Goal: Information Seeking & Learning: Learn about a topic

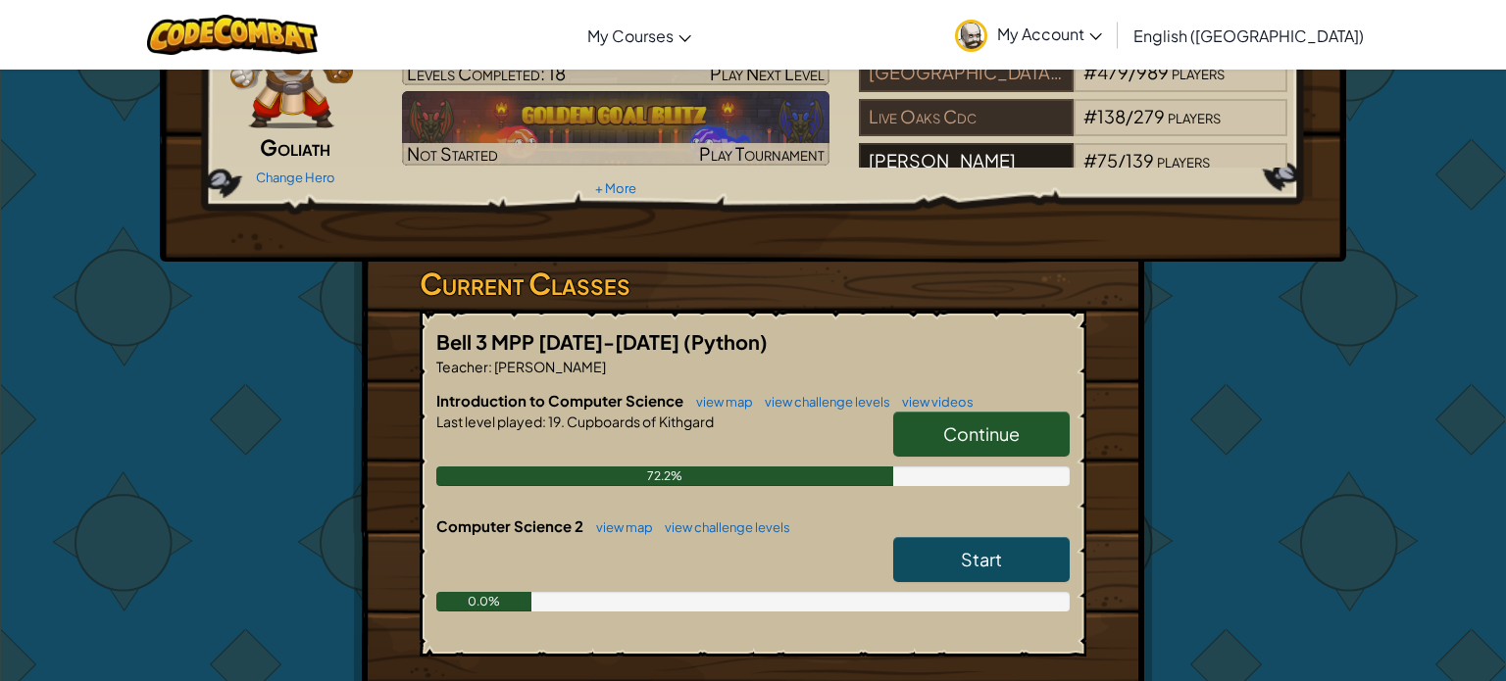
scroll to position [138, 0]
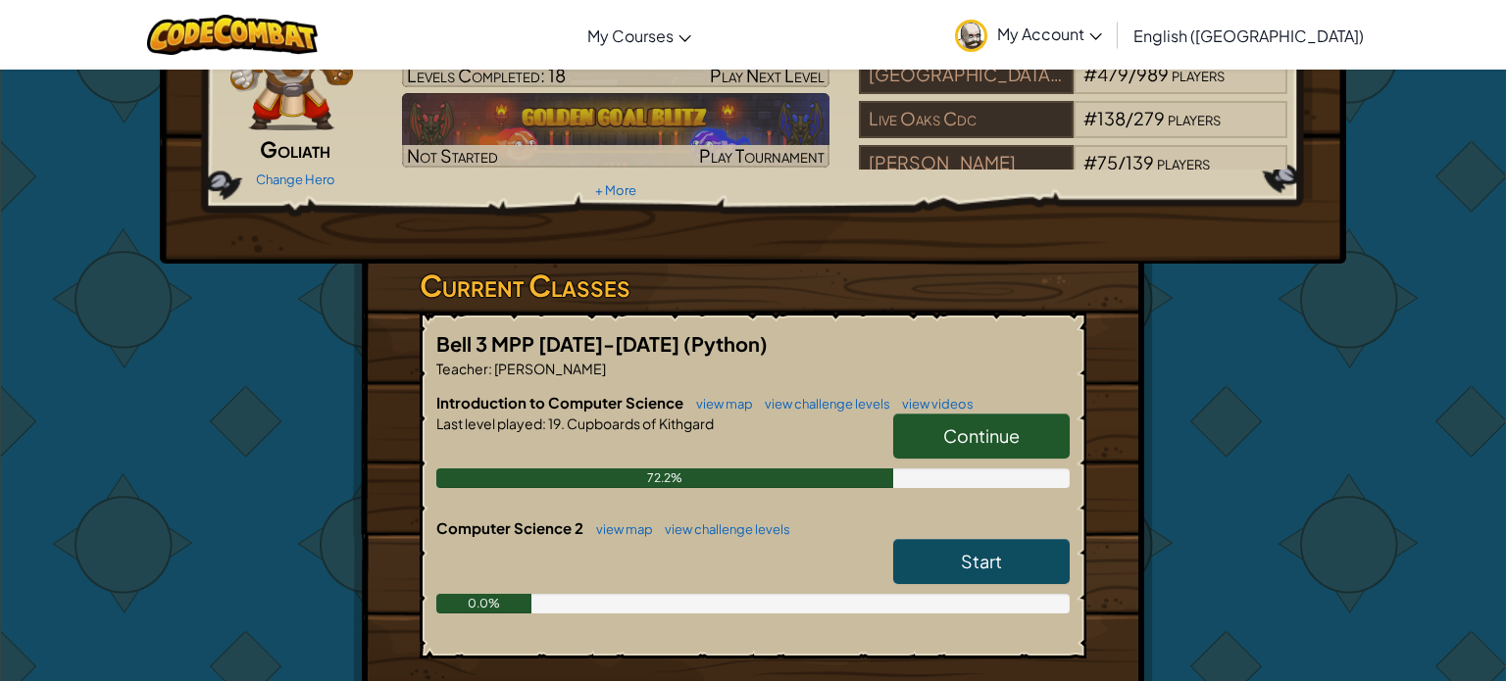
click at [969, 454] on link "Continue" at bounding box center [981, 436] width 176 height 45
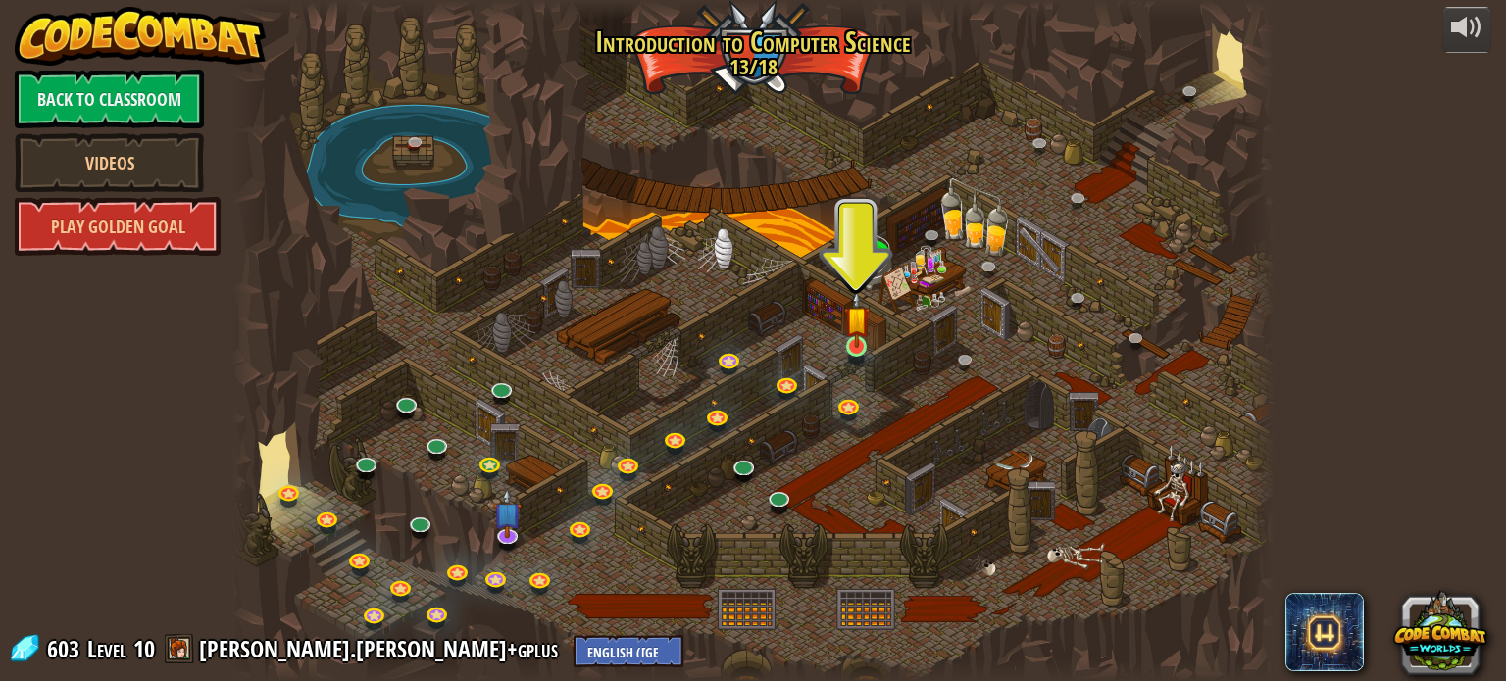
click at [844, 323] on img at bounding box center [856, 319] width 25 height 59
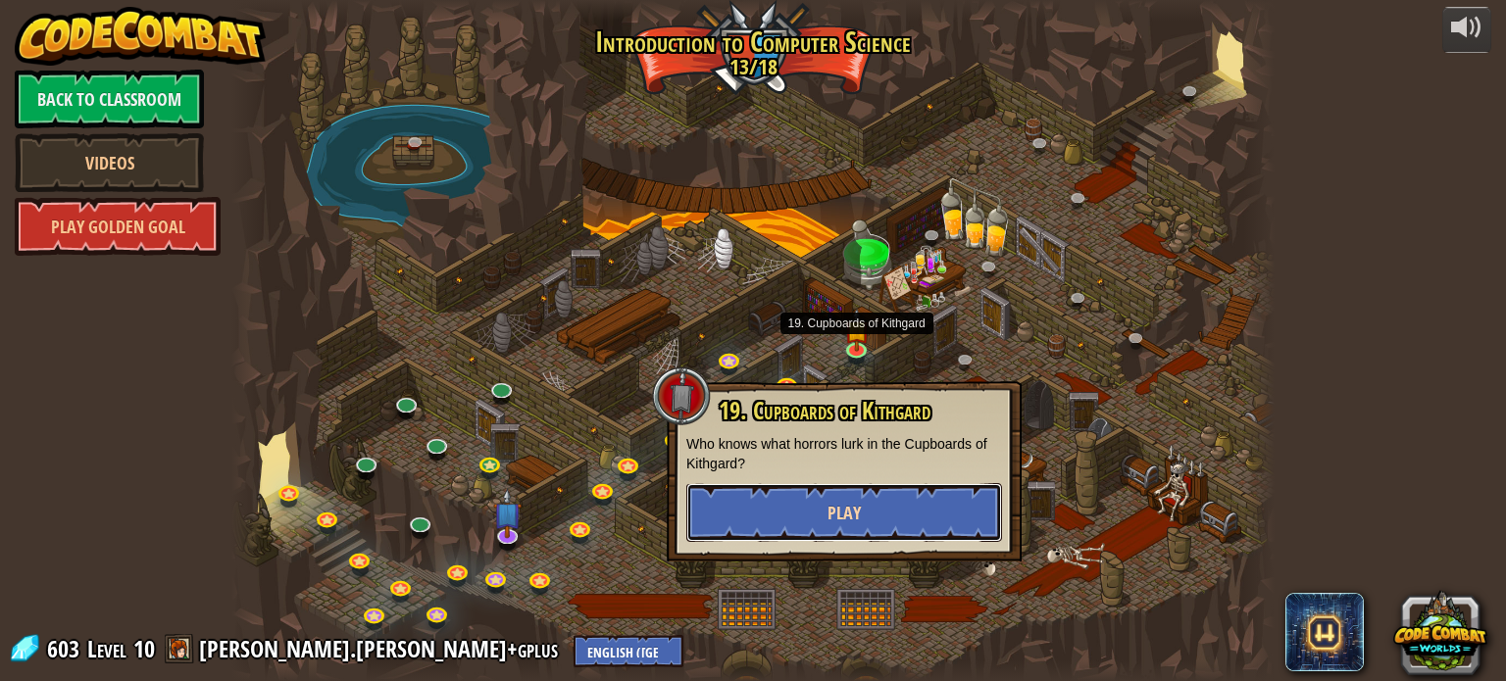
click at [898, 526] on button "Play" at bounding box center [844, 512] width 316 height 59
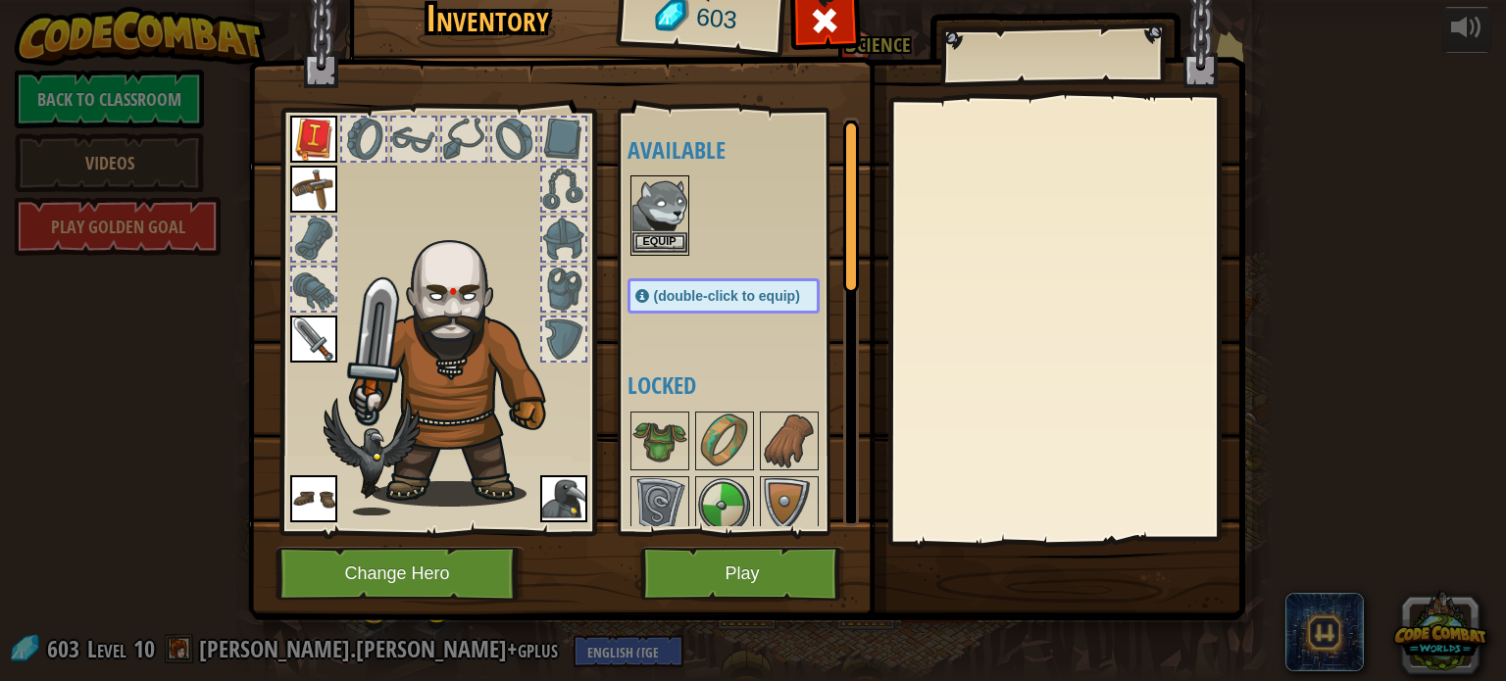
click at [639, 192] on img at bounding box center [659, 204] width 55 height 55
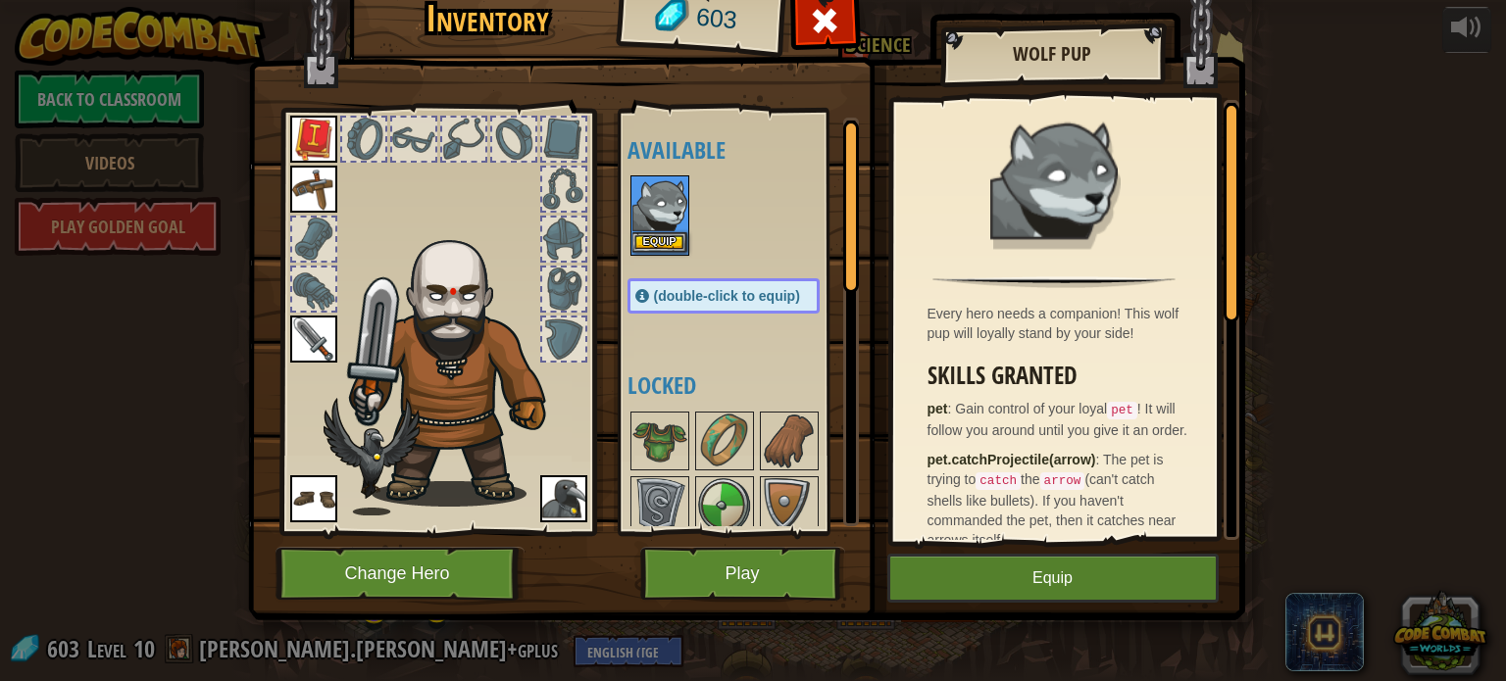
click at [661, 215] on img at bounding box center [659, 204] width 55 height 55
click at [650, 233] on button "Equip" at bounding box center [659, 242] width 55 height 21
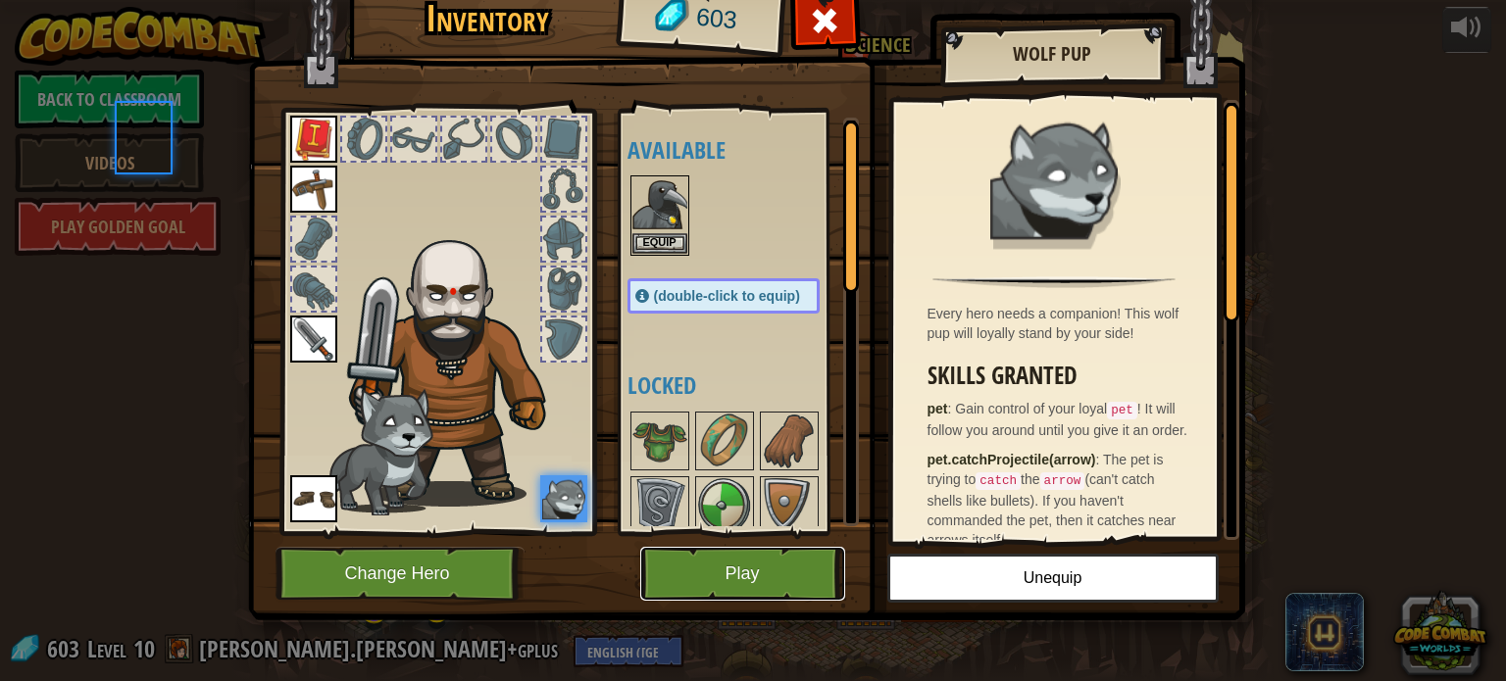
click at [718, 598] on button "Play" at bounding box center [742, 574] width 205 height 54
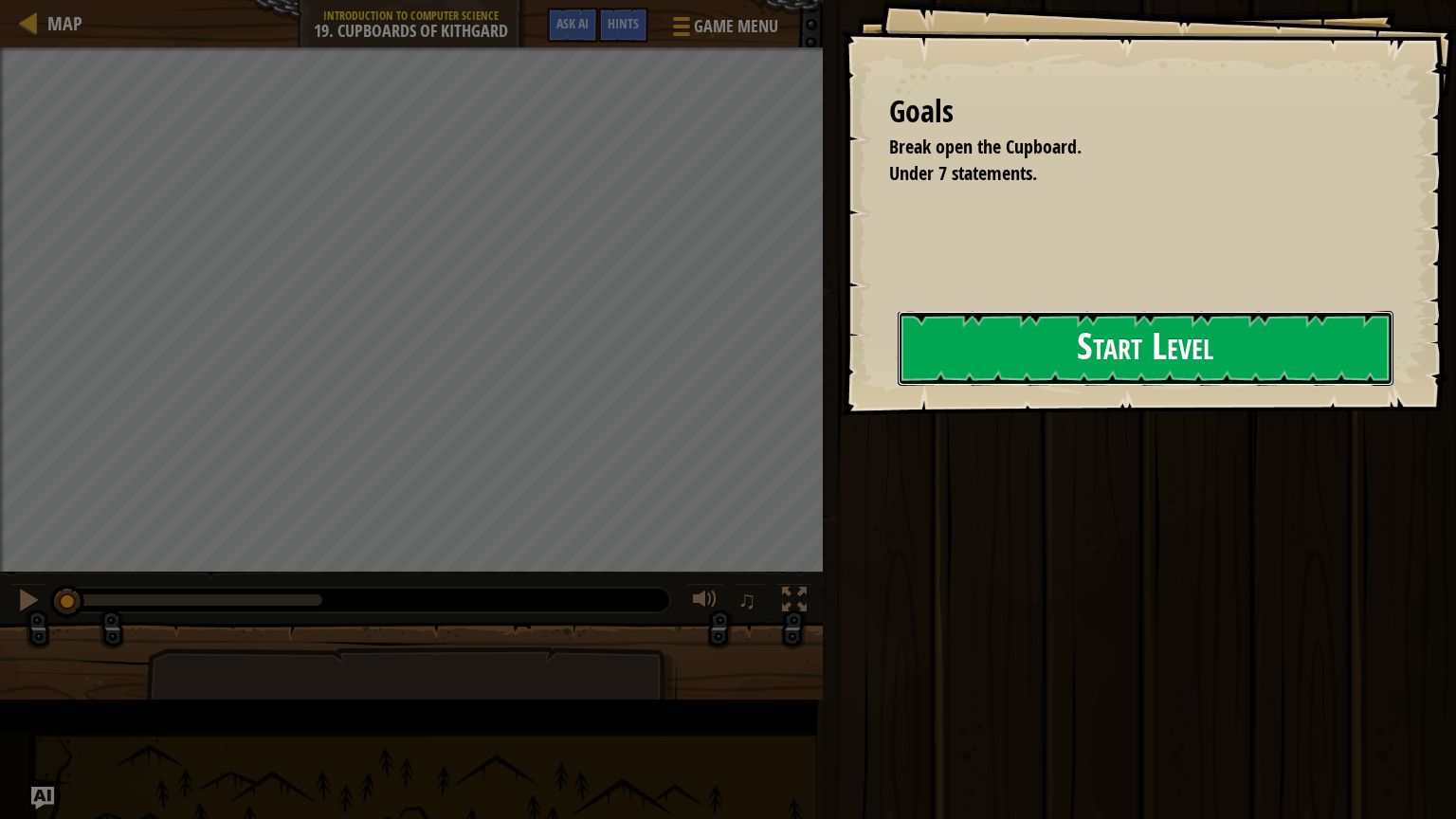
click at [897, 383] on button "Start Level" at bounding box center [1145, 348] width 496 height 74
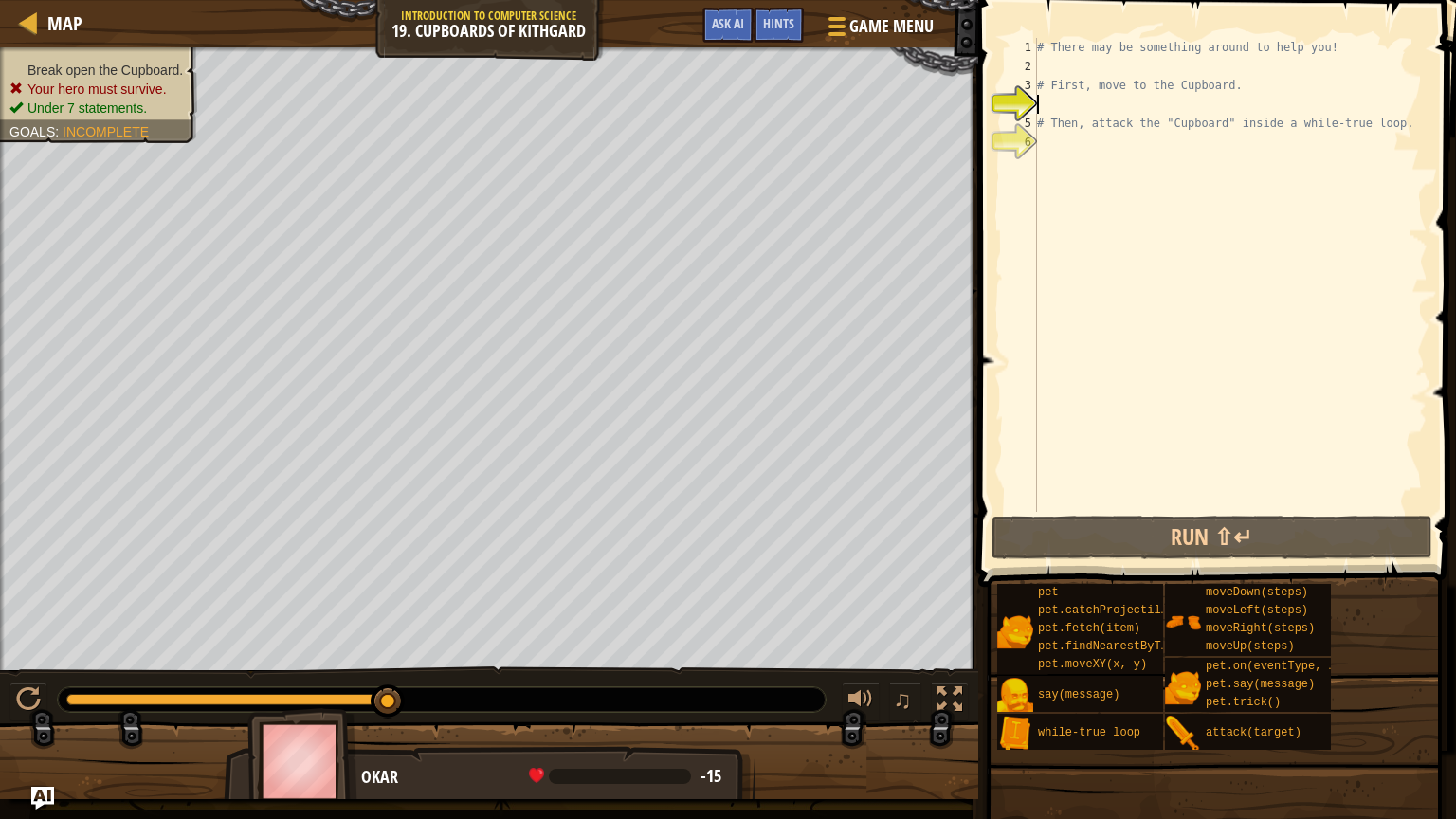
click at [1183, 48] on div "# There may be something around to help you! # First, move to the Cupboard. # T…" at bounding box center [1231, 293] width 394 height 512
type textarea "# There may be something around to help you!"
click at [1184, 49] on div "# There may be something around to help you! # First, move to the Cupboard. # T…" at bounding box center [1231, 293] width 394 height 512
click at [1184, 63] on div "# There may be something around to help you! # First, move to the Cupboard. # T…" at bounding box center [1231, 293] width 394 height 512
click at [1209, 147] on div "# There may be something around to help you! # First, move to the Cupboard. # T…" at bounding box center [1231, 293] width 394 height 512
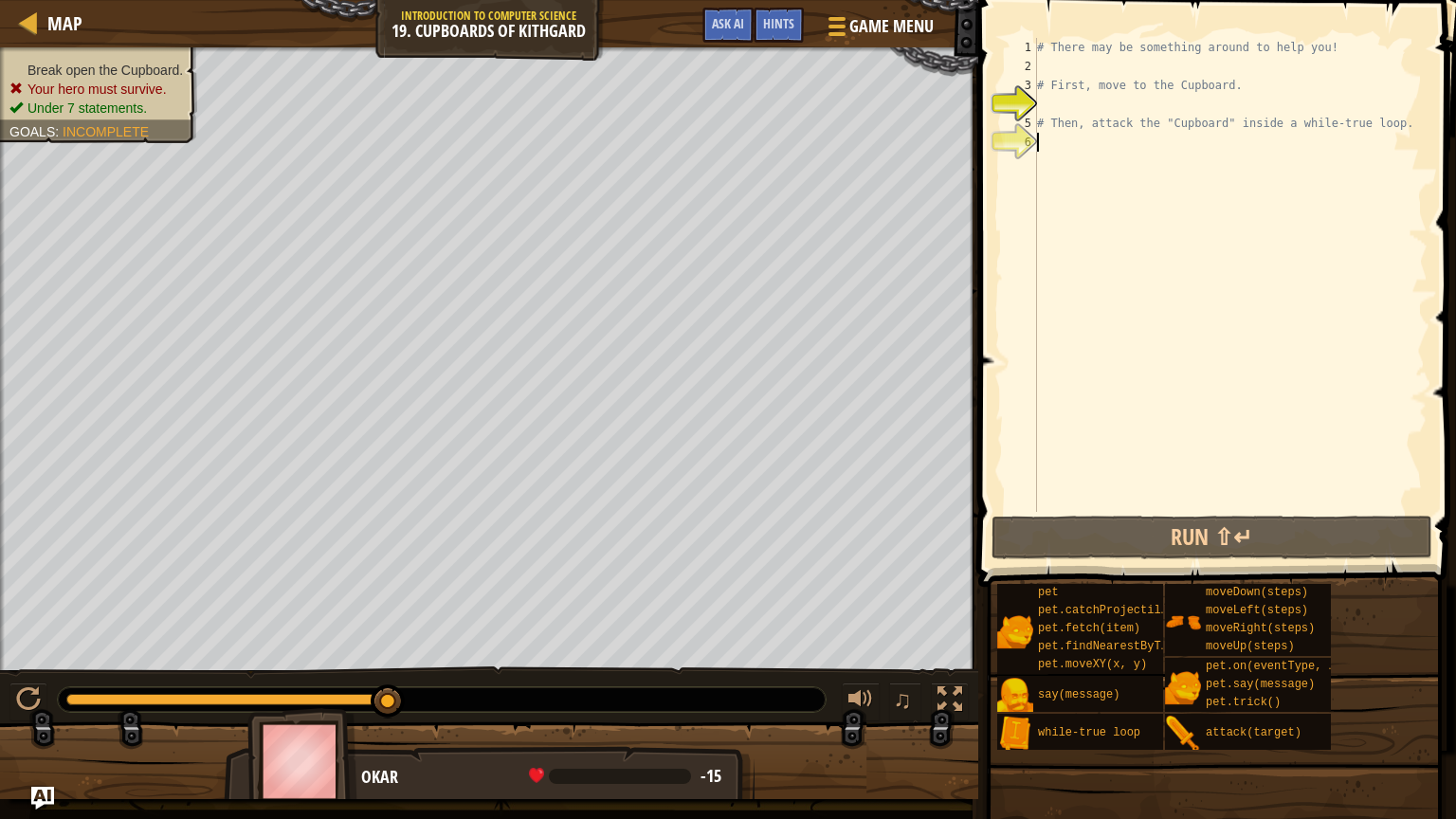
click at [1261, 105] on div "# There may be something around to help you! # First, move to the Cupboard. # T…" at bounding box center [1231, 293] width 394 height 512
click at [1217, 92] on div "# There may be something around to help you! # First, move to the Cupboard. # T…" at bounding box center [1231, 293] width 394 height 512
type textarea "# First, move to the Cupboard."
click at [1224, 98] on div "# There may be something around to help you! # First, move to the Cupboard. # T…" at bounding box center [1231, 293] width 394 height 512
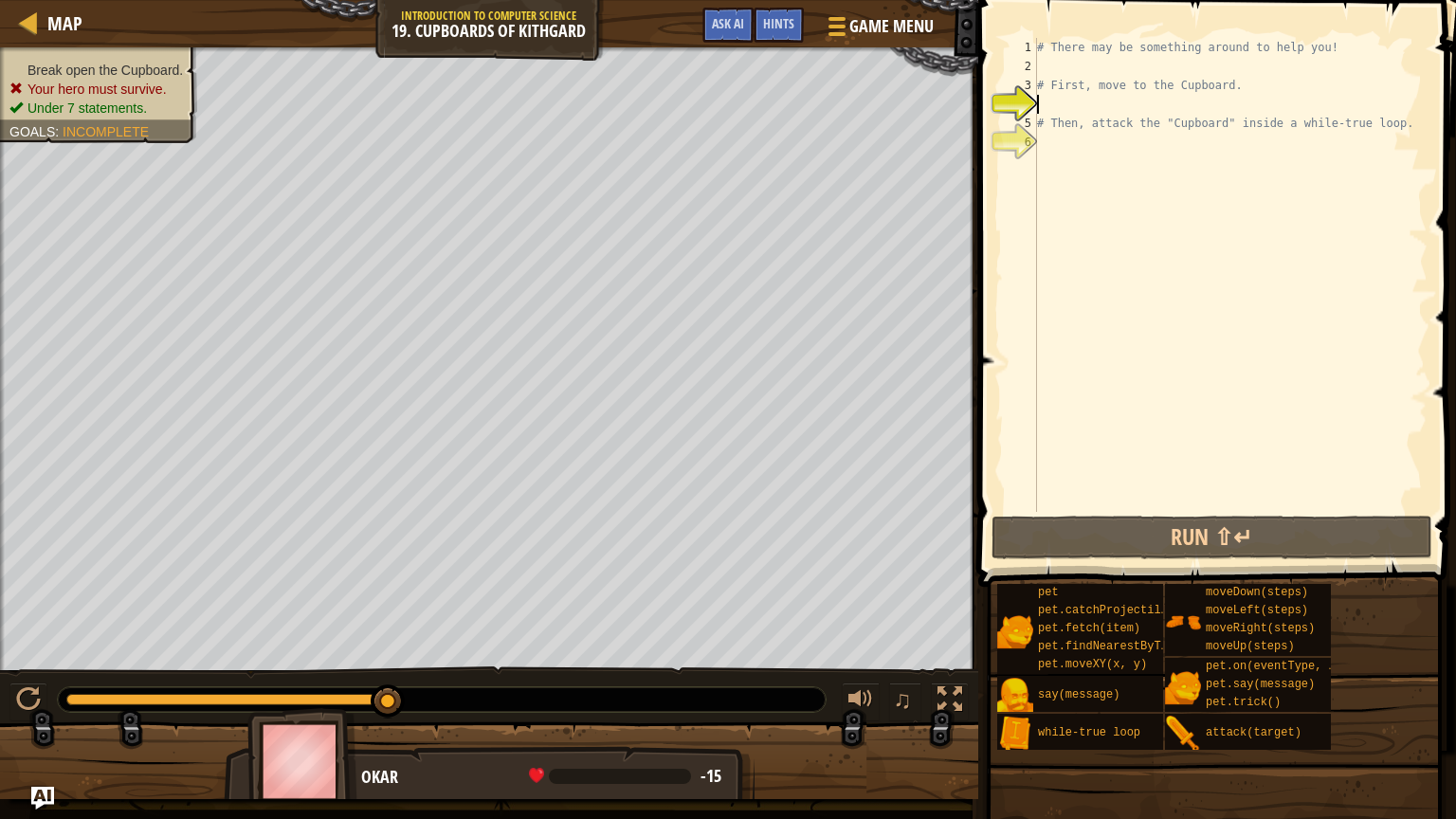
type textarea "mo"
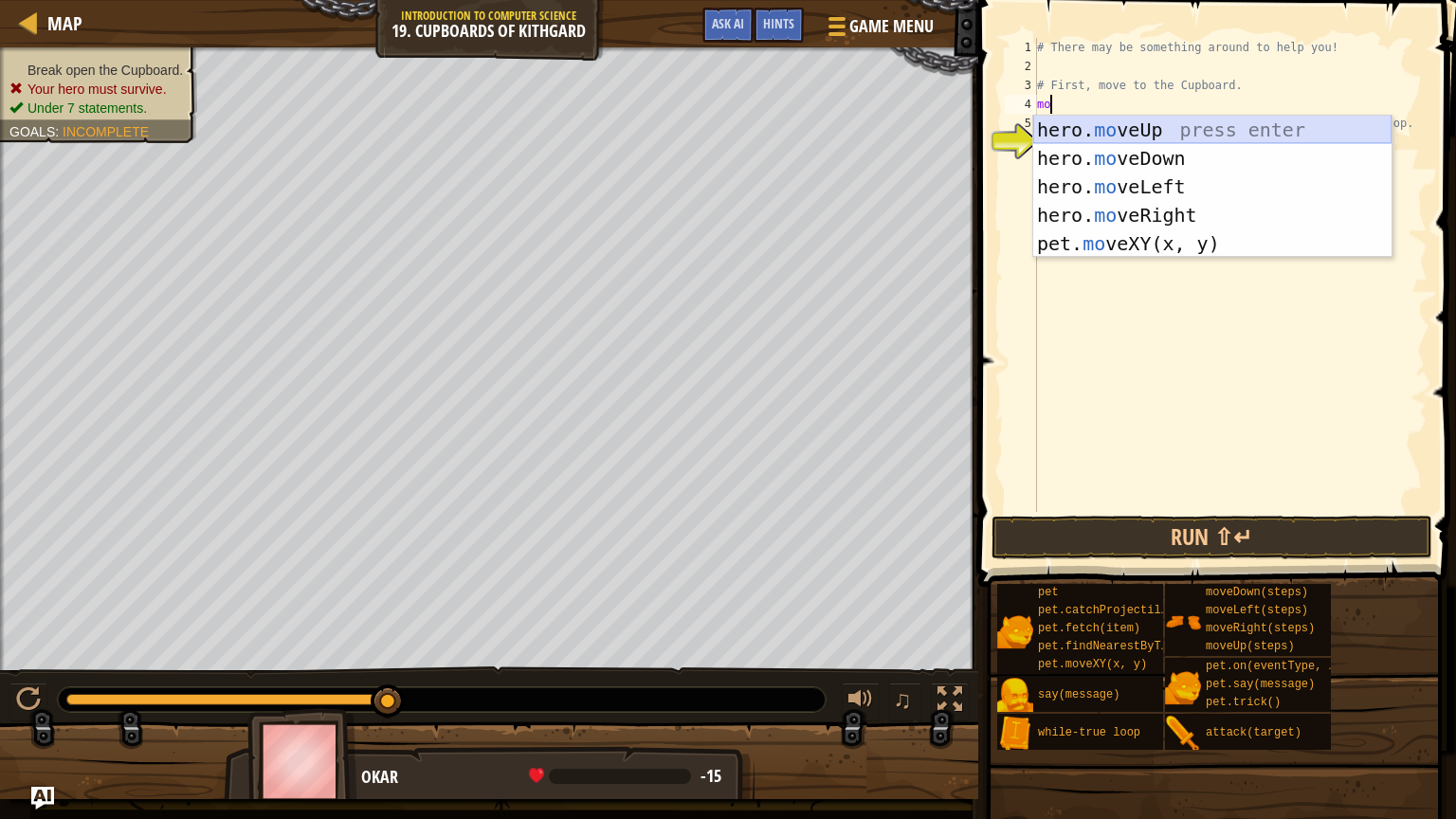
click at [1300, 121] on div "hero. mo veUp press enter hero. mo veDown press enter hero. mo veLeft press ent…" at bounding box center [1212, 216] width 359 height 199
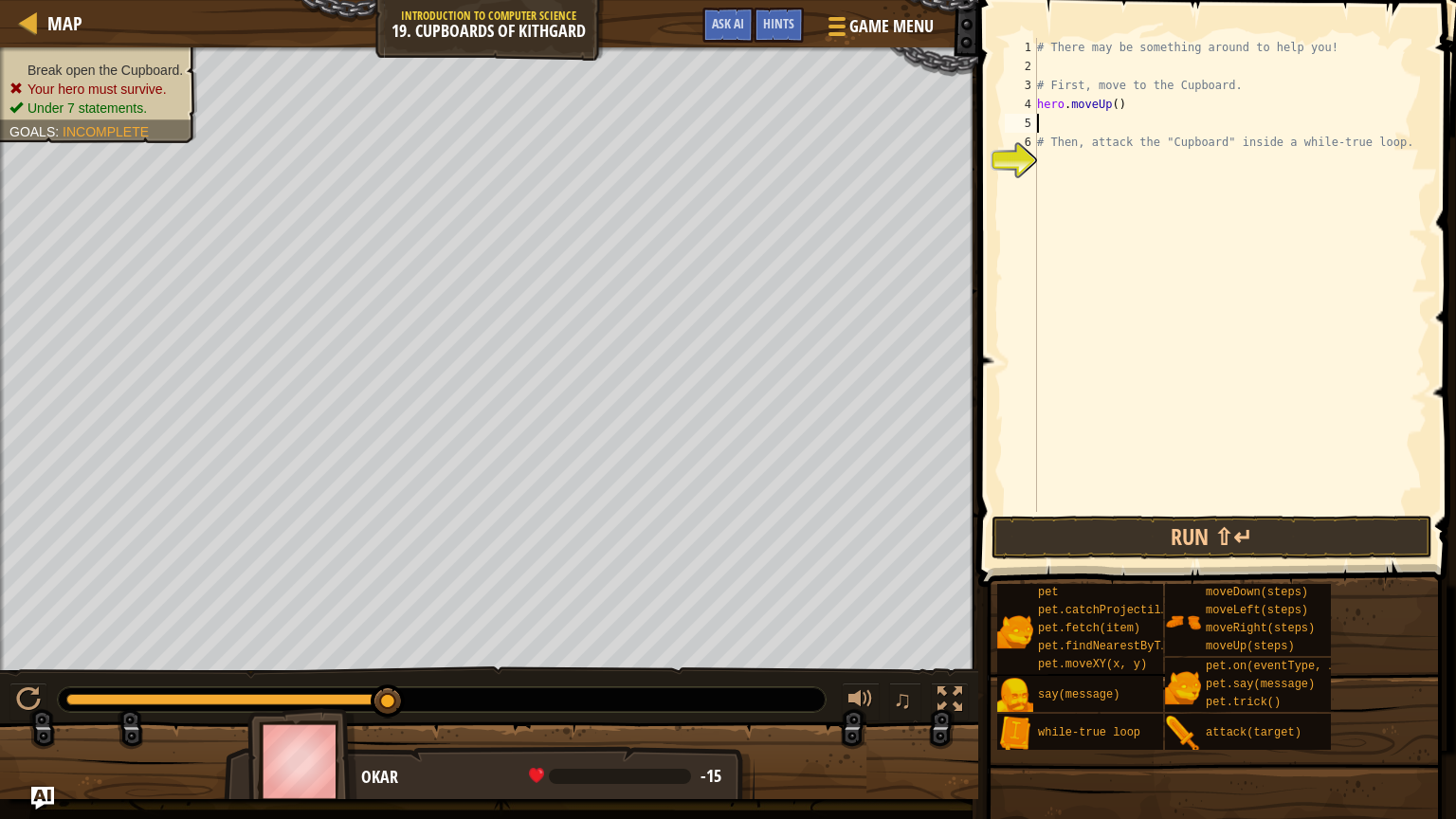
click at [1240, 135] on div "# There may be something around to help you! # First, move to the Cupboard. her…" at bounding box center [1231, 293] width 394 height 512
type textarea "# Then, attack the "Cupboard" inside a while-true loop."
click at [1238, 132] on div "# There may be something around to help you! # First, move to the Cupboard. her…" at bounding box center [1231, 293] width 394 height 512
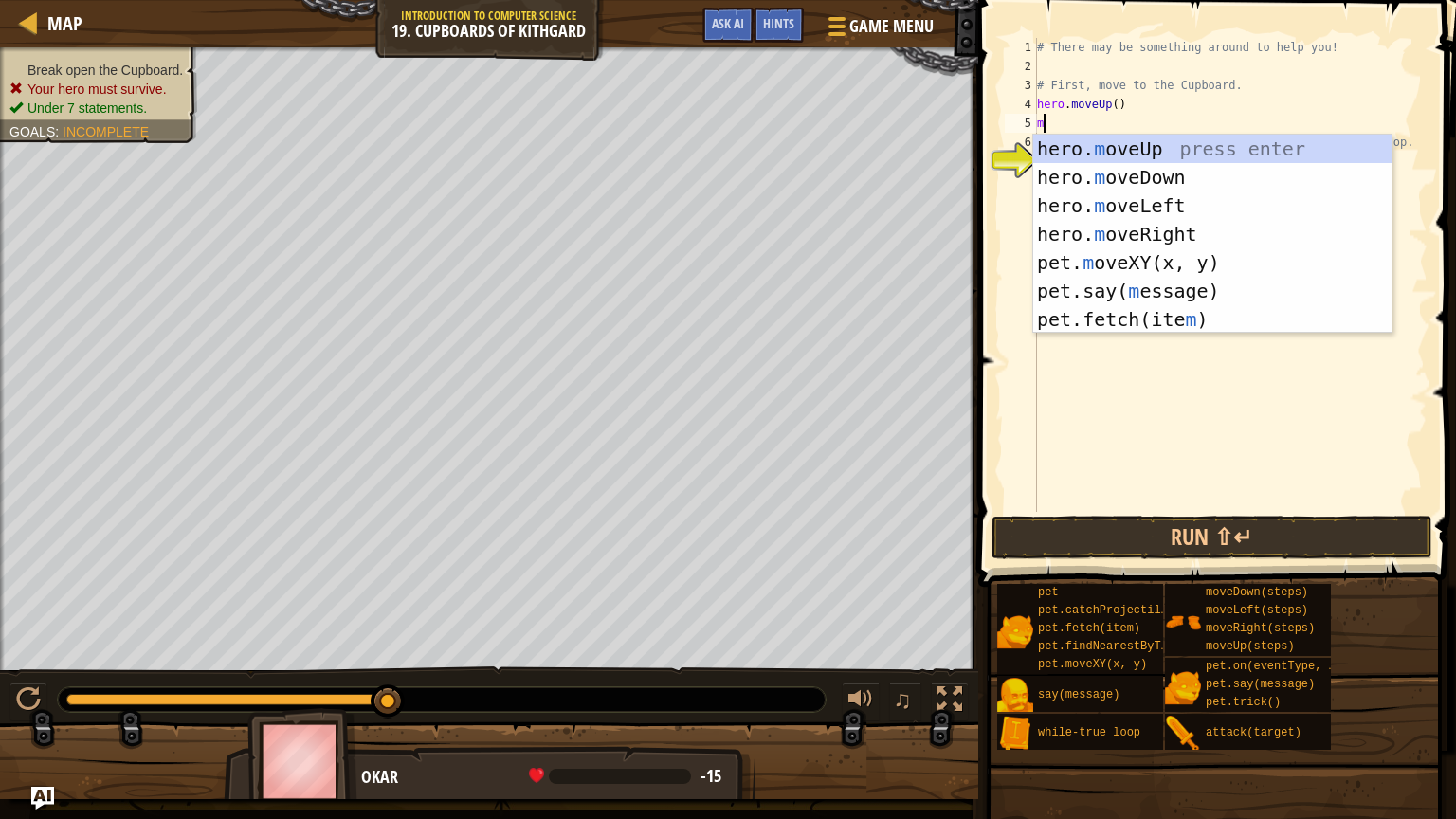
type textarea "mo"
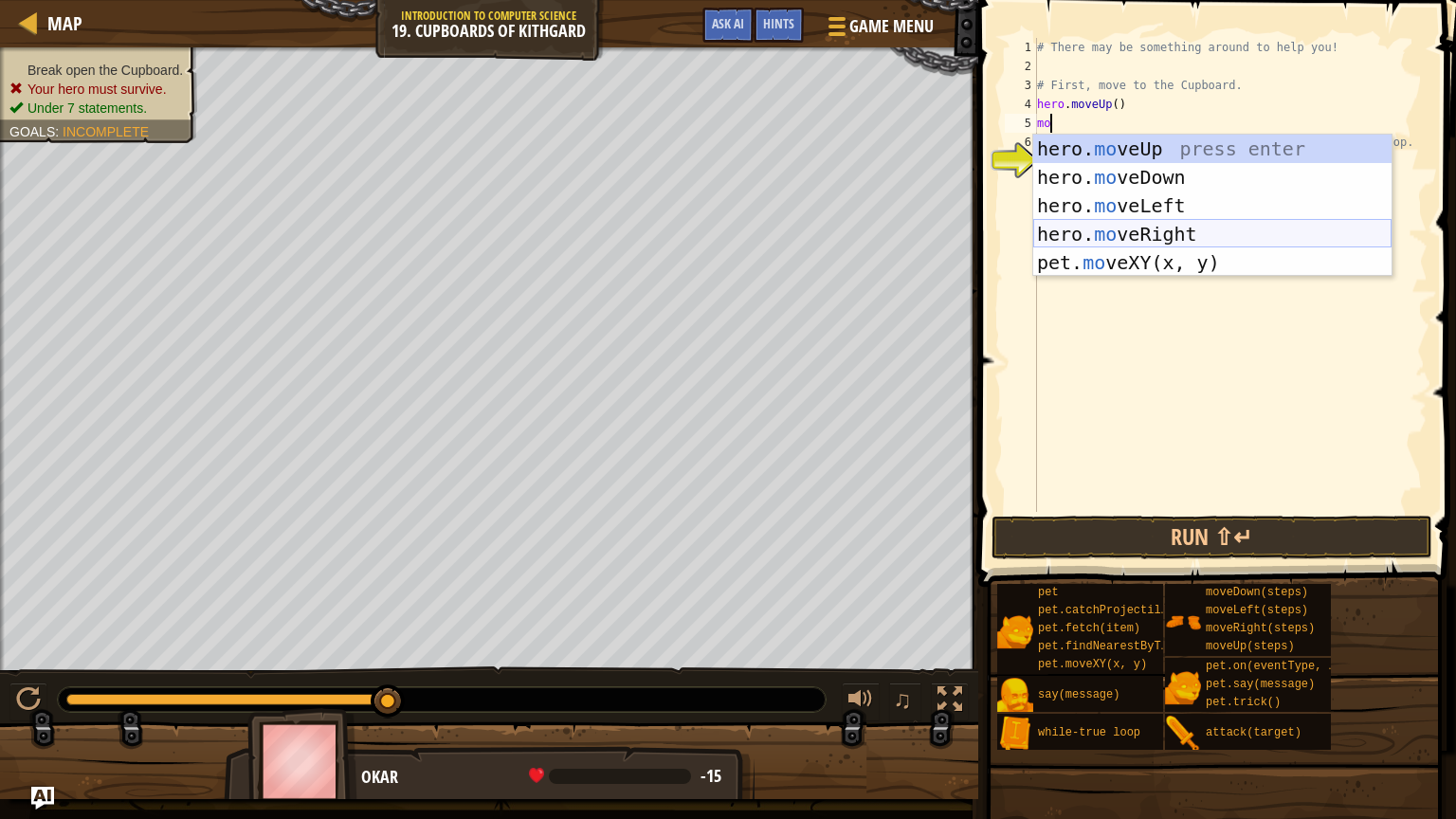
click at [1243, 219] on div "hero. mo veUp press enter hero. mo veDown press enter hero. mo veLeft press ent…" at bounding box center [1212, 234] width 359 height 199
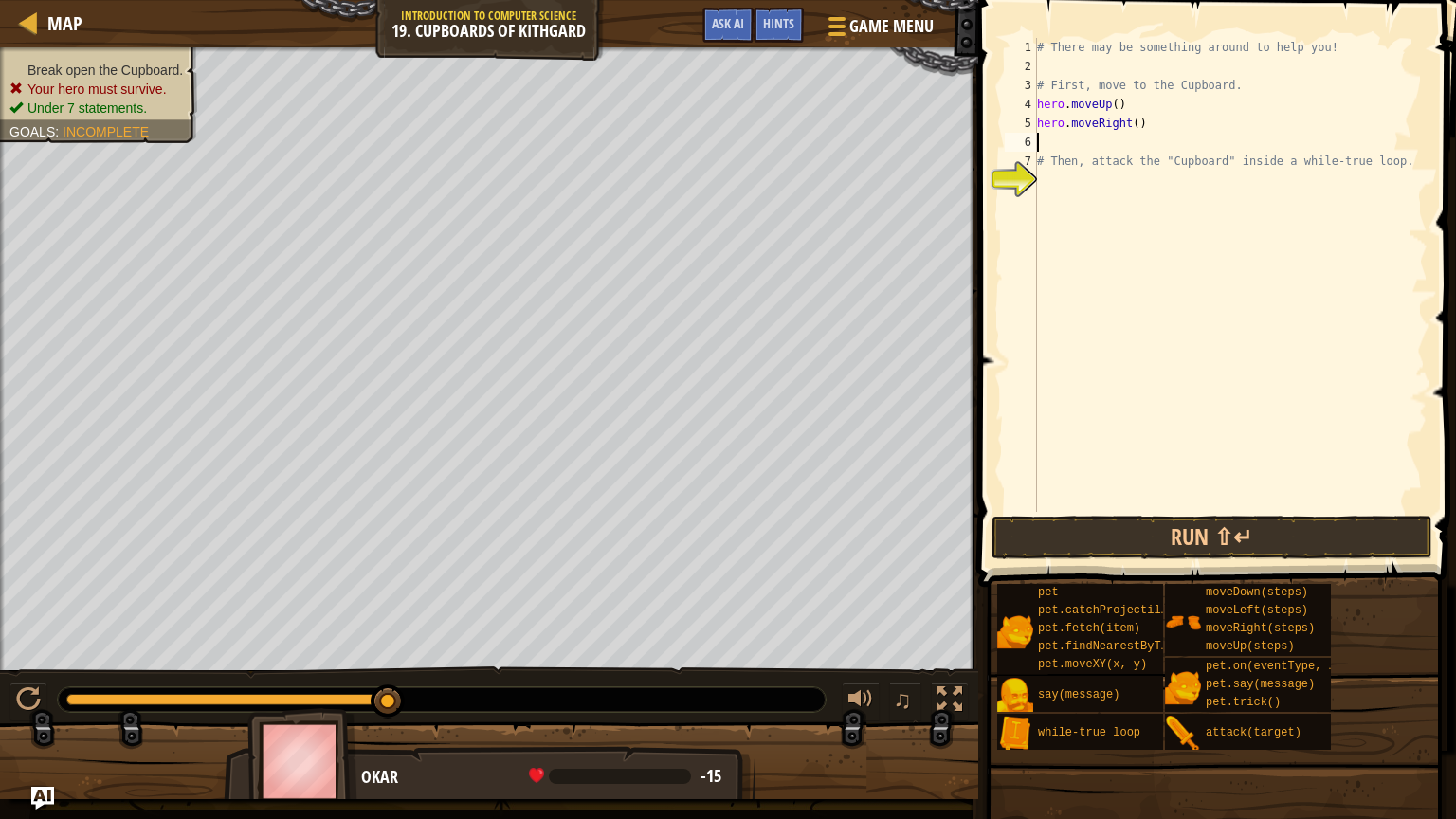
click at [1140, 121] on div "# There may be something around to help you! # First, move to the Cupboard. her…" at bounding box center [1231, 293] width 394 height 512
click at [1124, 152] on div "# There may be something around to help you! # First, move to the Cupboard. her…" at bounding box center [1231, 293] width 394 height 512
type textarea "# Then, attack the "Cupboard" inside a while-true loop."
click at [1124, 144] on div "# There may be something around to help you! # First, move to the Cupboard. her…" at bounding box center [1231, 293] width 394 height 512
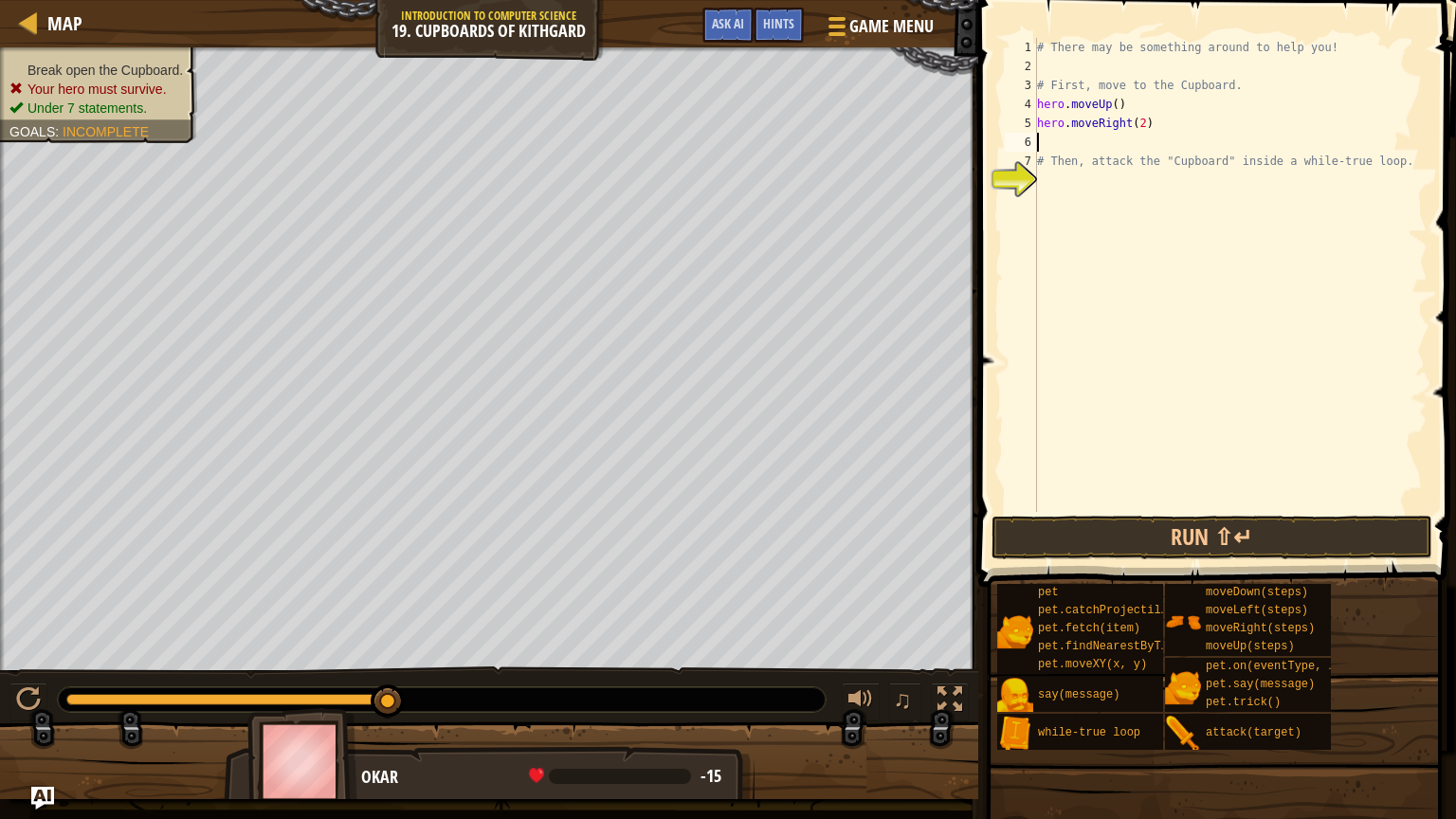
scroll to position [9, 0]
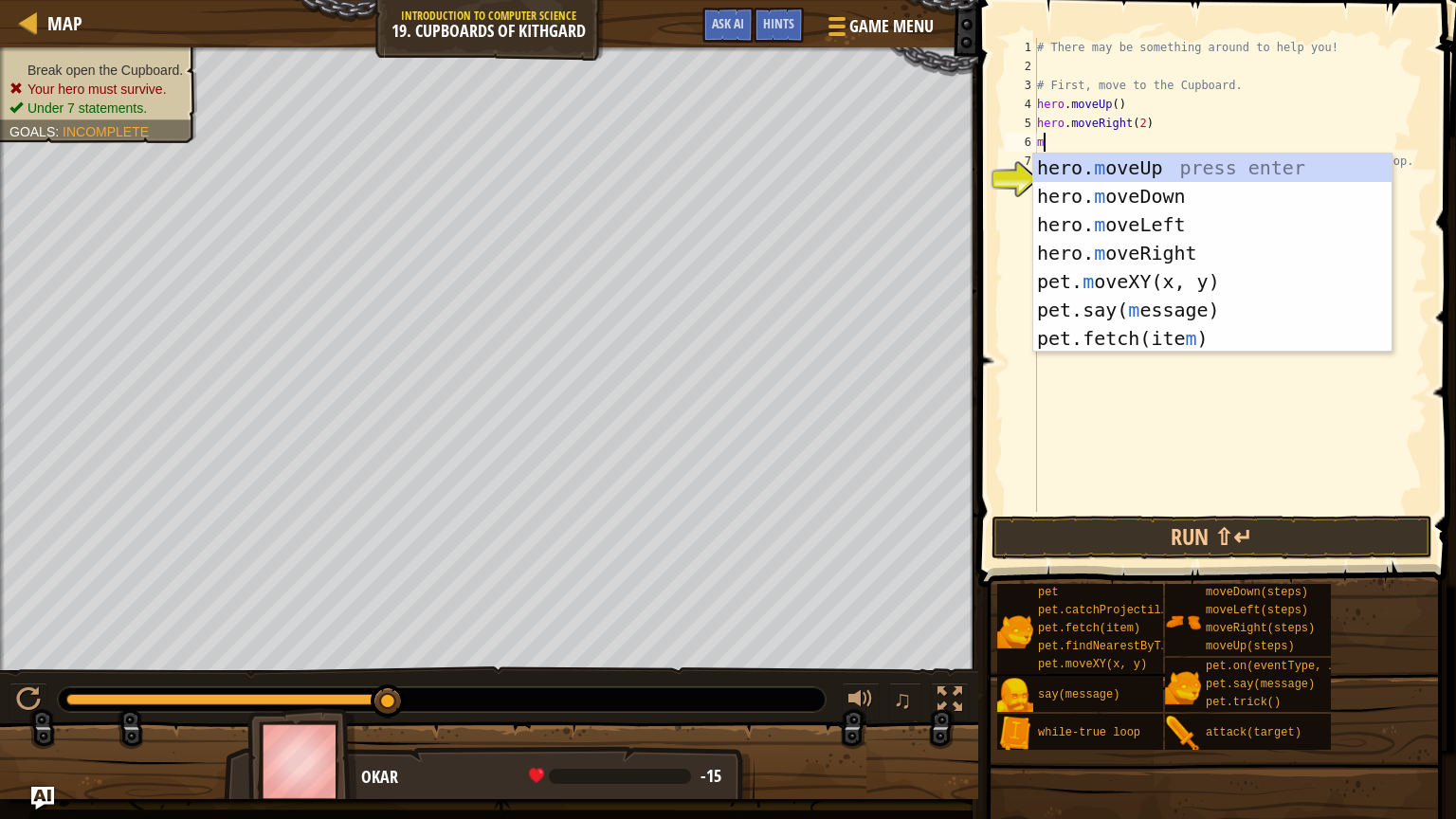
type textarea "mo"
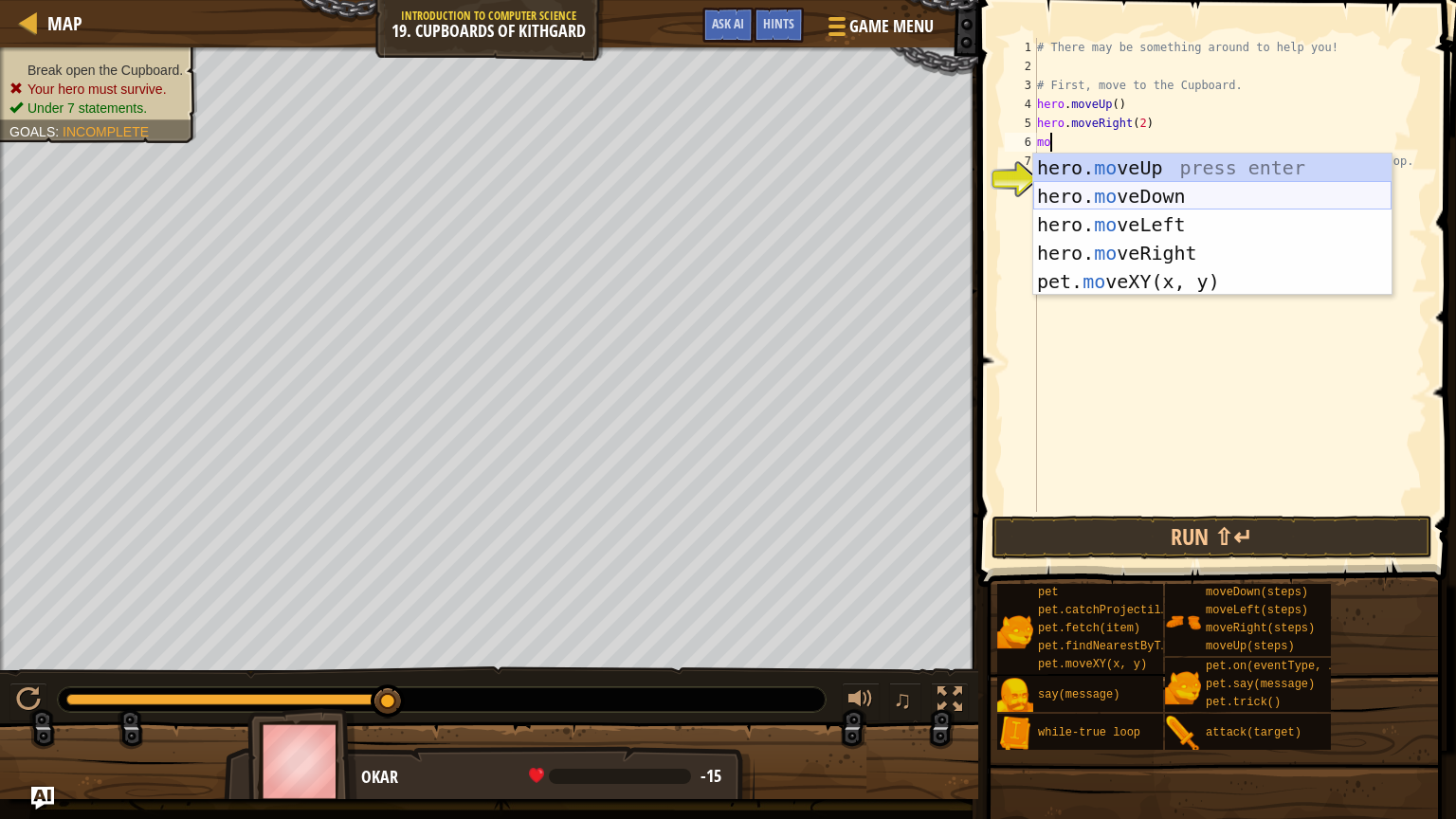
click at [1142, 203] on div "hero. mo veUp press enter hero. mo veDown press enter hero. mo veLeft press ent…" at bounding box center [1212, 253] width 359 height 199
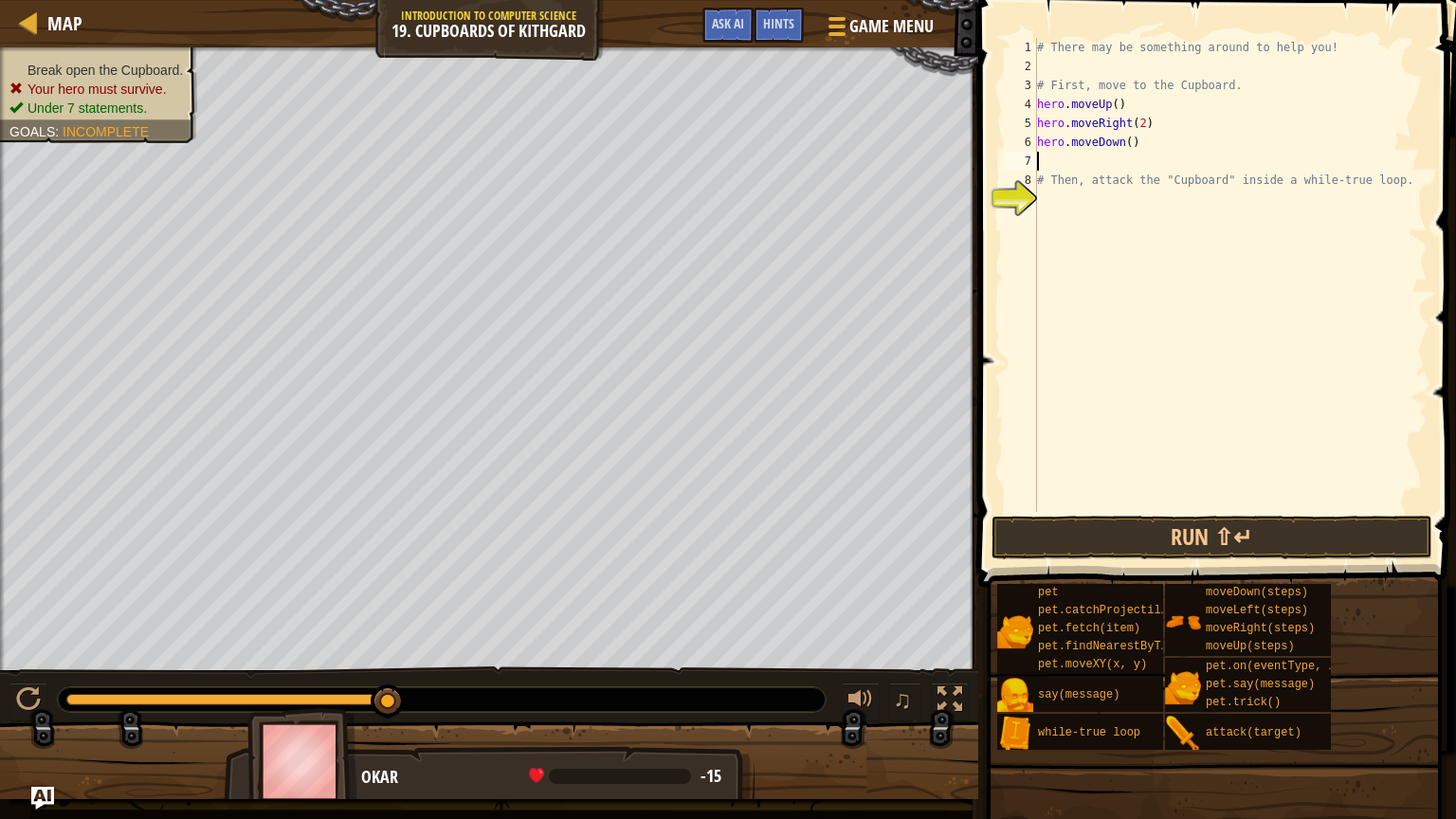
click at [1134, 144] on div "# There may be something around to help you! # First, move to the Cupboard. her…" at bounding box center [1231, 293] width 394 height 512
type textarea "hero.moveDown(2)"
click at [1124, 161] on div "# There may be something around to help you! # First, move to the Cupboard. her…" at bounding box center [1231, 293] width 394 height 512
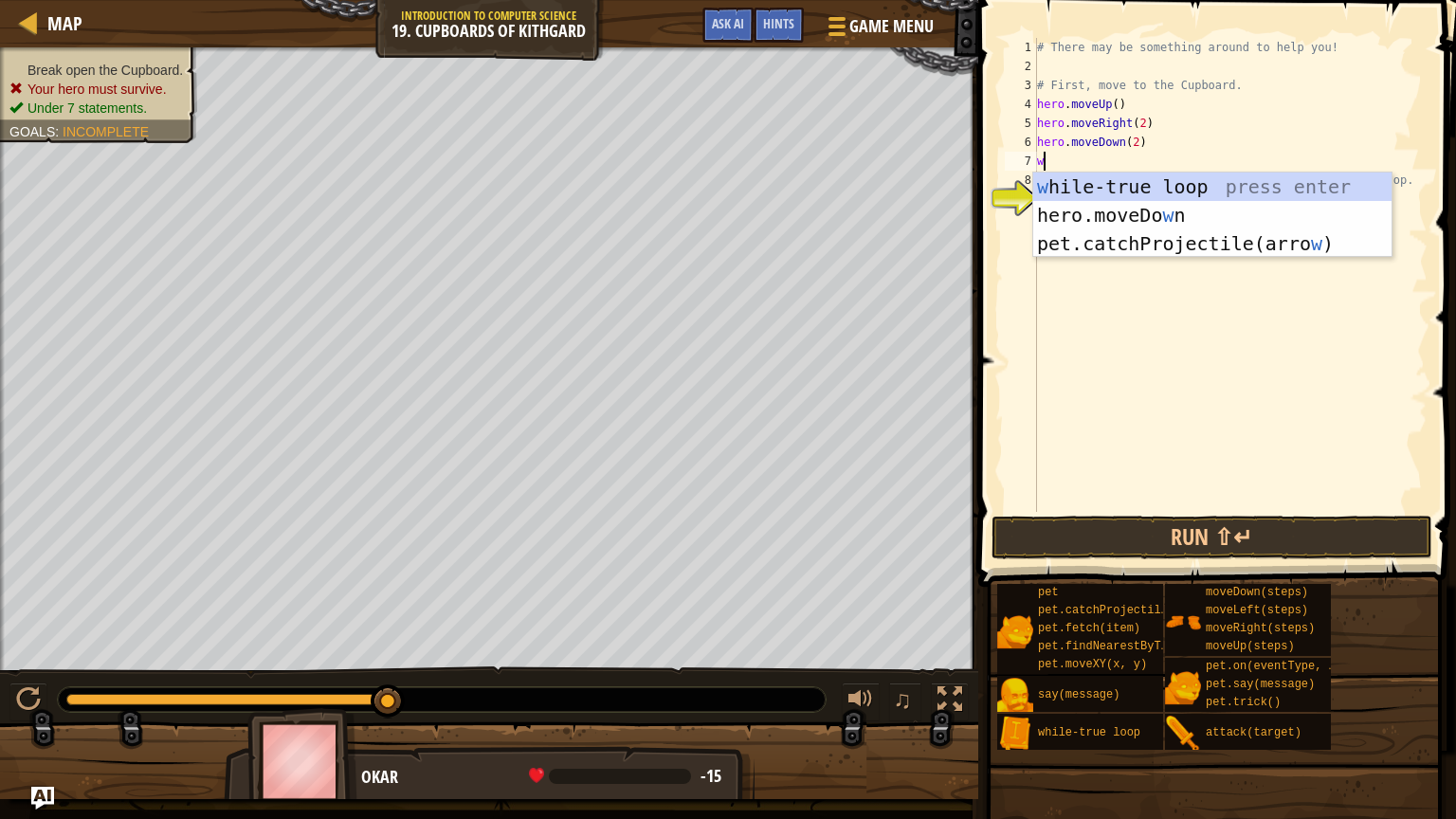
type textarea "wh"
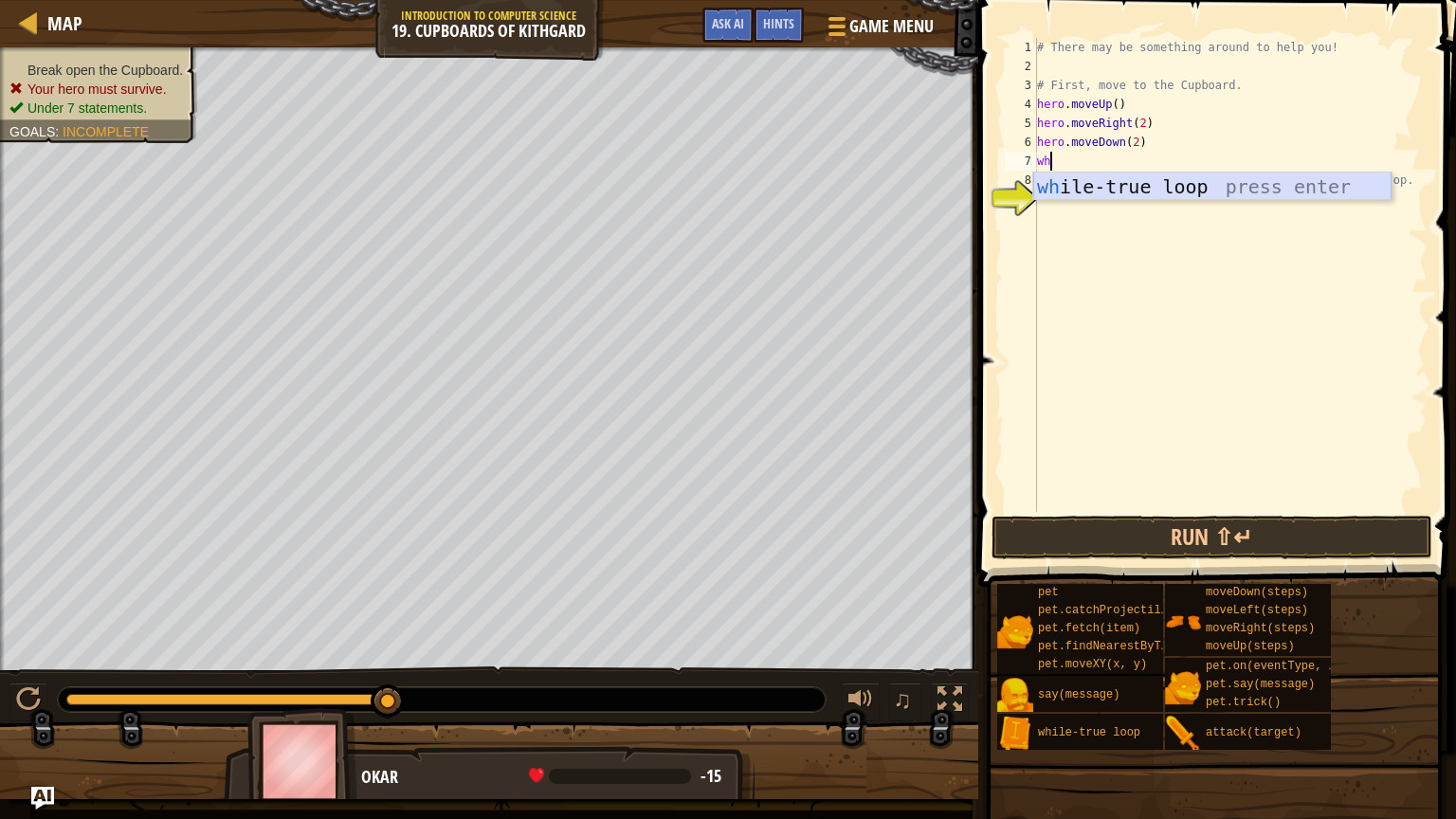
click at [1243, 196] on div "wh ile-true loop press enter" at bounding box center [1212, 215] width 359 height 85
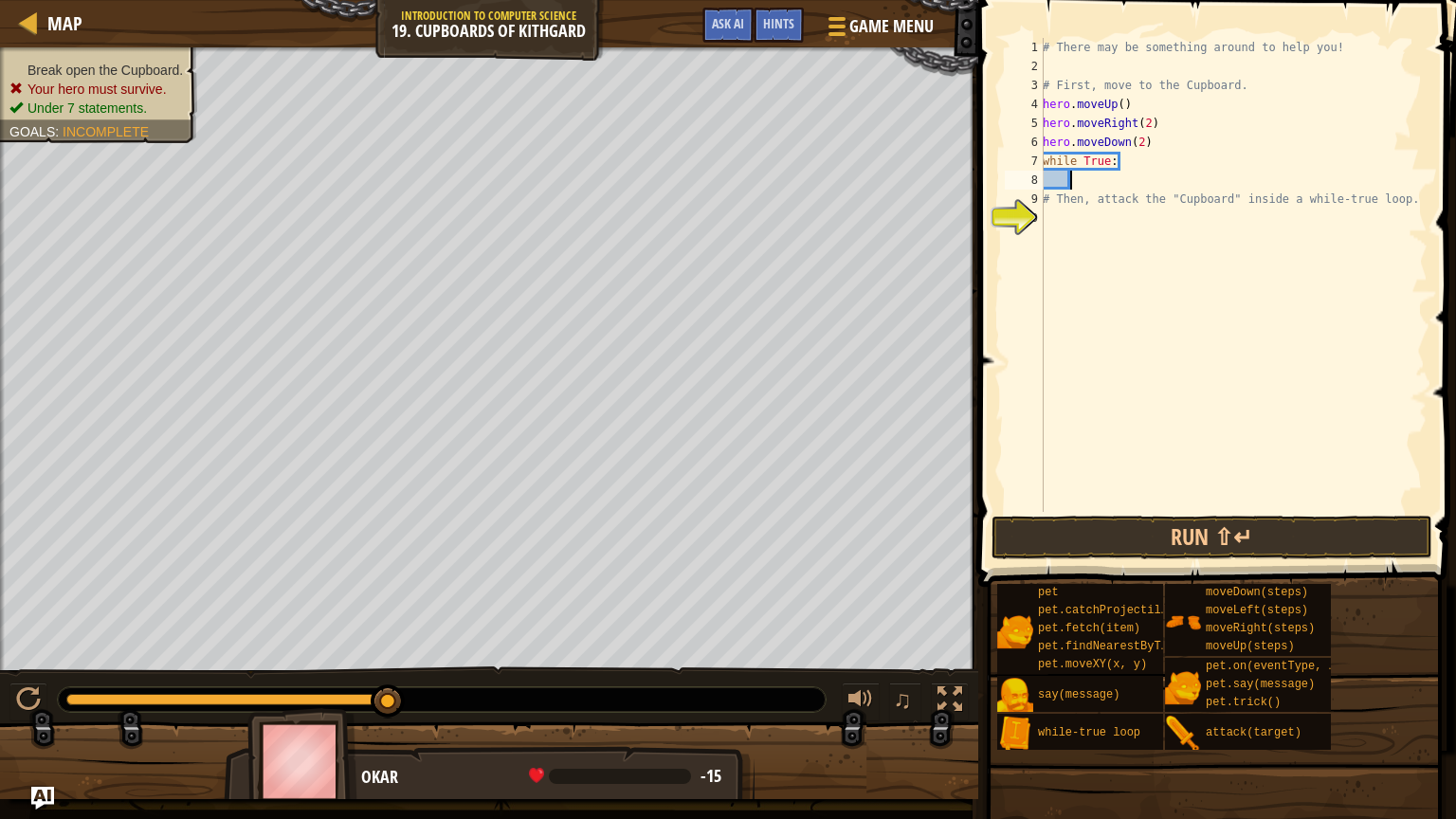
click at [1057, 176] on div "# There may be something around to help you! # First, move to the Cupboard. her…" at bounding box center [1234, 293] width 389 height 512
type textarea "u"
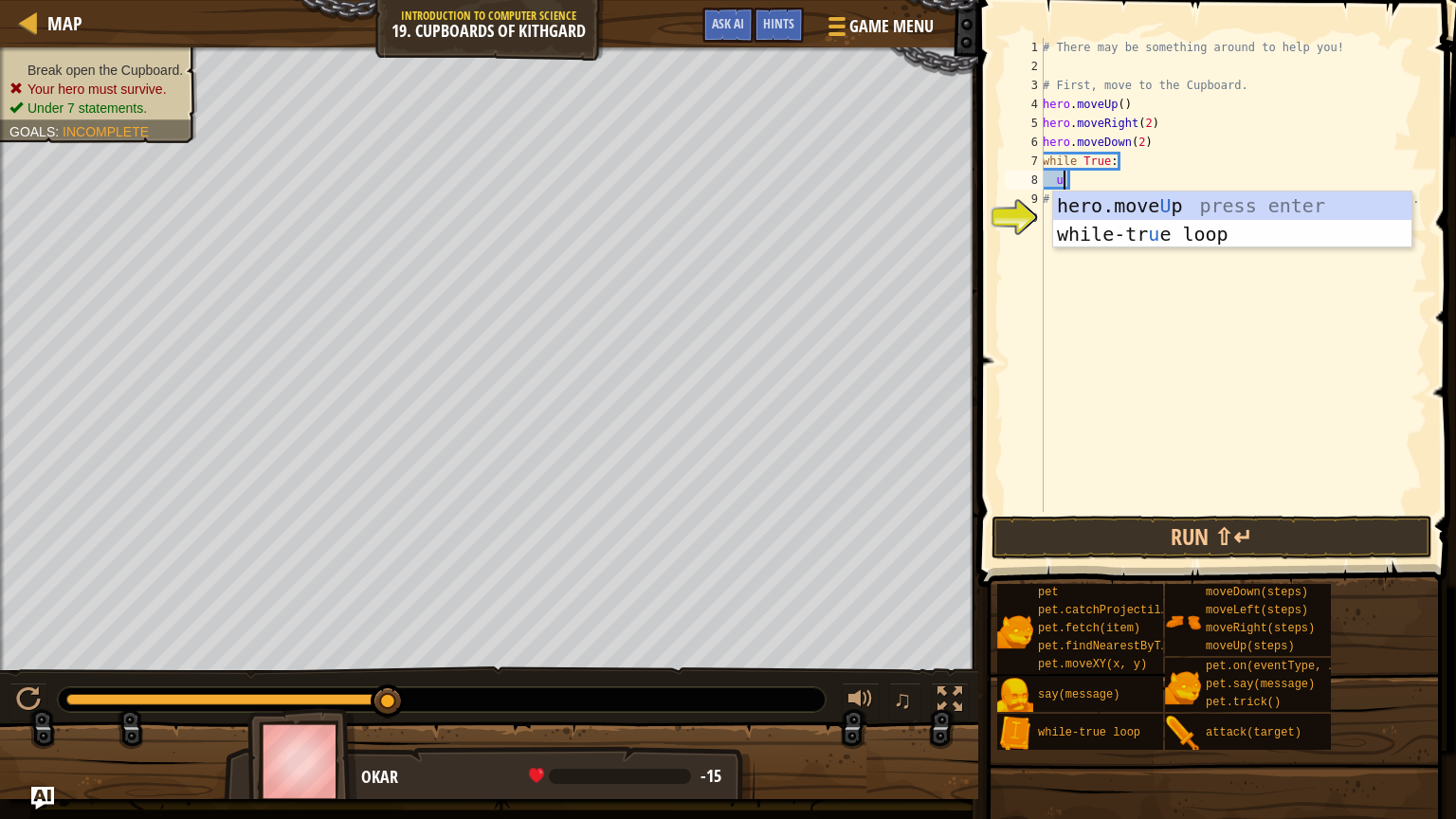
scroll to position [9, 1]
click at [1189, 213] on div "hero.move U p press enter while-tr u e loop press enter" at bounding box center [1232, 249] width 359 height 114
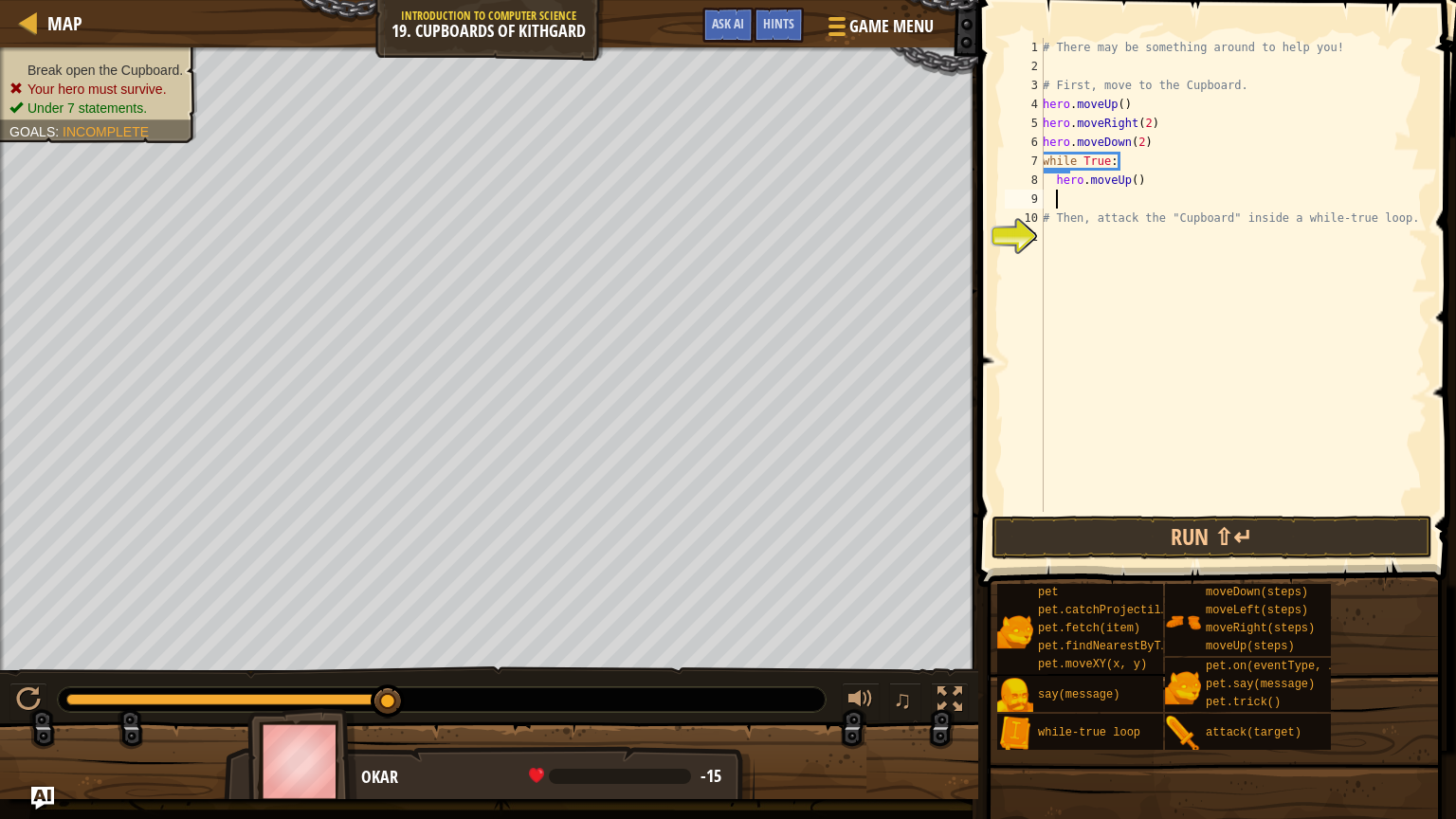
click at [1139, 174] on div "# There may be something around to help you! # First, move to the Cupboard. her…" at bounding box center [1234, 293] width 389 height 512
type textarea "hero.moveUp(2)"
click at [1120, 199] on div "# There may be something around to help you! # First, move to the Cupboard. her…" at bounding box center [1234, 293] width 389 height 512
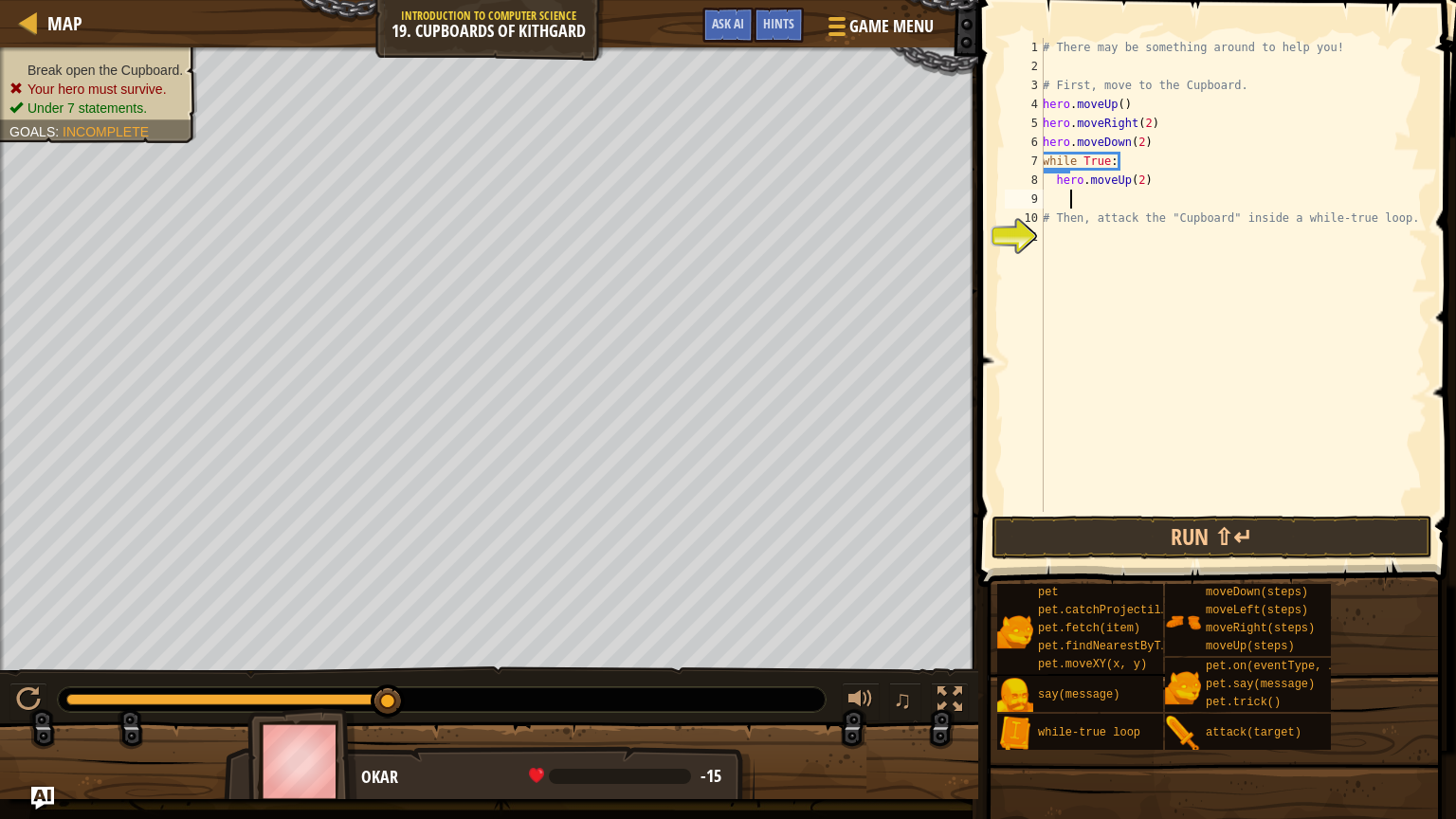
click at [1123, 252] on div "# There may be something around to help you! # First, move to the Cupboard. her…" at bounding box center [1234, 293] width 389 height 512
click at [1081, 156] on div "# There may be something around to help you! # First, move to the Cupboard. her…" at bounding box center [1234, 293] width 389 height 512
click at [1063, 172] on div "# There may be something around to help you! # First, move to the Cupboard. her…" at bounding box center [1234, 293] width 389 height 512
click at [1217, 183] on div "# There may be something around to help you! # First, move to the Cupboard. her…" at bounding box center [1234, 293] width 389 height 512
type textarea "h"
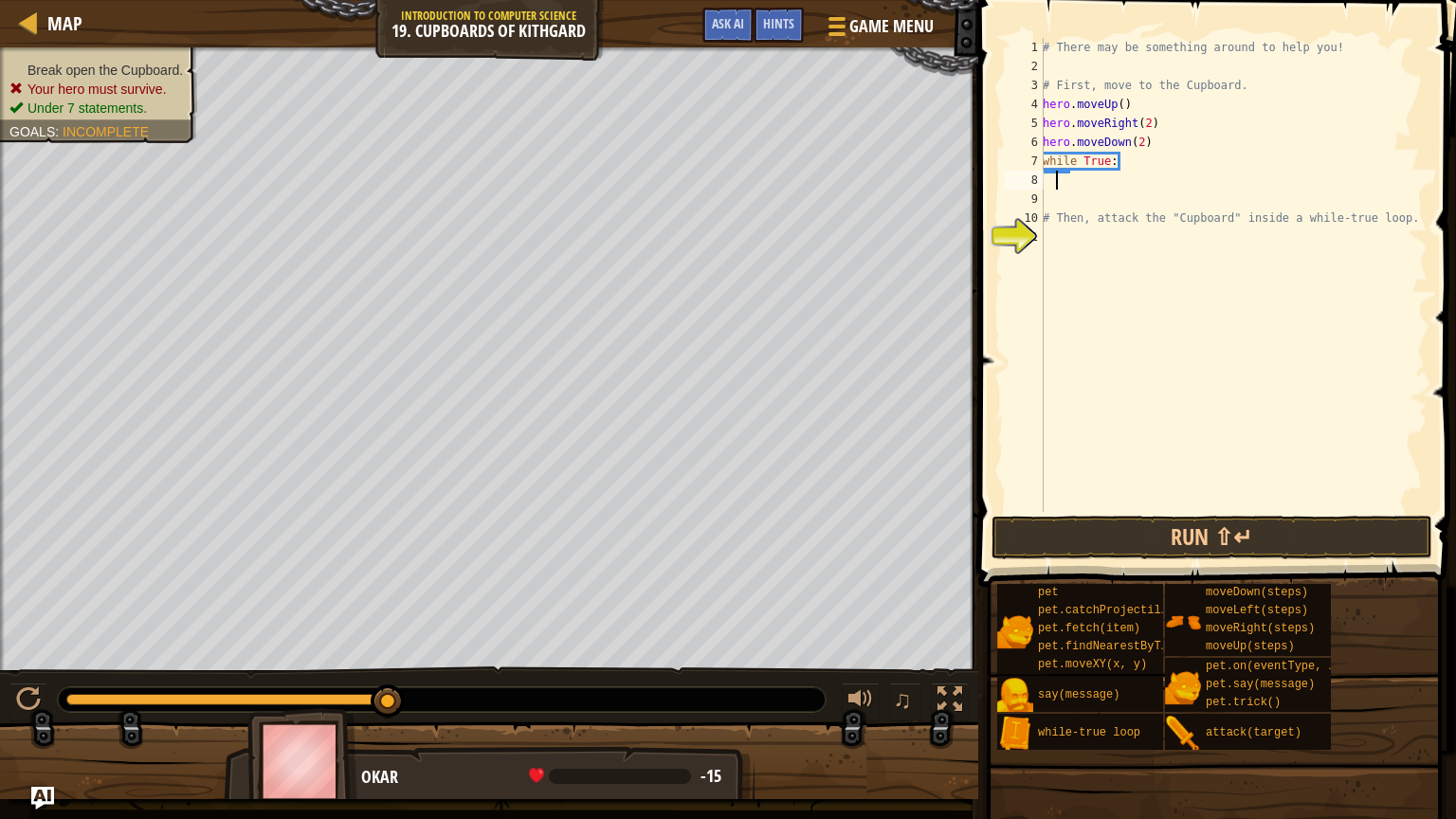
click at [1165, 136] on div "# There may be something around to help you! # First, move to the Cupboard. her…" at bounding box center [1234, 293] width 389 height 512
type textarea "hero.moveDown(2)"
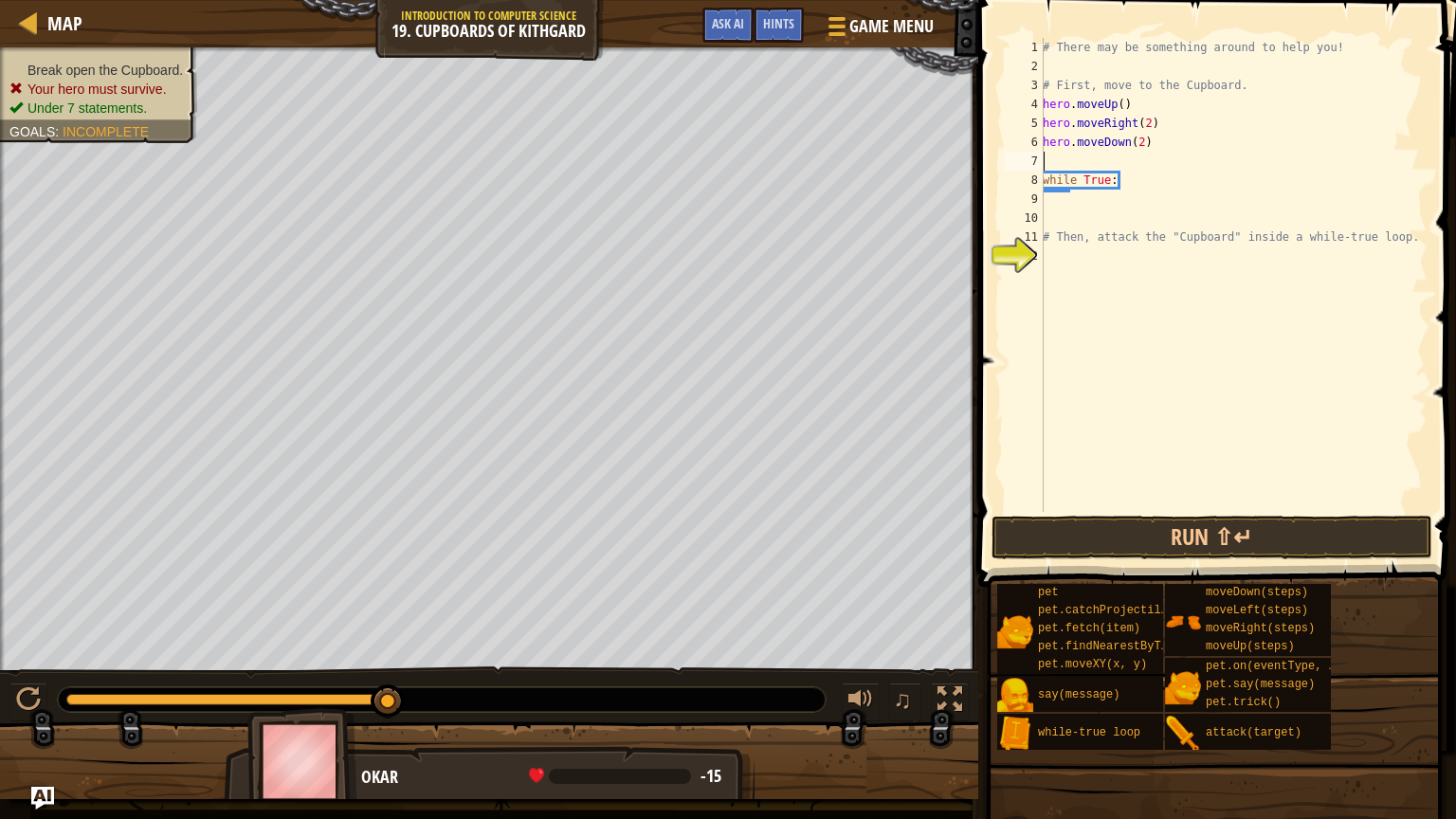
type textarea "hero.moveDown(2)"
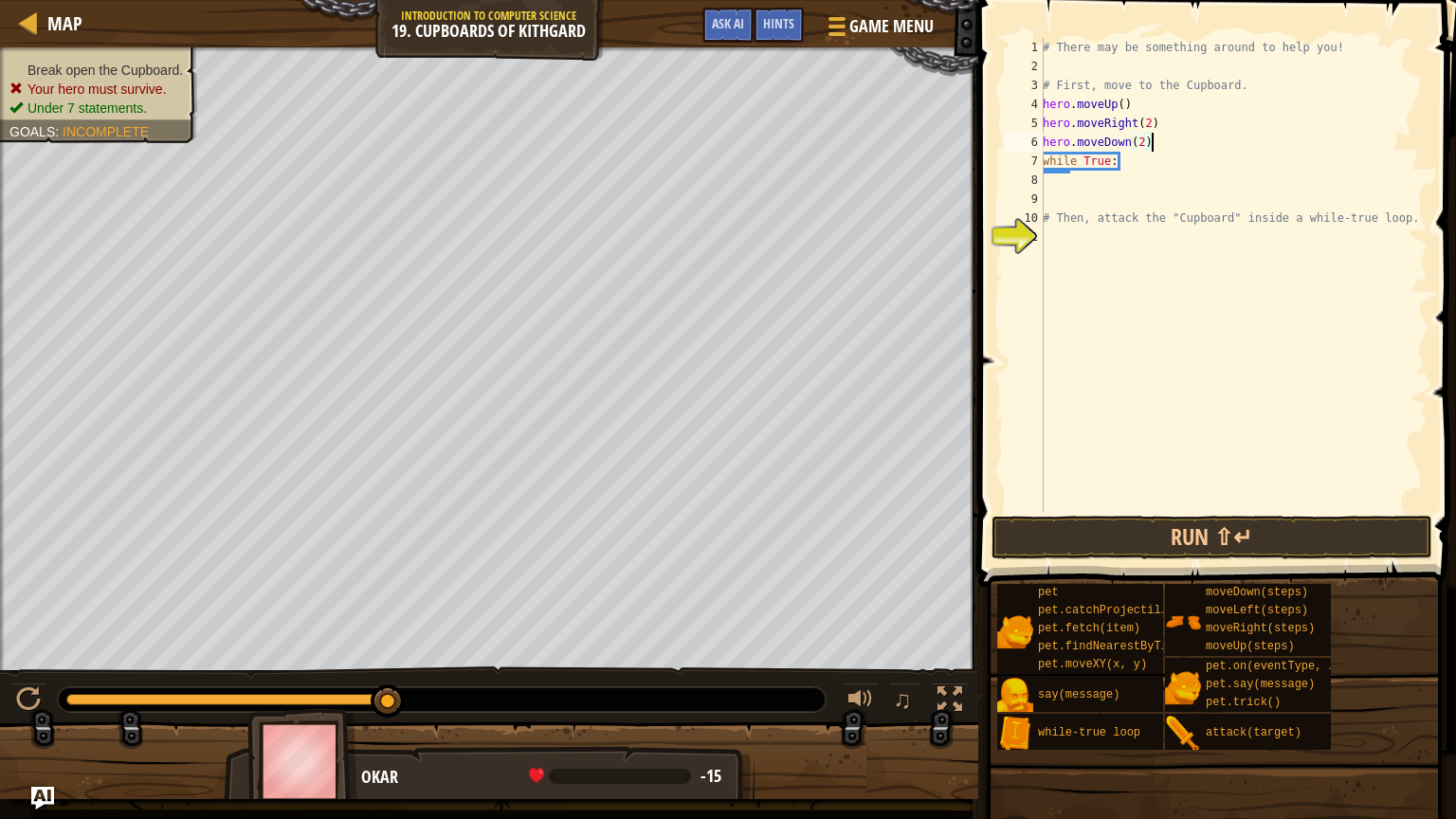
click at [1092, 187] on div "# There may be something around to help you! # First, move to the Cupboard. her…" at bounding box center [1234, 293] width 389 height 512
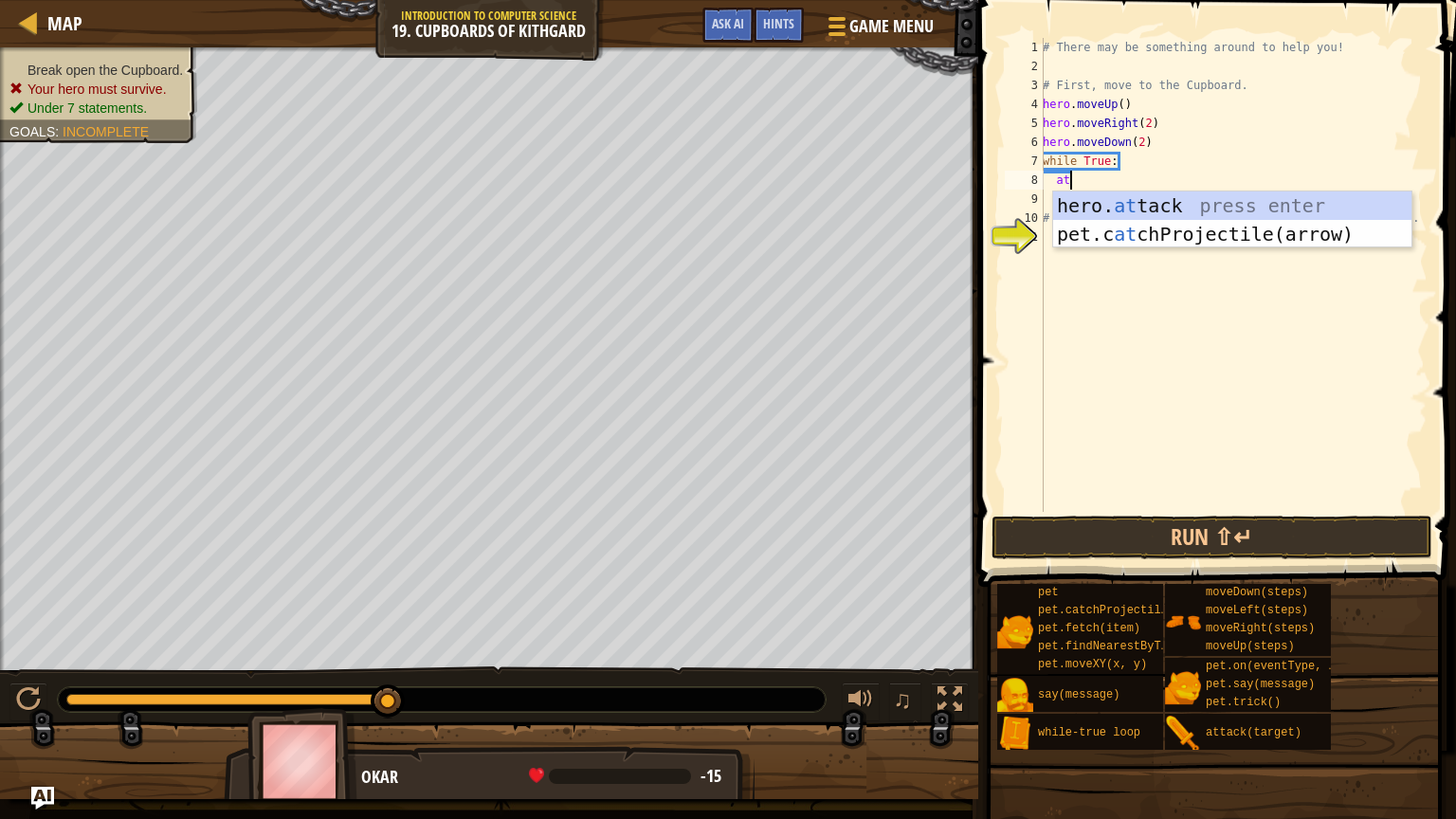
scroll to position [9, 1]
click at [1127, 200] on div "hero. att ack press enter pet.c at chProjec t ile(arrow) press enter" at bounding box center [1232, 249] width 359 height 114
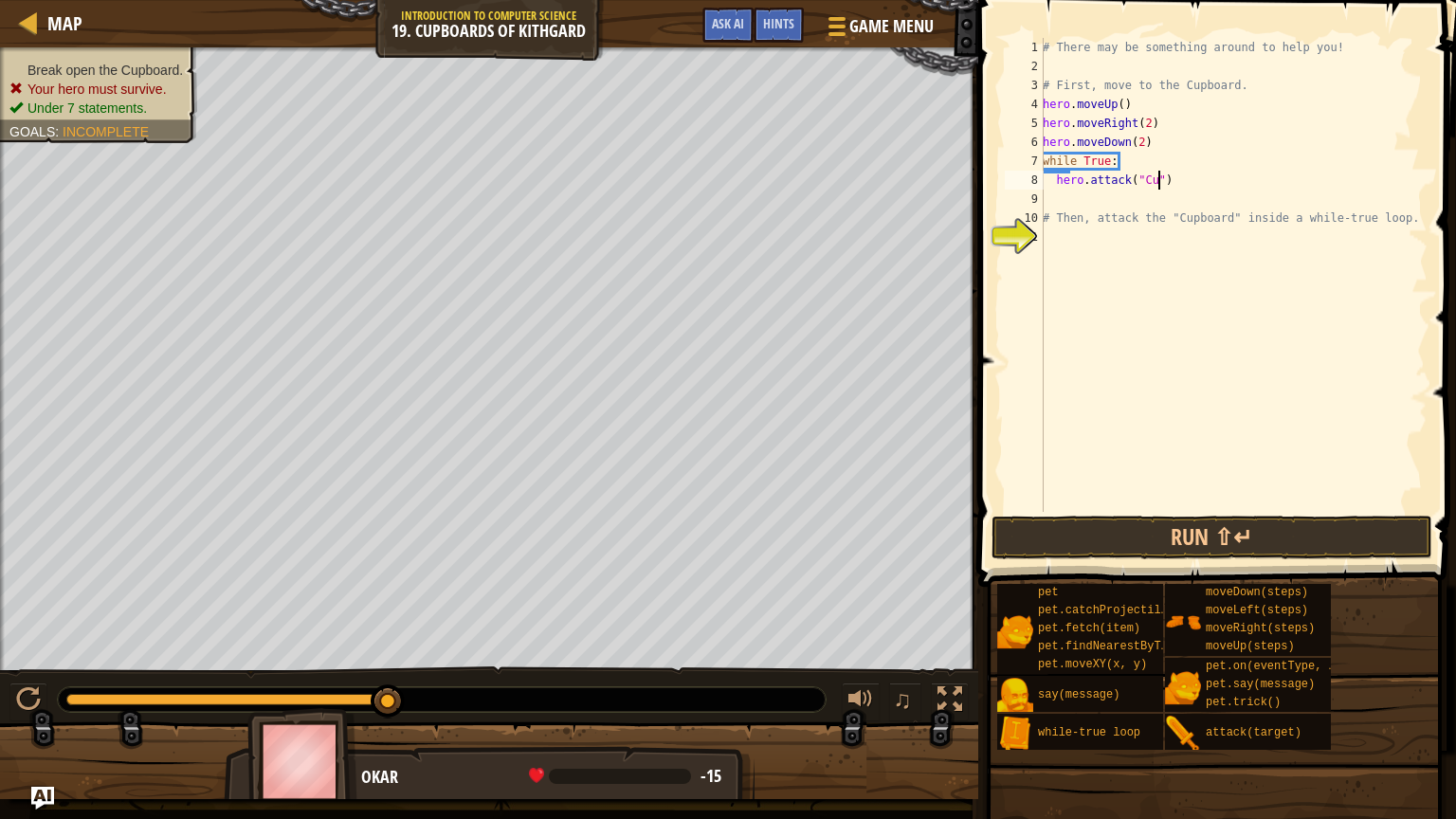
scroll to position [9, 10]
type textarea "hero.attack("Cupboard")"
click at [1185, 190] on div "# There may be something around to help you! # First, move to the Cupboard. her…" at bounding box center [1234, 293] width 389 height 512
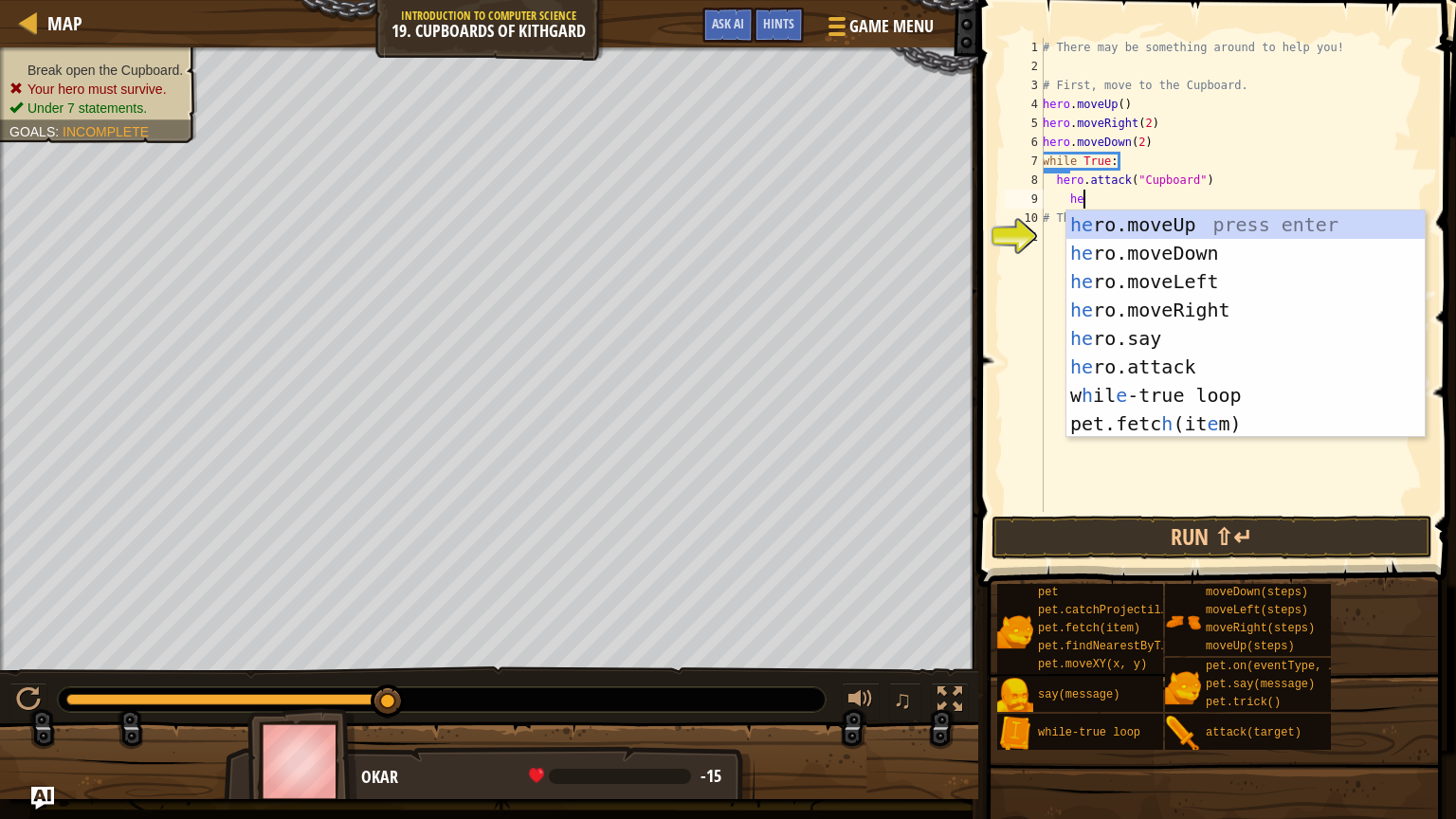
type textarea "her"
click at [1245, 230] on div "her o.moveUp press enter her o.moveDown press enter her o.moveLeft press enter …" at bounding box center [1245, 353] width 359 height 284
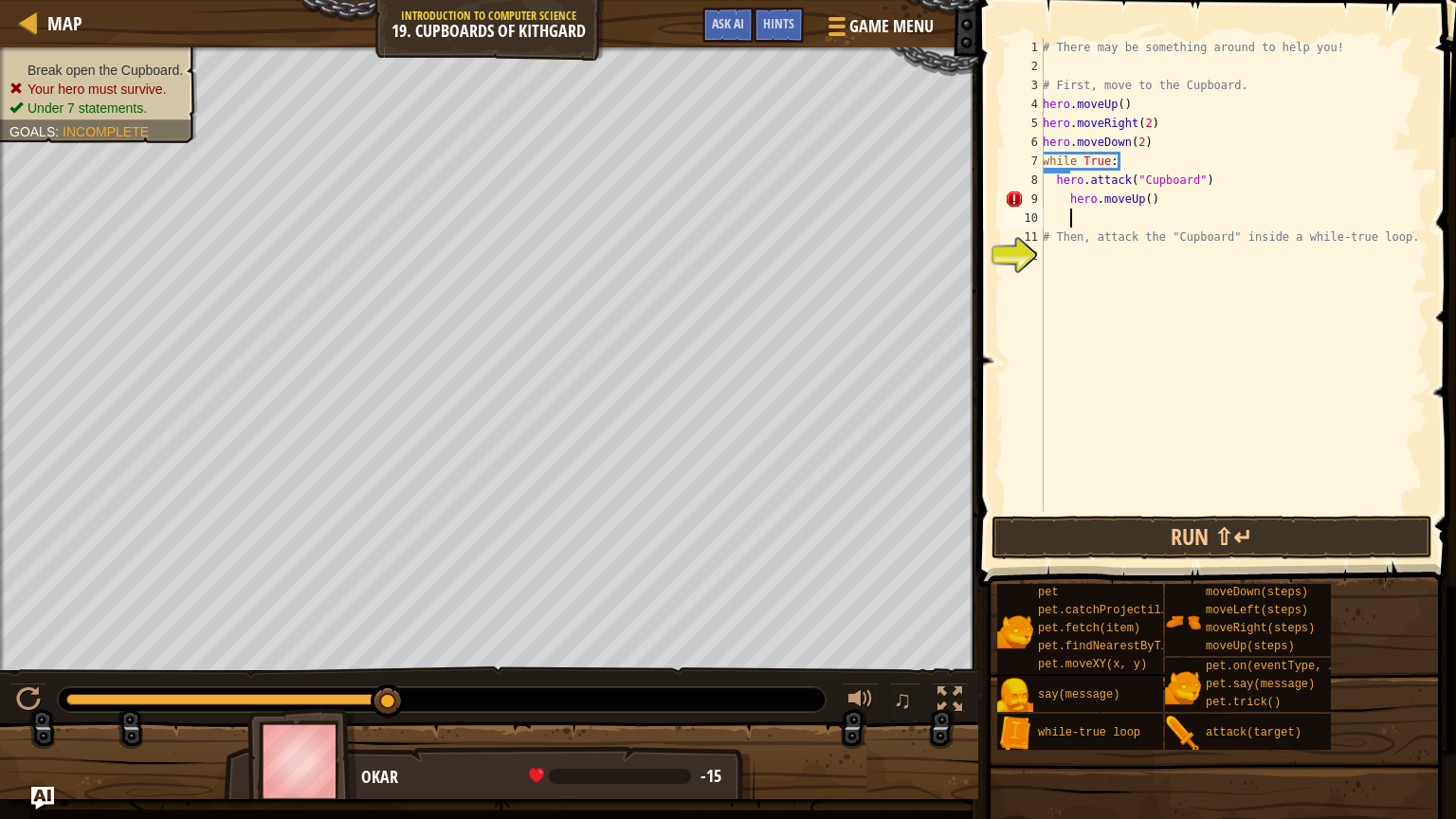
click at [1150, 199] on div "# There may be something around to help you! # First, move to the Cupboard. her…" at bounding box center [1234, 293] width 389 height 512
type textarea "hero.moveUp(2)"
click at [1153, 216] on div "# There may be something around to help you! # First, move to the Cupboard. her…" at bounding box center [1234, 293] width 389 height 512
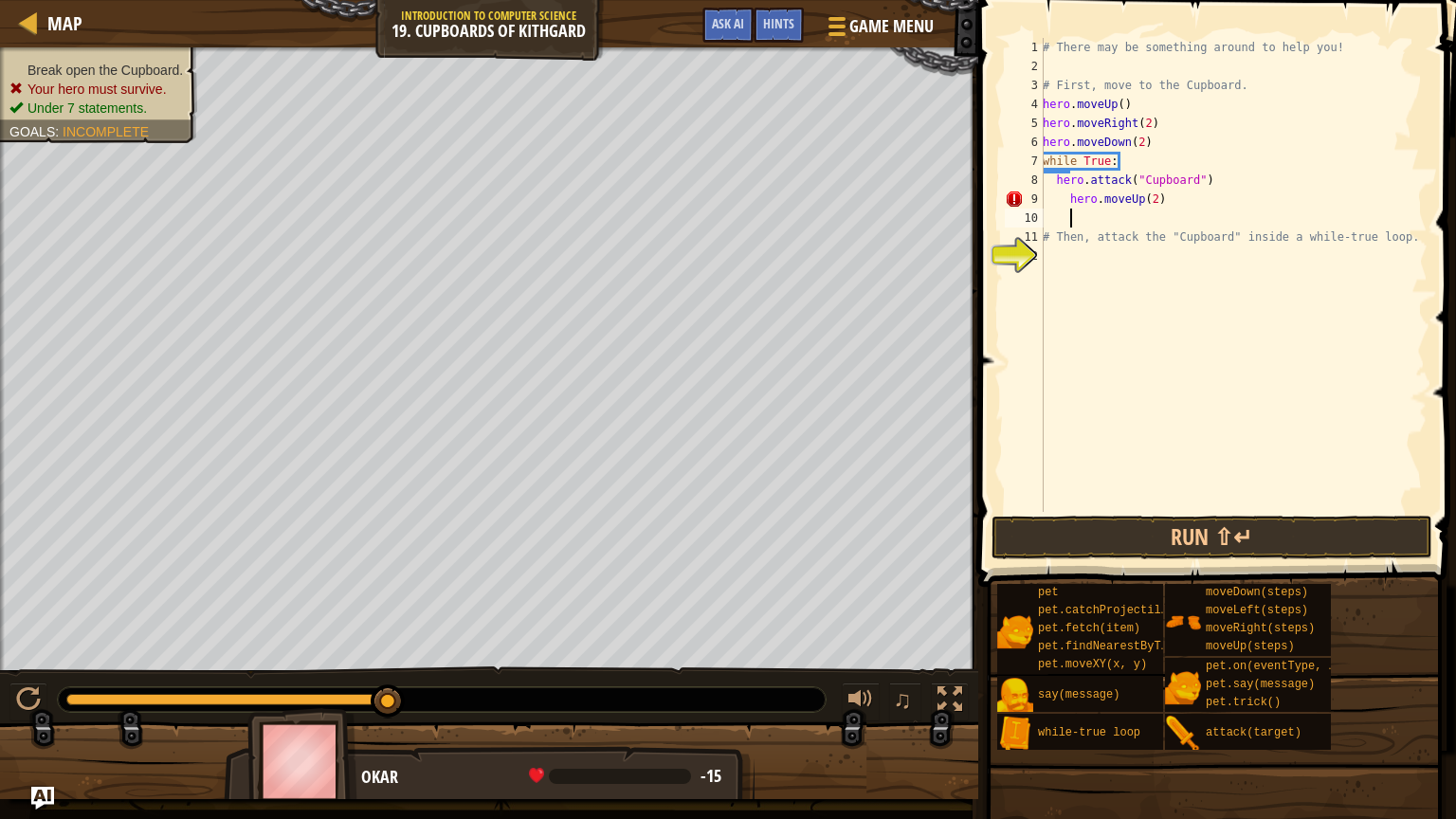
type textarea "he"
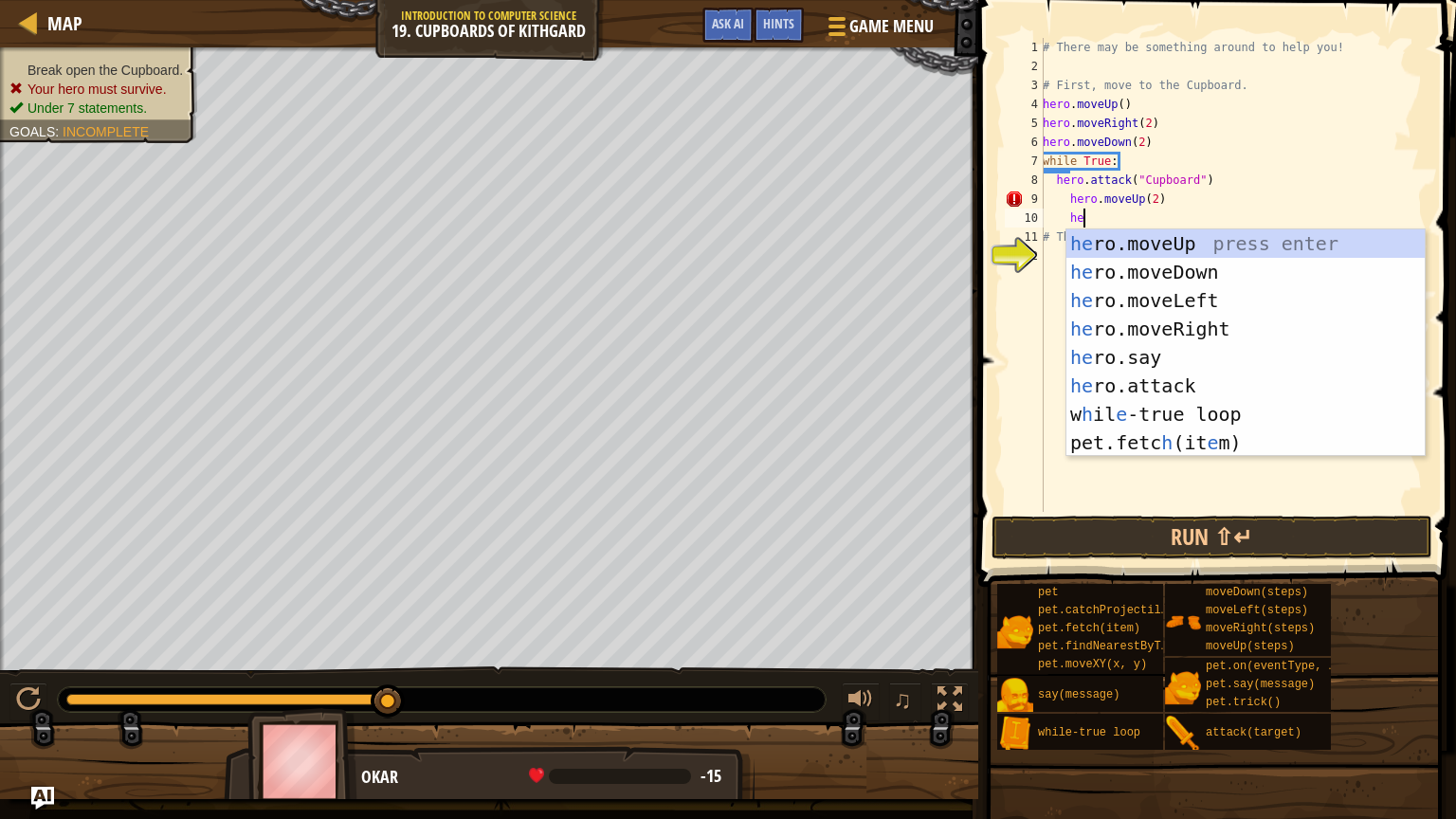
scroll to position [9, 2]
click at [1207, 321] on div "he ro.moveUp press enter he ro.moveDown press enter he ro.moveLeft press enter …" at bounding box center [1245, 371] width 359 height 284
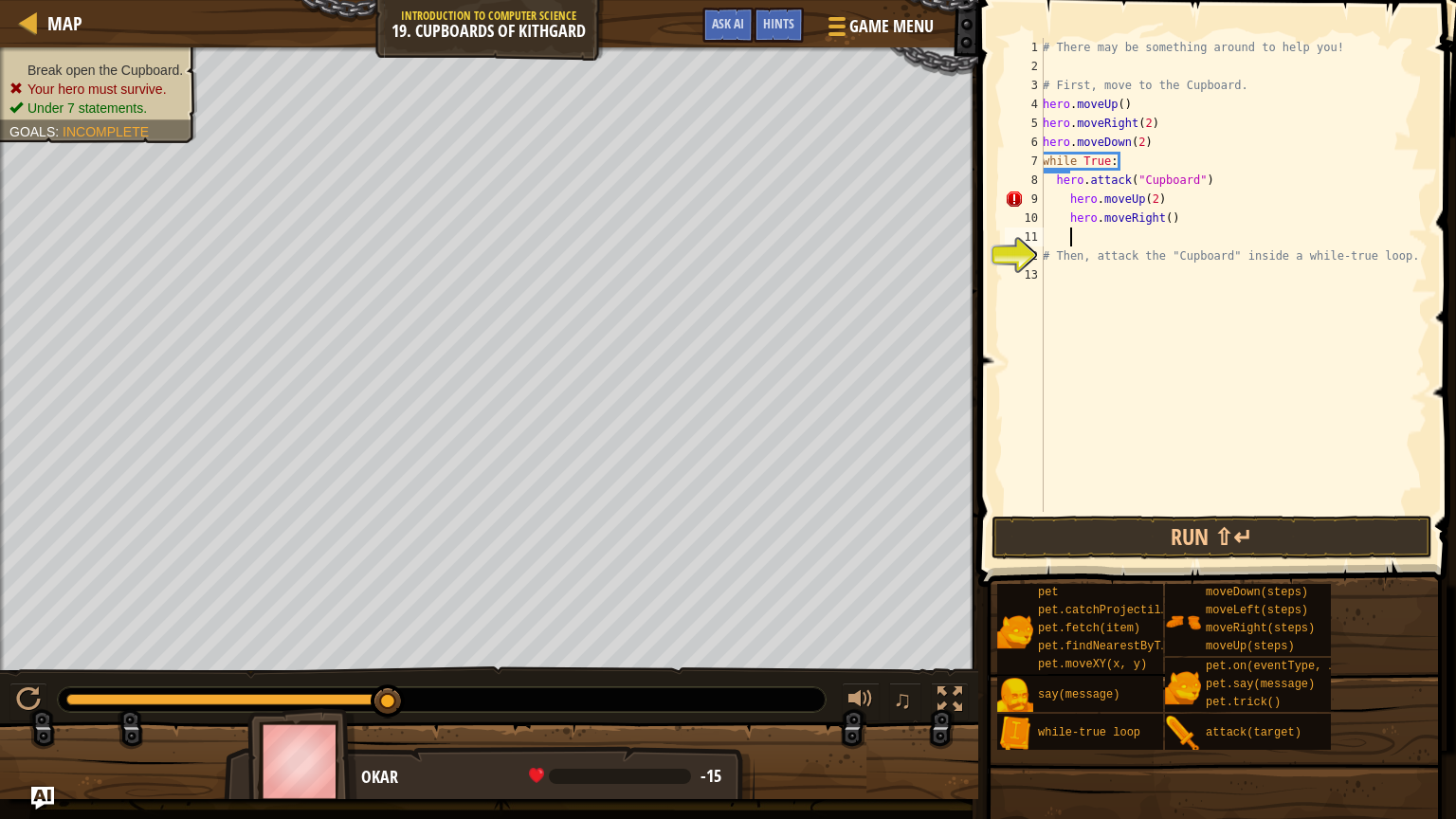
scroll to position [9, 0]
type textarea "e"
click at [1028, 268] on div "13" at bounding box center [1024, 276] width 39 height 19
click at [1171, 219] on div "# There may be something around to help you! # First, move to the Cupboard. her…" at bounding box center [1234, 293] width 389 height 512
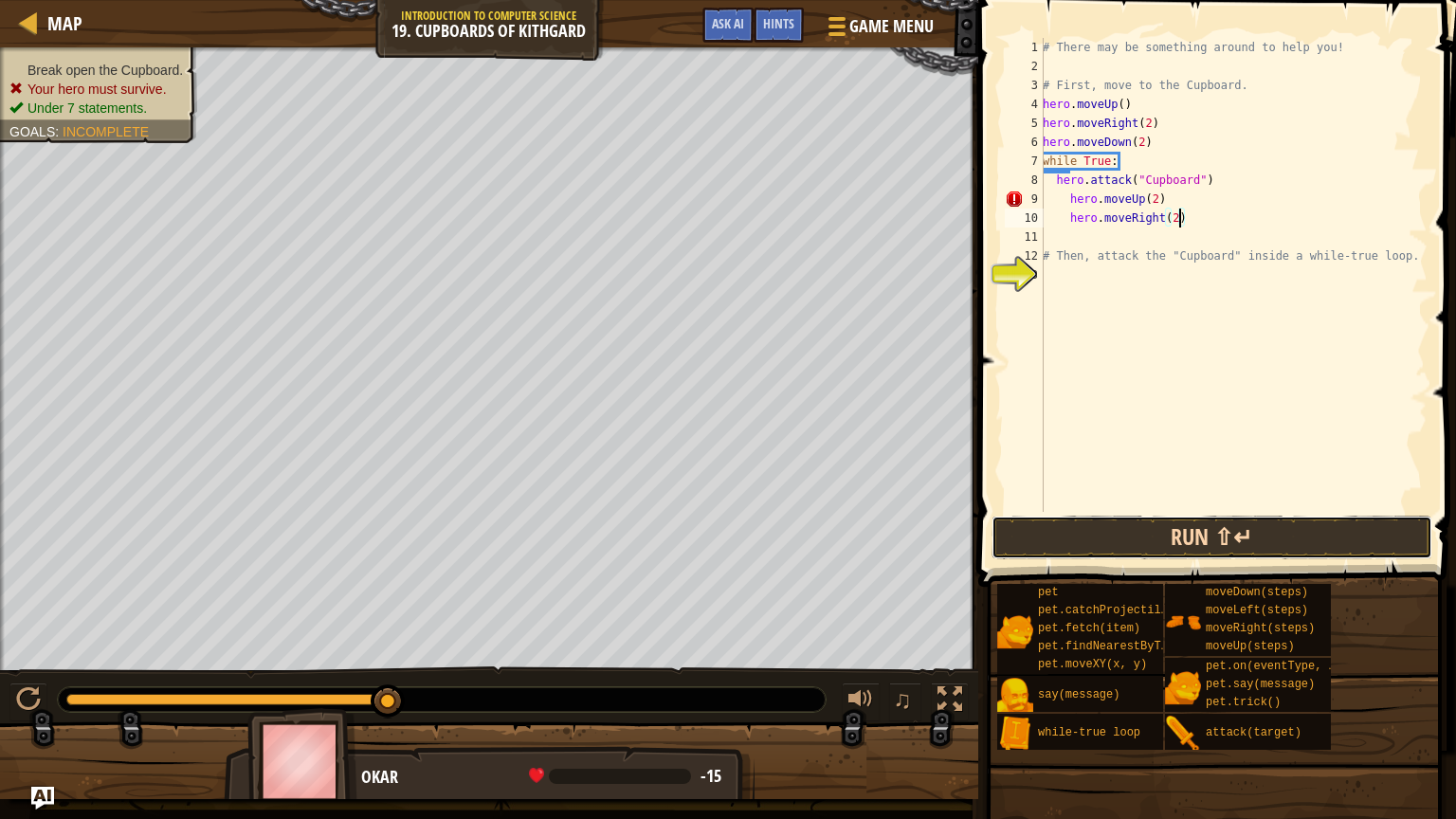
click at [1254, 527] on button "Run ⇧↵" at bounding box center [1212, 537] width 442 height 44
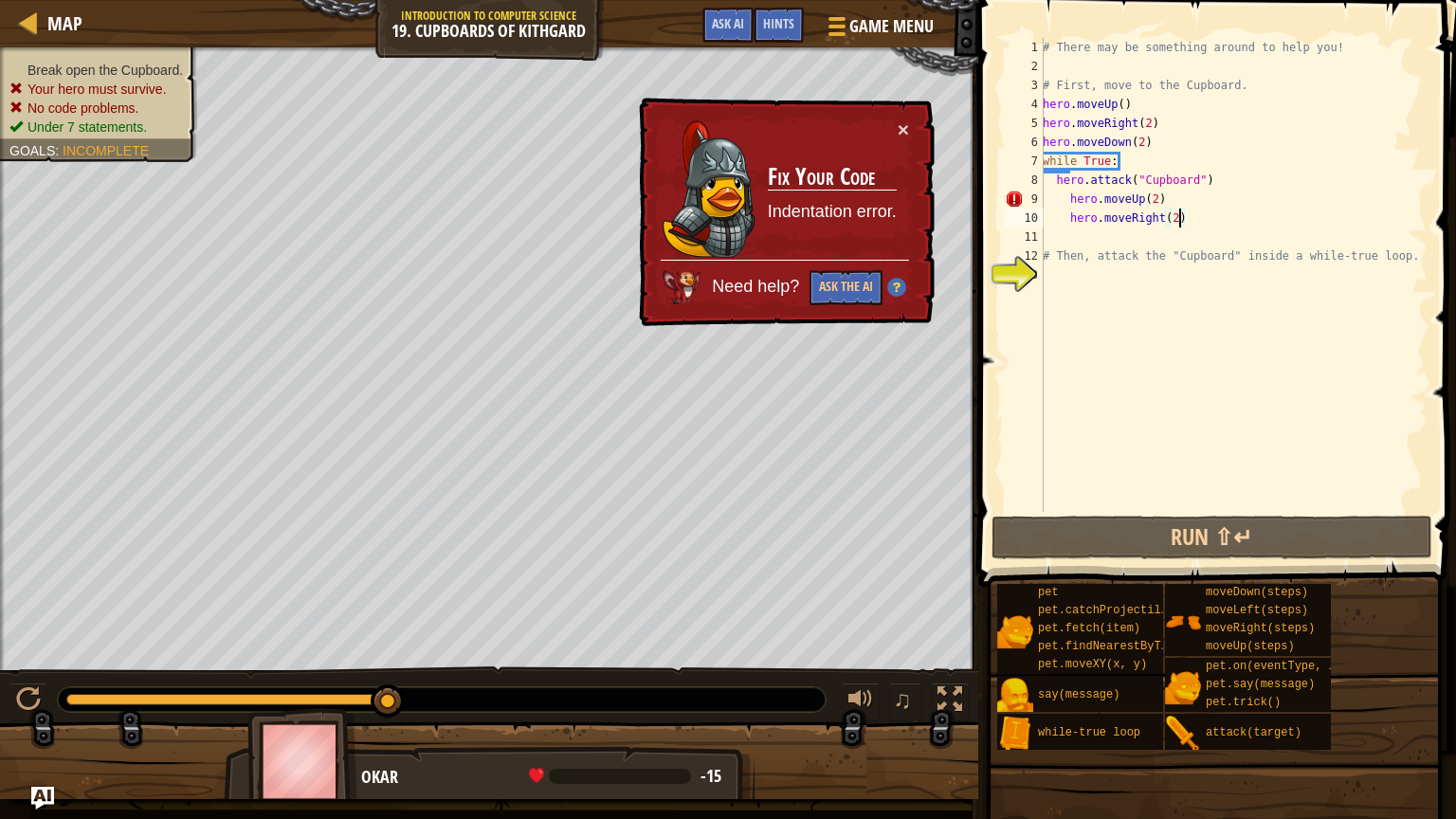
click at [1067, 191] on div "# There may be something around to help you! # First, move to the Cupboard. her…" at bounding box center [1234, 293] width 389 height 512
type textarea "hero.moveUp(2)"
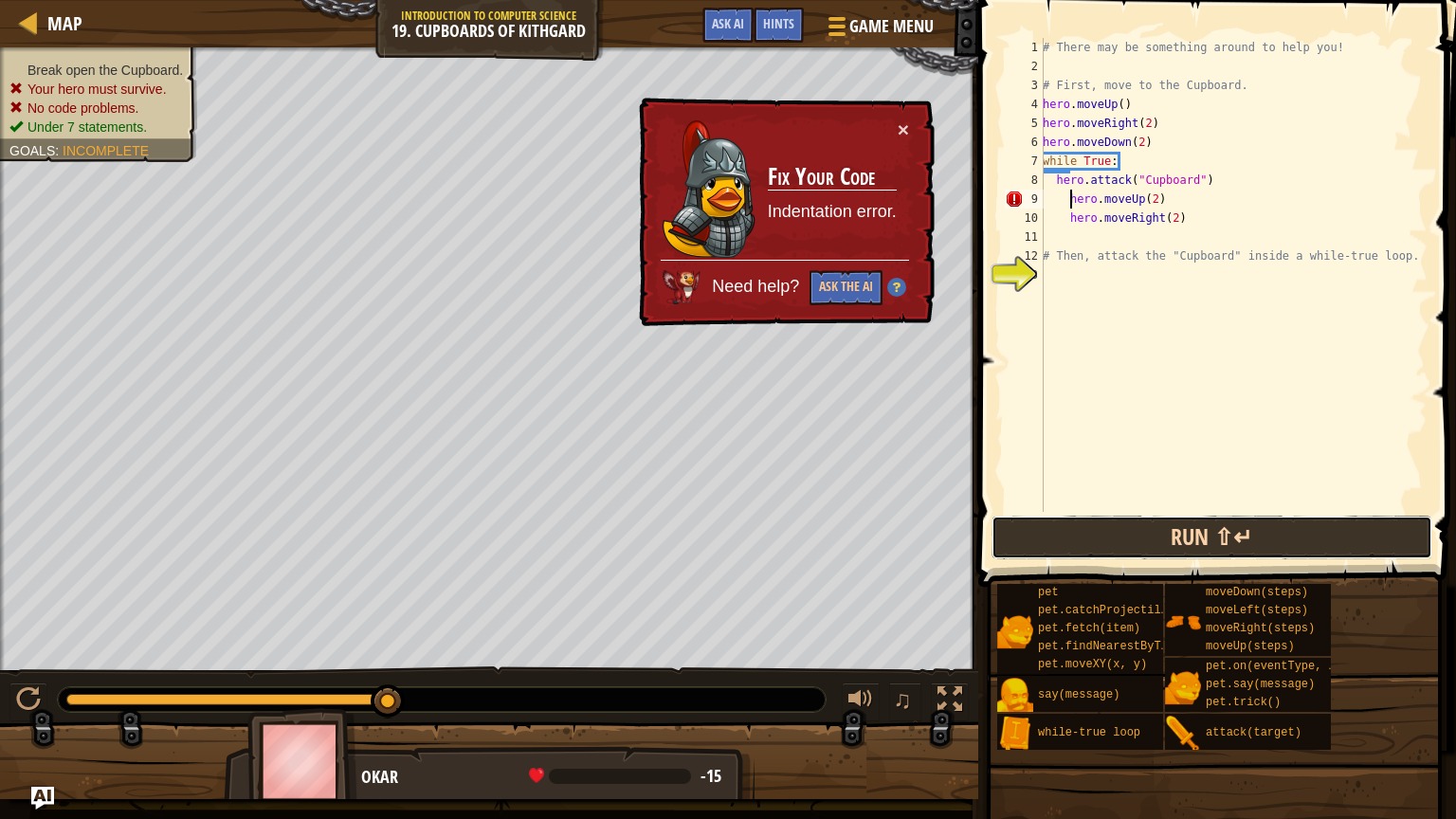
click at [1229, 543] on button "Run ⇧↵" at bounding box center [1212, 537] width 442 height 44
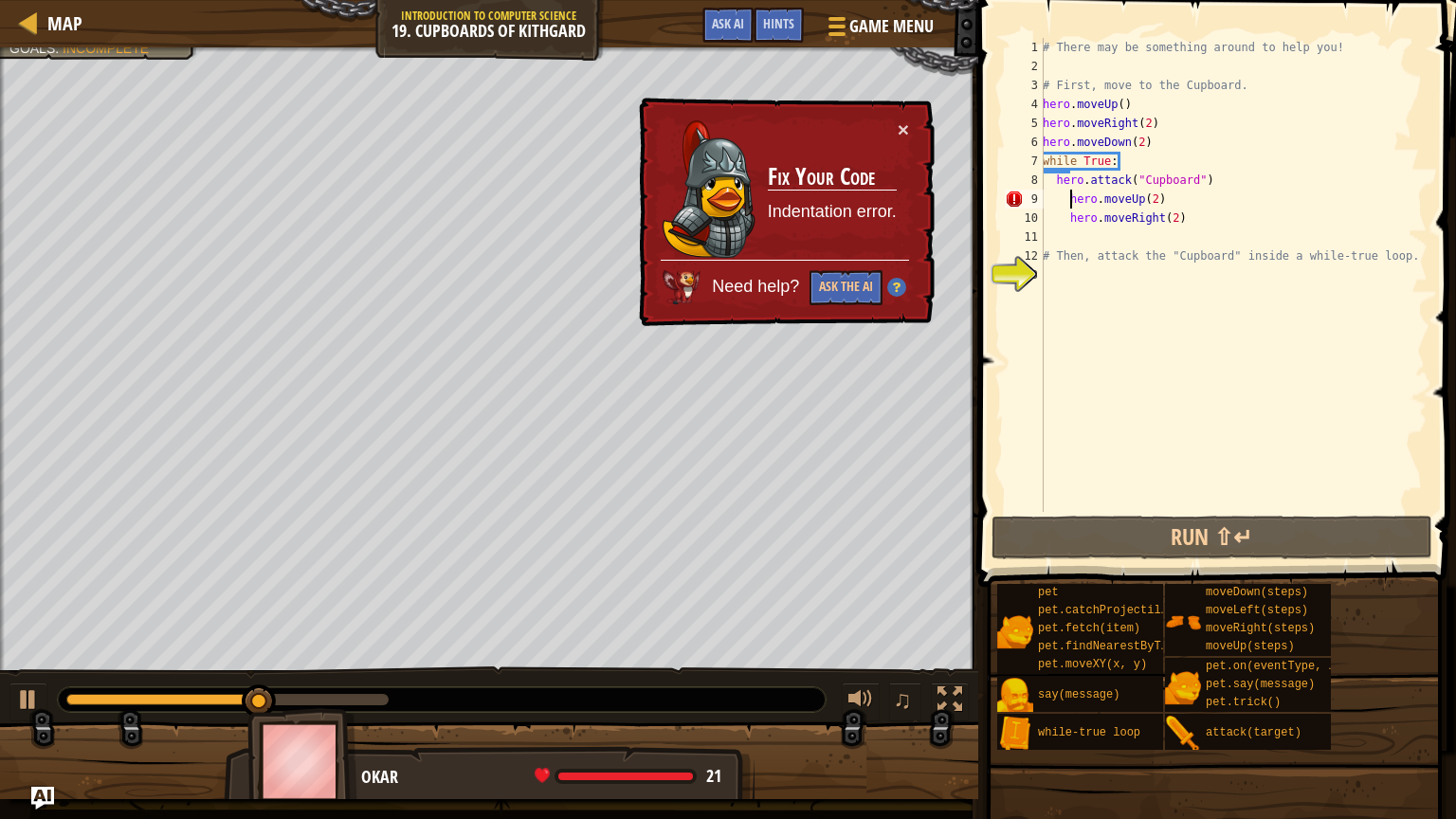
click at [1057, 278] on div "# There may be something around to help you! # First, move to the Cupboard. her…" at bounding box center [1234, 293] width 389 height 512
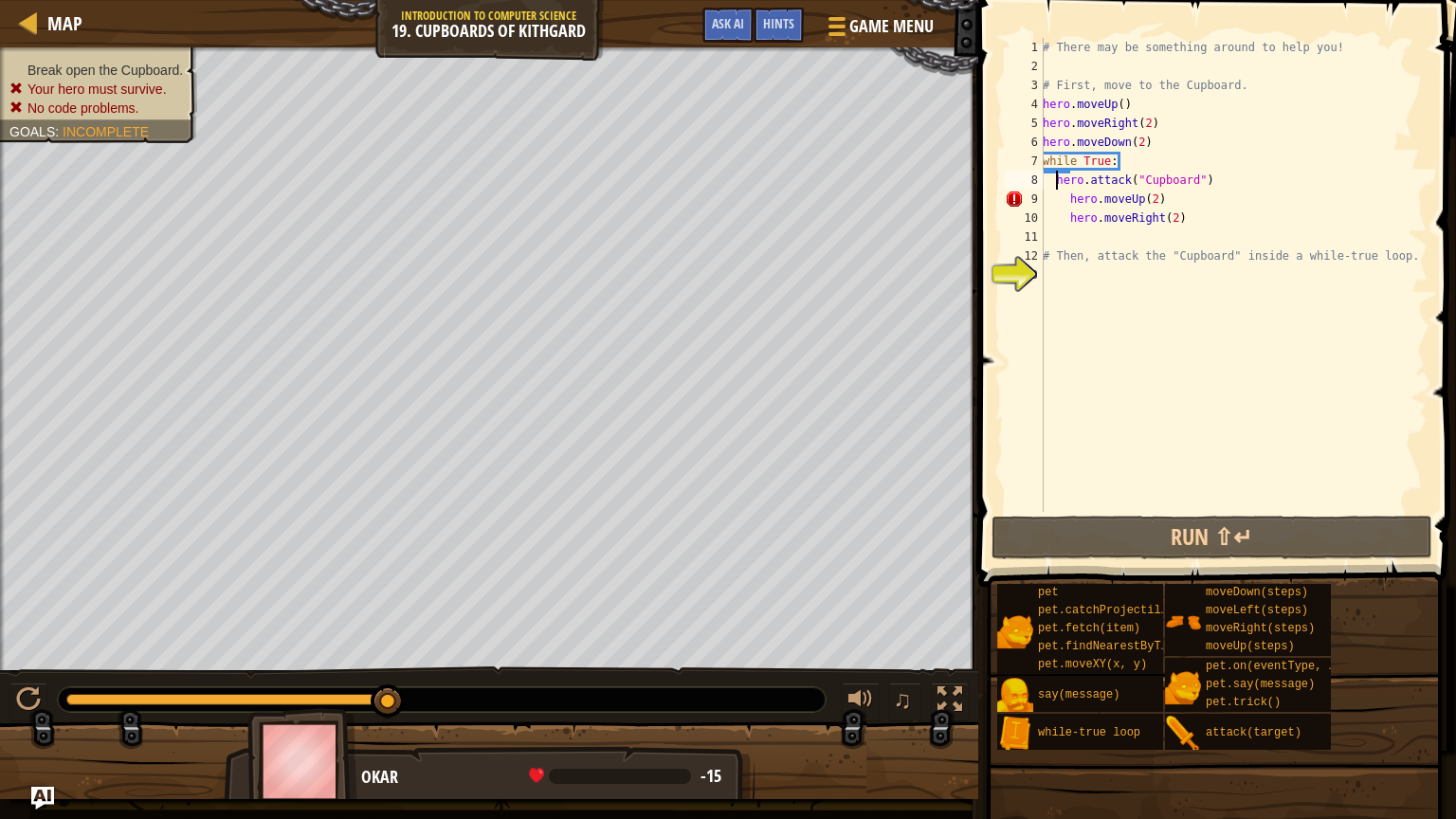
click at [1057, 183] on div "# There may be something around to help you! # First, move to the Cupboard. her…" at bounding box center [1234, 293] width 389 height 512
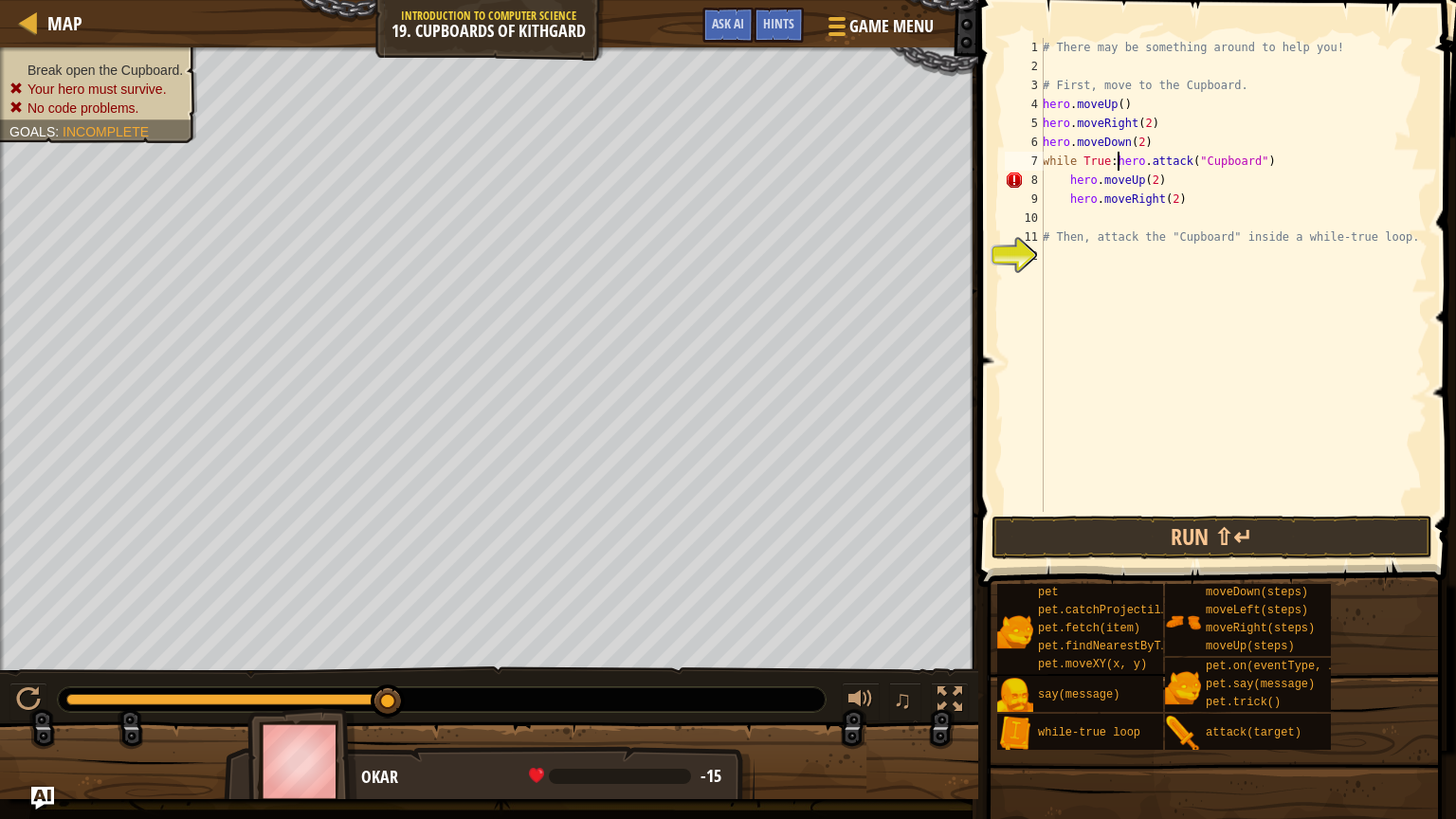
scroll to position [9, 6]
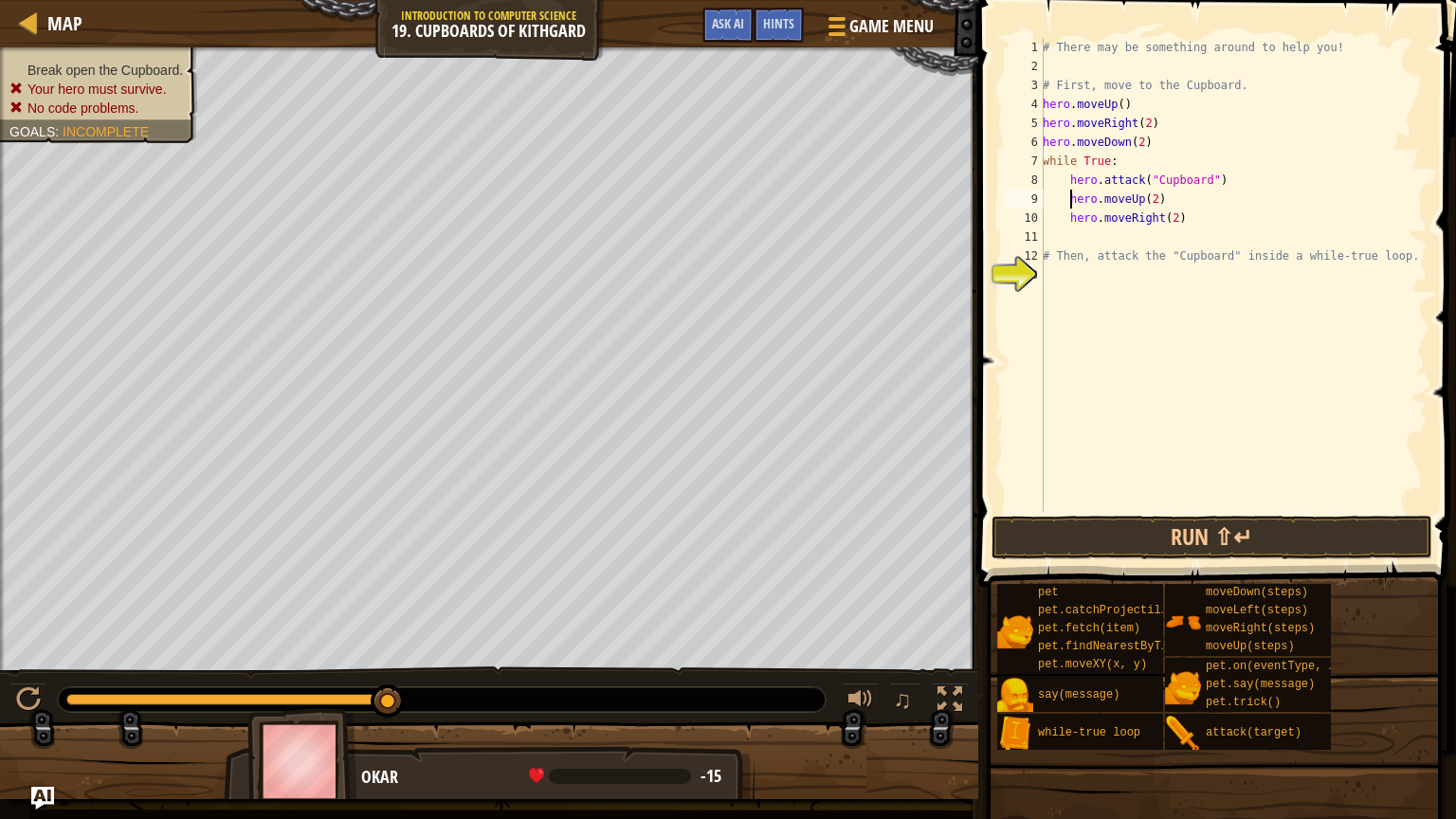
type textarea "hero.moveRight(2)"
type textarea "# Then, attack the "Cupboard" inside a while-true loop."
click at [1187, 554] on button "Run ⇧↵" at bounding box center [1212, 537] width 442 height 44
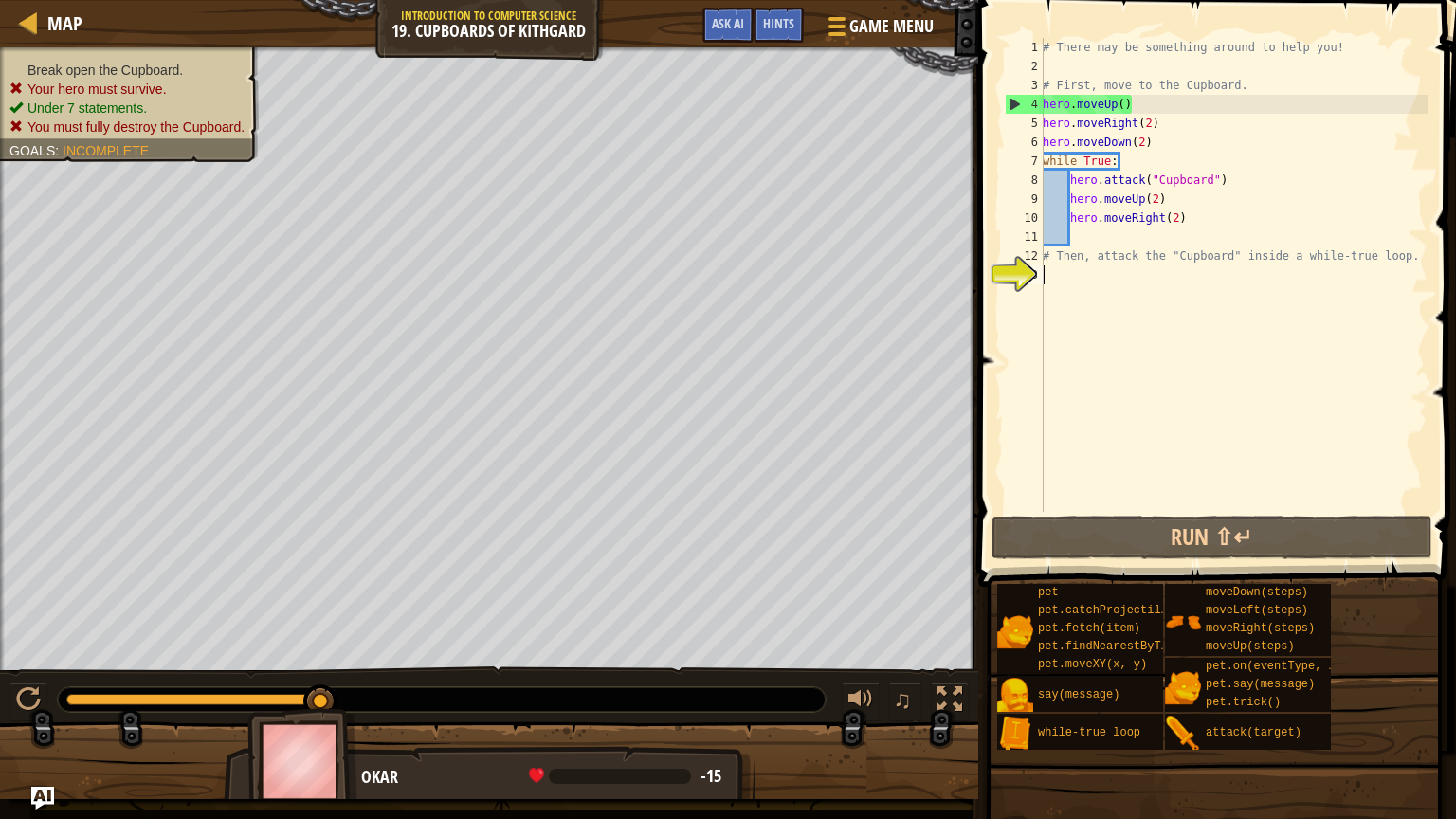
click at [1265, 175] on div "# There may be something around to help you! # First, move to the Cupboard. her…" at bounding box center [1234, 293] width 389 height 512
drag, startPoint x: 1249, startPoint y: 173, endPoint x: 1084, endPoint y: 170, distance: 165.0
click at [1084, 170] on div "# There may be something around to help you! # First, move to the Cupboard. her…" at bounding box center [1234, 293] width 389 height 512
click at [1199, 216] on div "# There may be something around to help you! # First, move to the Cupboard. her…" at bounding box center [1234, 293] width 389 height 512
drag, startPoint x: 1199, startPoint y: 216, endPoint x: 1055, endPoint y: 206, distance: 144.3
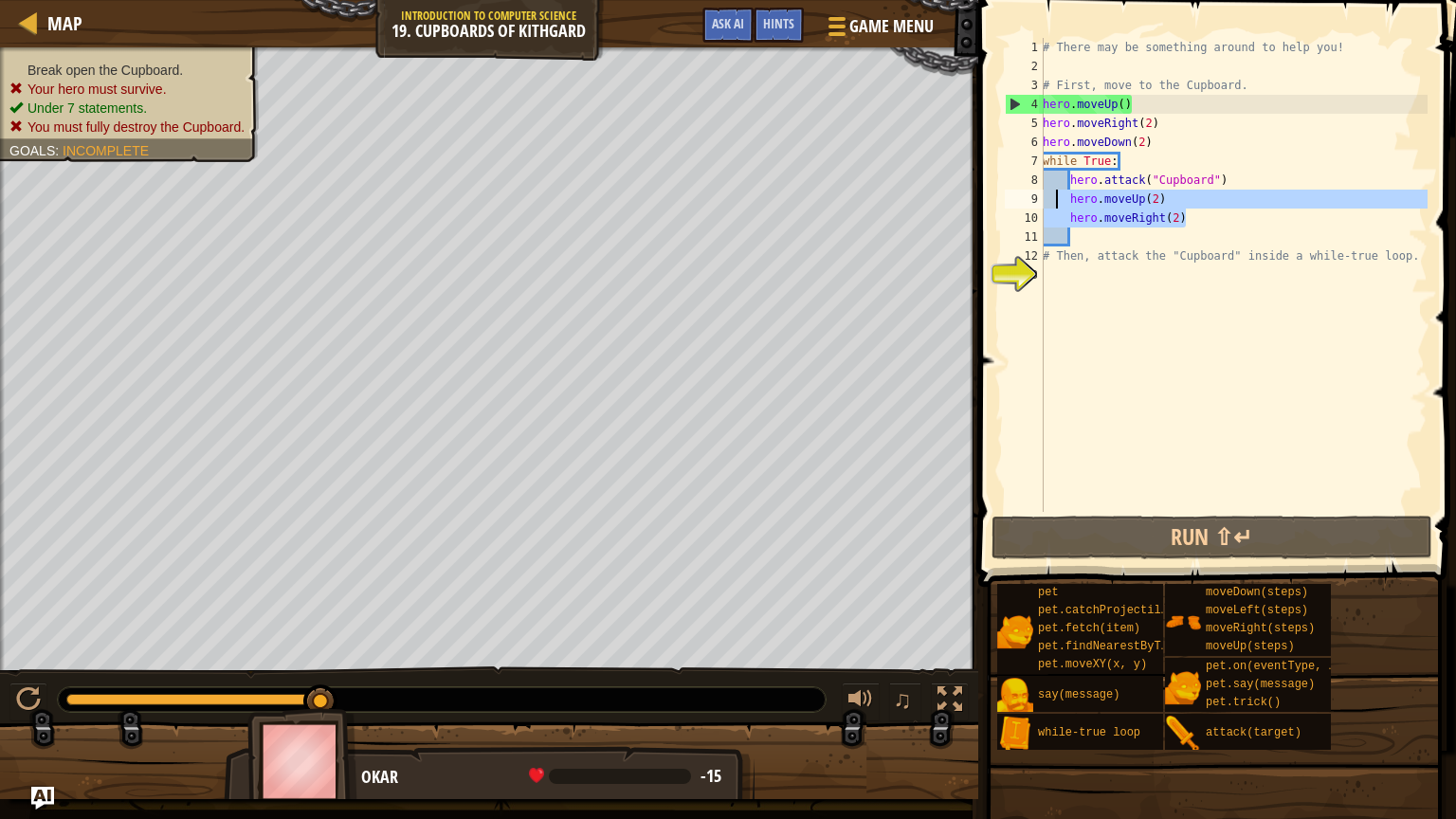
click at [1055, 206] on div "# There may be something around to help you! # First, move to the Cupboard. her…" at bounding box center [1234, 293] width 389 height 512
type textarea "hero.moveUp(2) hero.moveRight(2)"
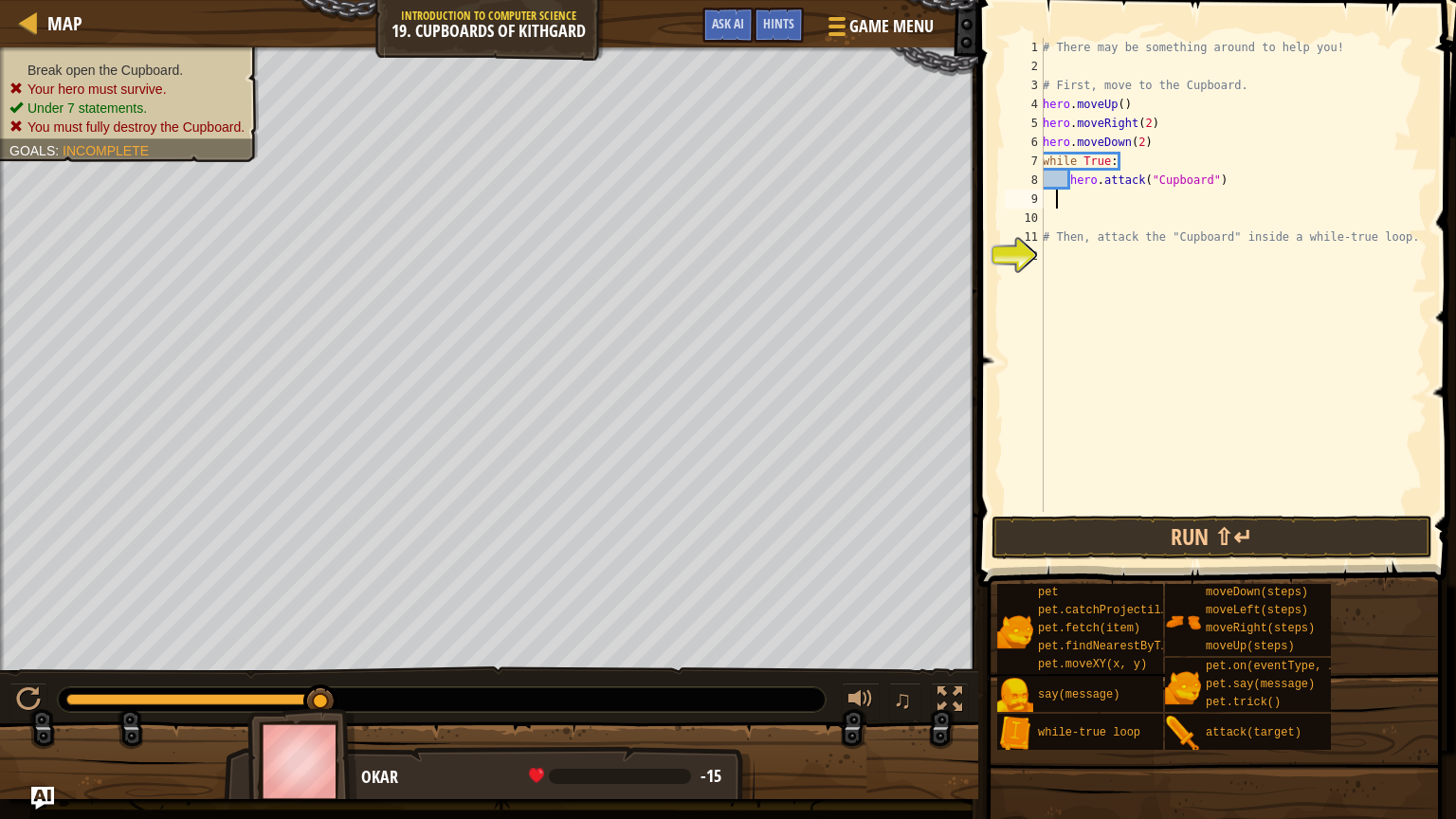
type textarea "\"
click at [1224, 556] on button "Run ⇧↵" at bounding box center [1212, 537] width 442 height 44
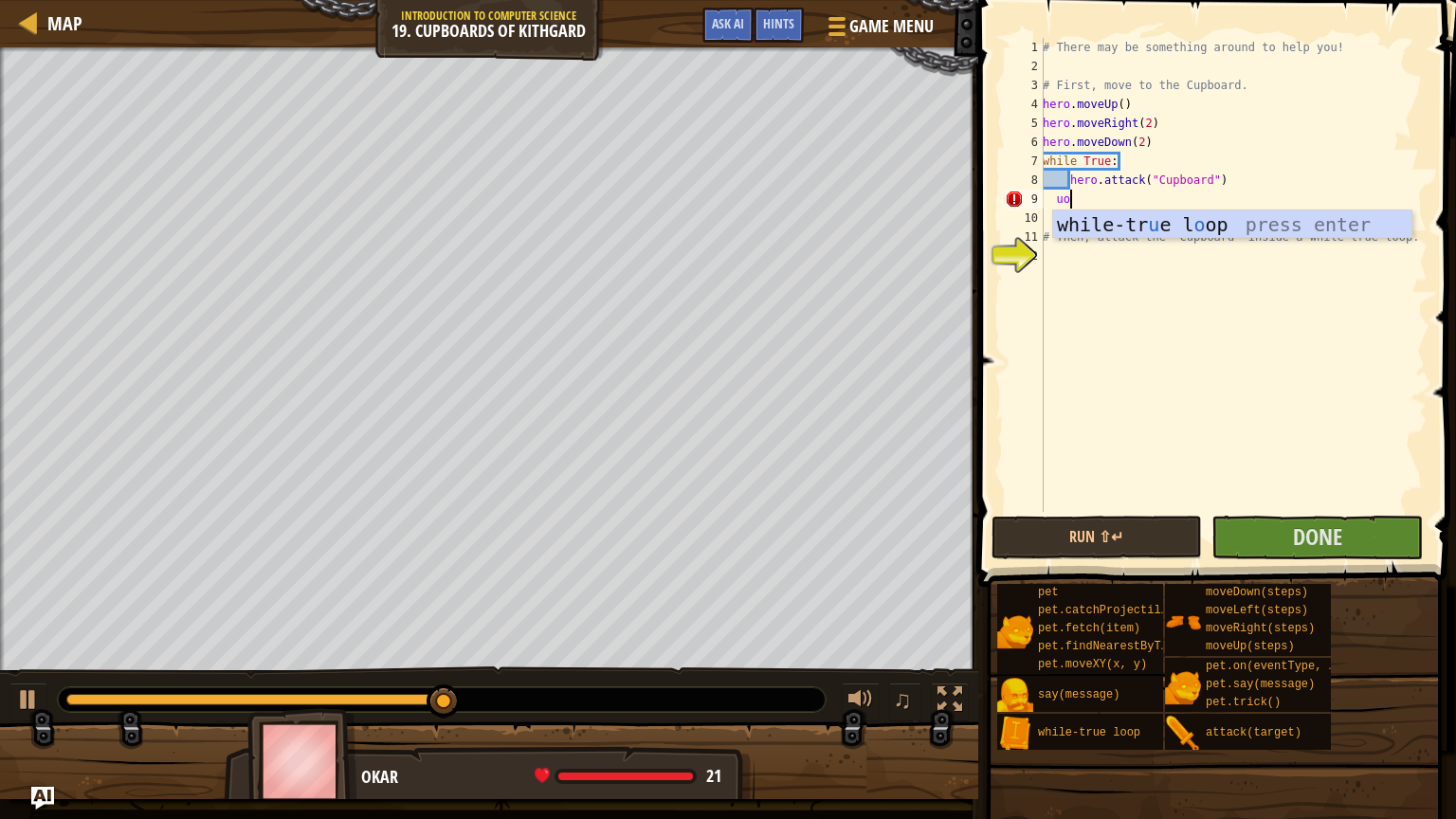
type textarea "u"
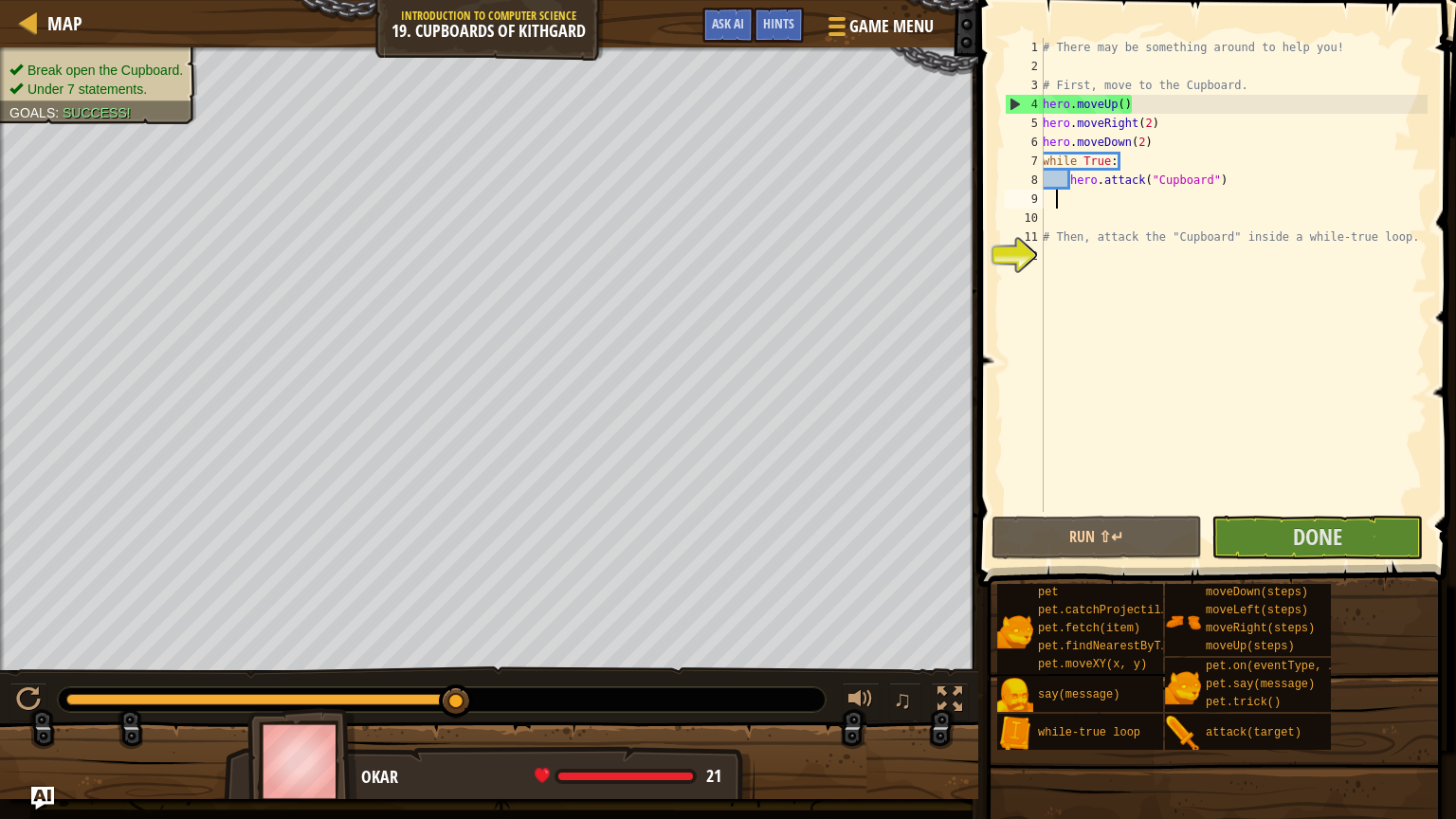
click at [1066, 177] on div "# There may be something around to help you! # First, move to the Cupboard. her…" at bounding box center [1234, 293] width 389 height 512
click at [1275, 163] on div "# There may be something around to help you! # First, move to the Cupboard. her…" at bounding box center [1234, 293] width 389 height 512
click at [1284, 182] on div "# There may be something around to help you! # First, move to the Cupboard. her…" at bounding box center [1234, 293] width 389 height 512
type textarea "hero.attack("Cupboard")"
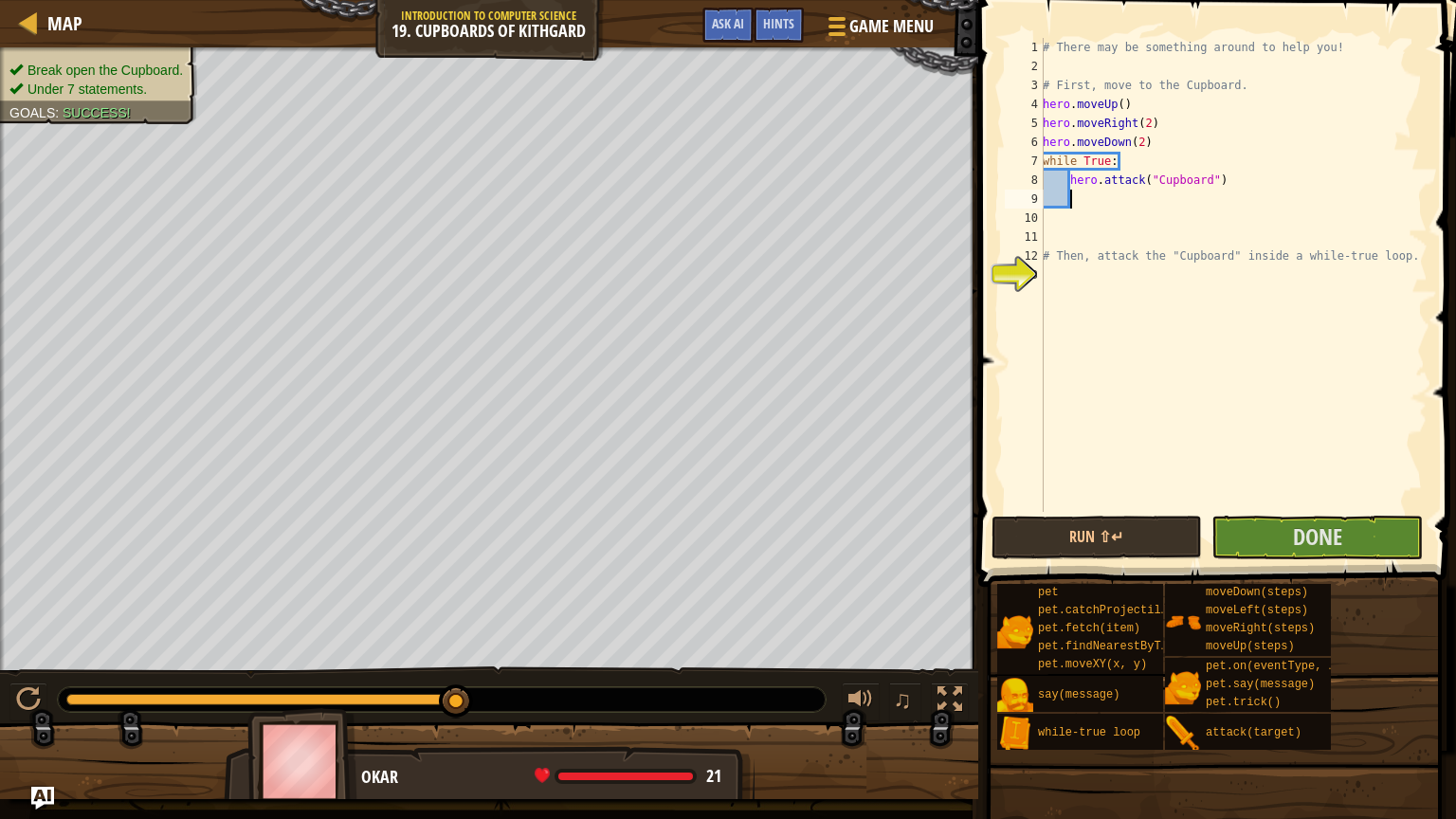
type textarea "he"
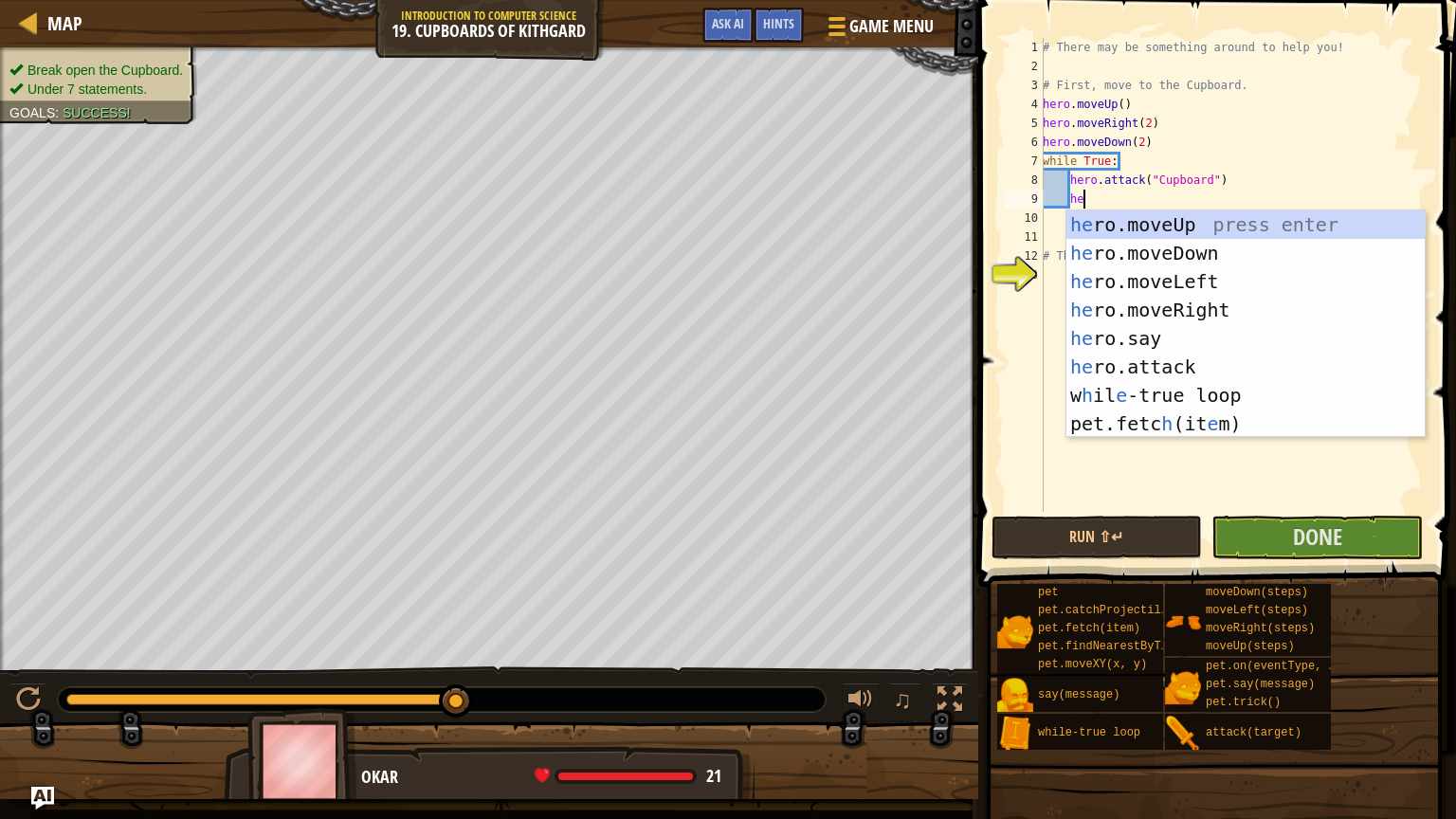
scroll to position [9, 2]
click at [1311, 213] on div "he ro.moveUp press enter he ro.moveDown press enter he ro.moveLeft press enter …" at bounding box center [1245, 353] width 359 height 284
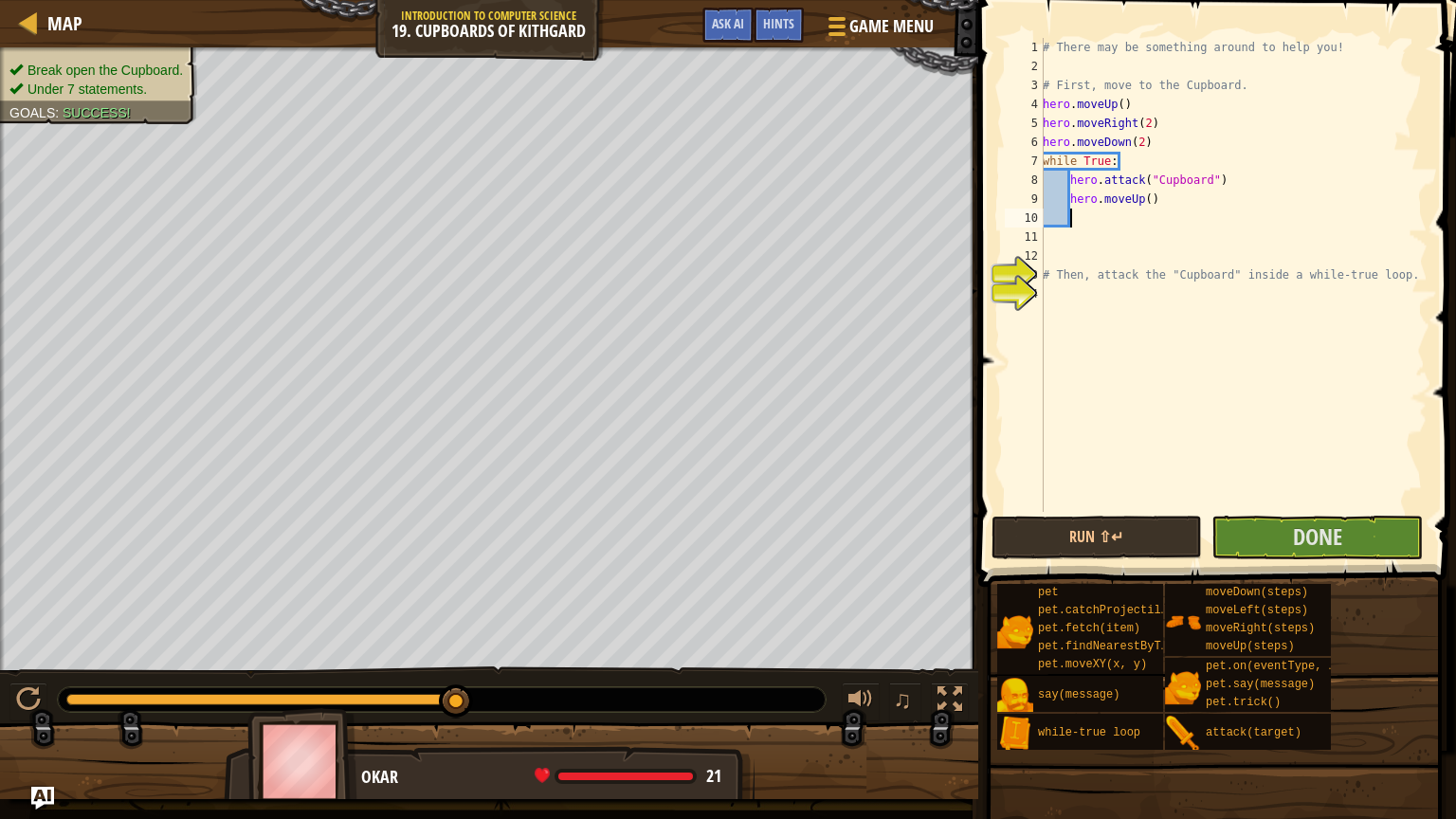
scroll to position [9, 0]
click at [1151, 198] on div "# There may be something around to help you! # First, move to the Cupboard. her…" at bounding box center [1234, 293] width 389 height 512
type textarea "hero.moveUp(2)"
click at [1131, 211] on div "# There may be something around to help you! # First, move to the Cupboard. her…" at bounding box center [1234, 293] width 389 height 512
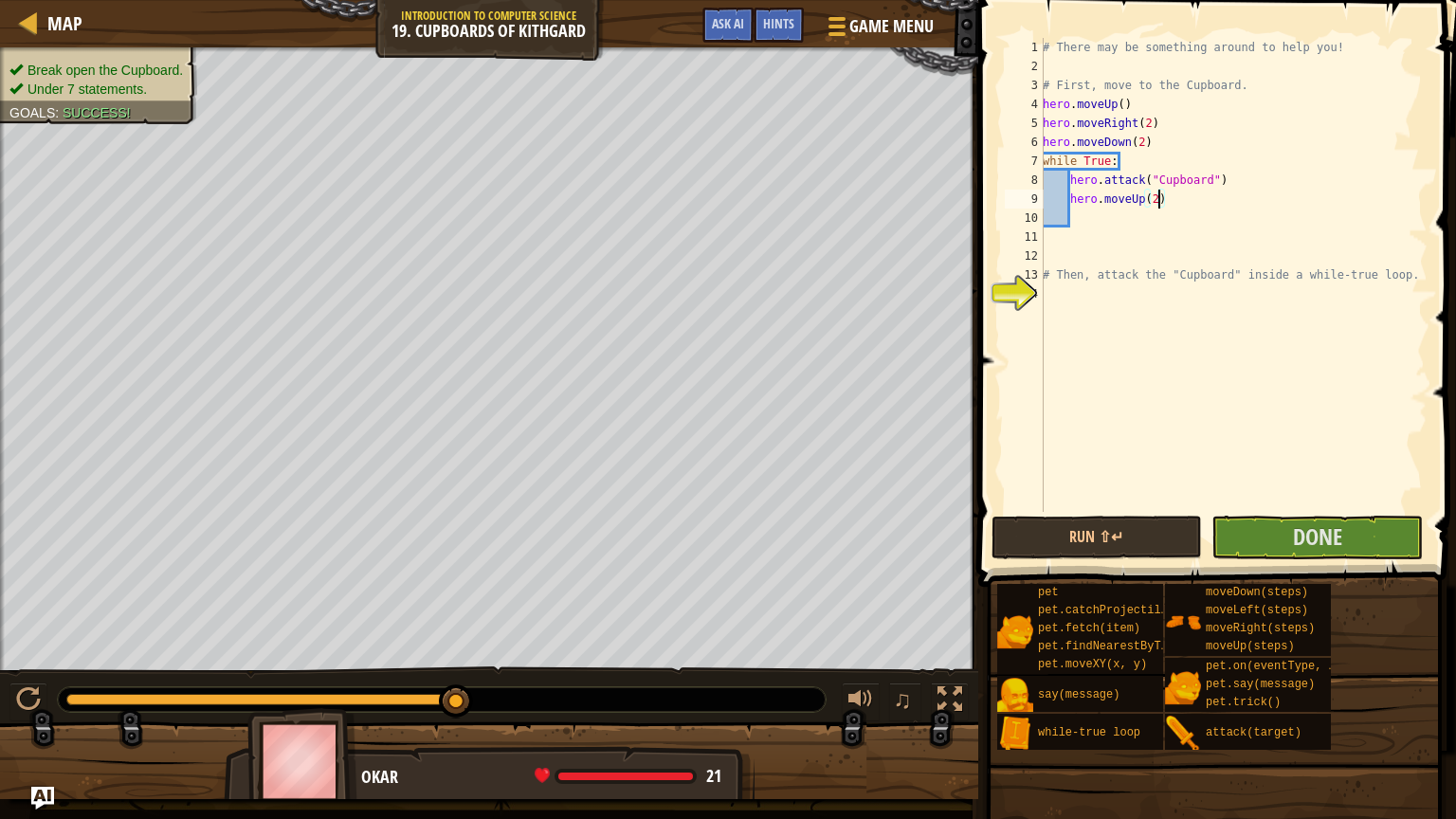
scroll to position [9, 0]
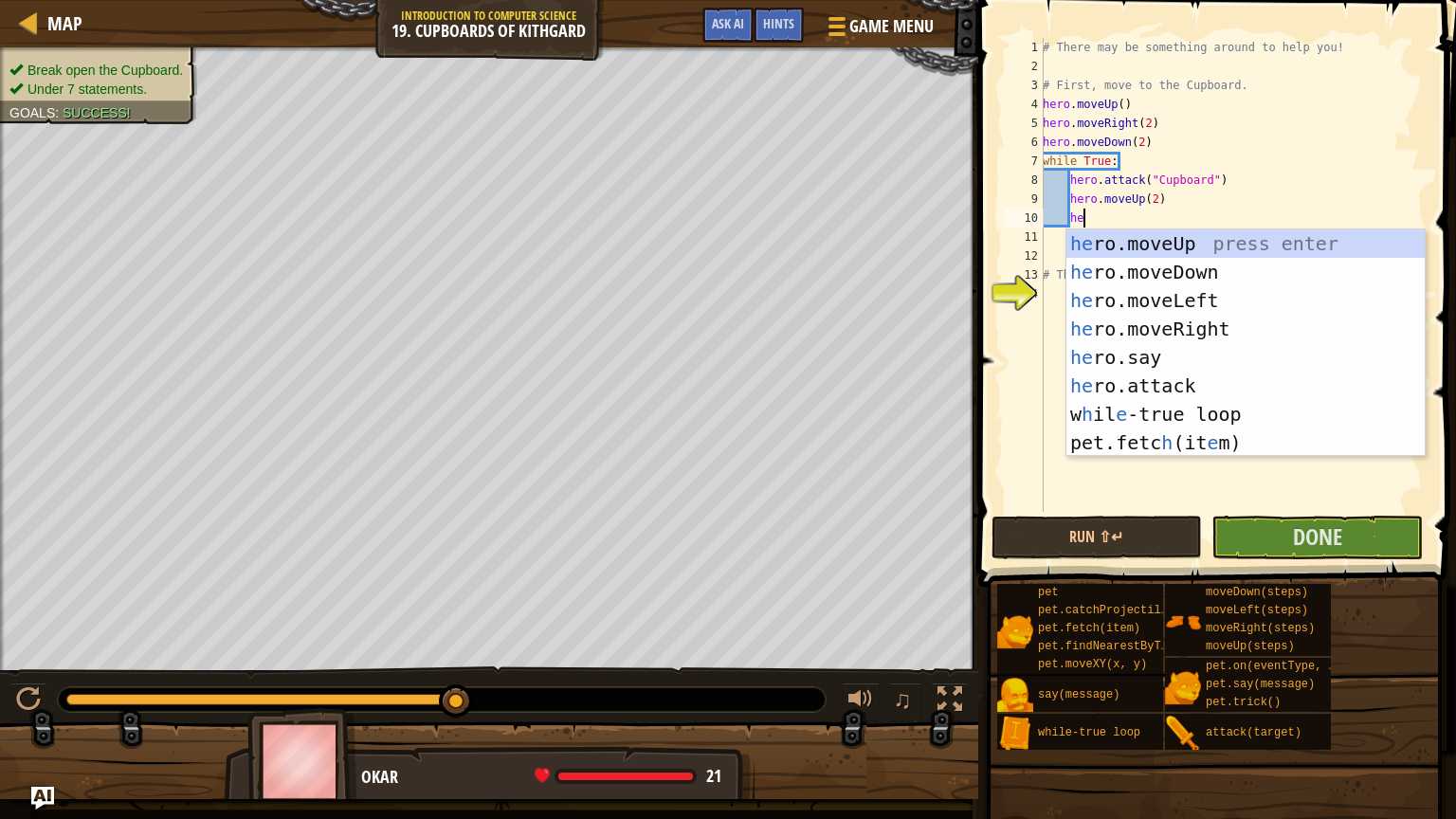
type textarea "hero"
click at [1196, 319] on div "hero .moveUp press enter hero .moveDown press enter hero .moveLeft press enter …" at bounding box center [1245, 371] width 359 height 284
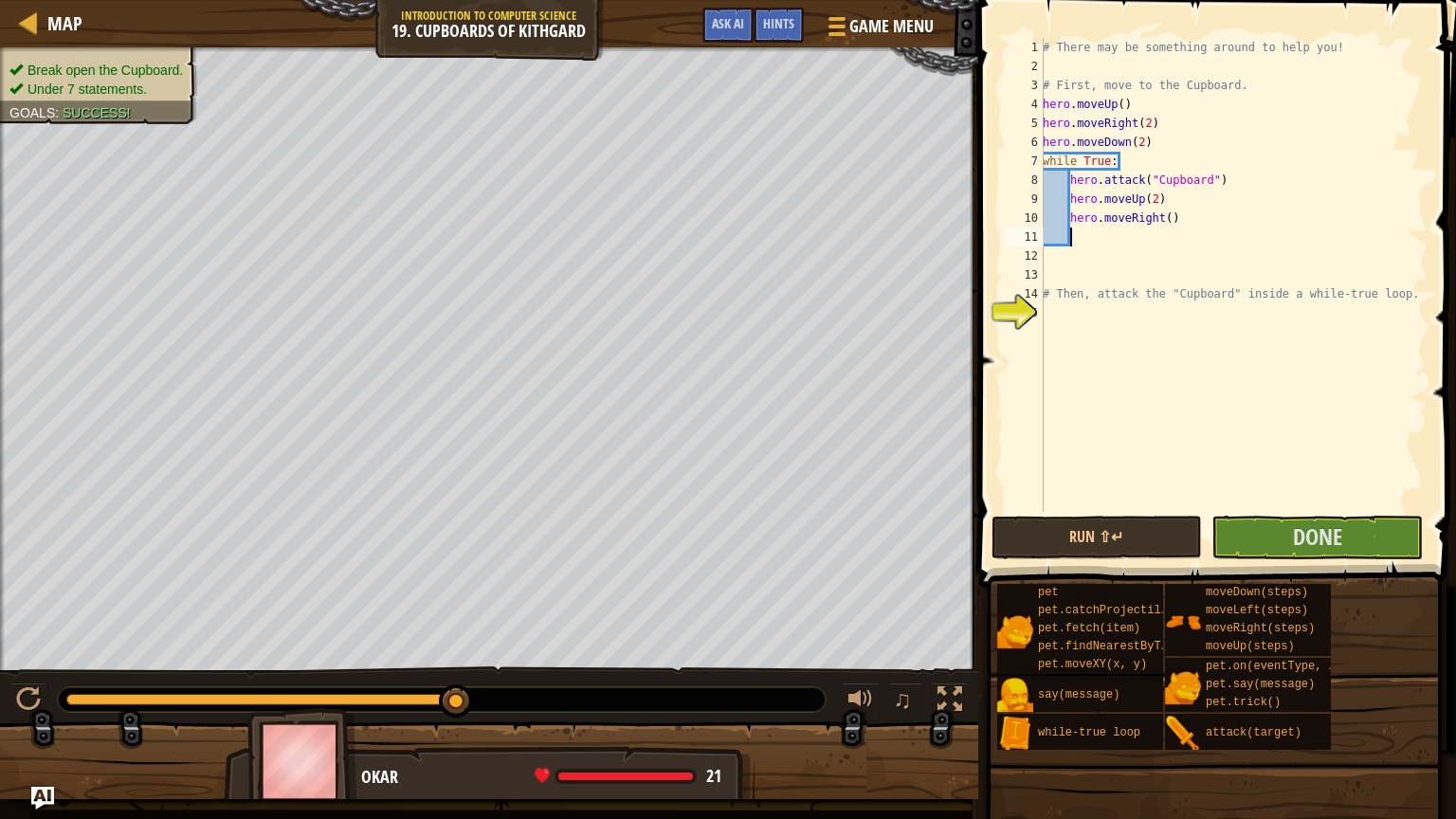
click at [1177, 215] on div "# There may be something around to help you! # First, move to the Cupboard. her…" at bounding box center [1234, 293] width 389 height 512
click at [1172, 216] on div "# There may be something around to help you! # First, move to the Cupboard. her…" at bounding box center [1234, 293] width 389 height 512
type textarea "hero.moveRight(2)"
click at [1287, 528] on button "Done" at bounding box center [1317, 537] width 212 height 44
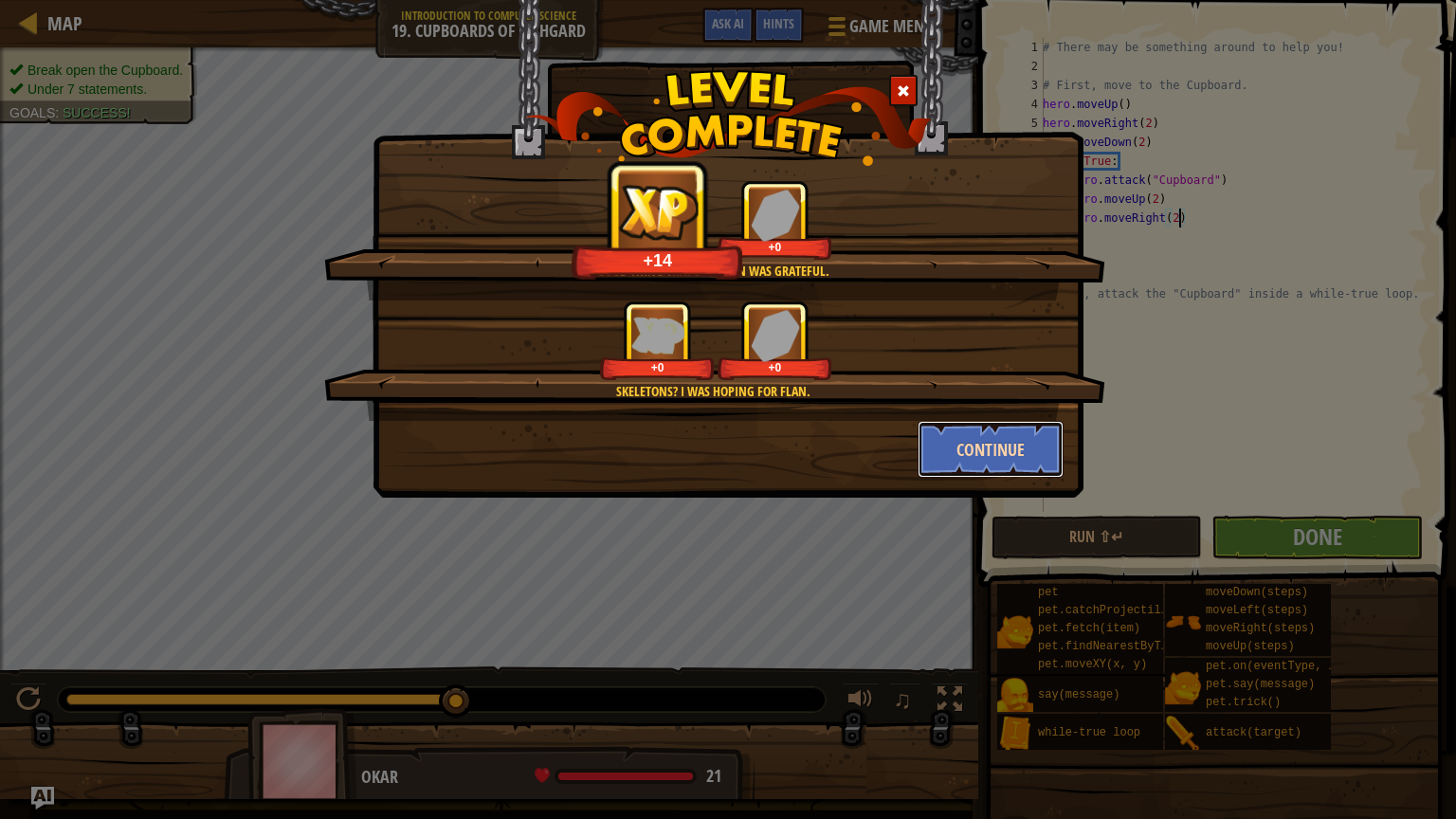
click at [1033, 464] on button "Continue" at bounding box center [991, 449] width 147 height 57
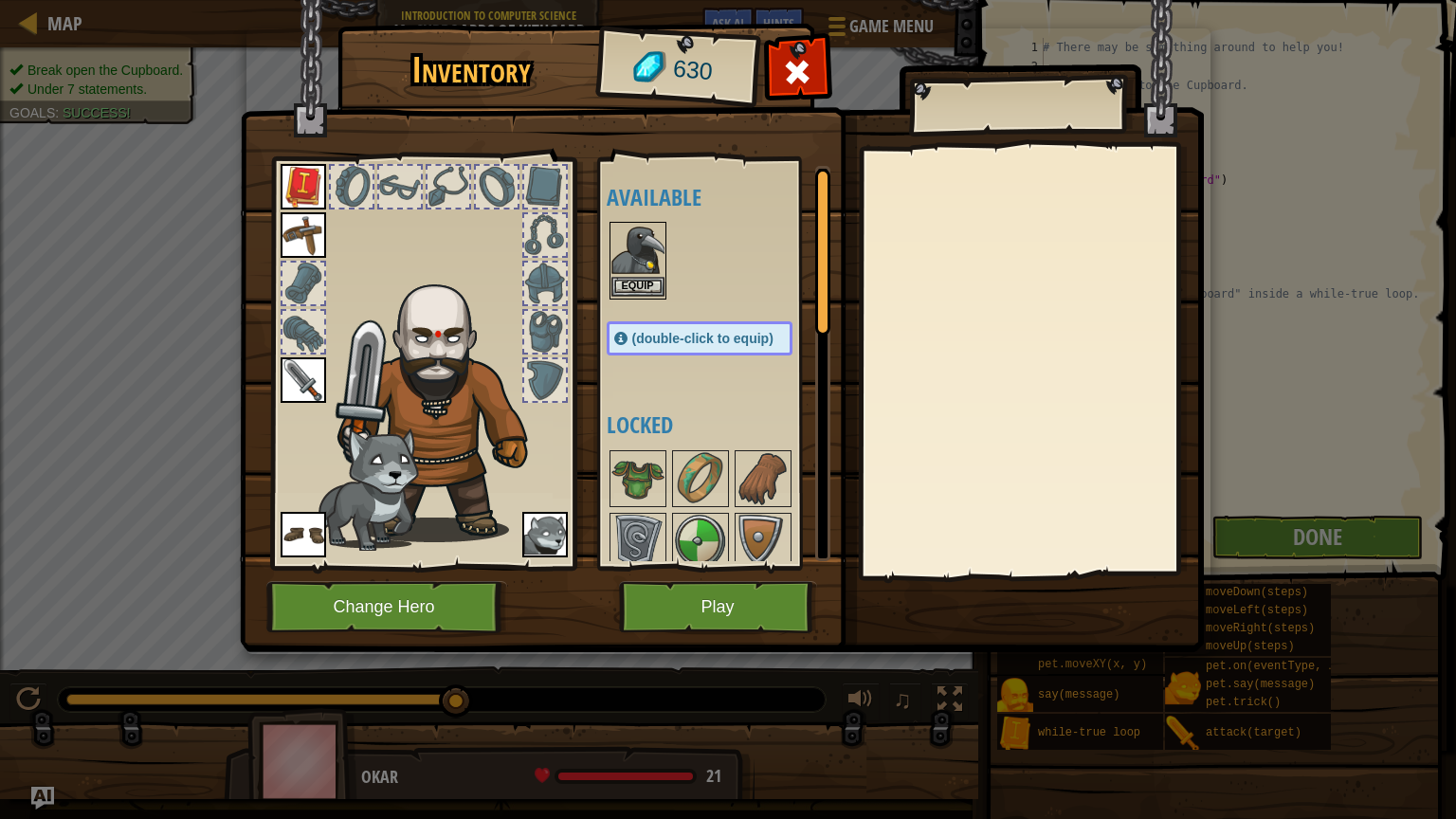
click at [638, 247] on img at bounding box center [637, 249] width 53 height 53
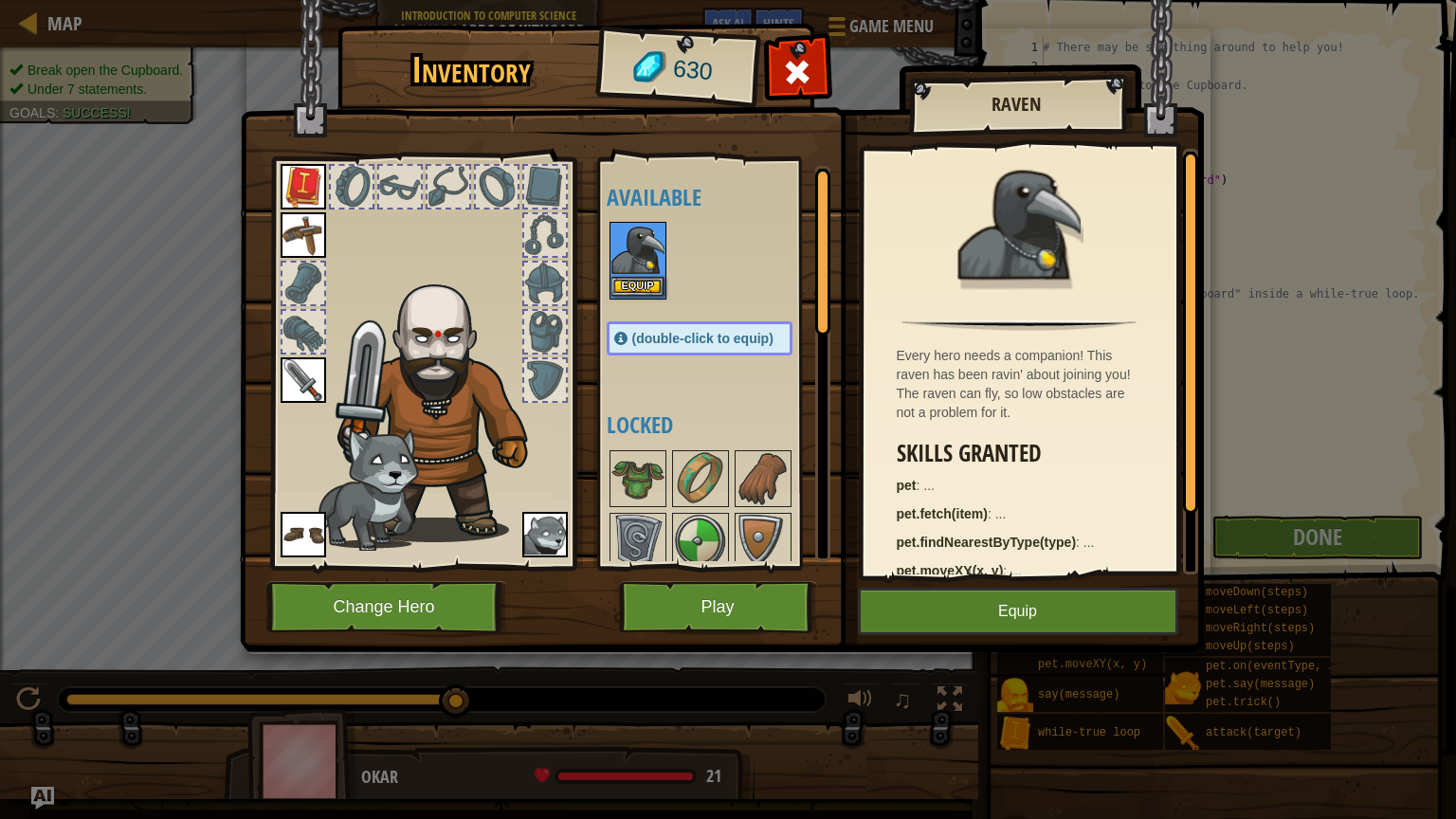
click at [638, 247] on img at bounding box center [637, 249] width 53 height 53
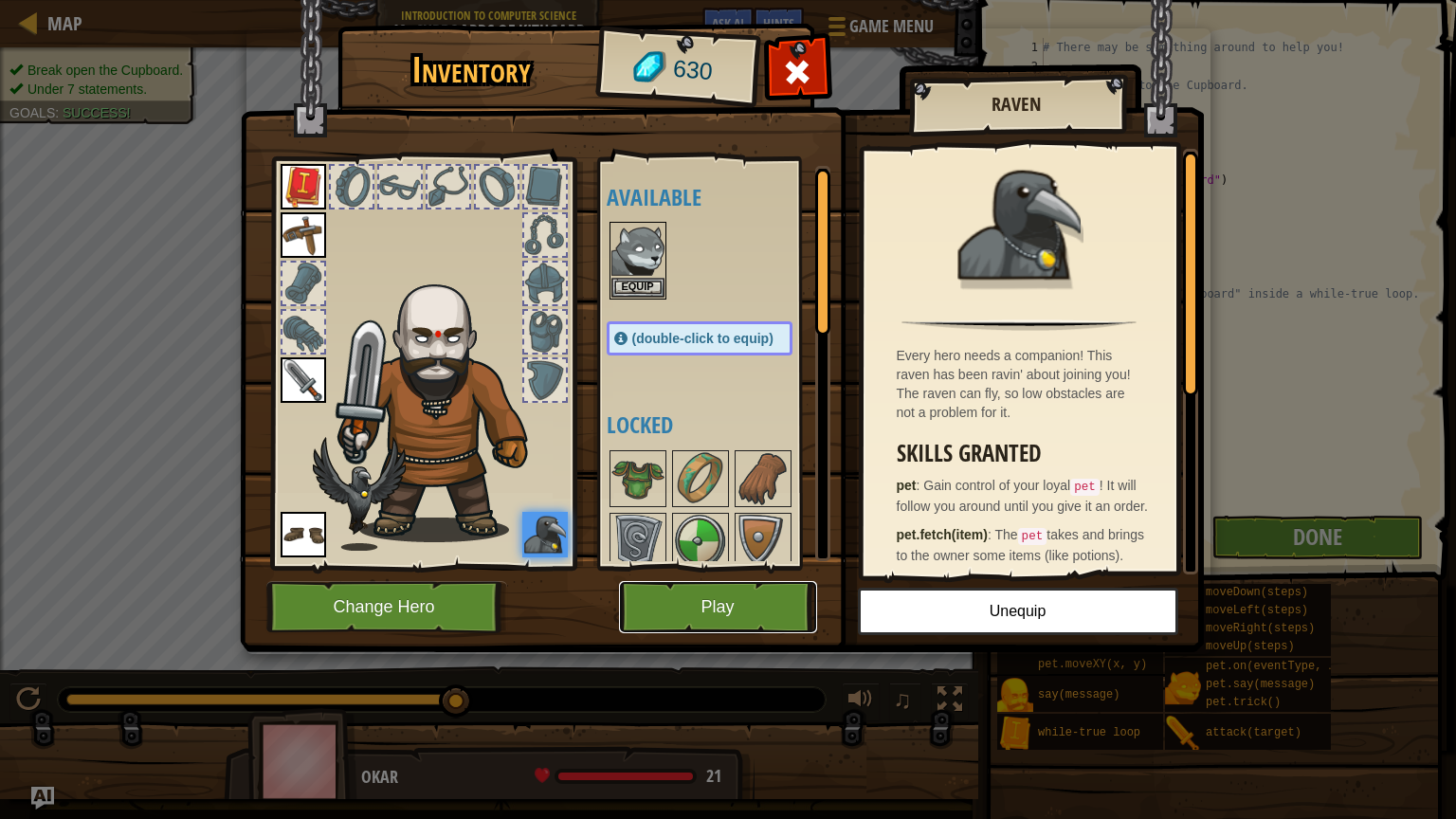
click at [720, 619] on button "Play" at bounding box center [717, 607] width 198 height 52
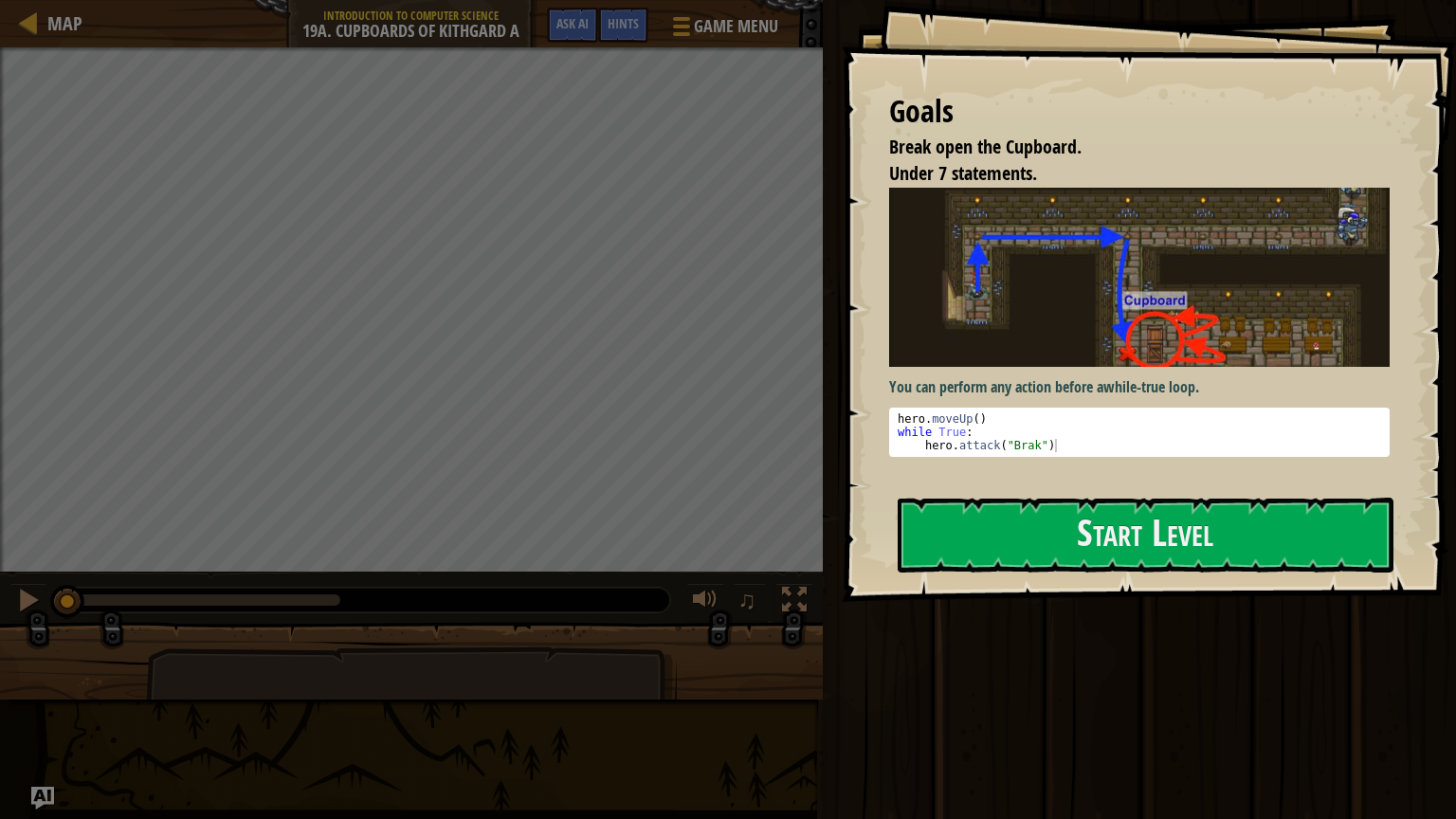
type textarea "while True:"
click at [1060, 435] on div "hero . moveUp ( ) while True : hero . attack ( "Brak" )" at bounding box center [1140, 445] width 492 height 67
click at [1080, 594] on div at bounding box center [1145, 613] width 496 height 43
click at [1101, 628] on div at bounding box center [1145, 613] width 496 height 43
click at [1093, 597] on div at bounding box center [1145, 613] width 496 height 43
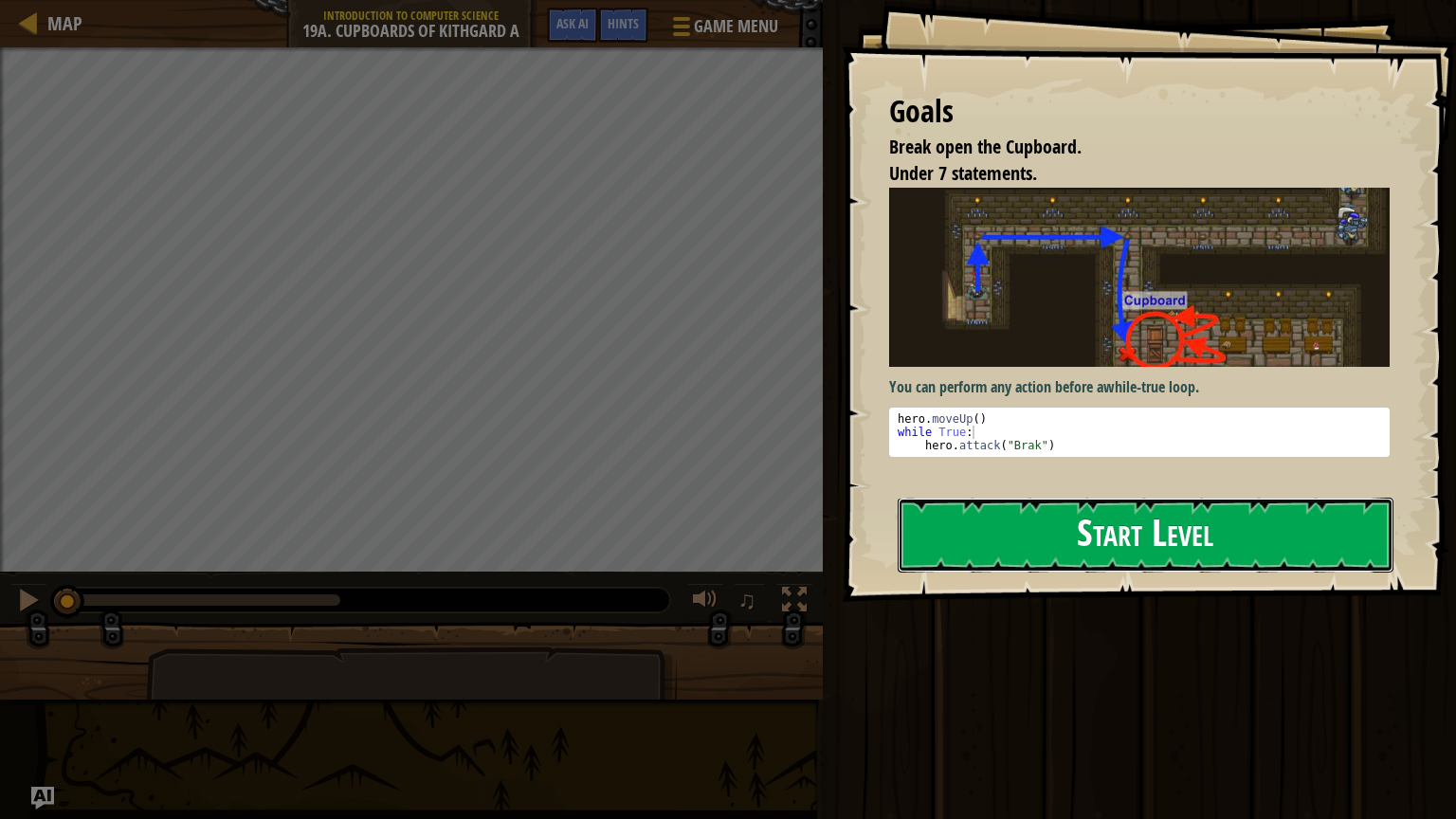
click at [1122, 543] on button "Start Level" at bounding box center [1145, 535] width 496 height 74
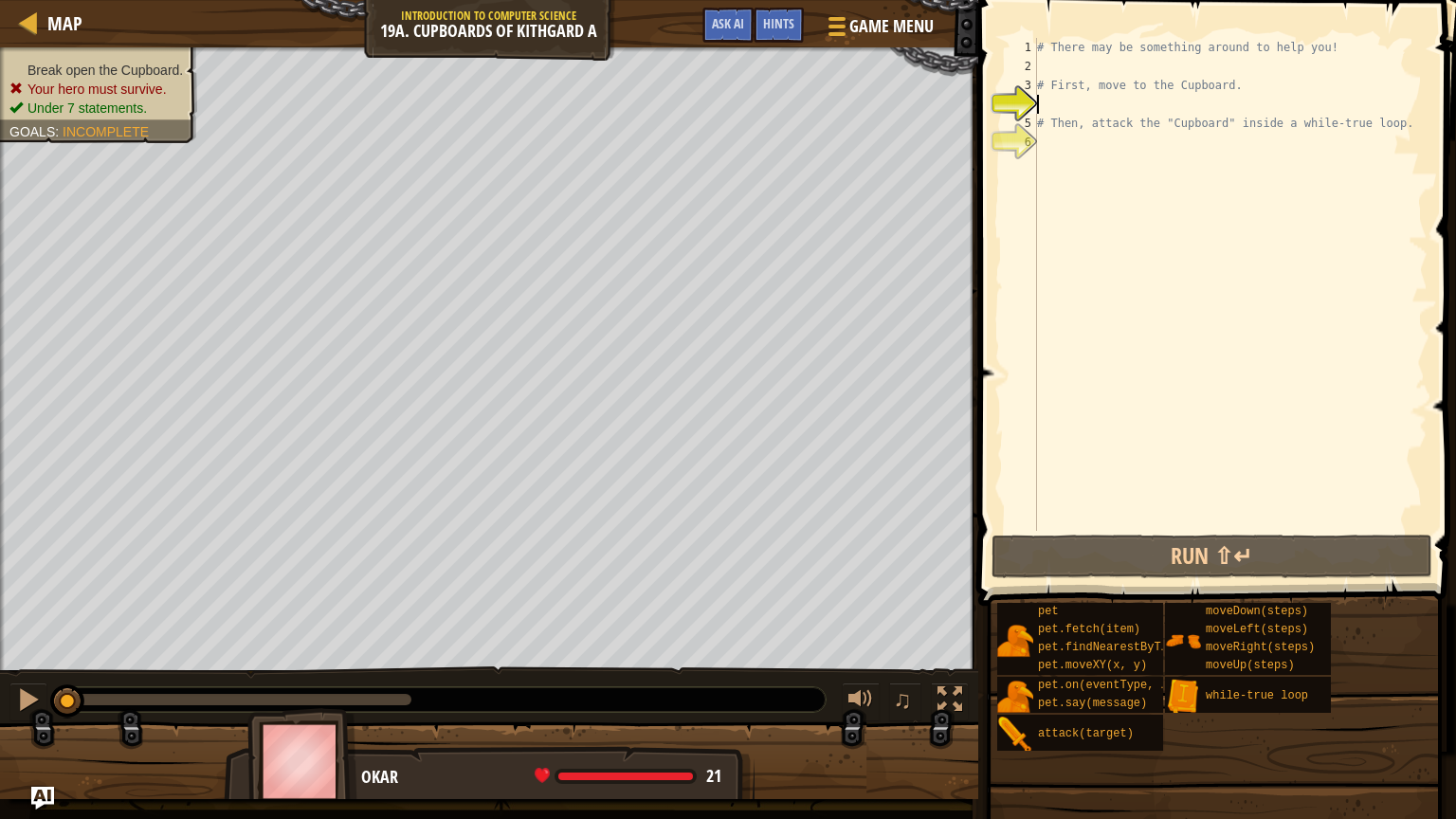
click at [1103, 186] on div "# There may be something around to help you! # First, move to the Cupboard. # T…" at bounding box center [1231, 303] width 394 height 531
click at [1085, 113] on div "# There may be something around to help you! # First, move to the Cupboard. # T…" at bounding box center [1231, 303] width 394 height 531
click at [1079, 105] on div "# There may be something around to help you! # First, move to the Cupboard. # T…" at bounding box center [1231, 303] width 394 height 531
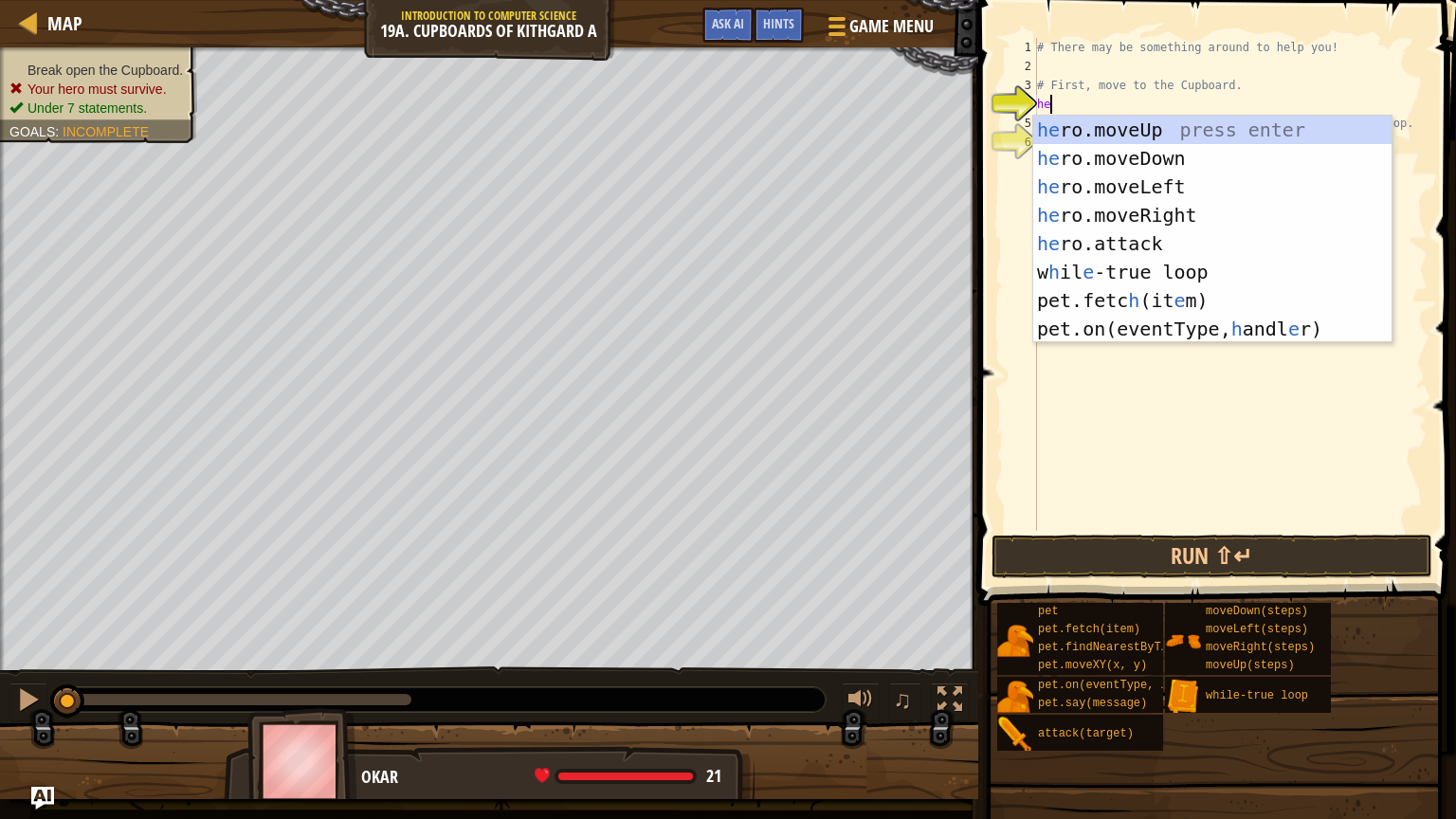
scroll to position [9, 0]
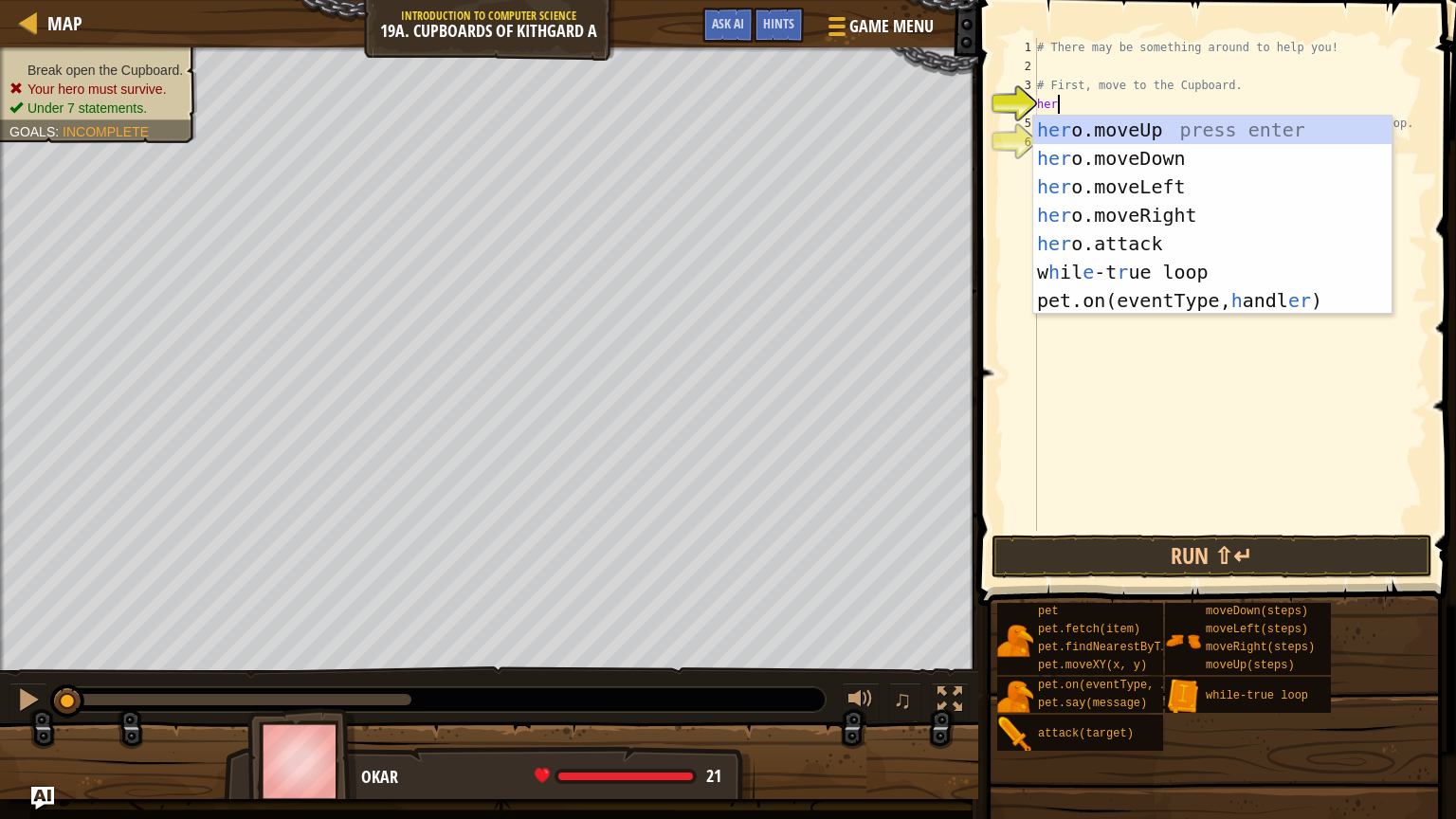
type textarea "hero"
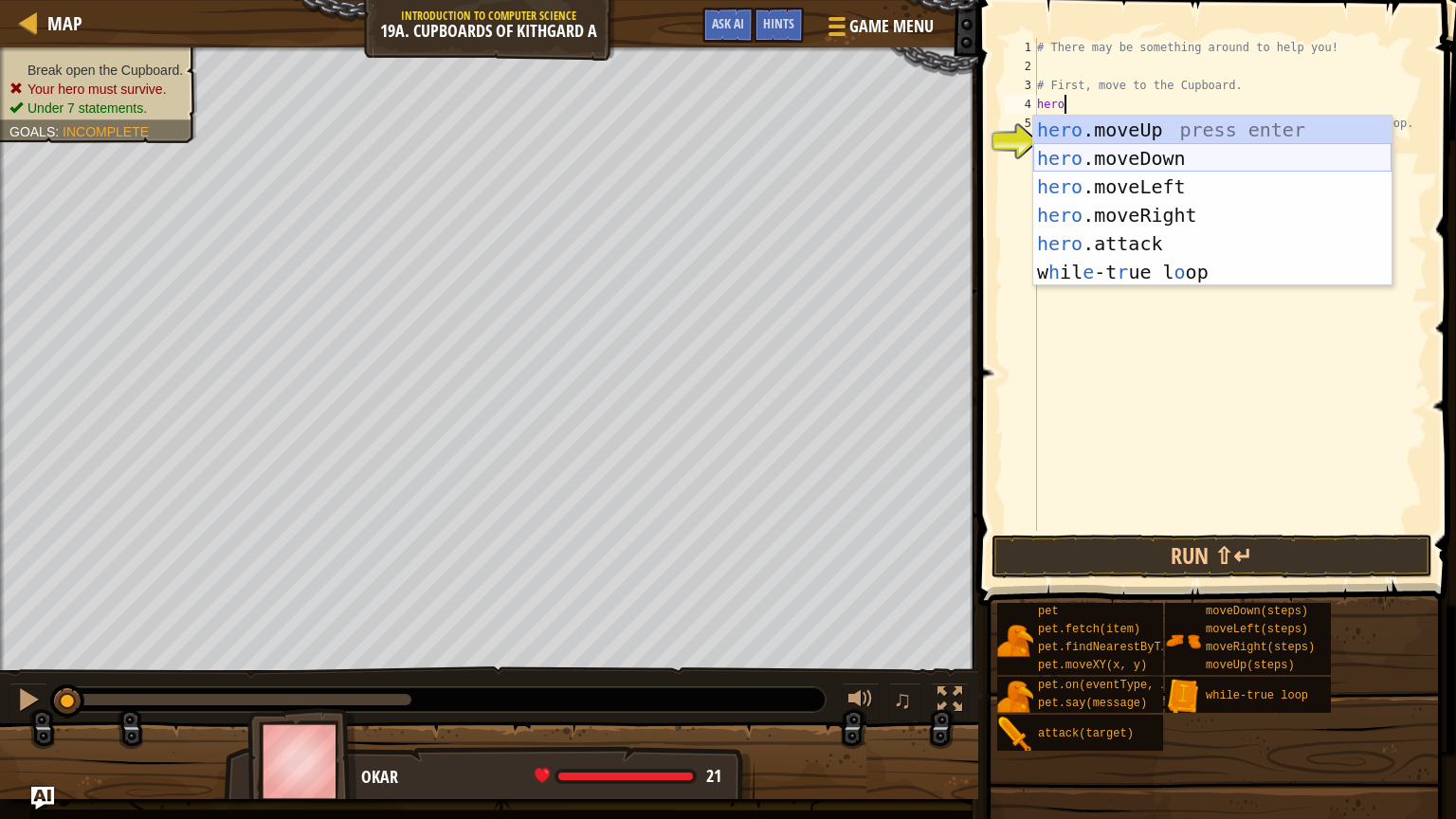
click at [1135, 160] on div "hero .moveUp press enter hero .moveDown press enter hero .moveLeft press enter …" at bounding box center [1212, 229] width 359 height 227
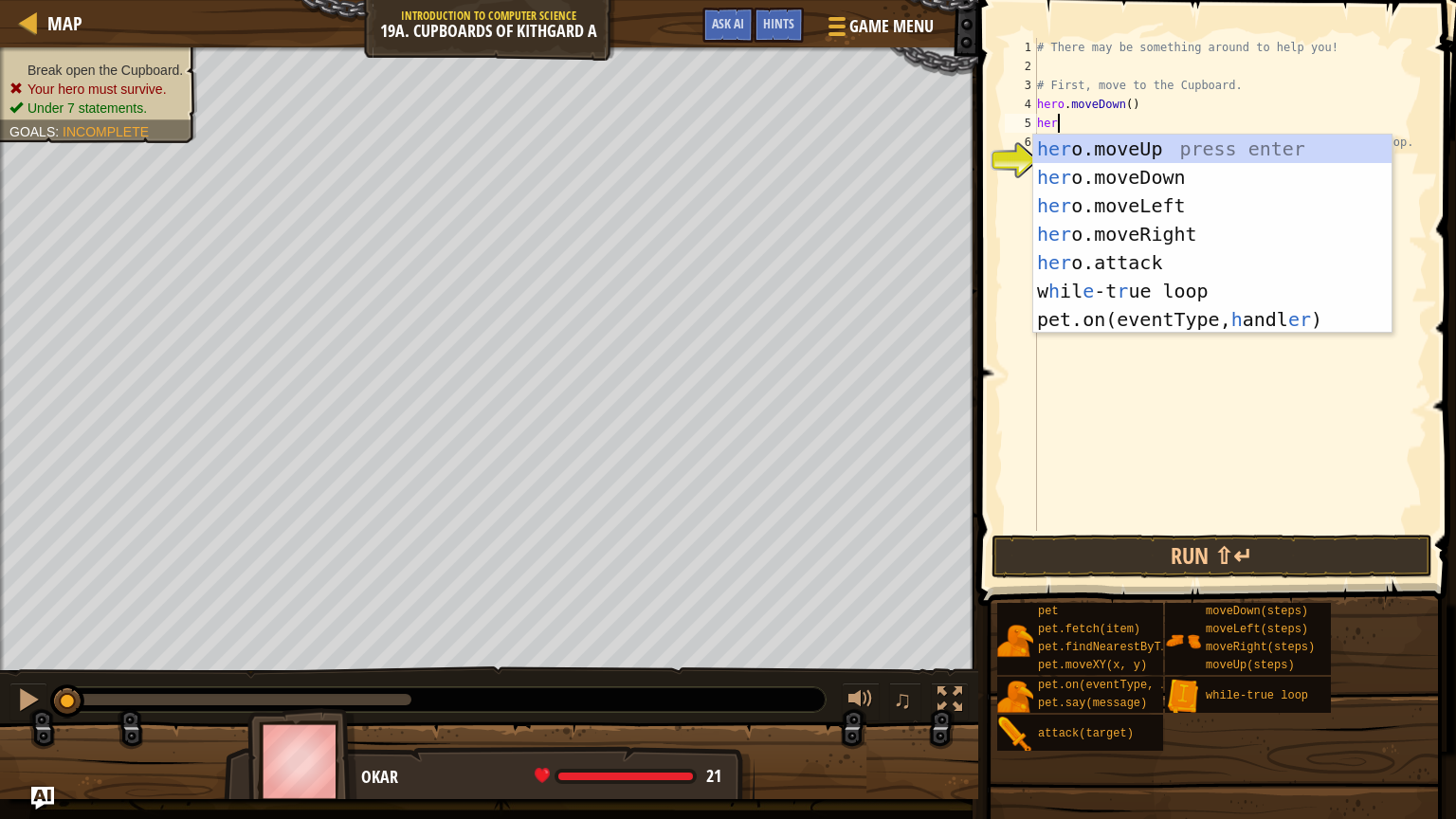
type textarea "hero"
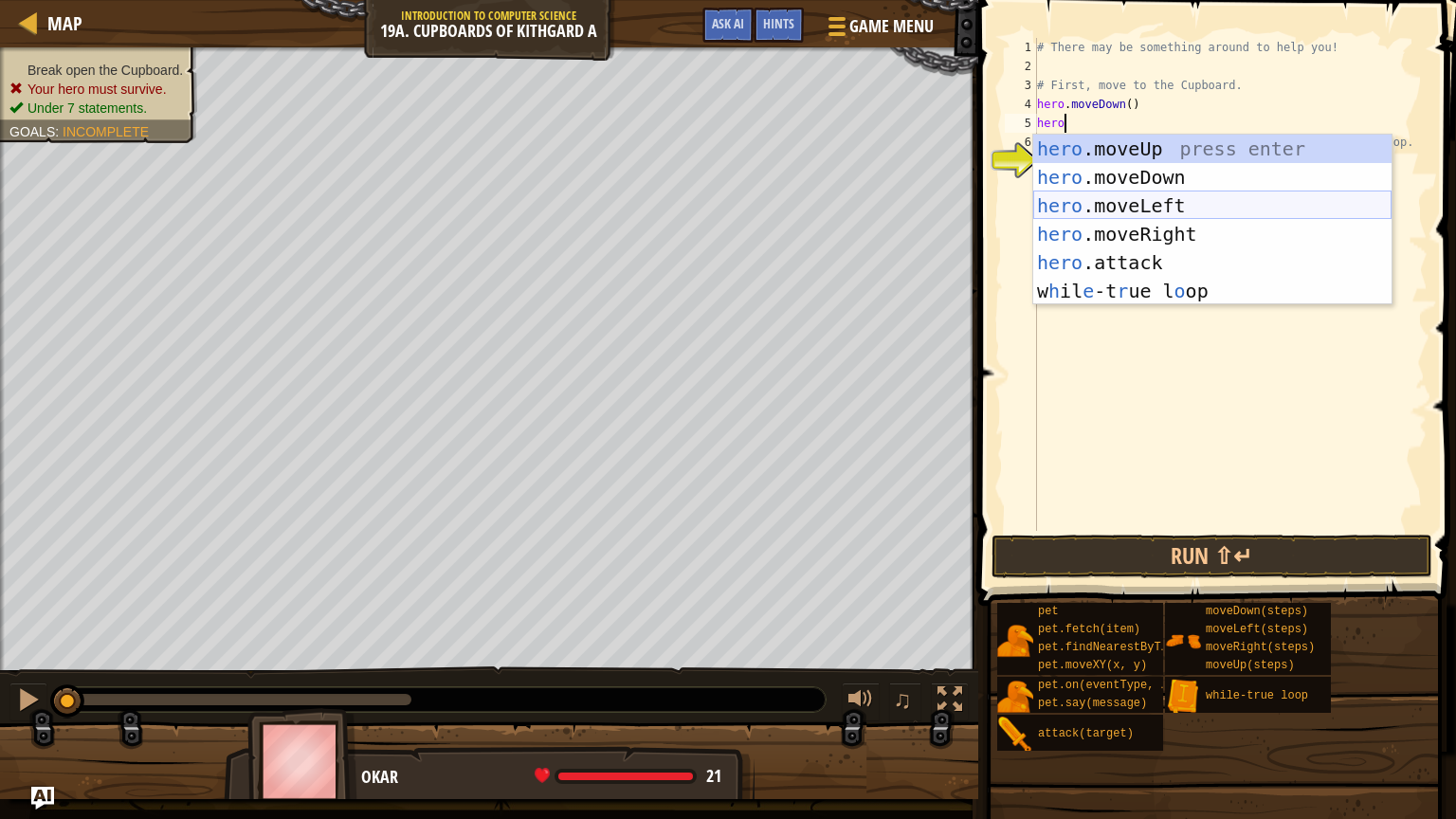
click at [1142, 213] on div "hero .moveUp press enter hero .moveDown press enter hero .moveLeft press enter …" at bounding box center [1212, 248] width 359 height 227
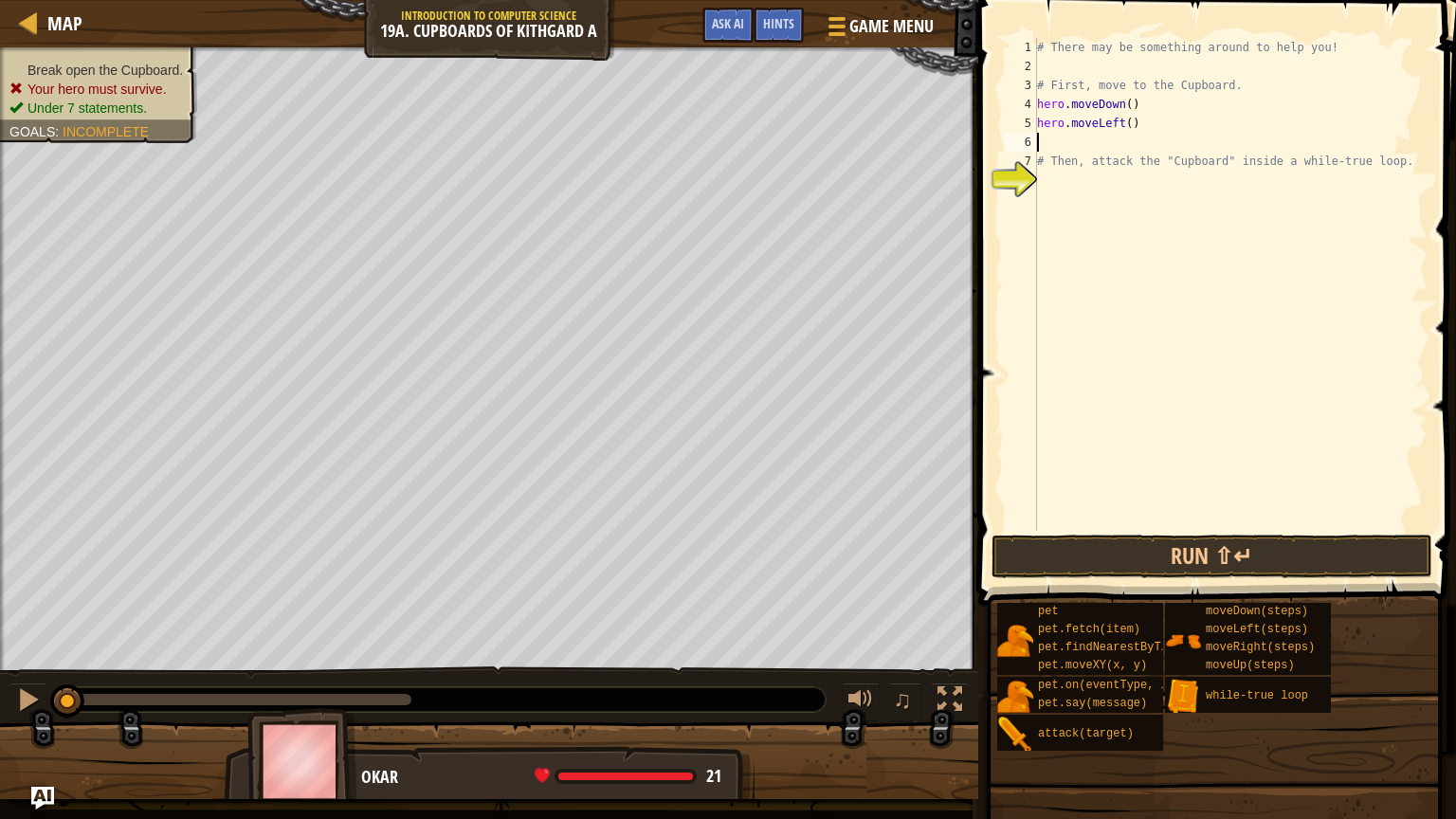
click at [1131, 126] on div "# There may be something around to help you! # First, move to the Cupboard. her…" at bounding box center [1231, 303] width 394 height 531
type textarea "hero.moveLeft(2)"
click at [1131, 140] on div "# There may be something around to help you! # First, move to the Cupboard. her…" at bounding box center [1231, 303] width 394 height 531
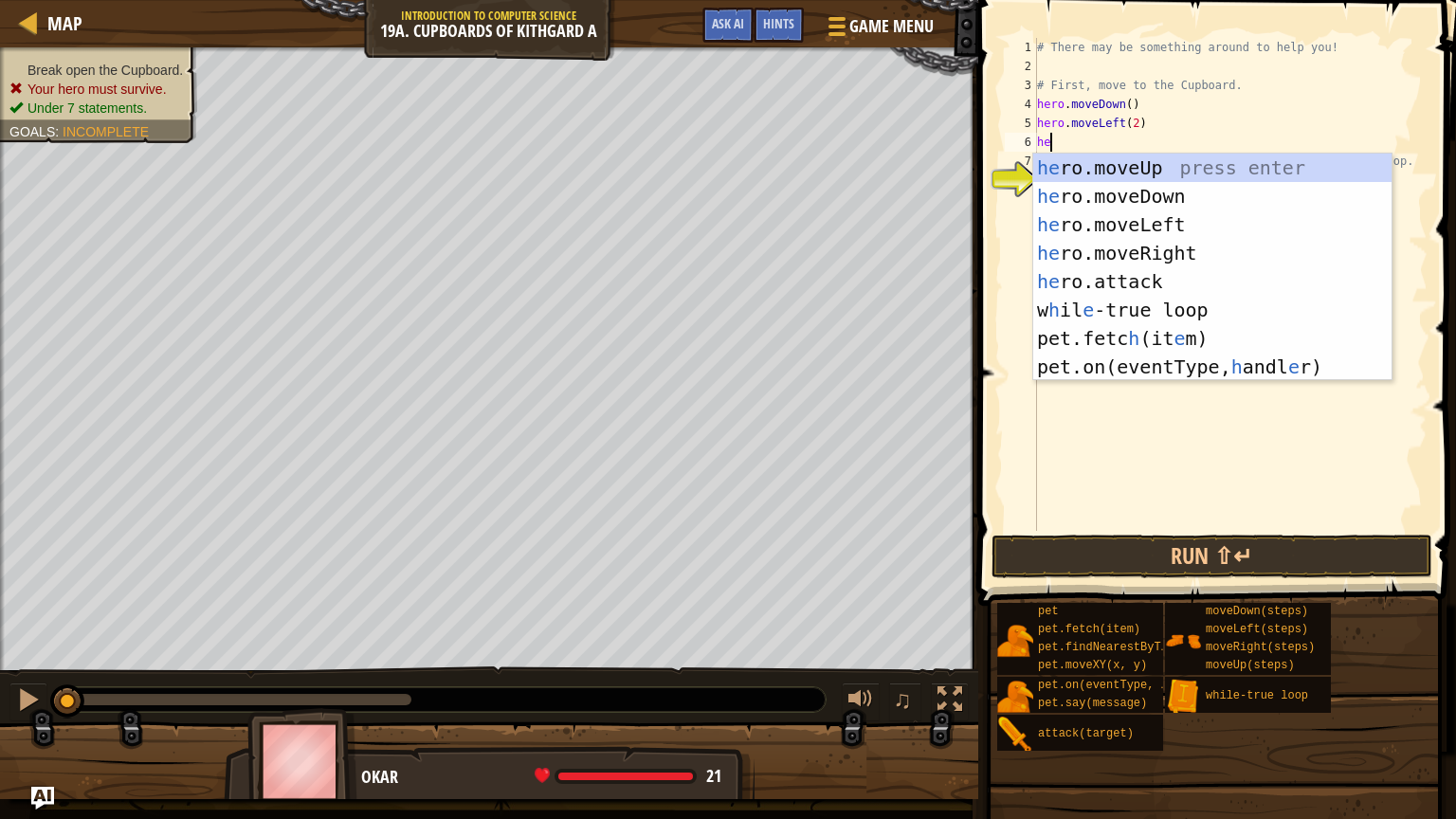
type textarea "hero"
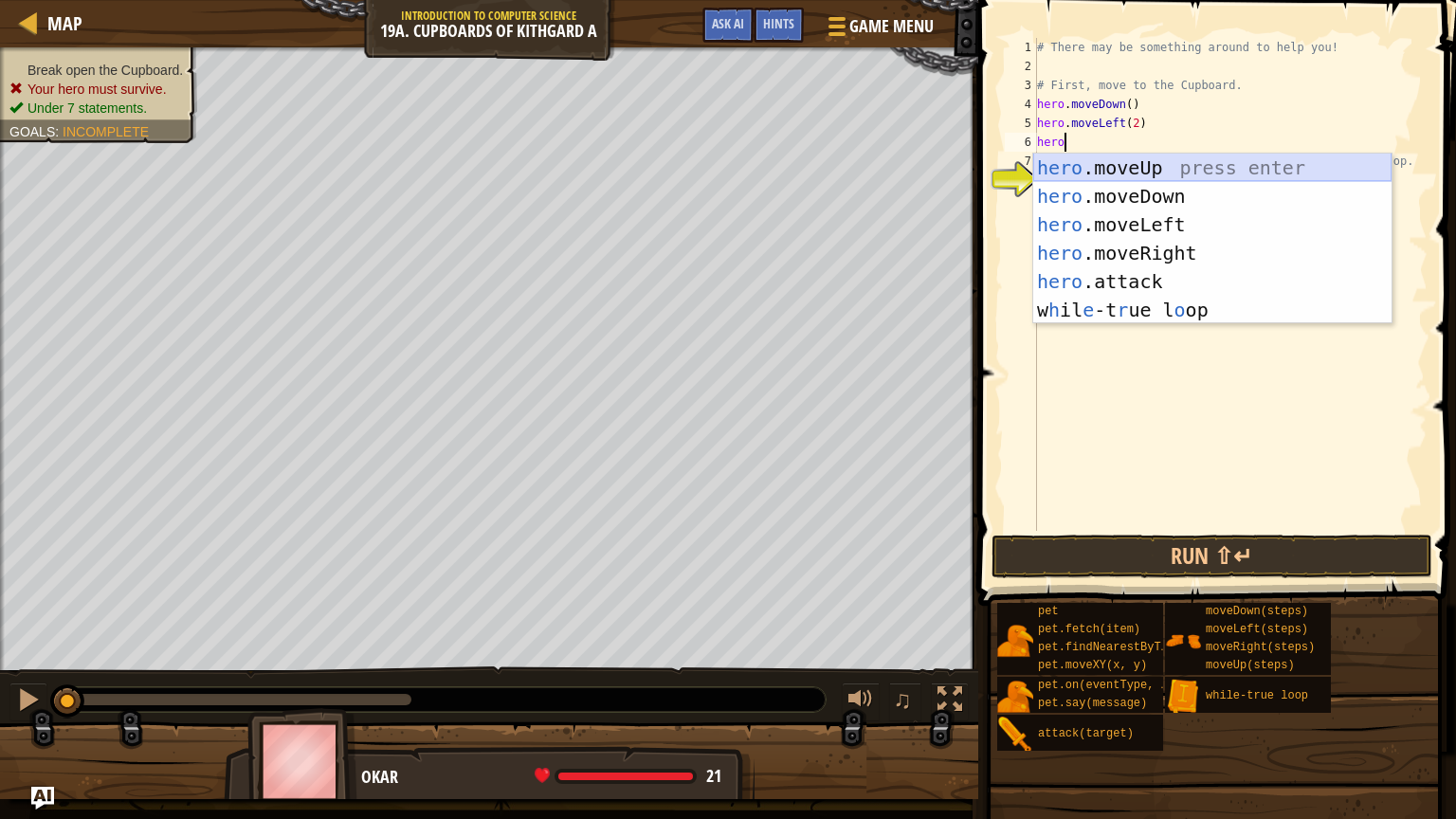
click at [1139, 162] on div "hero .moveUp press enter hero .moveDown press enter hero .moveLeft press enter …" at bounding box center [1212, 267] width 359 height 227
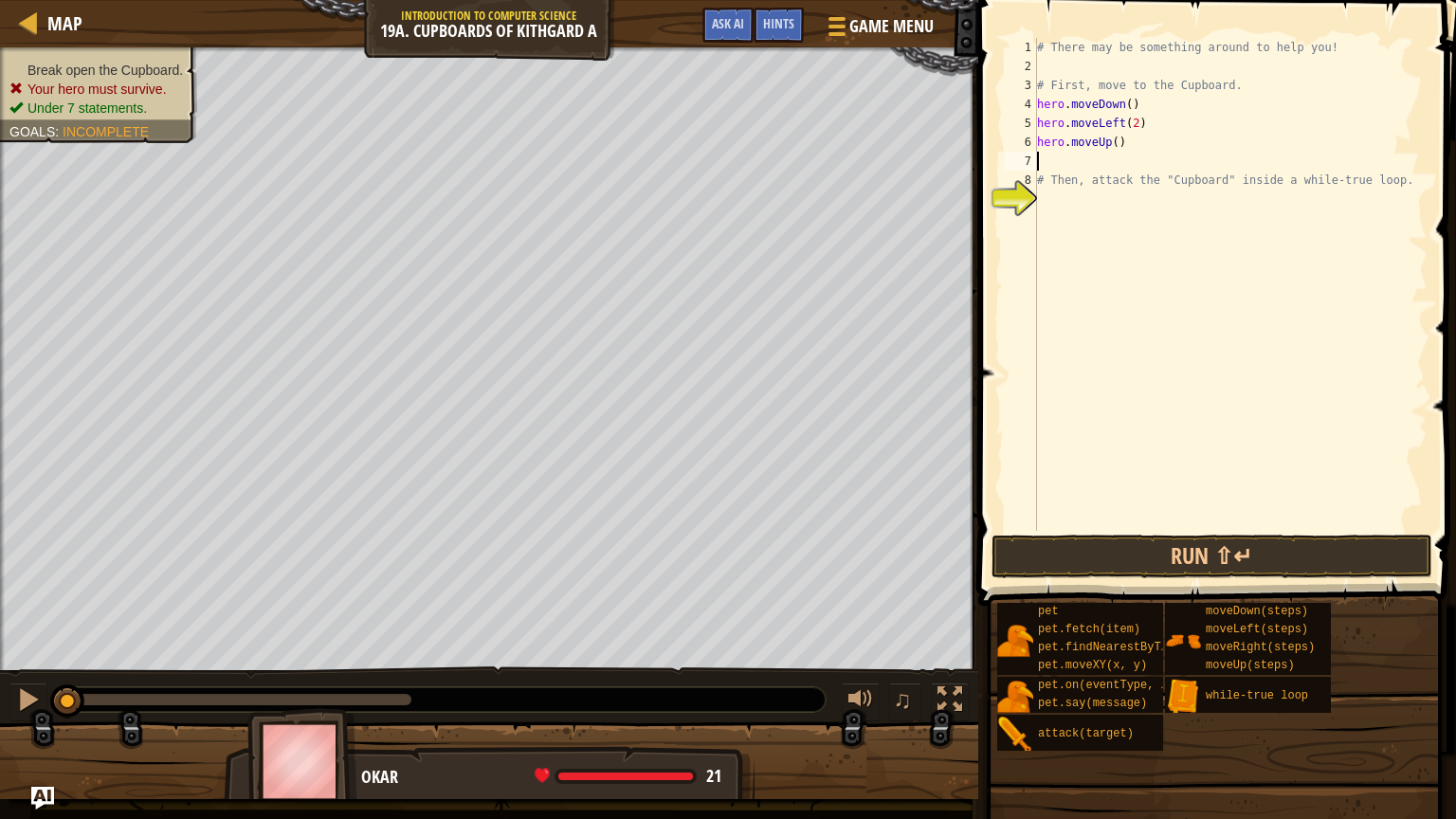
click at [1118, 146] on div "# There may be something around to help you! # First, move to the Cupboard. her…" at bounding box center [1231, 303] width 394 height 531
type textarea "hero.moveUp(2)"
click at [1116, 156] on div "# There may be something around to help you! # First, move to the Cupboard. her…" at bounding box center [1231, 303] width 394 height 531
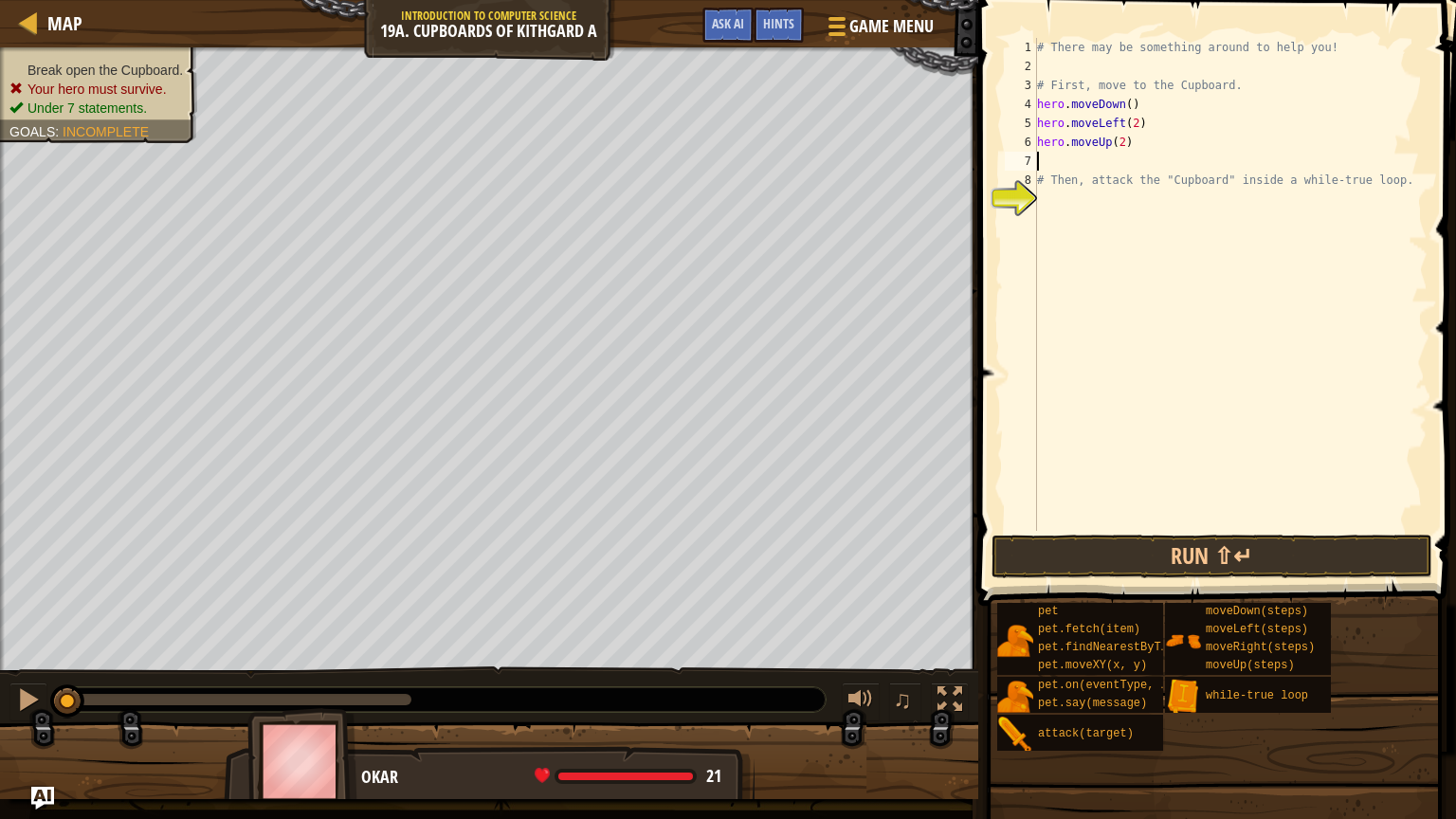
click at [1116, 156] on div "# There may be something around to help you! # First, move to the Cupboard. her…" at bounding box center [1231, 303] width 394 height 531
type textarea "wh"
click at [1148, 203] on div "# There may be something around to help you! # First, move to the Cupboard. her…" at bounding box center [1231, 303] width 394 height 531
click at [1134, 164] on div "# There may be something around to help you! # First, move to the Cupboard. her…" at bounding box center [1231, 303] width 394 height 531
type textarea "w"
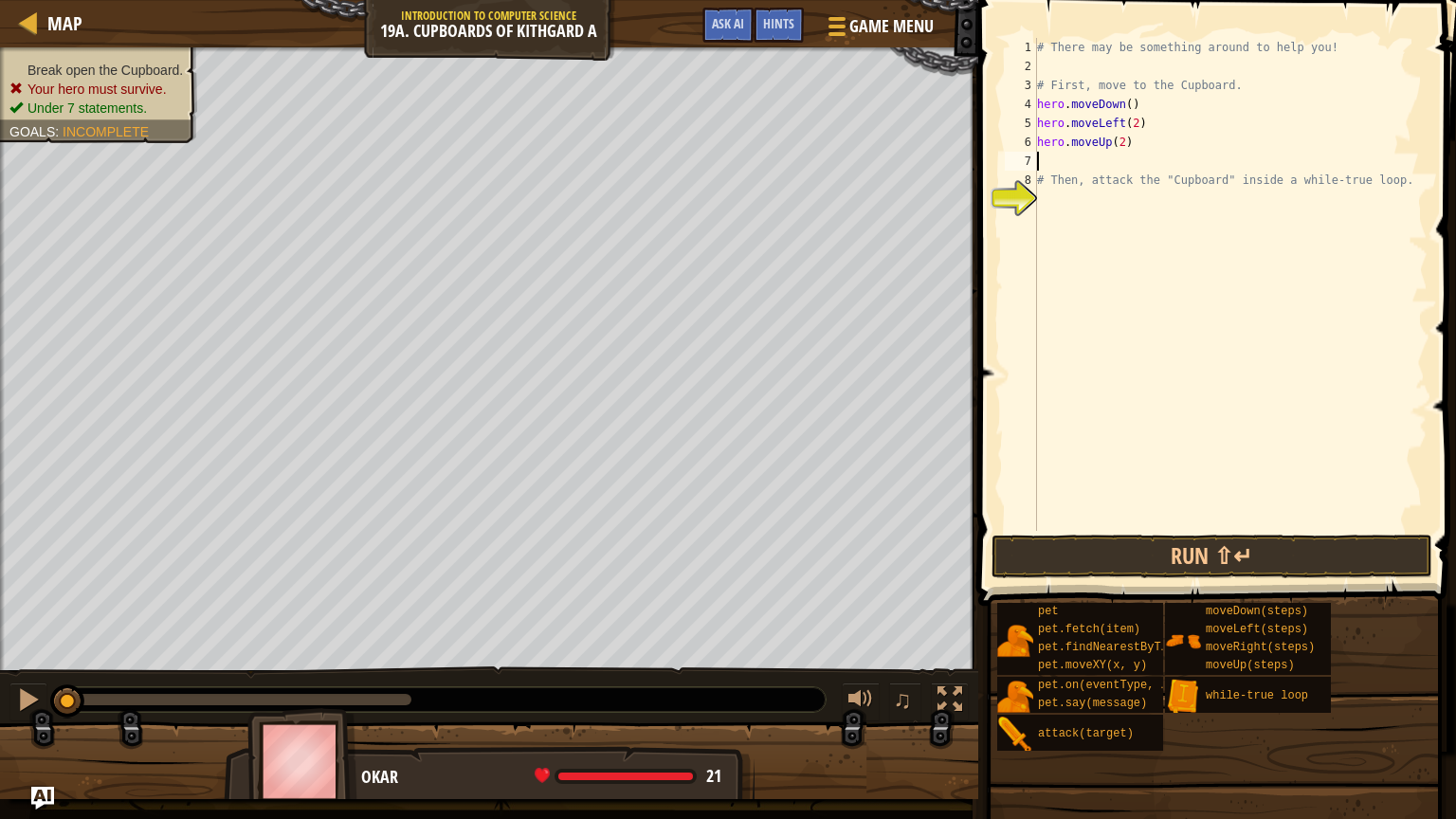
click at [1134, 184] on div "# There may be something around to help you! # First, move to the Cupboard. her…" at bounding box center [1231, 303] width 394 height 531
type textarea "# Then, attack the "Cupboard" inside a while-true loop."
click at [1134, 237] on div "# There may be something around to help you! # First, move to the Cupboard. her…" at bounding box center [1231, 303] width 394 height 531
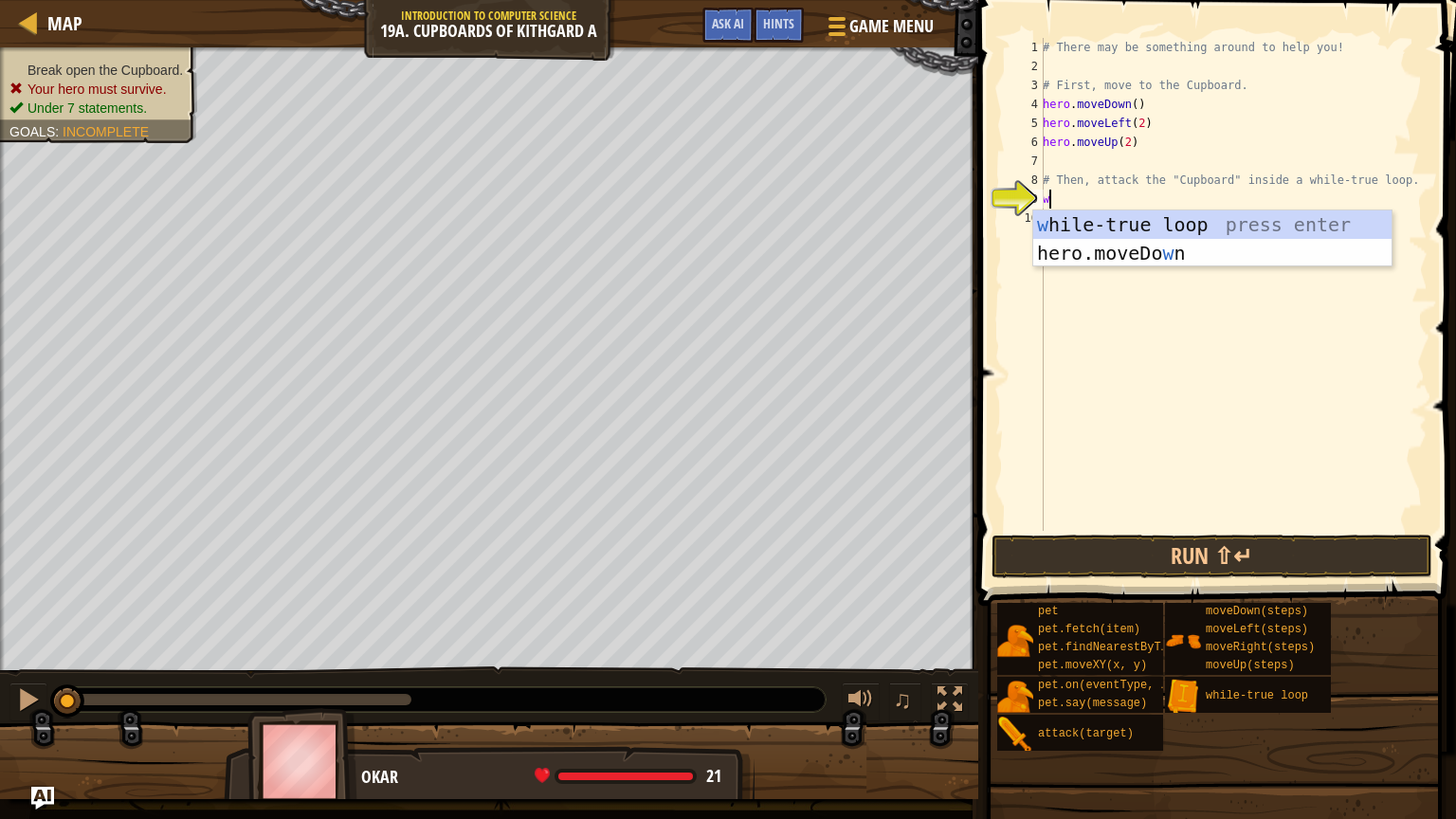
type textarea "wh"
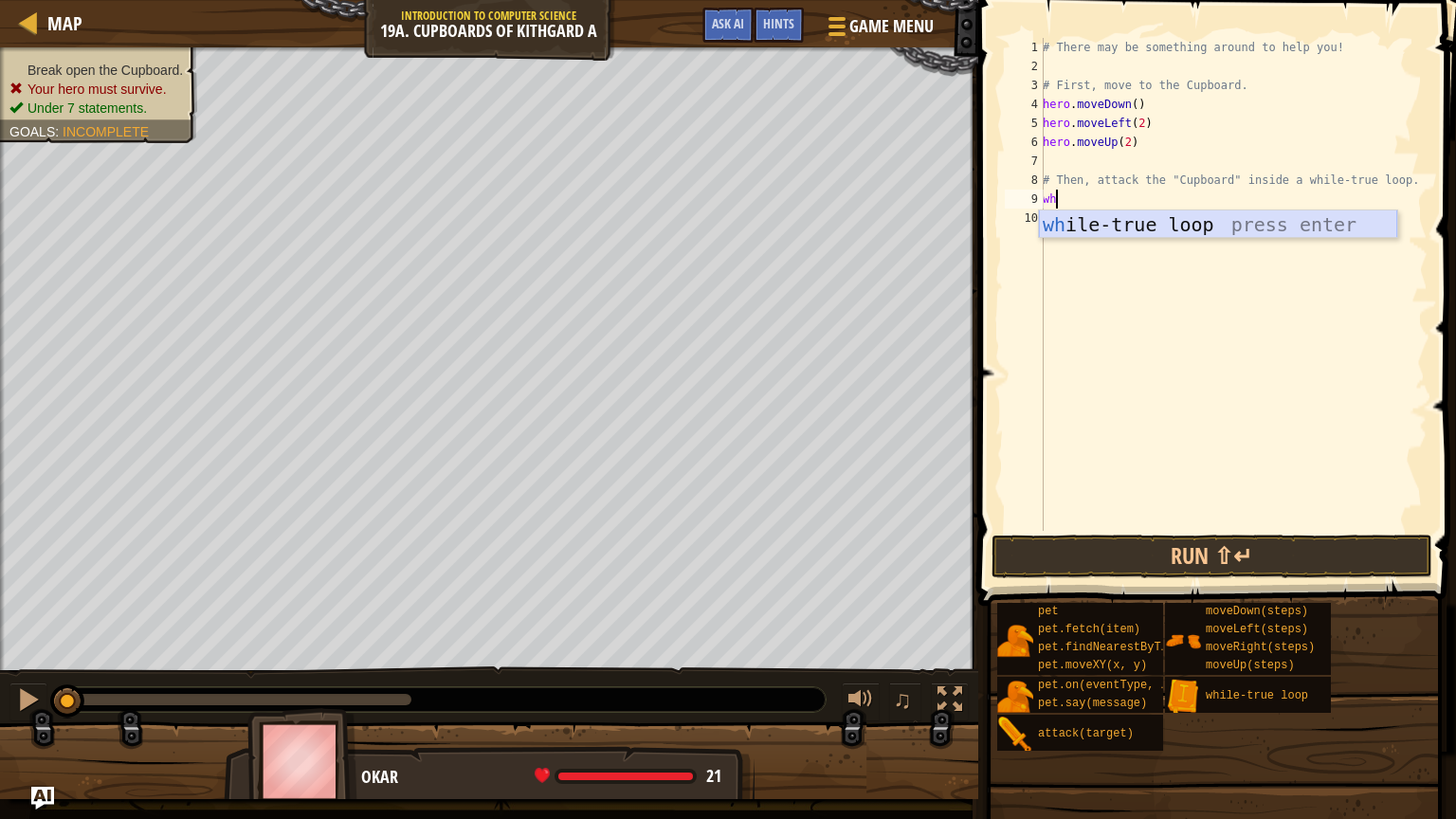
click at [1172, 215] on div "wh ile-true loop press enter" at bounding box center [1218, 253] width 359 height 85
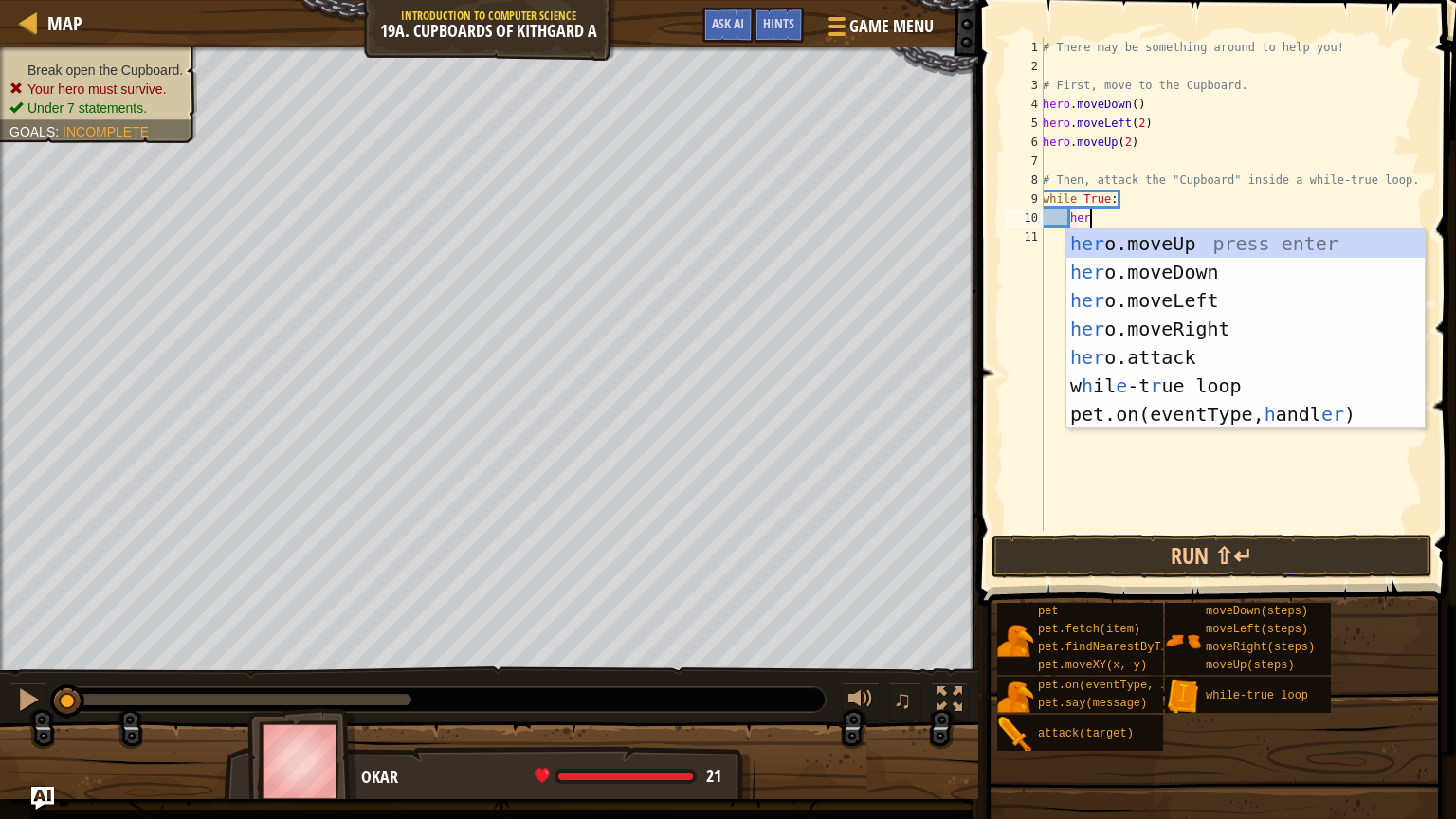
scroll to position [9, 3]
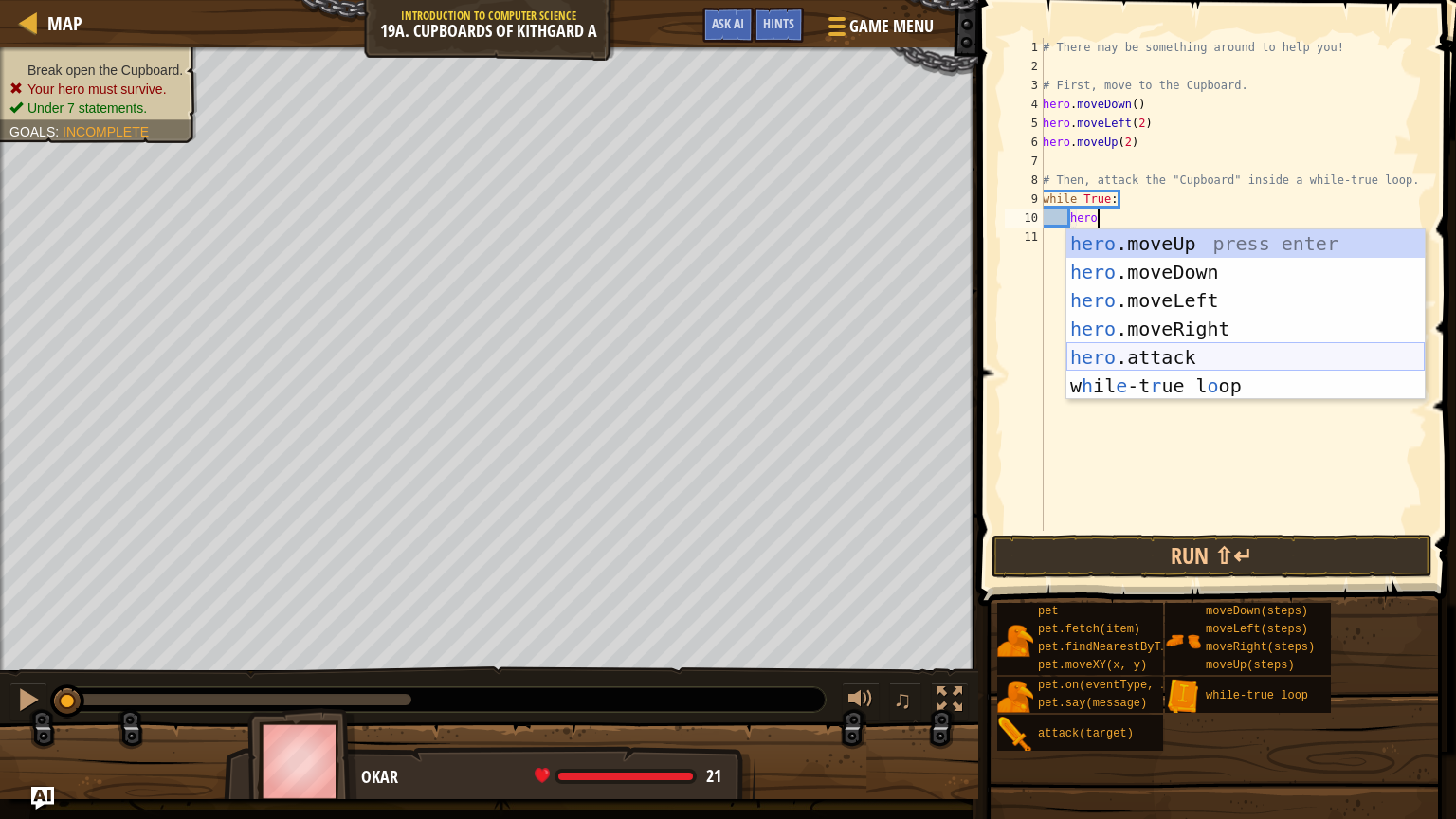
click at [1151, 365] on div "hero .moveUp press enter hero .moveDown press enter hero .moveLeft press enter …" at bounding box center [1245, 342] width 359 height 227
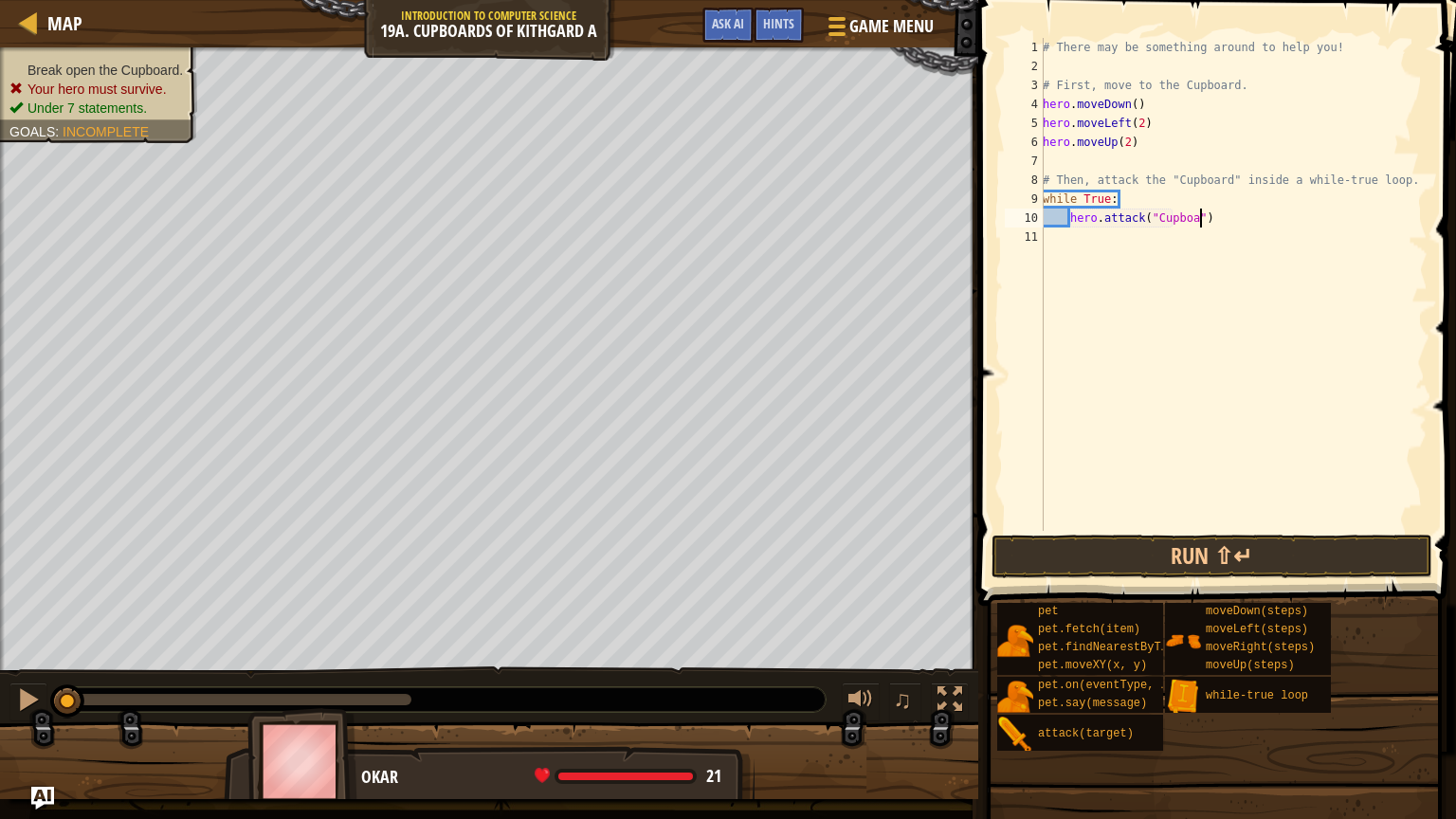
scroll to position [9, 14]
click at [1225, 225] on div "# There may be something around to help you! # First, move to the Cupboard. her…" at bounding box center [1234, 303] width 389 height 531
type textarea "hero.attack("Cupboard")"
click at [1242, 552] on button "Run ⇧↵" at bounding box center [1212, 556] width 442 height 44
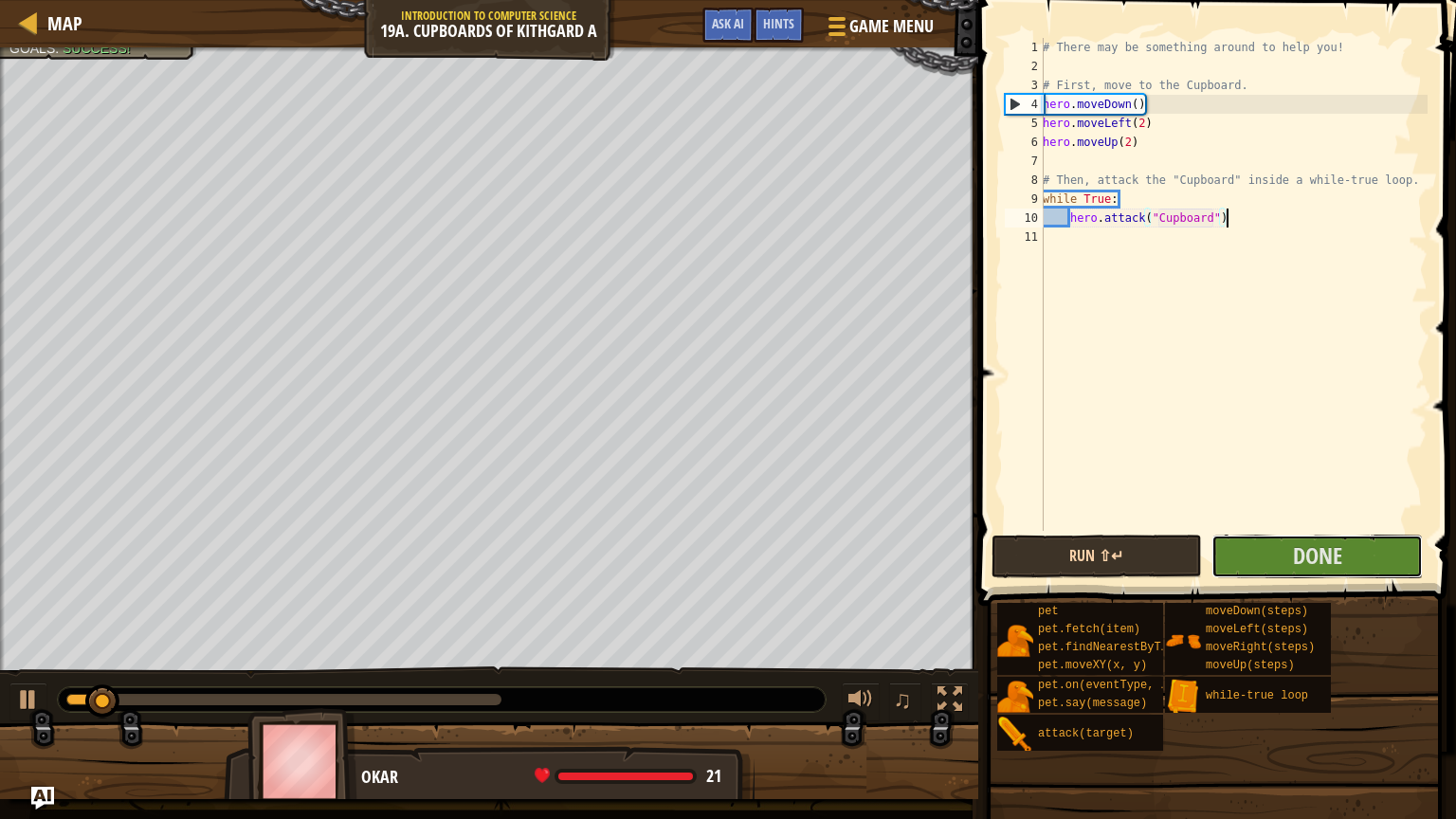
click at [1242, 552] on button "Done" at bounding box center [1317, 556] width 212 height 44
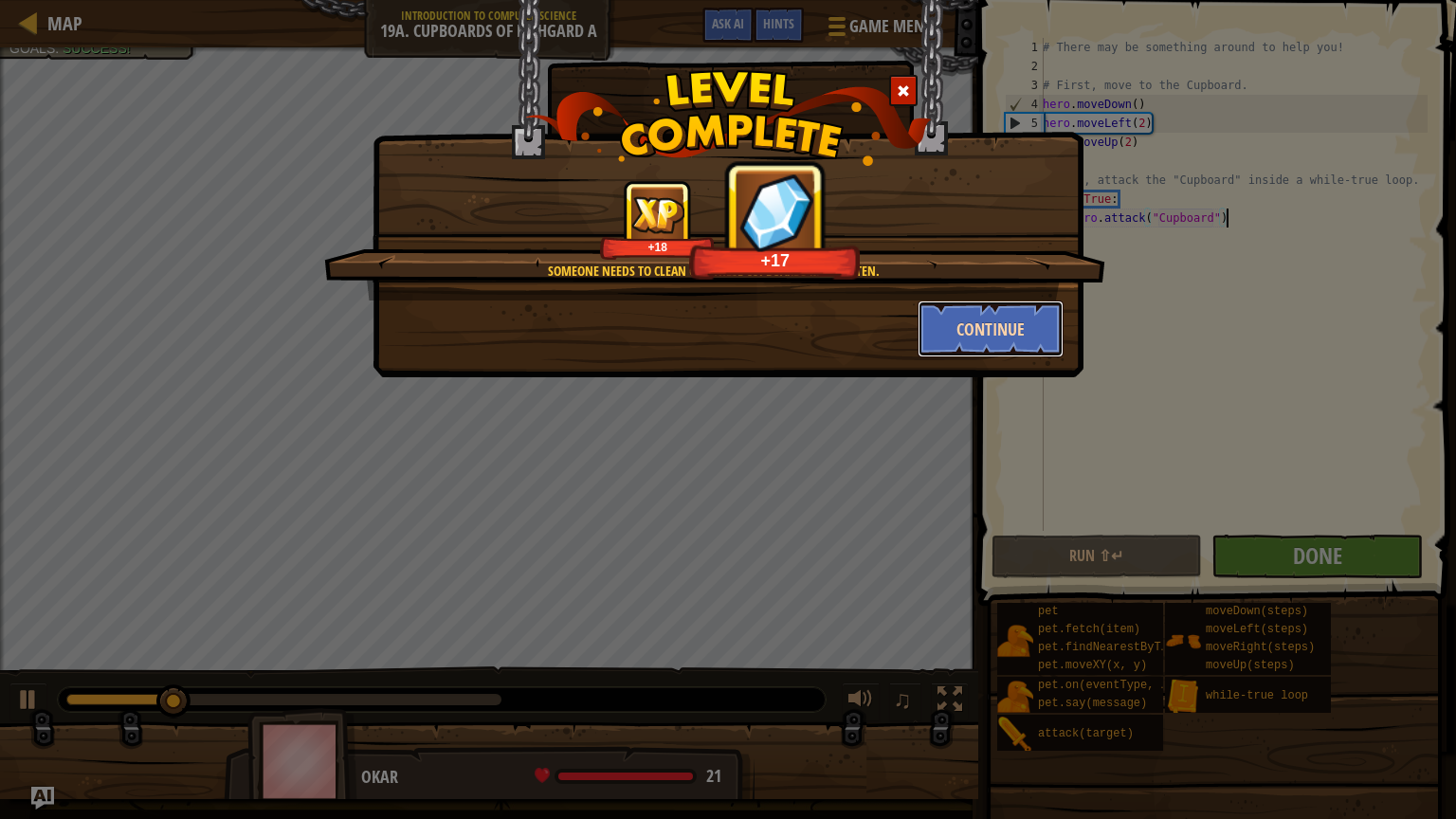
click at [1004, 328] on button "Continue" at bounding box center [991, 329] width 147 height 57
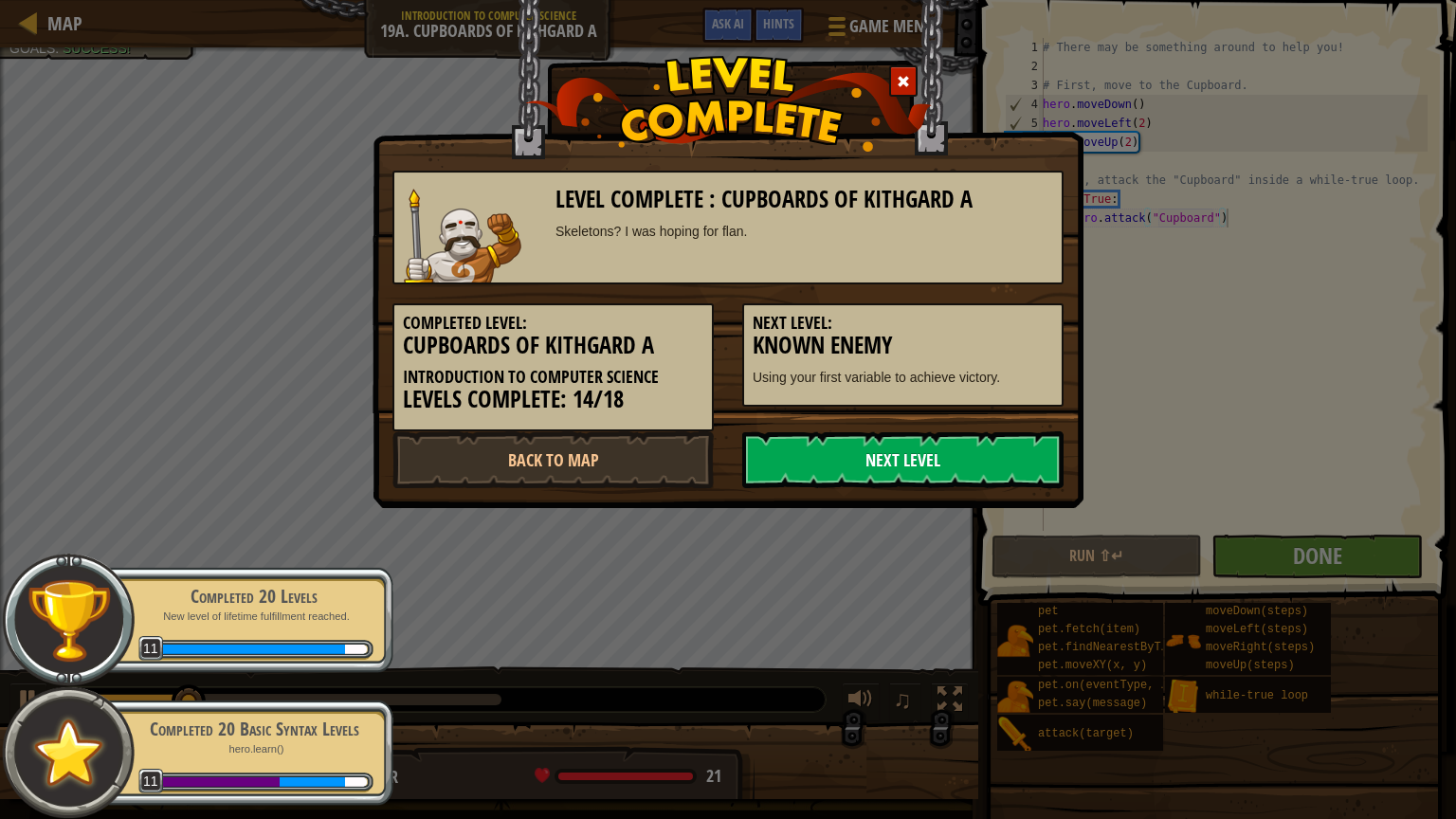
click at [946, 462] on link "Next Level" at bounding box center [903, 459] width 321 height 57
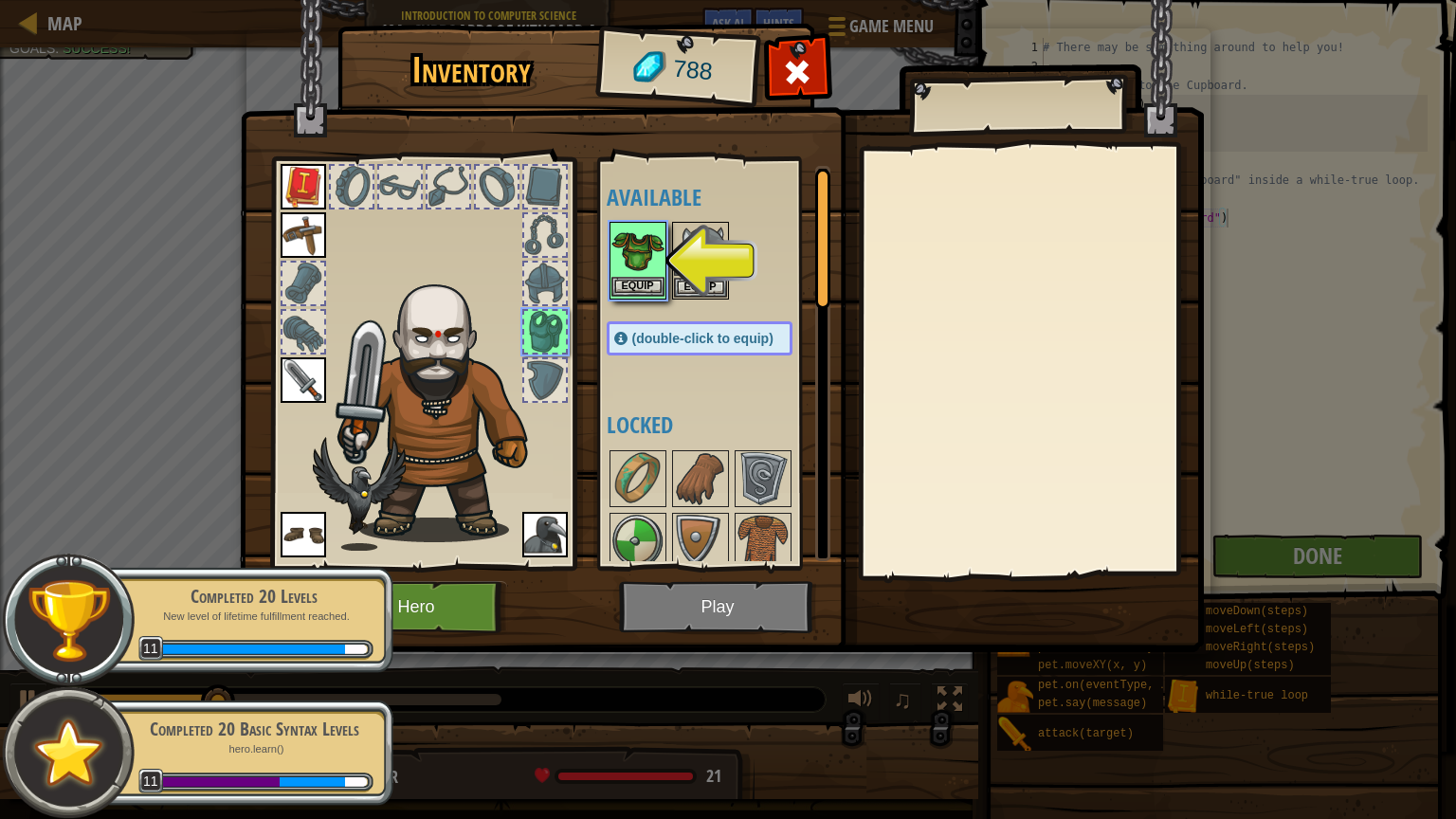
click at [651, 243] on img at bounding box center [637, 249] width 53 height 53
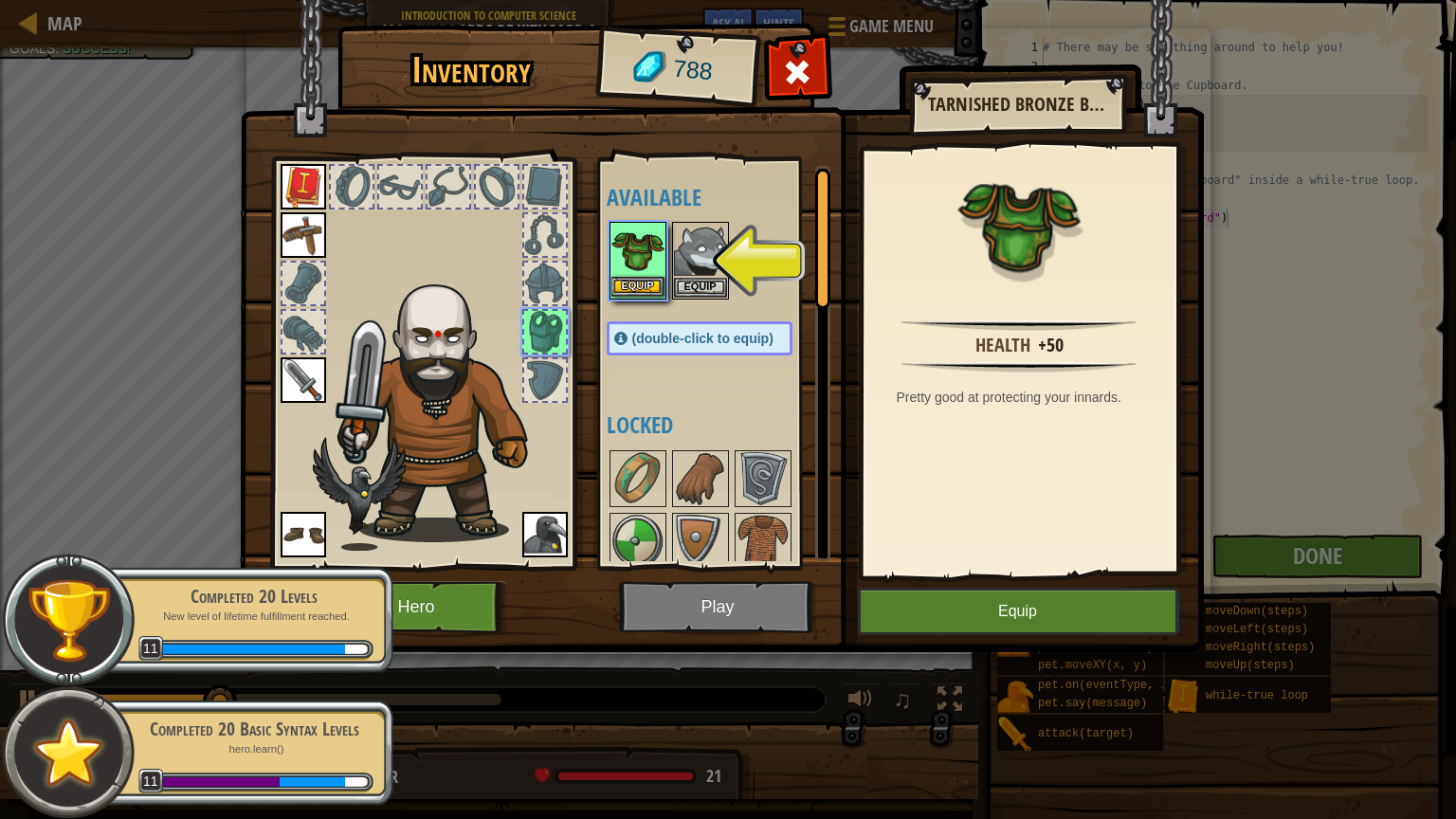
click at [651, 243] on img at bounding box center [637, 249] width 53 height 53
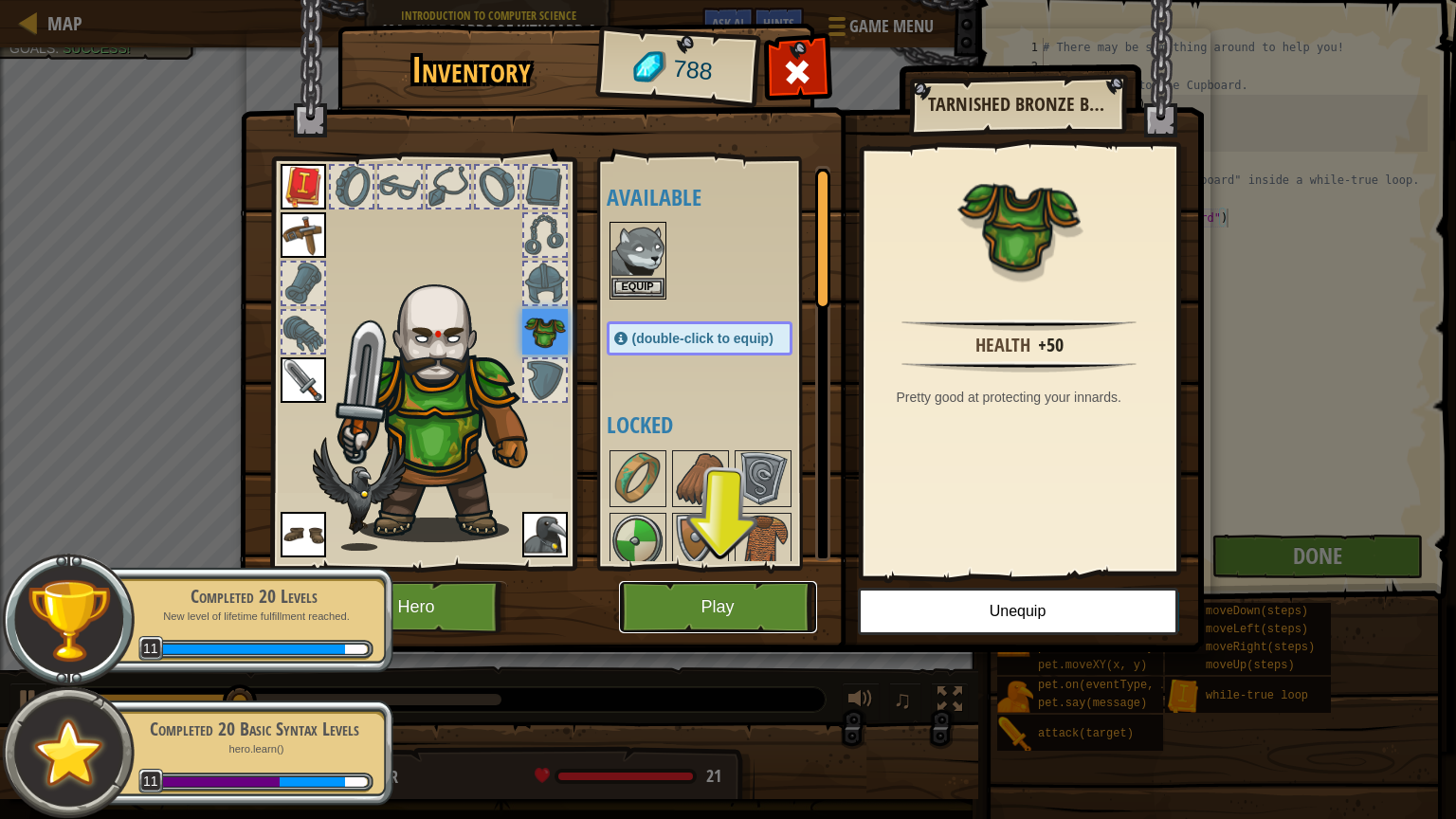
click at [756, 605] on button "Play" at bounding box center [717, 607] width 198 height 52
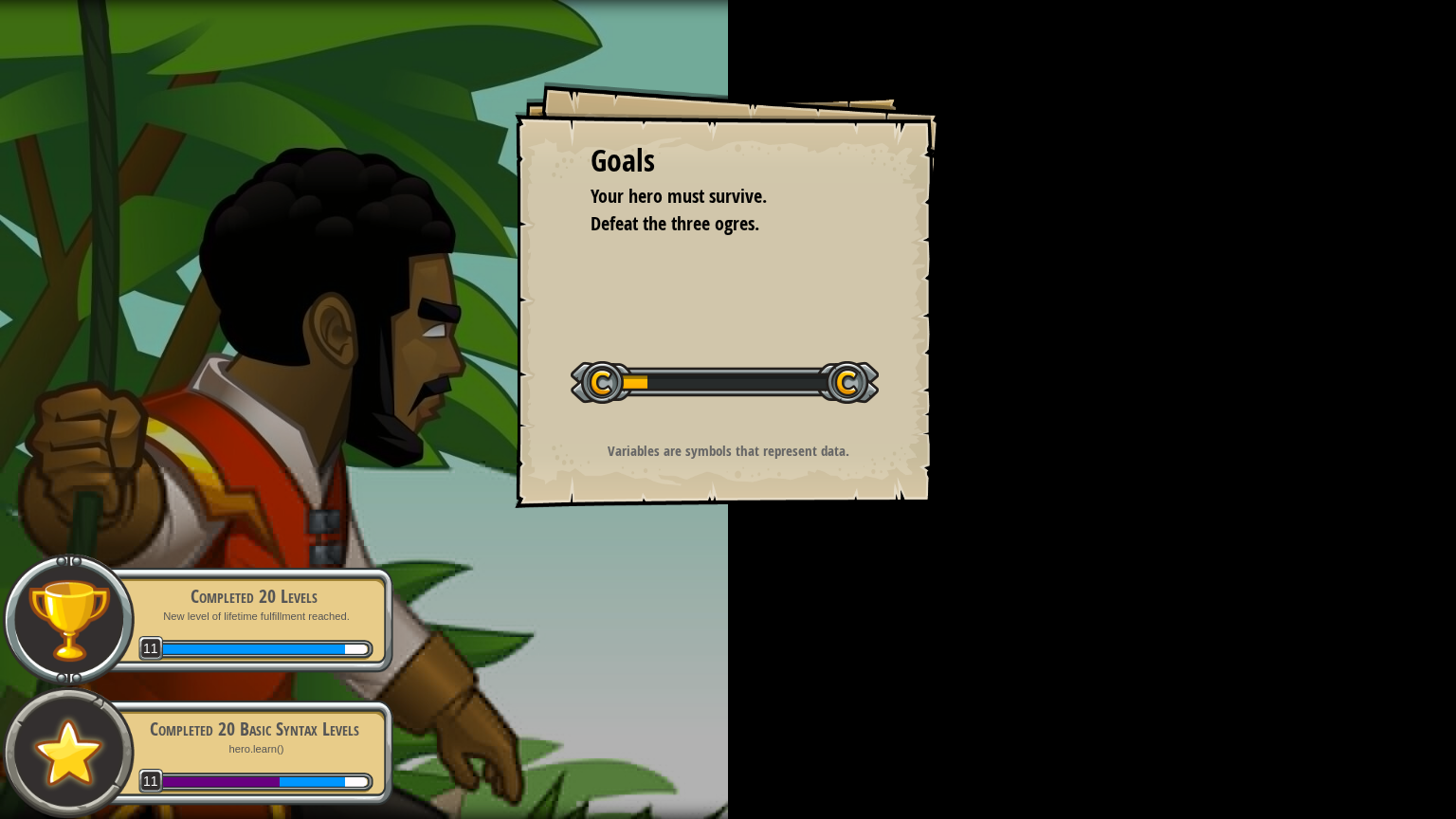
click at [756, 605] on div "Goals Your hero must survive. Defeat the three ogres. Start Level Error loading…" at bounding box center [728, 409] width 1456 height 819
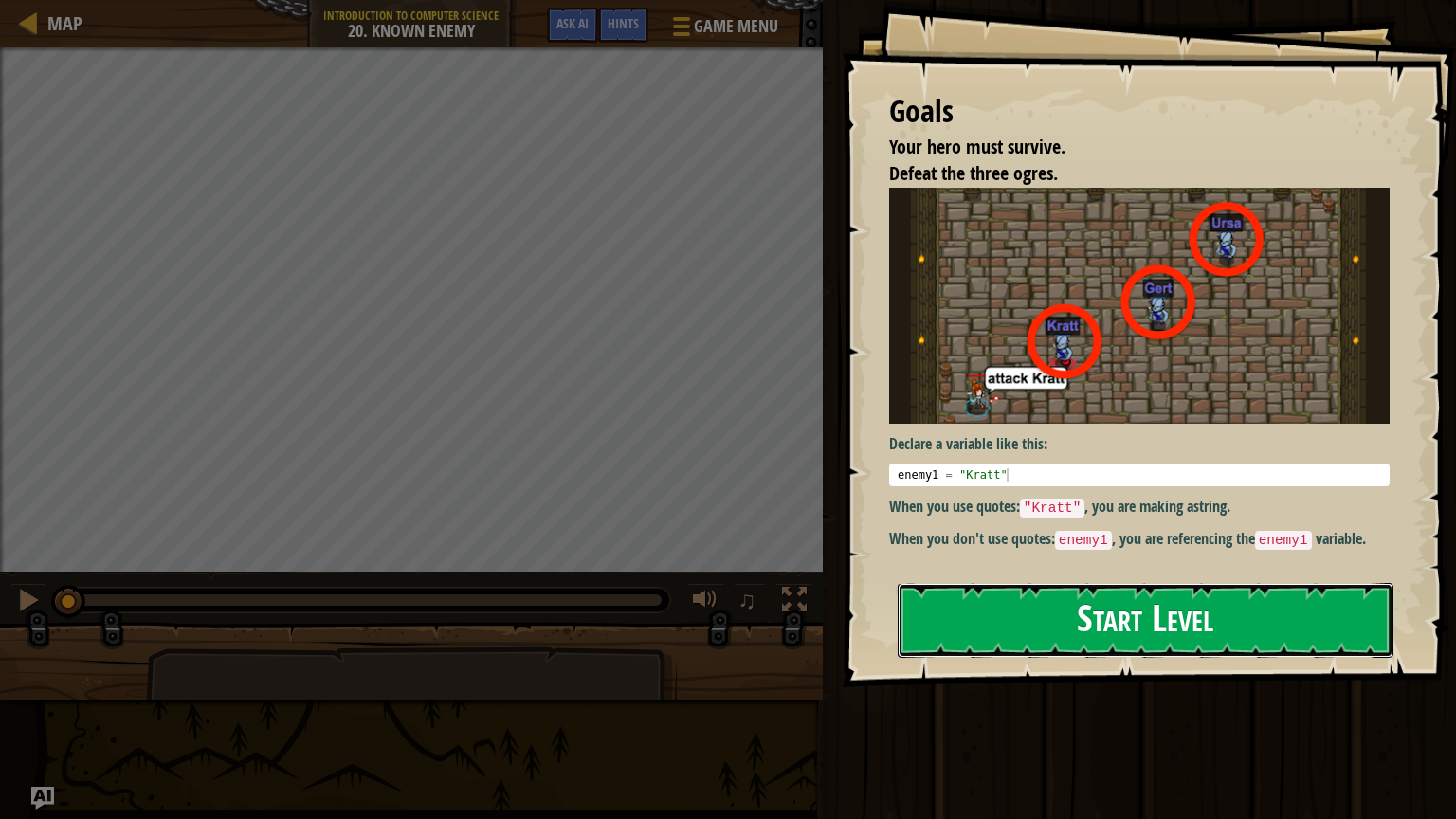
click at [1089, 642] on button "Start Level" at bounding box center [1145, 620] width 496 height 74
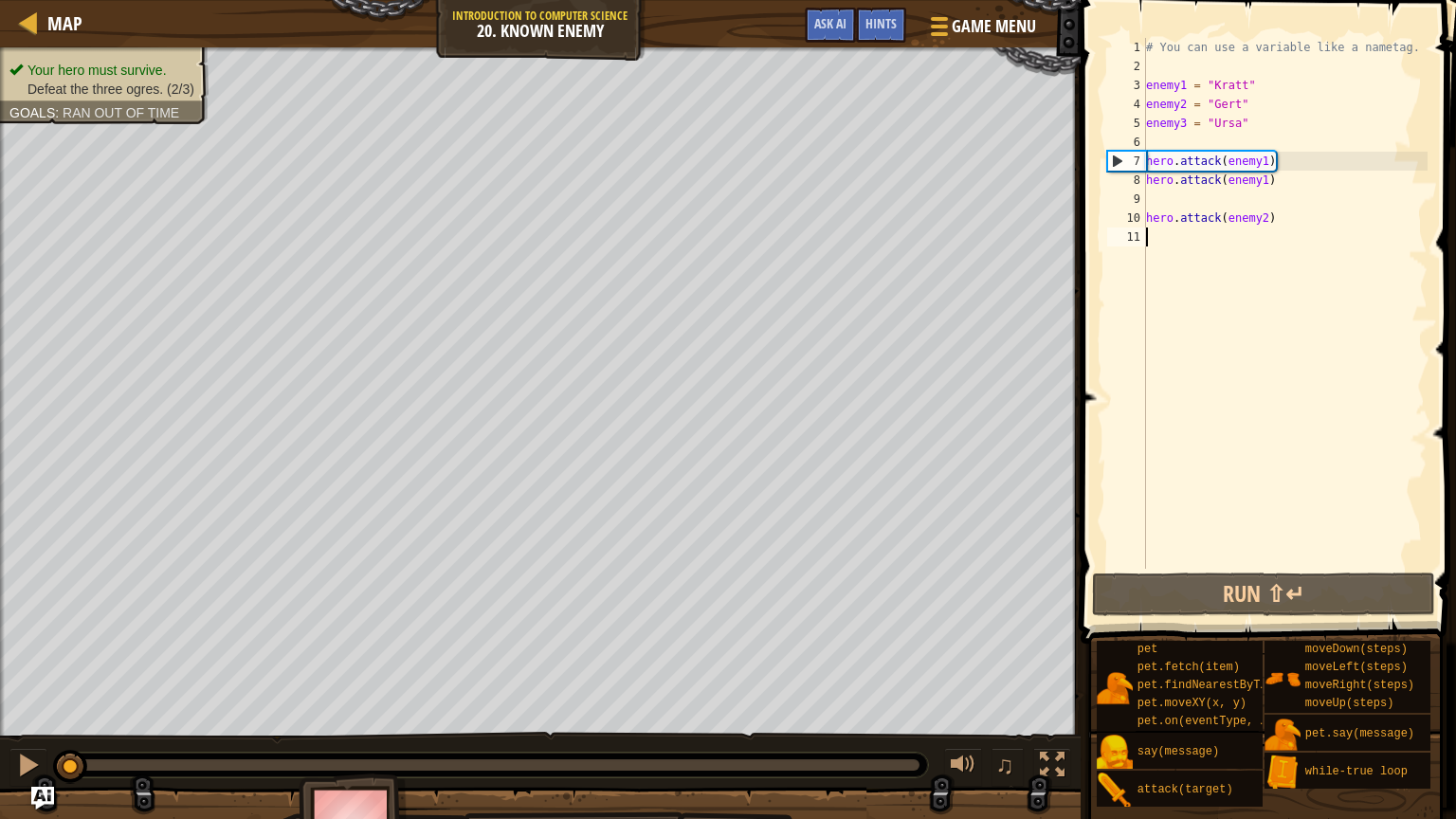
click at [1267, 161] on div "# You can use a variable like a nametag. enemy1 = "[PERSON_NAME]" enemy2 = "[PE…" at bounding box center [1284, 322] width 285 height 569
click at [1267, 182] on div "# You can use a variable like a nametag. enemy1 = "[PERSON_NAME]" enemy2 = "[PE…" at bounding box center [1284, 322] width 285 height 569
click at [1267, 154] on div "# You can use a variable like a nametag. enemy1 = "[PERSON_NAME]" enemy2 = "[PE…" at bounding box center [1284, 322] width 285 height 569
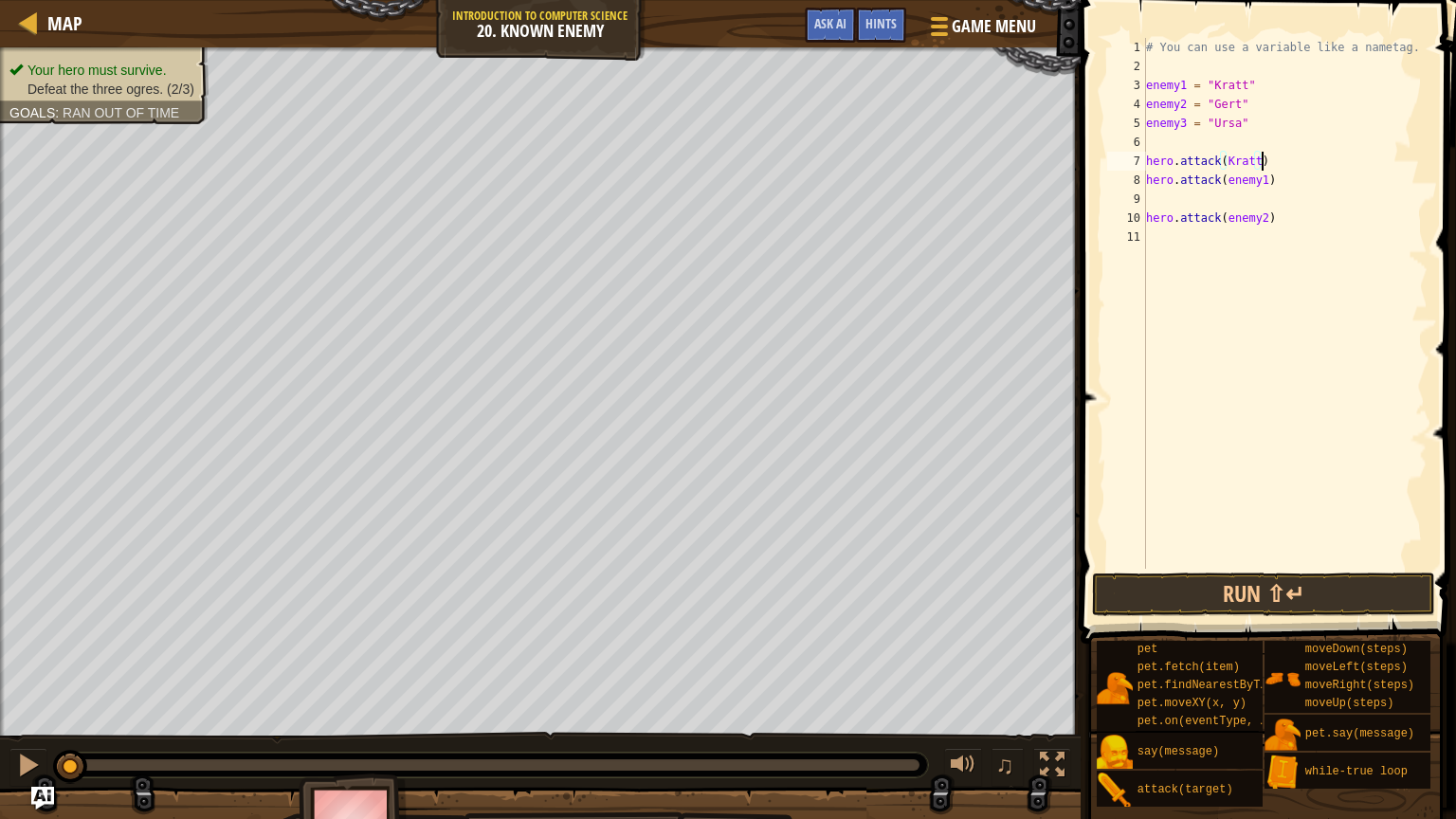
scroll to position [9, 9]
click at [1267, 180] on div "# You can use a variable like a nametag. enemy1 = "[PERSON_NAME]" enemy2 = "[PE…" at bounding box center [1284, 322] width 285 height 569
click at [1267, 225] on div "# You can use a variable like a nametag. enemy1 = "[PERSON_NAME]" enemy2 = "[PE…" at bounding box center [1284, 322] width 285 height 569
click at [1224, 165] on div "# You can use a variable like a nametag. enemy1 = "[PERSON_NAME]" enemy2 = "[PE…" at bounding box center [1284, 322] width 285 height 569
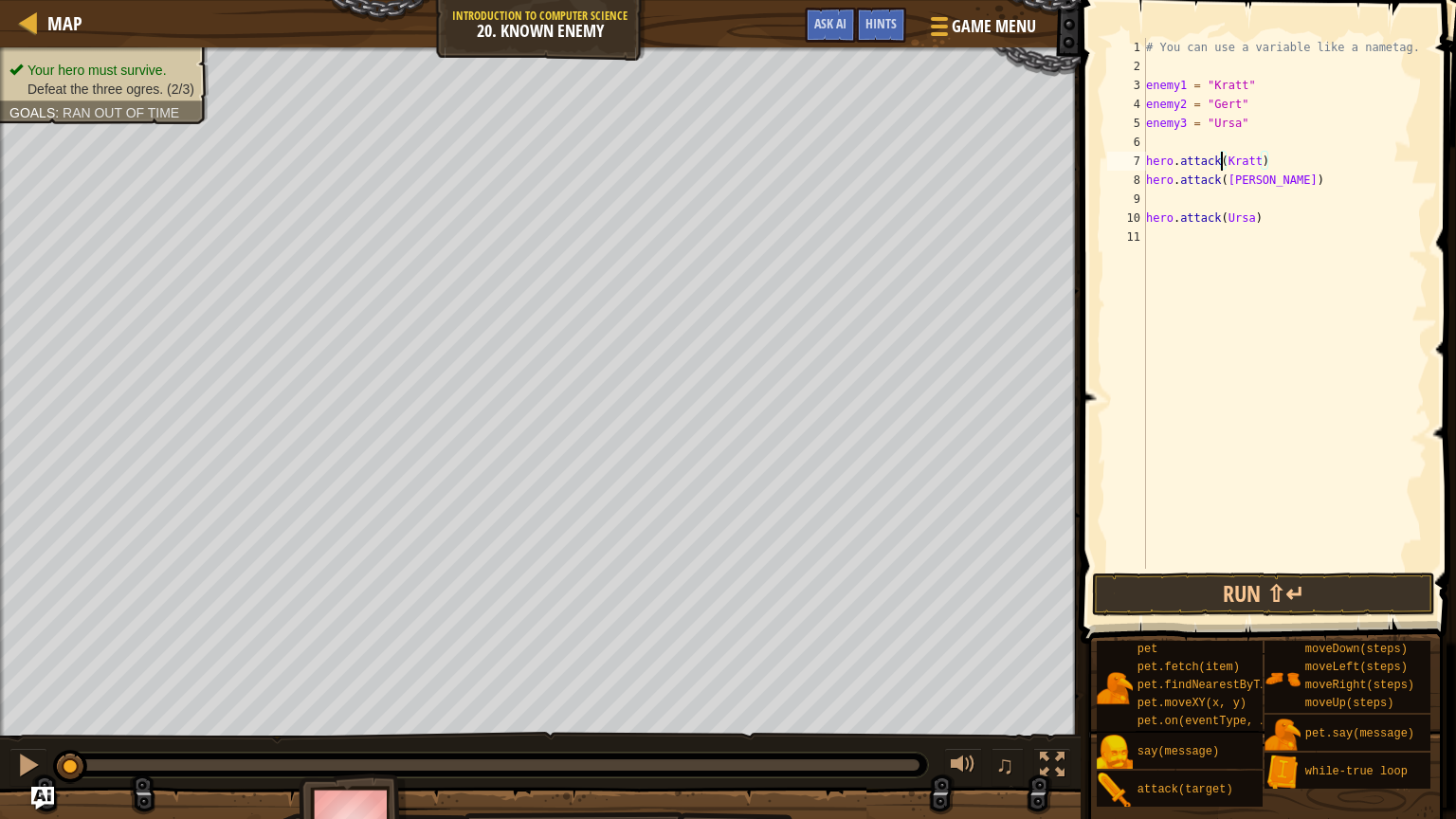
click at [1228, 162] on div "# You can use a variable like a nametag. enemy1 = "[PERSON_NAME]" enemy2 = "[PE…" at bounding box center [1284, 322] width 285 height 569
click at [1275, 161] on div "# You can use a variable like a nametag. enemy1 = "[PERSON_NAME]" enemy2 = "[PE…" at bounding box center [1284, 322] width 285 height 569
click at [1271, 161] on div "# You can use a variable like a nametag. enemy1 = "[PERSON_NAME]" enemy2 = "[PE…" at bounding box center [1284, 322] width 285 height 569
click at [1254, 180] on div "# You can use a variable like a nametag. enemy1 = "[PERSON_NAME]" enemy2 = "[PE…" at bounding box center [1284, 322] width 285 height 569
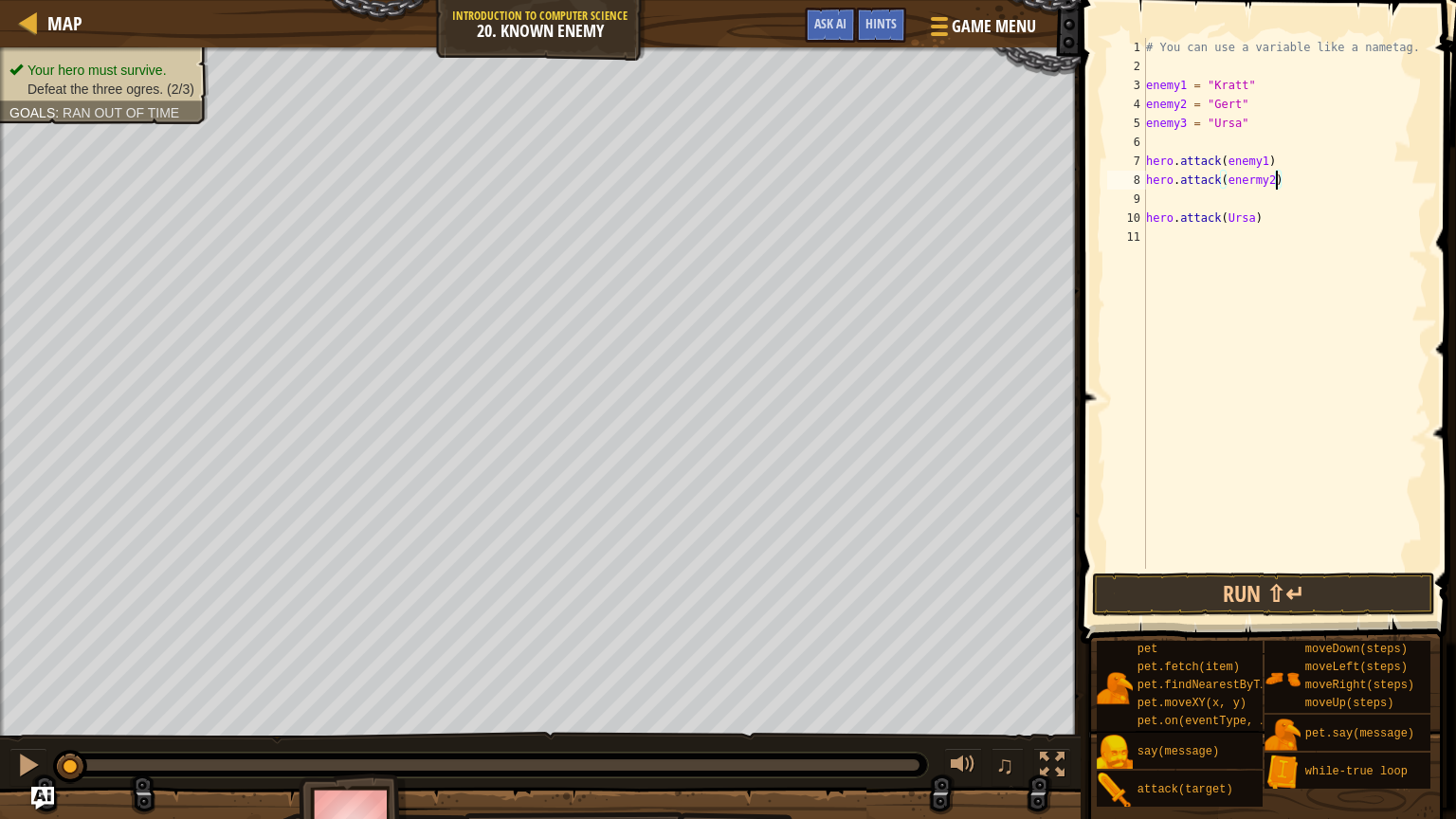
click at [1254, 221] on div "# You can use a variable like a nametag. enemy1 = "[PERSON_NAME]" enemy2 = "[PE…" at bounding box center [1284, 322] width 285 height 569
click at [1255, 176] on div "# You can use a variable like a nametag. enemy1 = "[PERSON_NAME]" enemy2 = "[PE…" at bounding box center [1284, 322] width 285 height 569
type textarea "hero.attack(enemy2)"
click at [1269, 603] on button "Run ⇧↵" at bounding box center [1263, 594] width 342 height 44
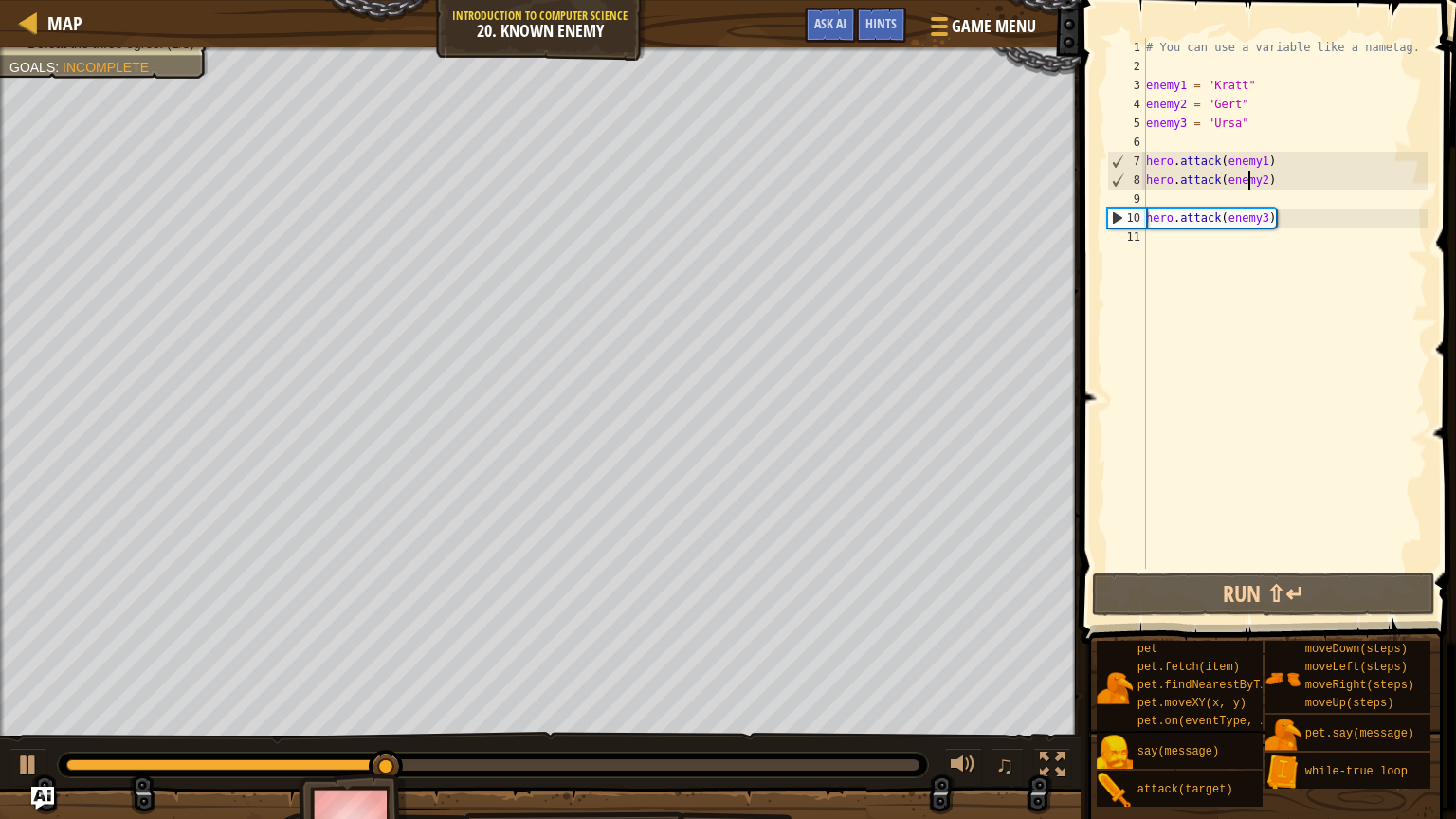
click at [1208, 145] on div "# You can use a variable like a nametag. enemy1 = "[PERSON_NAME]" enemy2 = "[PE…" at bounding box center [1284, 322] width 285 height 569
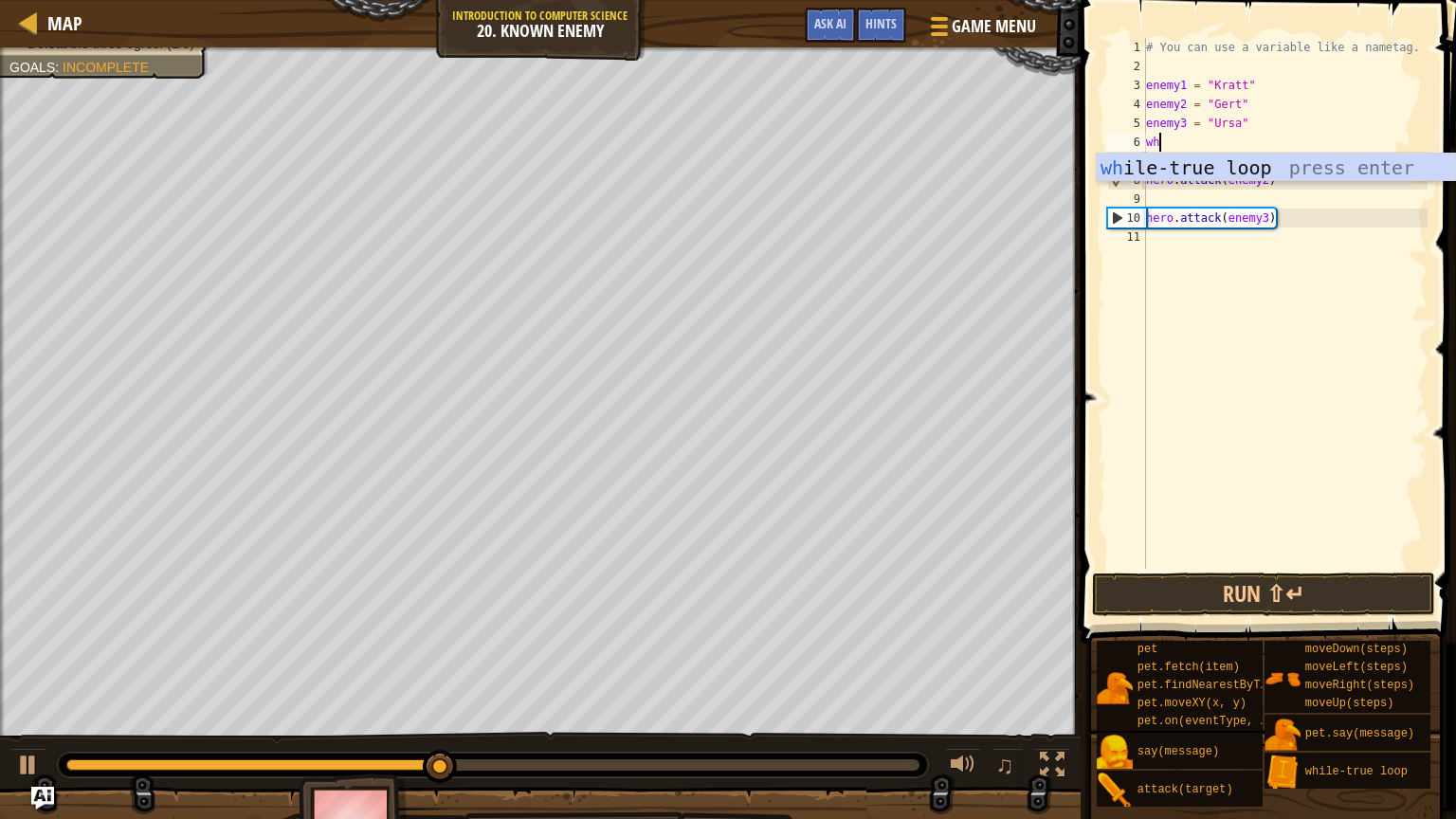
type textarea "whi"
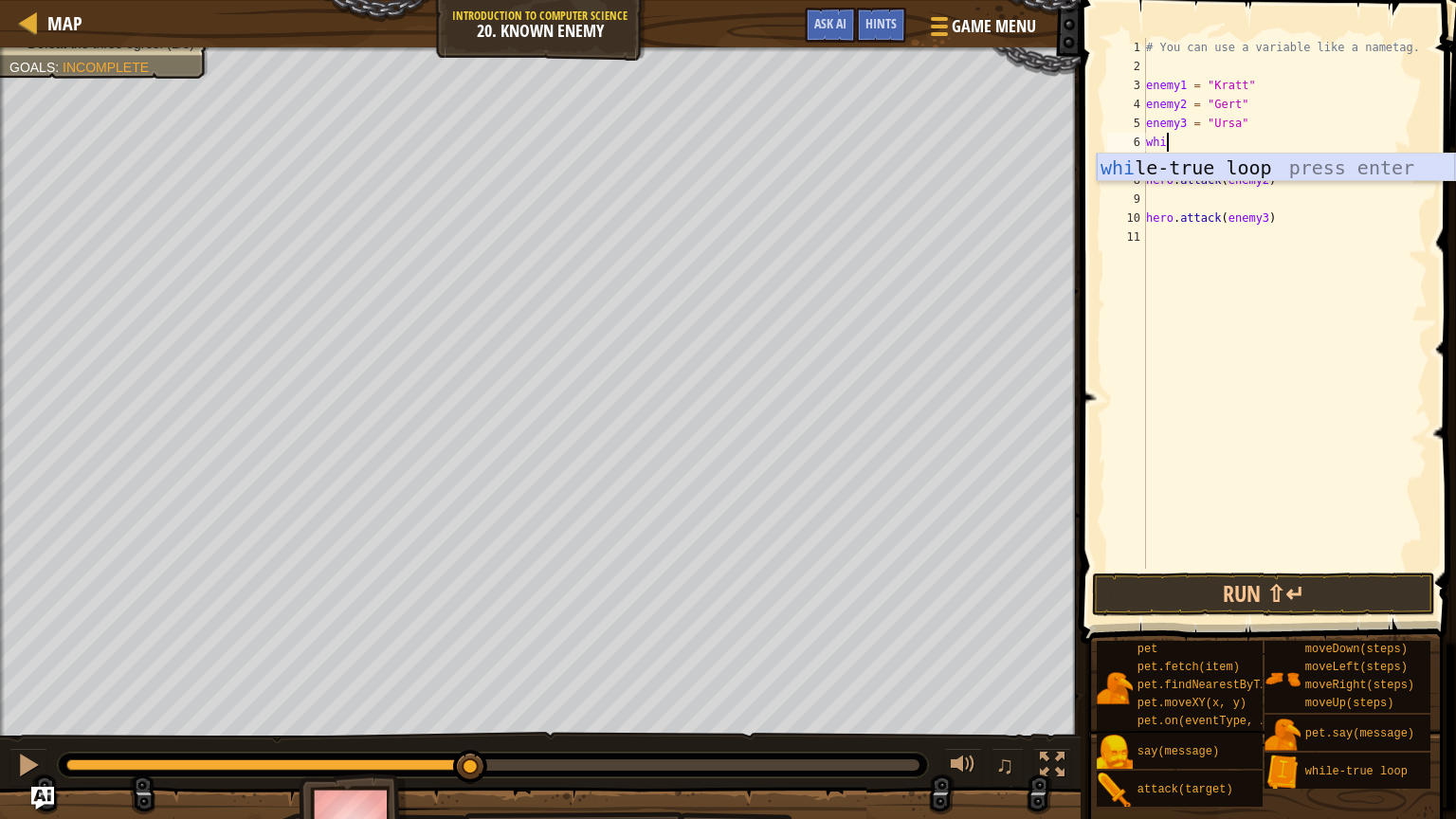
click at [1291, 161] on div "whi le-true loop press enter" at bounding box center [1275, 196] width 359 height 85
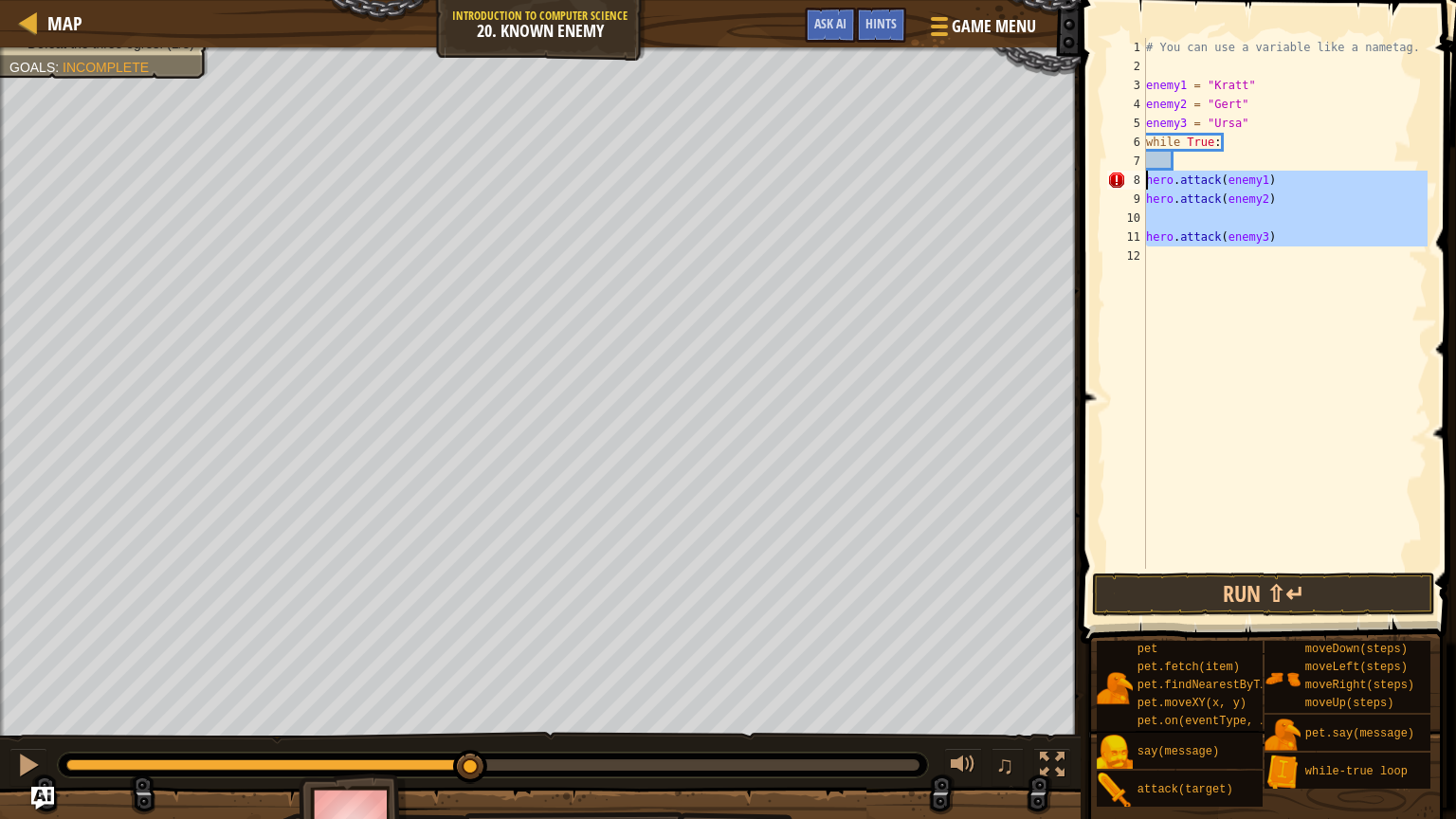
drag, startPoint x: 1345, startPoint y: 257, endPoint x: 1142, endPoint y: 180, distance: 217.1
click at [1142, 180] on div "1 2 3 4 5 6 7 8 9 10 11 12 # You can use a variable like a nametag. enemy1 = "[…" at bounding box center [1265, 303] width 324 height 531
type textarea "hero.attack(enemy1) hero.attack(enemy2)"
click at [1175, 161] on div "# You can use a variable like a nametag. enemy1 = "[PERSON_NAME]" enemy2 = "[PE…" at bounding box center [1284, 322] width 285 height 569
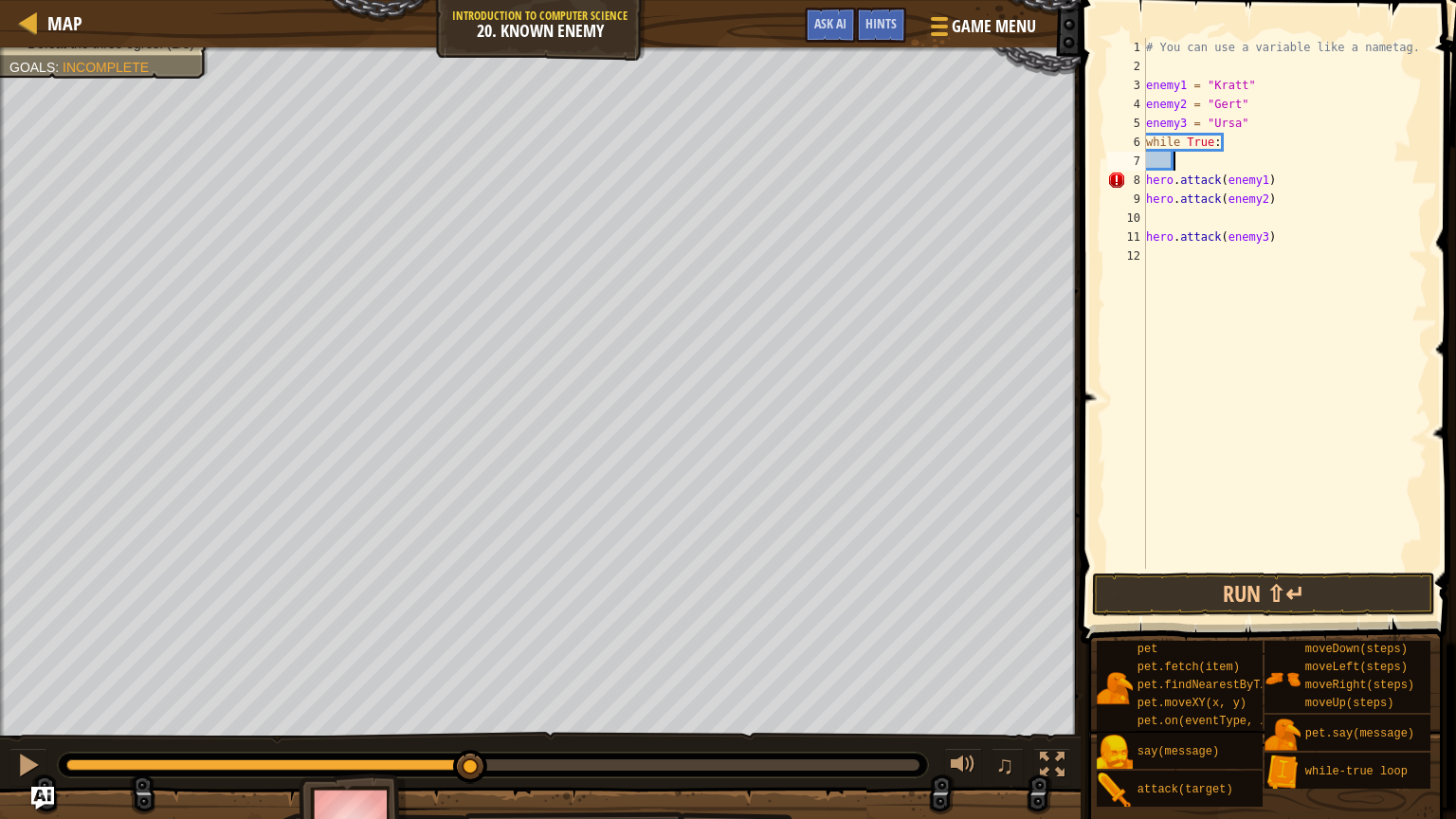
paste textarea
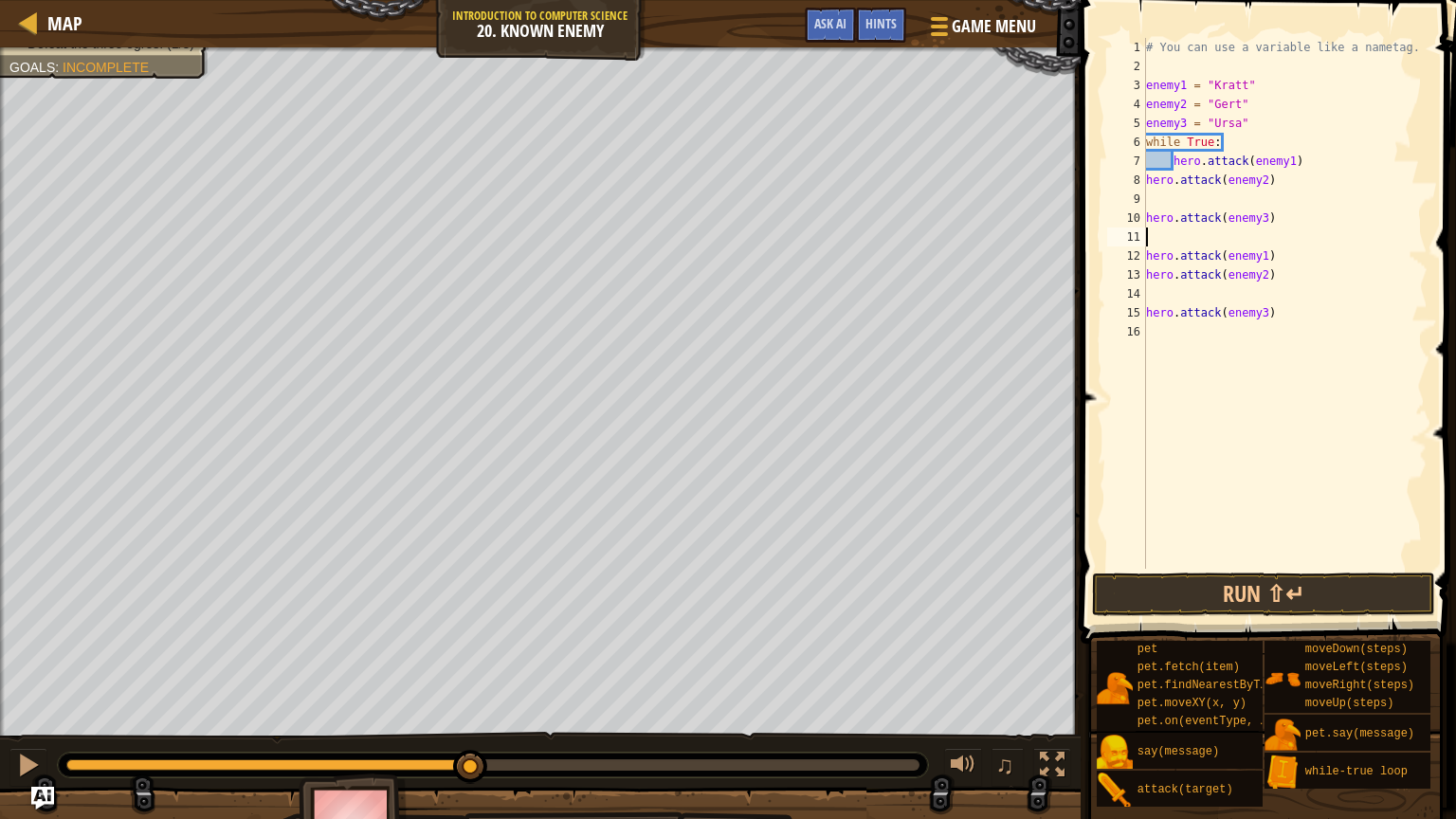
click at [1296, 318] on div "# You can use a variable like a nametag. enemy1 = "[PERSON_NAME]" enemy2 = "[PE…" at bounding box center [1284, 322] width 285 height 569
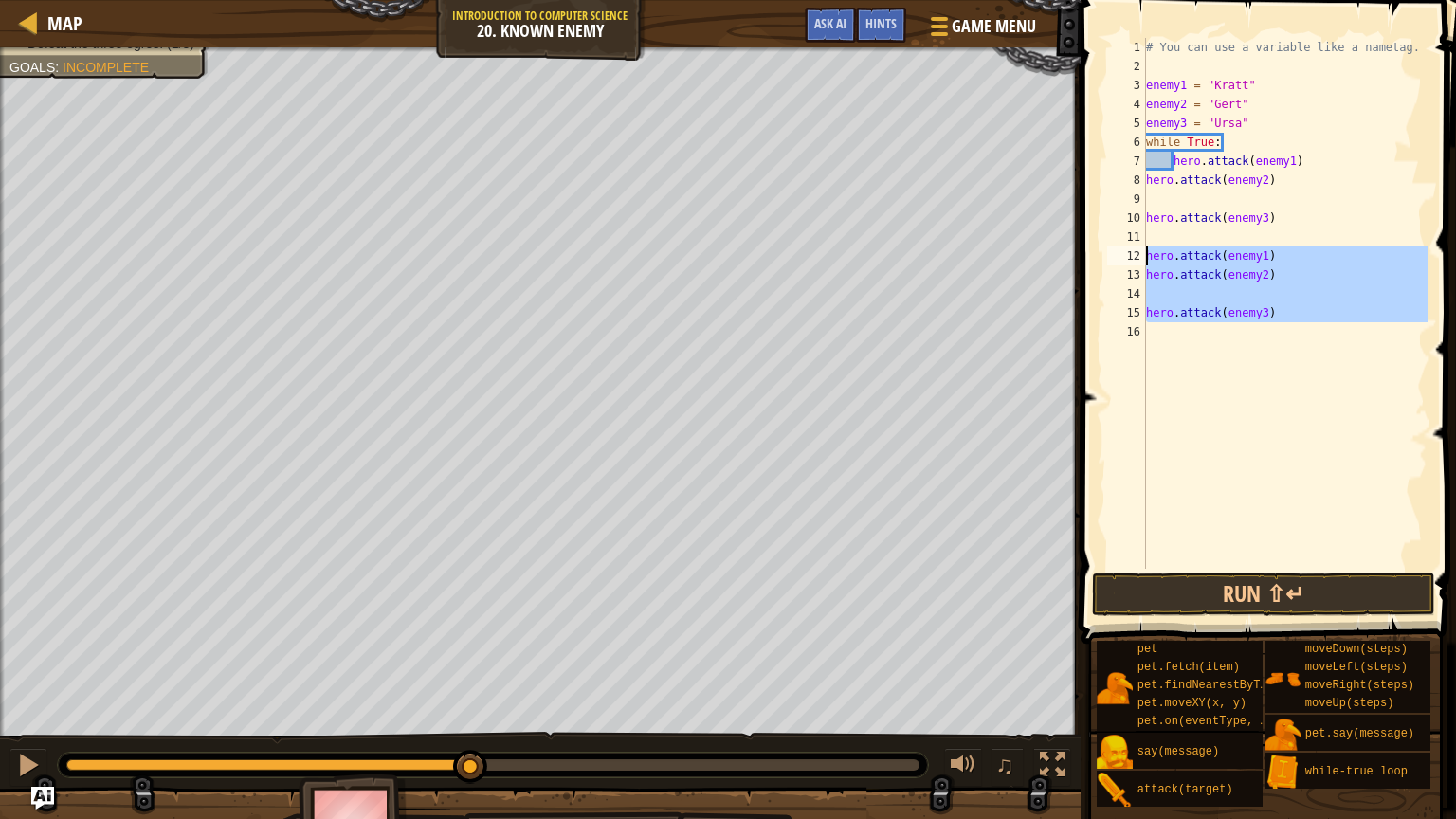
drag, startPoint x: 1296, startPoint y: 318, endPoint x: 1198, endPoint y: 256, distance: 116.0
click at [1198, 256] on div "# You can use a variable like a nametag. enemy1 = "[PERSON_NAME]" enemy2 = "[PE…" at bounding box center [1284, 322] width 285 height 569
type textarea "hero.attack(enemy1) hero.attack(enemy2)"
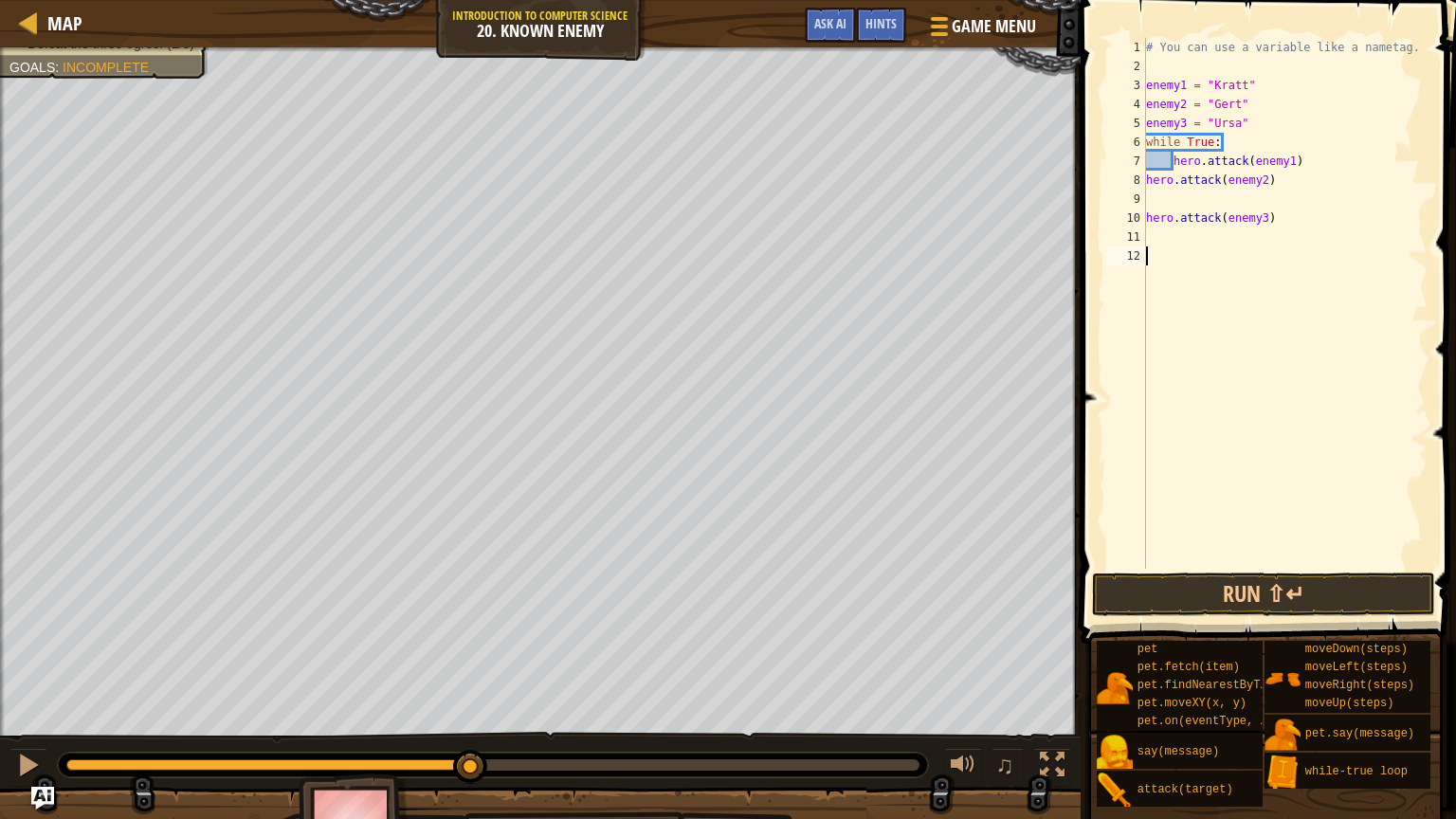
click at [1145, 223] on div "10" at bounding box center [1126, 219] width 39 height 19
click at [1285, 604] on button "Run ⇧↵" at bounding box center [1263, 594] width 342 height 44
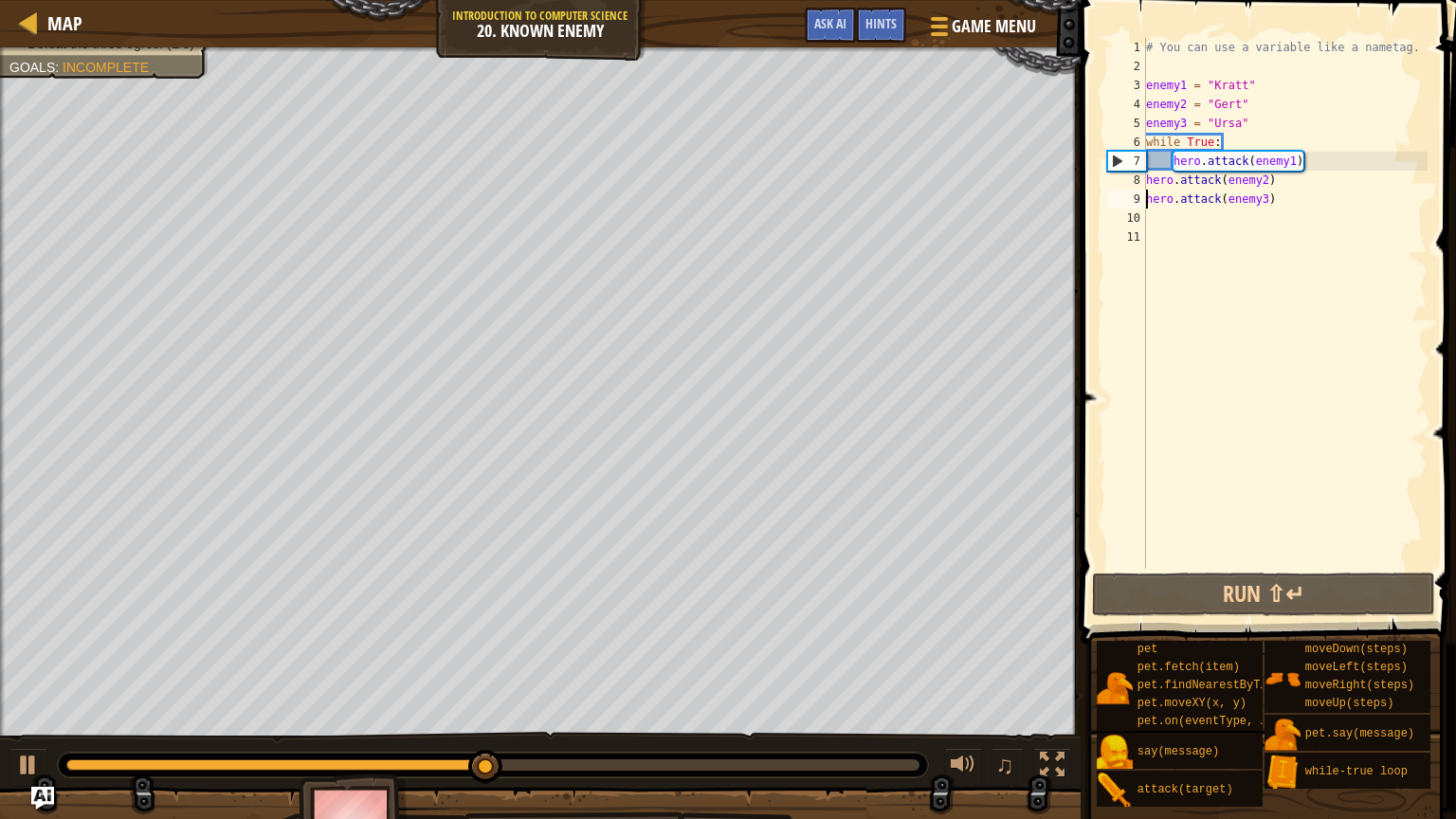
click at [1275, 132] on div "# You can use a variable like a nametag. enemy1 = "[PERSON_NAME]" enemy2 = "[PE…" at bounding box center [1284, 322] width 285 height 569
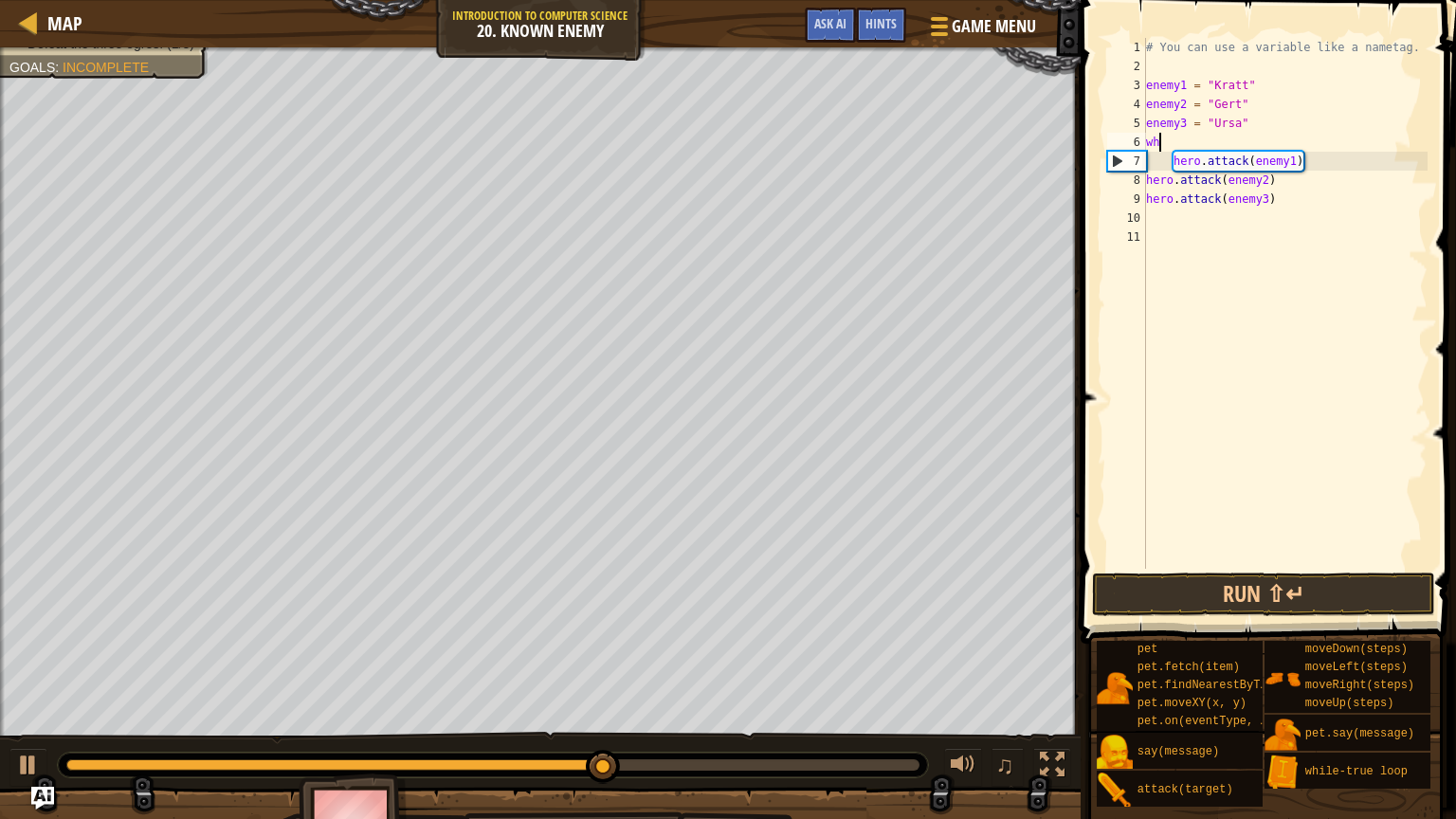
type textarea "w"
click at [1319, 161] on div "# You can use a variable like a nametag. enemy1 = "[PERSON_NAME]" enemy2 = "[PE…" at bounding box center [1284, 322] width 285 height 569
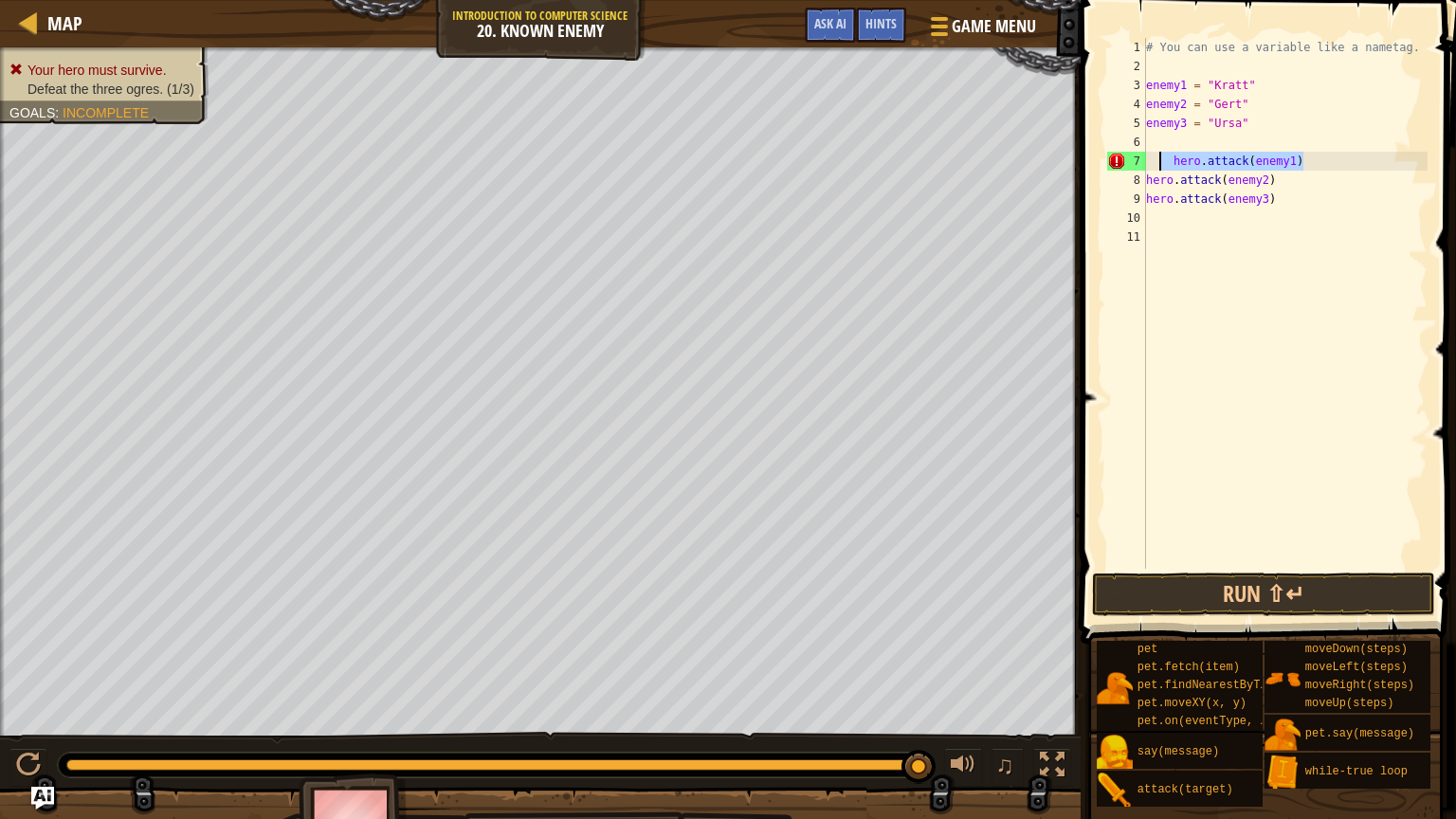
drag, startPoint x: 1319, startPoint y: 169, endPoint x: 1161, endPoint y: 165, distance: 158.1
click at [1161, 165] on div "# You can use a variable like a nametag. enemy1 = "[PERSON_NAME]" enemy2 = "[PE…" at bounding box center [1284, 322] width 285 height 569
type textarea "]"
type textarea "w"
click at [1173, 156] on div "# You can use a variable like a nametag. enemy1 = "[PERSON_NAME]" enemy2 = "[PE…" at bounding box center [1284, 322] width 285 height 569
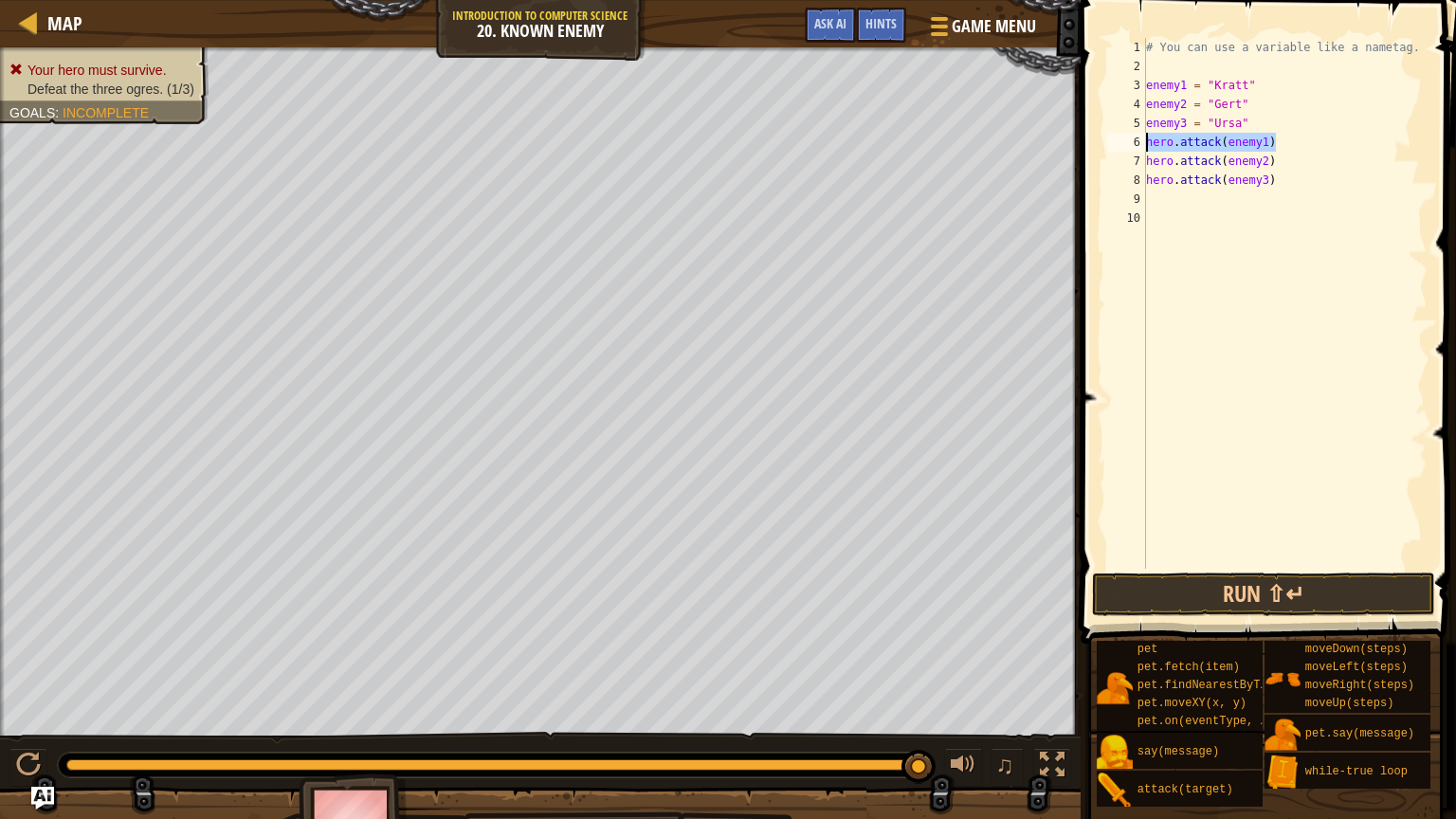
click at [1001, 133] on div "Map Introduction to Computer Science 20. Known Enemy Game Menu Done Hints Ask A…" at bounding box center [728, 409] width 1456 height 819
type textarea "hero.attack(enemy1)"
click at [1297, 137] on div "# You can use a variable like a nametag. enemy1 = "[PERSON_NAME]" enemy2 = "[PE…" at bounding box center [1284, 303] width 285 height 531
paste textarea "hero.attack(enemy1)"
click at [1290, 173] on div "# You can use a variable like a nametag. enemy1 = "[PERSON_NAME]" enemy2 = "[PE…" at bounding box center [1284, 322] width 285 height 569
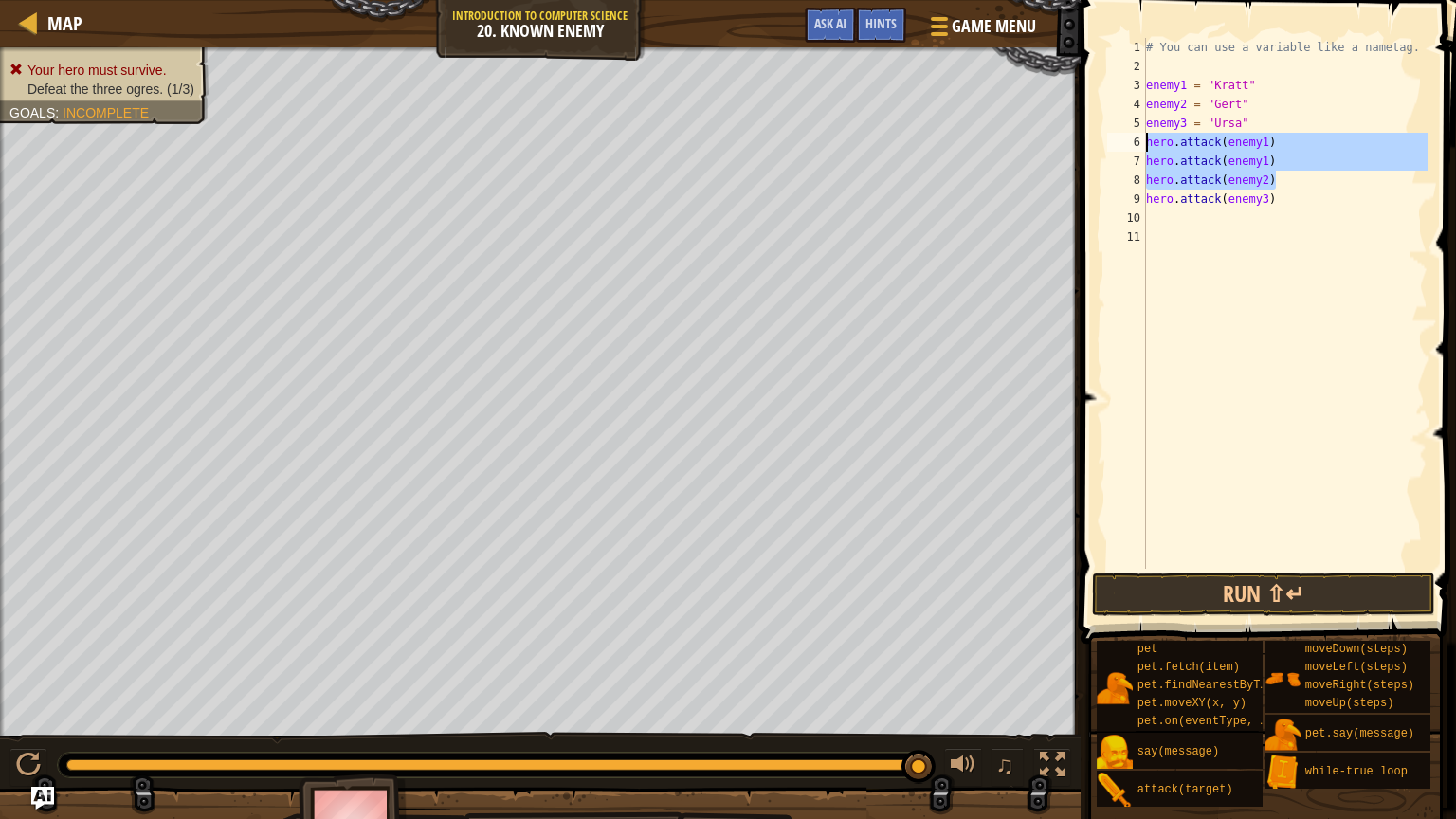
click at [873, 147] on div "Map Introduction to Computer Science 20. Known Enemy Game Menu Done Hints Ask A…" at bounding box center [728, 409] width 1456 height 819
click at [1310, 174] on div "# You can use a variable like a nametag. enemy1 = "[PERSON_NAME]" enemy2 = "[PE…" at bounding box center [1284, 303] width 285 height 531
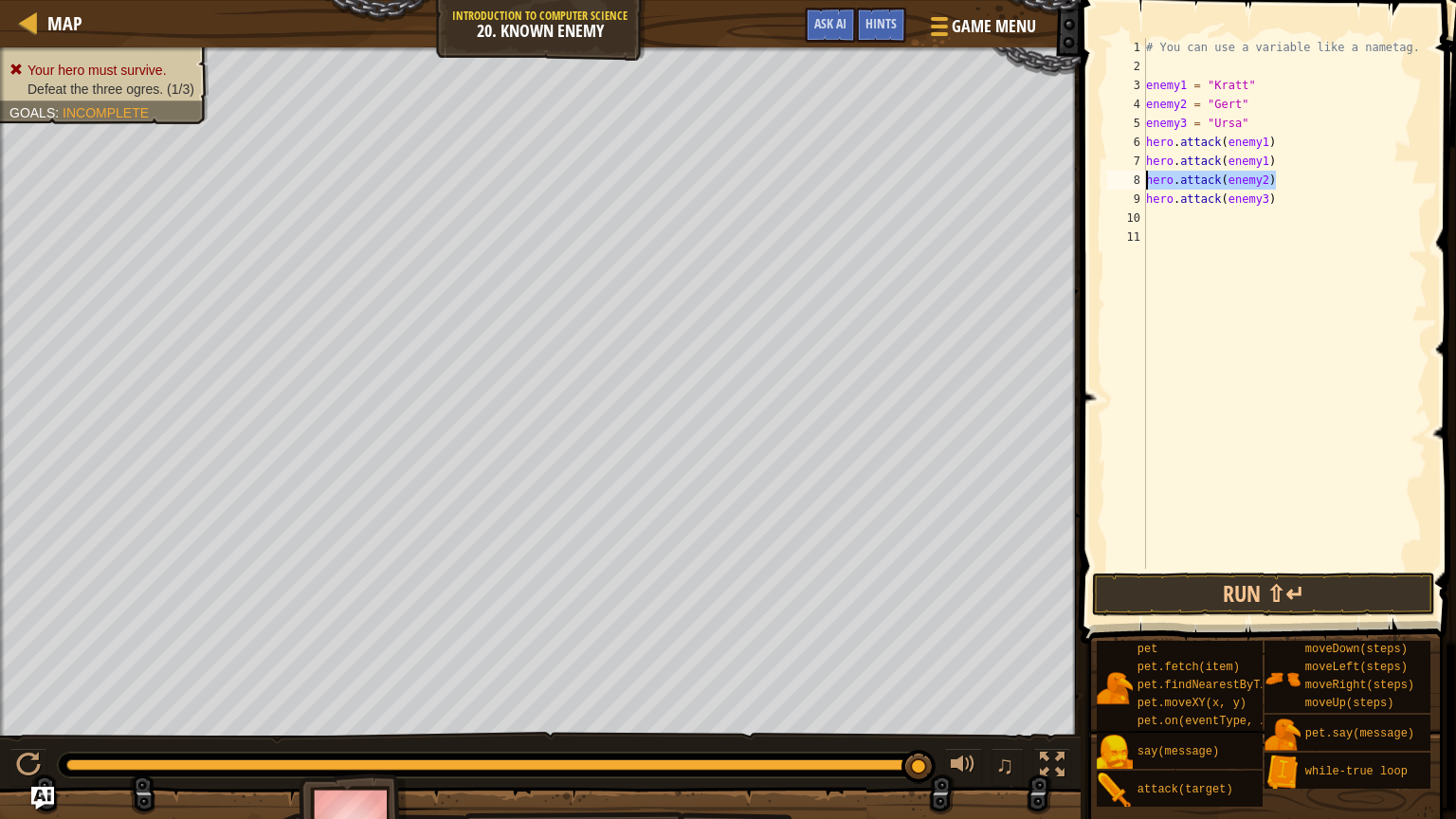
drag, startPoint x: 1310, startPoint y: 174, endPoint x: 1111, endPoint y: 181, distance: 199.1
click at [1111, 181] on div "hero.attack(enemy2) 1 2 3 4 5 6 7 8 9 10 11 # You can use a variable like a nam…" at bounding box center [1265, 303] width 324 height 531
click at [1293, 181] on div "# You can use a variable like a nametag. enemy1 = "[PERSON_NAME]" enemy2 = "[PE…" at bounding box center [1284, 303] width 285 height 531
type textarea "hero.attack(enemy2)"
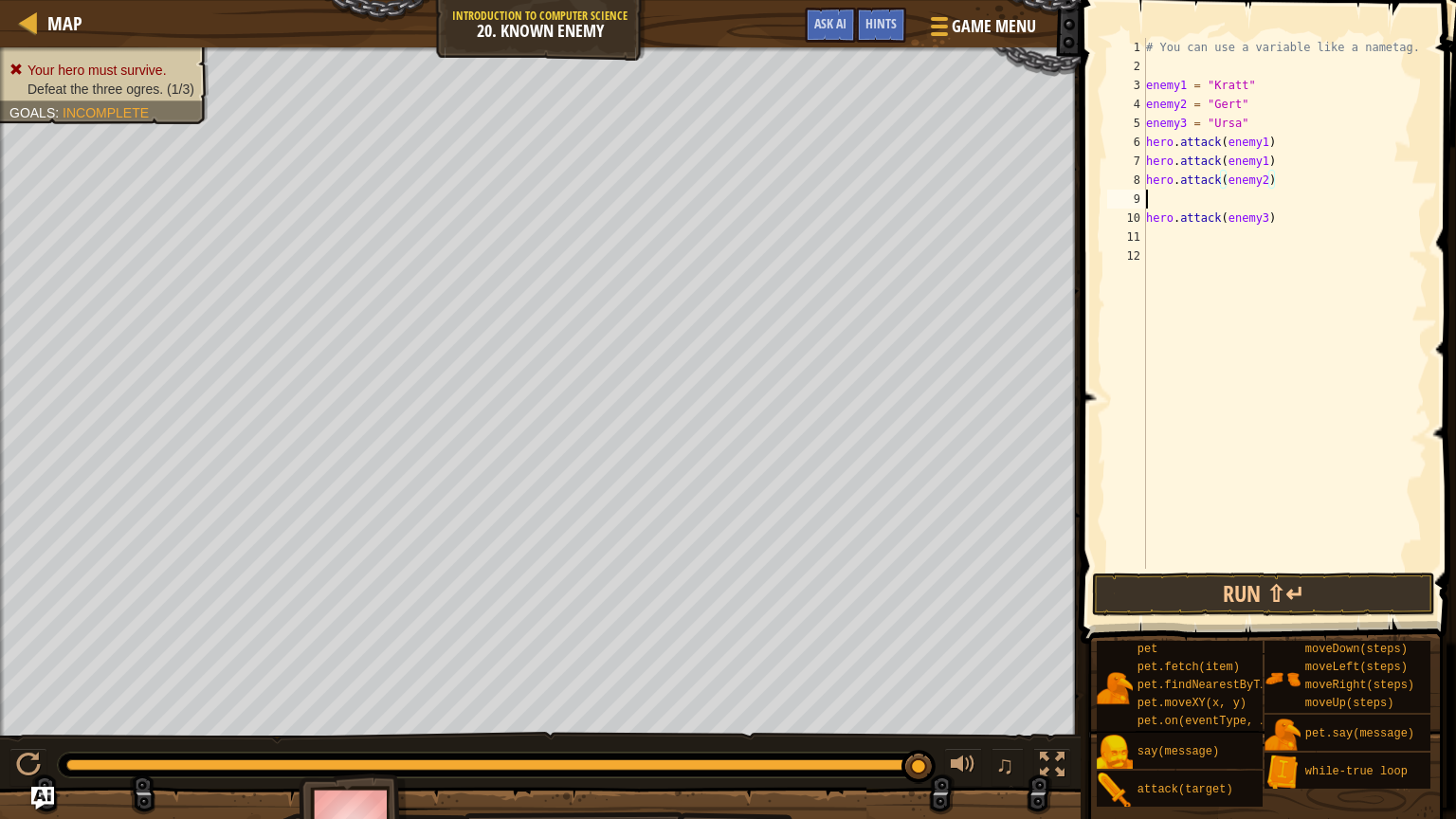
scroll to position [9, 0]
paste textarea "hero.attack(enemy2)"
click at [1288, 221] on div "# You can use a variable like a nametag. enemy1 = "[PERSON_NAME]" enemy2 = "[PE…" at bounding box center [1284, 322] width 285 height 569
drag, startPoint x: 1288, startPoint y: 221, endPoint x: 1101, endPoint y: 200, distance: 188.2
click at [1103, 200] on div "hero.attack(enemy3) 1 2 3 4 5 6 7 8 9 10 11 12 # You can use a variable like a …" at bounding box center [1265, 303] width 324 height 531
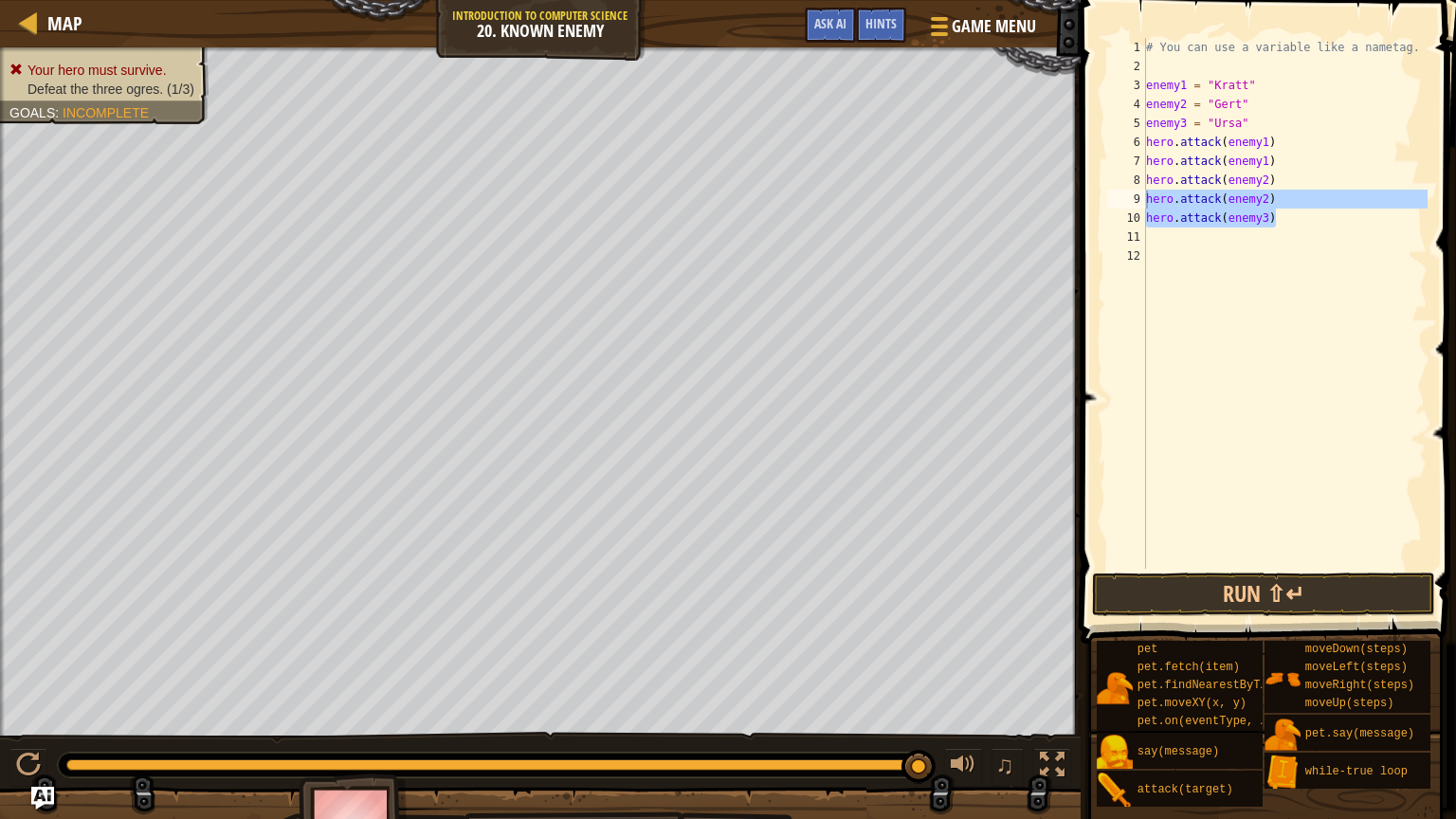
drag, startPoint x: 1101, startPoint y: 200, endPoint x: 1151, endPoint y: 227, distance: 56.8
click at [1151, 227] on div "hero.attack(enemy2) hero.attack(enemy3) 1 2 3 4 5 6 7 8 9 10 11 12 # You can us…" at bounding box center [1265, 303] width 324 height 531
type textarea "hero.attack(enemy2)"
click at [1151, 227] on div "# You can use a variable like a nametag. enemy1 = "[PERSON_NAME]" enemy2 = "[PE…" at bounding box center [1284, 322] width 285 height 569
click at [1145, 225] on div "10" at bounding box center [1126, 219] width 39 height 19
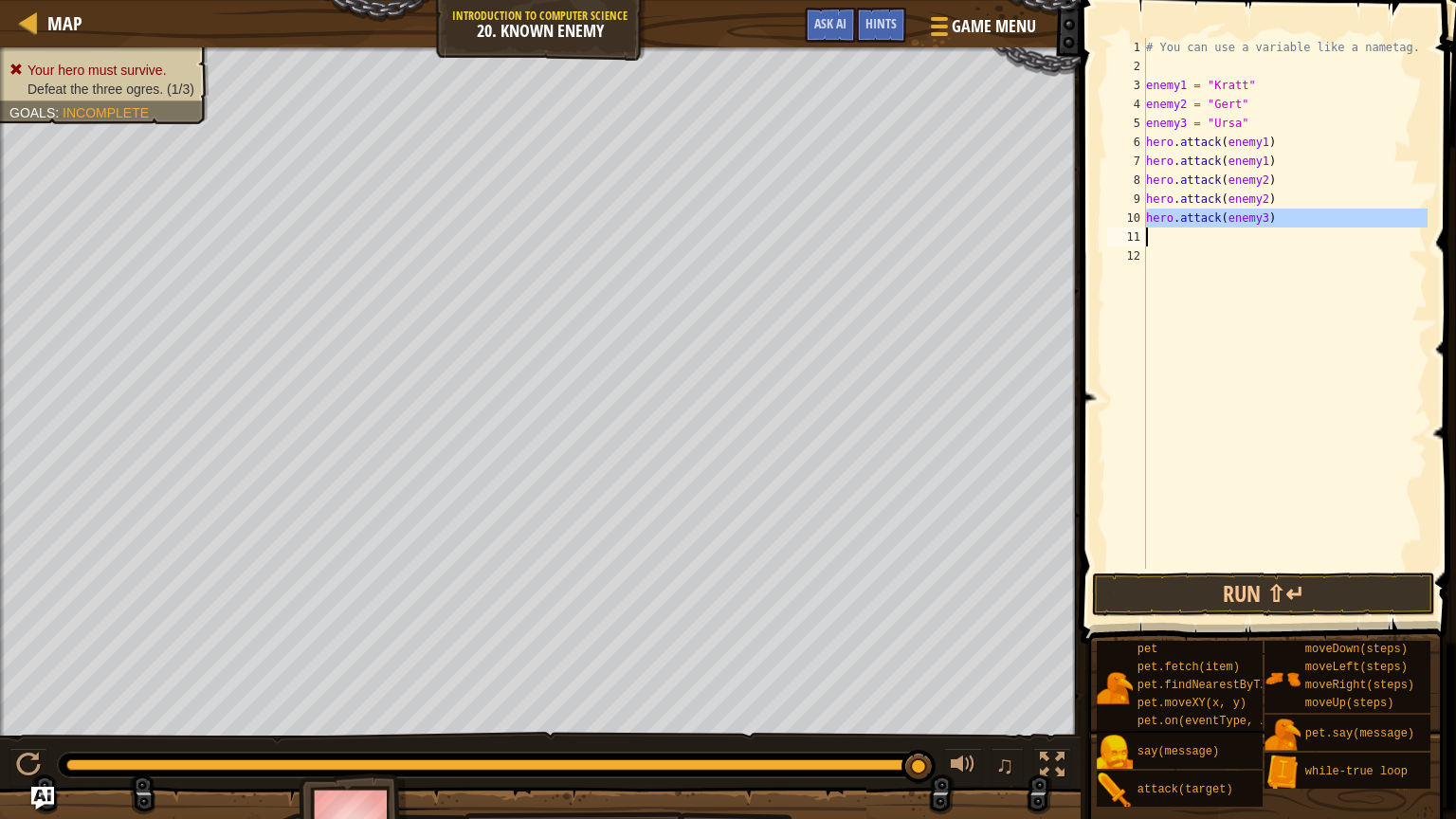
drag, startPoint x: 1146, startPoint y: 218, endPoint x: 1450, endPoint y: 236, distance: 304.5
click at [1450, 236] on div "hero.attack(enemy3) 1 2 3 4 5 6 7 8 9 10 11 12 # You can use a variable like a …" at bounding box center [1266, 360] width 381 height 700
type textarea "hero.attack(enemy3)"
click at [1337, 252] on div "# You can use a variable like a nametag. enemy1 = "[PERSON_NAME]" enemy2 = "[PE…" at bounding box center [1284, 322] width 285 height 569
click at [1318, 244] on div "# You can use a variable like a nametag. enemy1 = "[PERSON_NAME]" enemy2 = "[PE…" at bounding box center [1284, 322] width 285 height 569
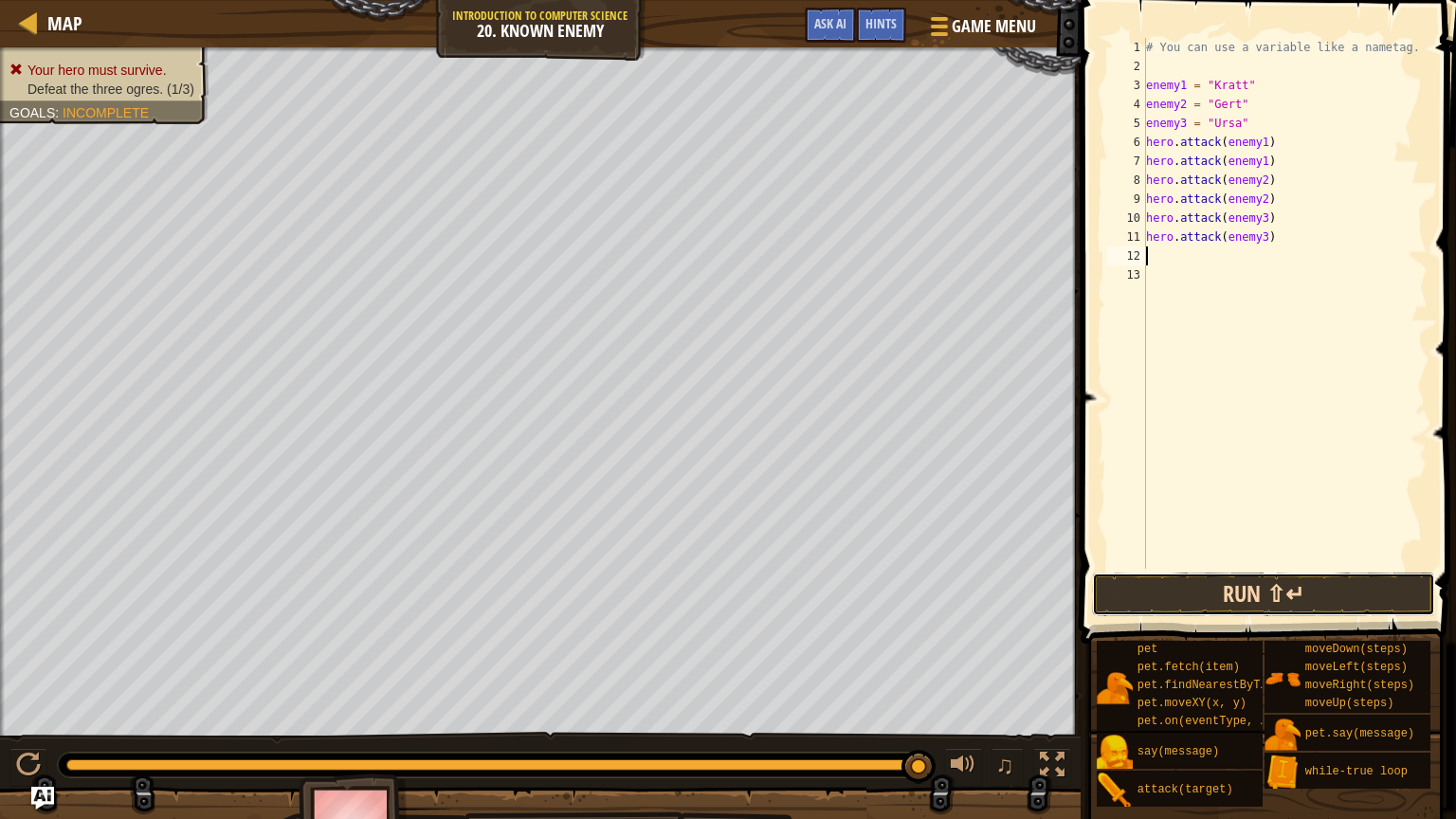
click at [1320, 588] on button "Run ⇧↵" at bounding box center [1263, 594] width 342 height 44
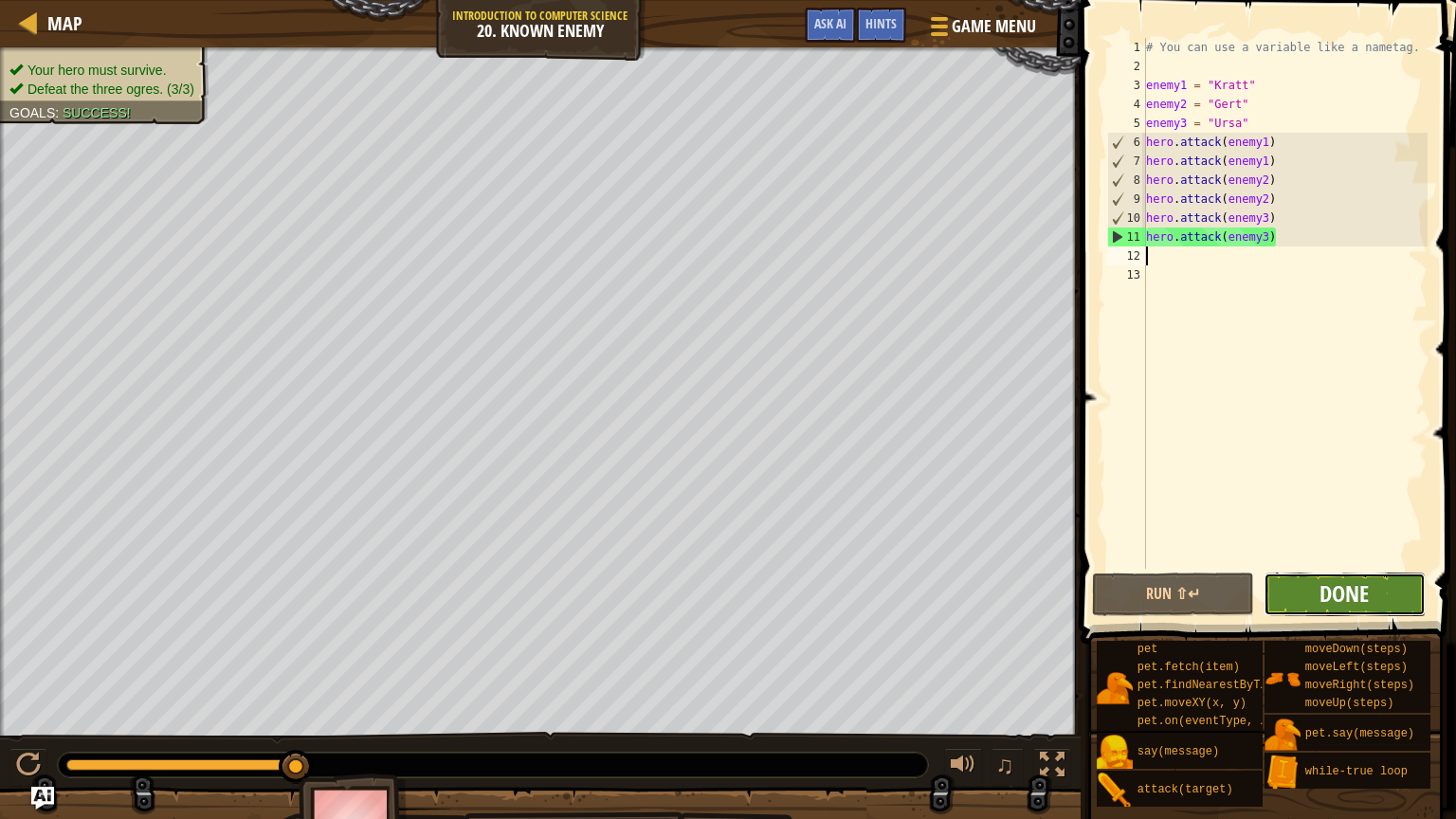
click at [1352, 604] on span "Done" at bounding box center [1344, 593] width 49 height 30
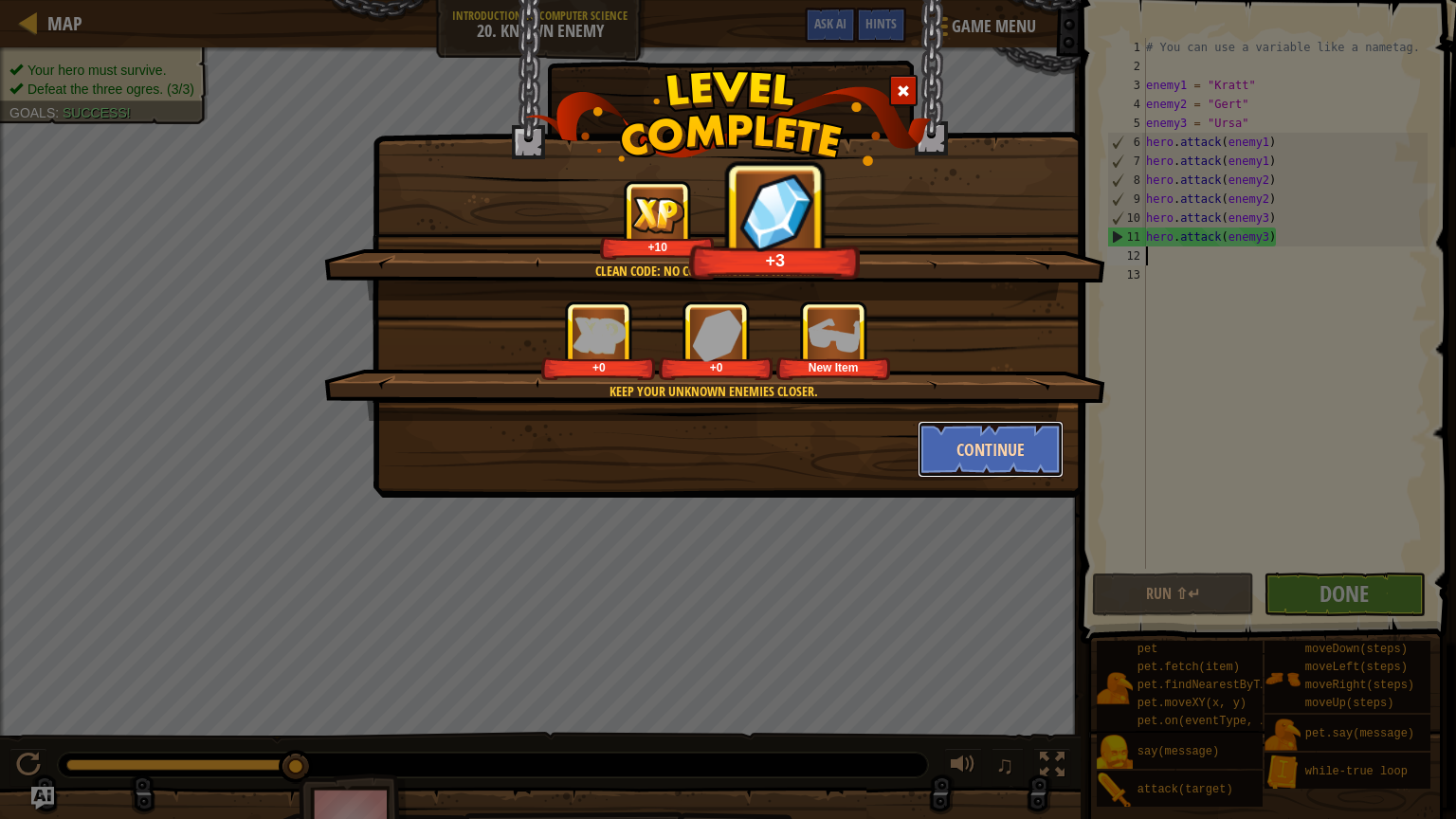
click at [976, 468] on button "Continue" at bounding box center [991, 449] width 147 height 57
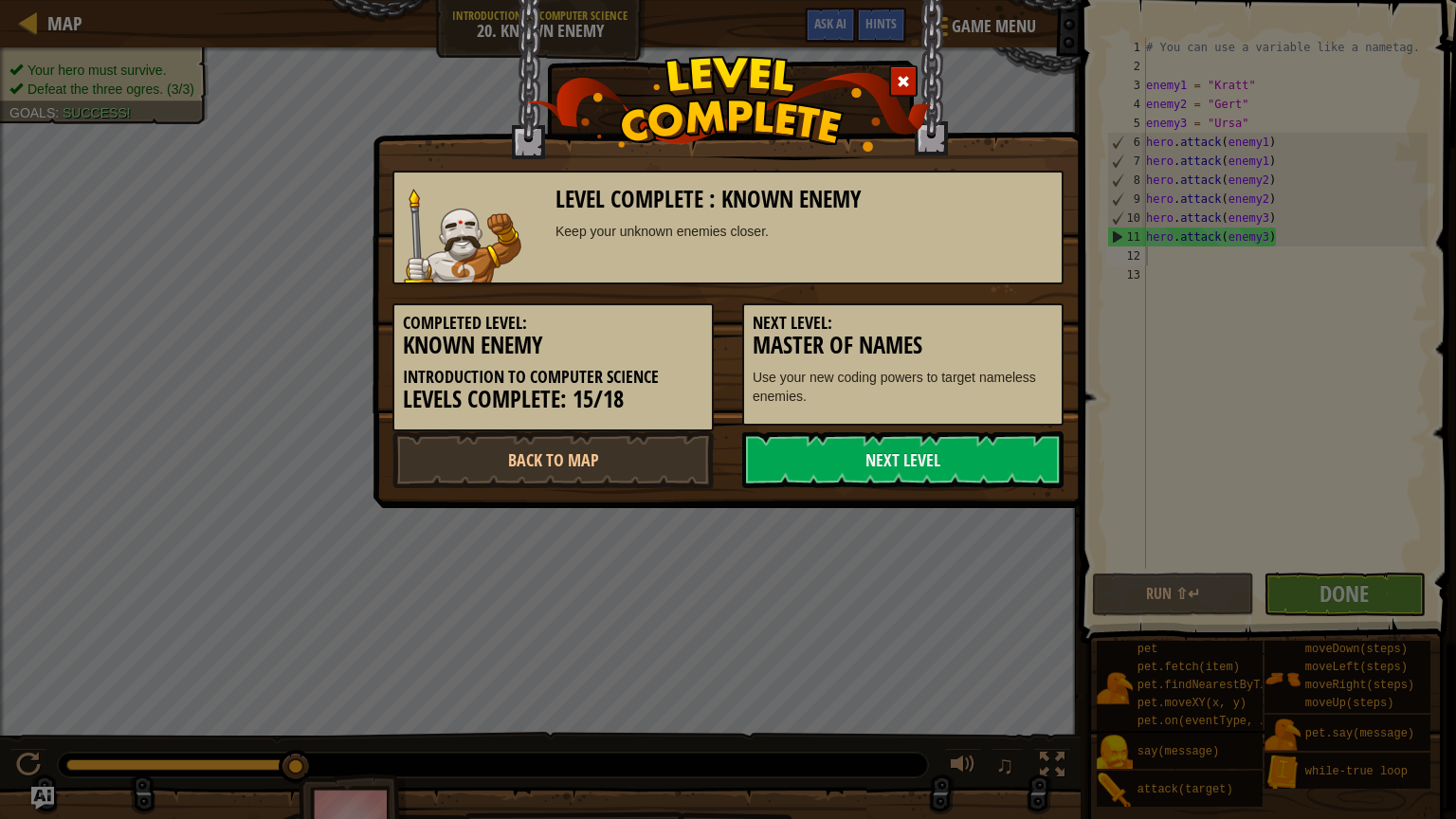
click at [976, 468] on link "Next Level" at bounding box center [903, 459] width 321 height 57
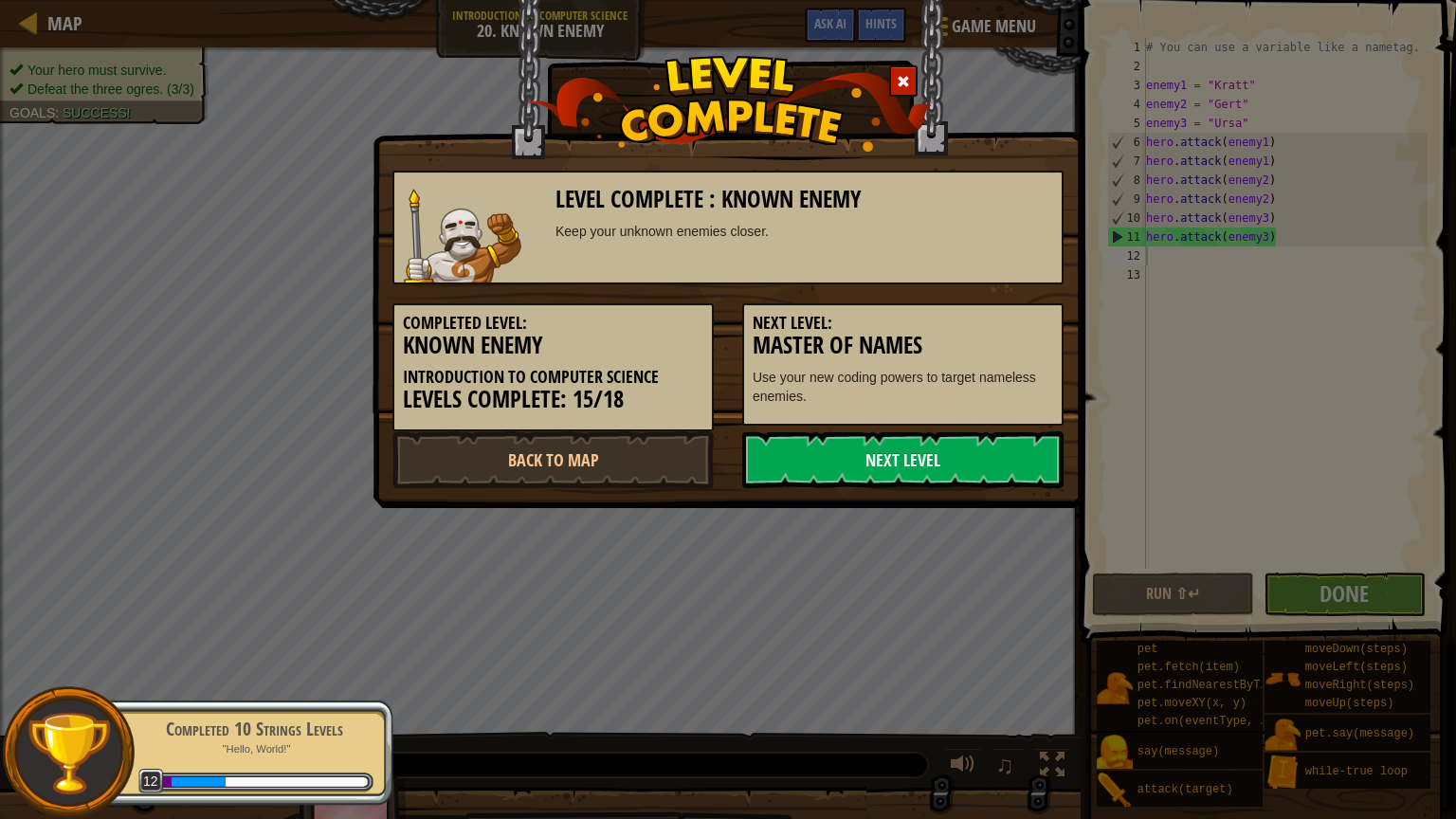
click at [976, 468] on link "Next Level" at bounding box center [903, 459] width 321 height 57
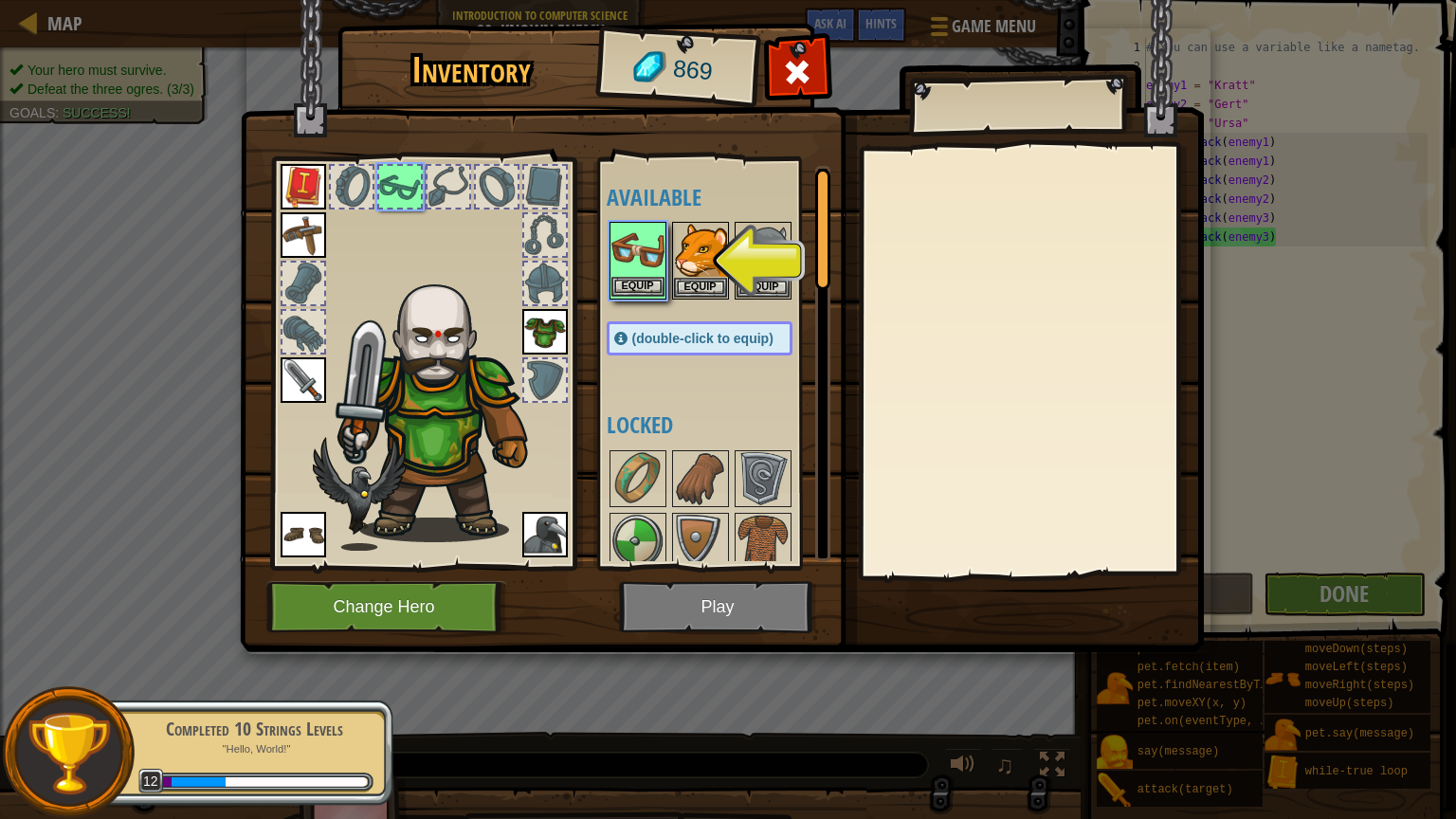
click at [649, 223] on img at bounding box center [637, 249] width 53 height 53
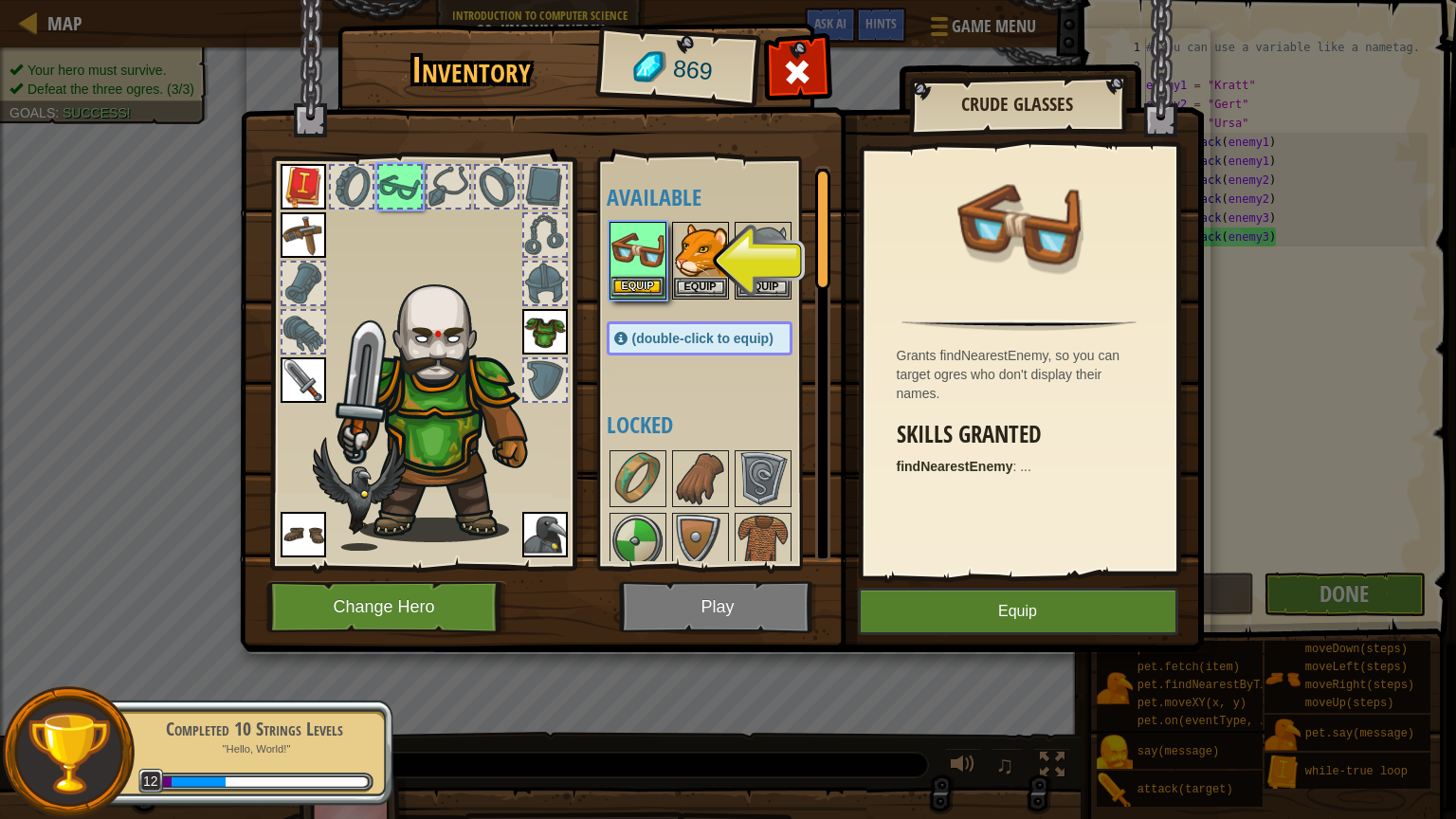
click at [649, 223] on img at bounding box center [637, 249] width 53 height 53
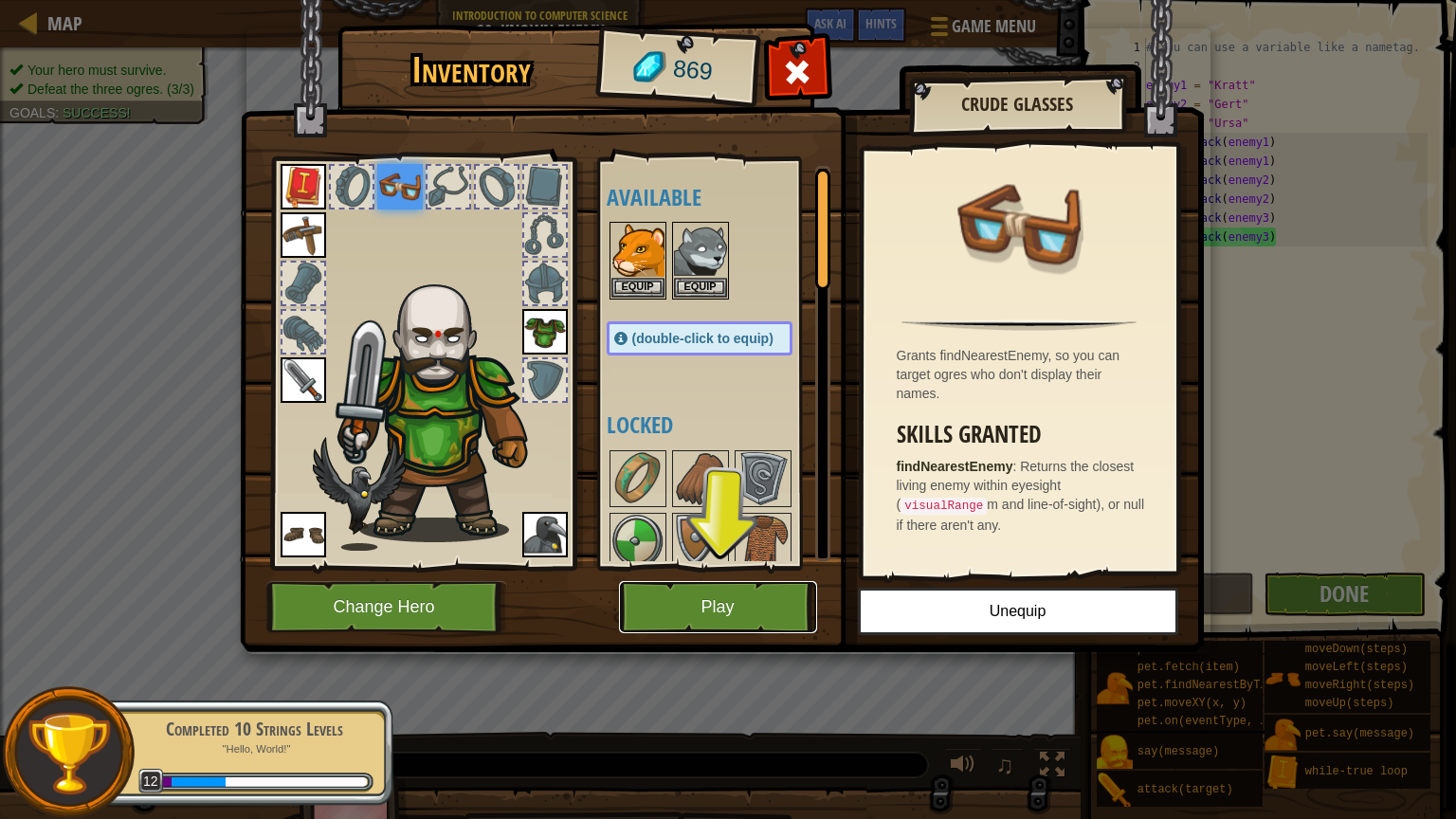
click at [757, 612] on button "Play" at bounding box center [717, 607] width 198 height 52
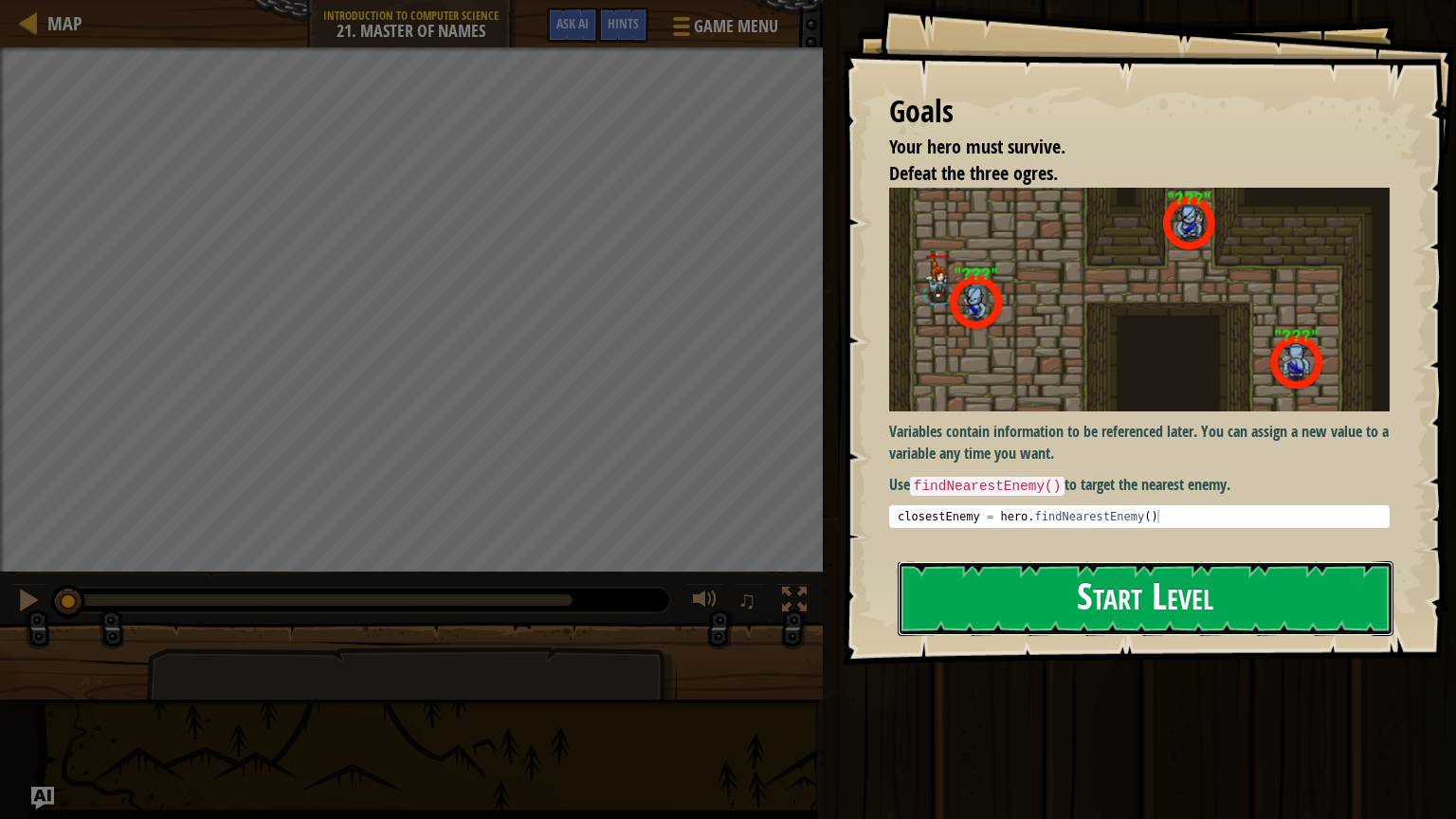
click at [1070, 598] on button "Start Level" at bounding box center [1145, 598] width 496 height 74
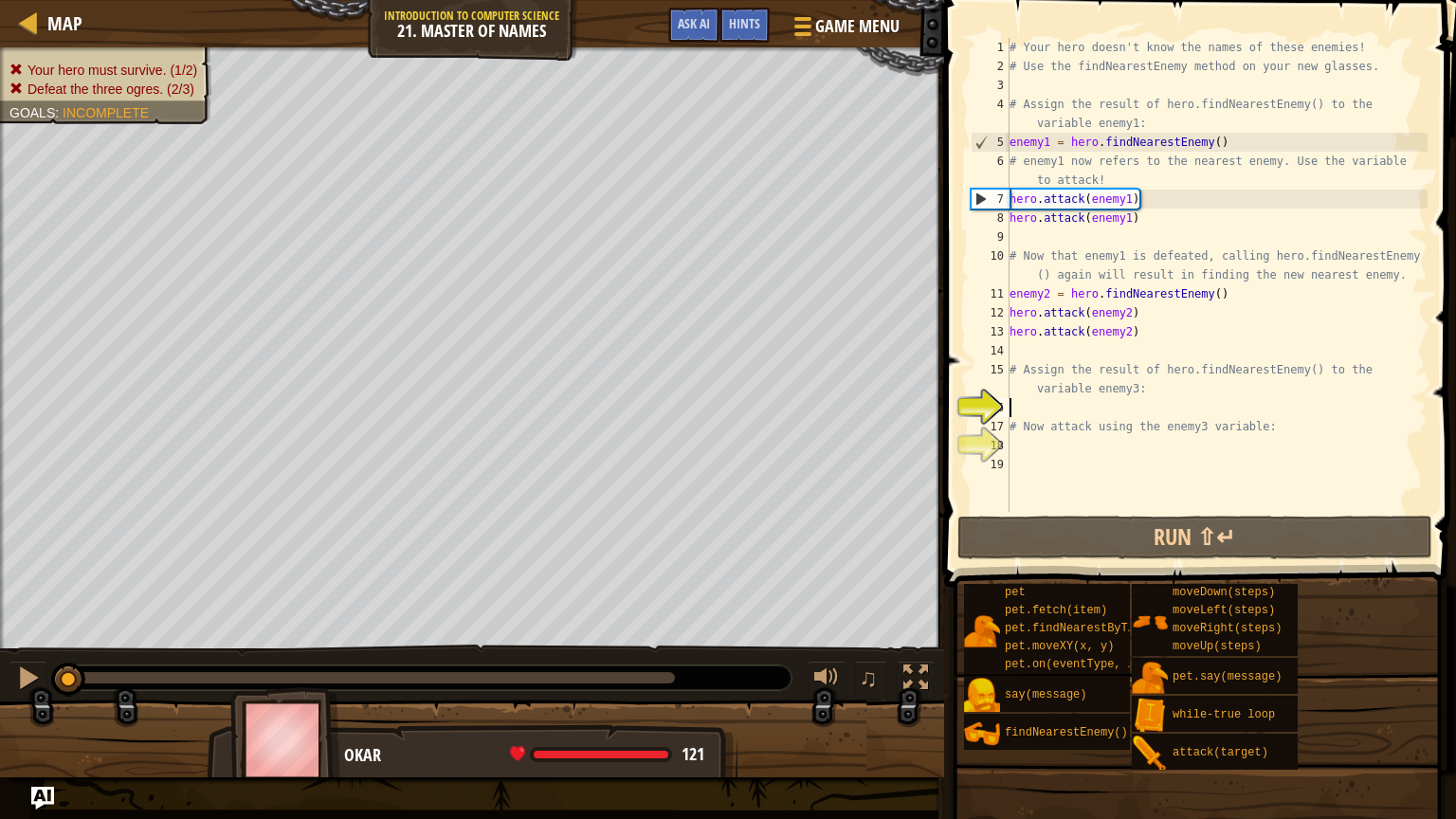
click at [1131, 232] on div "# Your hero doesn't know the names of these enemies! # Use the findNearestEnemy…" at bounding box center [1216, 293] width 422 height 512
click at [1147, 292] on div "# Your hero doesn't know the names of these enemies! # Use the findNearestEnemy…" at bounding box center [1216, 293] width 422 height 512
click at [1200, 375] on div "# Your hero doesn't know the names of these enemies! # Use the findNearestEnemy…" at bounding box center [1216, 293] width 422 height 512
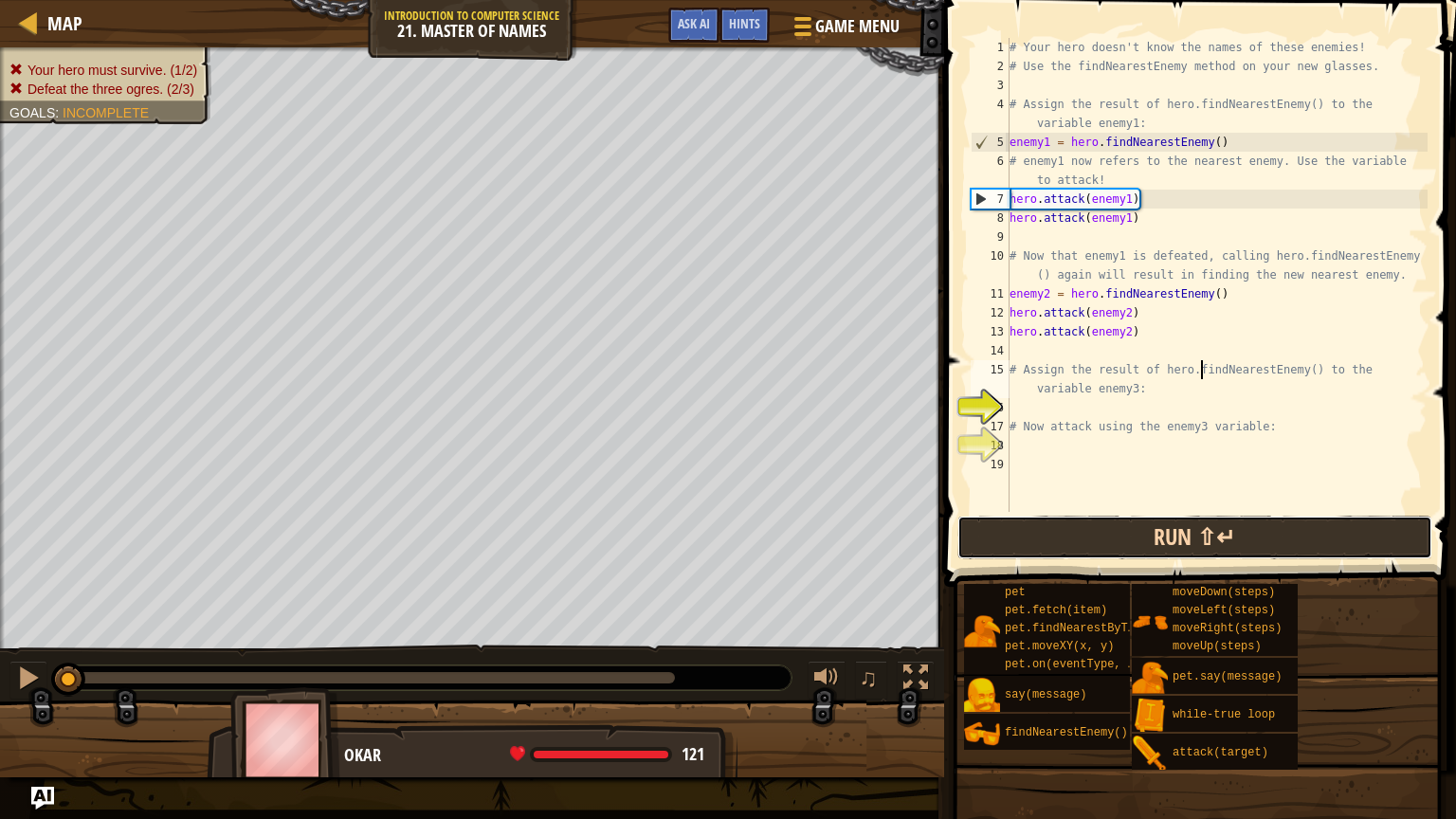
click at [1271, 553] on button "Run ⇧↵" at bounding box center [1194, 537] width 475 height 44
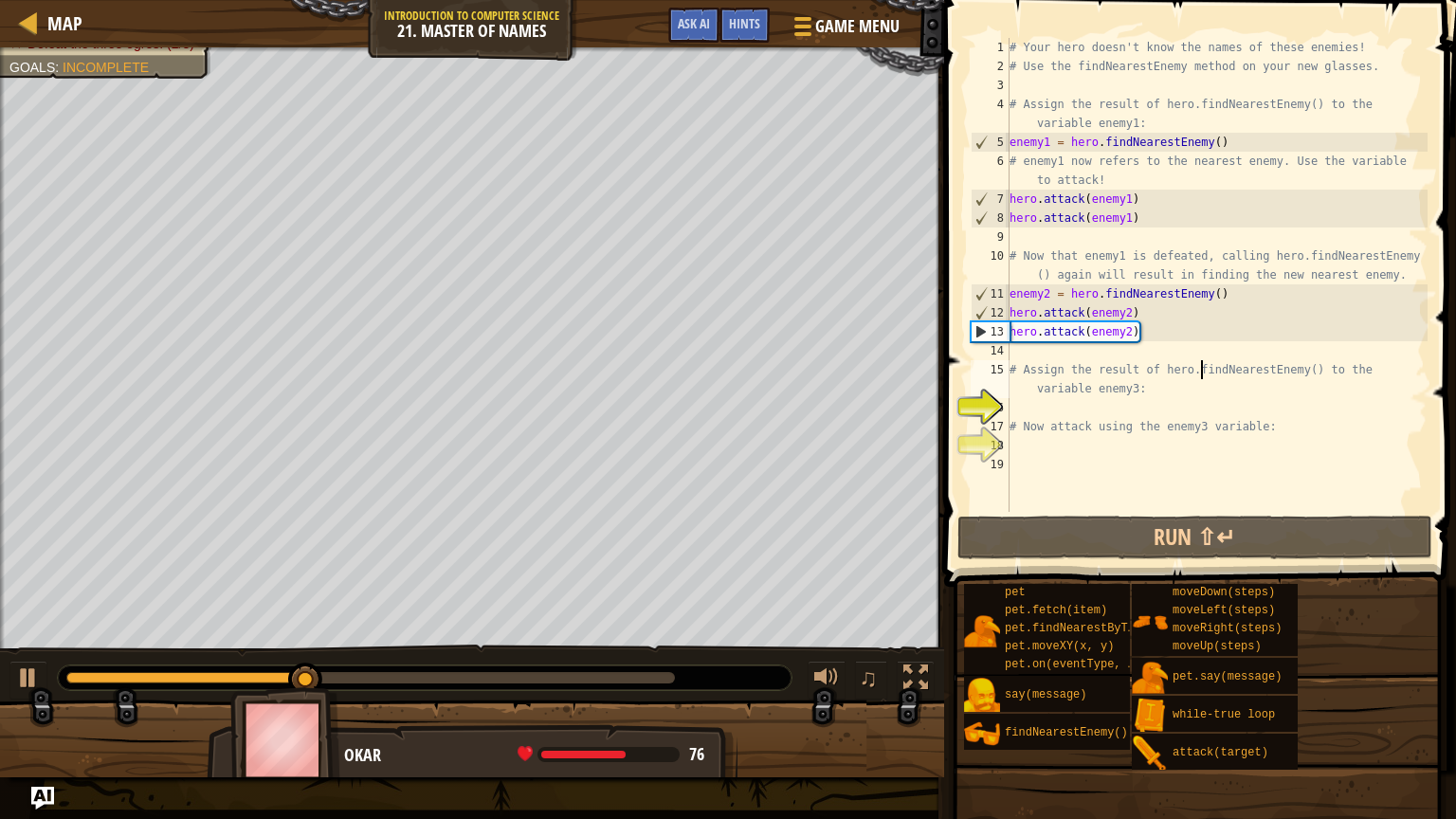
click at [1015, 340] on div "# Your hero doesn't know the names of these enemies! # Use the findNearestEnemy…" at bounding box center [1216, 293] width 422 height 512
type textarea "hero.attack(enemy2)"
click at [1015, 344] on div "# Your hero doesn't know the names of these enemies! # Use the findNearestEnemy…" at bounding box center [1216, 293] width 422 height 512
click at [1082, 396] on div "# Your hero doesn't know the names of these enemies! # Use the findNearestEnemy…" at bounding box center [1216, 293] width 422 height 512
type textarea "# Assign the result of hero.findNearestEnemy() to the variable enemy3:"
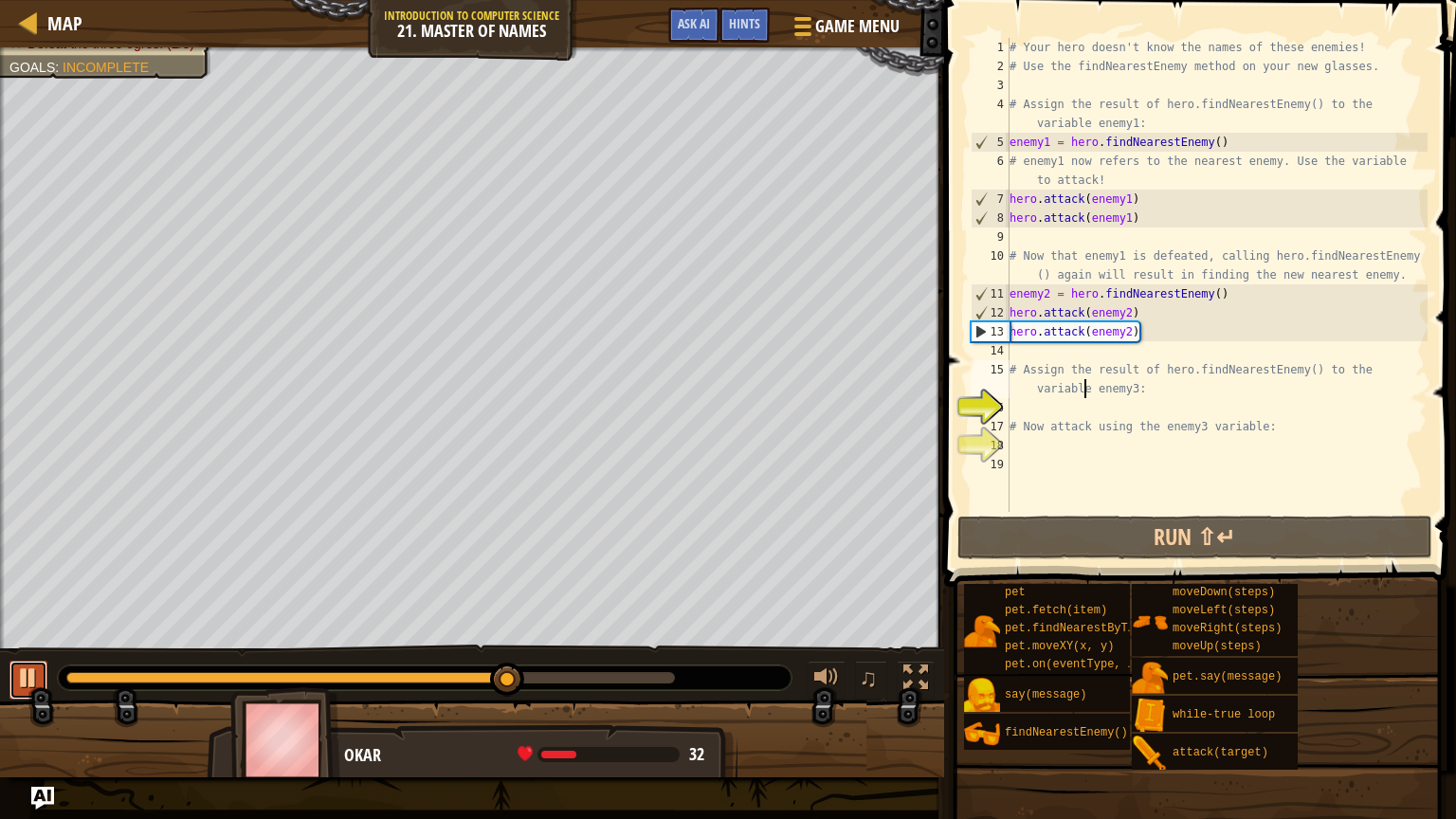
click at [20, 658] on div at bounding box center [28, 677] width 24 height 24
click at [1160, 366] on div "# Your hero doesn't know the names of these enemies! # Use the findNearestEnemy…" at bounding box center [1216, 293] width 422 height 512
click at [1161, 398] on div "# Your hero doesn't know the names of these enemies! # Use the findNearestEnemy…" at bounding box center [1216, 293] width 422 height 512
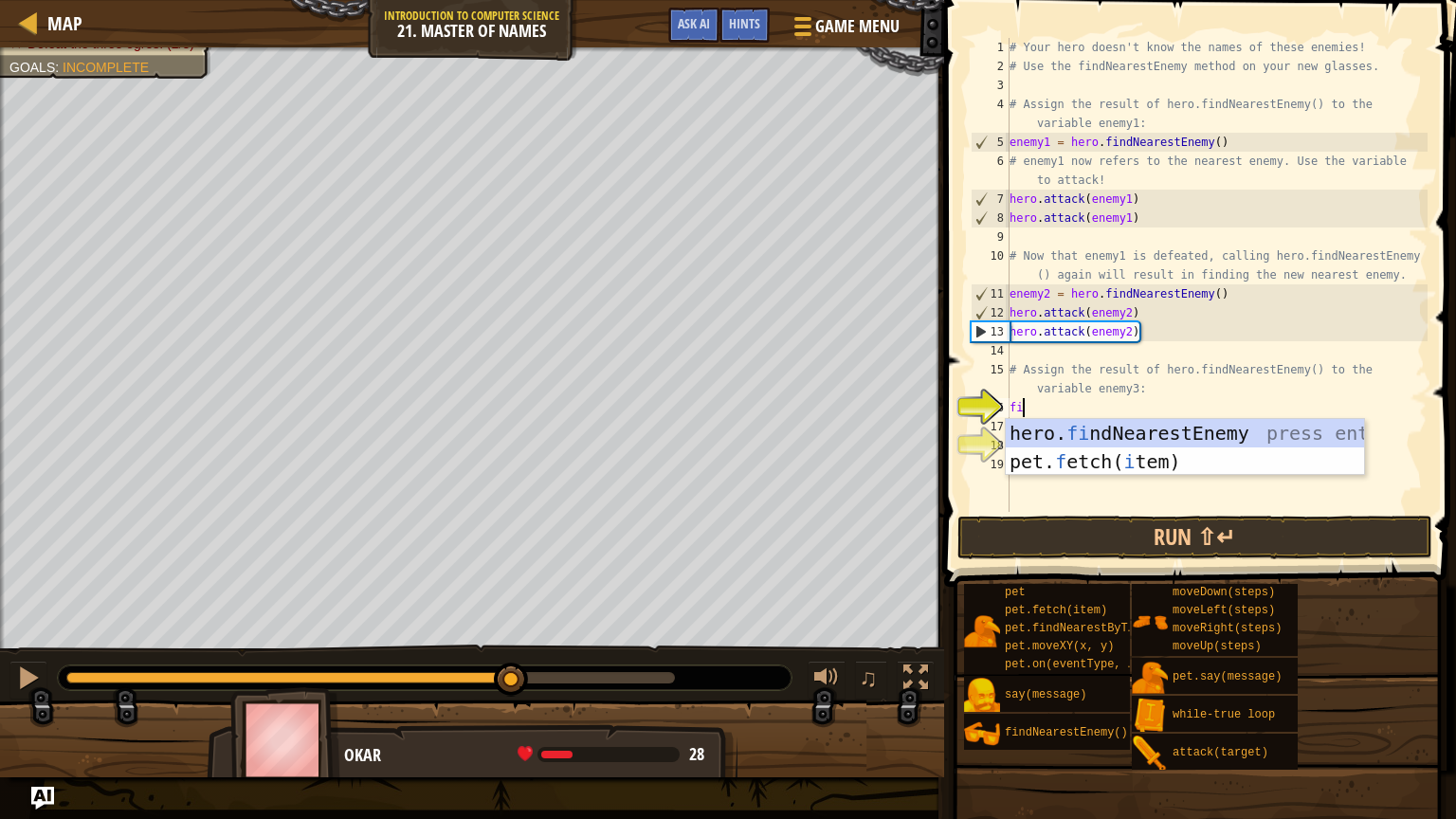
type textarea "find"
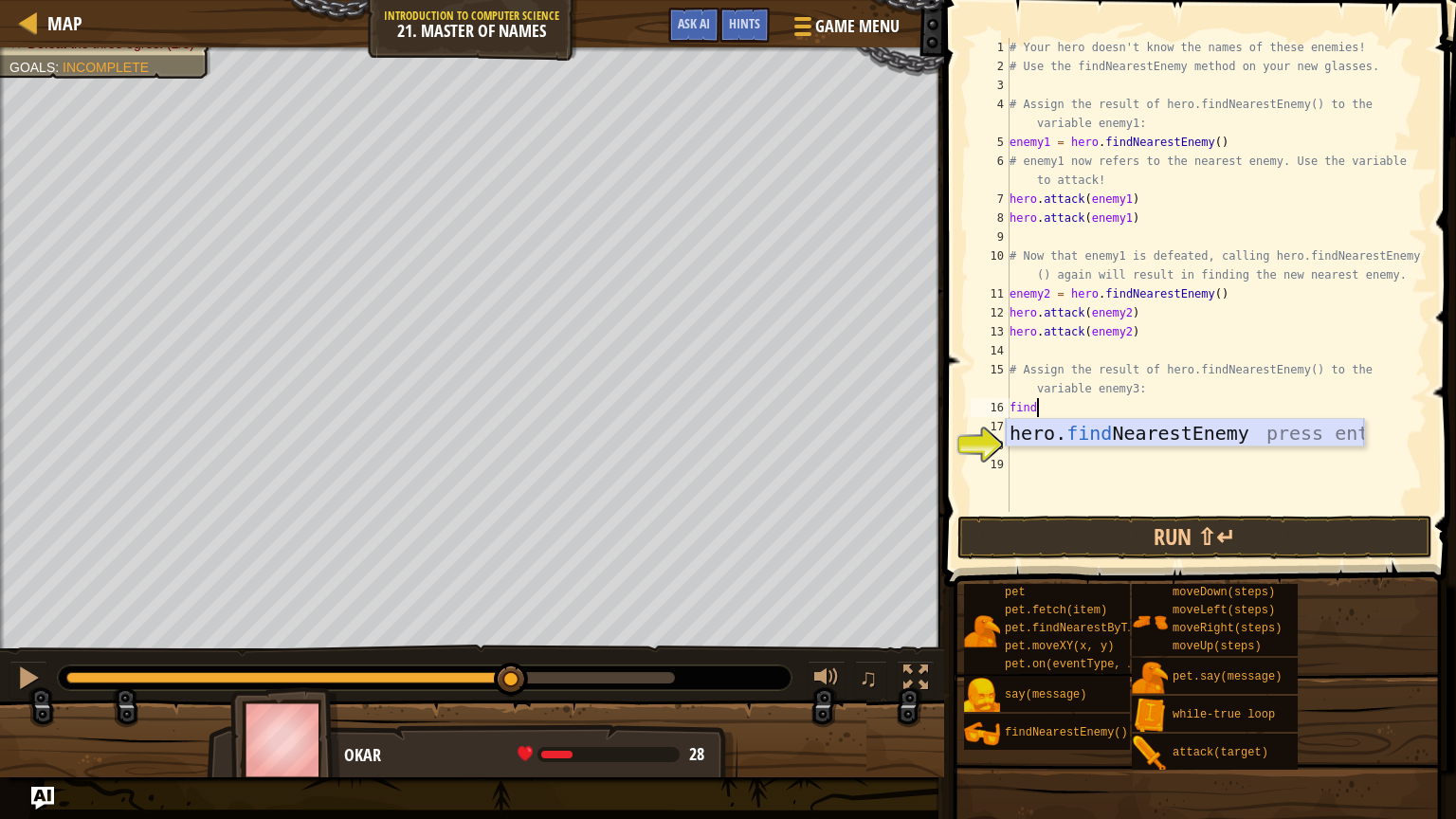
click at [1252, 432] on div "hero. find NearestEnemy press enter" at bounding box center [1184, 461] width 359 height 85
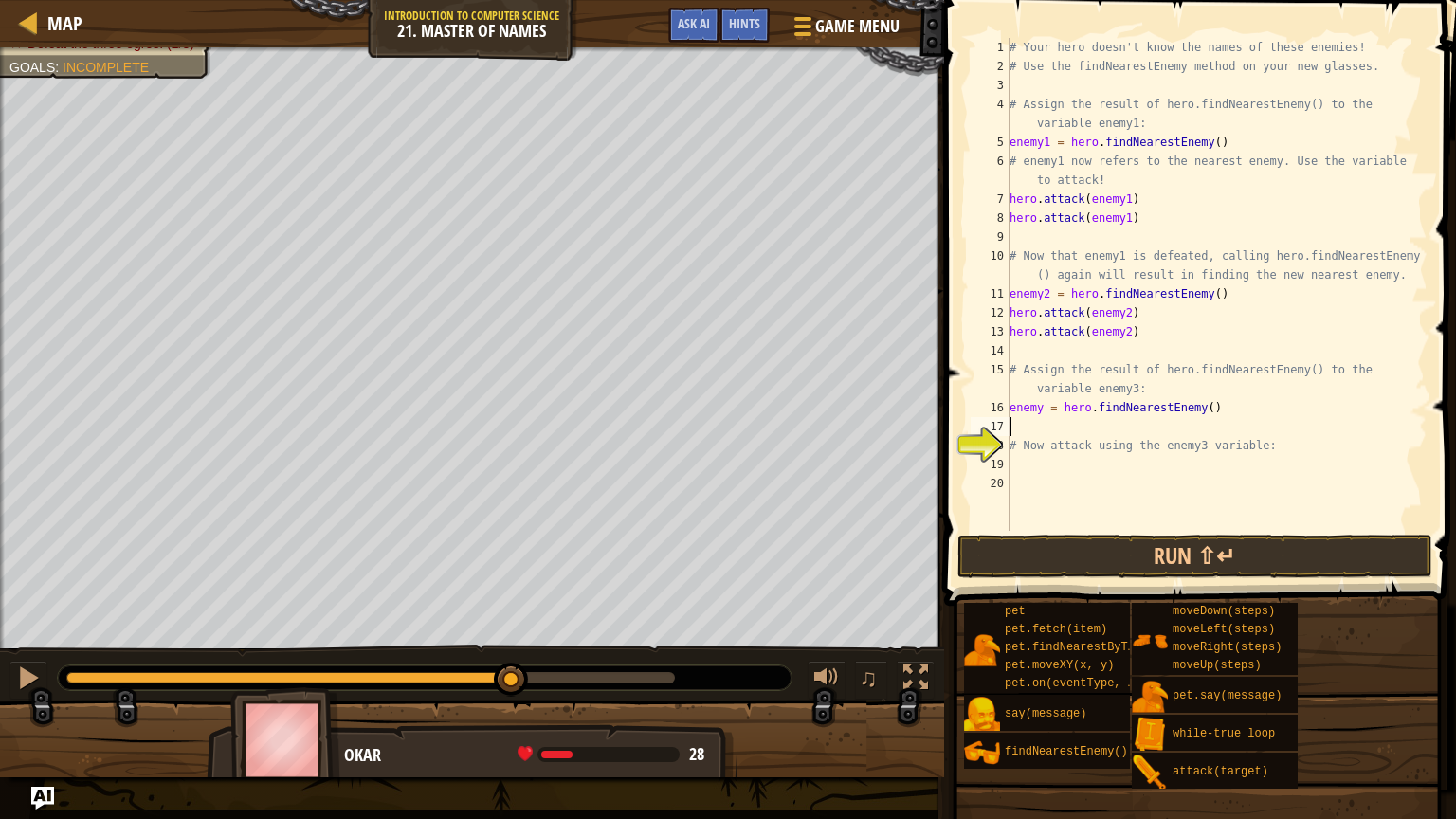
scroll to position [9, 0]
click at [1218, 405] on div "# Your hero doesn't know the names of these enemies! # Use the findNearestEnemy…" at bounding box center [1216, 303] width 422 height 531
click at [1215, 405] on div "# Your hero doesn't know the names of these enemies! # Use the findNearestEnemy…" at bounding box center [1216, 303] width 422 height 531
type textarea "enemy = hero.findNearestEnemy()"
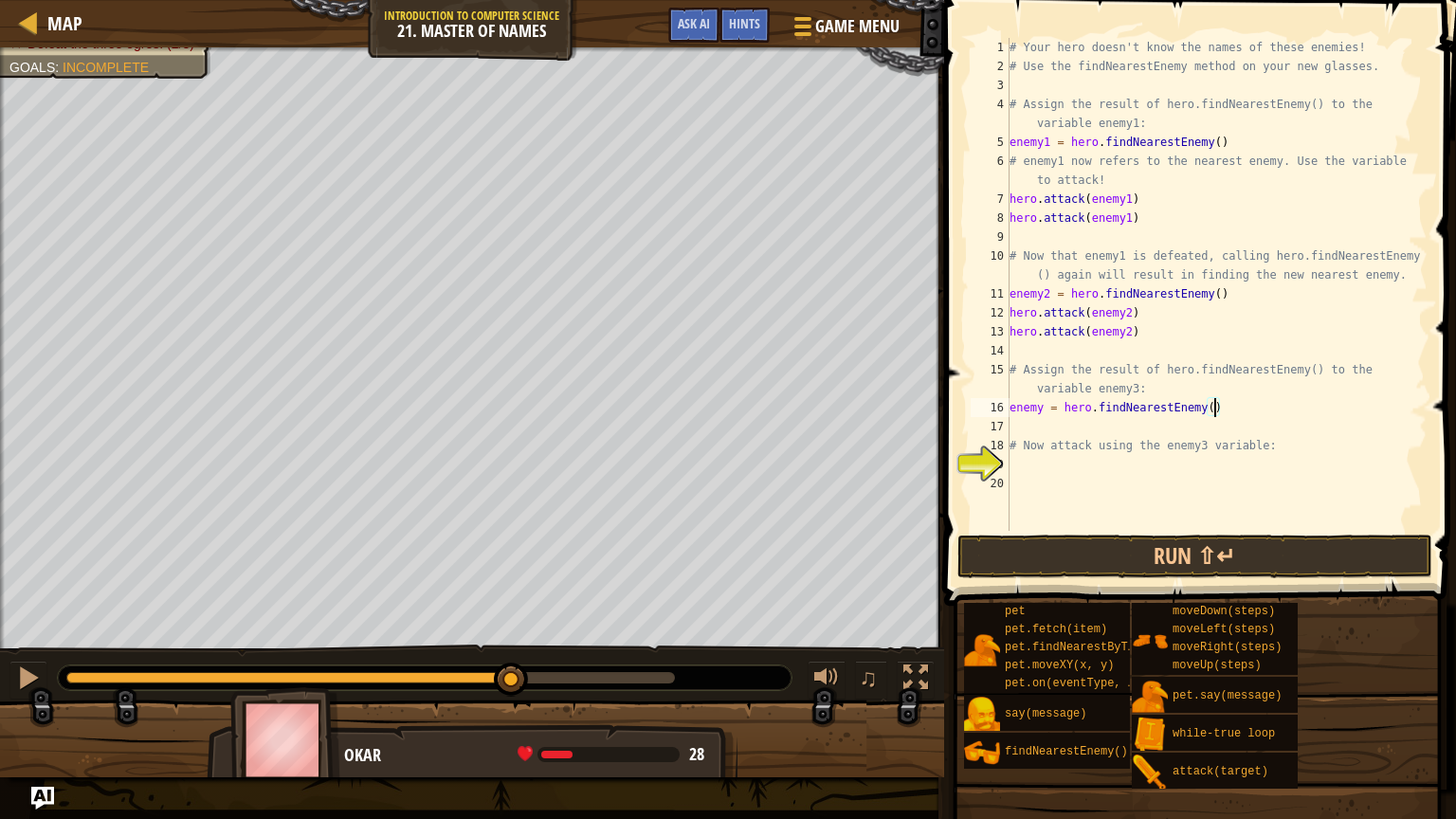
click at [1187, 428] on div "# Your hero doesn't know the names of these enemies! # Use the findNearestEnemy…" at bounding box center [1216, 303] width 422 height 531
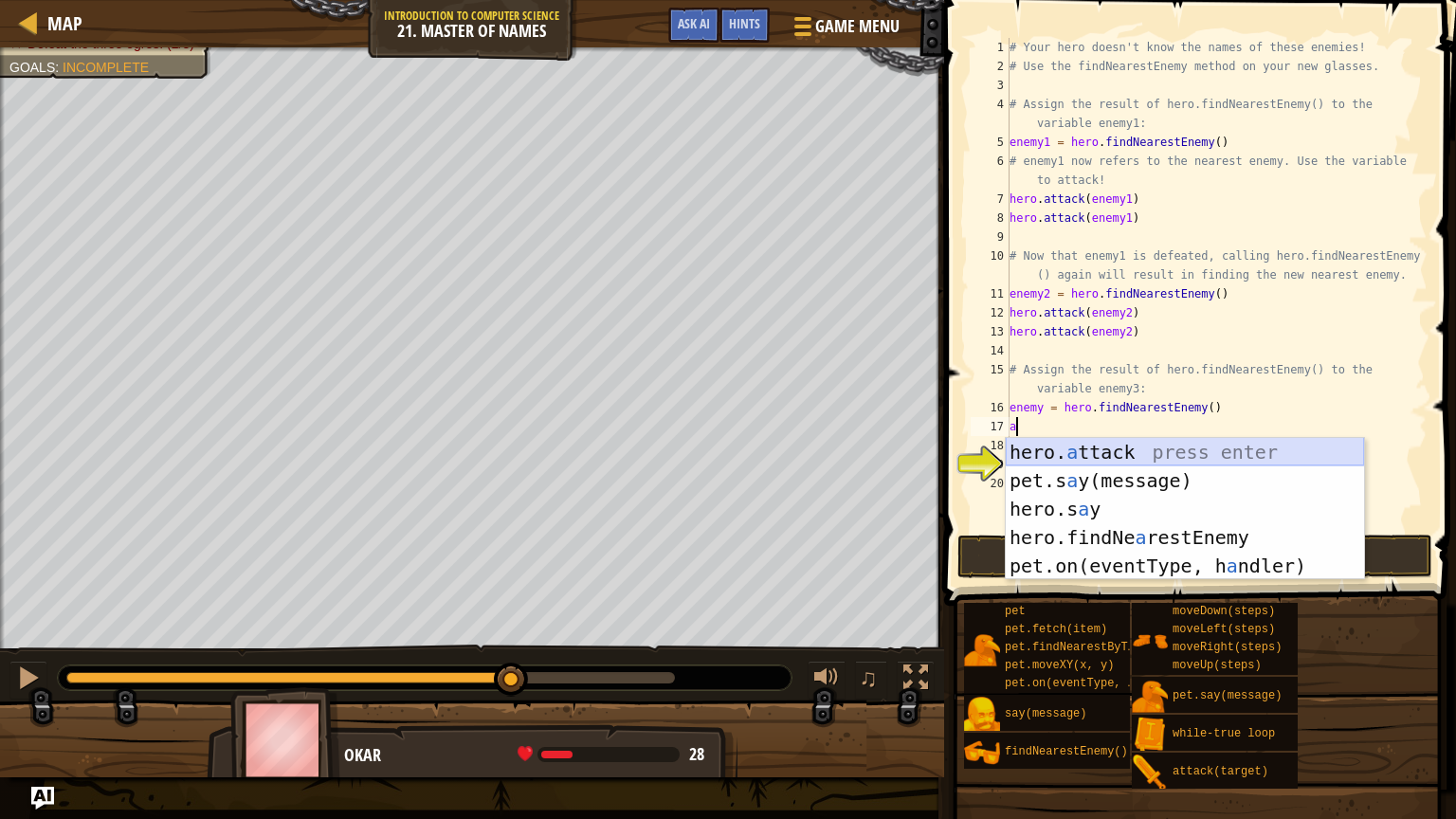
click at [1243, 443] on div "hero. a ttack press enter pet.s a y(message) press enter hero.s a y press enter…" at bounding box center [1184, 538] width 359 height 199
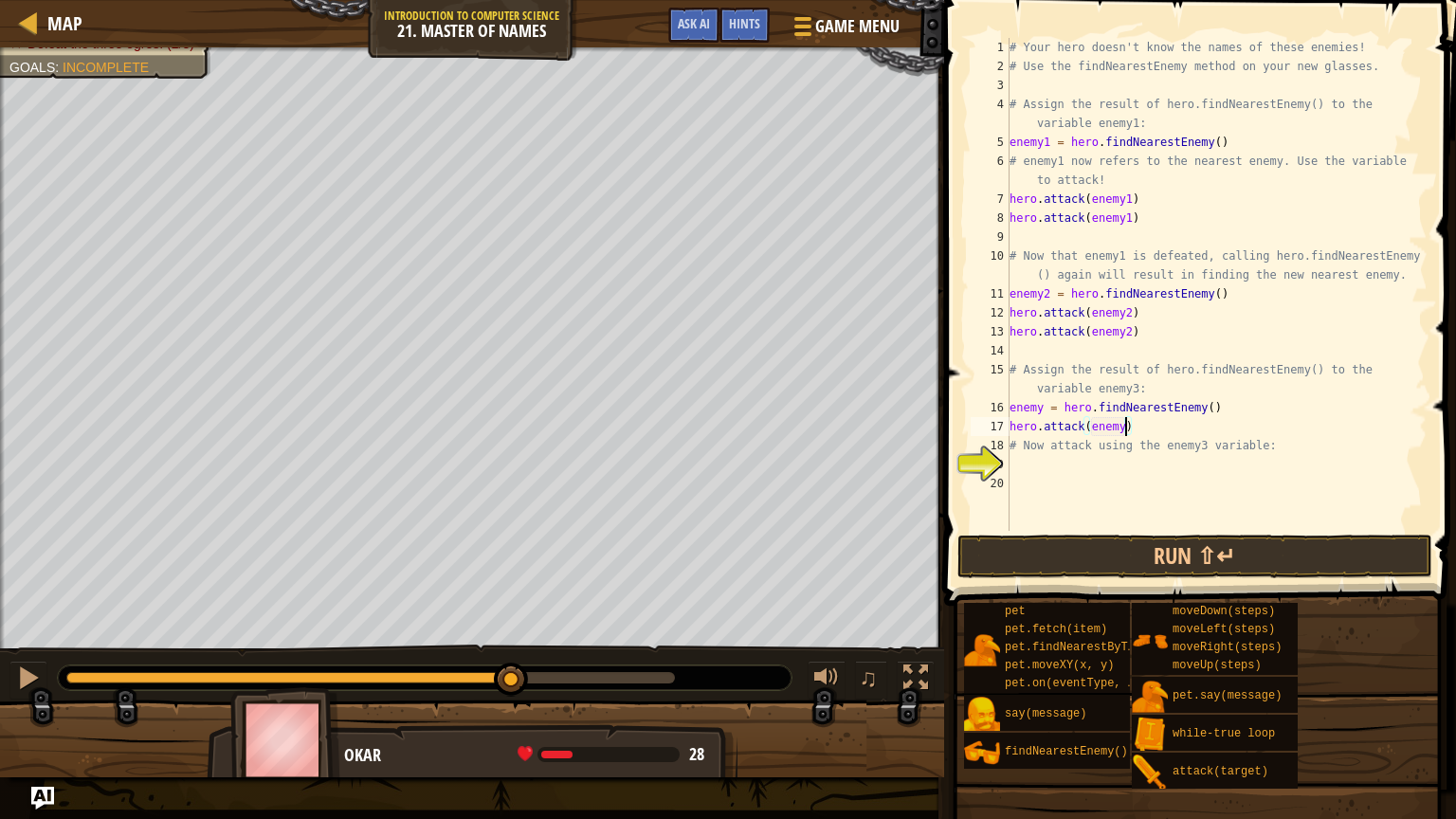
scroll to position [9, 10]
drag, startPoint x: 1159, startPoint y: 424, endPoint x: 969, endPoint y: 435, distance: 190.3
click at [969, 435] on div "hero.attack(enemy3) 1 2 3 4 5 6 7 8 9 10 11 12 13 14 15 16 17 18 19 20 # Your h…" at bounding box center [1197, 284] width 460 height 493
click at [1198, 414] on div "# Your hero doesn't know the names of these enemies! # Use the findNearestEnemy…" at bounding box center [1216, 303] width 422 height 531
click at [1198, 442] on div "# Your hero doesn't know the names of these enemies! # Use the findNearestEnemy…" at bounding box center [1216, 303] width 422 height 531
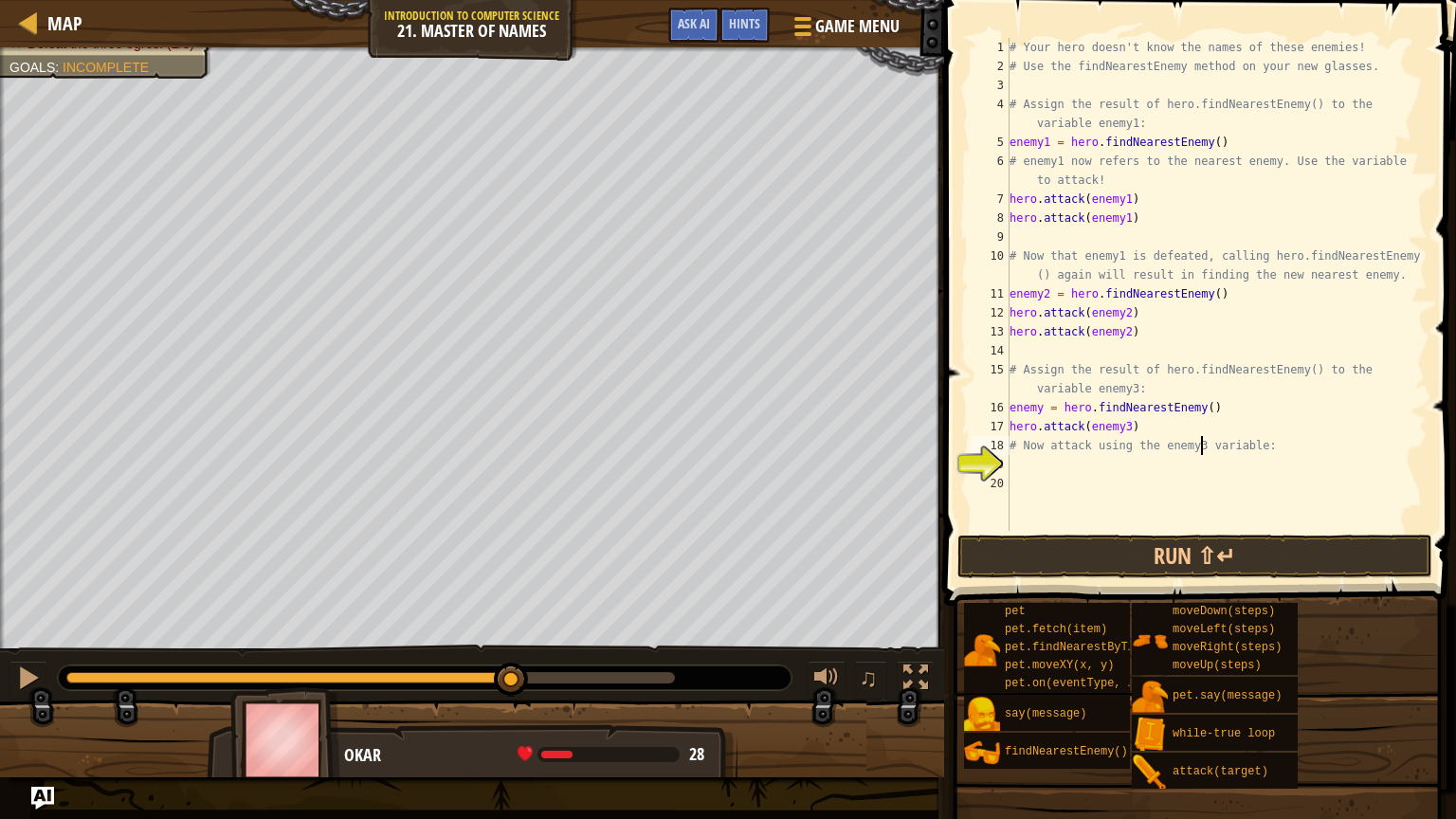
click at [1195, 433] on div "# Your hero doesn't know the names of these enemies! # Use the findNearestEnemy…" at bounding box center [1216, 303] width 422 height 531
type textarea "hero.attack(enemy3)"
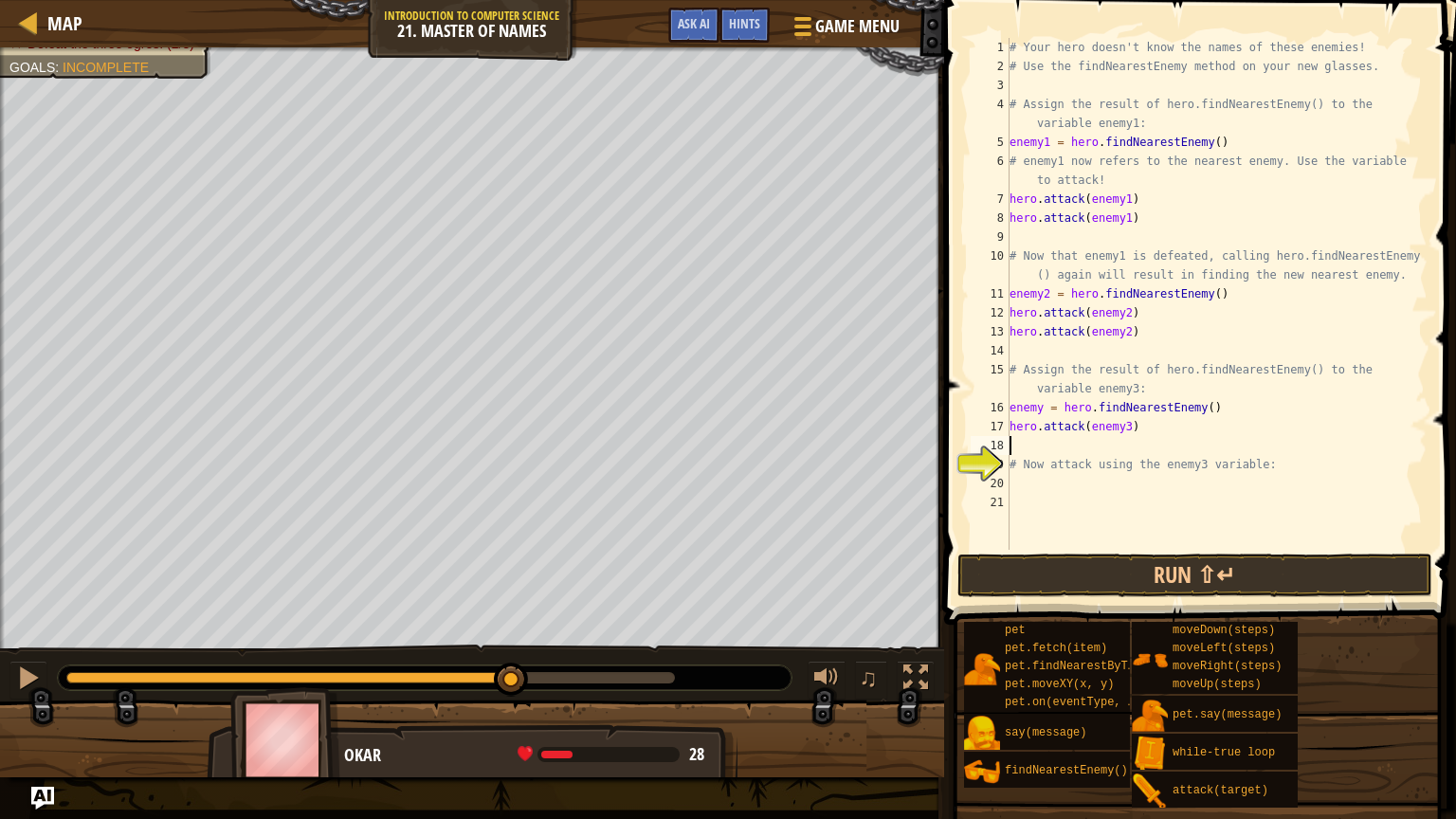
scroll to position [9, 0]
paste textarea "hero.attack(enemy3)"
click at [1258, 554] on button "Run ⇧↵" at bounding box center [1194, 575] width 475 height 44
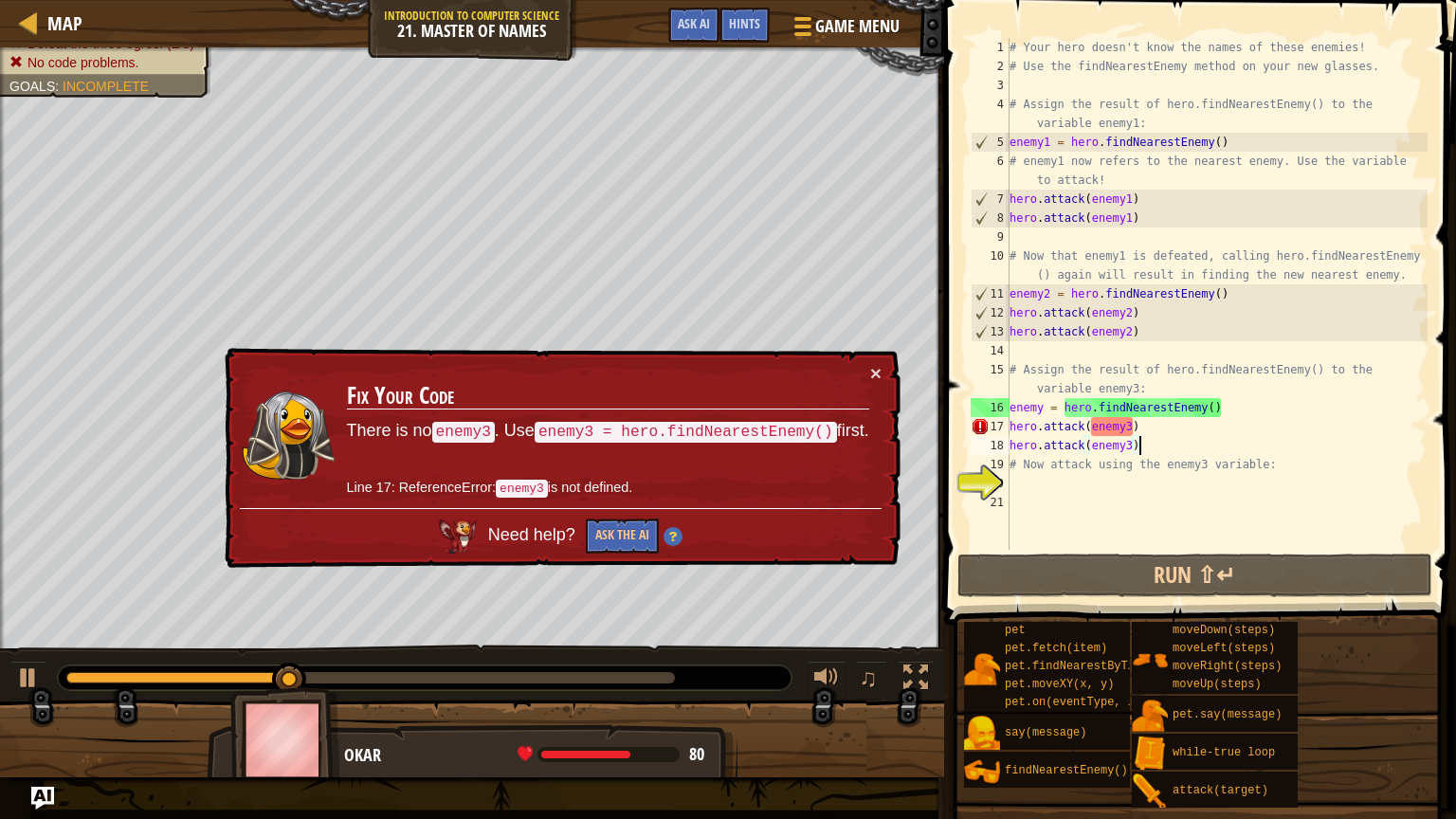
click at [1037, 409] on div "# Your hero doesn't know the names of these enemies! # Use the findNearestEnemy…" at bounding box center [1216, 312] width 422 height 550
click at [1040, 409] on div "# Your hero doesn't know the names of these enemies! # Use the findNearestEnemy…" at bounding box center [1216, 312] width 422 height 550
click at [1043, 409] on div "# Your hero doesn't know the names of these enemies! # Use the findNearestEnemy…" at bounding box center [1216, 312] width 422 height 550
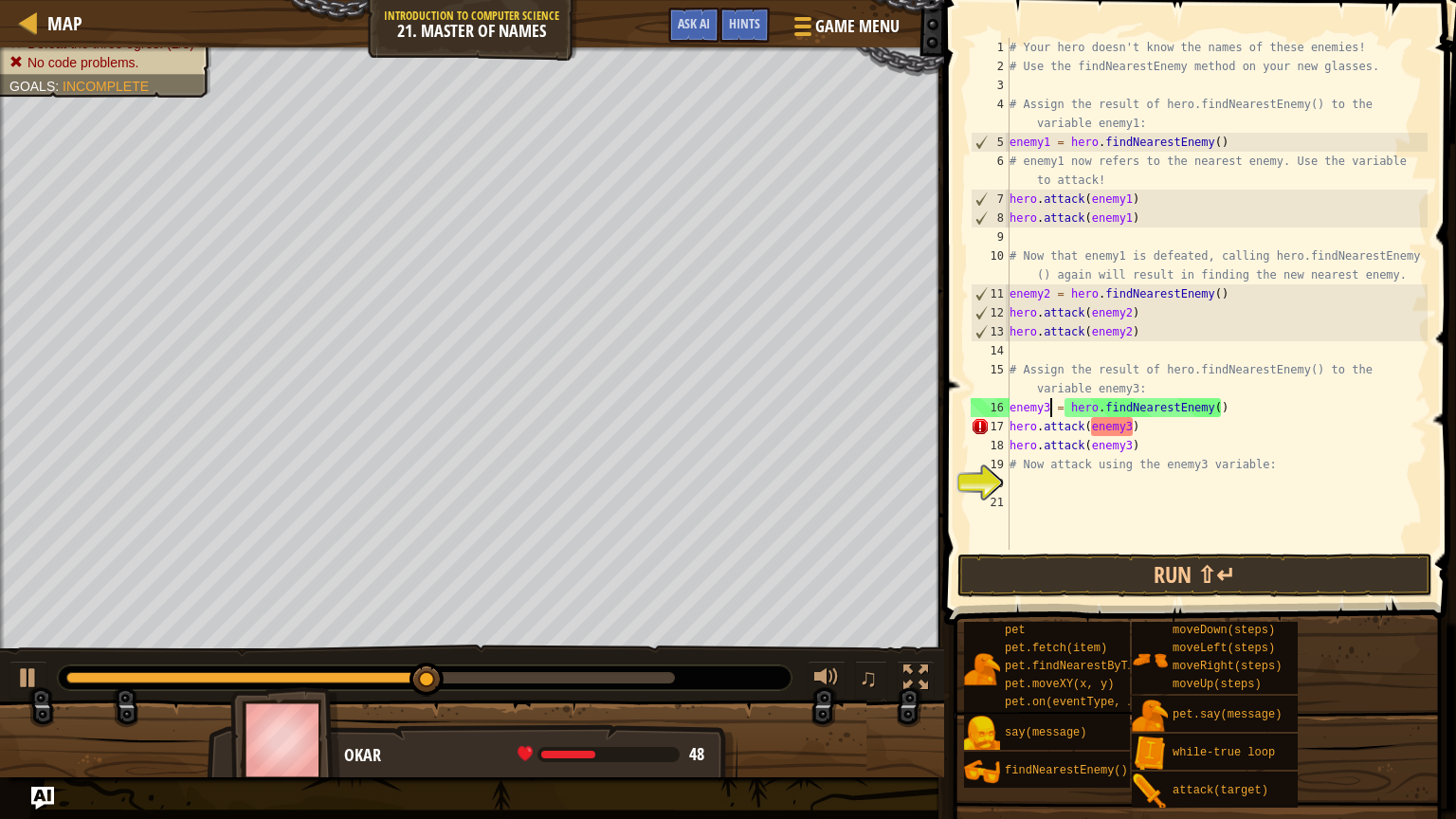
scroll to position [9, 3]
type textarea "enemy3 = hero.findNearestEnemy()"
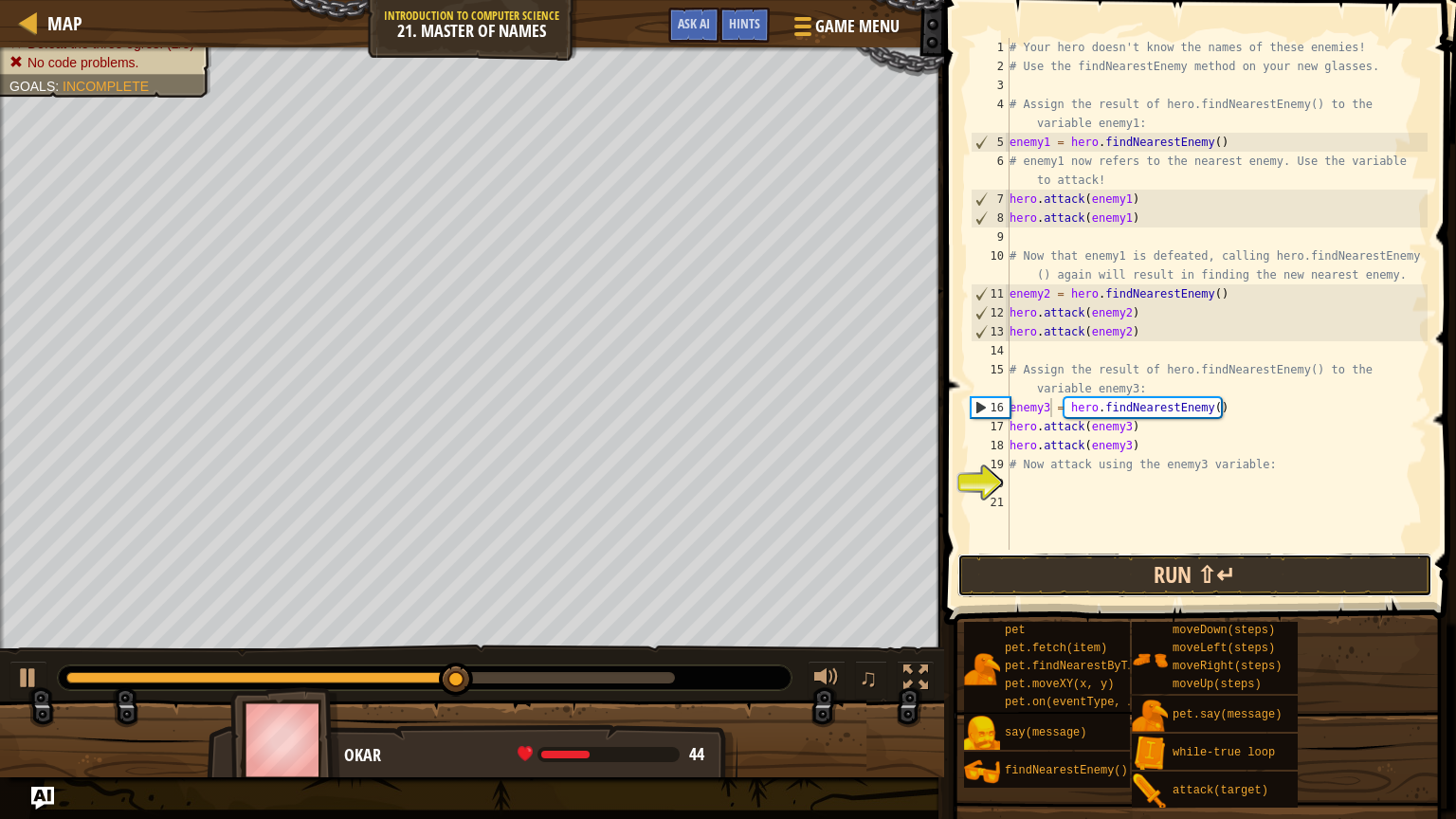
click at [1158, 580] on button "Run ⇧↵" at bounding box center [1194, 575] width 475 height 44
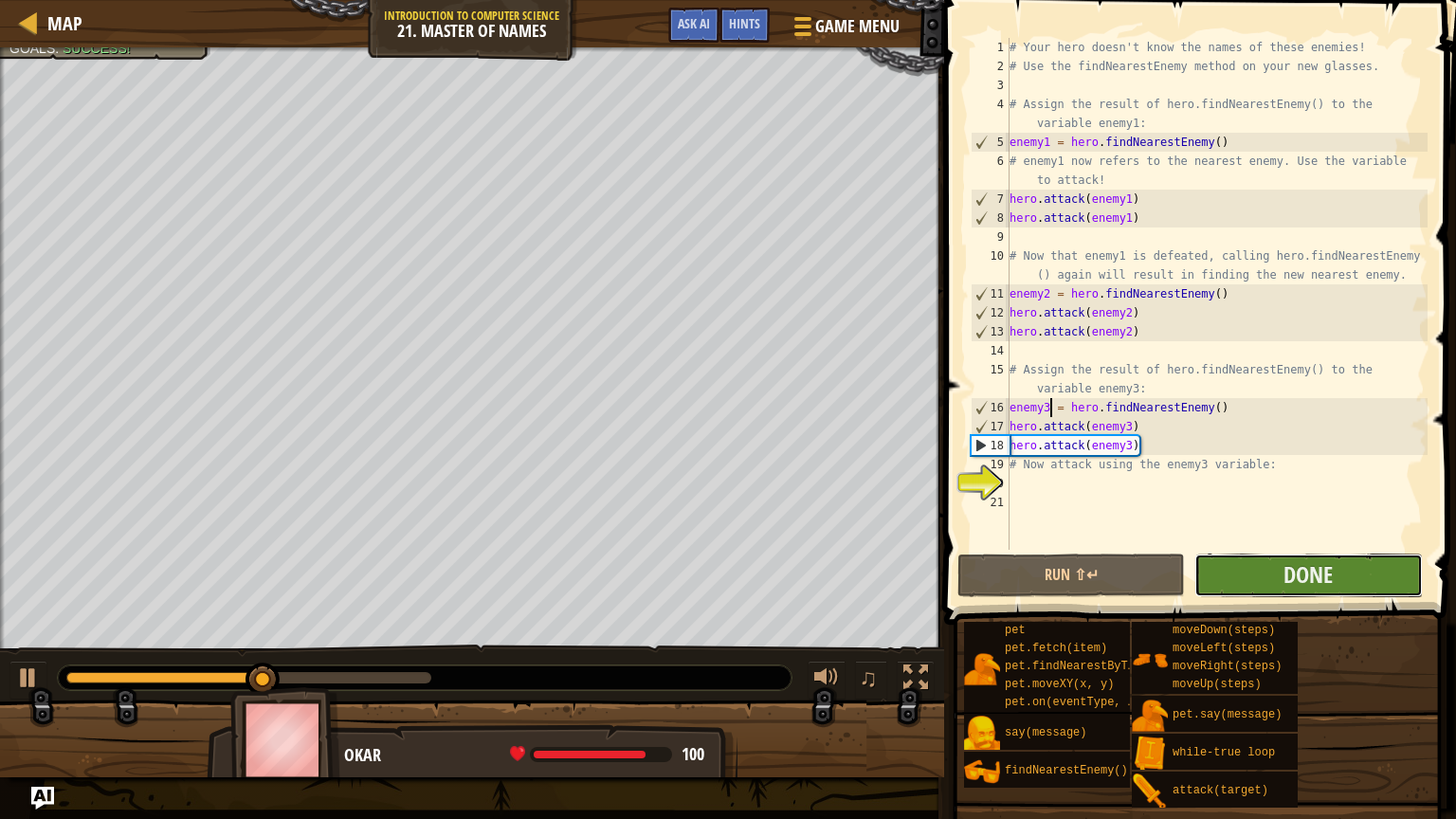
click at [1247, 594] on button "Done" at bounding box center [1307, 575] width 227 height 44
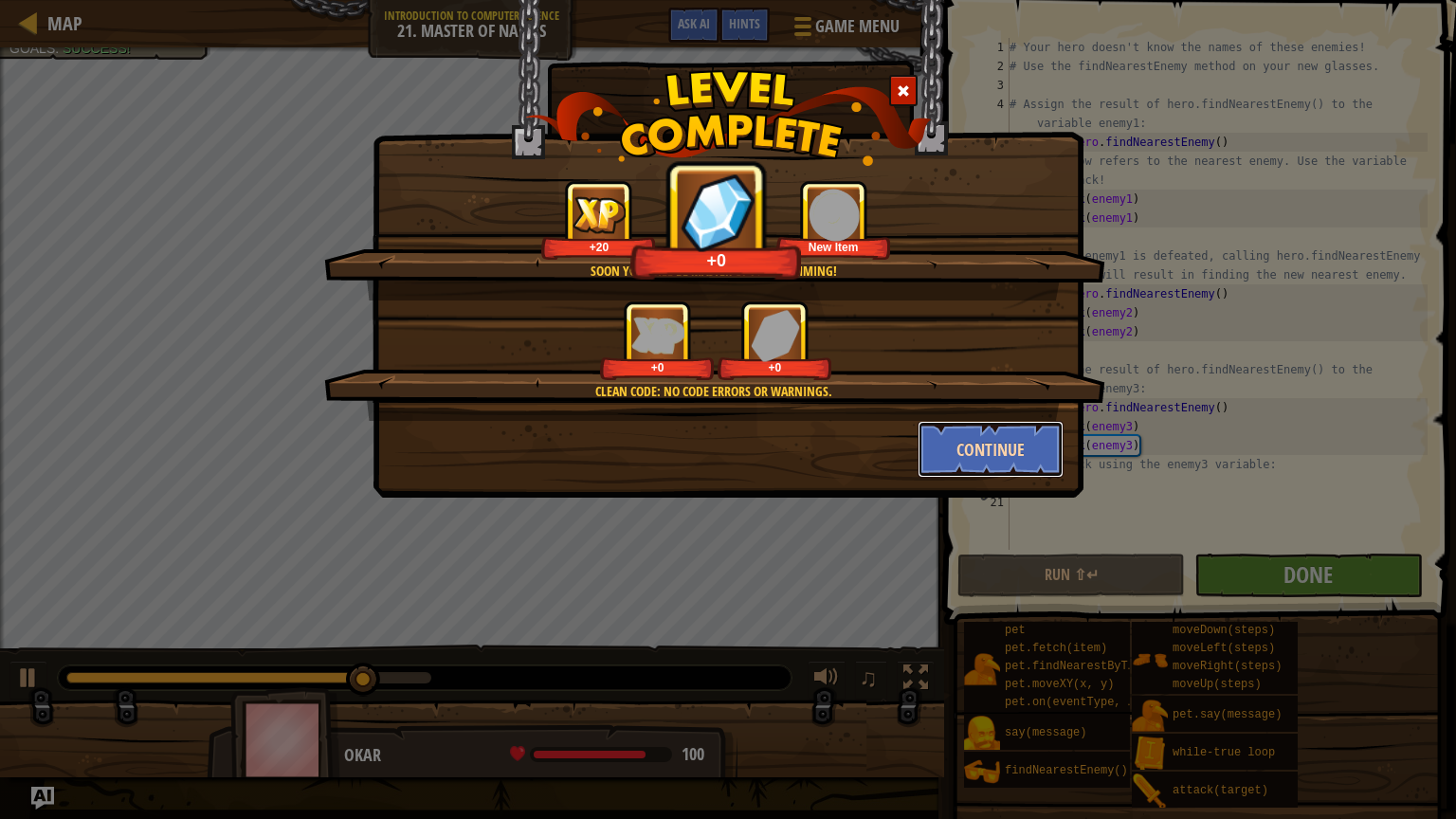
click at [975, 452] on button "Continue" at bounding box center [991, 449] width 147 height 57
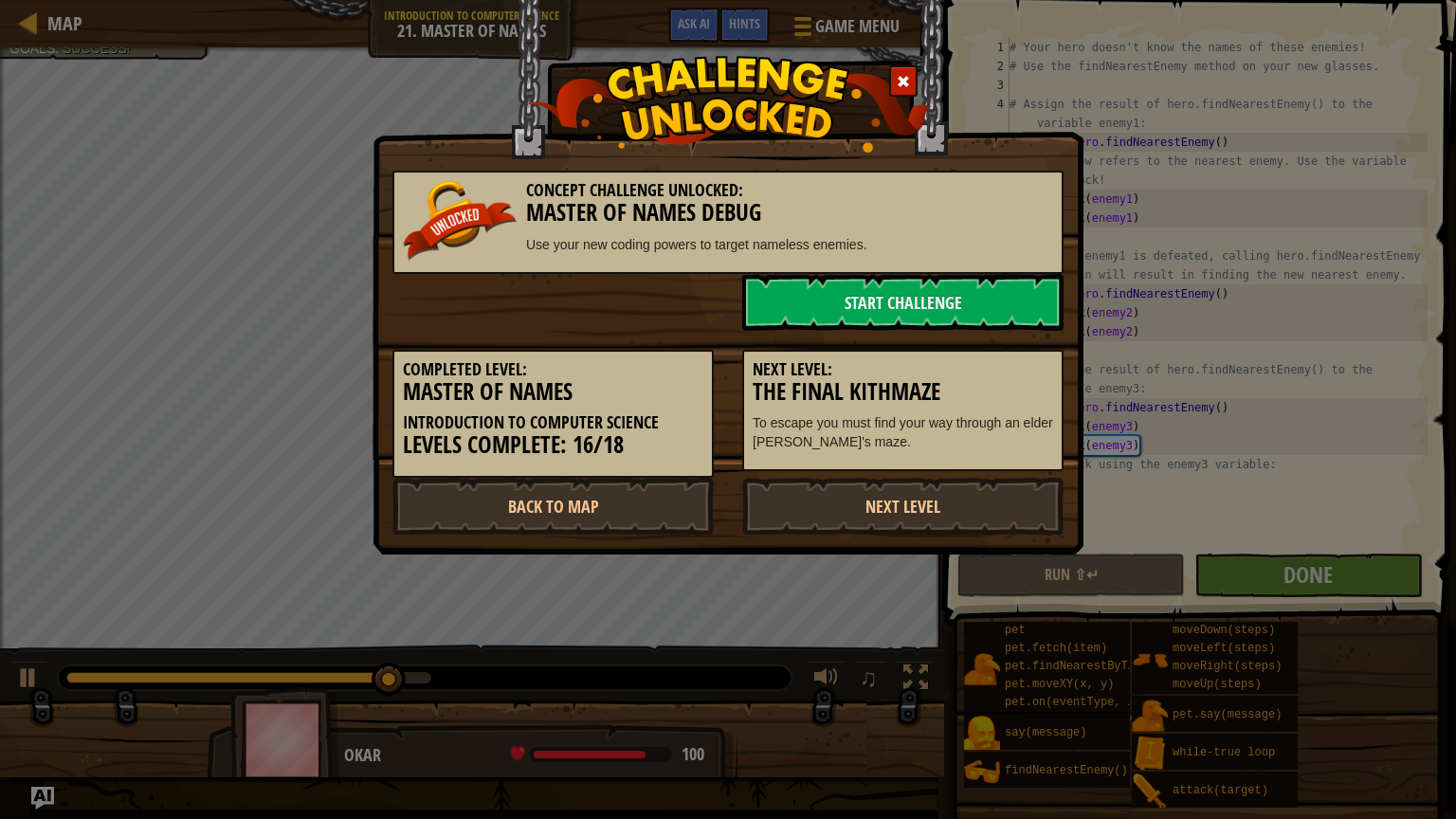
click at [975, 443] on p "To escape you must find your way through an elder [PERSON_NAME]'s maze." at bounding box center [902, 431] width 301 height 38
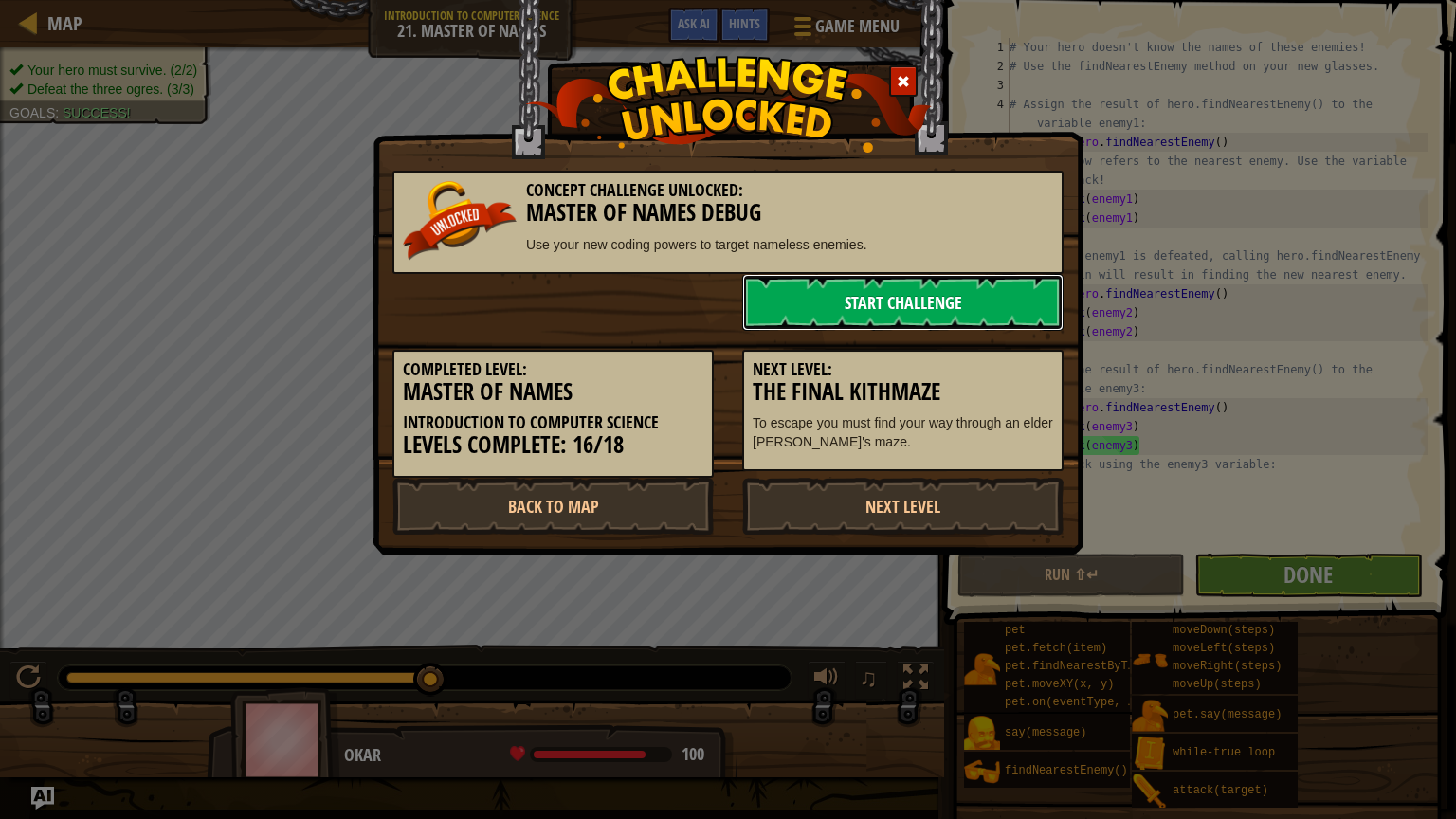
click at [943, 287] on link "Start Challenge" at bounding box center [903, 302] width 321 height 57
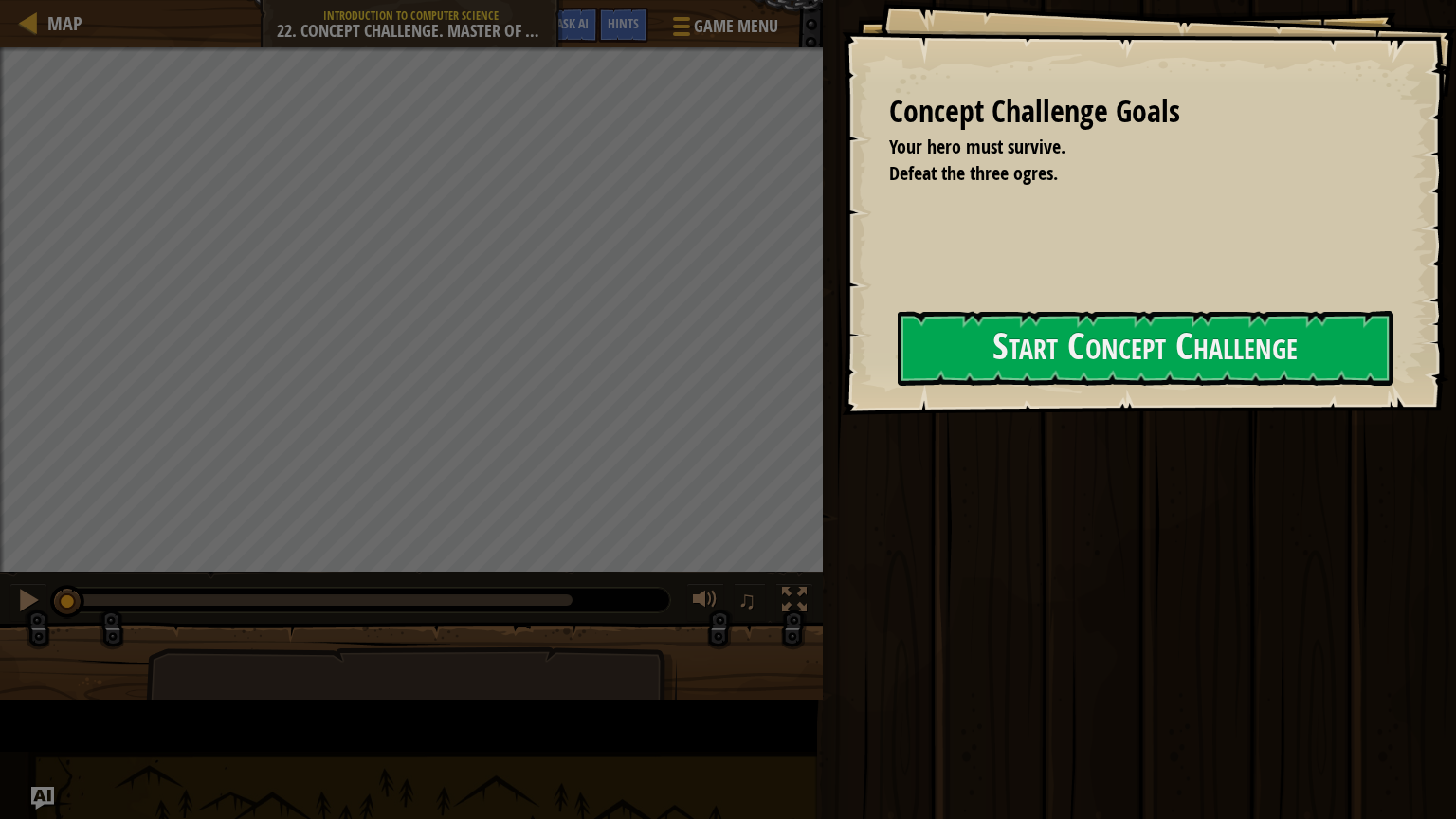
click at [943, 287] on div "Concept Challenge Goals Your hero must survive. Defeat the three ogres. Start C…" at bounding box center [1149, 207] width 614 height 415
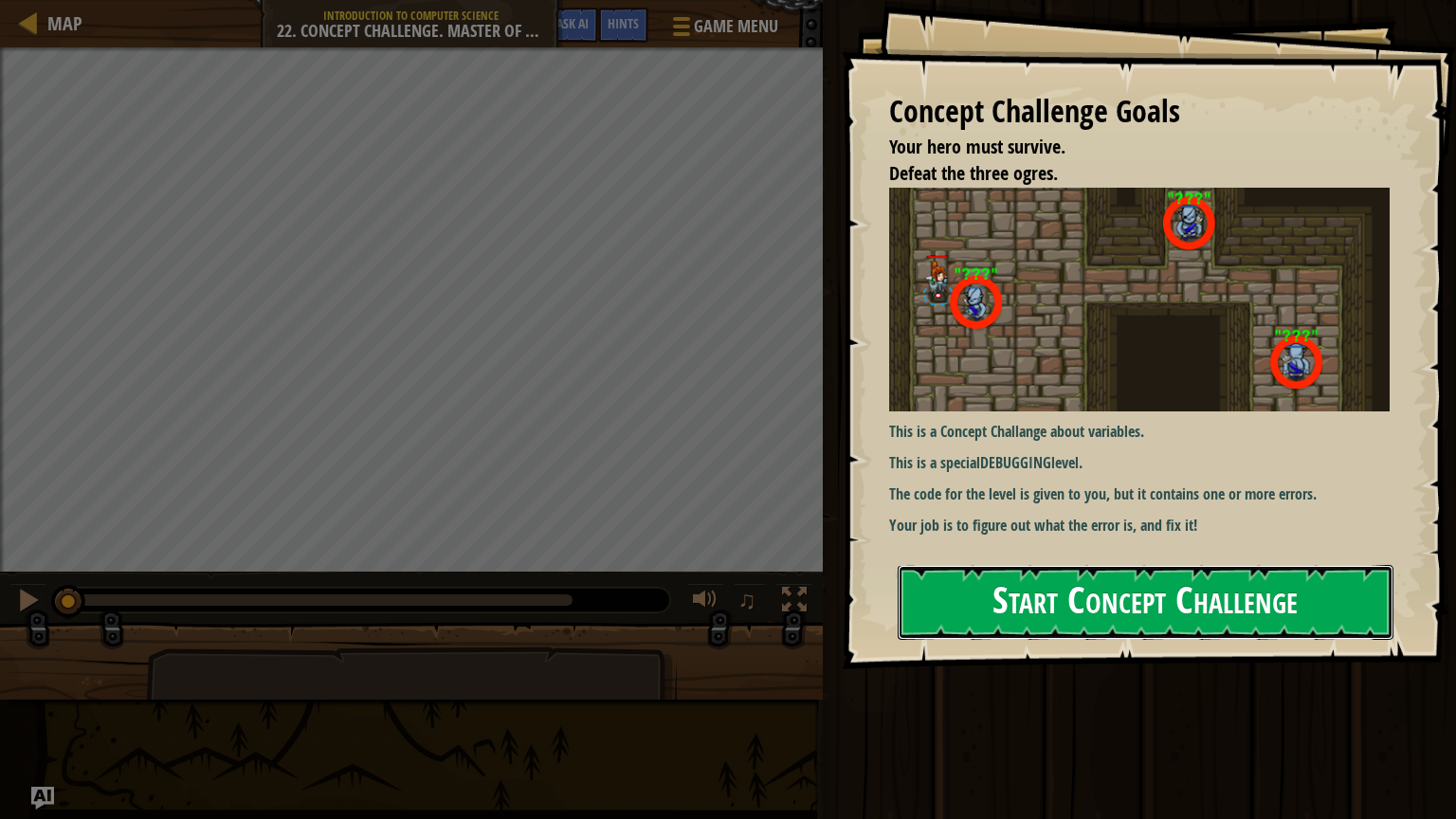
click at [1142, 575] on button "Start Concept Challenge" at bounding box center [1145, 601] width 496 height 74
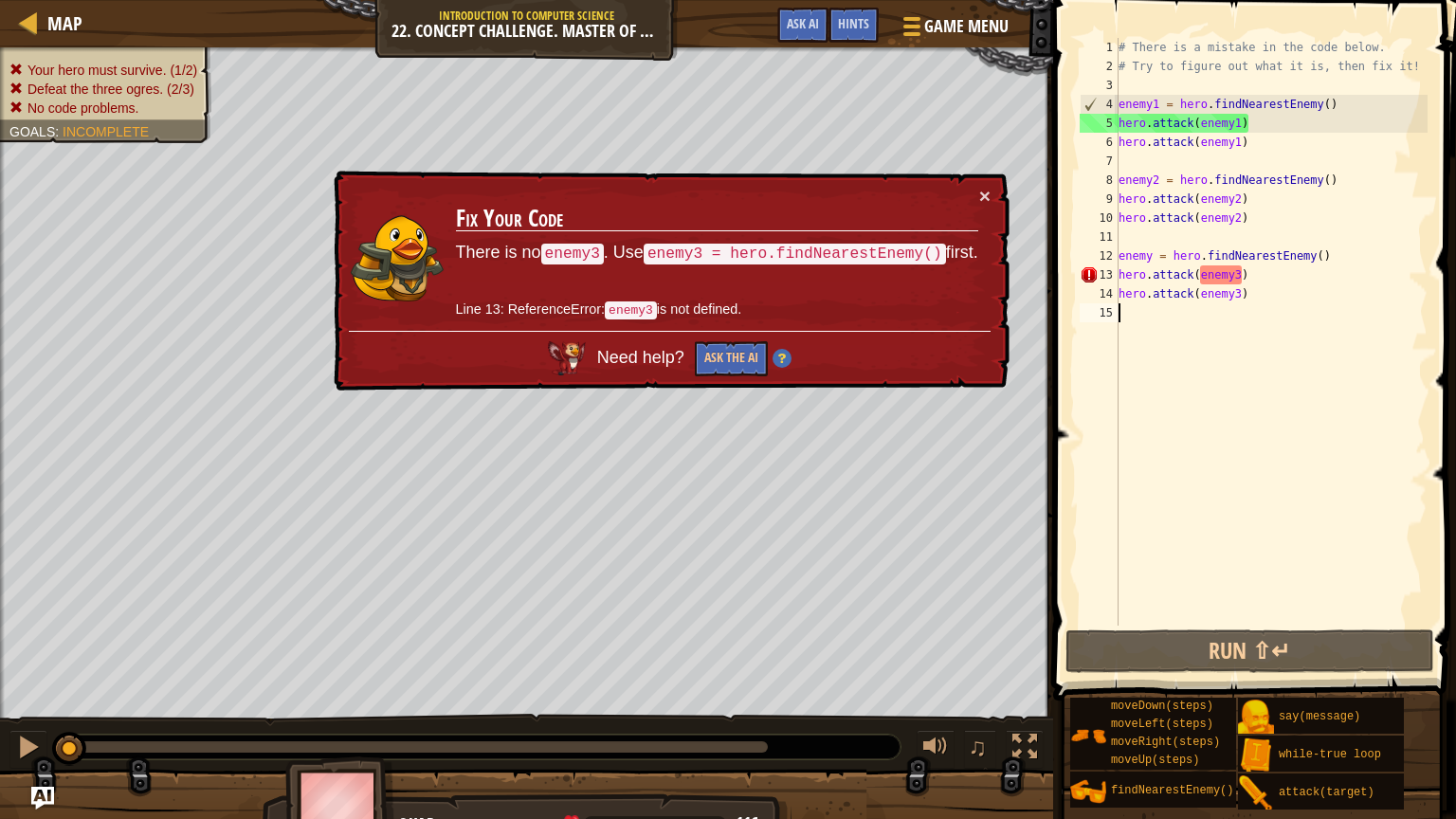
click at [1151, 255] on div "# There is a mistake in the code below. # Try to figure out what it is, then fi…" at bounding box center [1271, 350] width 313 height 626
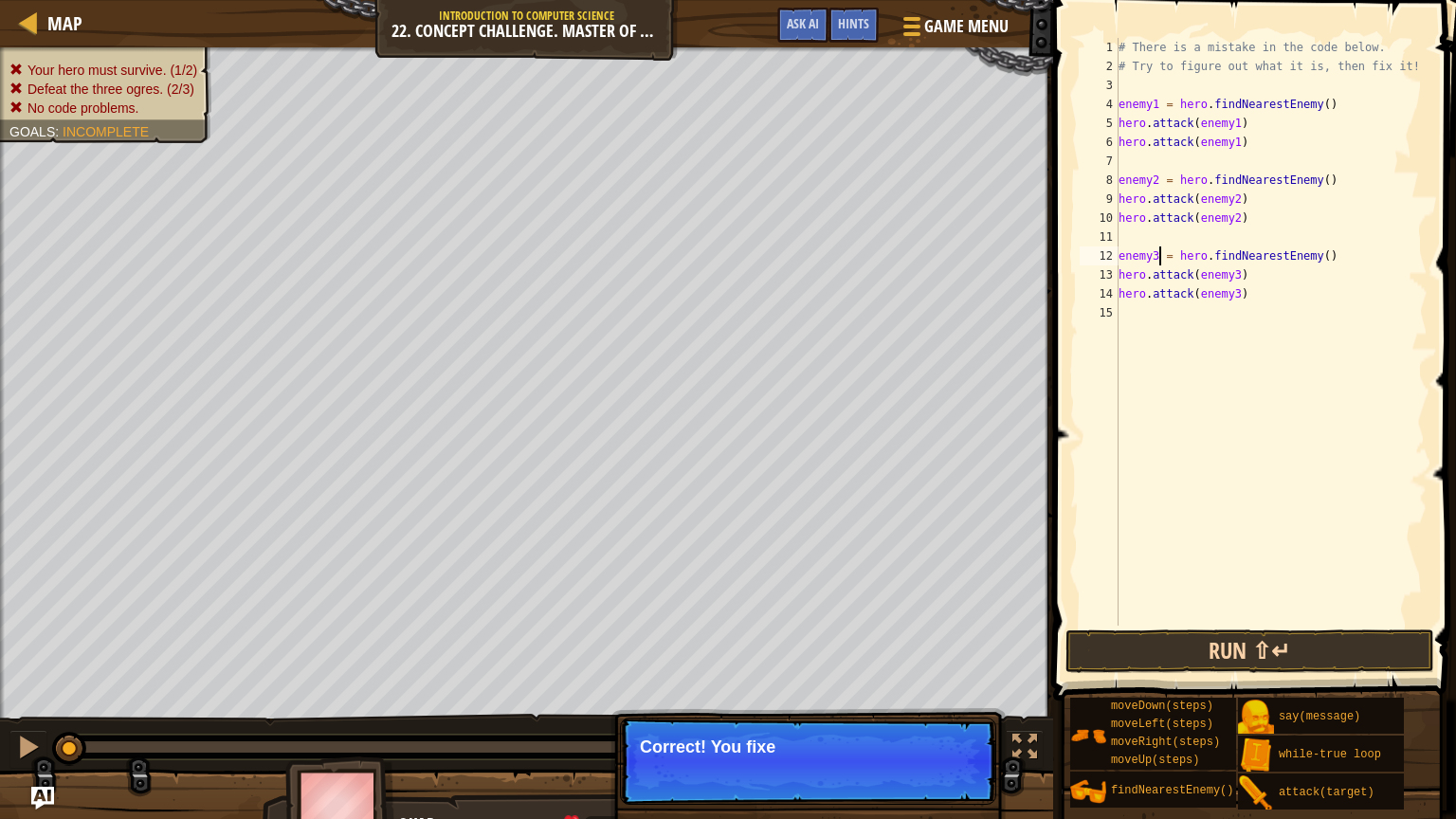
type textarea "enemy3 = hero.findNearestEnemy()"
click at [1341, 639] on button "Run ⇧↵" at bounding box center [1249, 651] width 368 height 44
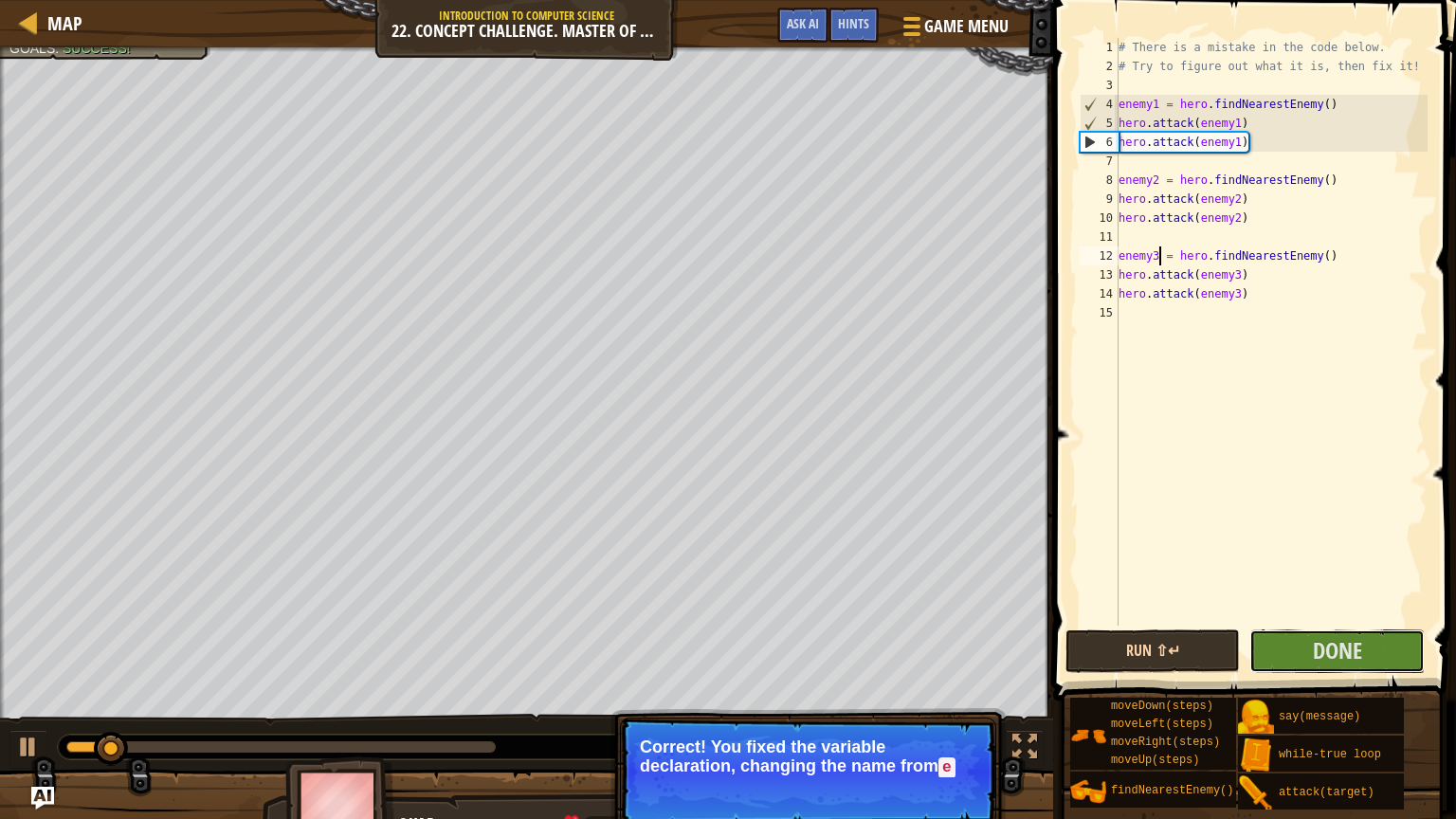
click at [1341, 639] on span "Done" at bounding box center [1337, 650] width 49 height 30
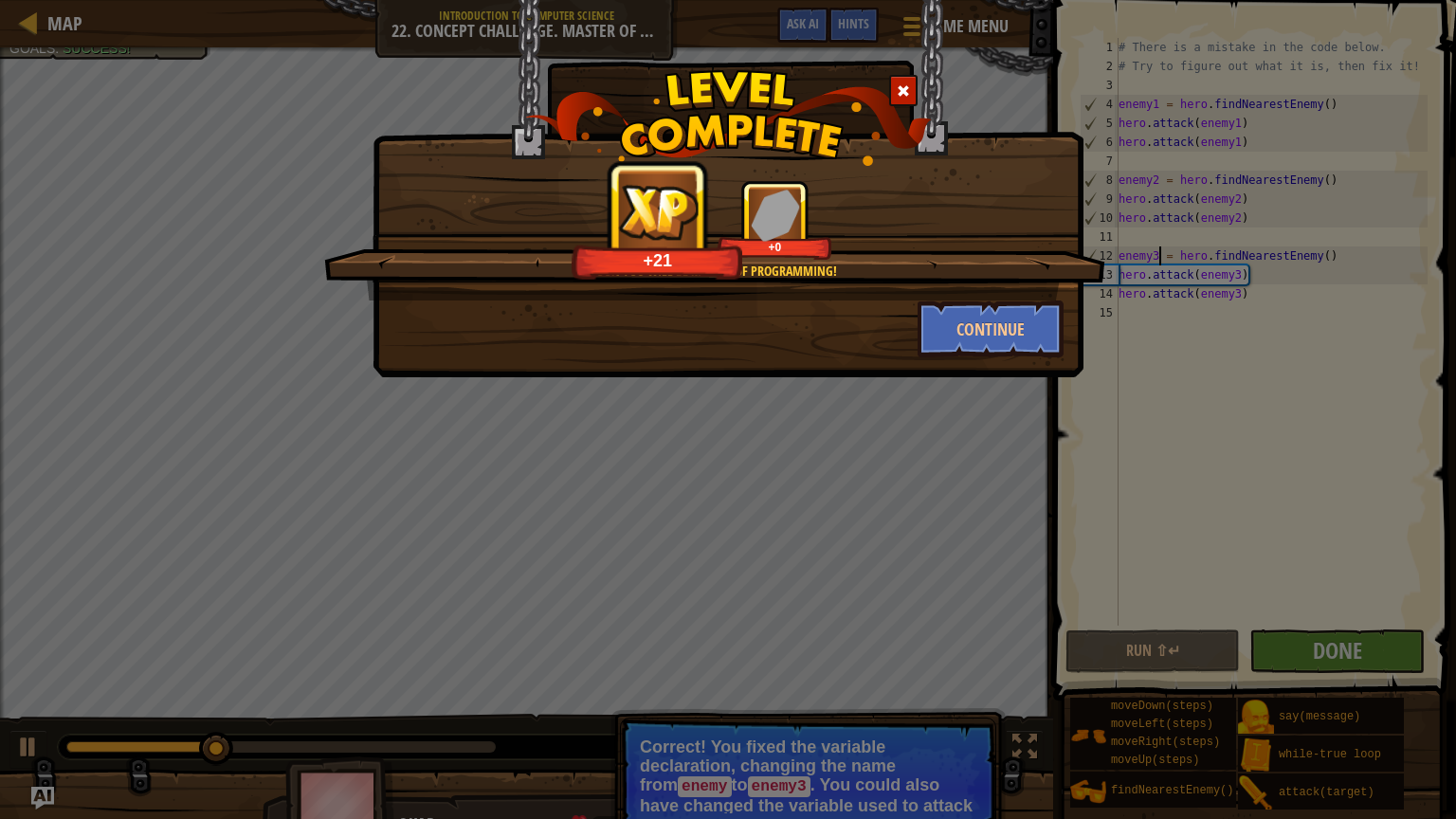
click at [986, 358] on div "Soon you will be master of programming! +21 +0 Continue" at bounding box center [727, 189] width 711 height 377
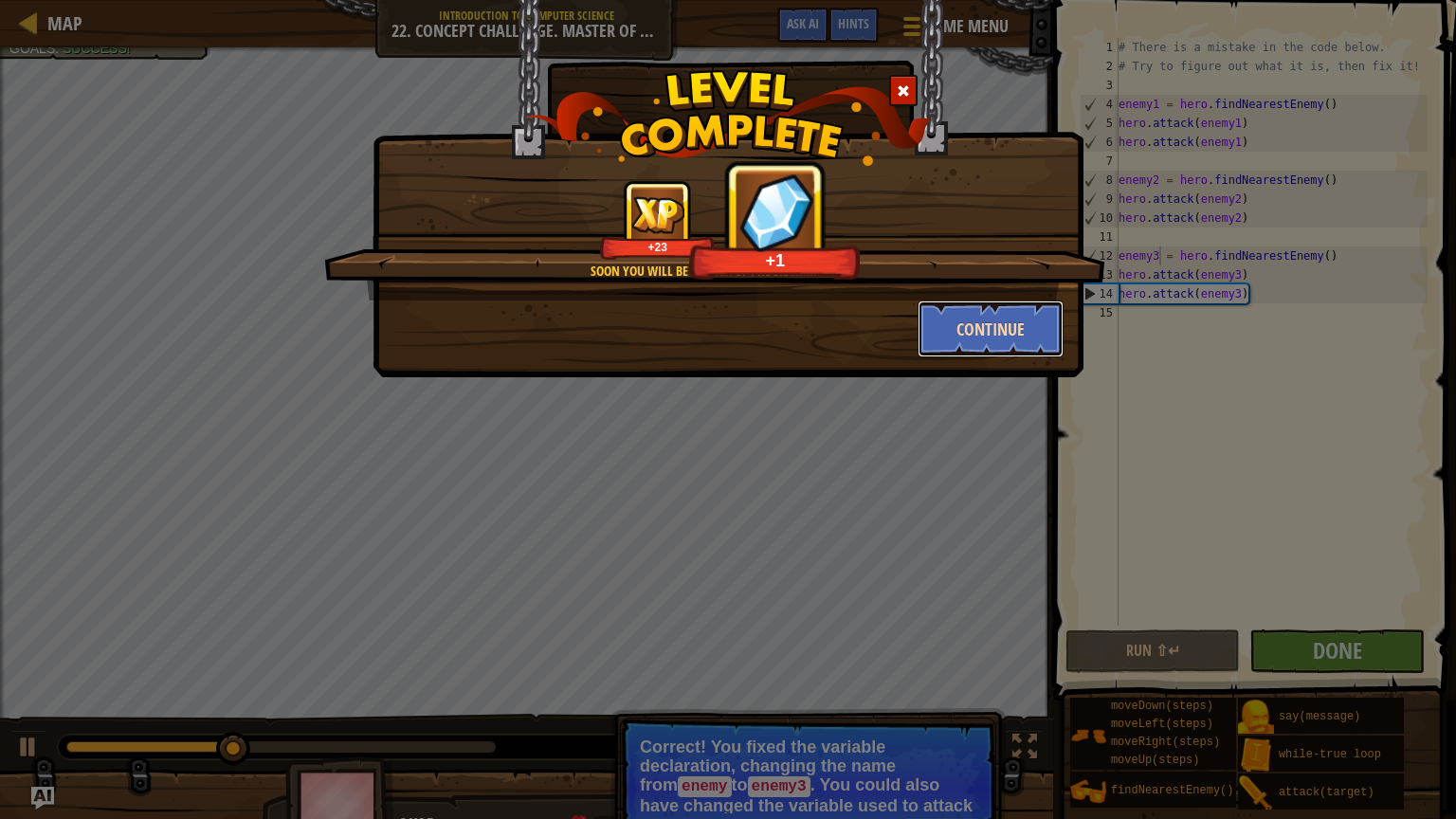
click at [972, 335] on button "Continue" at bounding box center [991, 329] width 147 height 57
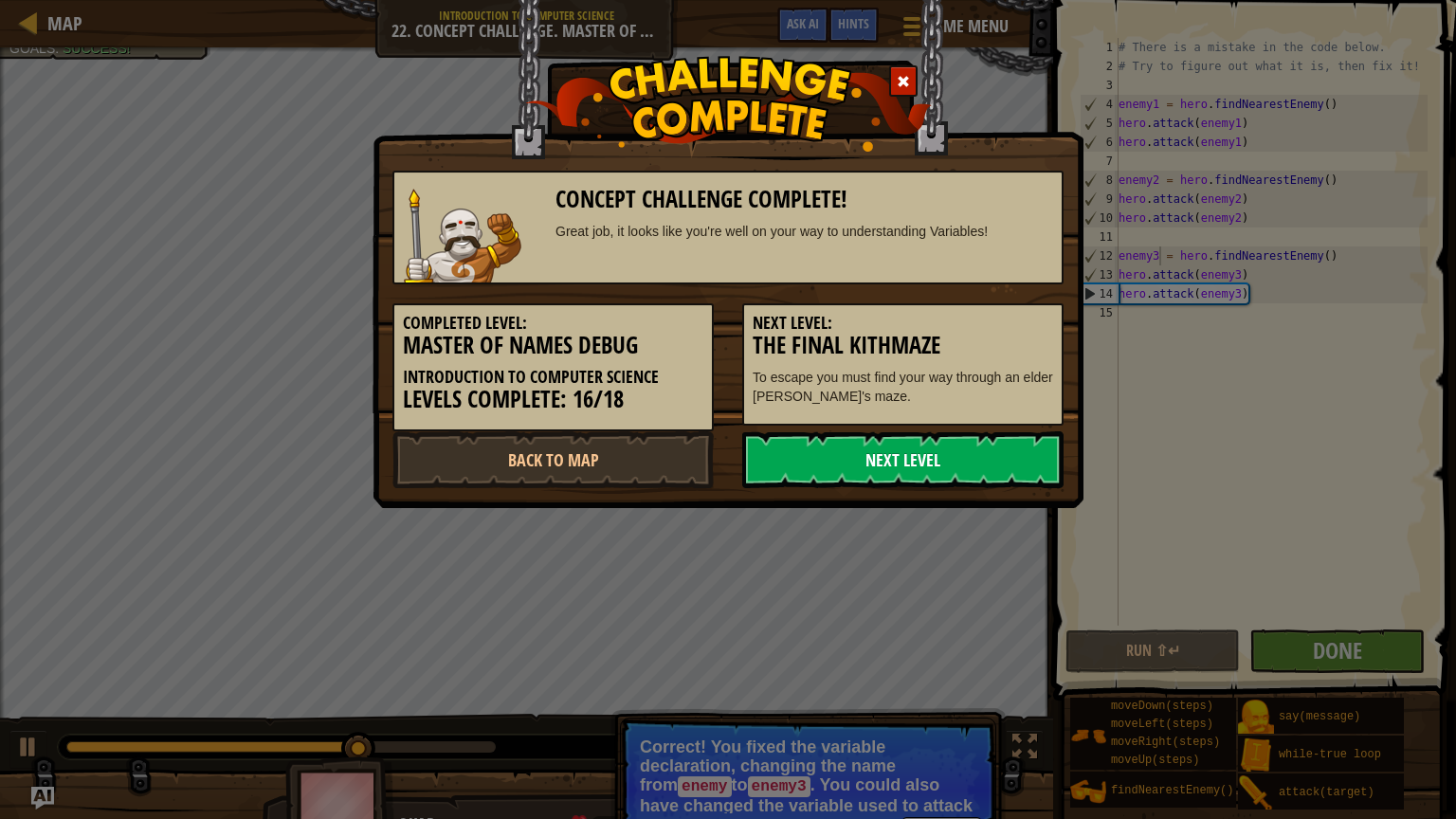
click at [986, 435] on link "Next Level" at bounding box center [903, 459] width 321 height 57
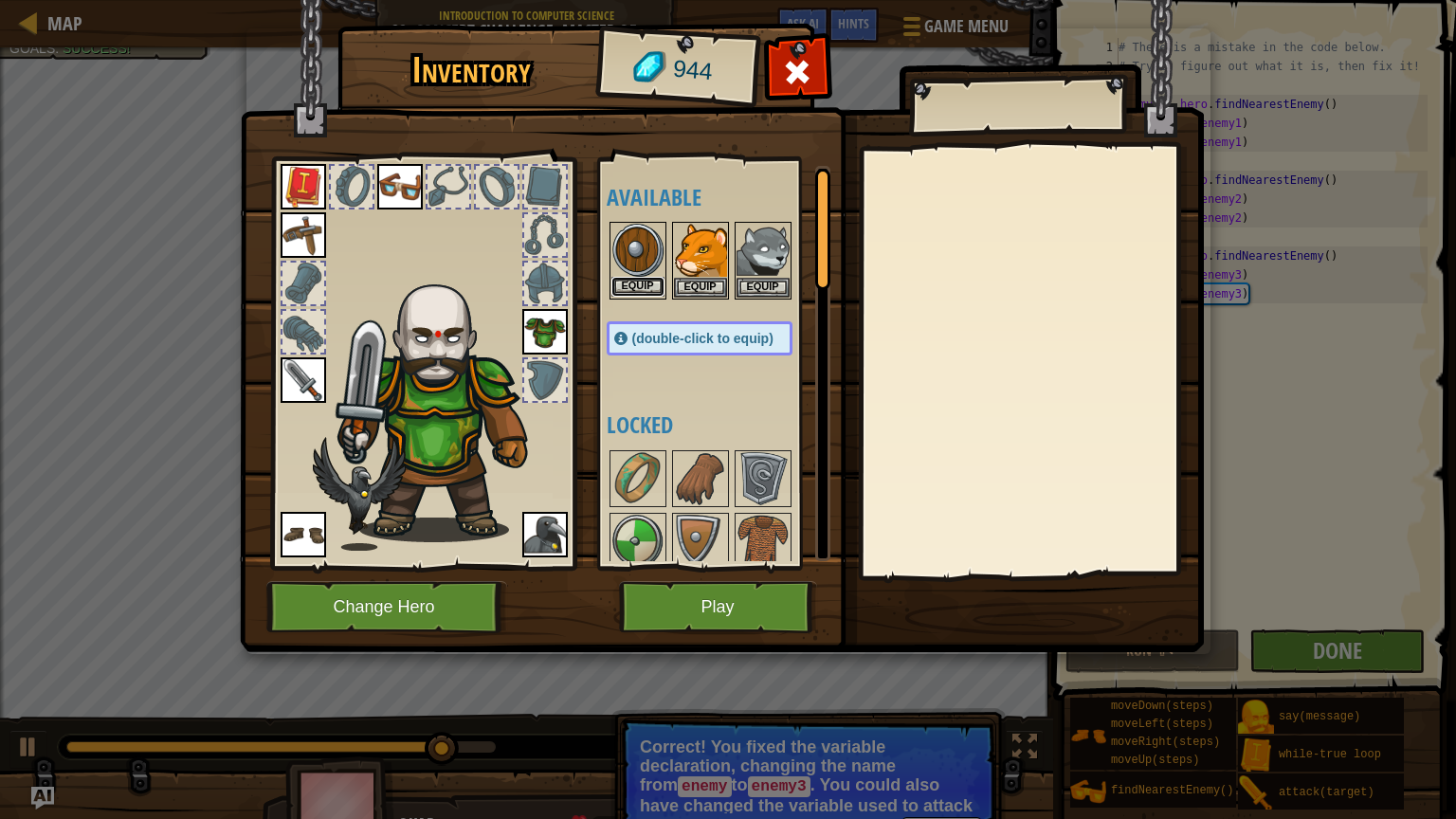
click at [657, 284] on button "Equip" at bounding box center [637, 286] width 53 height 20
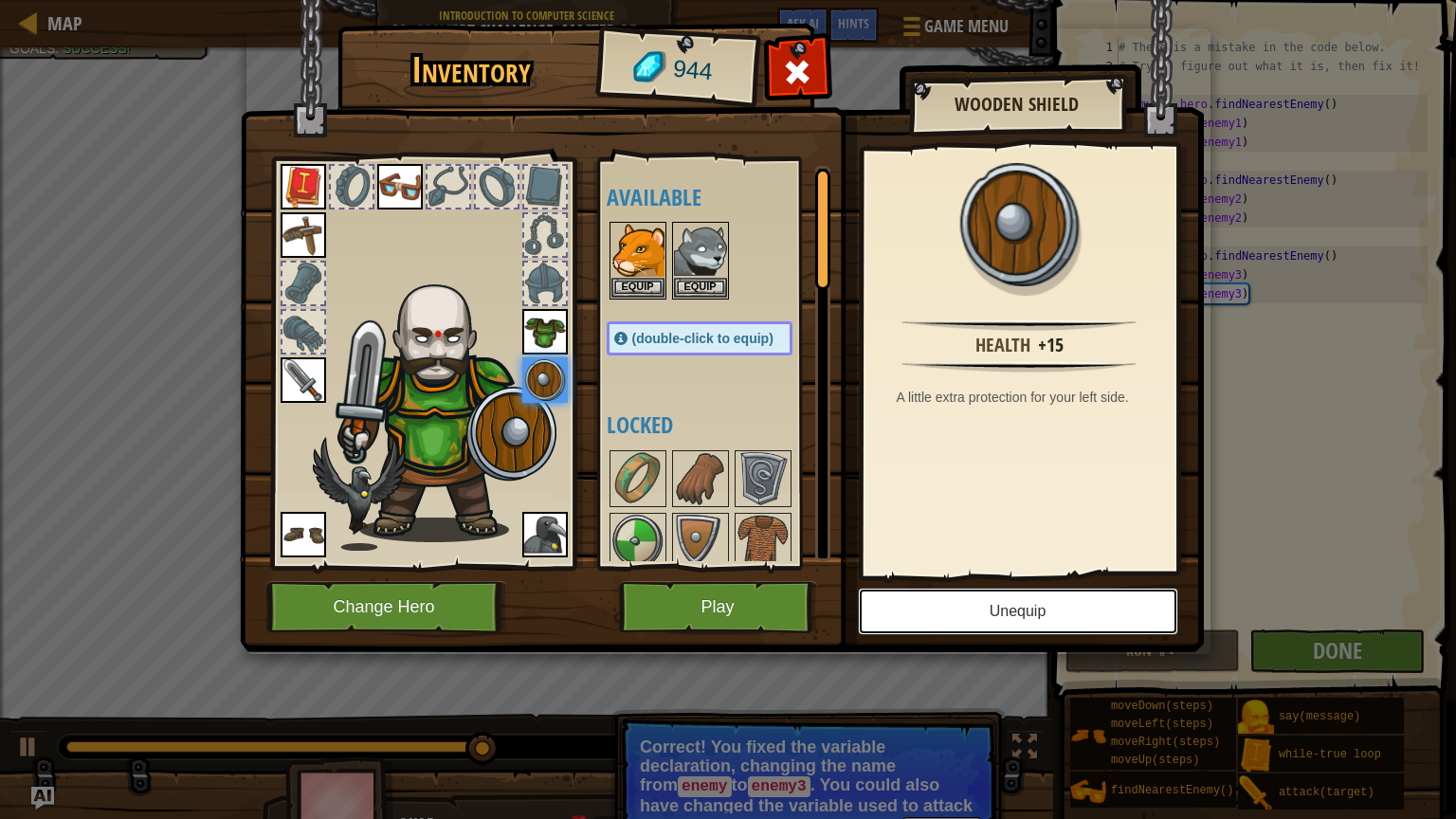
click at [1139, 609] on button "Unequip" at bounding box center [1017, 611] width 320 height 47
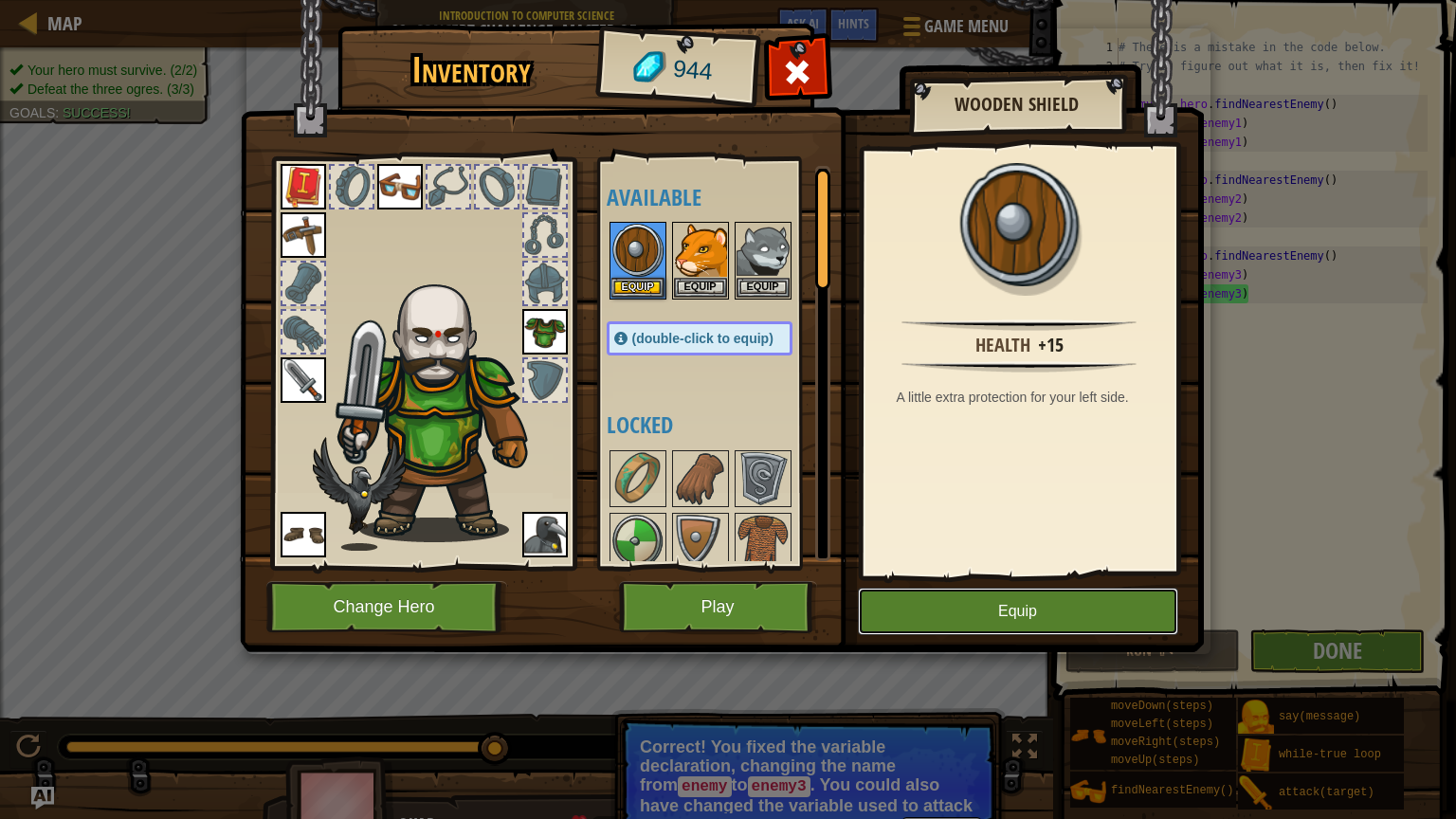
click at [1139, 609] on button "Equip" at bounding box center [1017, 611] width 320 height 47
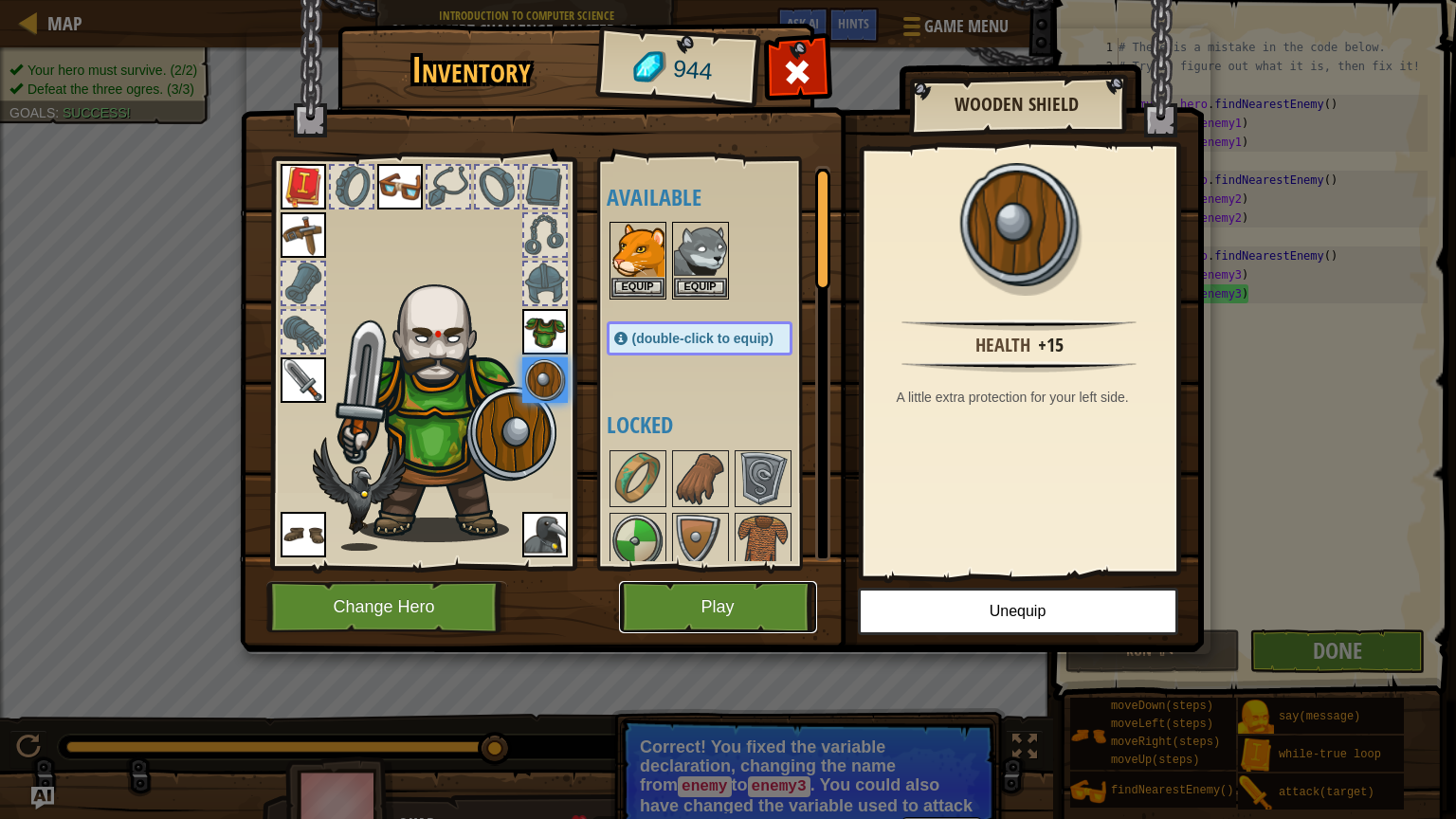
click at [715, 601] on button "Play" at bounding box center [717, 607] width 198 height 52
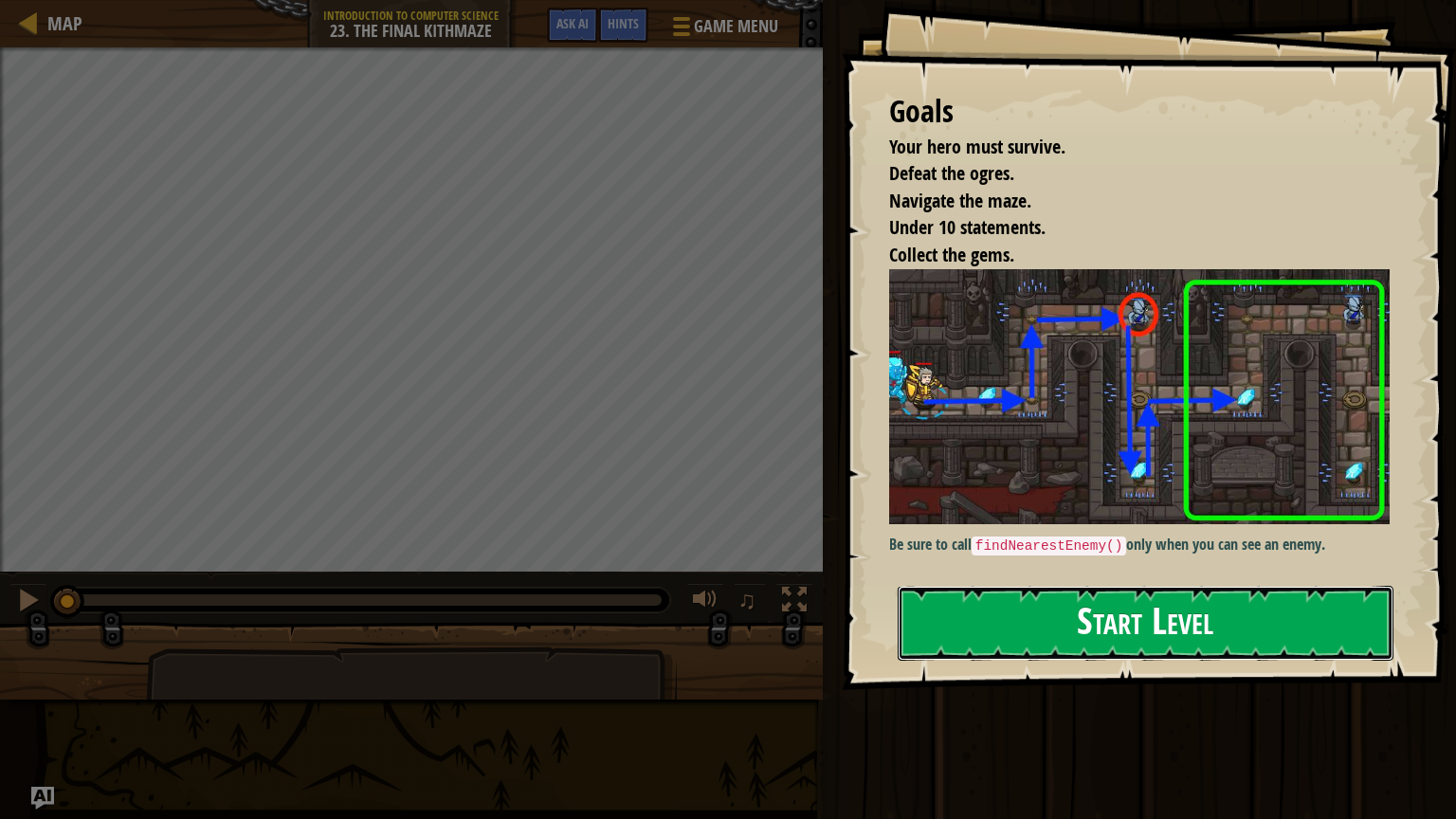
click at [1121, 602] on button "Start Level" at bounding box center [1145, 623] width 496 height 74
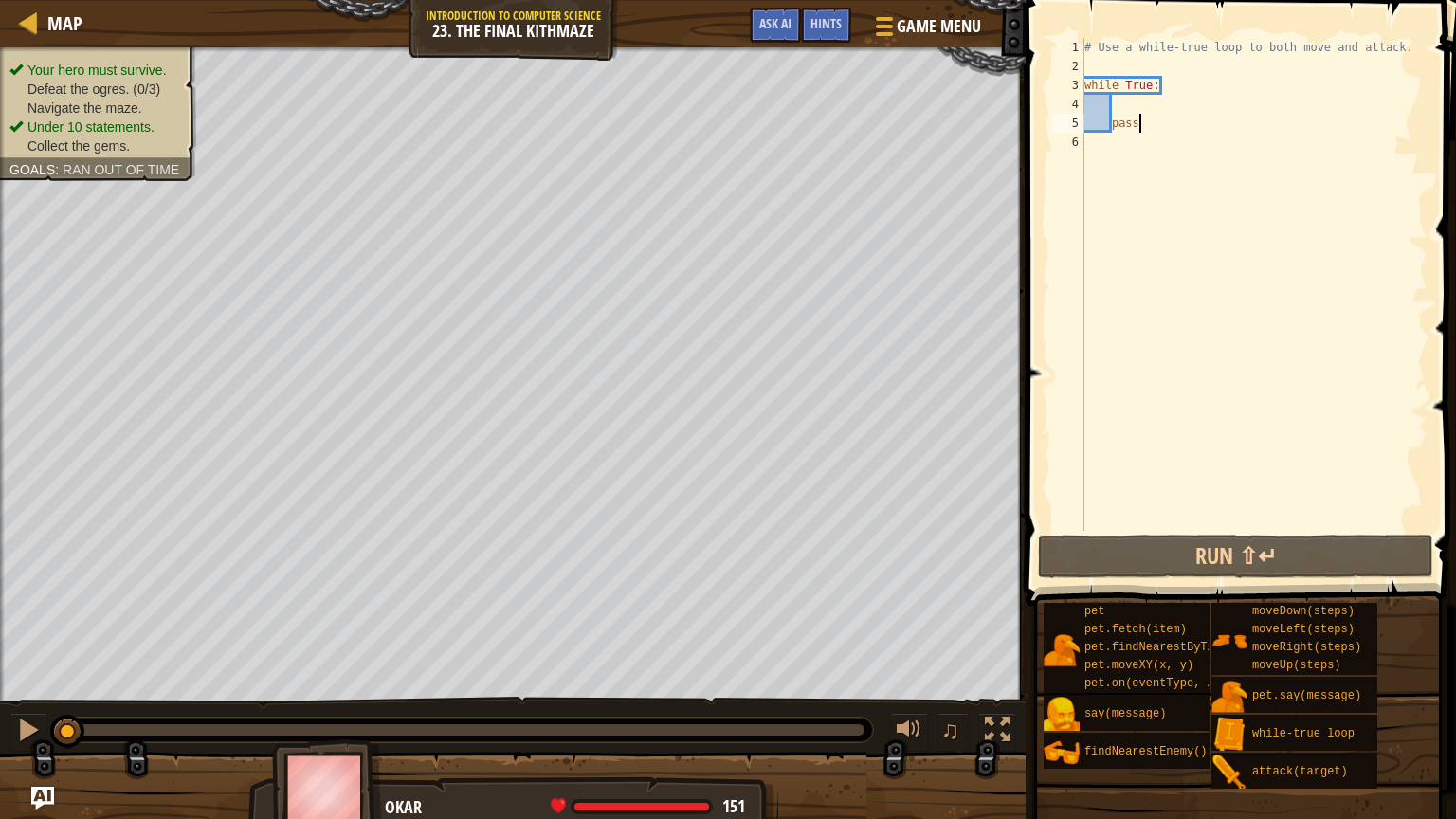
click at [1149, 91] on div "# Use a while-true loop to both move and attack. while True : pass" at bounding box center [1254, 303] width 347 height 531
type textarea "while True:"
click at [1155, 93] on div "# Use a while-true loop to both move and attack. while True : pass" at bounding box center [1254, 303] width 347 height 531
click at [1161, 98] on div "# Use a while-true loop to both move and attack. while True : pass" at bounding box center [1254, 303] width 347 height 531
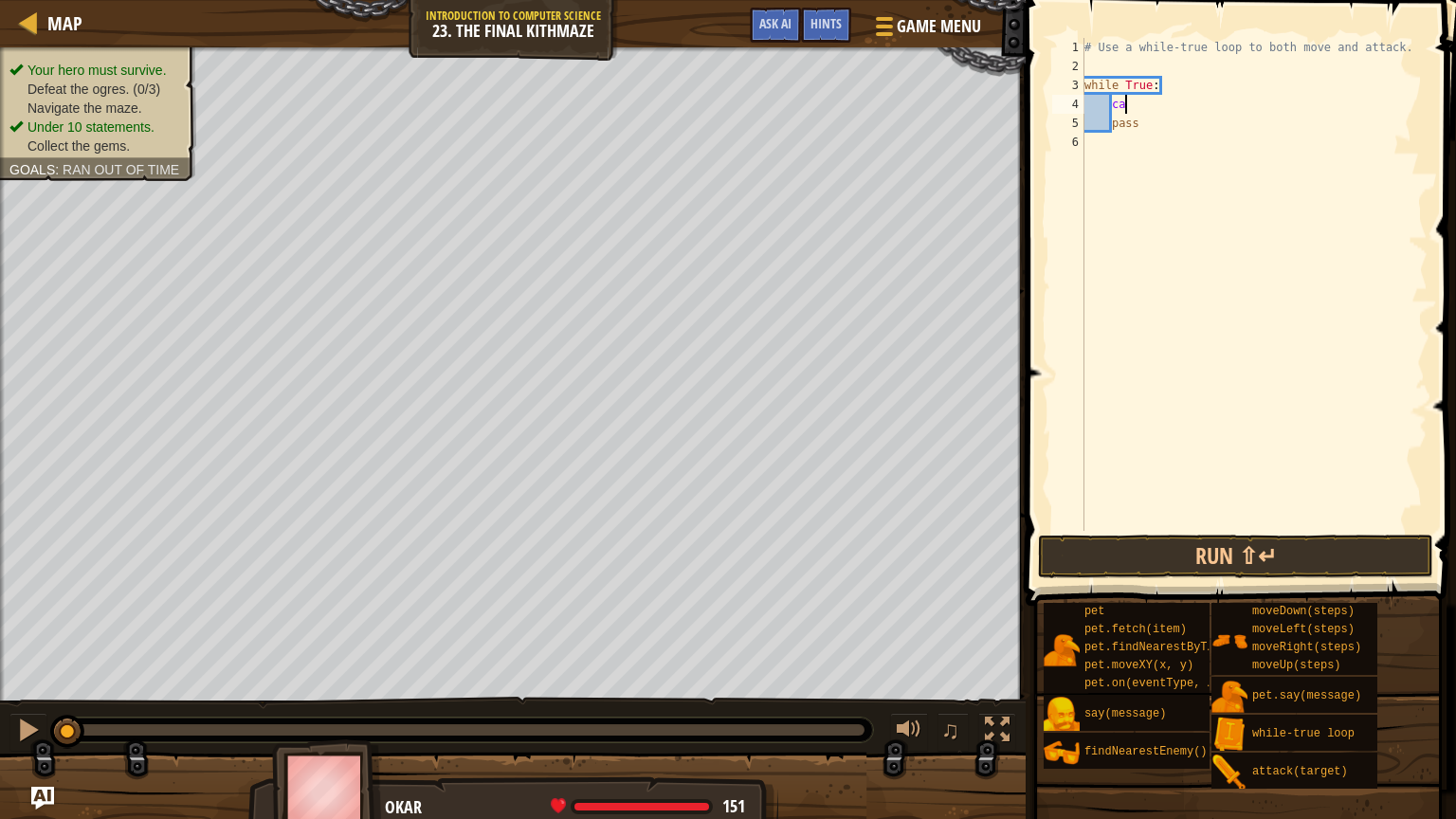
type textarea "c"
click at [1164, 140] on div "hero. att ack press enter" at bounding box center [1275, 159] width 359 height 85
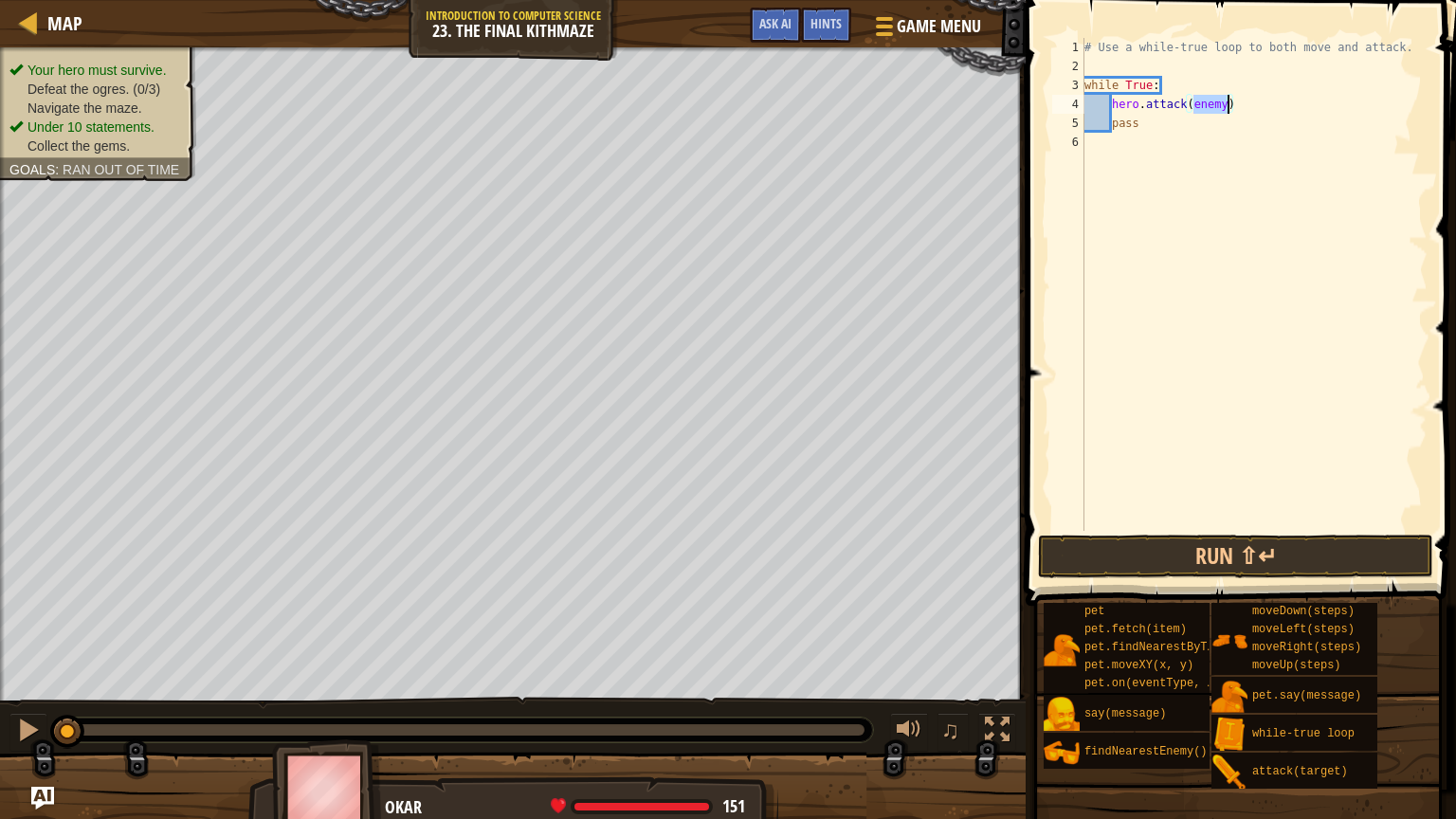
click at [1231, 102] on div "# Use a while-true loop to both move and attack. while True : hero . attack ( e…" at bounding box center [1254, 284] width 347 height 493
click at [1232, 540] on button "Run ⇧↵" at bounding box center [1236, 556] width 395 height 44
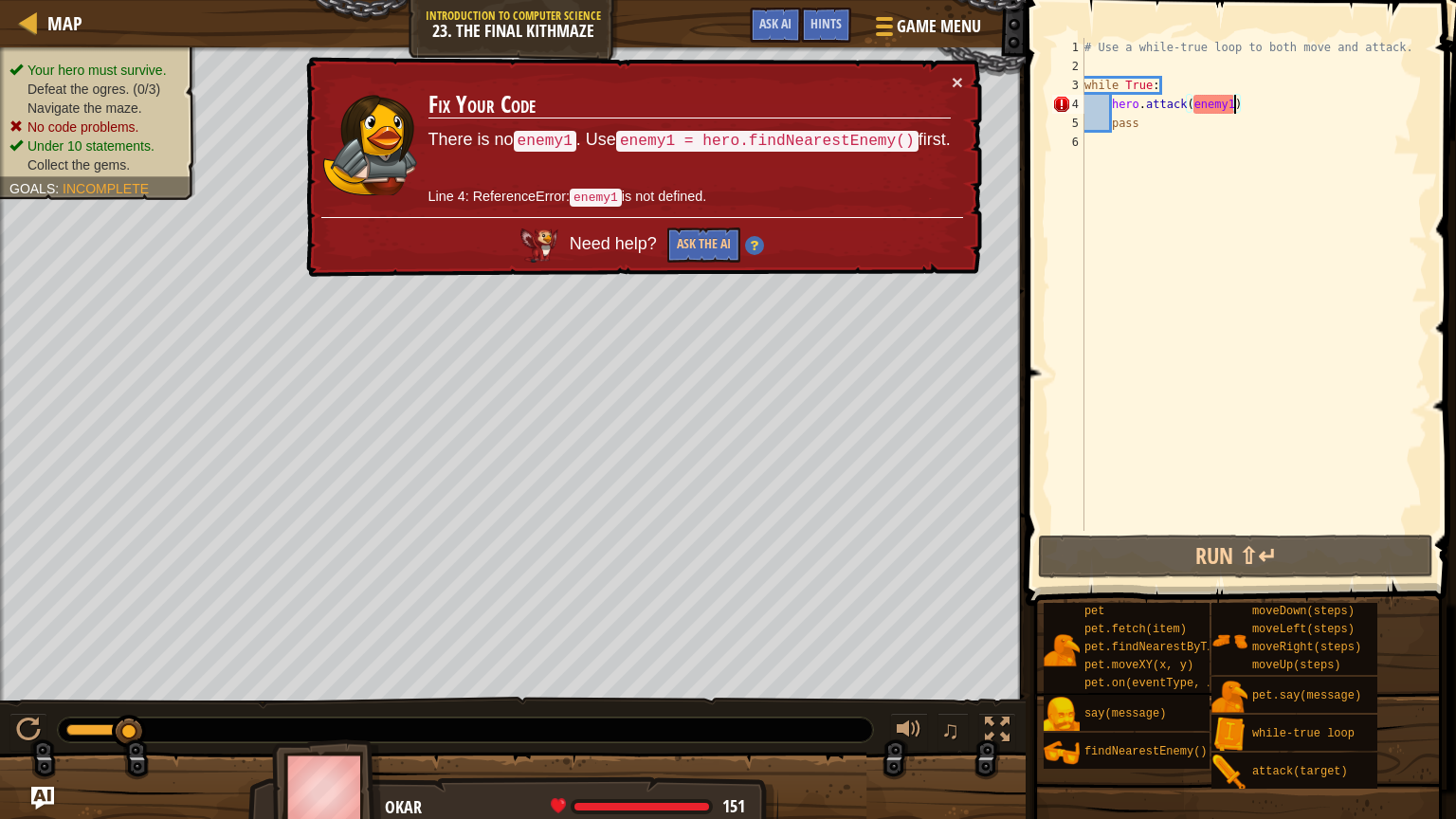
click at [1246, 97] on div "# Use a while-true loop to both move and attack. while True : hero . attack ( e…" at bounding box center [1254, 303] width 347 height 531
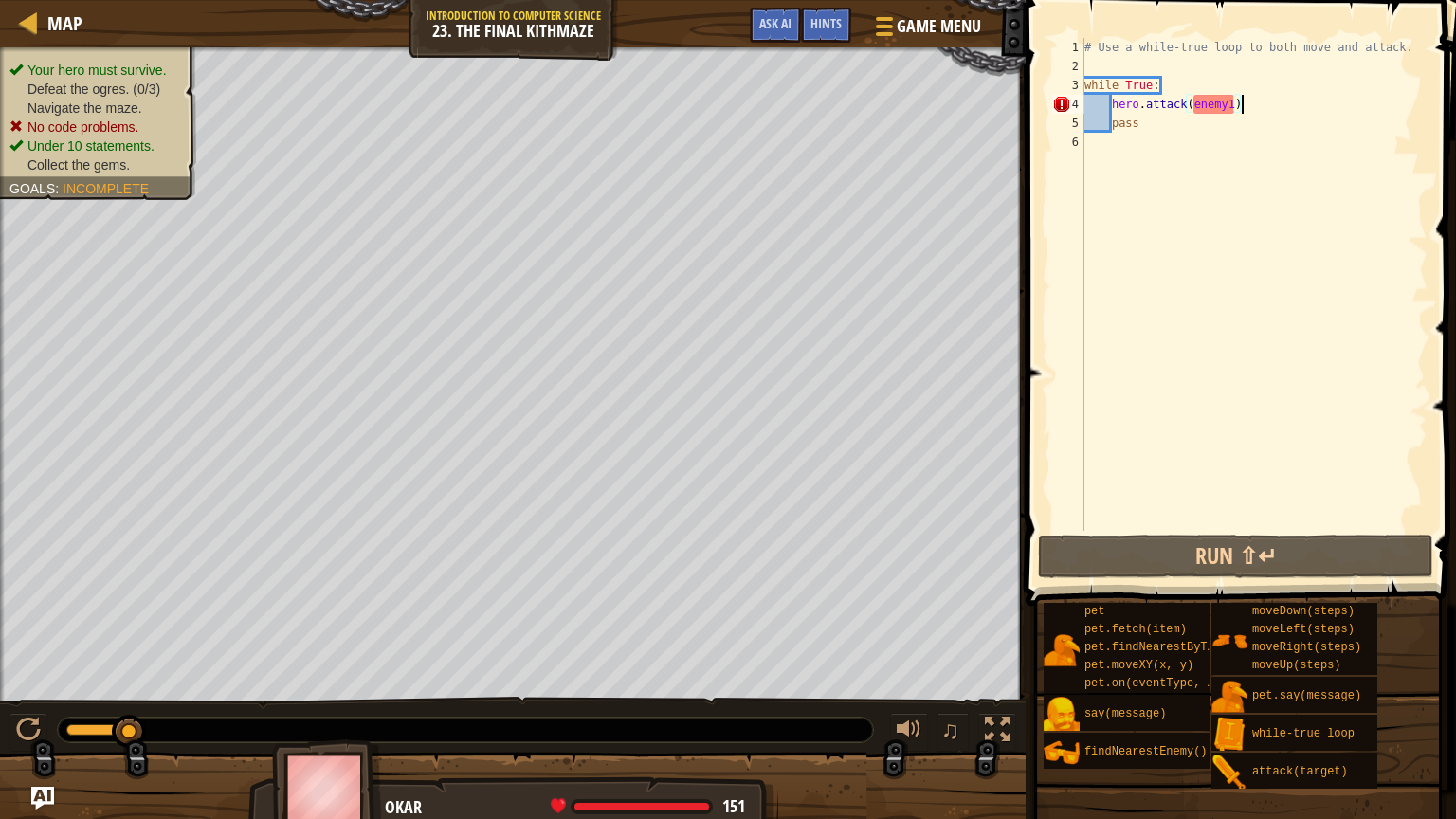
click at [1259, 113] on div "# Use a while-true loop to both move and attack. while True : hero . attack ( e…" at bounding box center [1254, 303] width 347 height 531
click at [1253, 104] on div "# Use a while-true loop to both move and attack. while True : hero . attack ( e…" at bounding box center [1254, 303] width 347 height 531
drag, startPoint x: 1253, startPoint y: 104, endPoint x: 1116, endPoint y: 109, distance: 137.1
click at [1116, 109] on div "# Use a while-true loop to both move and attack. while True : hero . attack ( e…" at bounding box center [1254, 303] width 347 height 531
type textarea "h"
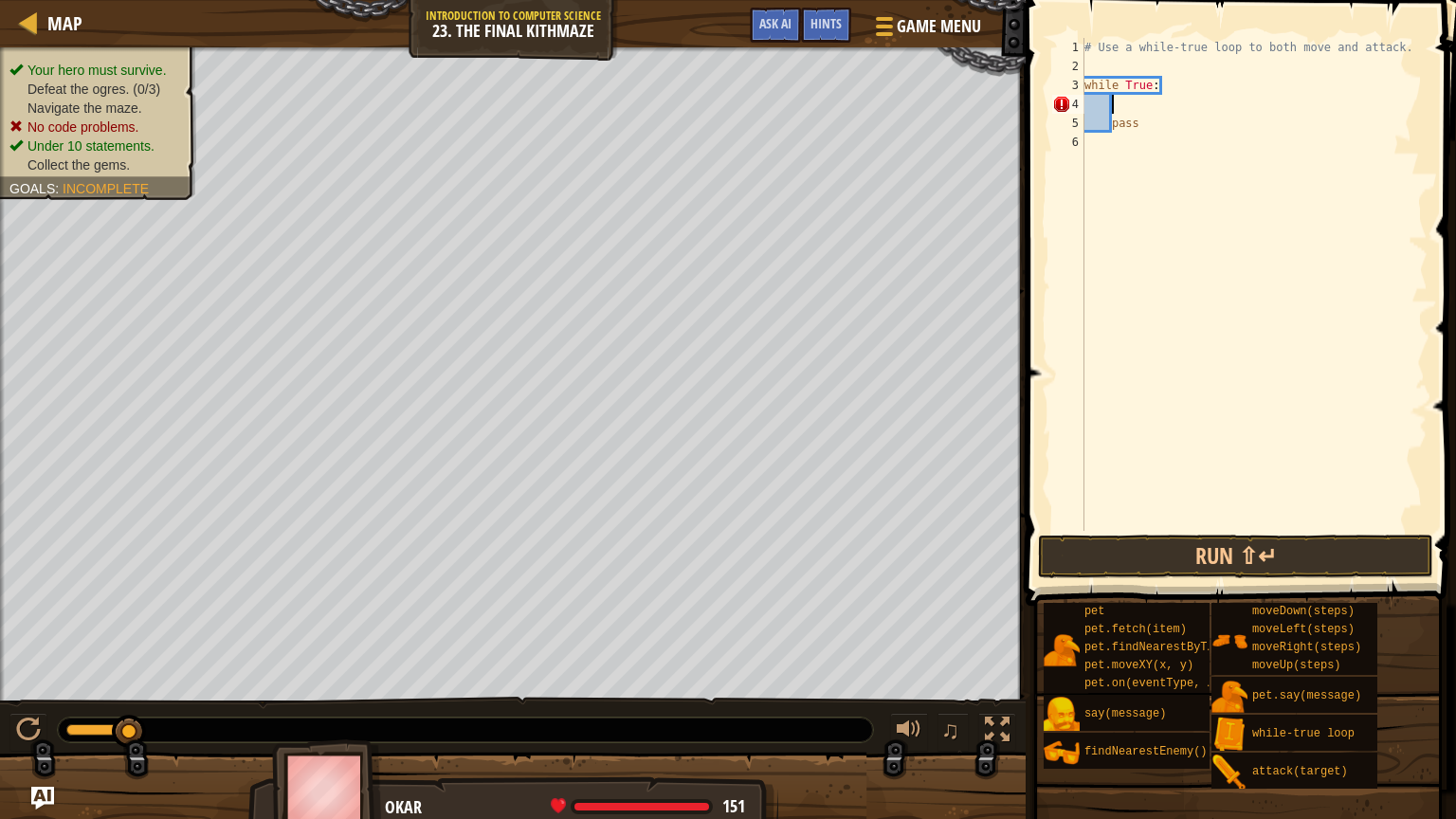
scroll to position [9, 0]
click at [1121, 69] on div "# Use a while-true loop to both move and attack. while True : pass" at bounding box center [1254, 303] width 347 height 531
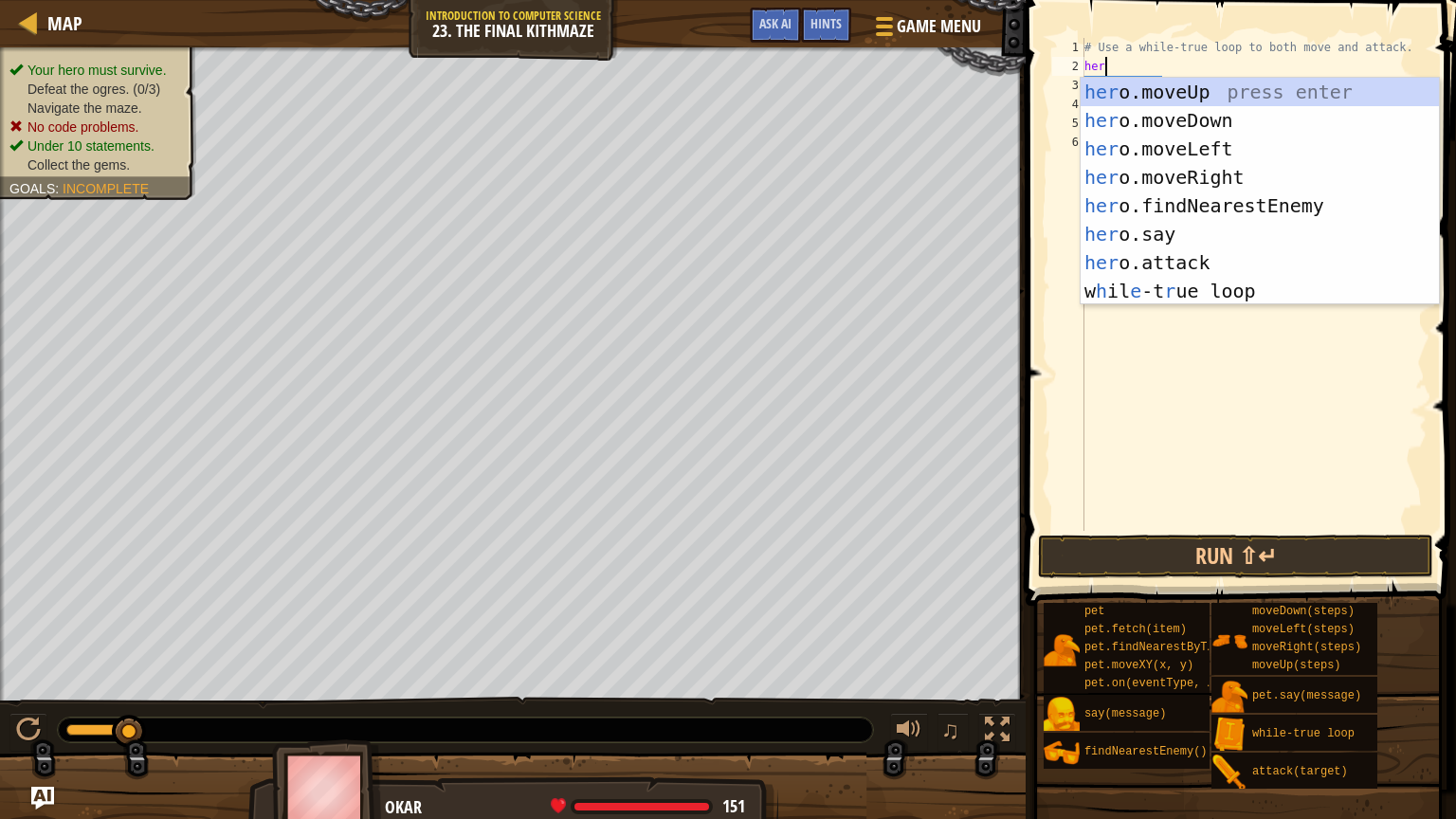
type textarea "hero"
click at [1167, 205] on div "hero .moveUp press enter hero .moveDown press enter hero .moveLeft press enter …" at bounding box center [1260, 219] width 359 height 284
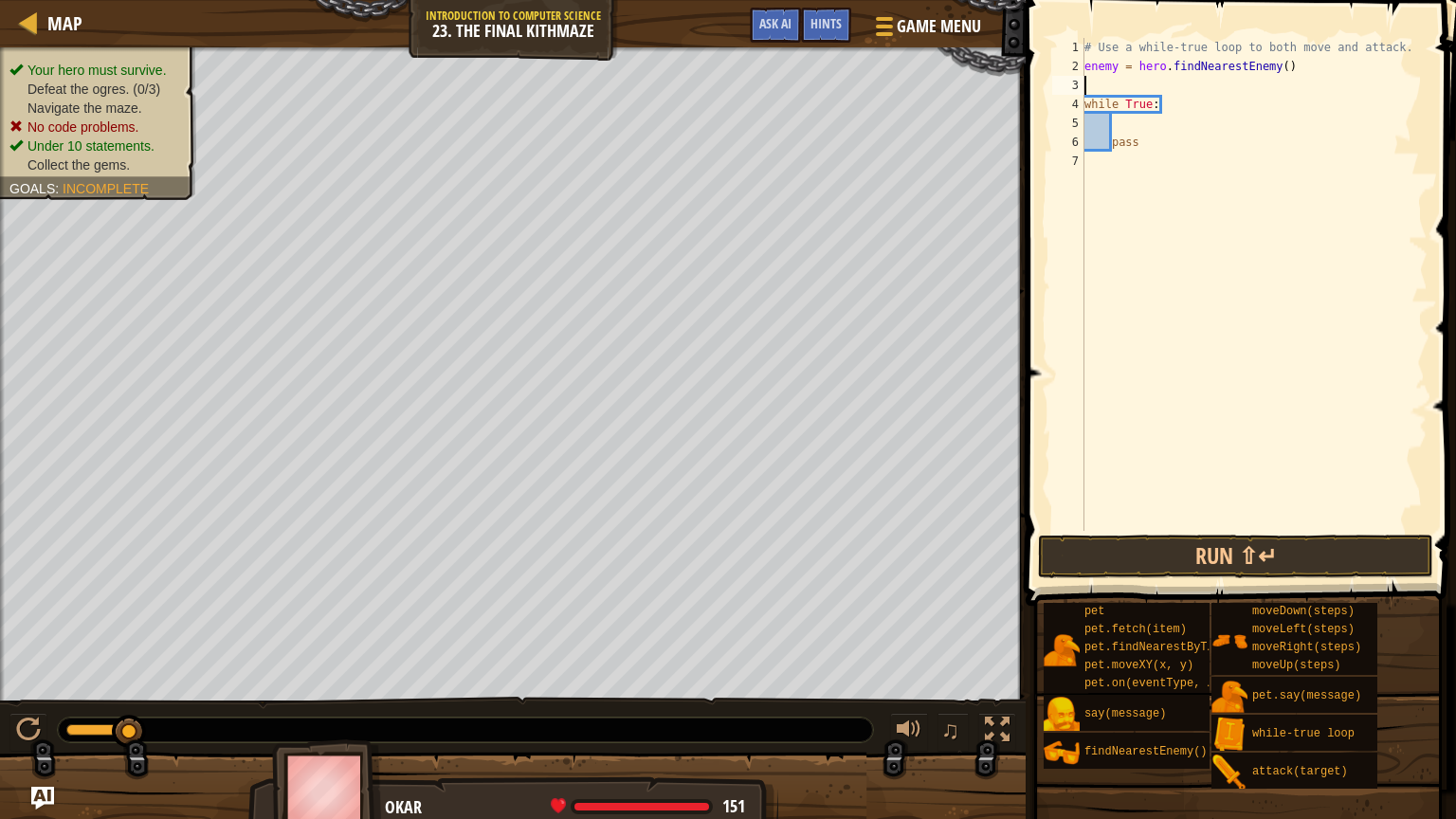
click at [1120, 66] on div "# Use a while-true loop to both move and attack. enemy = hero . findNearestEnem…" at bounding box center [1254, 303] width 347 height 531
type textarea "enemy1 = hero.findNearestEnemy()"
click at [1127, 87] on div "# Use a while-true loop to both move and attack. enemy1 = hero . findNearestEne…" at bounding box center [1254, 303] width 347 height 531
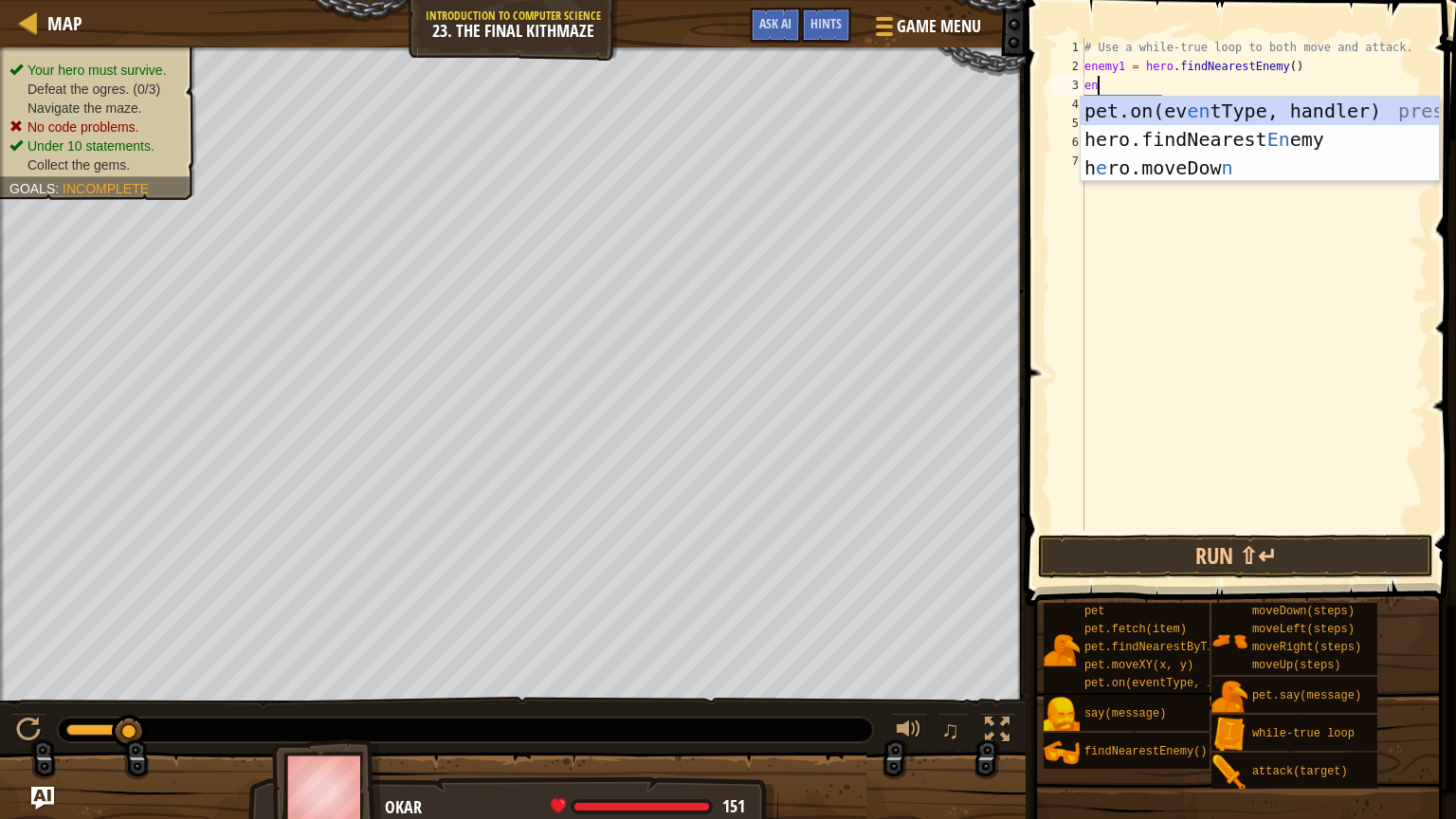
scroll to position [9, 0]
type textarea "ener"
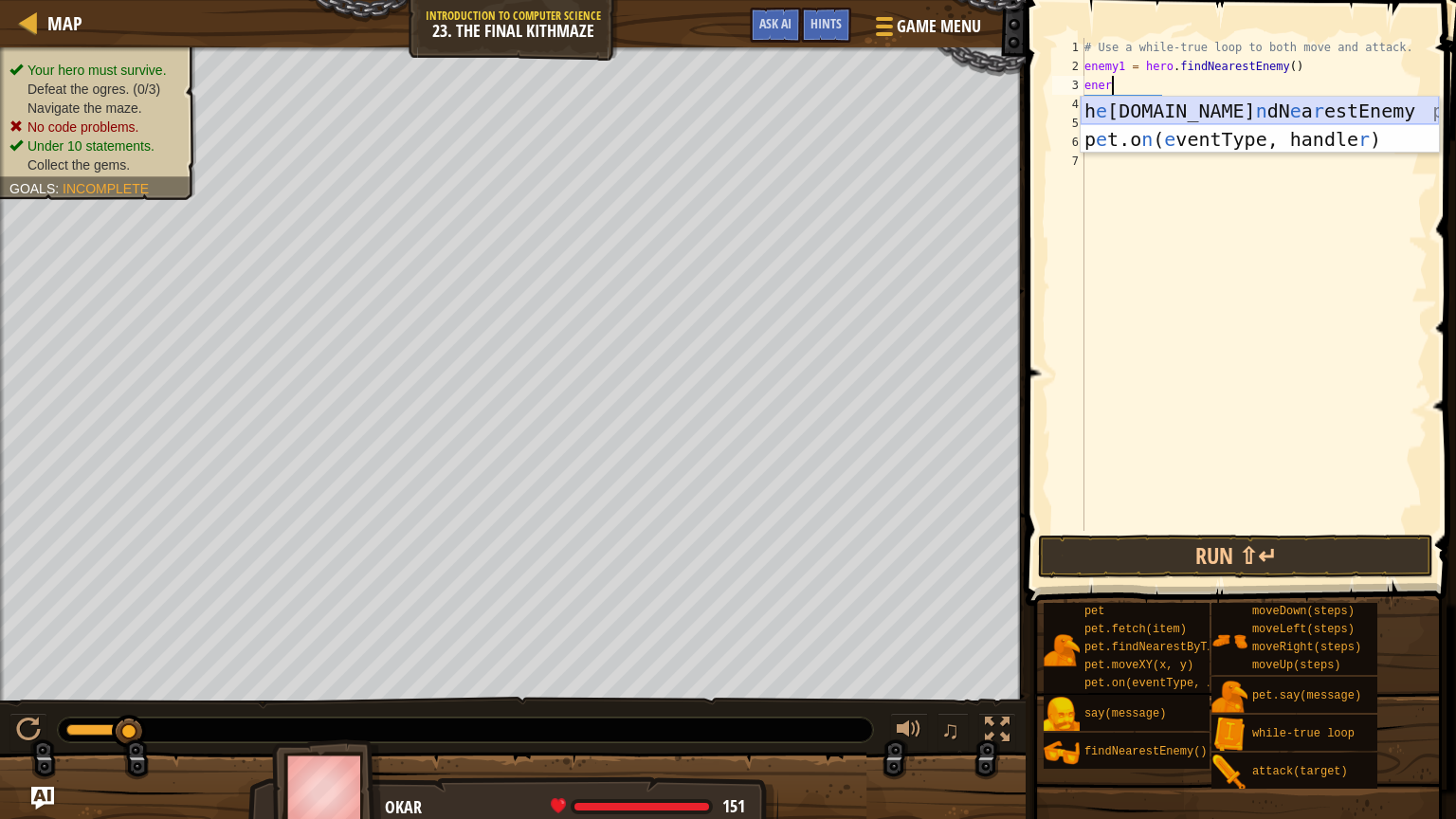
click at [1141, 107] on div "h e [DOMAIN_NAME] n dN e a r estEnemy press enter p e t.o n ( e ventType, handl…" at bounding box center [1260, 154] width 359 height 114
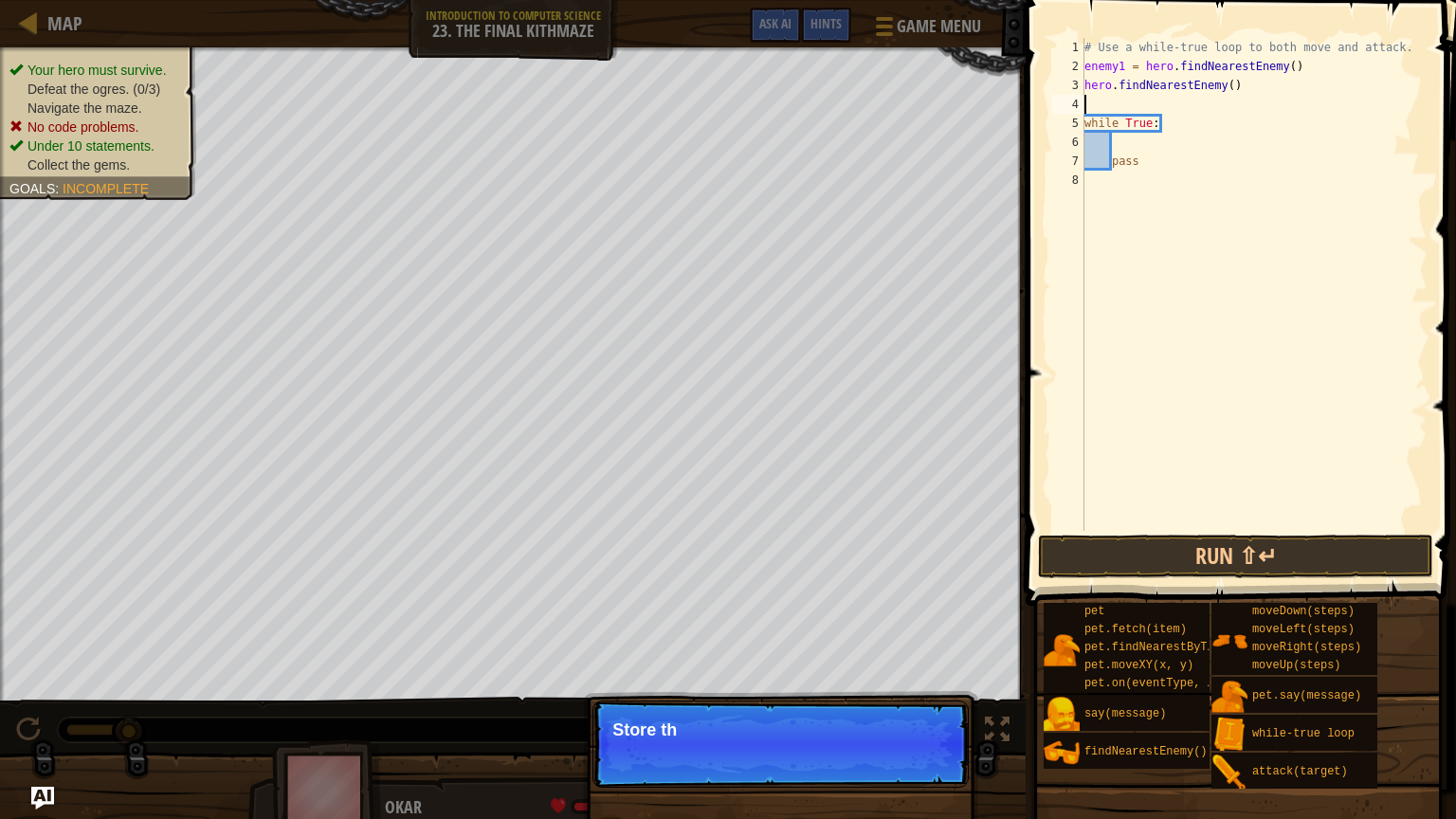
click at [1115, 82] on div "# Use a while-true loop to both move and attack. enemy1 = hero . findNearestEne…" at bounding box center [1254, 303] width 347 height 531
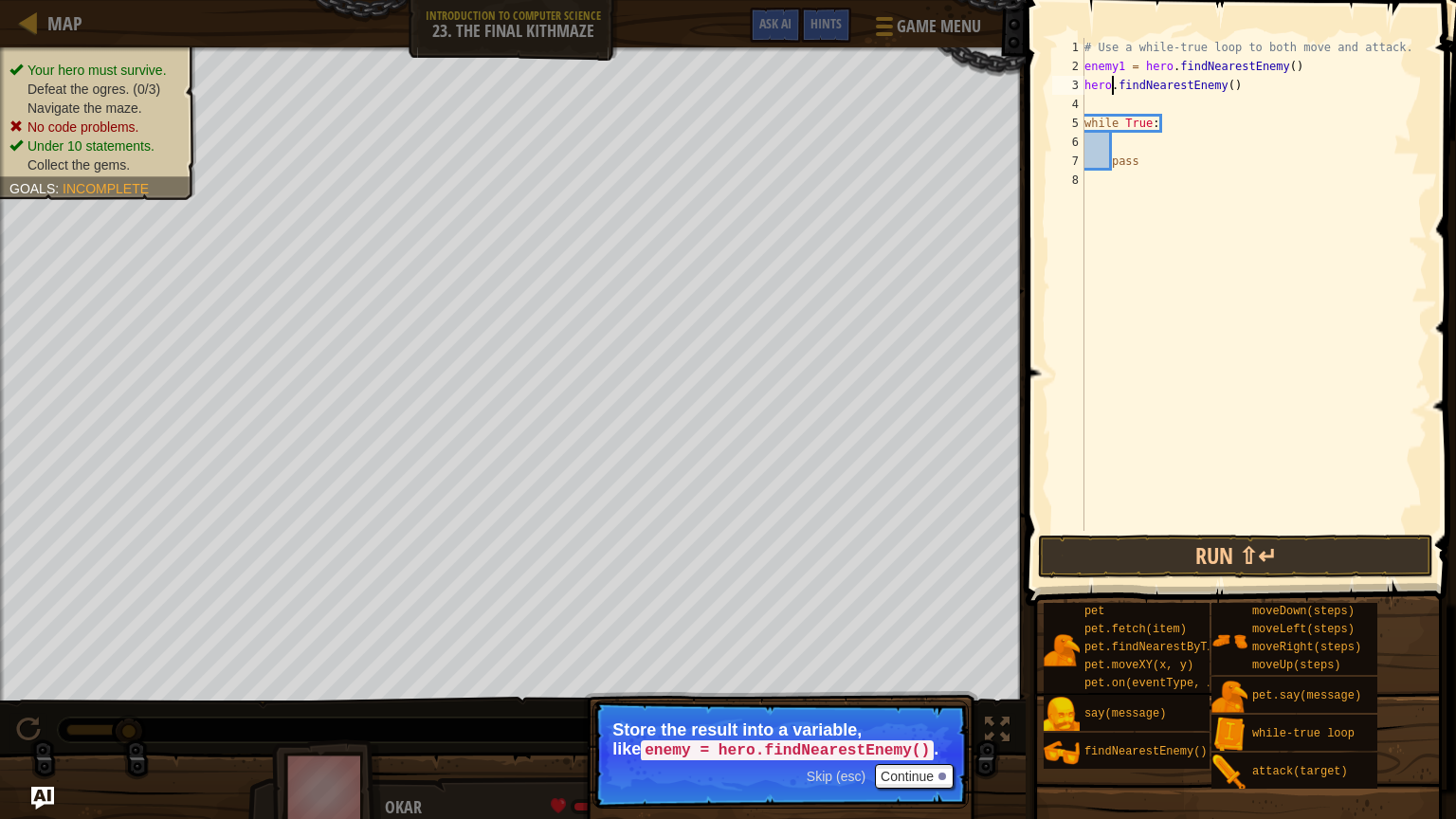
click at [1086, 80] on div "# Use a while-true loop to both move and attack. enemy1 = hero . findNearestEne…" at bounding box center [1254, 303] width 347 height 531
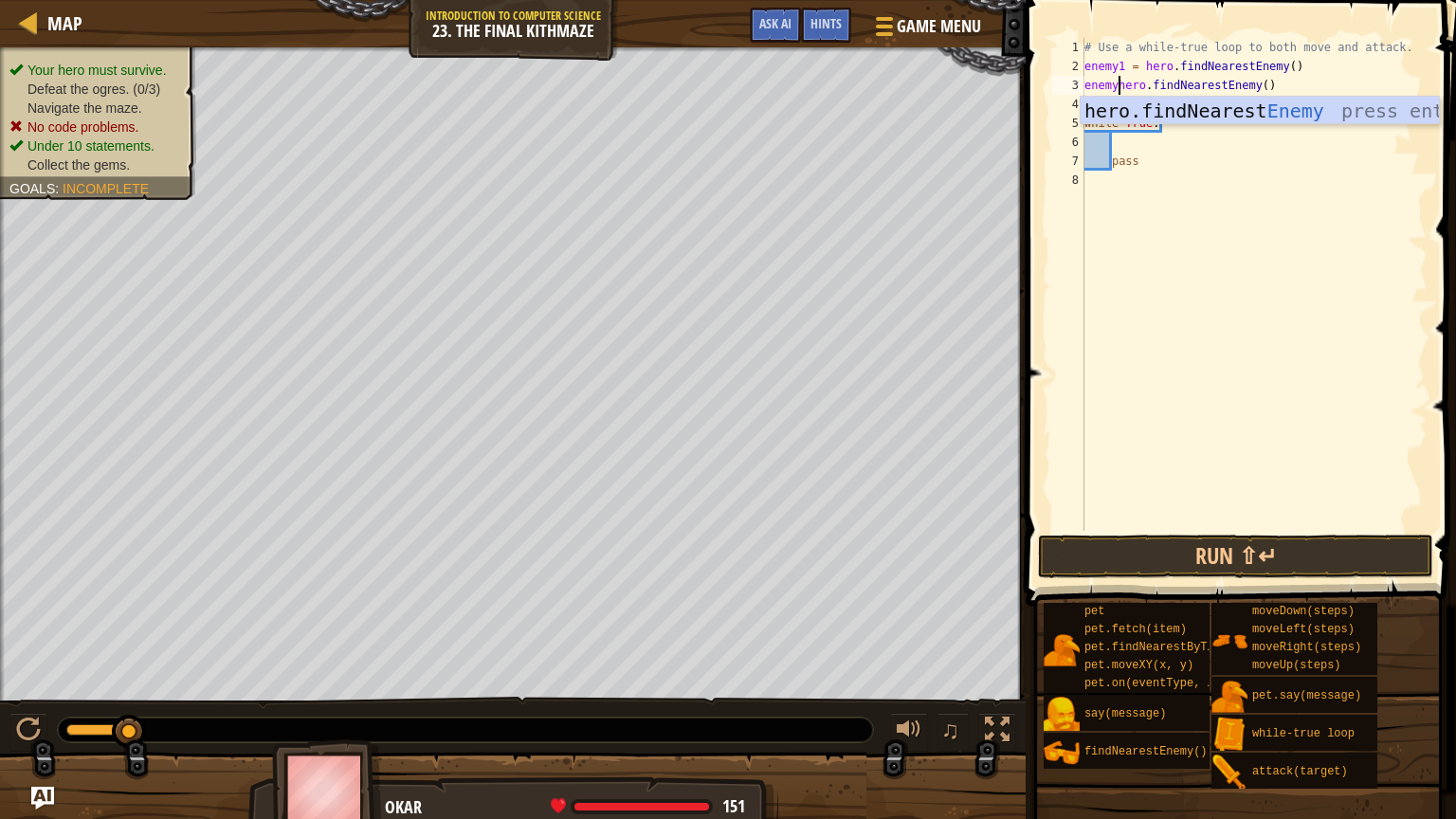
scroll to position [9, 4]
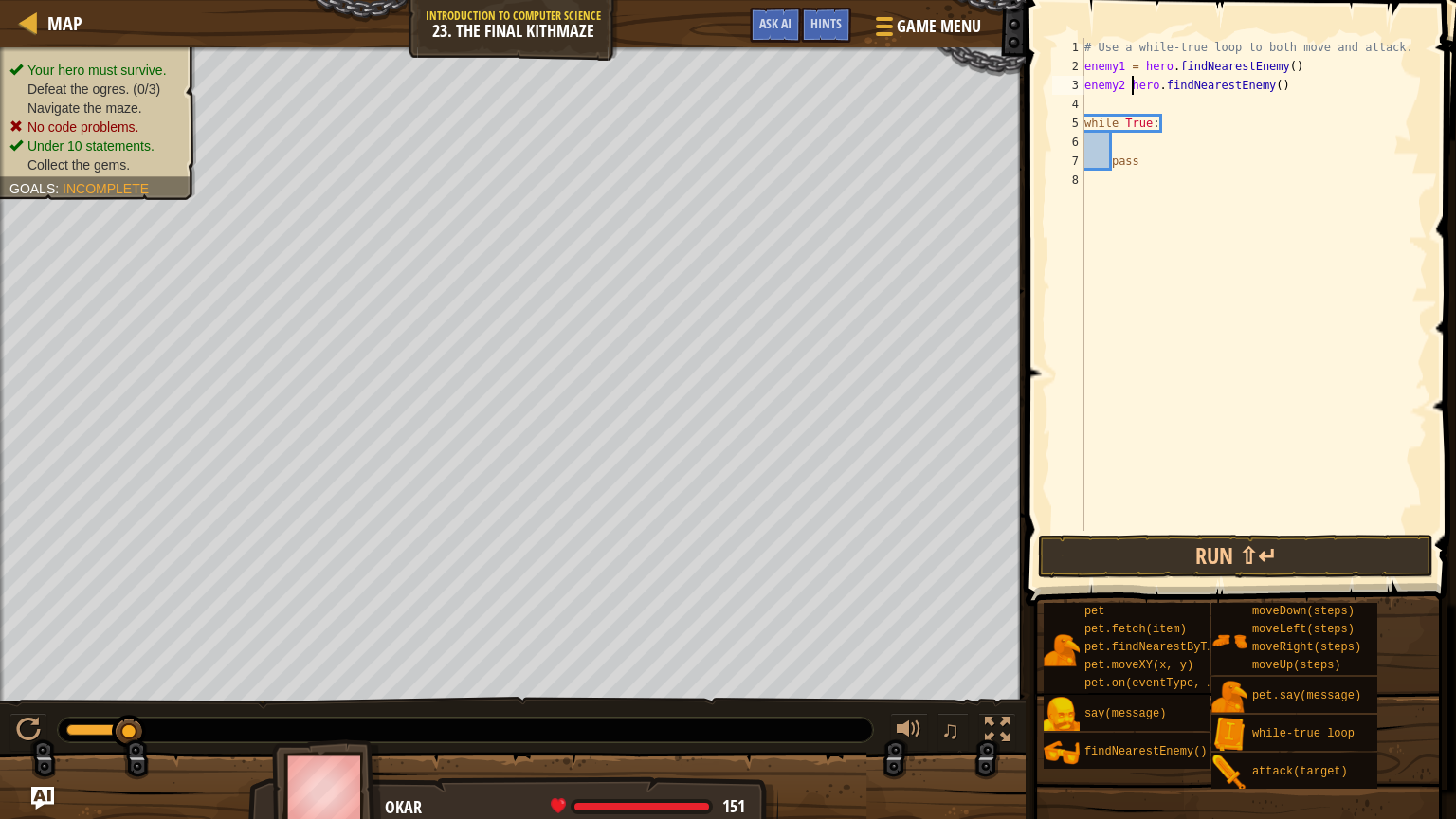
type textarea "enemy2 =hero.findNearestEnemy()"
click at [1110, 109] on div "# Use a while-true loop to both move and attack. enemy1 = hero . findNearestEne…" at bounding box center [1254, 303] width 347 height 531
click at [1333, 73] on div "# Use a while-true loop to both move and attack. enemy1 = hero . findNearestEne…" at bounding box center [1254, 303] width 347 height 531
type textarea "enemy1 = hero.findNearestEnemy()"
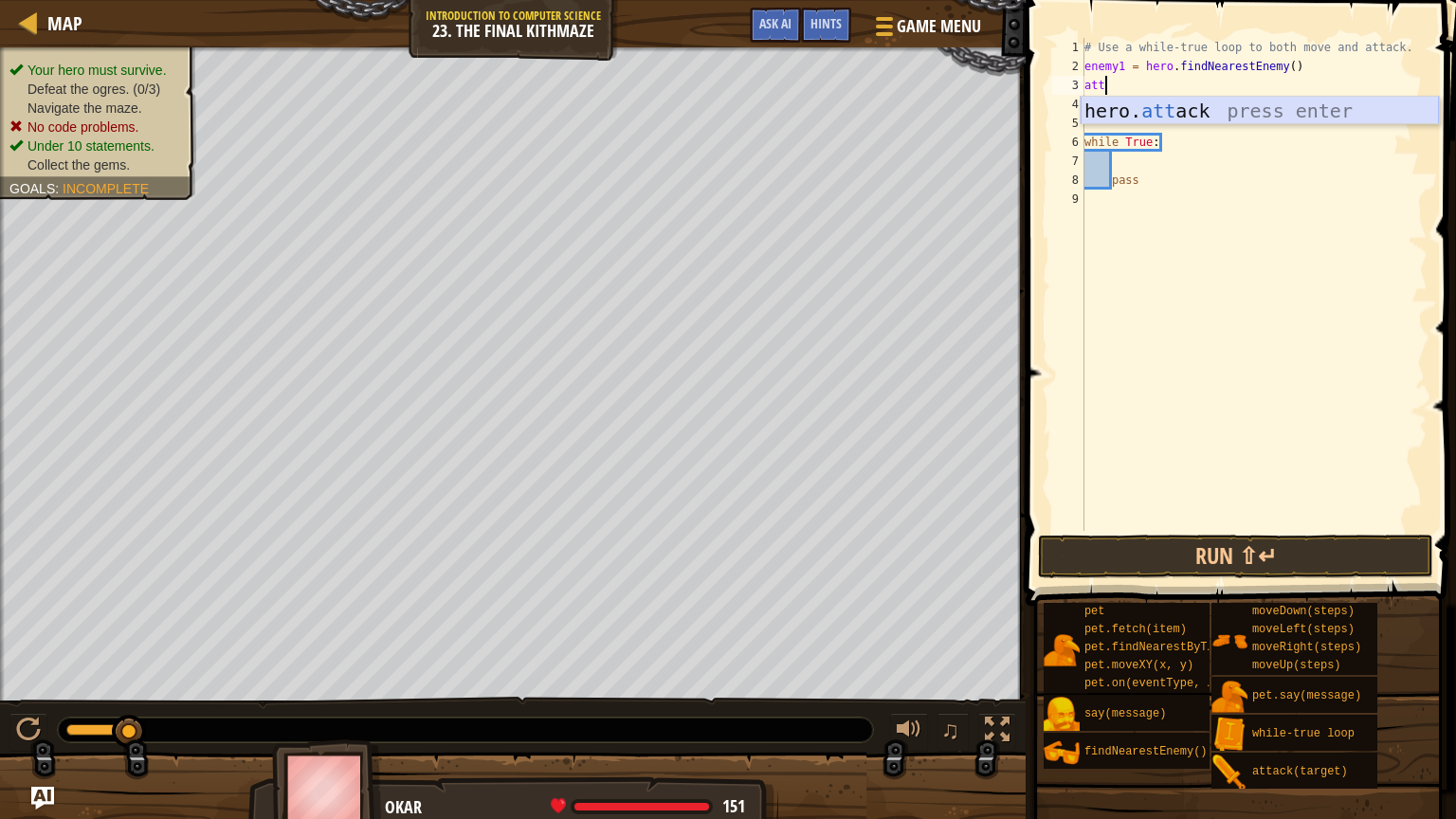
click at [1289, 105] on div "hero. att ack press enter" at bounding box center [1260, 139] width 359 height 85
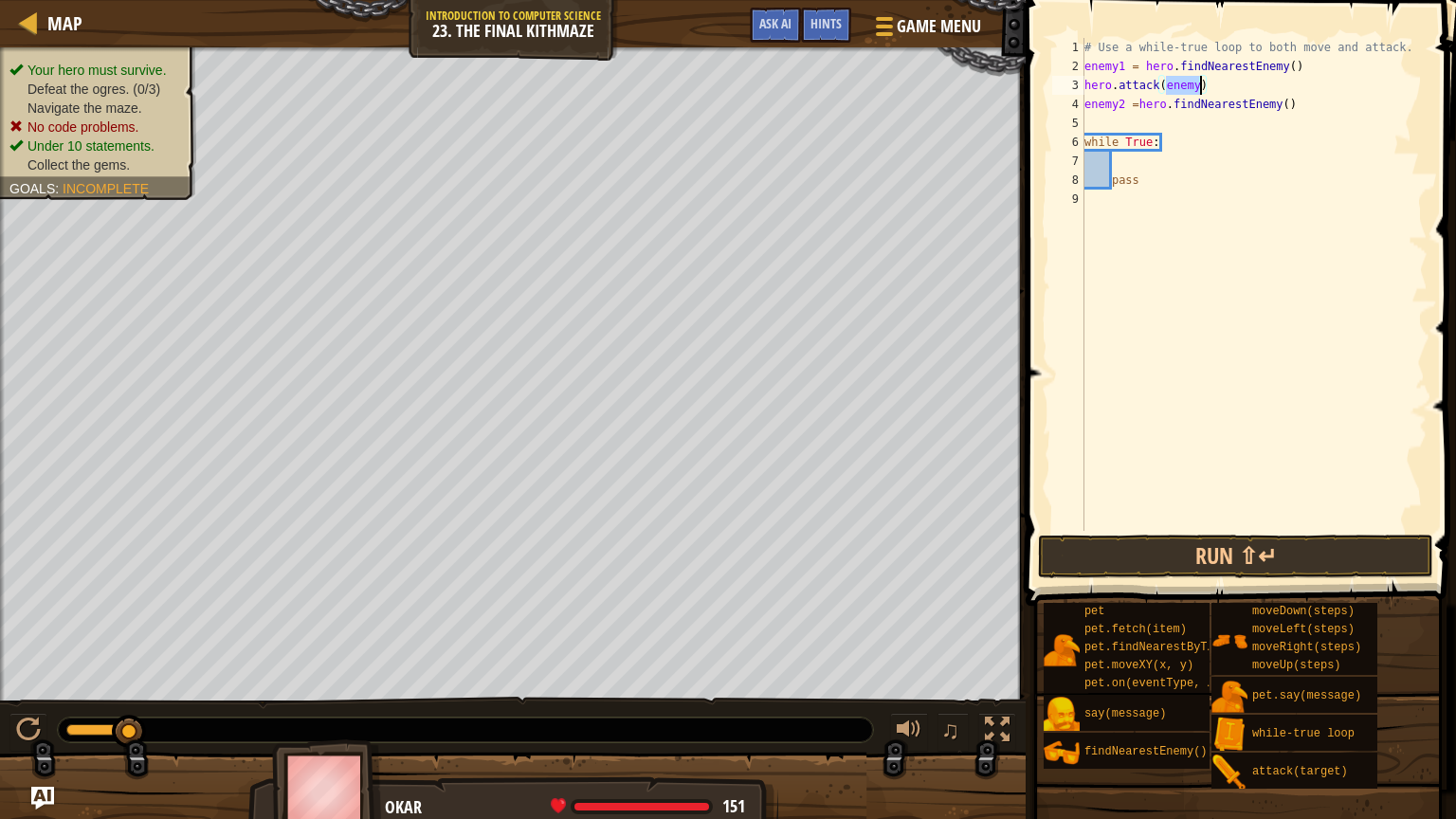
click at [1194, 86] on div "# Use a while-true loop to both move and attack. enemy1 = hero . findNearestEne…" at bounding box center [1254, 284] width 347 height 493
click at [1202, 86] on div "# Use a while-true loop to both move and attack. enemy1 = hero . findNearestEne…" at bounding box center [1254, 303] width 347 height 531
click at [1215, 79] on div "# Use a while-true loop to both move and attack. enemy1 = hero . findNearestEne…" at bounding box center [1254, 303] width 347 height 531
drag, startPoint x: 1215, startPoint y: 79, endPoint x: 1075, endPoint y: 85, distance: 140.1
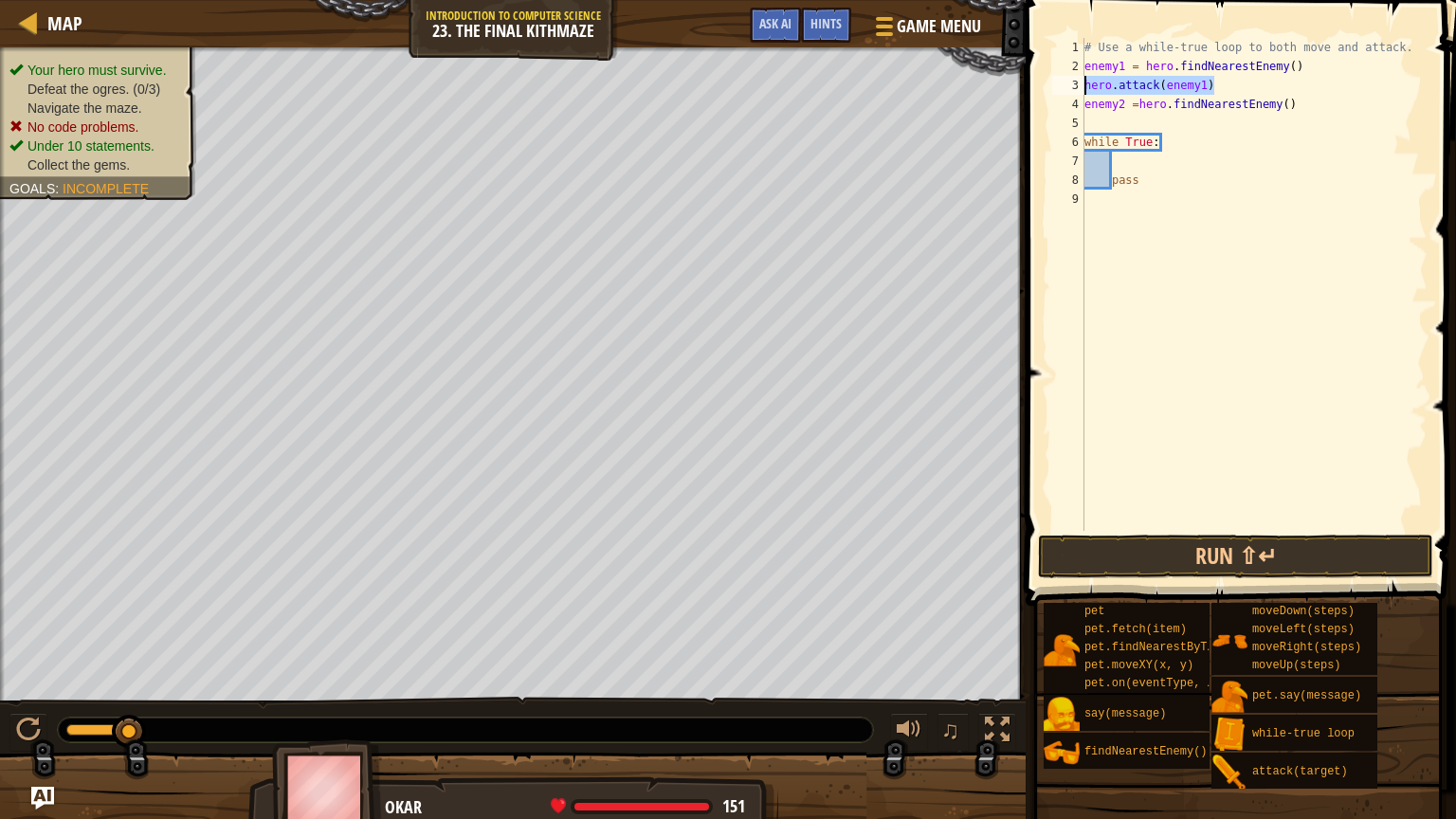
click at [1075, 85] on div "hero.attack(enemy1) 1 2 3 4 5 6 7 8 9 # Use a while-true loop to both move and …" at bounding box center [1238, 284] width 379 height 493
type textarea "hero.attack(enemy1)"
click at [1220, 82] on div "# Use a while-true loop to both move and attack. enemy1 = hero . findNearestEne…" at bounding box center [1254, 284] width 347 height 493
paste textarea "hero.attack(enemy1)"
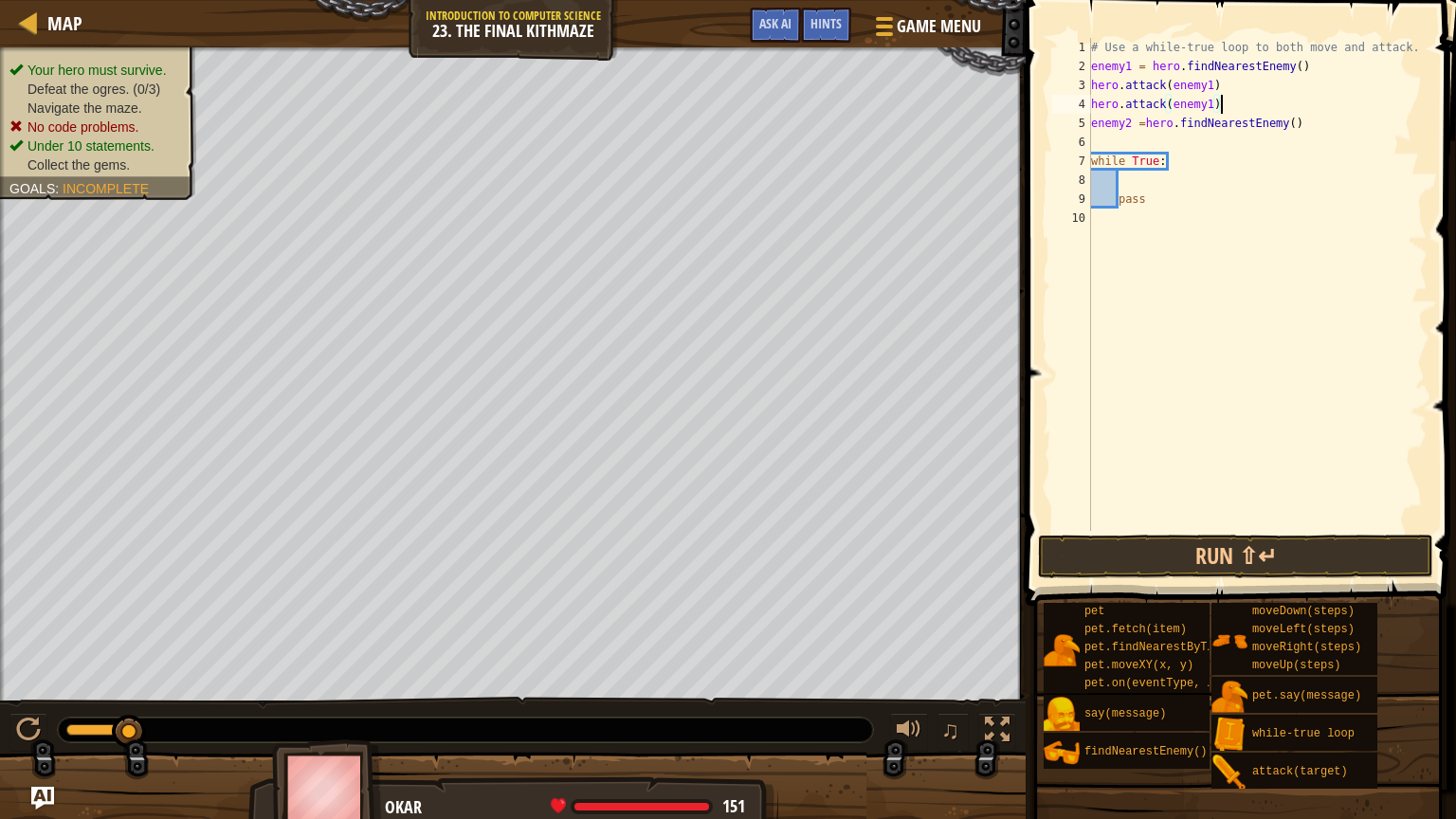
click at [1254, 193] on div "# Use a while-true loop to both move and attack. enemy1 = hero . findNearestEne…" at bounding box center [1258, 303] width 341 height 531
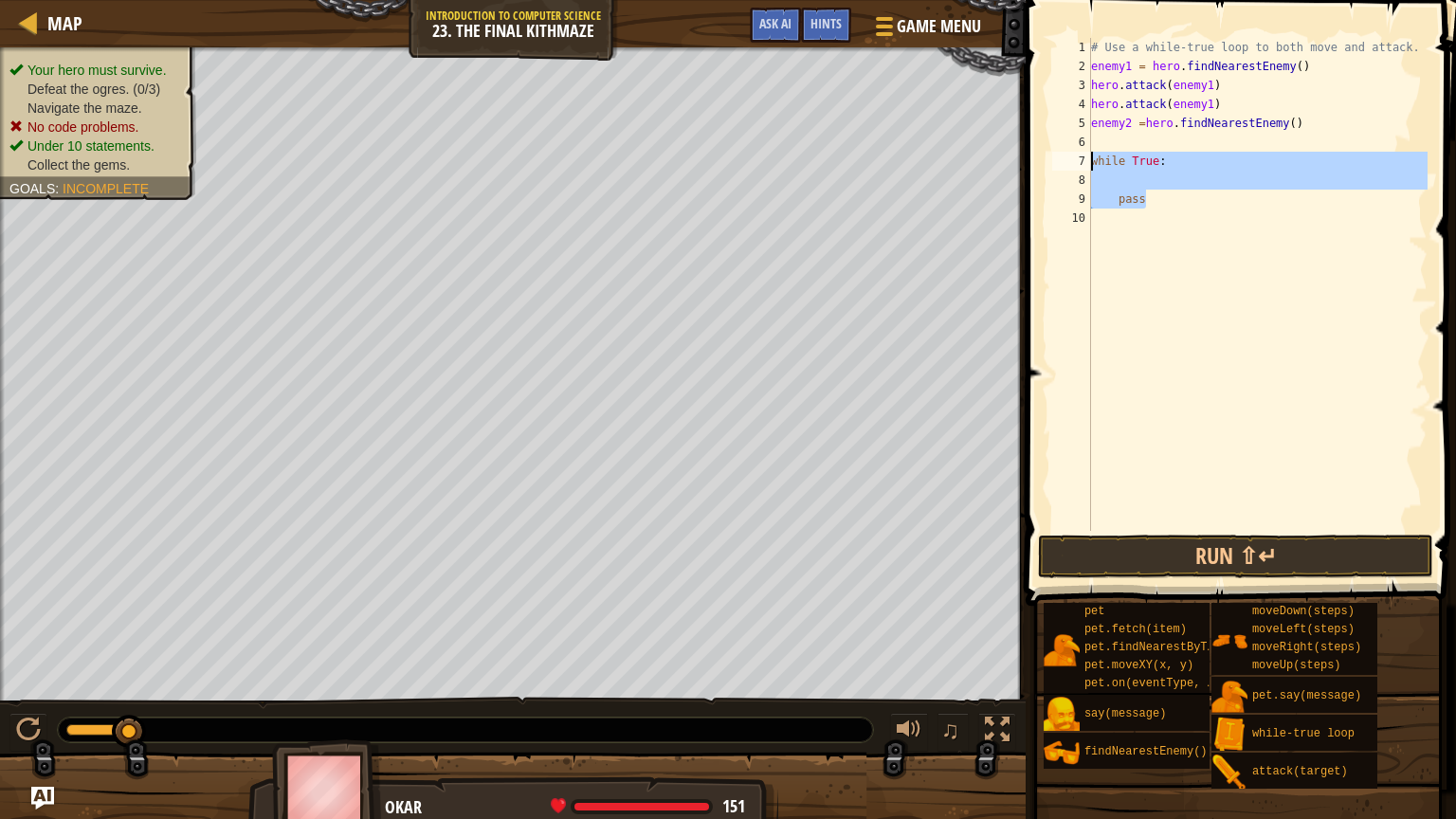
drag, startPoint x: 1254, startPoint y: 193, endPoint x: 1050, endPoint y: 156, distance: 207.3
click at [1050, 156] on div "pass 1 2 3 4 5 6 7 8 9 10 # Use a while-true loop to both move and attack. enem…" at bounding box center [1238, 284] width 379 height 493
type textarea "while True:"
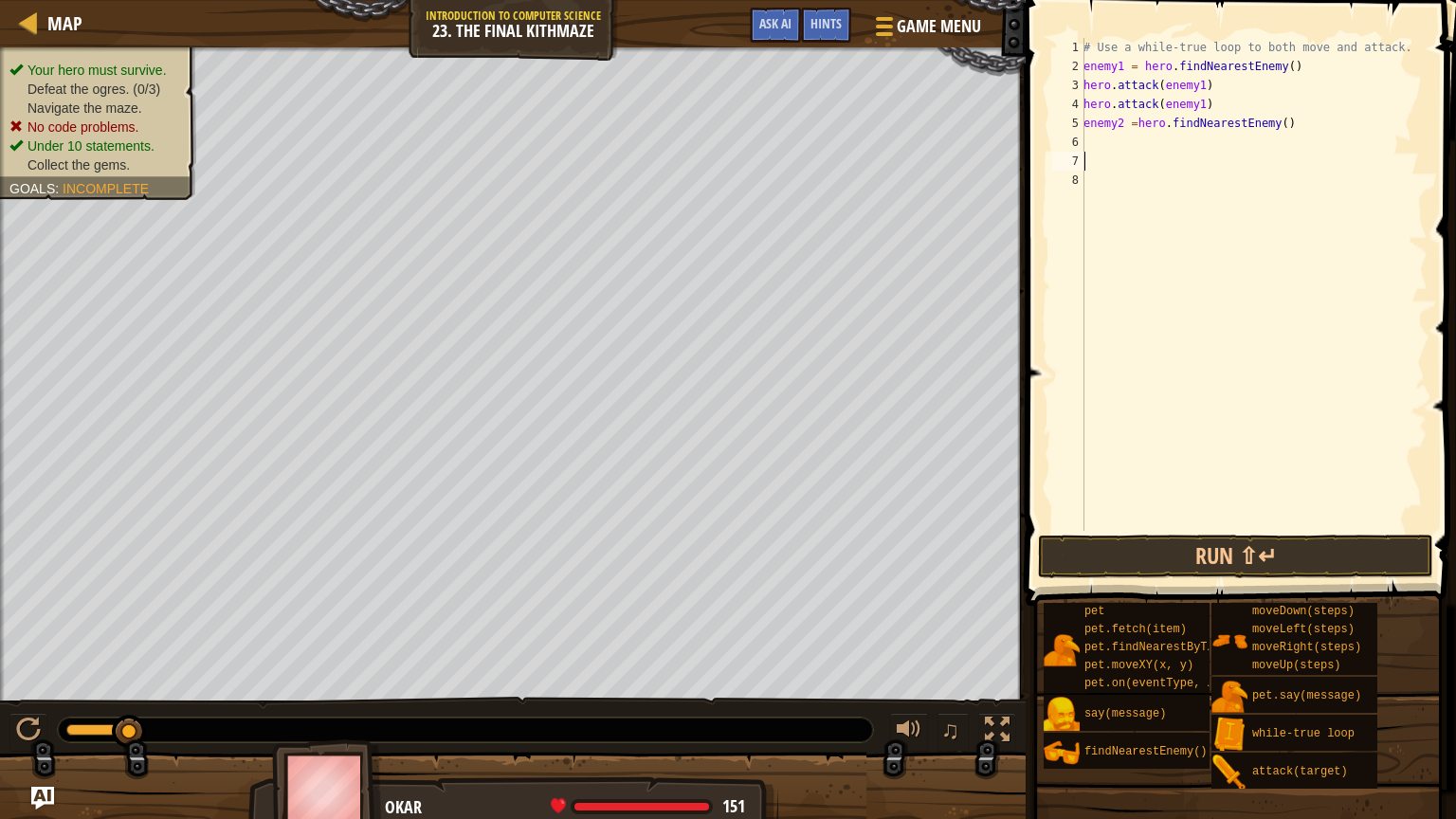
click at [1090, 138] on div "# Use a while-true loop to both move and attack. enemy1 = hero . findNearestEne…" at bounding box center [1254, 303] width 348 height 531
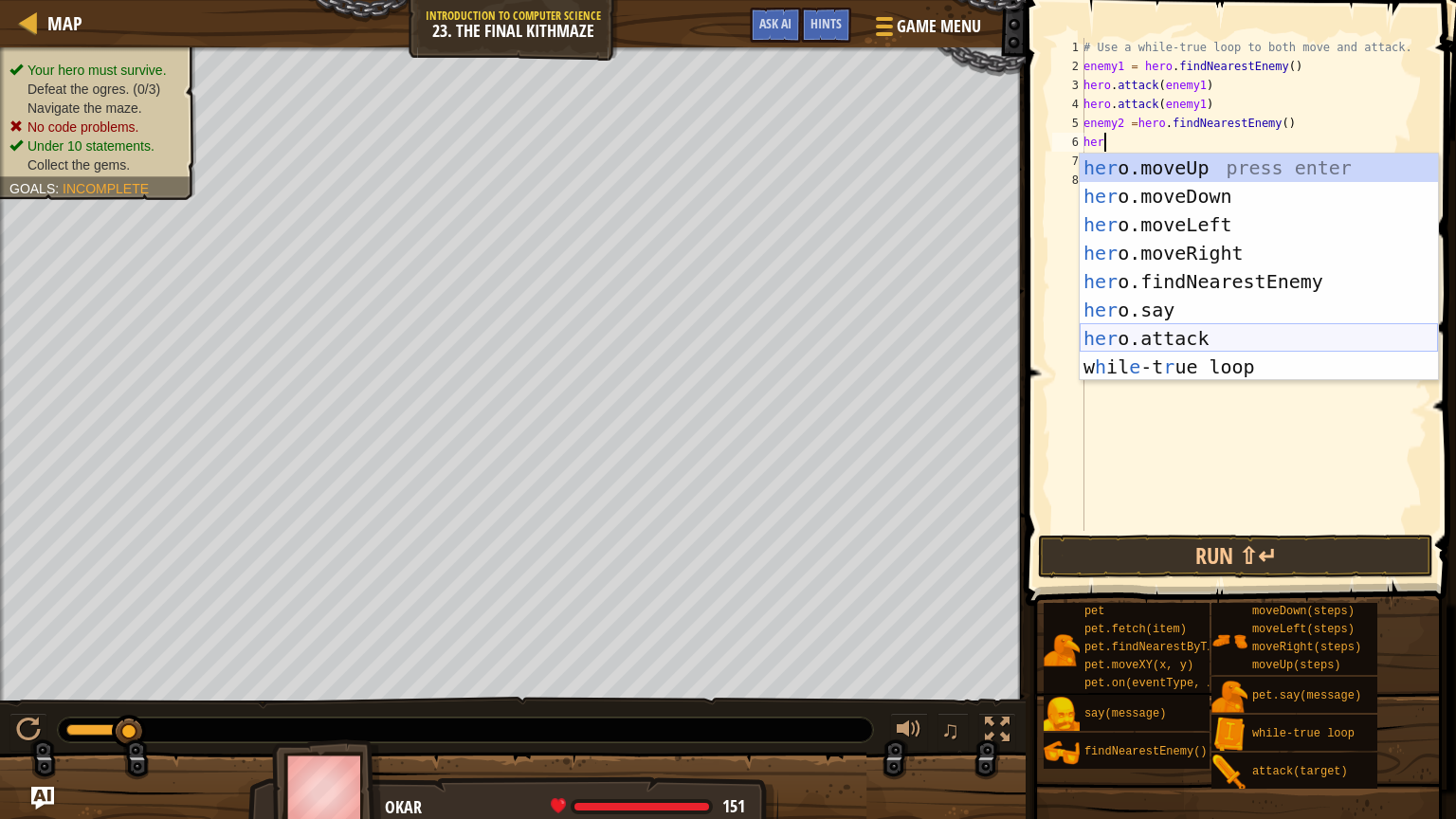
click at [1250, 329] on div "her o.moveUp press enter her o.moveDown press enter her o.moveLeft press enter …" at bounding box center [1259, 296] width 359 height 284
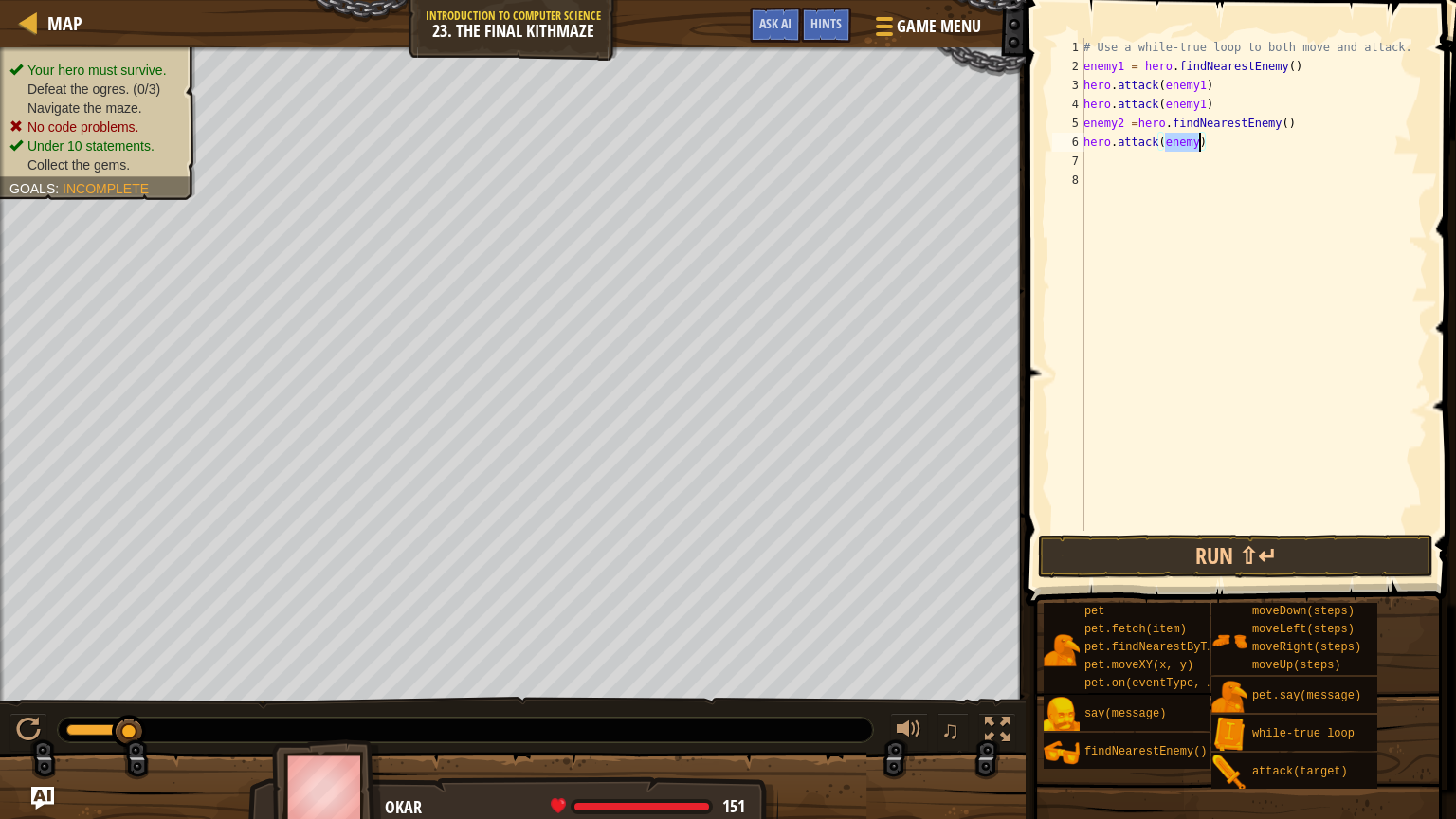
click at [1199, 138] on div "# Use a while-true loop to both move and attack. enemy1 = hero . findNearestEne…" at bounding box center [1254, 284] width 348 height 493
click at [1235, 142] on div "# Use a while-true loop to both move and attack. enemy1 = hero . findNearestEne…" at bounding box center [1254, 303] width 348 height 531
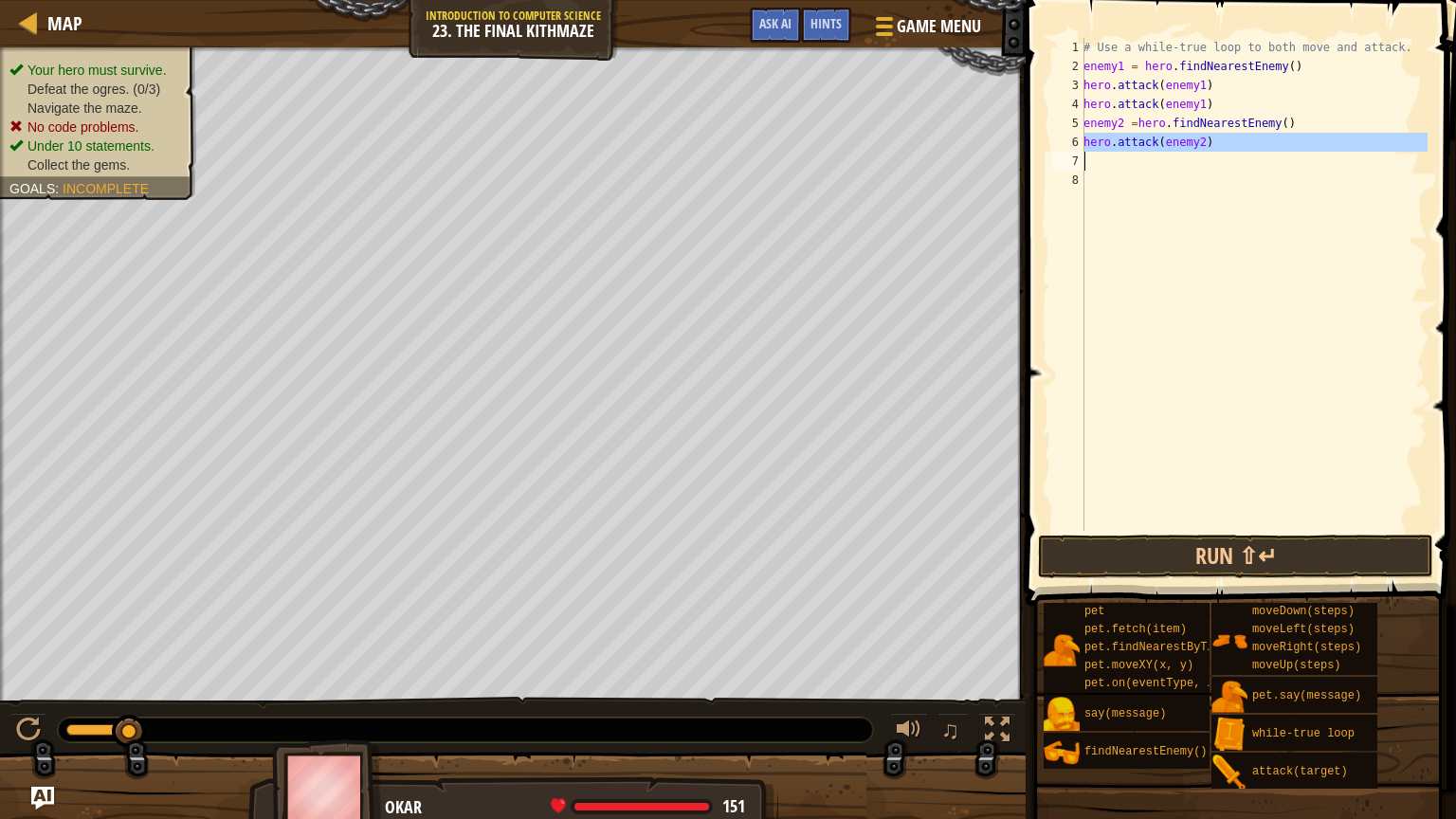
type textarea "hero.attack(enemy2)"
click at [1238, 160] on div "# Use a while-true loop to both move and attack. enemy1 = hero . findNearestEne…" at bounding box center [1254, 284] width 348 height 493
click at [1238, 160] on div "# Use a while-true loop to both move and attack. enemy1 = hero . findNearestEne…" at bounding box center [1254, 303] width 348 height 531
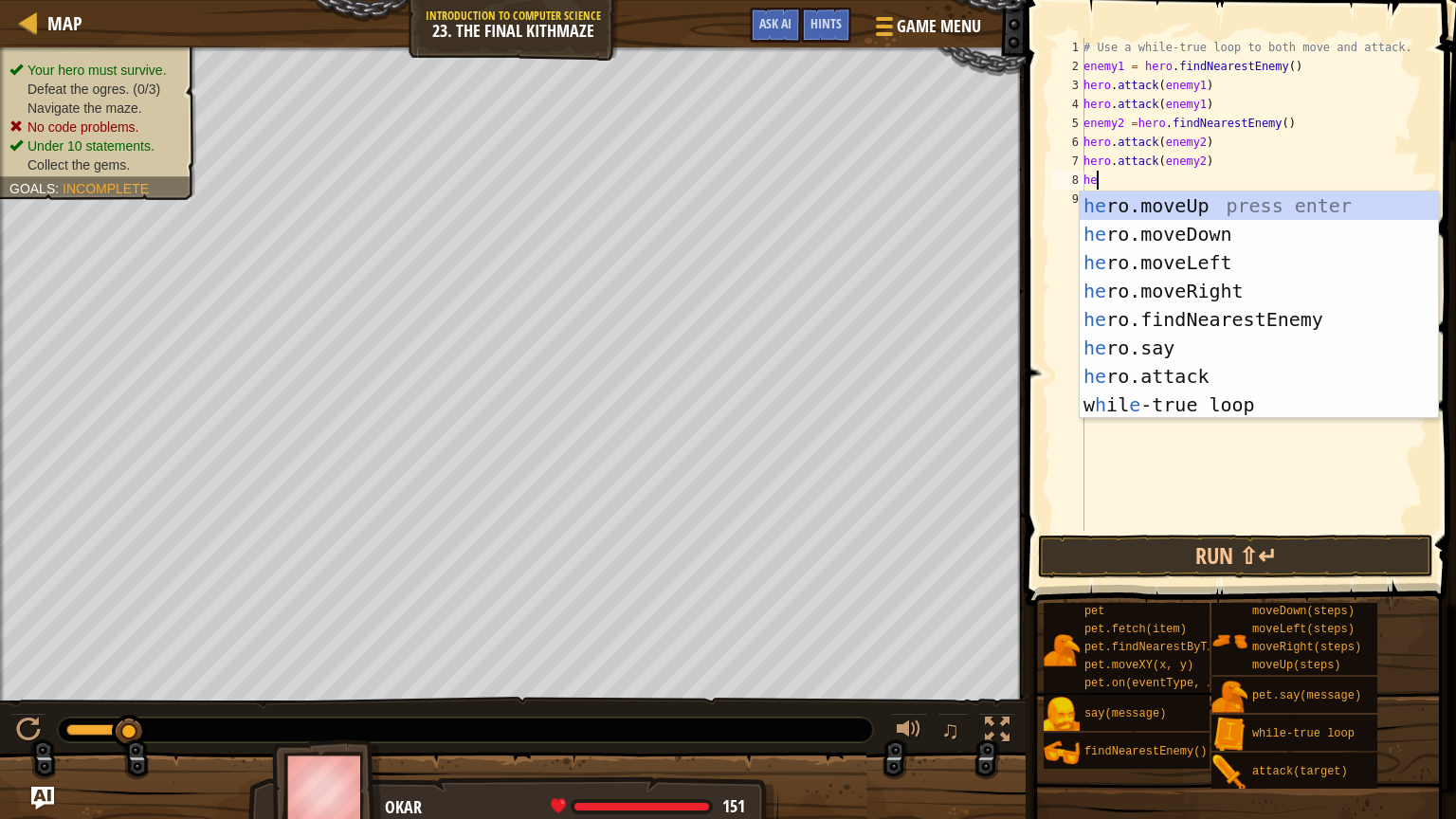
type textarea "hero"
click at [1243, 332] on div "hero .moveUp press enter hero .moveDown press enter hero .moveLeft press enter …" at bounding box center [1259, 334] width 359 height 284
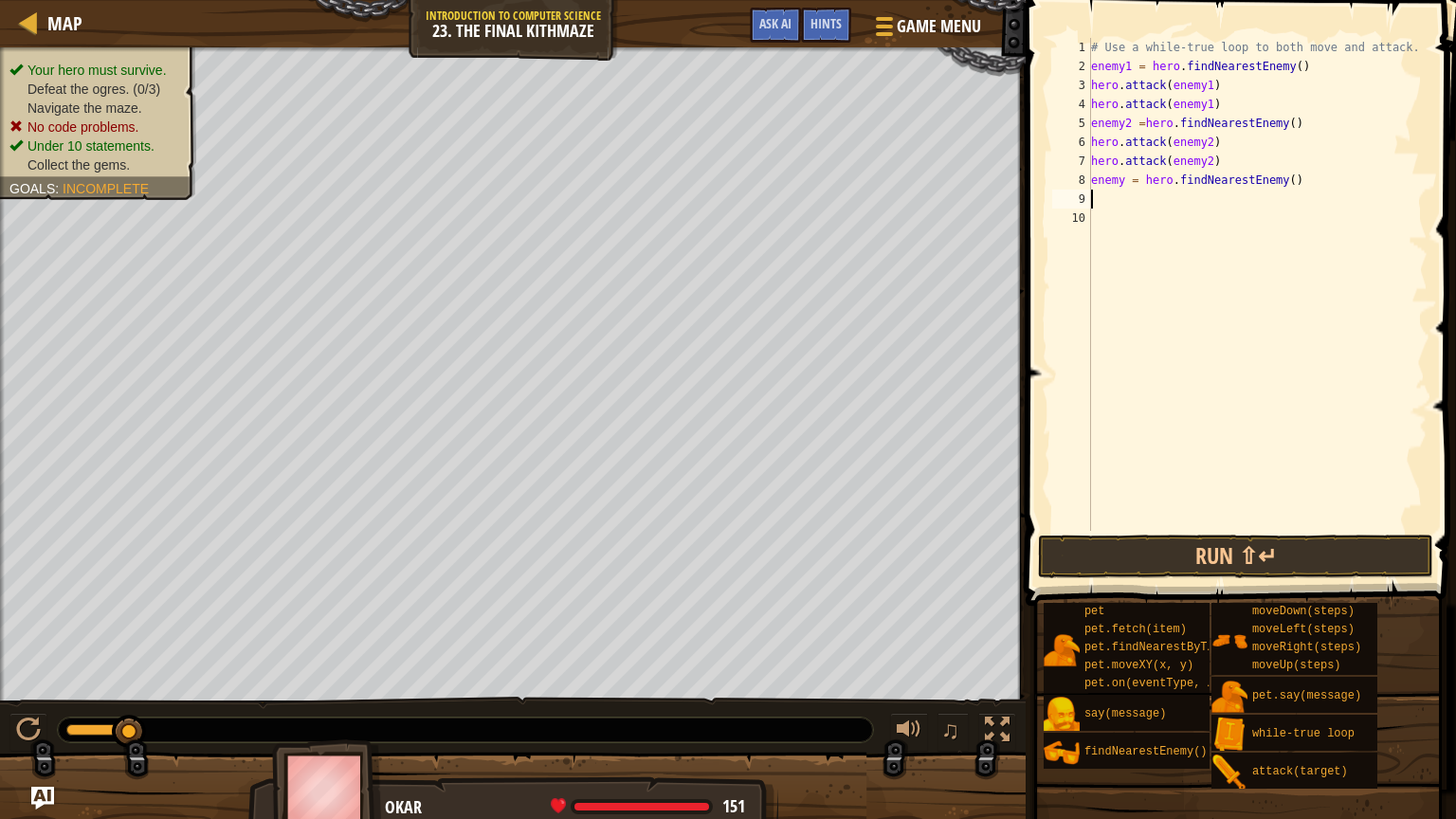
click at [1122, 173] on div "# Use a while-true loop to both move and attack. enemy1 = hero . findNearestEne…" at bounding box center [1258, 303] width 341 height 531
type textarea "enemy3 = hero.findNearestEnemy()"
click at [1122, 202] on div "# Use a while-true loop to both move and attack. enemy1 = hero . findNearestEne…" at bounding box center [1258, 303] width 341 height 531
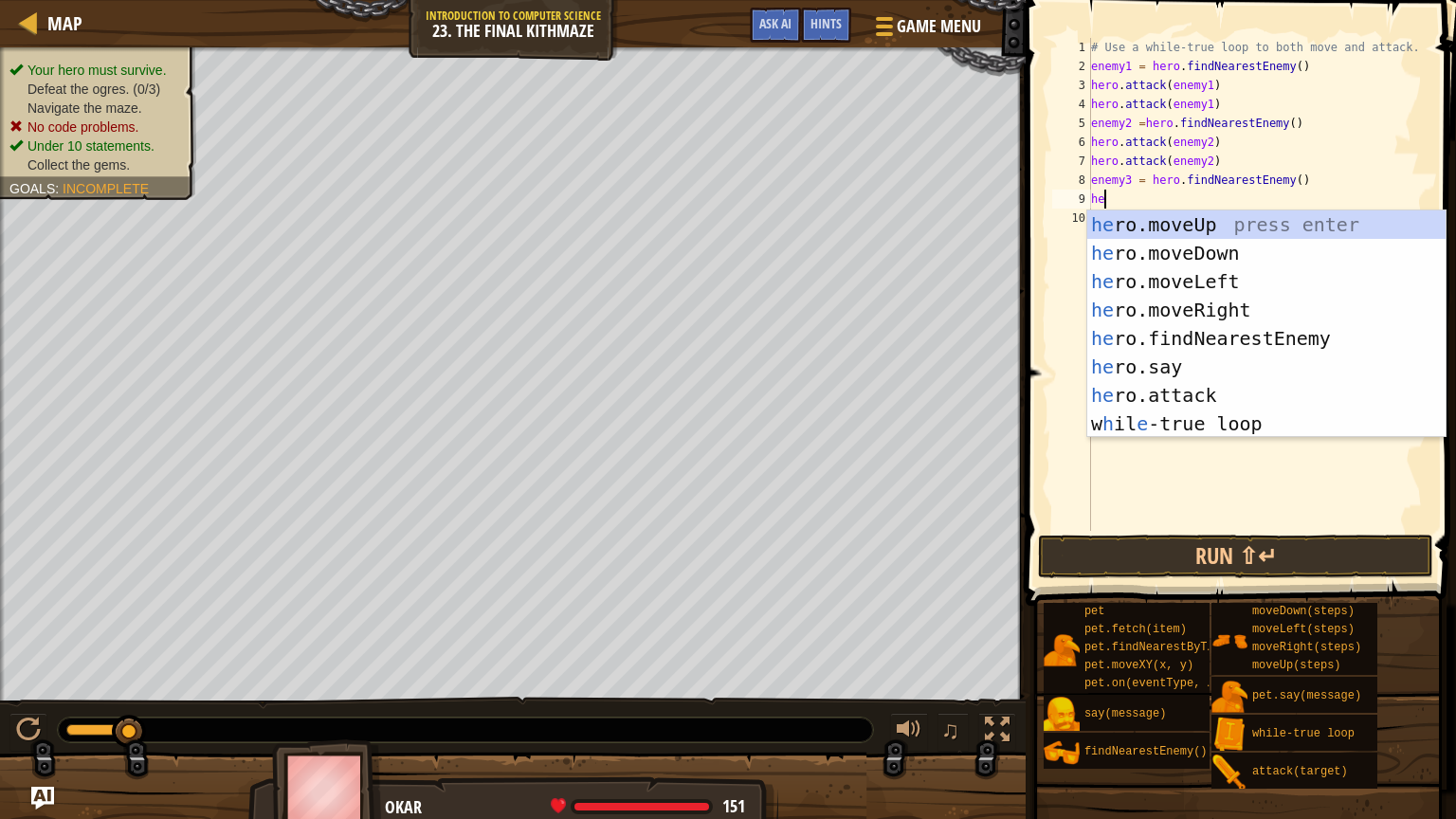
scroll to position [9, 0]
click at [1198, 390] on div "hero .moveUp press enter hero .moveDown press enter hero .moveLeft press enter …" at bounding box center [1267, 353] width 359 height 284
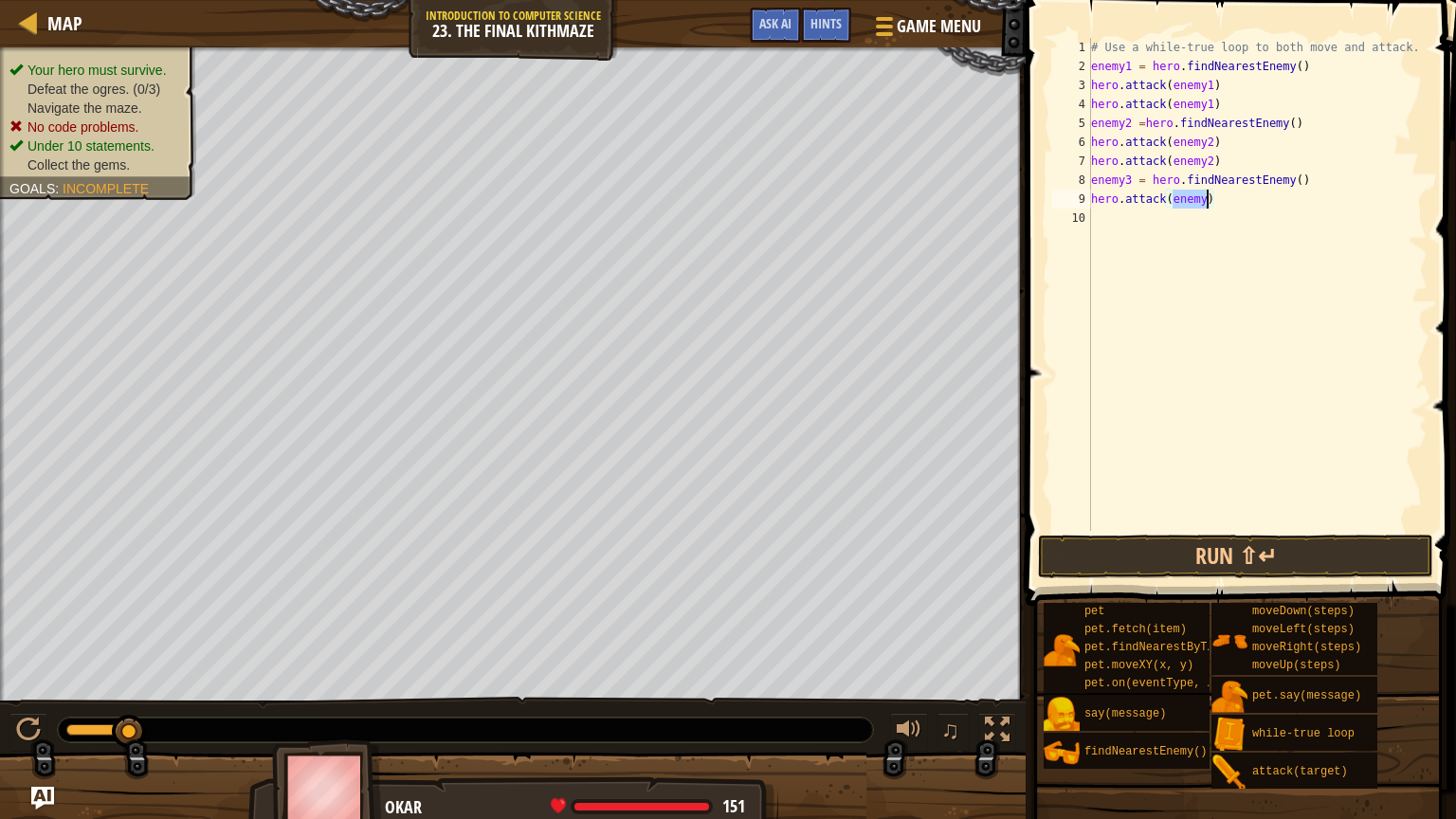
click at [1205, 203] on div "# Use a while-true loop to both move and attack. enemy1 = hero . findNearestEne…" at bounding box center [1258, 284] width 340 height 493
click at [1231, 197] on div "# Use a while-true loop to both move and attack. enemy1 = hero . findNearestEne…" at bounding box center [1258, 303] width 341 height 531
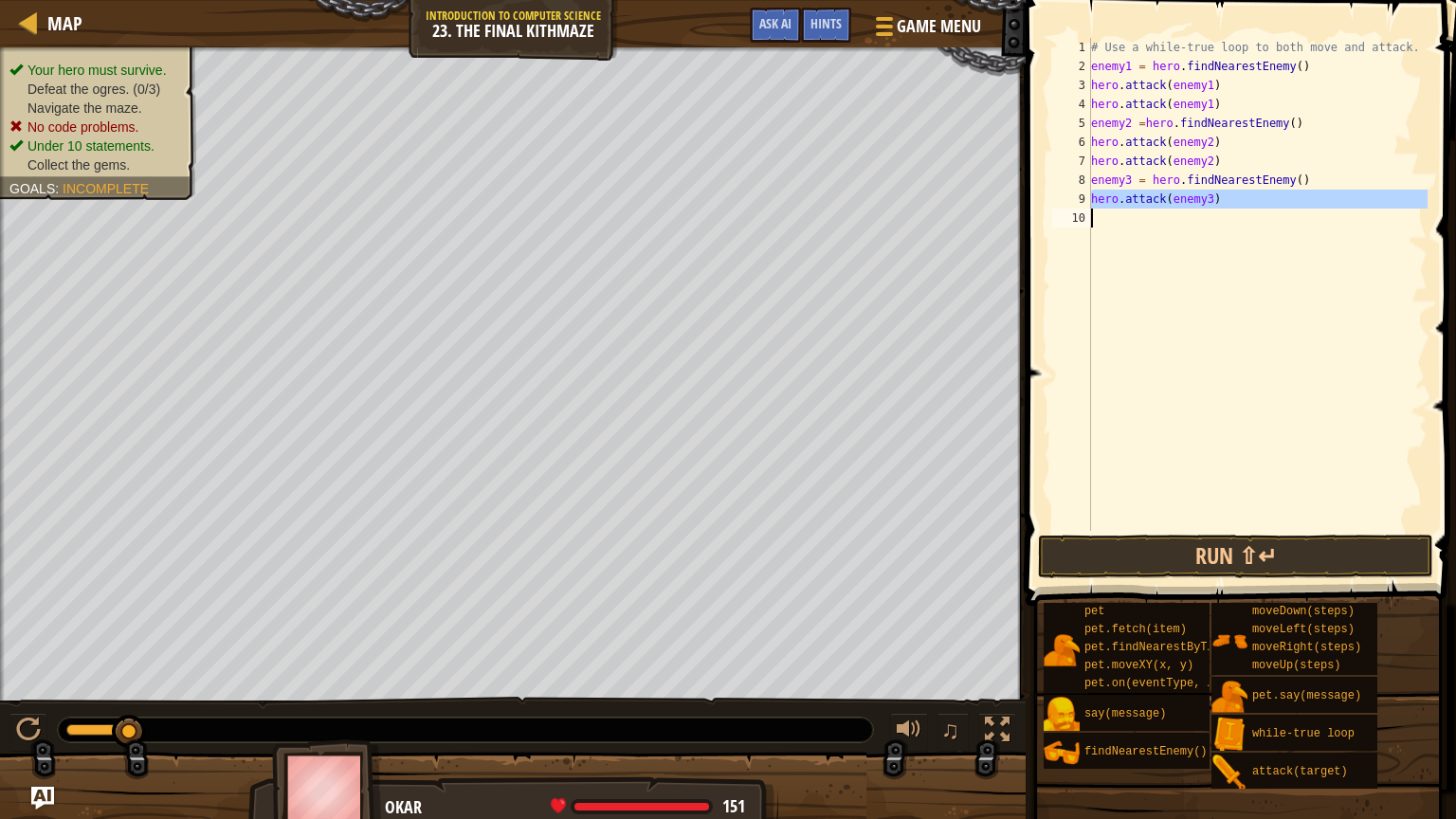
type textarea "hero.attack(enemy3)"
click at [1230, 218] on div "# Use a while-true loop to both move and attack. enemy1 = hero . findNearestEne…" at bounding box center [1258, 284] width 340 height 493
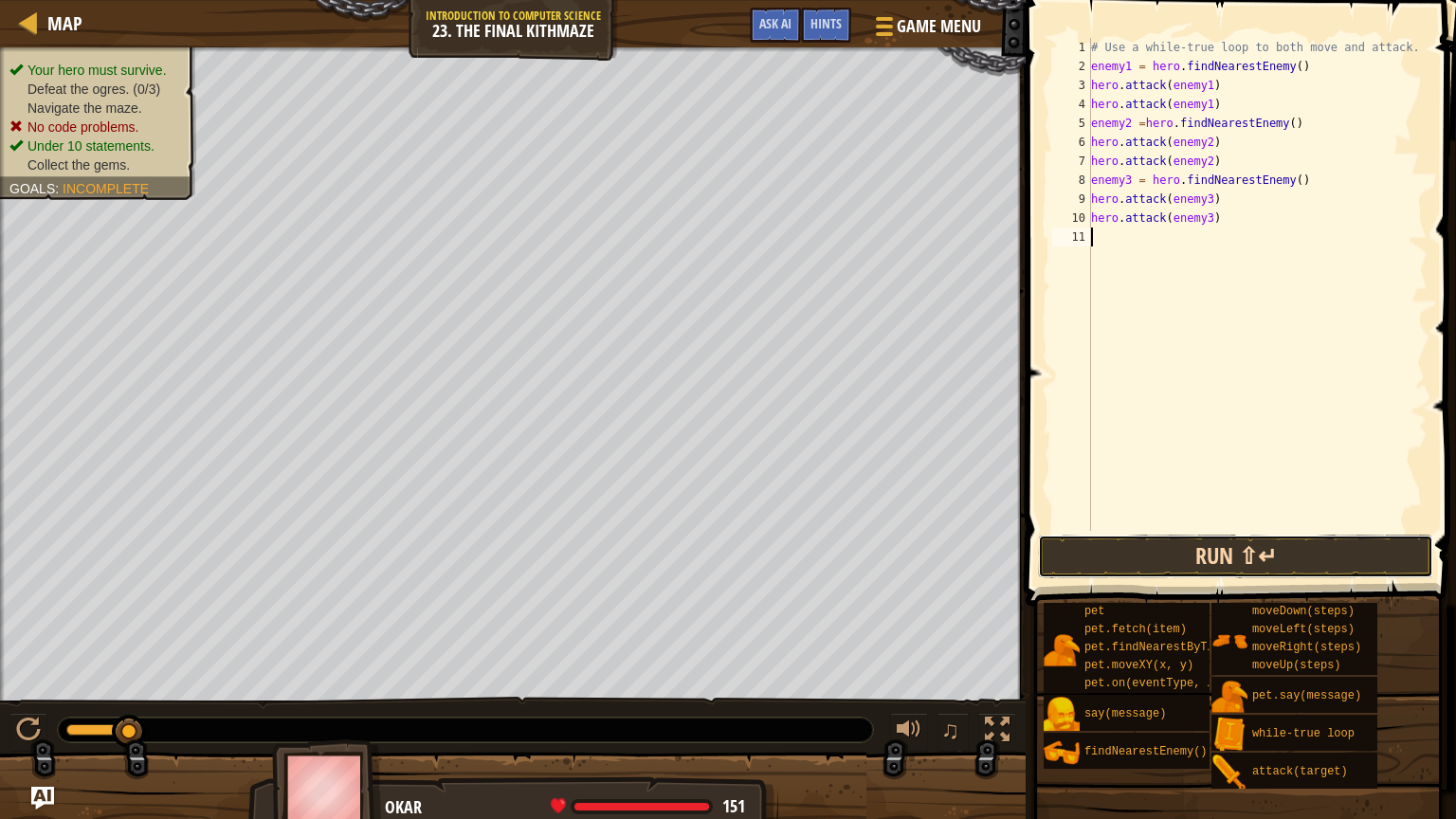
click at [1305, 557] on button "Run ⇧↵" at bounding box center [1236, 556] width 395 height 44
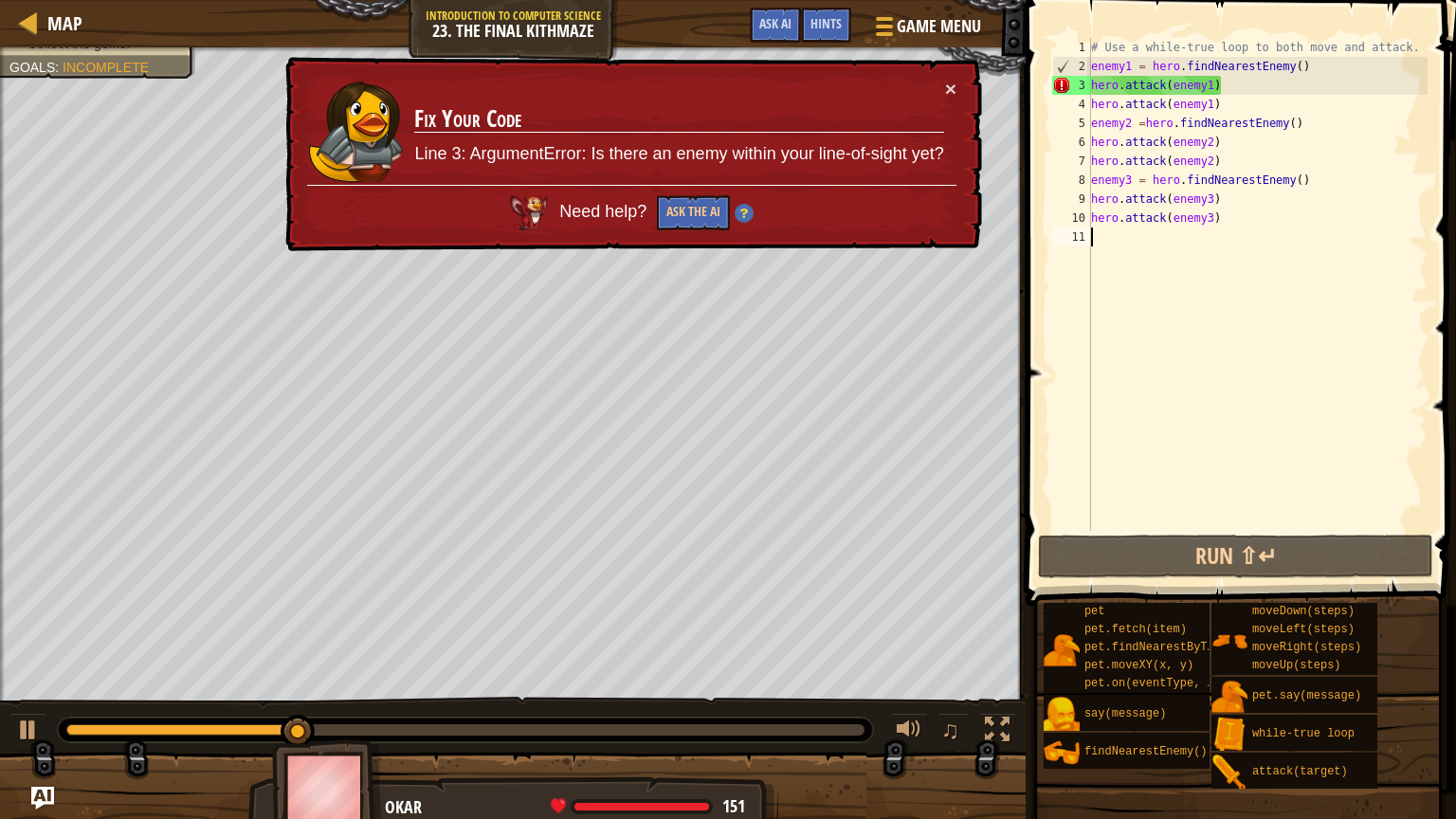
click at [1326, 71] on div "# Use a while-true loop to both move and attack. enemy1 = hero . findNearestEne…" at bounding box center [1258, 303] width 341 height 531
type textarea "enemy1 = hero.findNearestEnemy()"
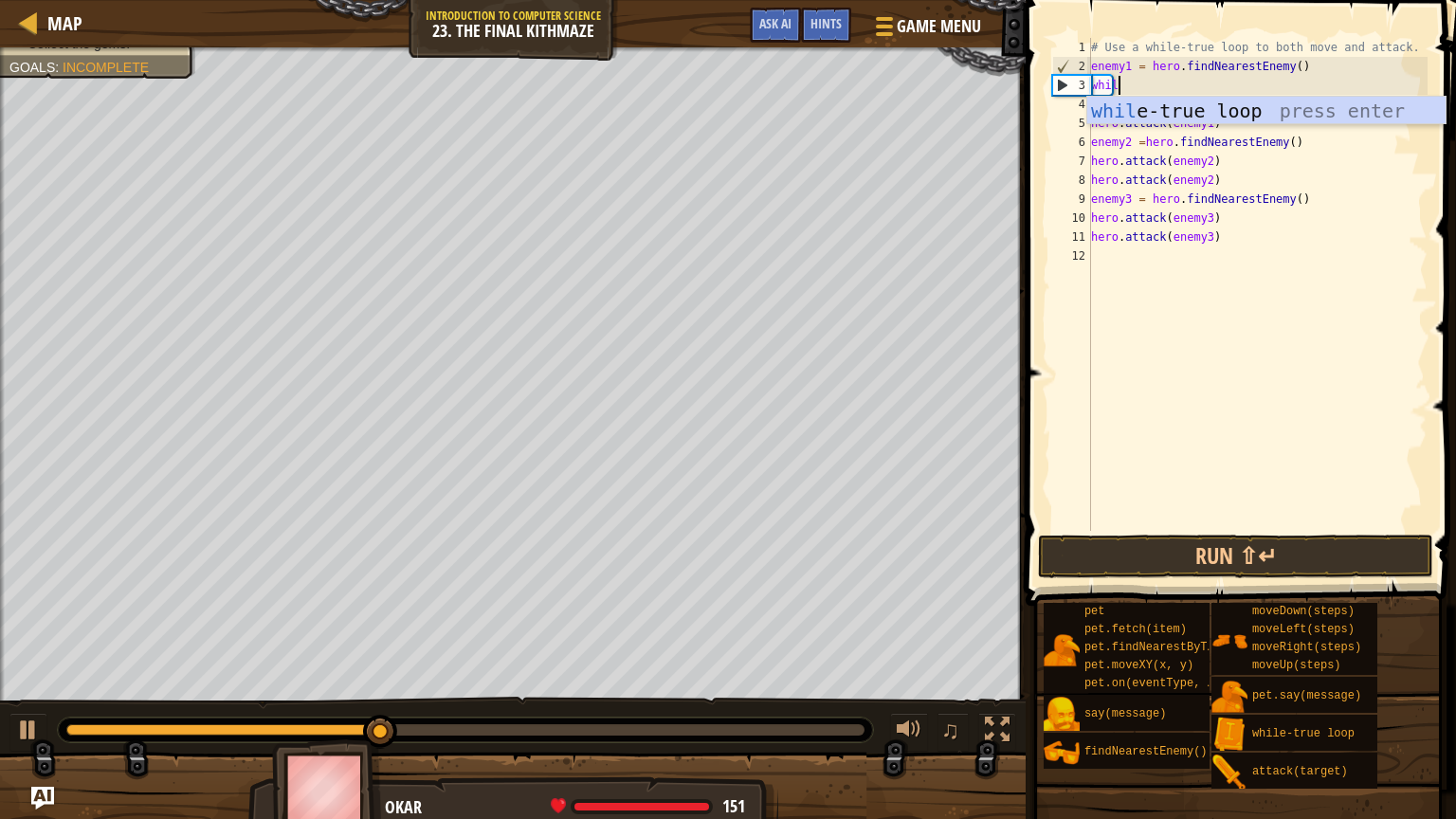
type textarea "while"
click at [1363, 121] on div "while -true loop press enter" at bounding box center [1267, 139] width 359 height 85
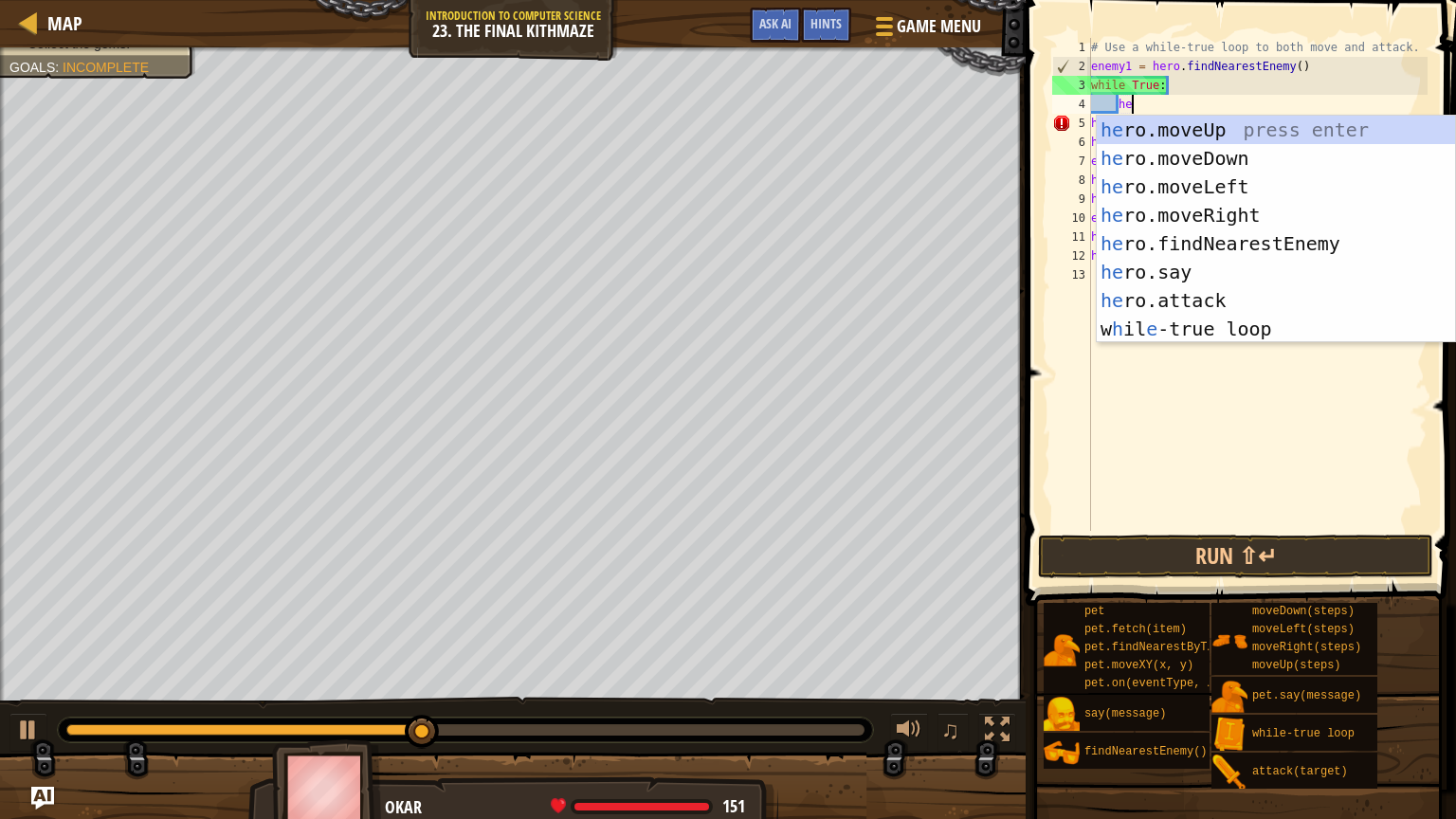
type textarea "hero"
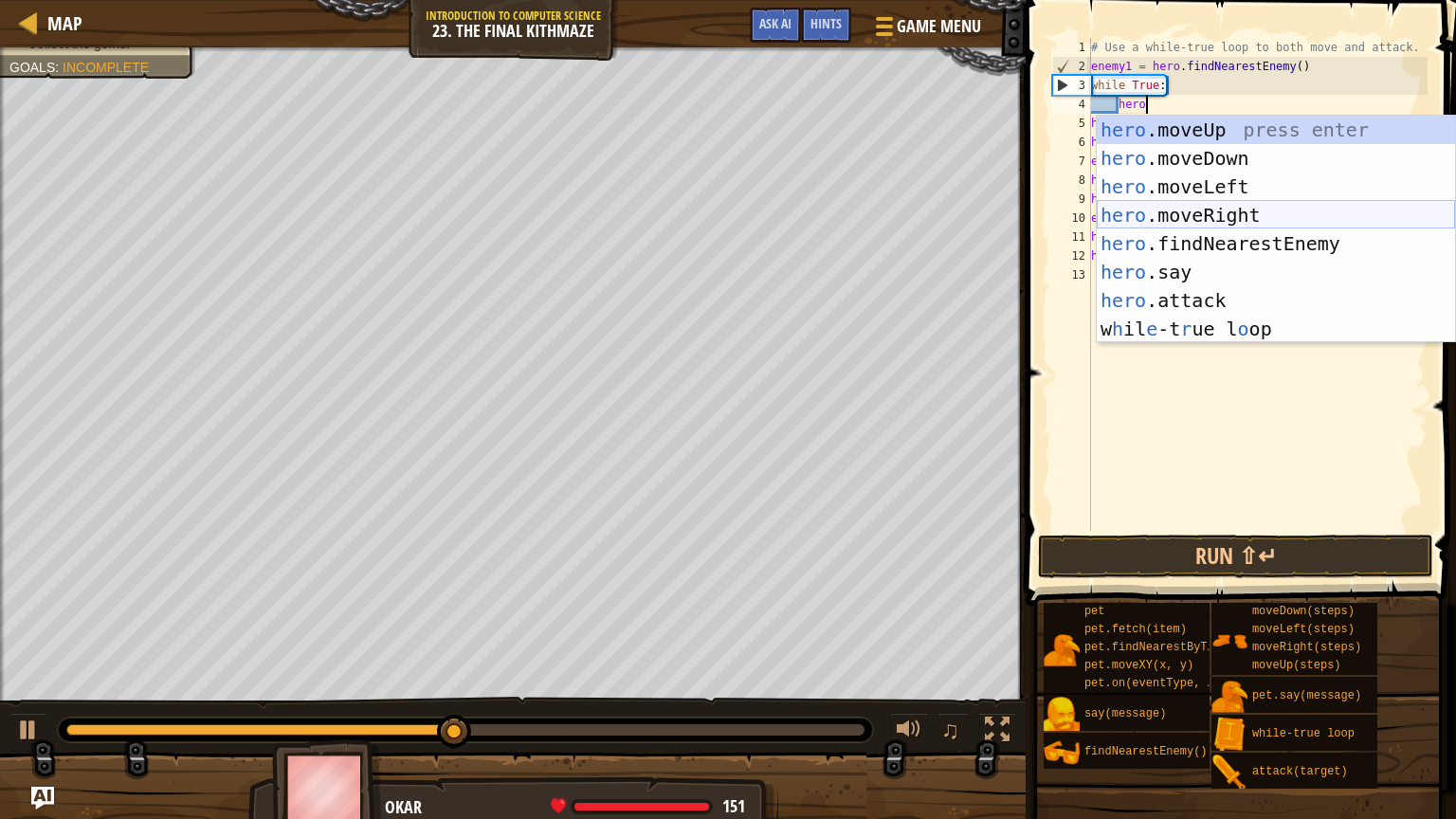
click at [1272, 218] on div "hero .moveUp press enter hero .moveDown press enter hero .moveLeft press enter …" at bounding box center [1275, 258] width 359 height 284
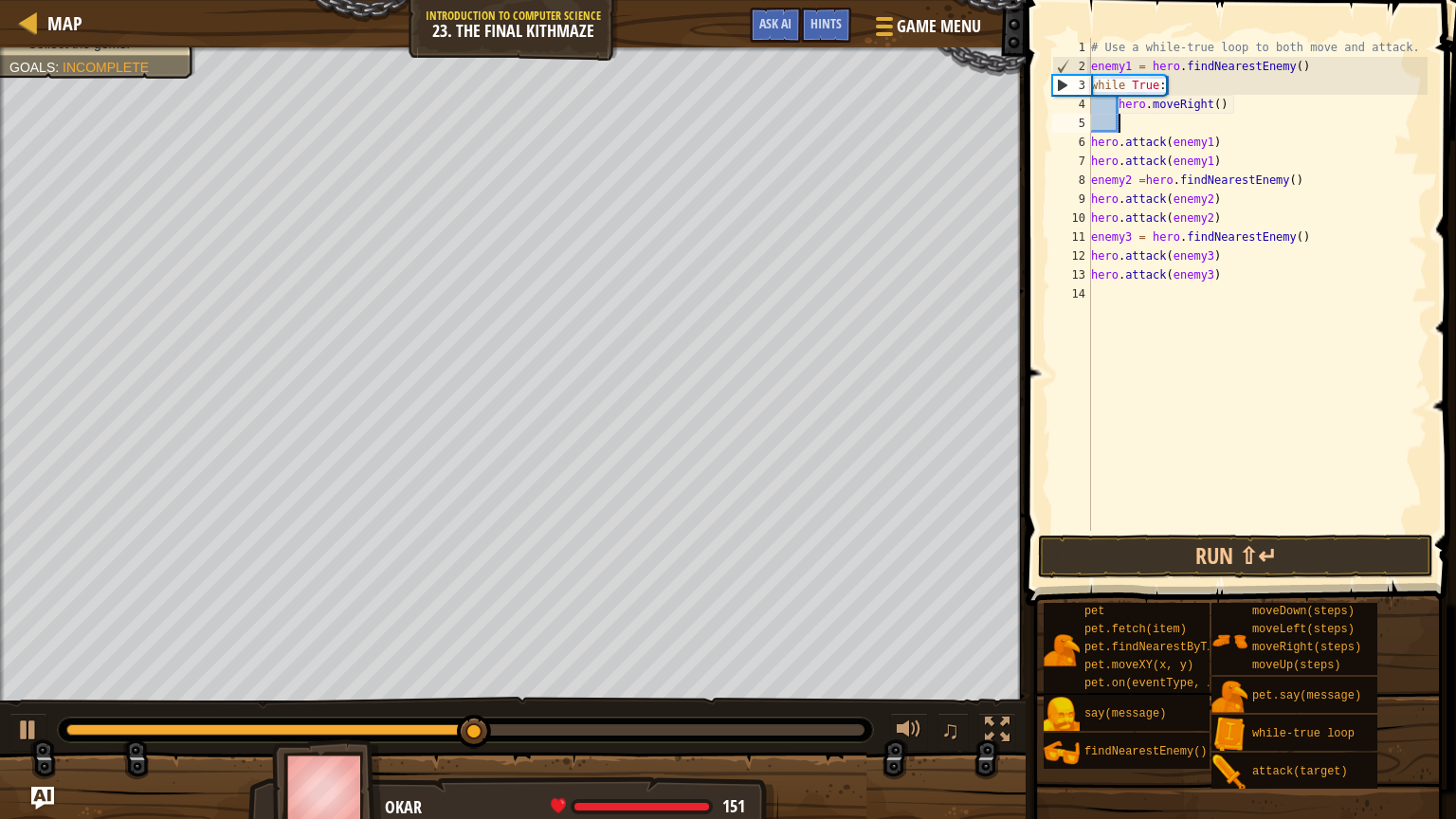
click at [1217, 108] on div "# Use a while-true loop to both move and attack. enemy1 = hero . findNearestEne…" at bounding box center [1258, 303] width 341 height 531
type textarea "hero.moveRight()"
click at [1210, 126] on div "# Use a while-true loop to both move and attack. enemy1 = hero . findNearestEne…" at bounding box center [1258, 303] width 341 height 531
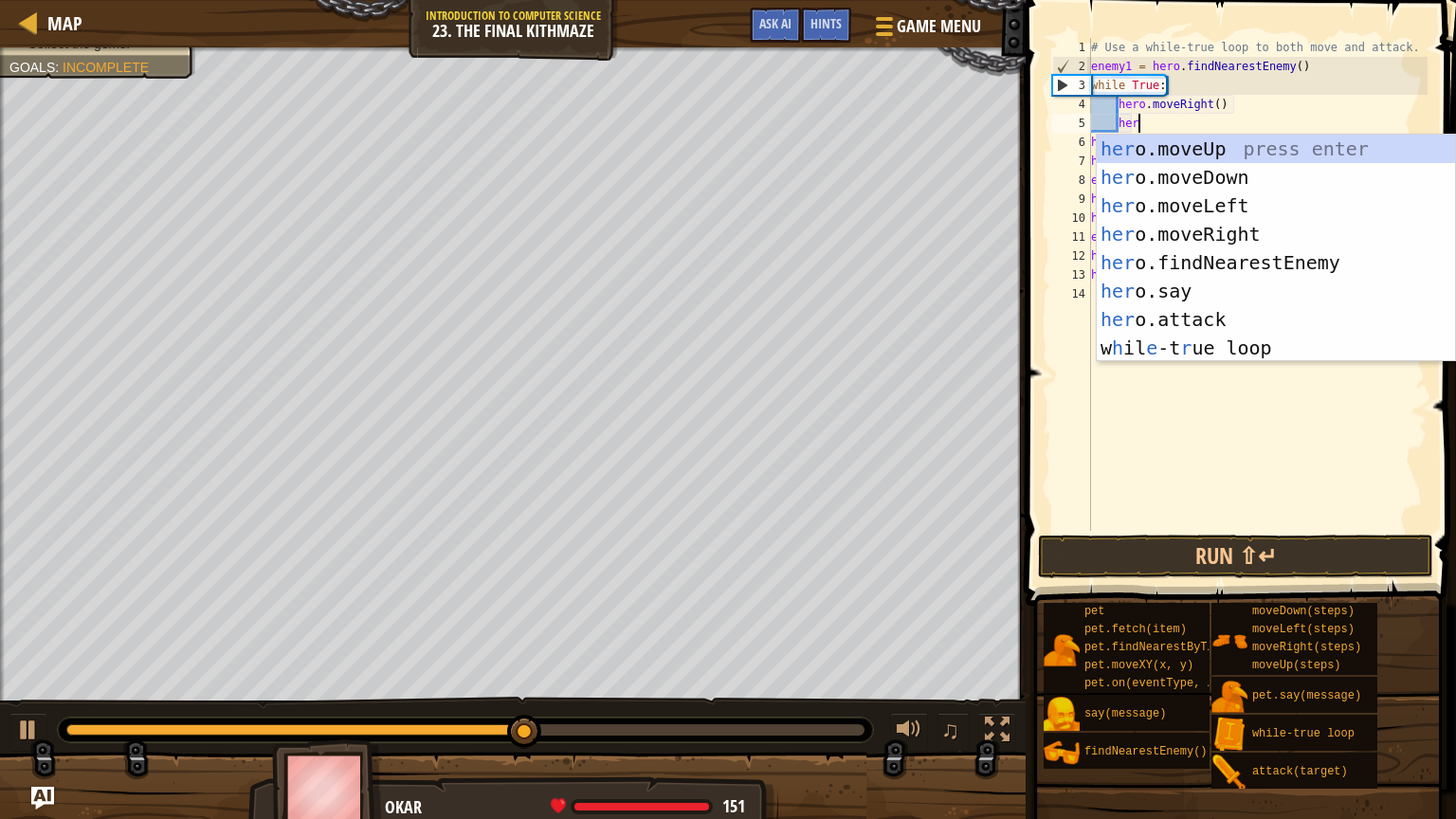
scroll to position [9, 3]
type textarea "hero"
click at [1248, 151] on div "hero .moveUp press enter hero .moveDown press enter hero .moveLeft press enter …" at bounding box center [1275, 277] width 359 height 284
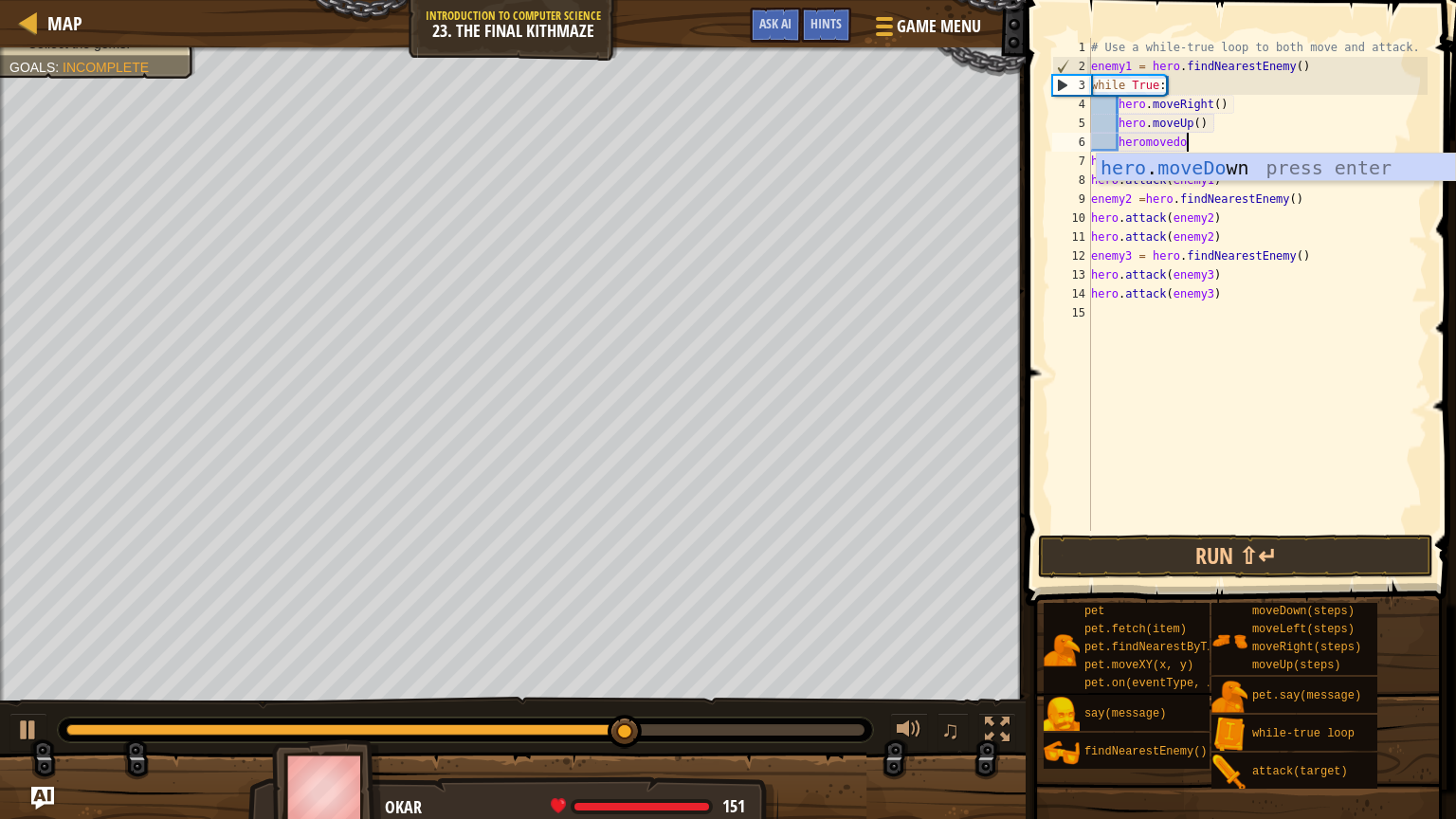
scroll to position [9, 8]
type textarea "heromovedow"
click at [1227, 167] on div "hero . moveDow n press enter" at bounding box center [1275, 196] width 359 height 85
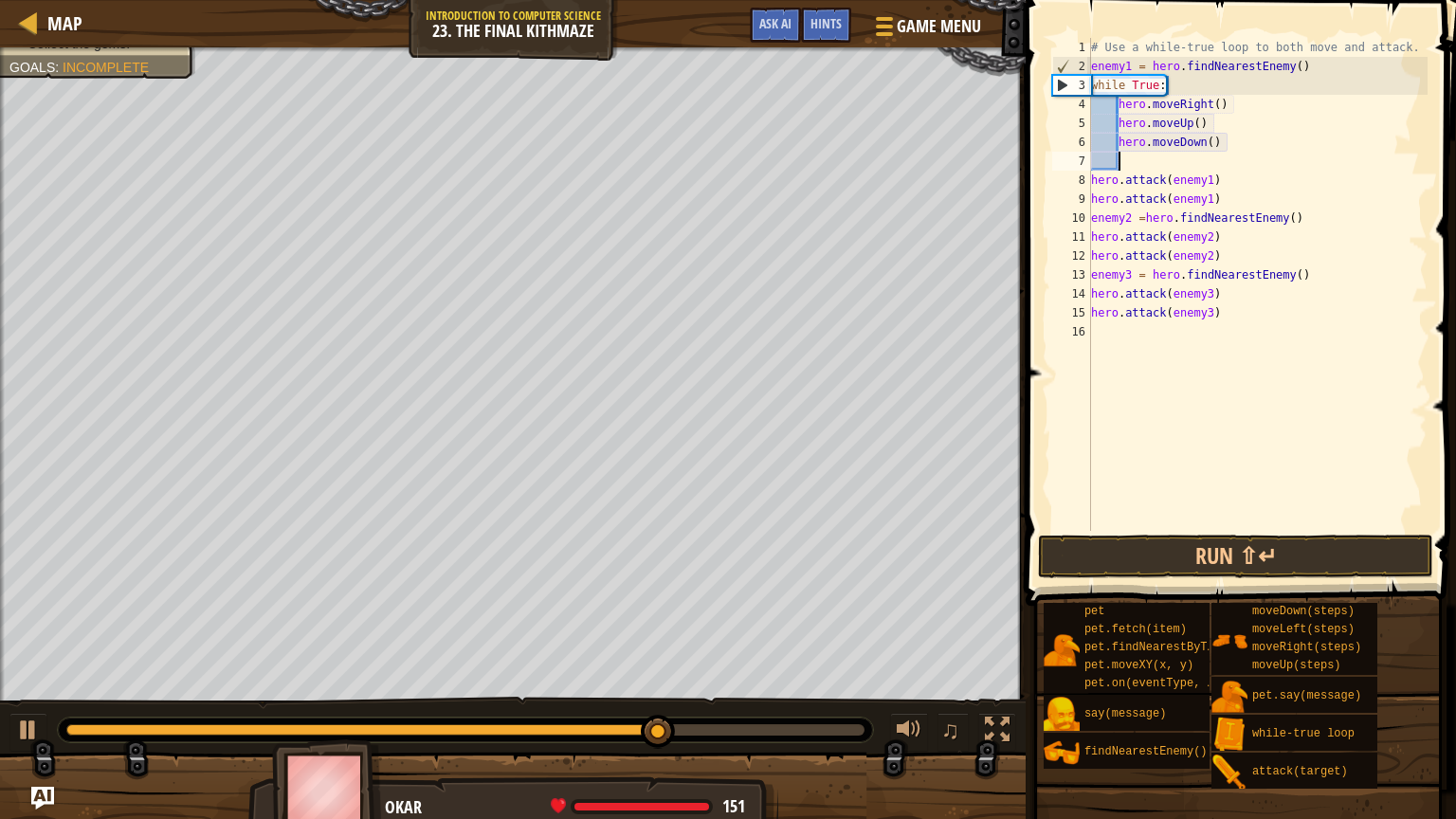
scroll to position [9, 0]
click at [1212, 138] on div "# Use a while-true loop to both move and attack. enemy1 = hero . findNearestEne…" at bounding box center [1258, 303] width 341 height 531
type textarea "hero.moveDown(2)"
click at [1218, 157] on div "# Use a while-true loop to both move and attack. enemy1 = hero . findNearestEne…" at bounding box center [1258, 303] width 341 height 531
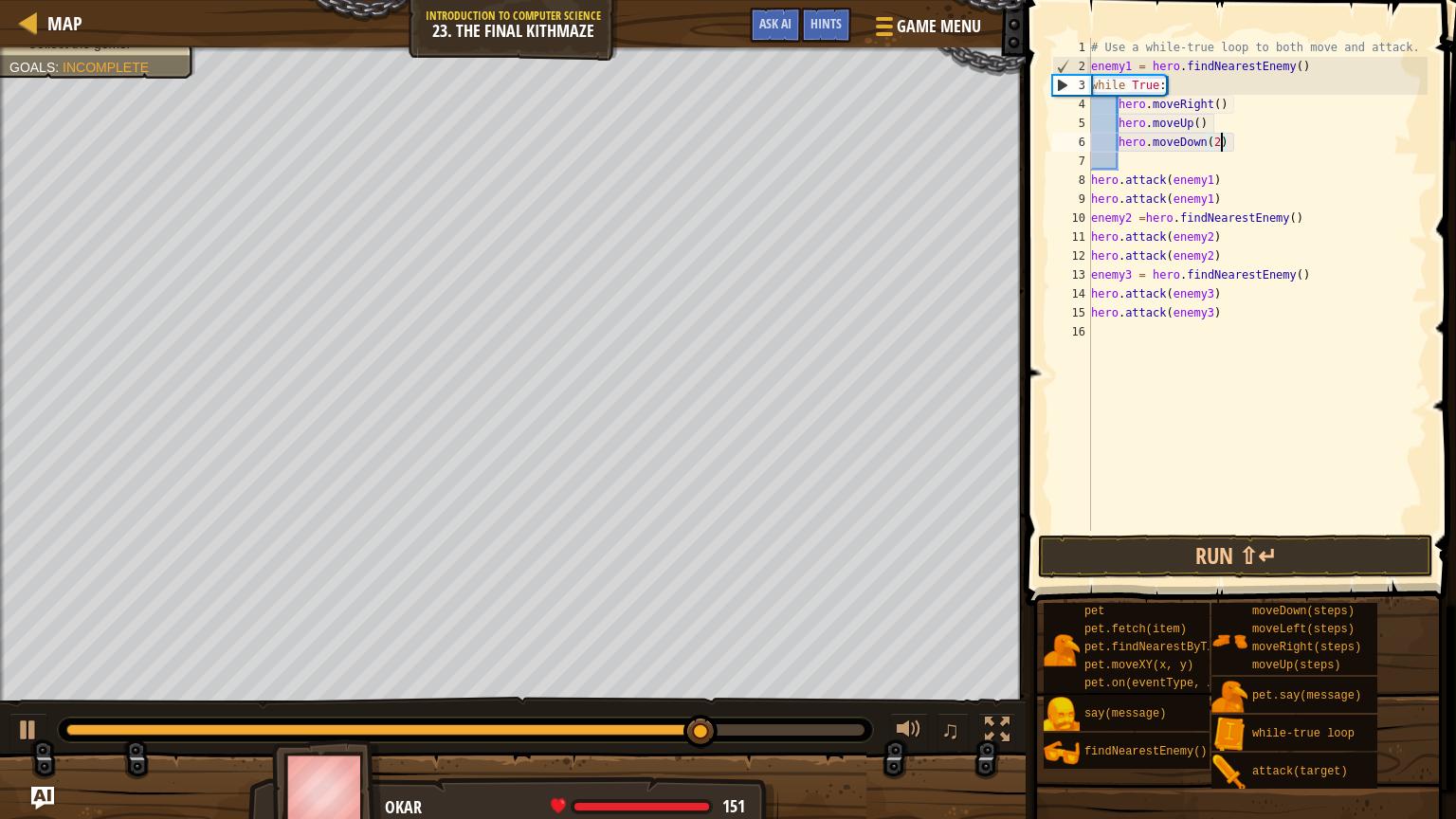
scroll to position [9, 0]
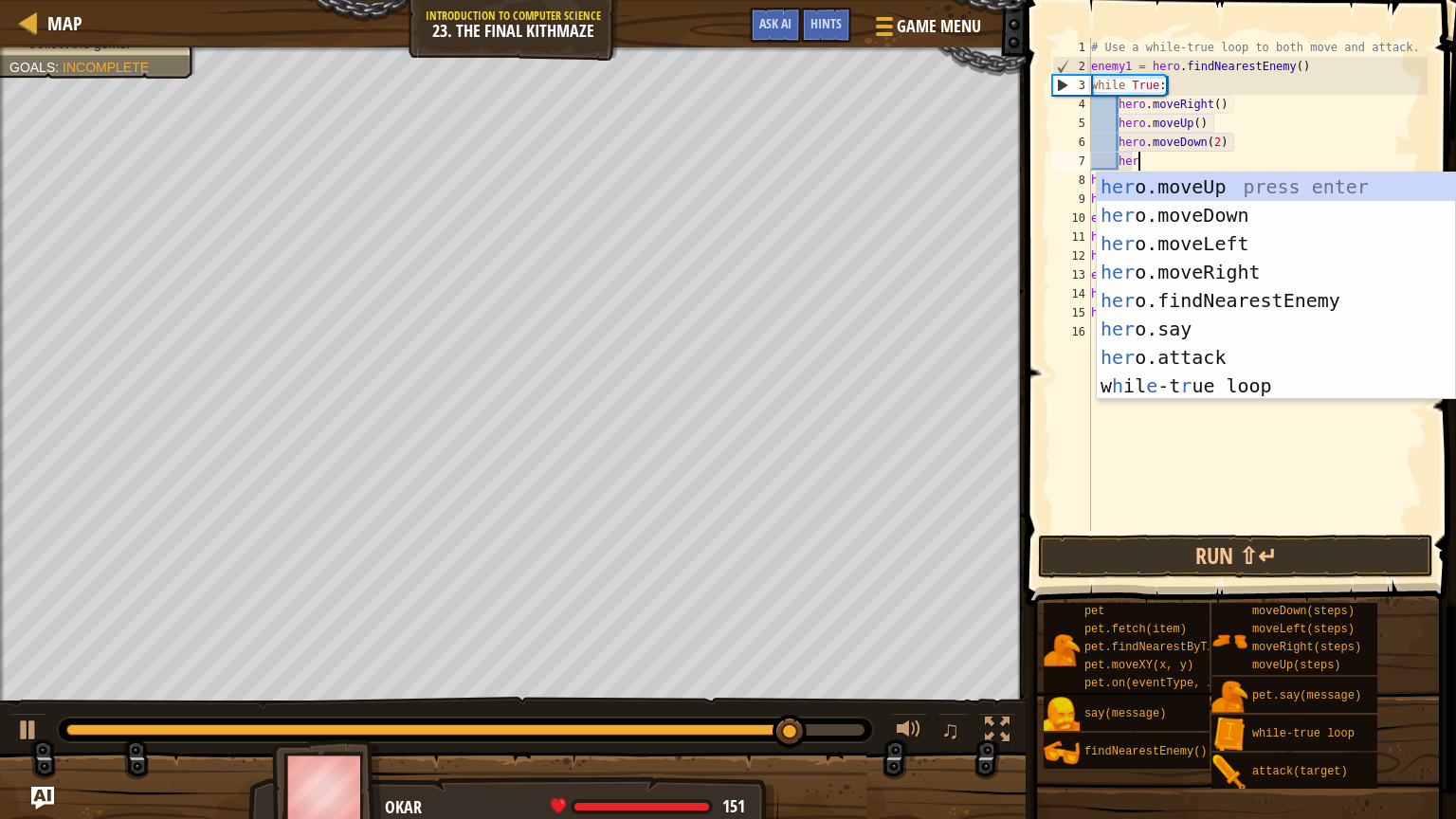
type textarea "hero"
click at [1241, 185] on div "hero .moveUp press enter hero .moveDown press enter hero .moveLeft press enter …" at bounding box center [1275, 314] width 359 height 284
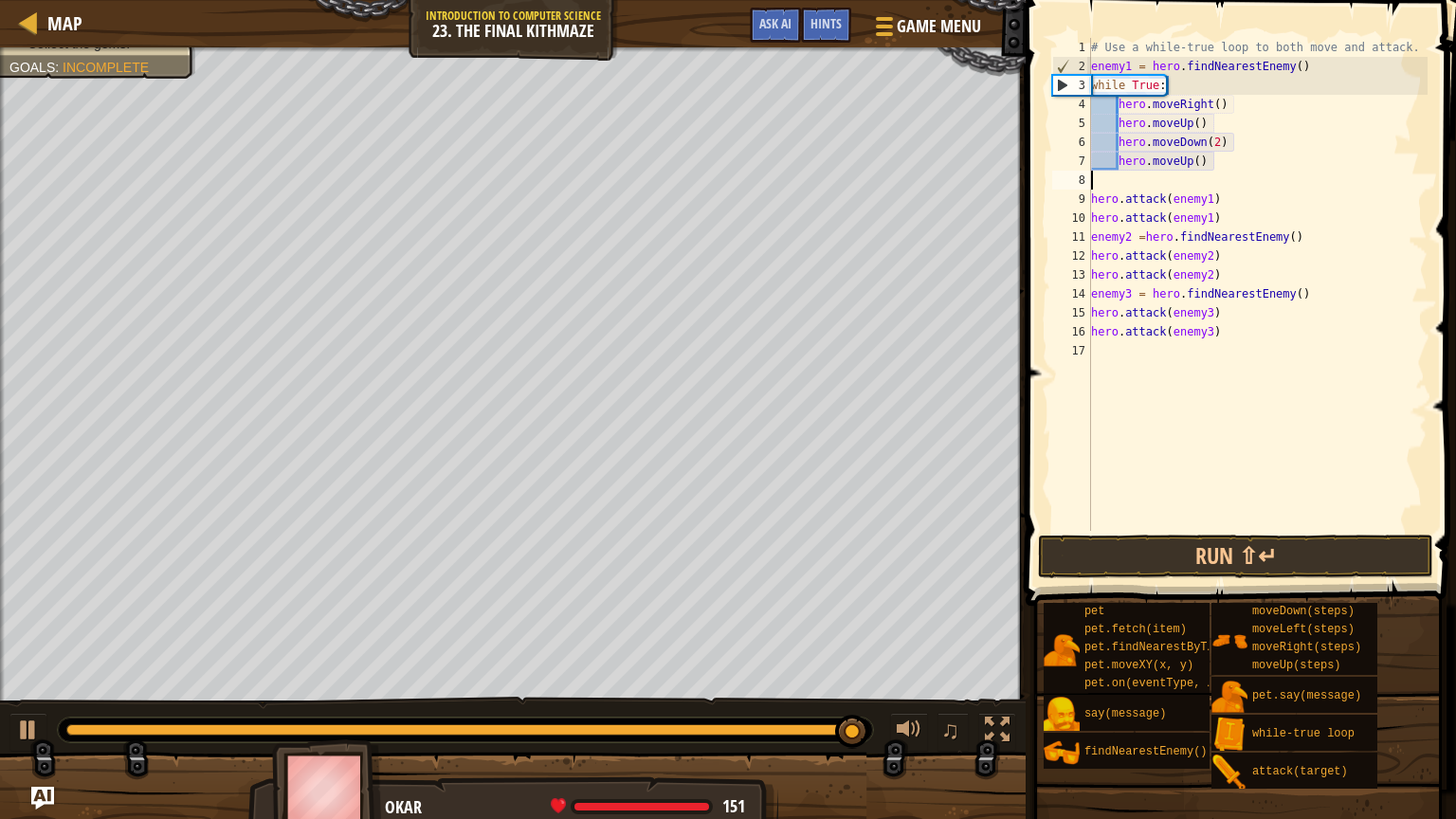
scroll to position [9, 0]
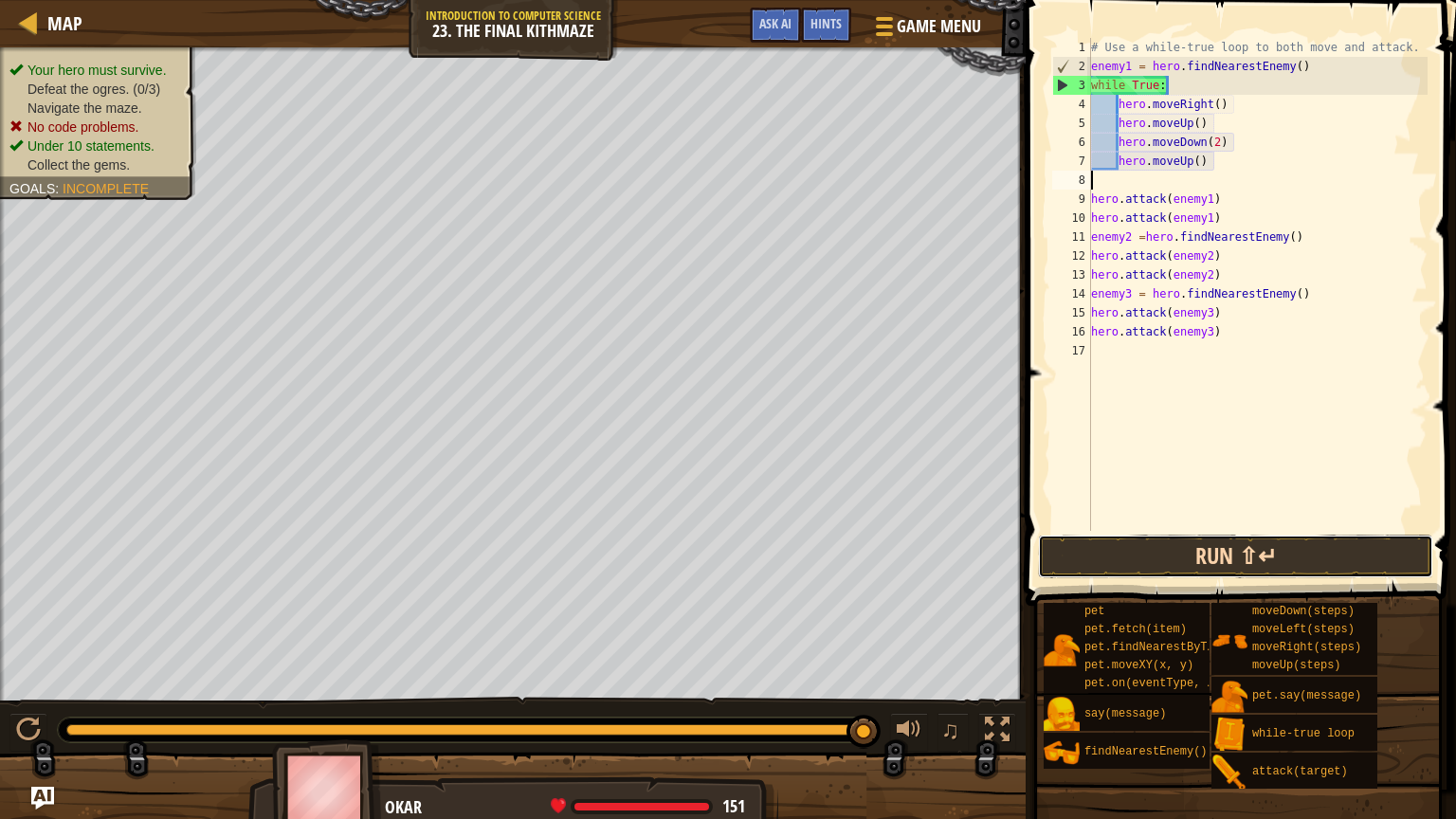
click at [1252, 565] on button "Run ⇧↵" at bounding box center [1236, 556] width 395 height 44
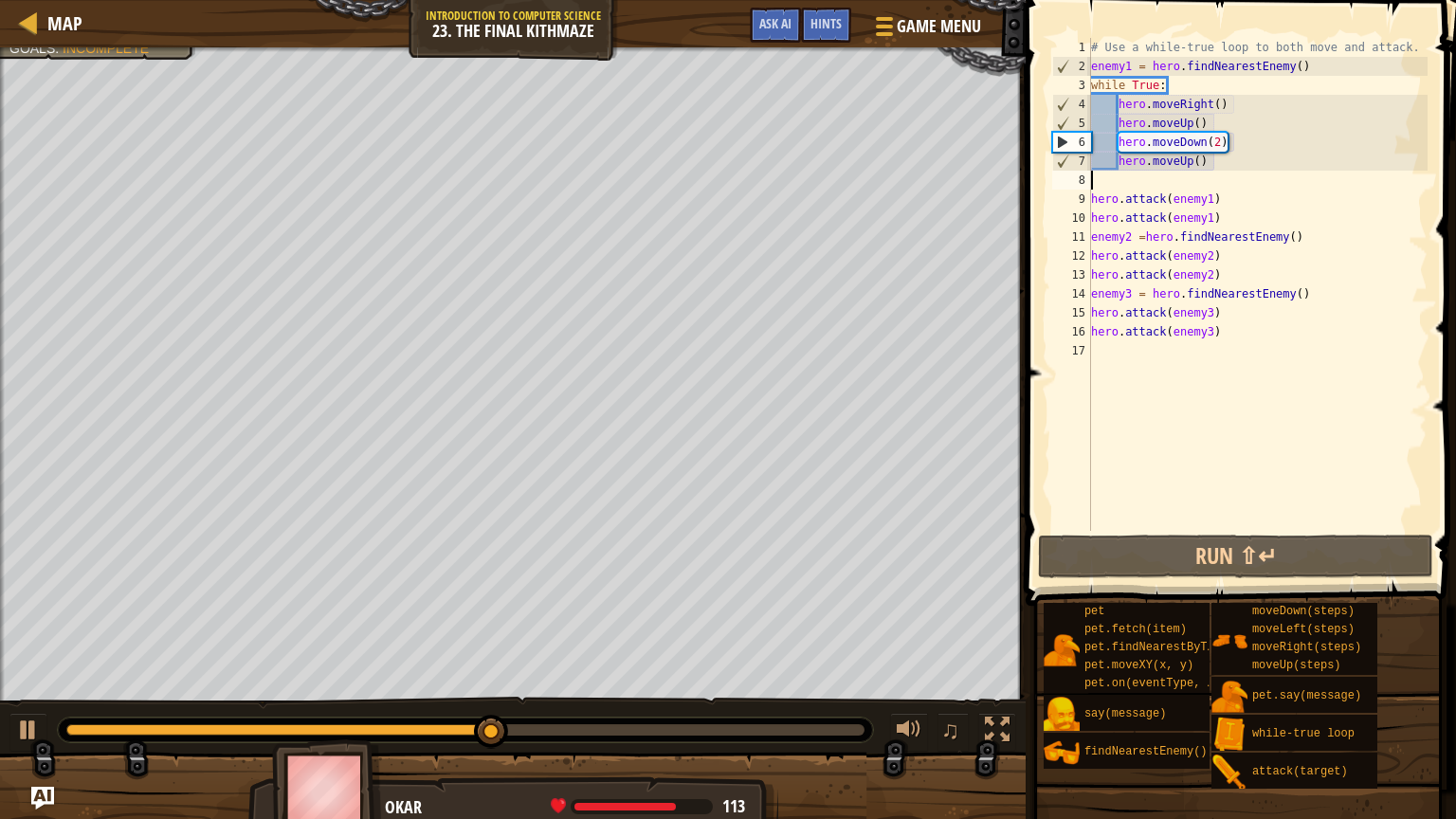
click at [1270, 319] on div "# Use a while-true loop to both move and attack. enemy1 = hero . findNearestEne…" at bounding box center [1258, 303] width 341 height 531
click at [1289, 337] on div "# Use a while-true loop to both move and attack. enemy1 = hero . findNearestEne…" at bounding box center [1258, 303] width 341 height 531
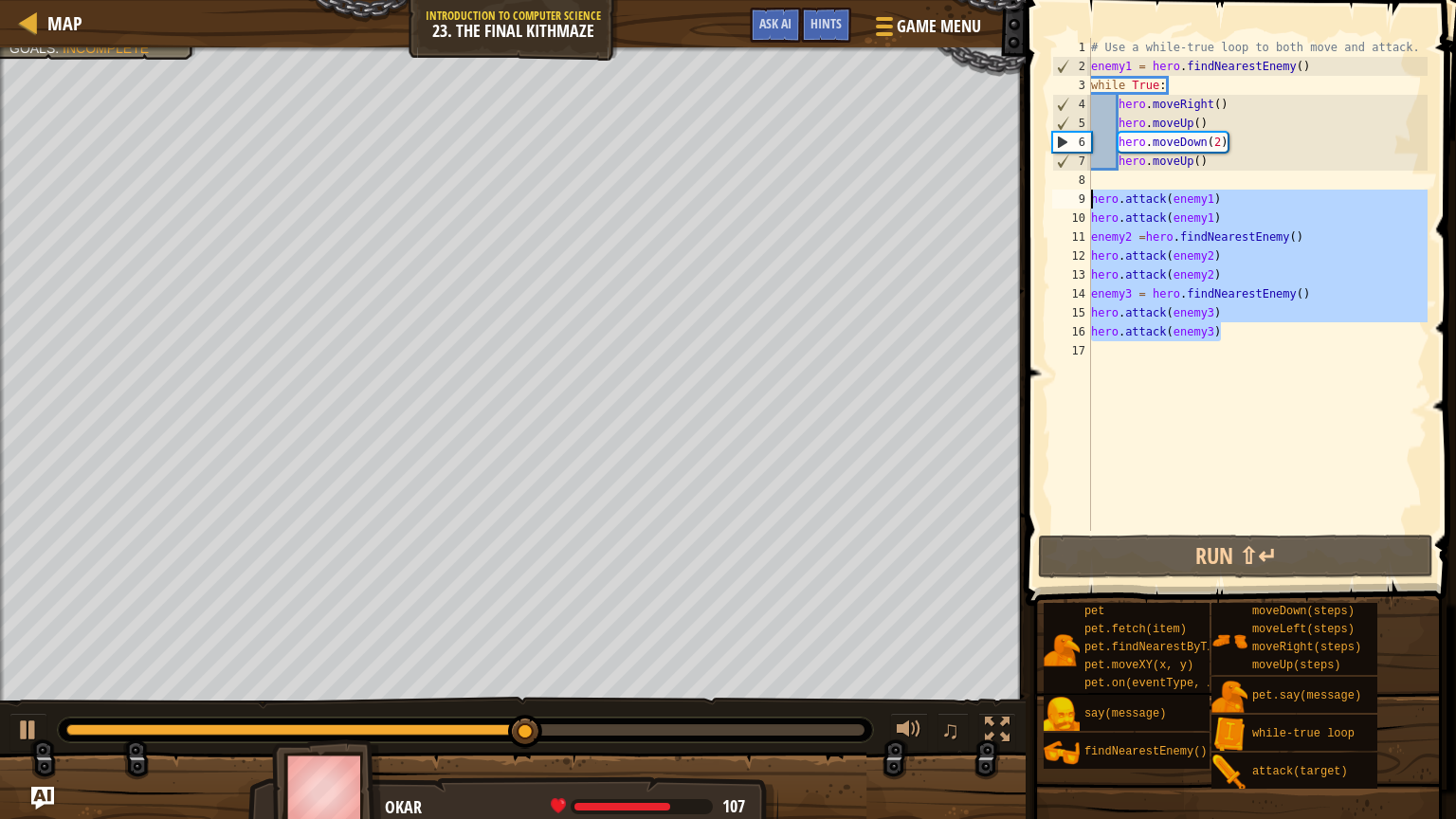
click at [989, 193] on div "Map Introduction to Computer Science 23. The Final Kithmaze Game Menu Done Hint…" at bounding box center [728, 409] width 1456 height 819
type textarea "hero.attack(enemy1) hero.attack(enemy1)"
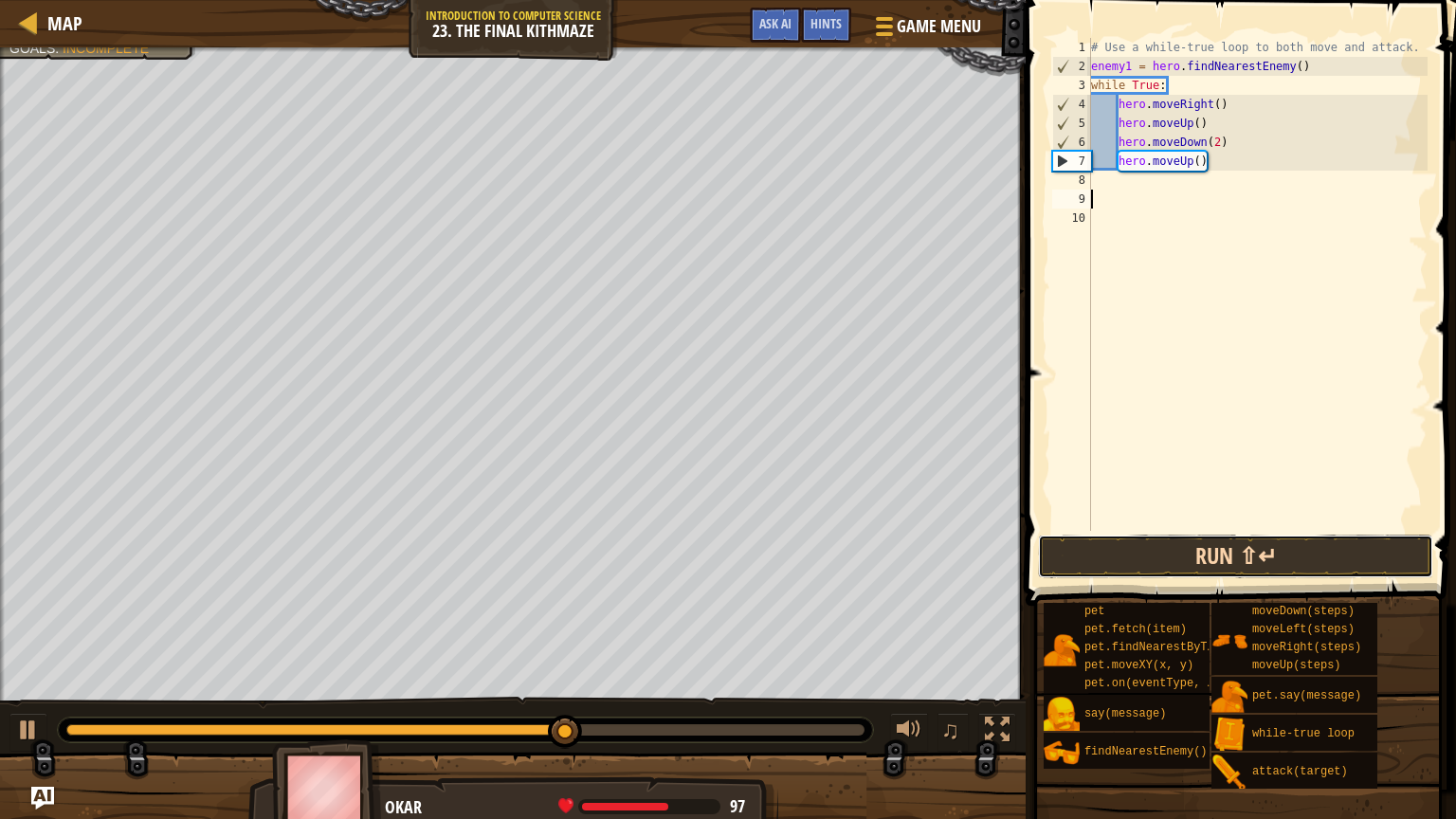
click at [1353, 574] on button "Run ⇧↵" at bounding box center [1236, 556] width 395 height 44
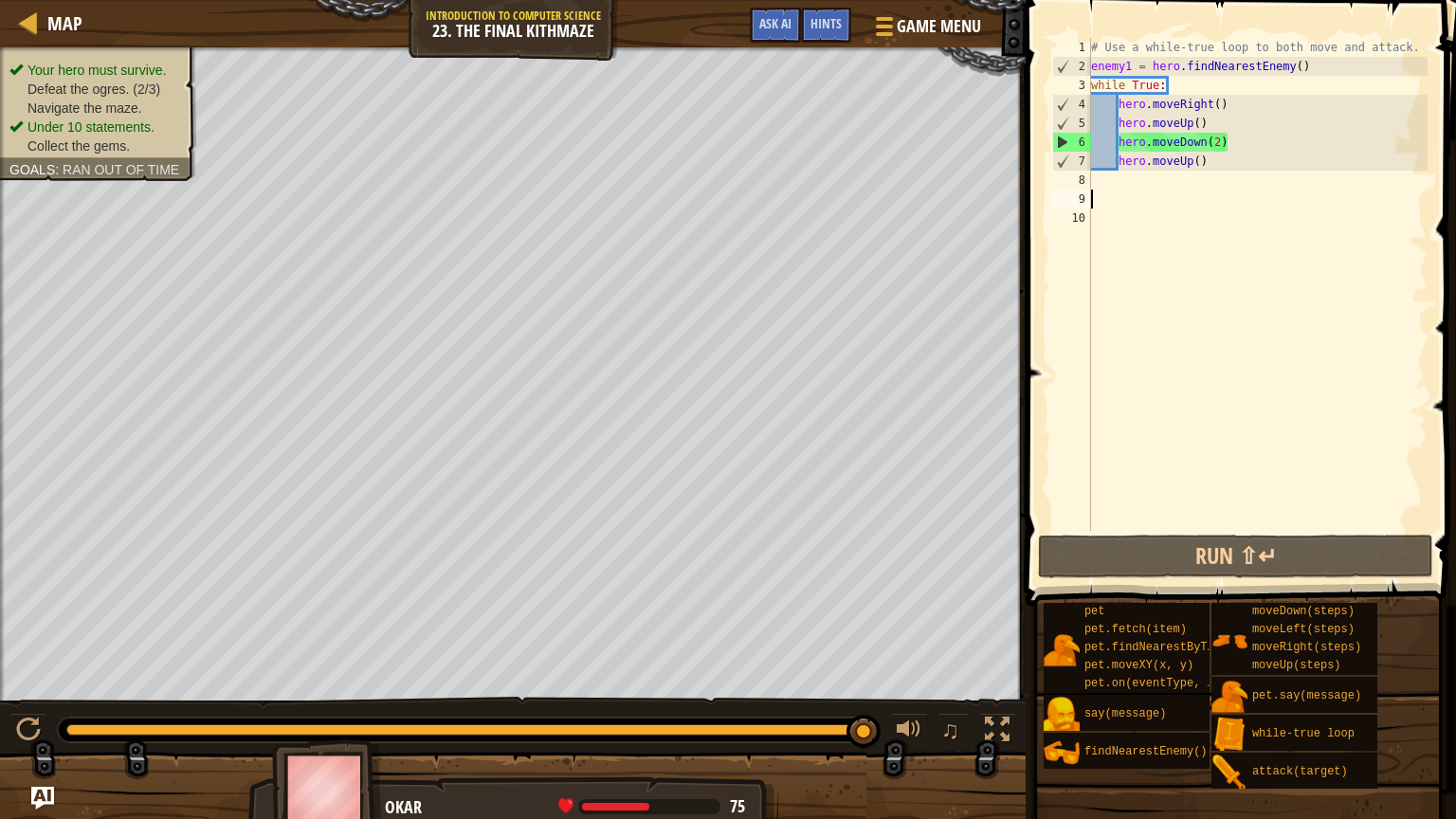
click at [1285, 112] on div "# Use a while-true loop to both move and attack. enemy1 = hero . findNearestEne…" at bounding box center [1258, 303] width 341 height 531
click at [1325, 130] on div "# Use a while-true loop to both move and attack. enemy1 = hero . findNearestEne…" at bounding box center [1258, 303] width 341 height 531
click at [1296, 72] on div "# Use a while-true loop to both move and attack. enemy1 = hero . findNearestEne…" at bounding box center [1258, 303] width 341 height 531
type textarea "enemy1 = hero.findNearestEnemy()"
click at [1299, 68] on div "# Use a while-true loop to both move and attack. enemy1 = hero . findNearestEne…" at bounding box center [1258, 303] width 341 height 531
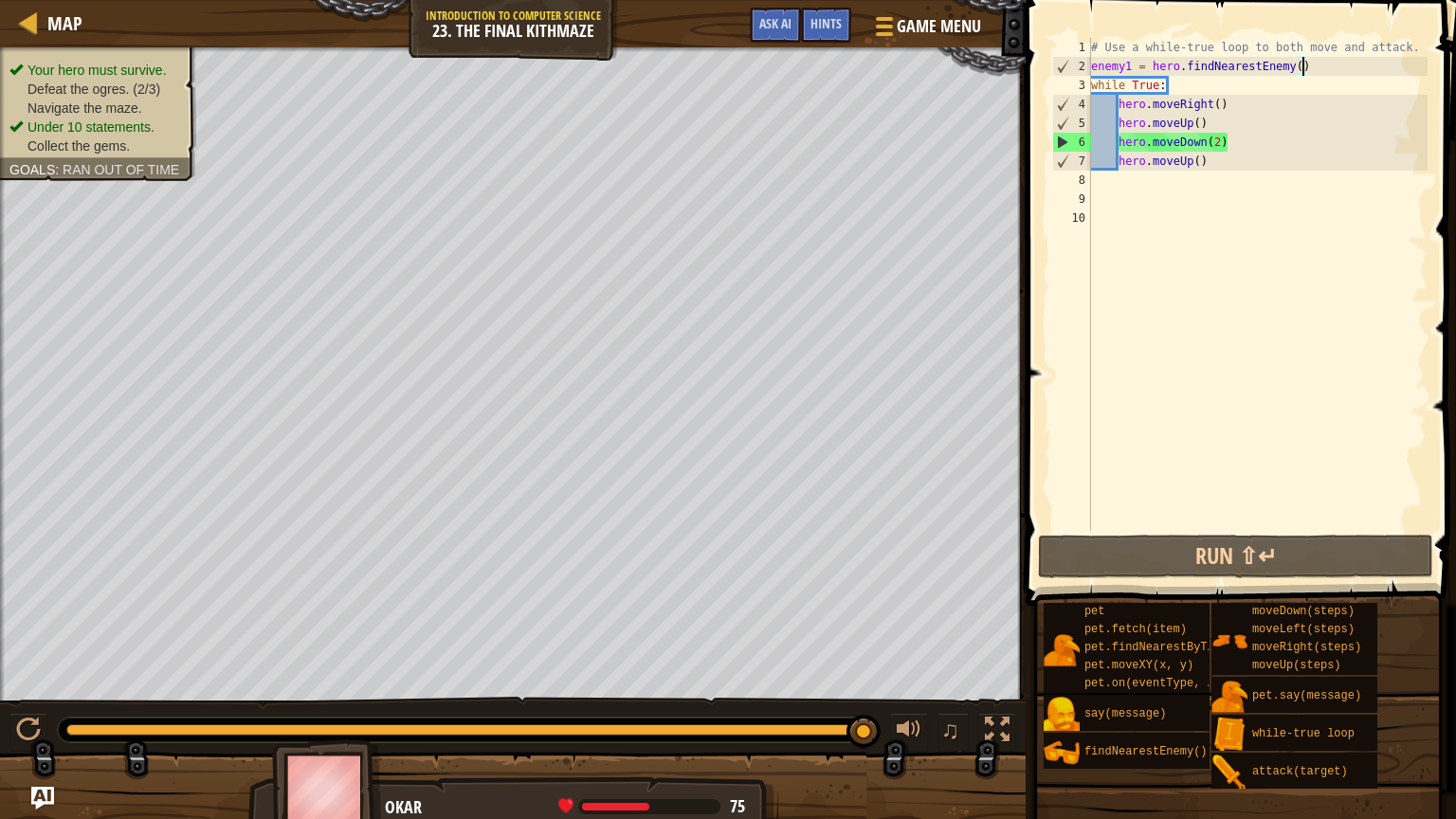
click at [1347, 62] on div "# Use a while-true loop to both move and attack. enemy1 = hero . findNearestEne…" at bounding box center [1258, 303] width 341 height 531
drag, startPoint x: 1347, startPoint y: 62, endPoint x: 1062, endPoint y: 64, distance: 285.0
click at [1062, 64] on div "enemy1 = hero.findNearestEnemy() 1 2 3 4 5 6 7 8 9 10 # Use a while-true loop t…" at bounding box center [1238, 284] width 379 height 493
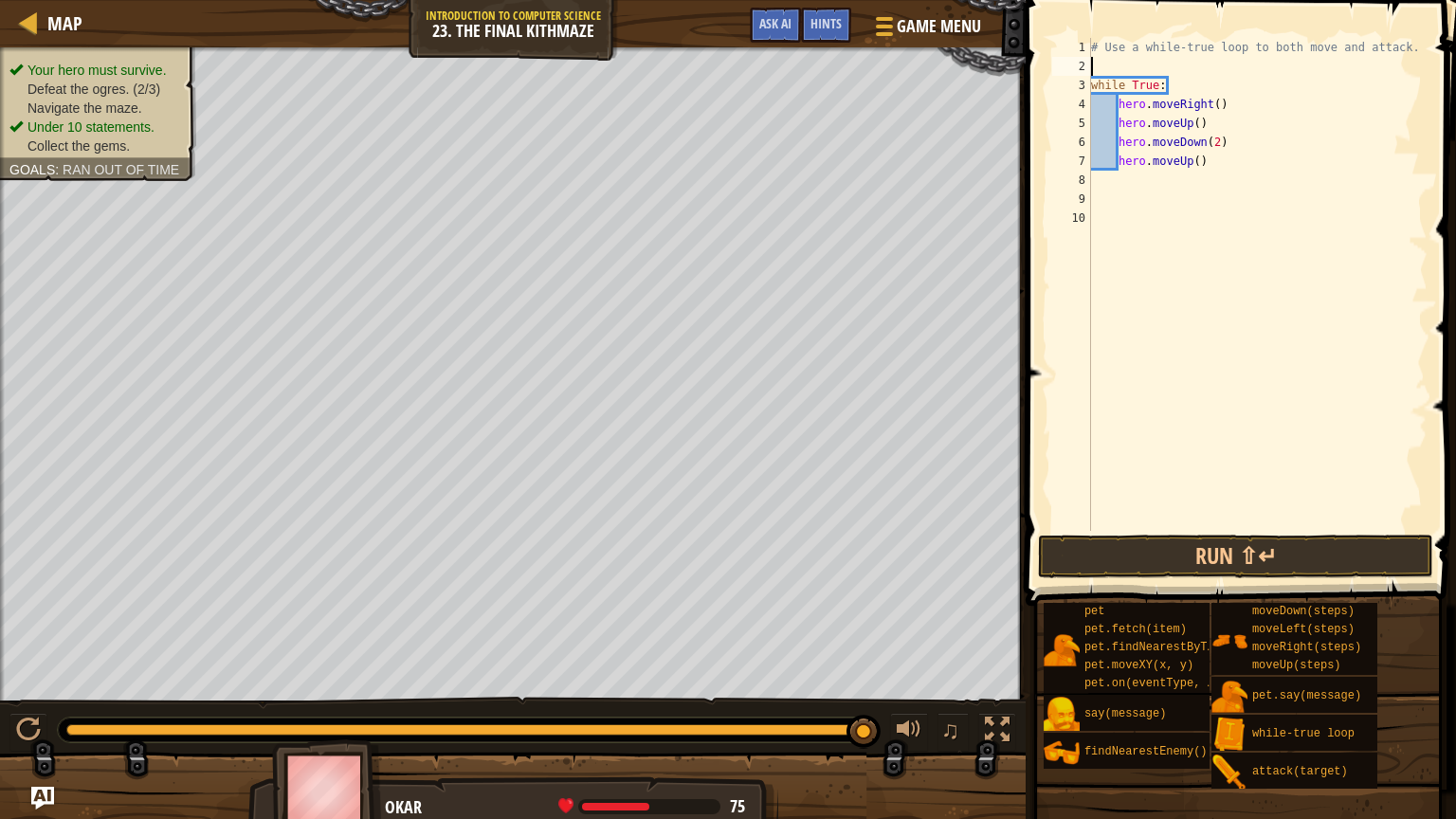
click at [1238, 116] on div "# Use a while-true loop to both move and attack. while True : hero . moveRight …" at bounding box center [1258, 303] width 341 height 531
click at [1246, 100] on div "# Use a while-true loop to both move and attack. while True : hero . moveRight …" at bounding box center [1258, 303] width 341 height 531
type textarea "hero.moveRight()"
click at [1253, 178] on div "# Use a while-true loop to both move and attack. while True : hero . moveRight …" at bounding box center [1258, 303] width 341 height 531
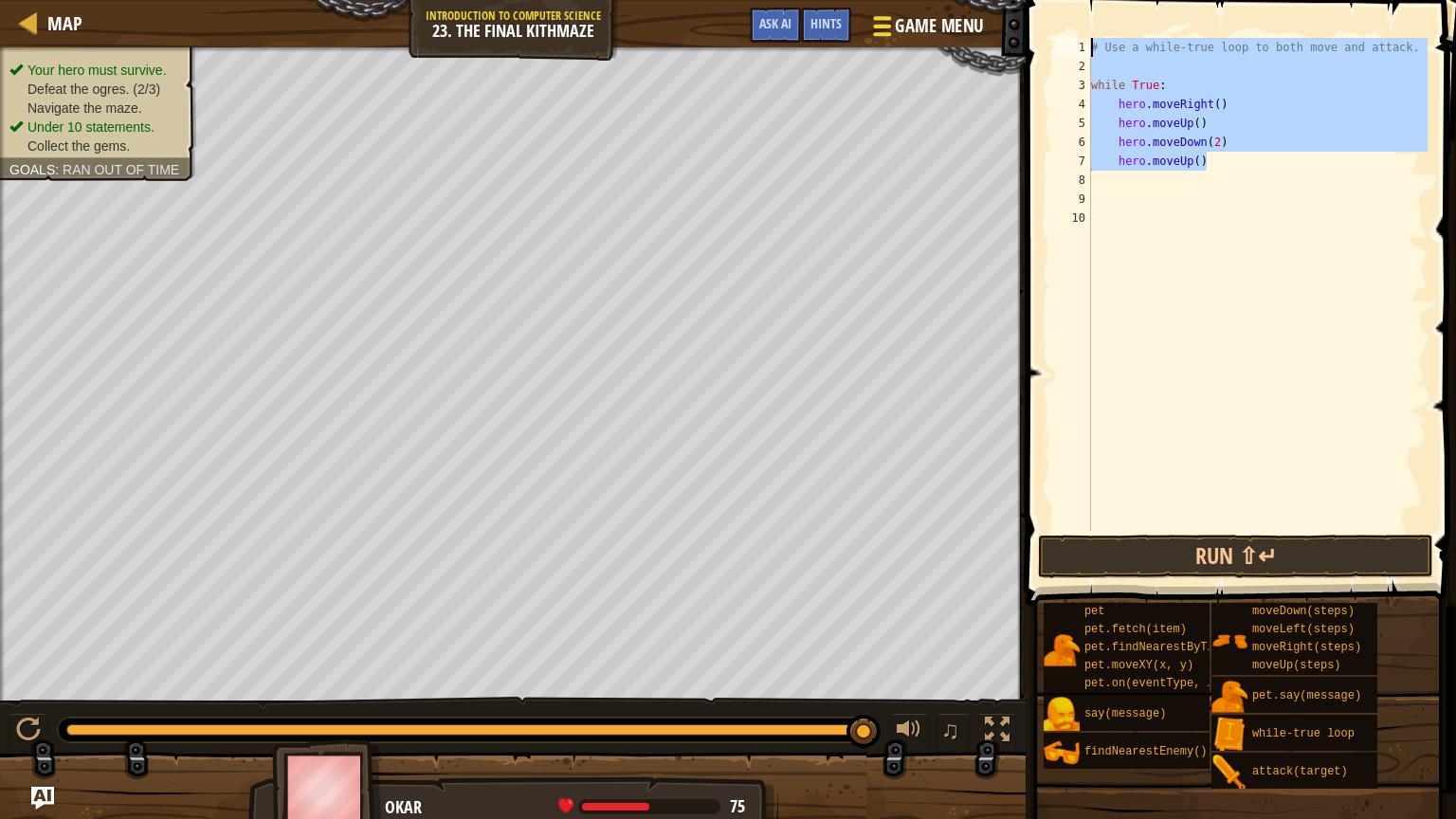
drag, startPoint x: 1277, startPoint y: 157, endPoint x: 858, endPoint y: 46, distance: 433.5
click at [858, 46] on div "Map Introduction to Computer Science 23. The Final Kithmaze Game Menu Done Hint…" at bounding box center [728, 409] width 1456 height 819
click at [1175, 51] on div "# Use a while-true loop to both move and attack. while True : hero . moveRight …" at bounding box center [1258, 284] width 340 height 493
type textarea "# Use a while-true loop to both move and attack."
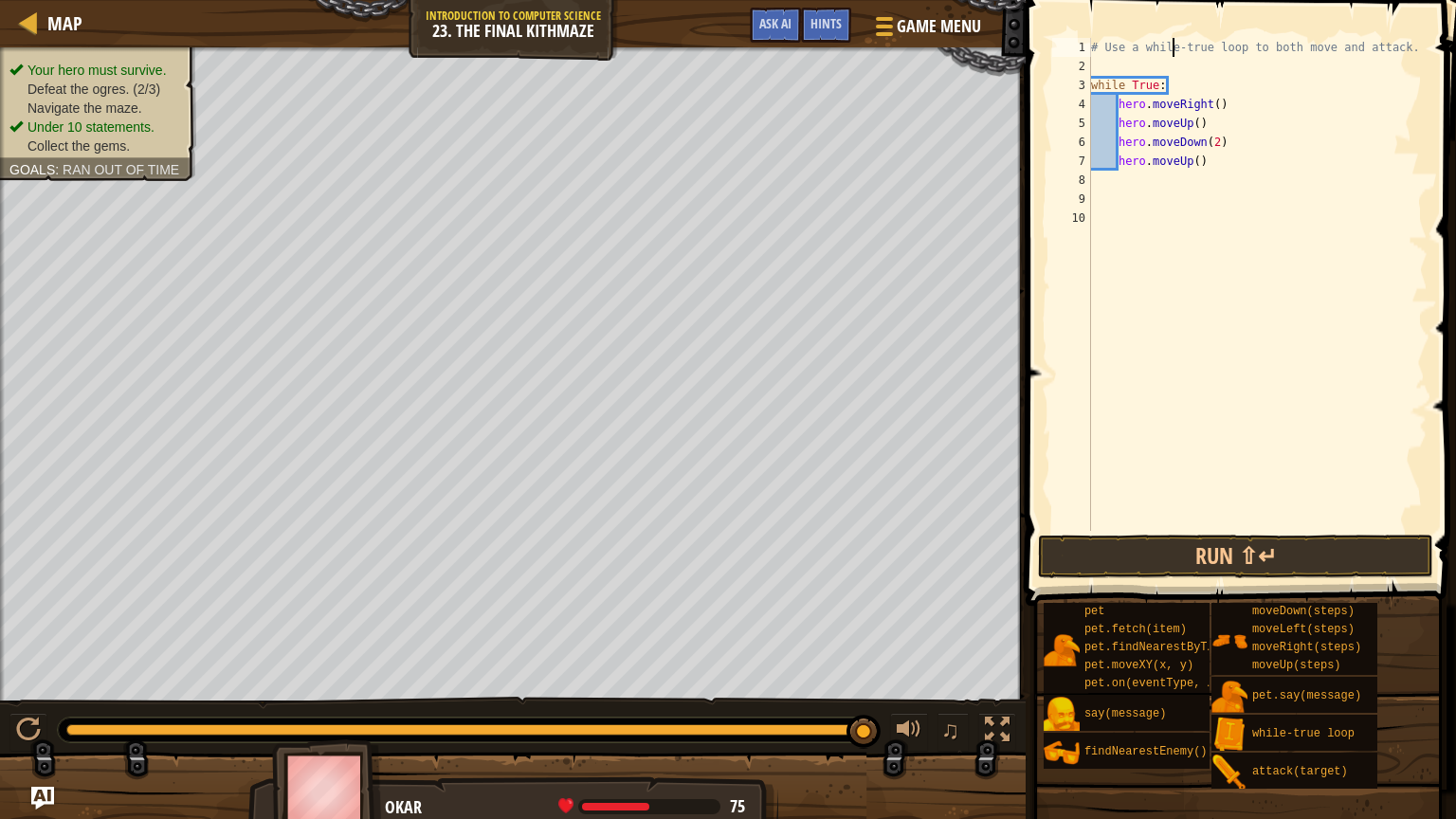
click at [1286, 183] on div "# Use a while-true loop to both move and attack. while True : hero . moveRight …" at bounding box center [1258, 303] width 341 height 531
click at [1286, 163] on div "# Use a while-true loop to both move and attack. while True : hero . moveRight …" at bounding box center [1258, 303] width 341 height 531
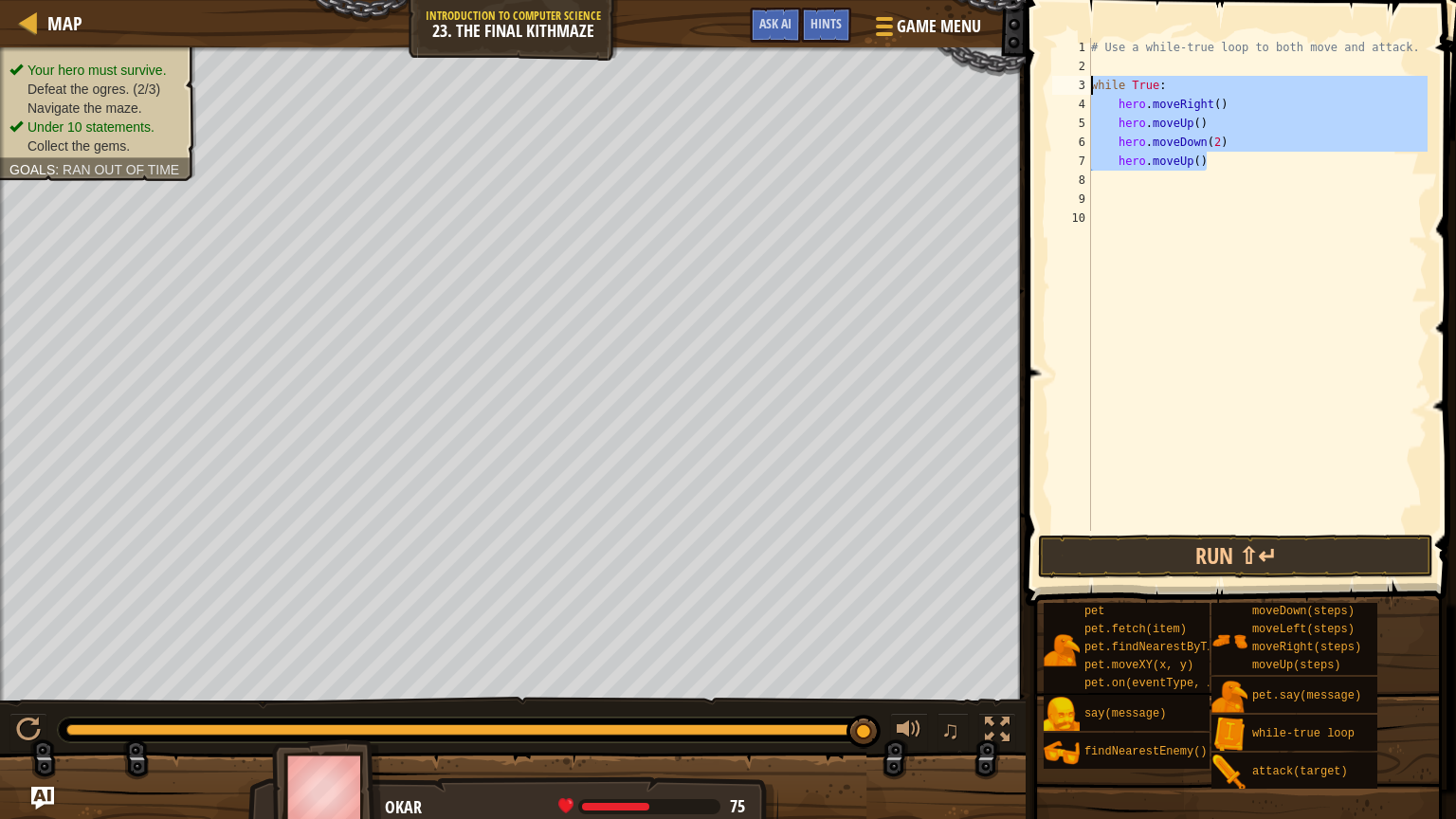
drag, startPoint x: 1286, startPoint y: 163, endPoint x: 1060, endPoint y: 78, distance: 241.5
click at [1060, 78] on div "hero.moveUp() 1 2 3 4 5 6 7 8 9 10 # Use a while-true loop to both move and att…" at bounding box center [1238, 284] width 379 height 493
type textarea "while True: hero.moveRight()"
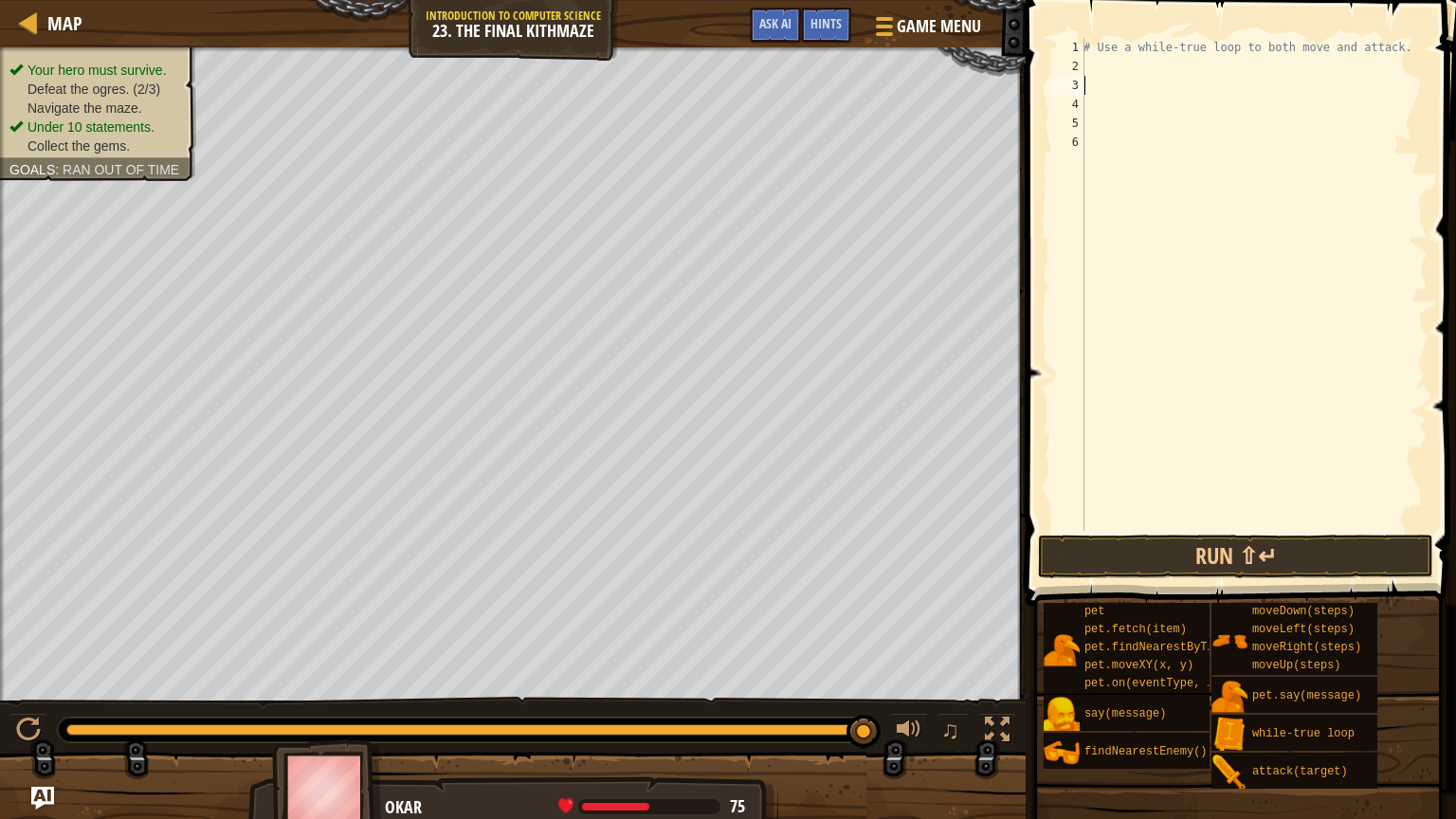
click at [1095, 66] on div "# Use a while-true loop to both move and attack." at bounding box center [1254, 303] width 348 height 531
type textarea "wh"
click at [1135, 77] on div "wh ile-true loop press enter" at bounding box center [1259, 120] width 359 height 85
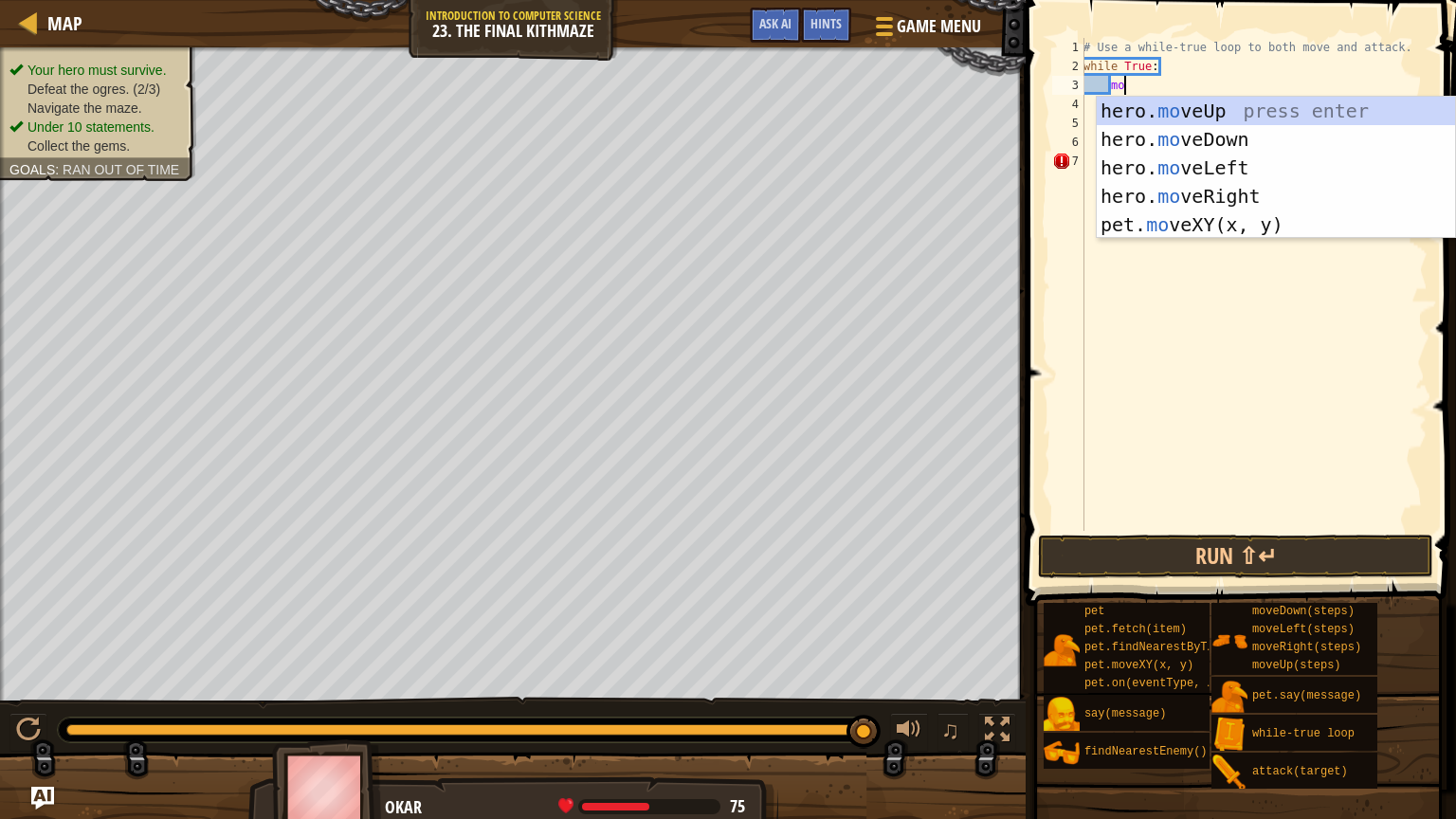
scroll to position [9, 2]
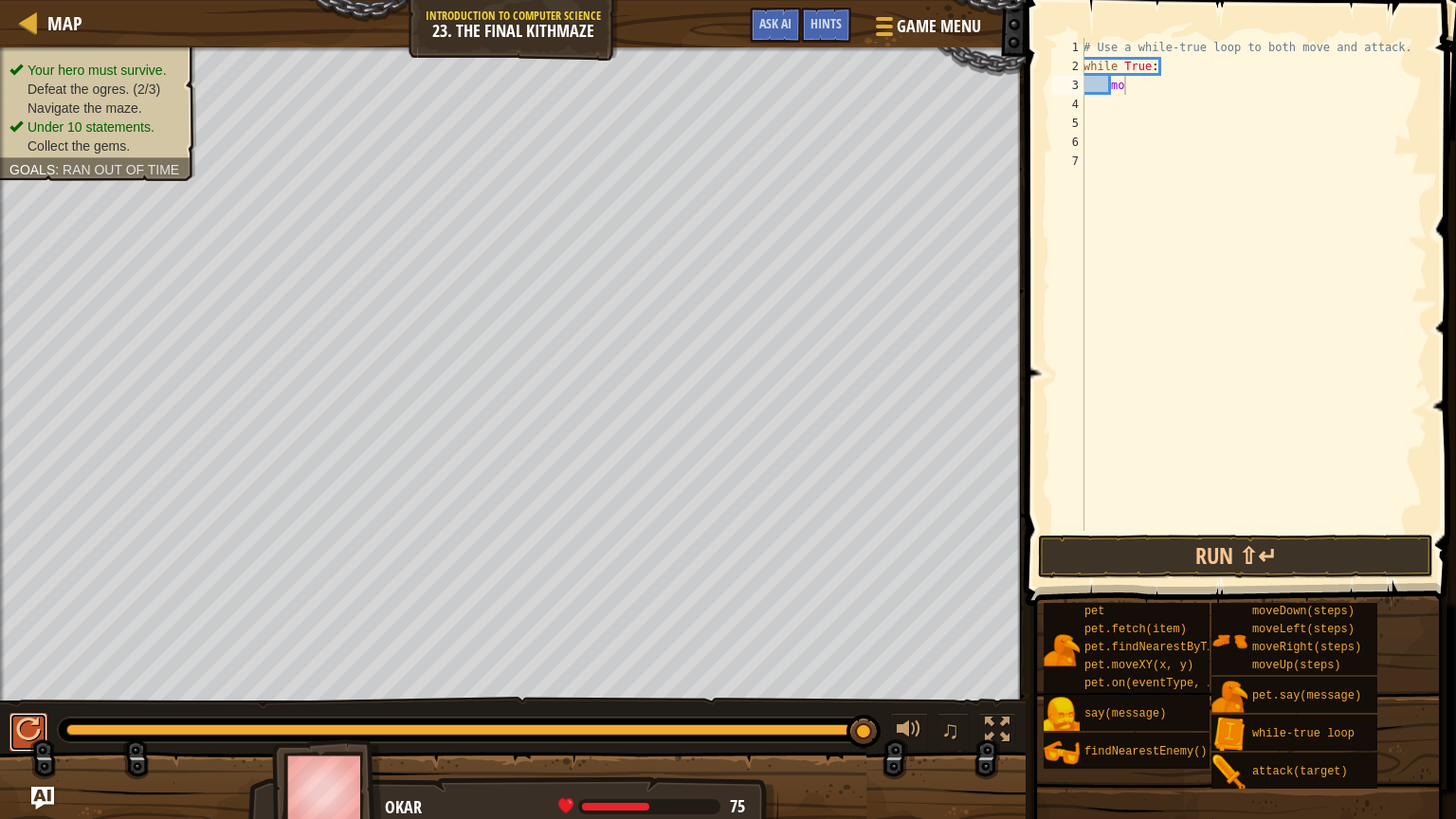
click at [30, 658] on div at bounding box center [28, 729] width 24 height 24
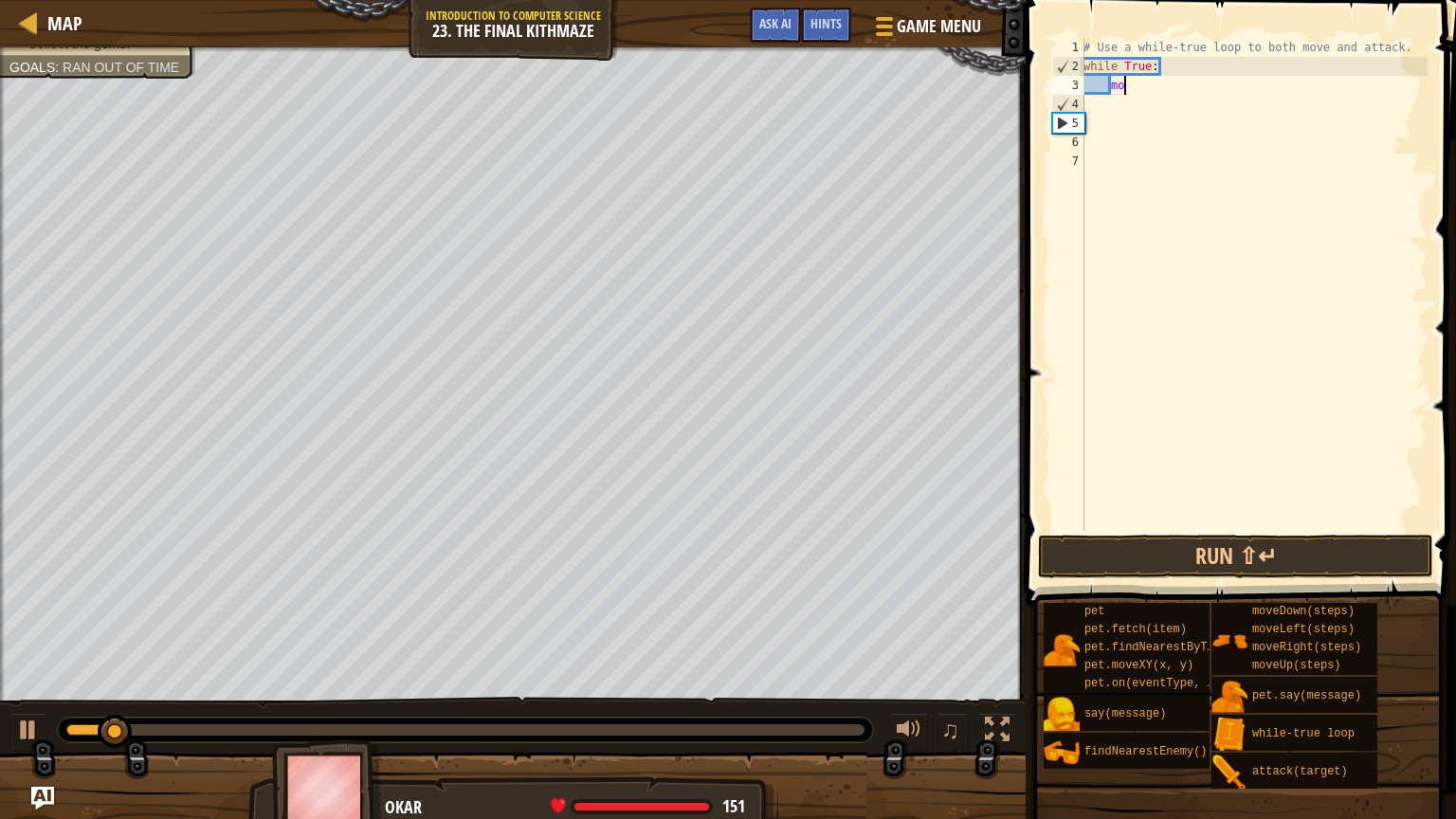
click at [7, 658] on div "♫" at bounding box center [512, 725] width 1026 height 57
click at [31, 658] on div at bounding box center [28, 729] width 24 height 24
type textarea "m"
click at [1100, 91] on div "# Use a while-true loop to both move and attack. while True :" at bounding box center [1254, 303] width 348 height 531
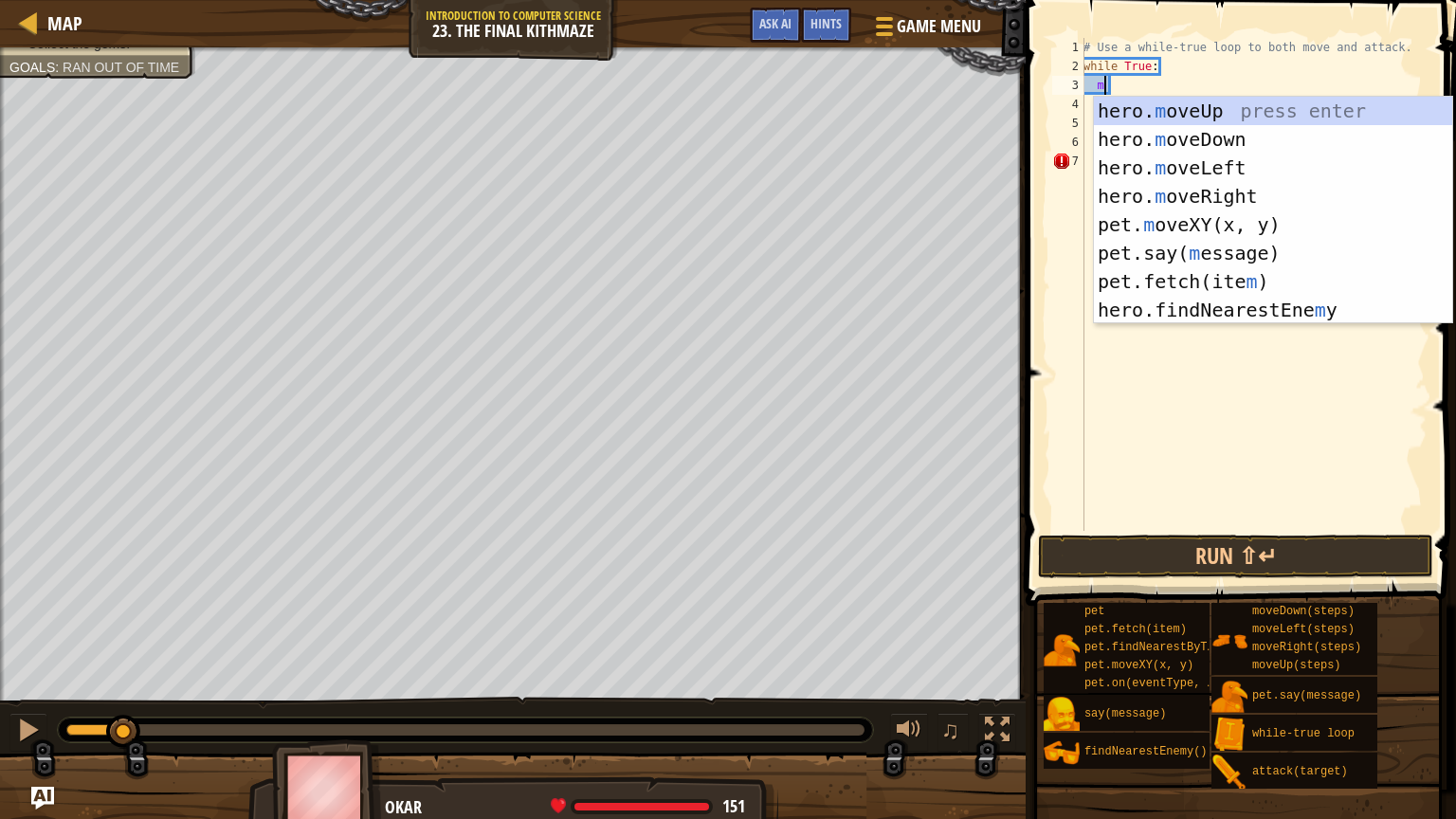
scroll to position [9, 1]
type textarea "mo"
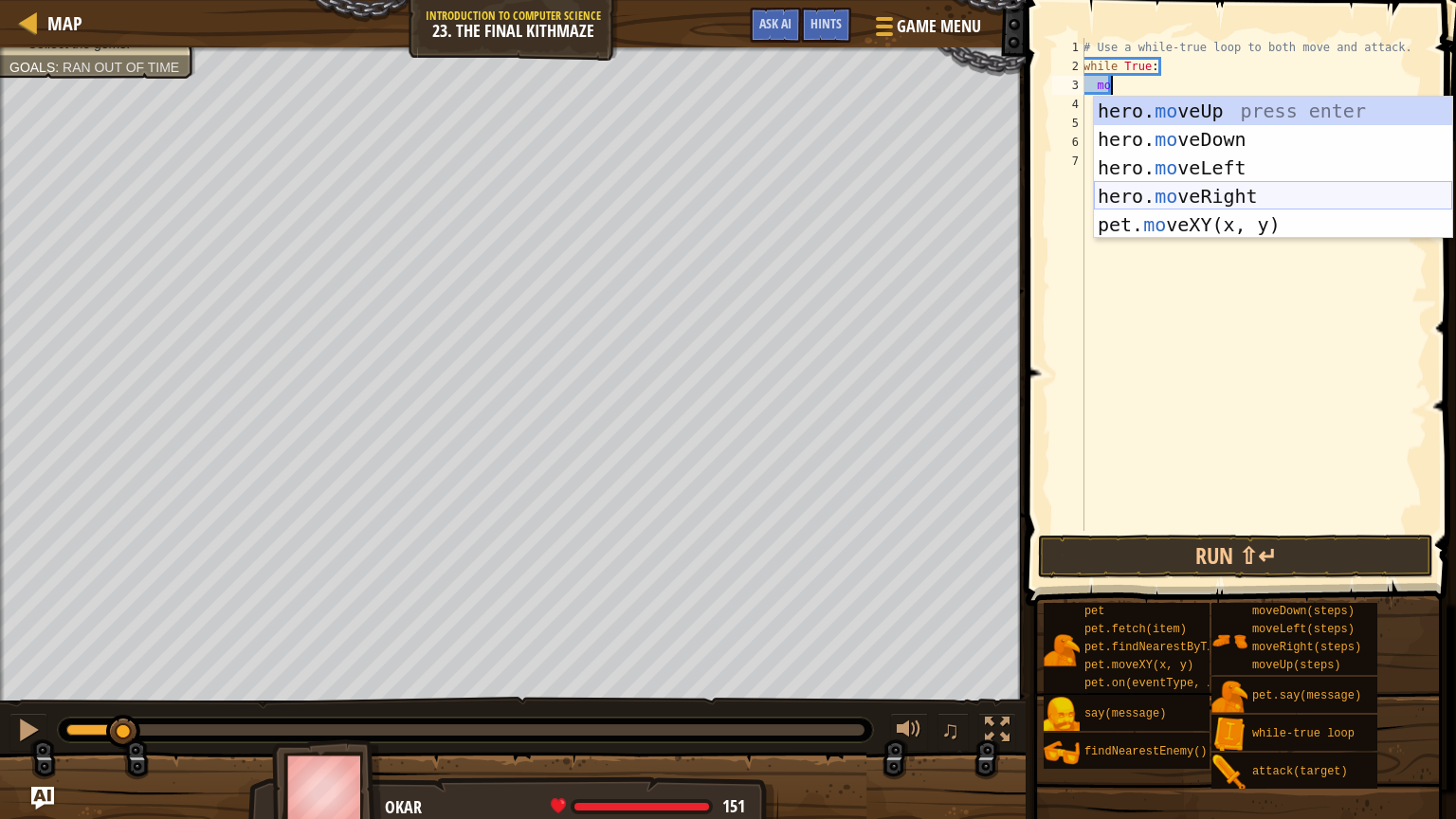
click at [1166, 186] on div "hero. mo veUp press enter hero. mo veDown press enter hero. mo veLeft press ent…" at bounding box center [1272, 196] width 359 height 199
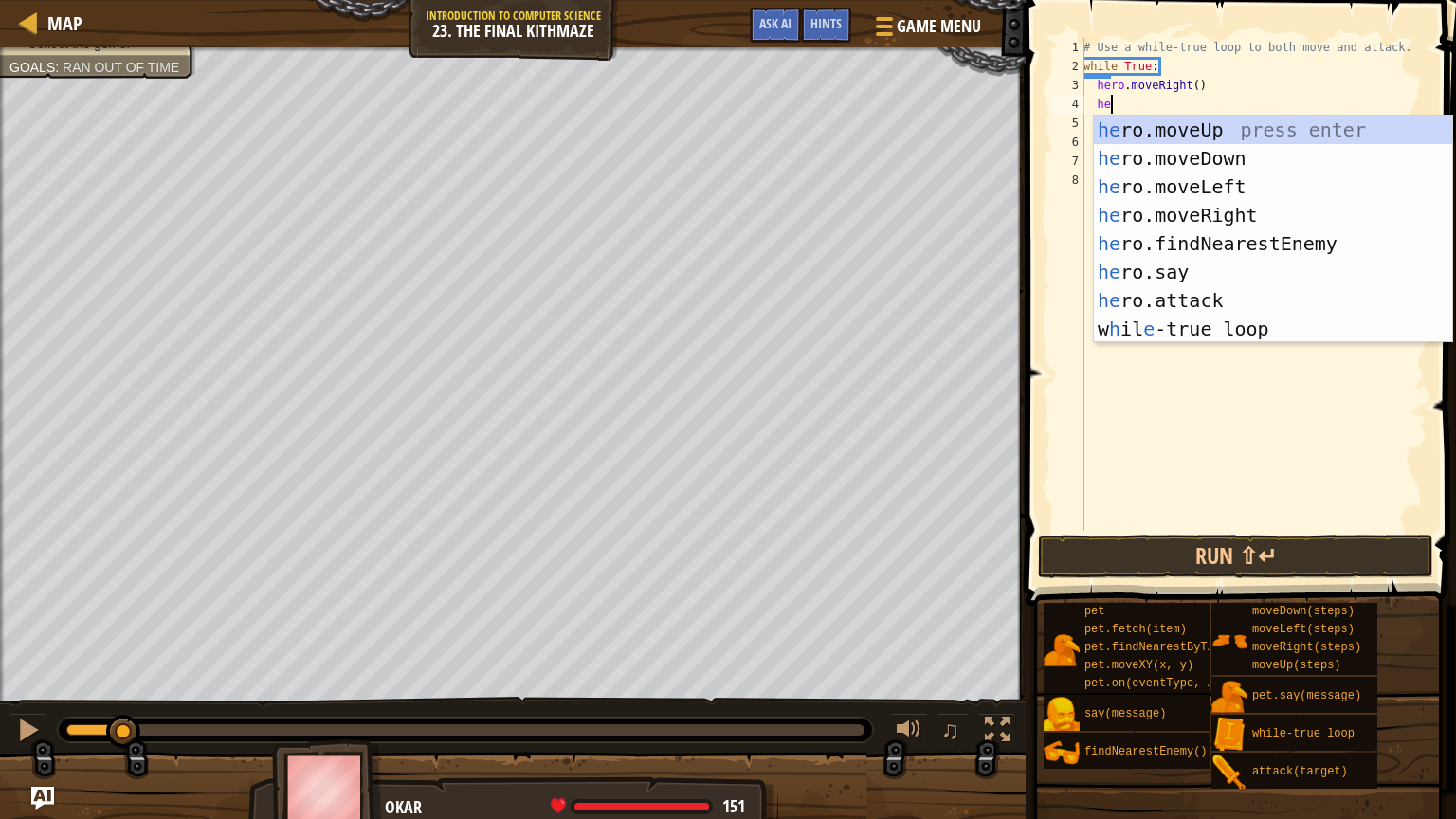
type textarea "hero"
click at [1237, 210] on div "hero .moveUp press enter hero .moveDown press enter hero .moveLeft press enter …" at bounding box center [1272, 258] width 359 height 284
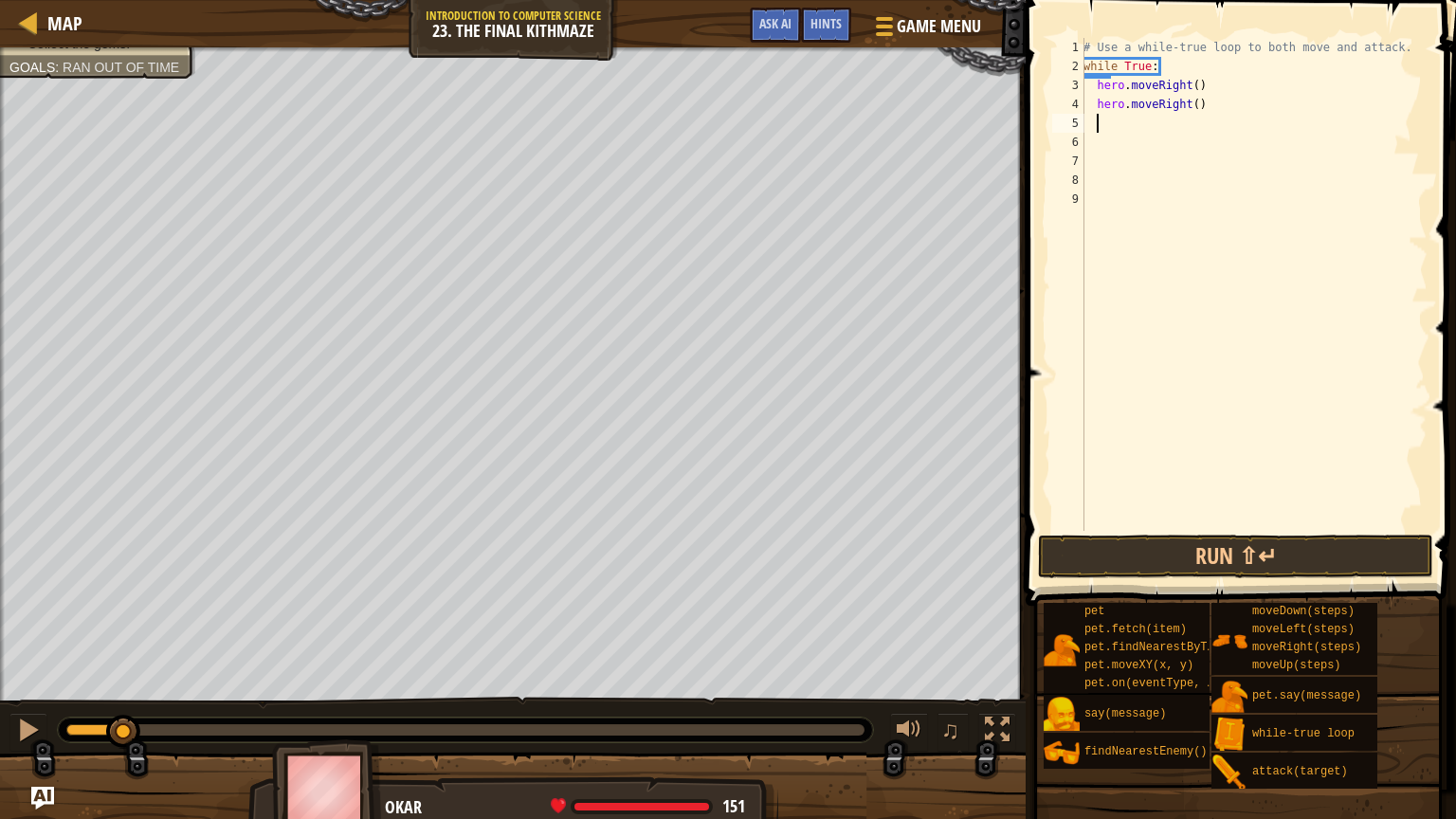
scroll to position [9, 0]
click at [1216, 98] on div "# Use a while-true loop to both move and attack. while True : hero . moveRight …" at bounding box center [1254, 303] width 348 height 531
drag, startPoint x: 1216, startPoint y: 98, endPoint x: 1148, endPoint y: 98, distance: 68.0
click at [1148, 98] on div "# Use a while-true loop to both move and attack. while True : hero . moveRight …" at bounding box center [1254, 303] width 348 height 531
click at [1148, 98] on div "# Use a while-true loop to both move and attack. while True : hero . moveRight …" at bounding box center [1254, 284] width 348 height 493
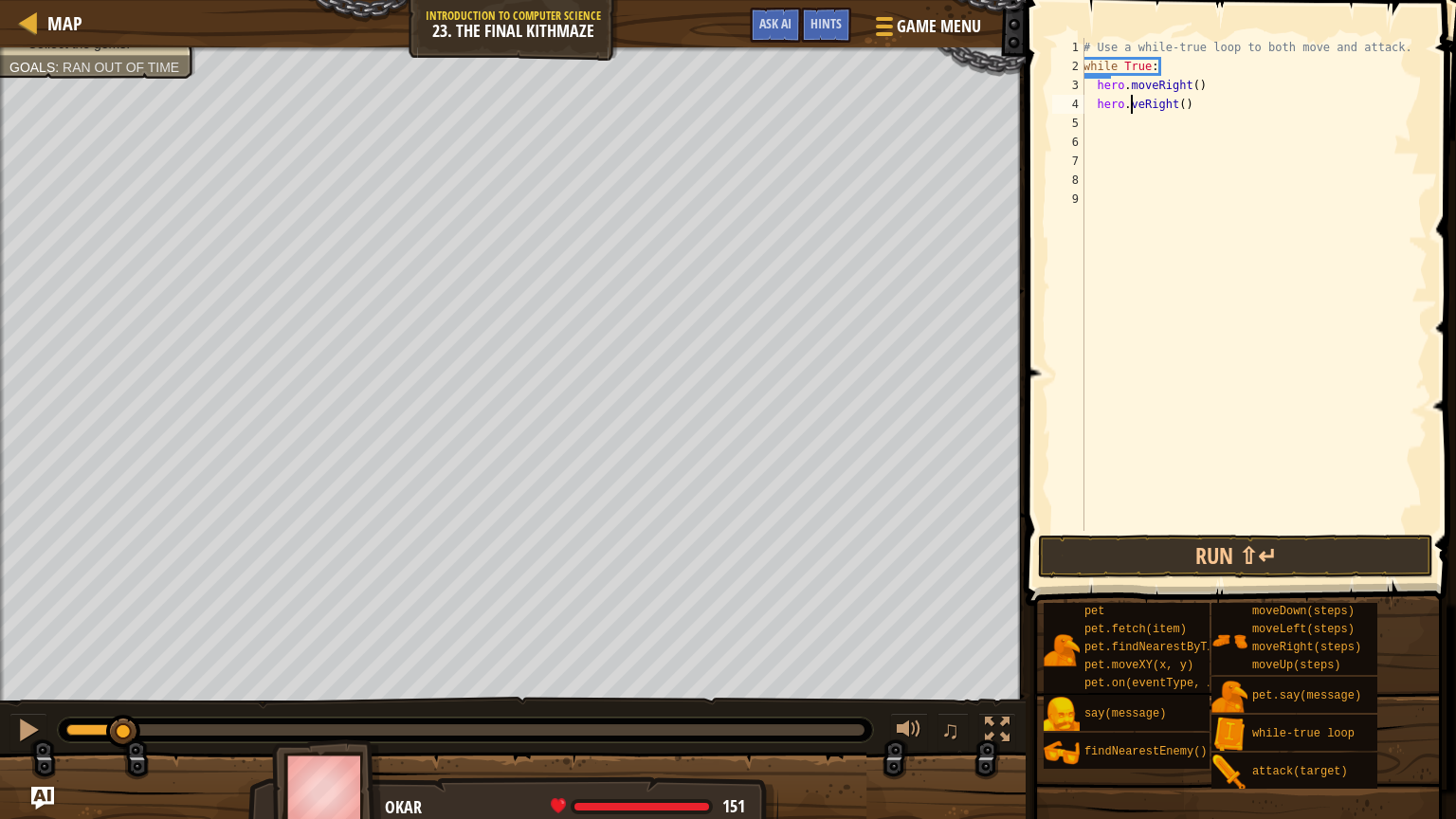
click at [1211, 113] on div "# Use a while-true loop to both move and attack. while True : hero . moveRight …" at bounding box center [1254, 303] width 348 height 531
type textarea "h"
click at [1277, 82] on div "# Use a while-true loop to both move and attack. while True : hero . moveRight …" at bounding box center [1254, 303] width 348 height 531
type textarea "h"
click at [1095, 74] on div "# Use a while-true loop to both move and attack. while True :" at bounding box center [1254, 303] width 348 height 531
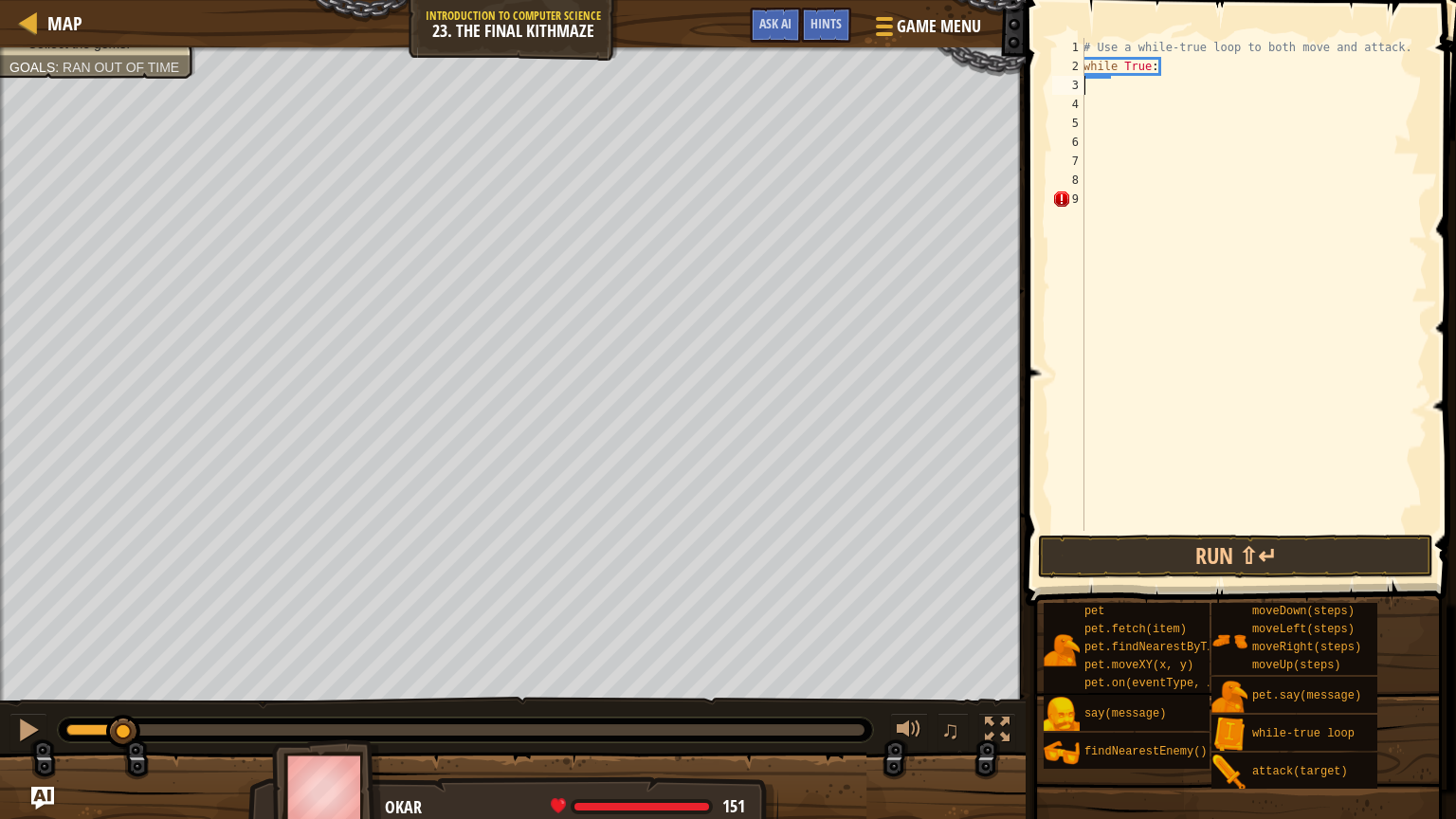
type textarea "while True:"
click at [1129, 209] on div "# Use a while-true loop to both move and attack. while True :" at bounding box center [1254, 303] width 348 height 531
type textarea "w"
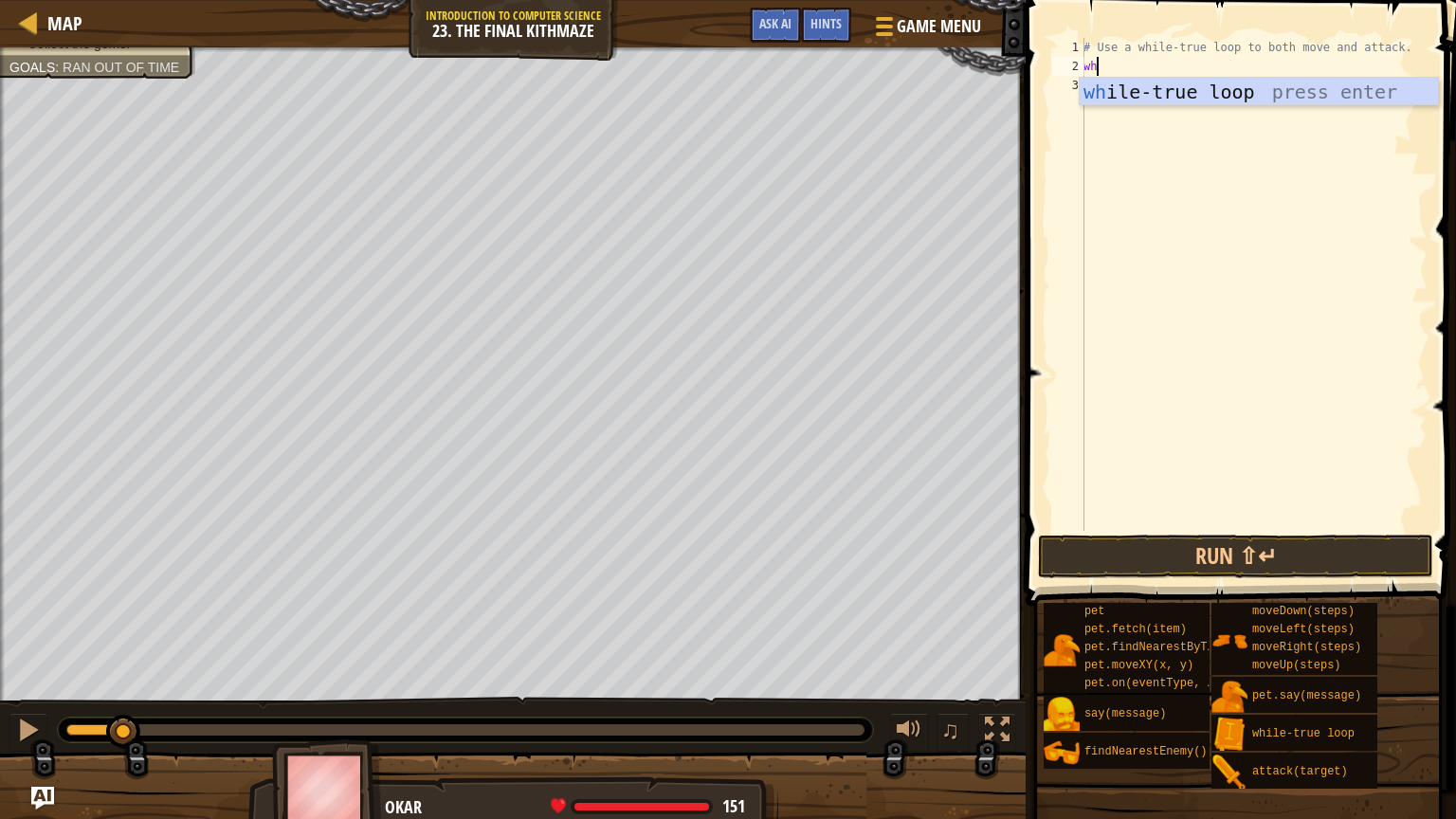
type textarea "whi"
click at [1263, 100] on div "whi le-true loop press enter" at bounding box center [1259, 120] width 359 height 85
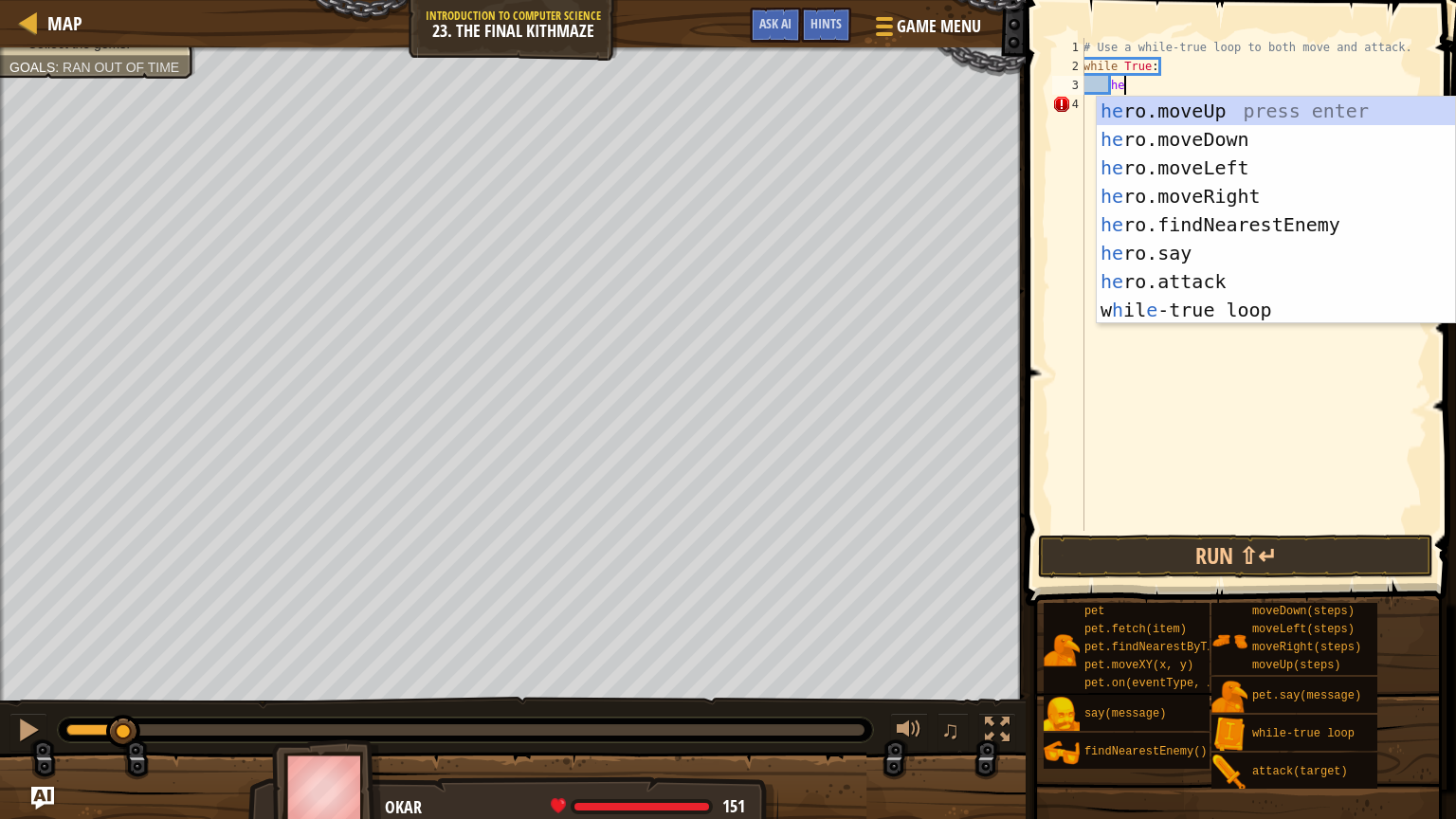
type textarea "her"
click at [1284, 195] on div "her o.moveUp press enter her o.moveDown press enter her o.moveLeft press enter …" at bounding box center [1275, 239] width 359 height 284
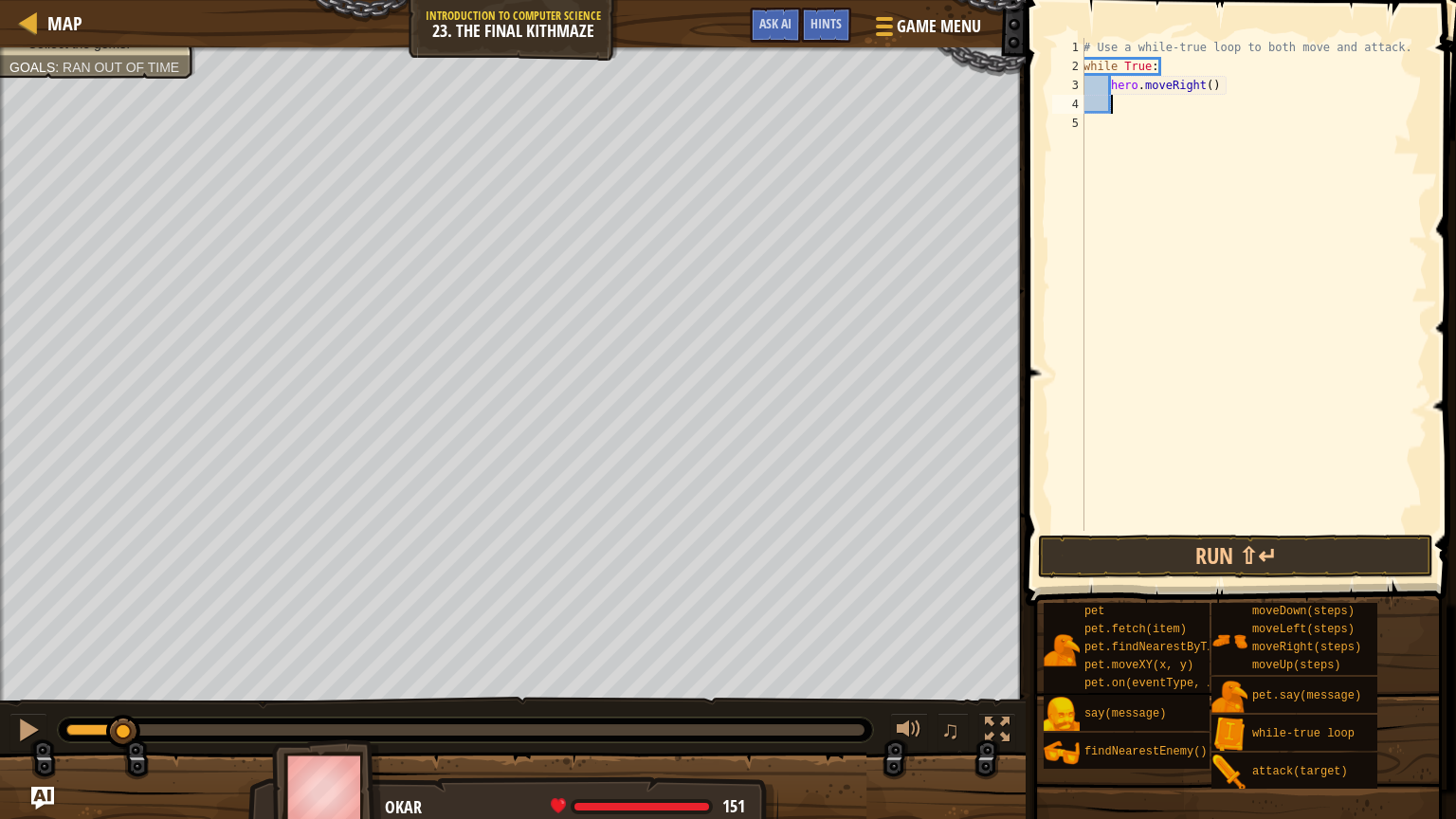
scroll to position [9, 0]
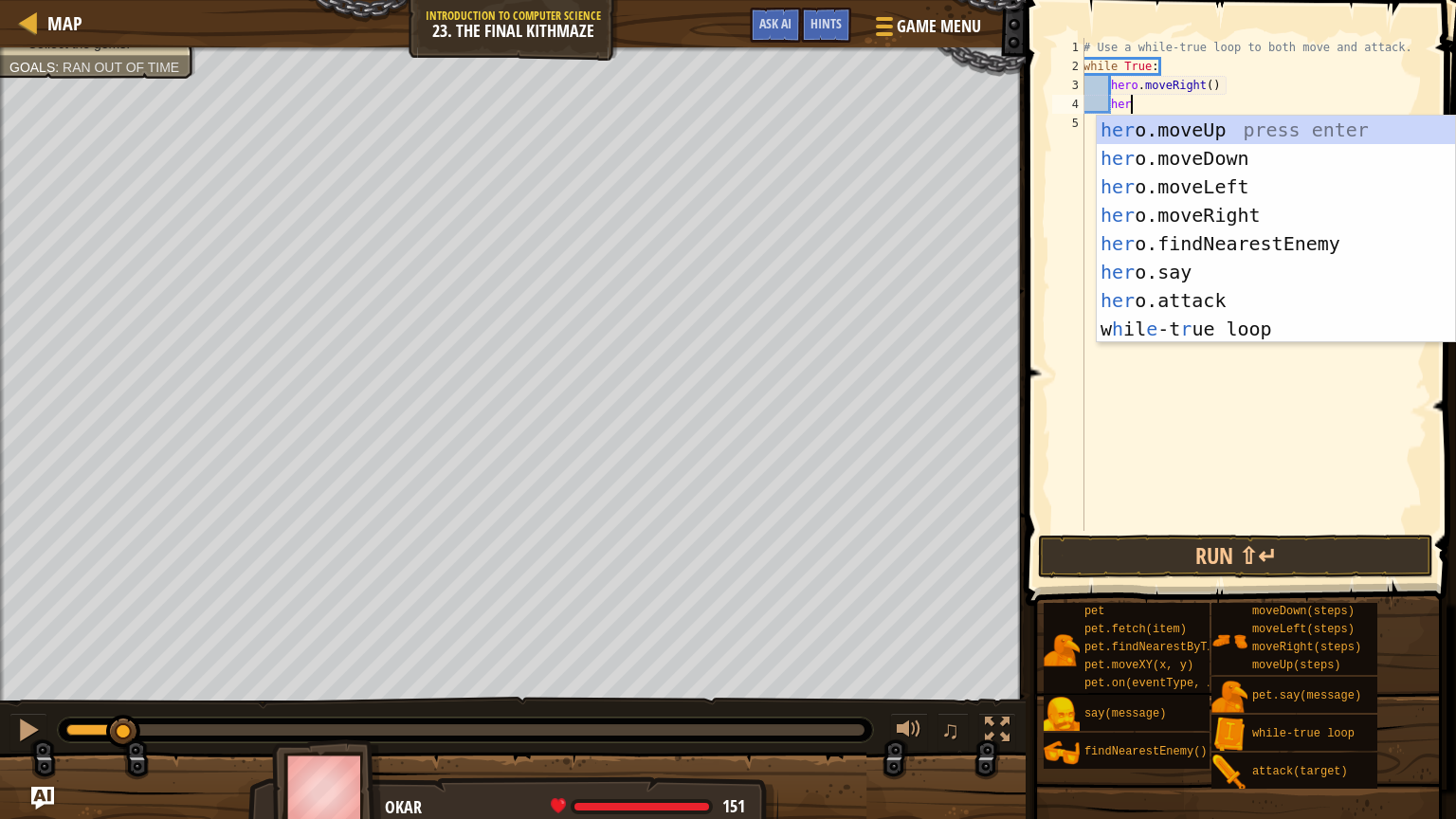
type textarea "hero"
click at [1389, 213] on div "hero .moveUp press enter hero .moveDown press enter hero .moveLeft press enter …" at bounding box center [1275, 258] width 359 height 284
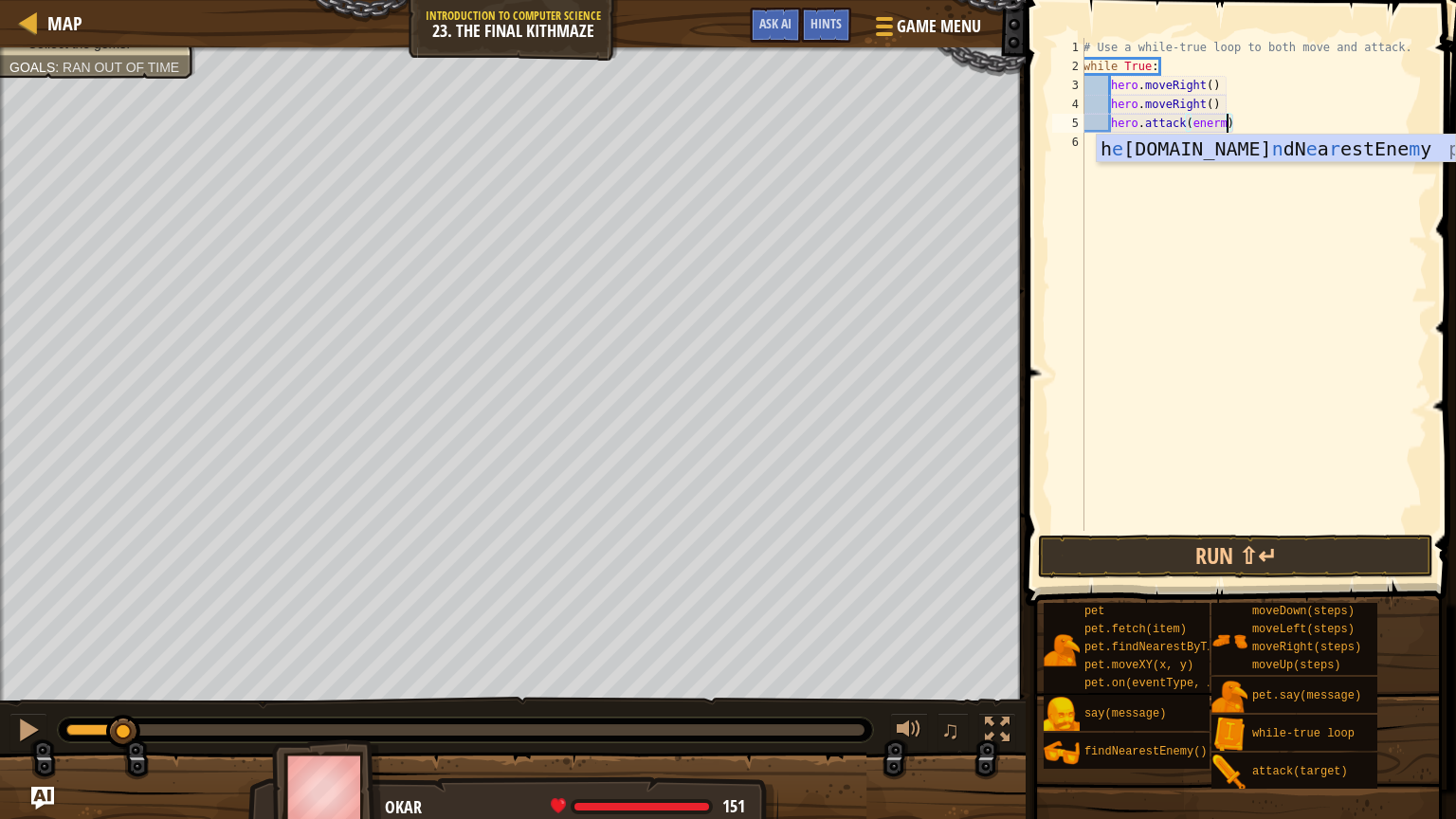
scroll to position [9, 12]
click at [1221, 130] on div "# Use a while-true loop to both move and attack. while True : hero . moveRight …" at bounding box center [1254, 303] width 348 height 531
click at [1204, 101] on div "# Use a while-true loop to both move and attack. while True : hero . moveRight …" at bounding box center [1254, 303] width 348 height 531
click at [1215, 103] on div "# Use a while-true loop to both move and attack. while True : hero . moveRight …" at bounding box center [1254, 303] width 348 height 531
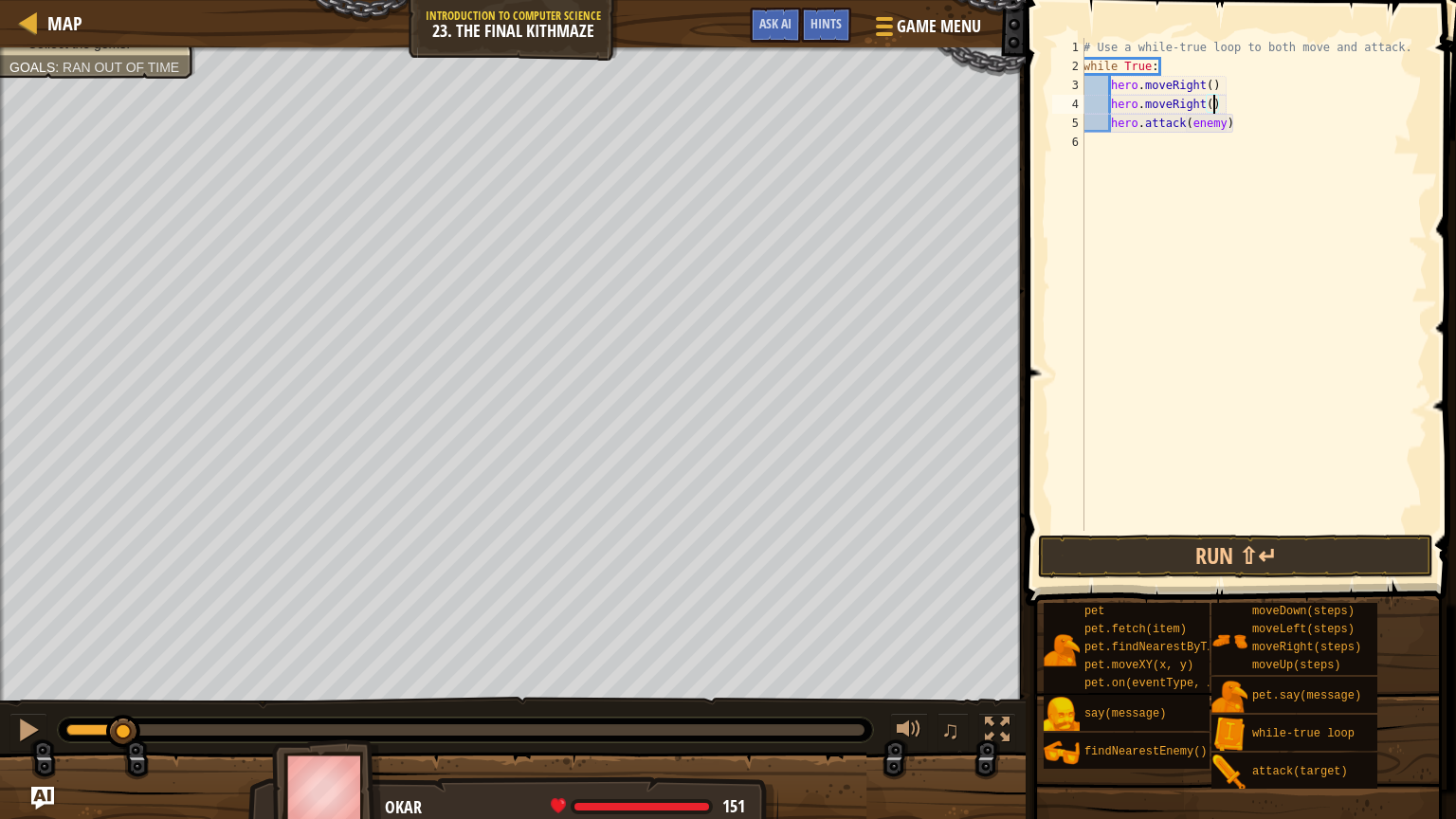
click at [1220, 103] on div "# Use a while-true loop to both move and attack. while True : hero . moveRight …" at bounding box center [1254, 303] width 348 height 531
type textarea "hero."
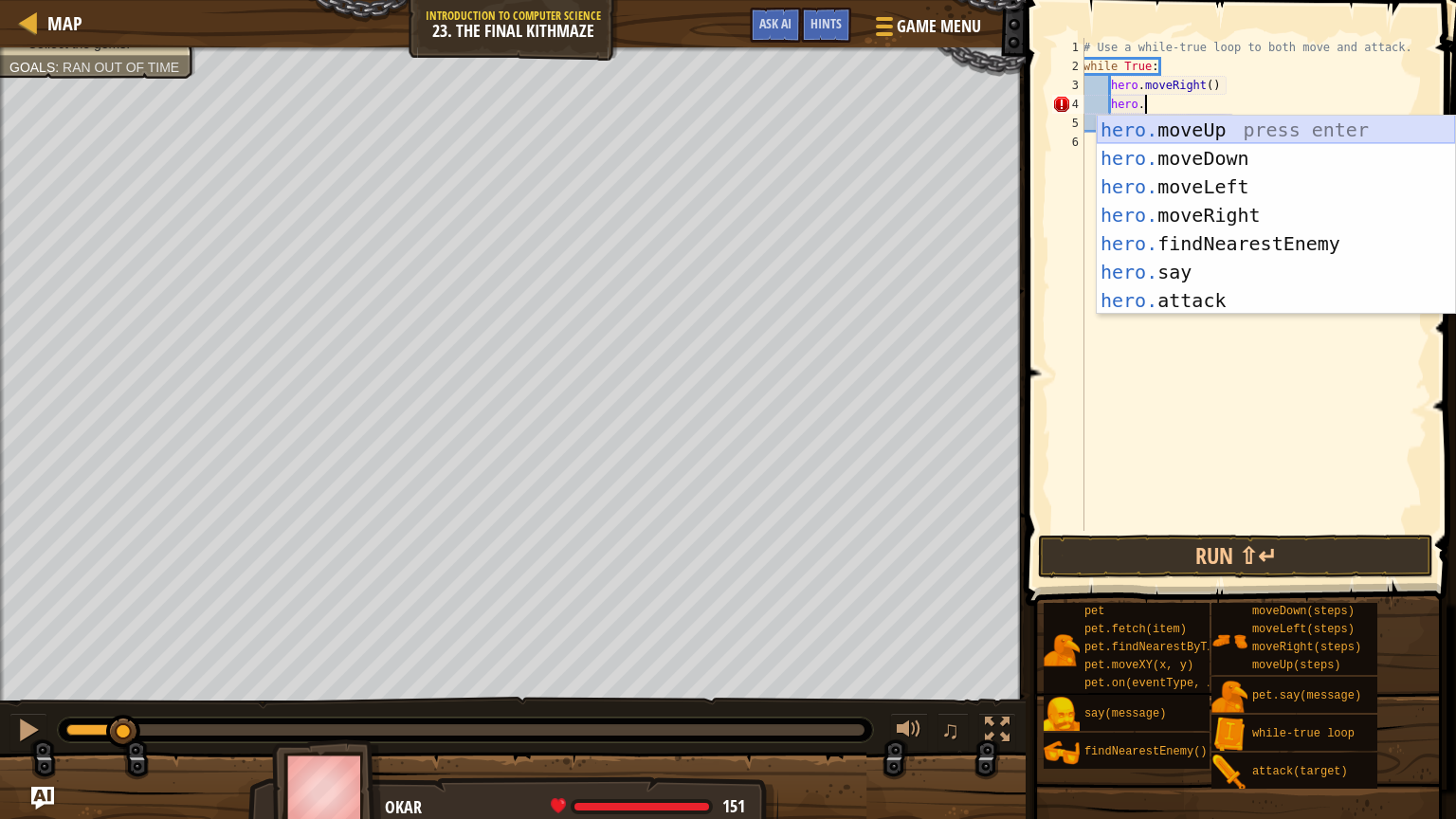
click at [1286, 120] on div "hero. moveUp press enter hero. moveDown press enter hero. moveLeft press enter …" at bounding box center [1275, 244] width 359 height 256
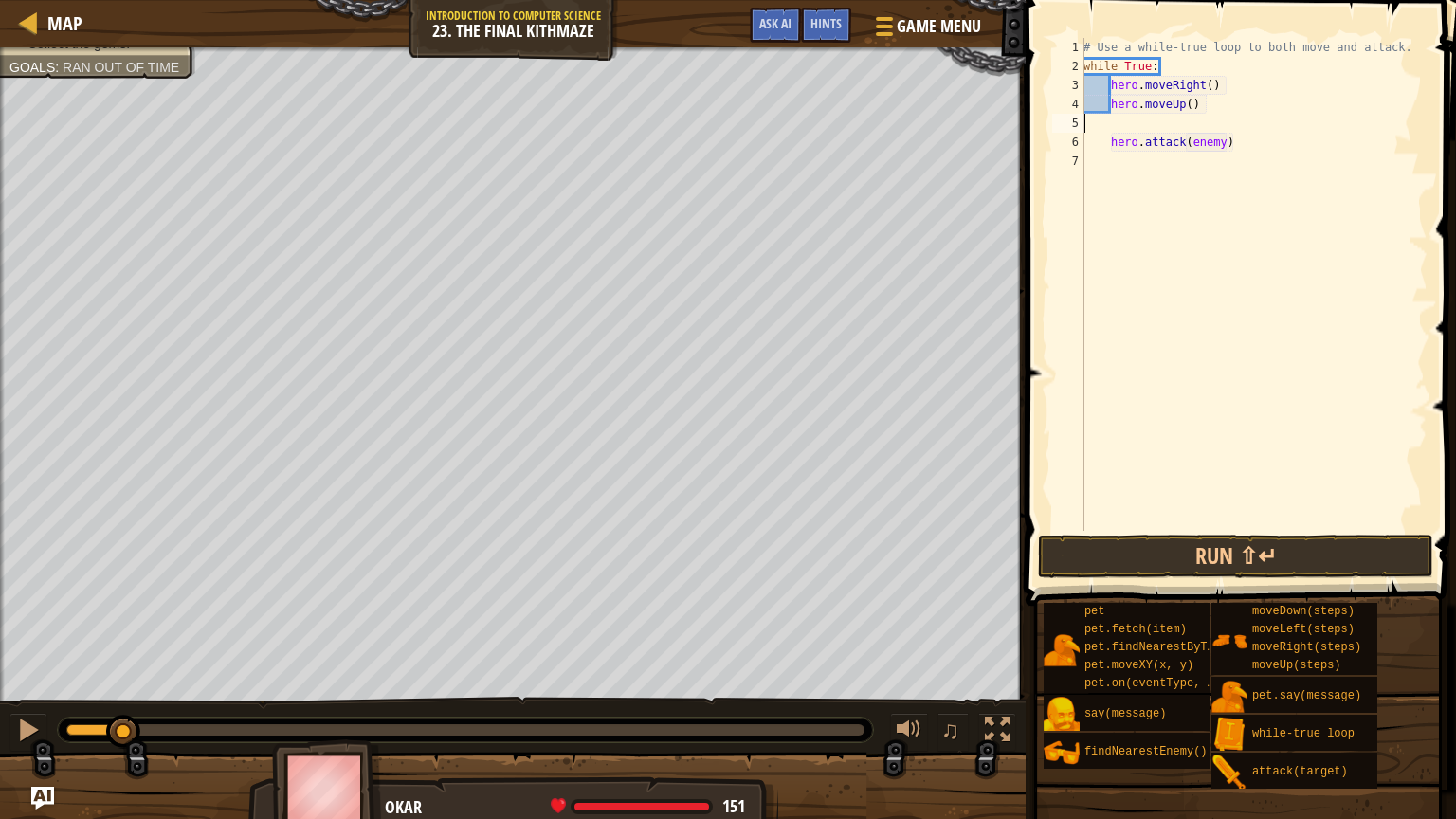
scroll to position [9, 0]
click at [1256, 125] on div "# Use a while-true loop to both move and attack. while True : hero . moveRight …" at bounding box center [1254, 284] width 348 height 493
click at [1260, 142] on div "# Use a while-true loop to both move and attack. while True : hero . moveRight …" at bounding box center [1254, 303] width 348 height 531
type textarea "hero.attack(enemy)"
drag, startPoint x: 1260, startPoint y: 142, endPoint x: 1110, endPoint y: 147, distance: 150.1
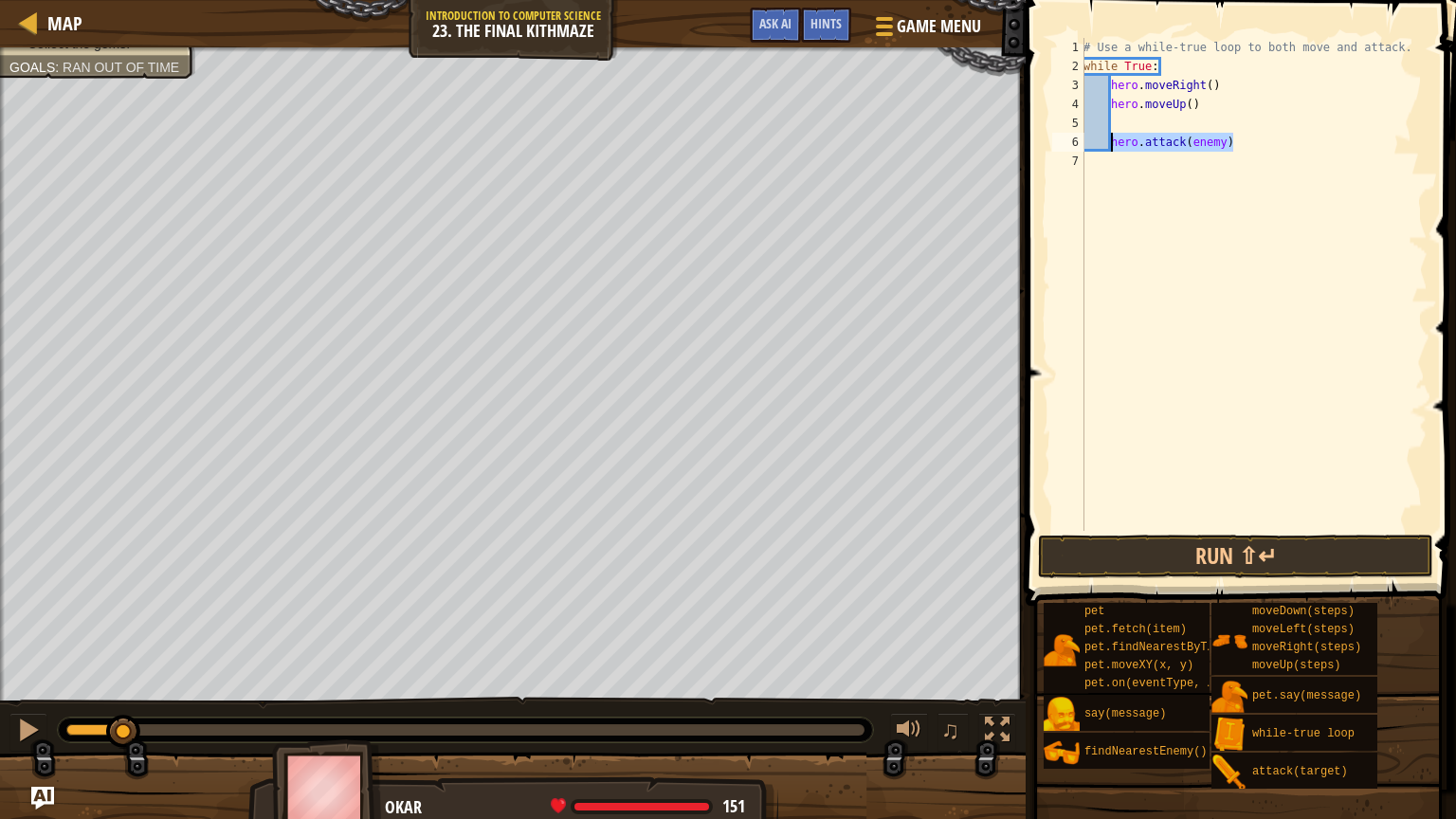
click at [1110, 147] on div "# Use a while-true loop to both move and attack. while True : hero . moveRight …" at bounding box center [1254, 303] width 348 height 531
click at [1141, 131] on div "# Use a while-true loop to both move and attack. while True : hero . moveRight …" at bounding box center [1254, 303] width 348 height 531
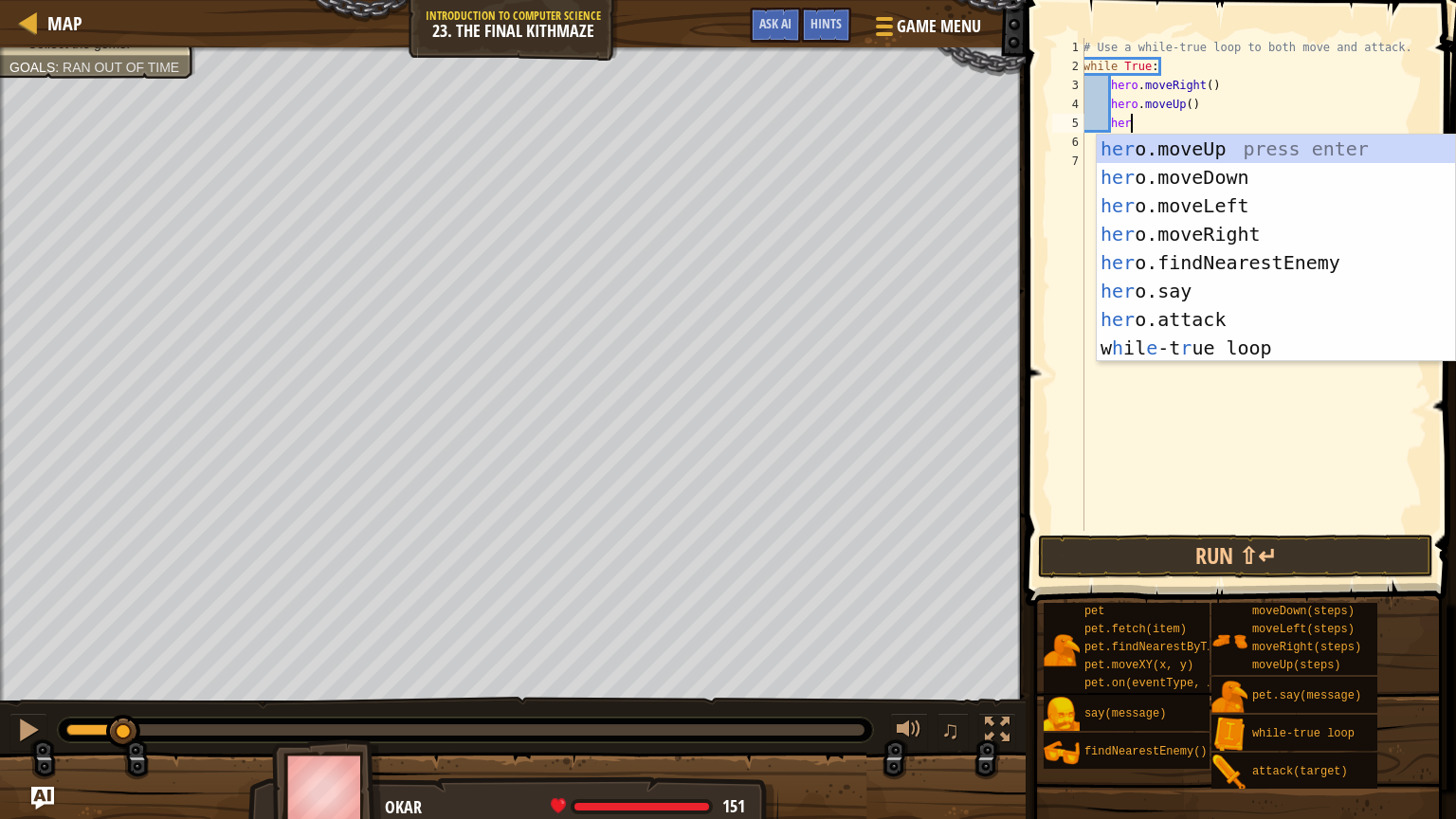
type textarea "hero"
click at [1217, 186] on div "hero .moveUp press enter hero .moveDown press enter hero .moveLeft press enter …" at bounding box center [1275, 277] width 359 height 284
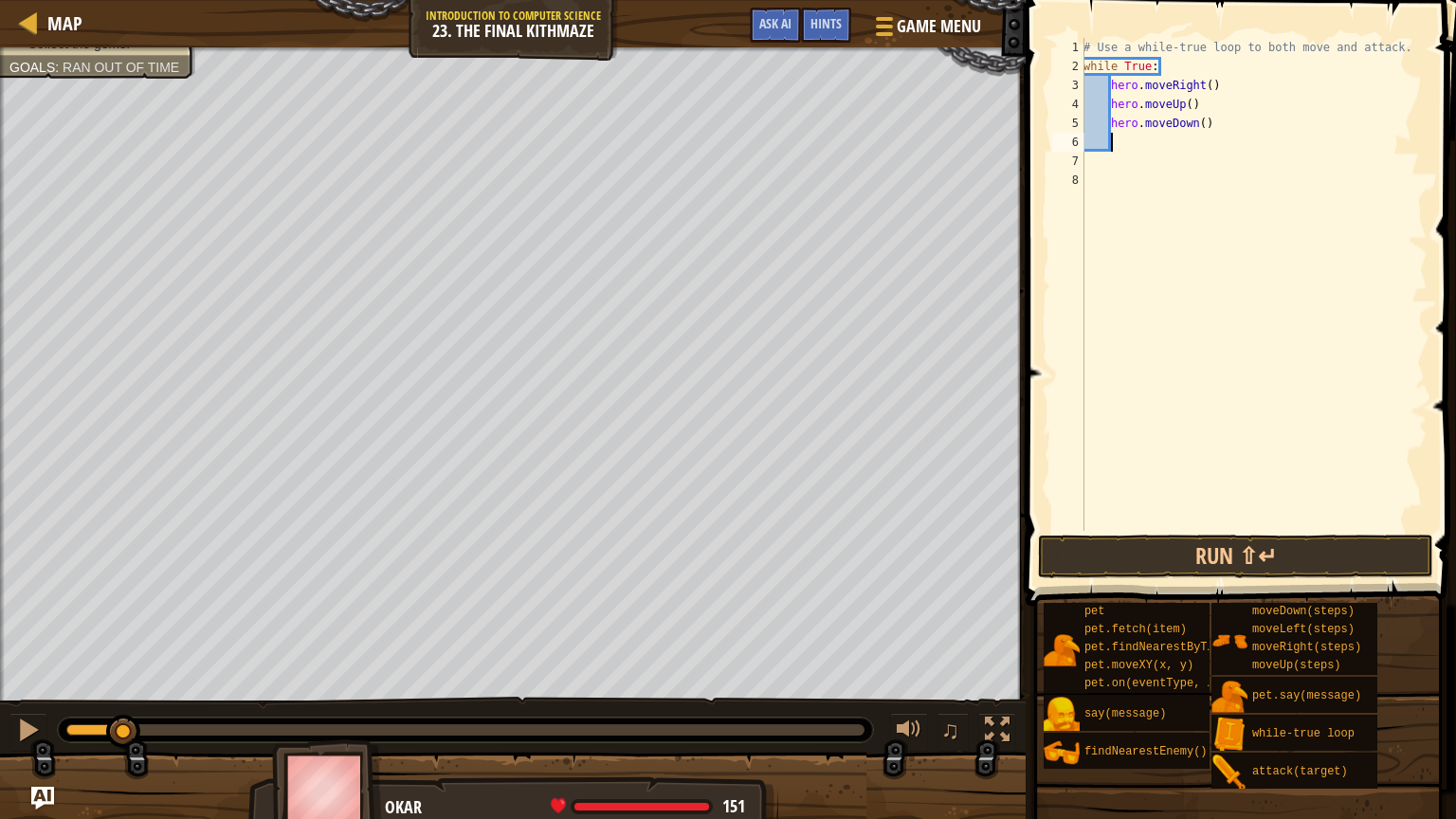
click at [1205, 125] on div "# Use a while-true loop to both move and attack. while True : hero . moveRight …" at bounding box center [1254, 303] width 348 height 531
type textarea "hero.moveDown(2)"
click at [1205, 134] on div "# Use a while-true loop to both move and attack. while True : hero . moveRight …" at bounding box center [1254, 303] width 348 height 531
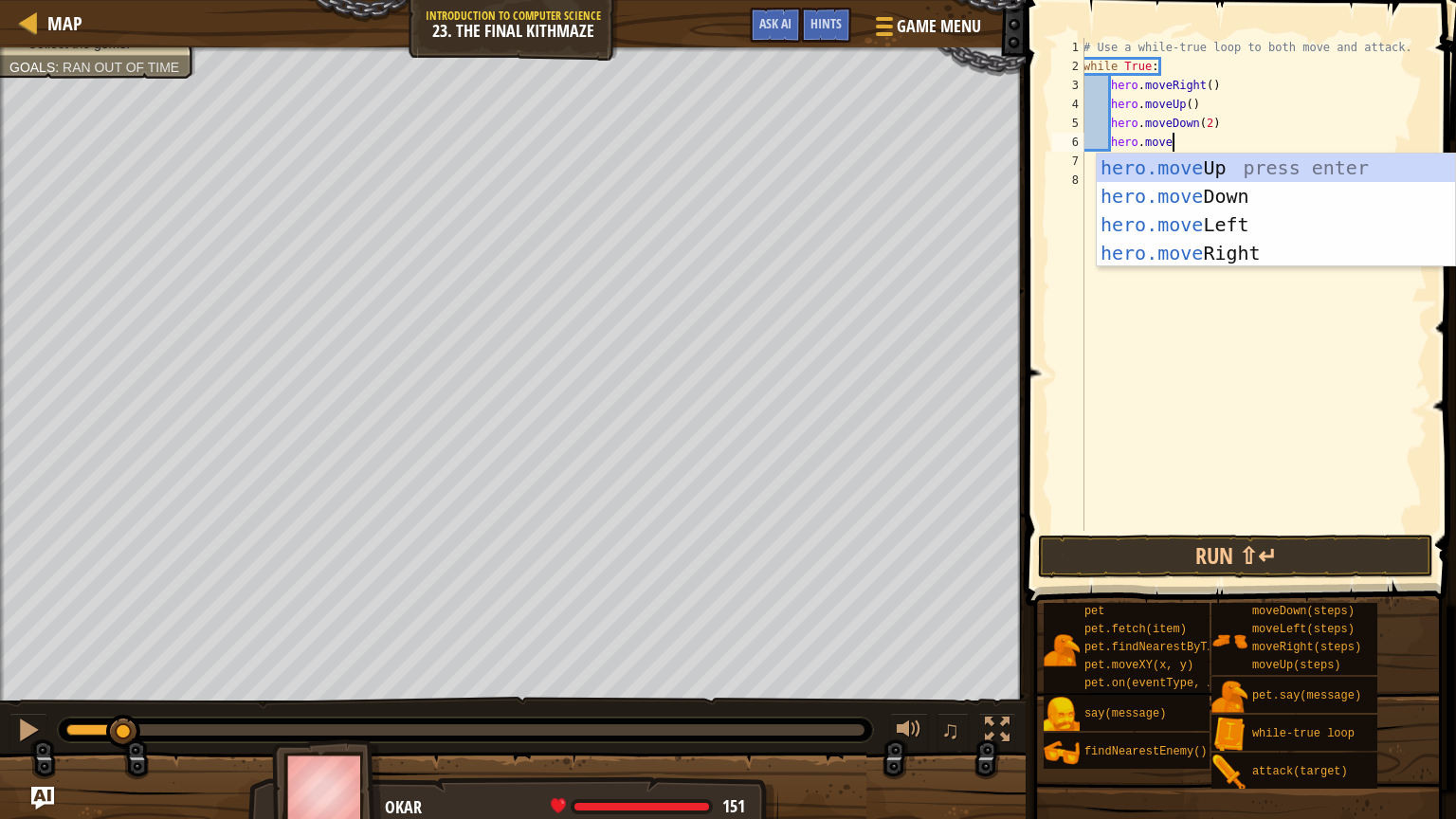
scroll to position [9, 6]
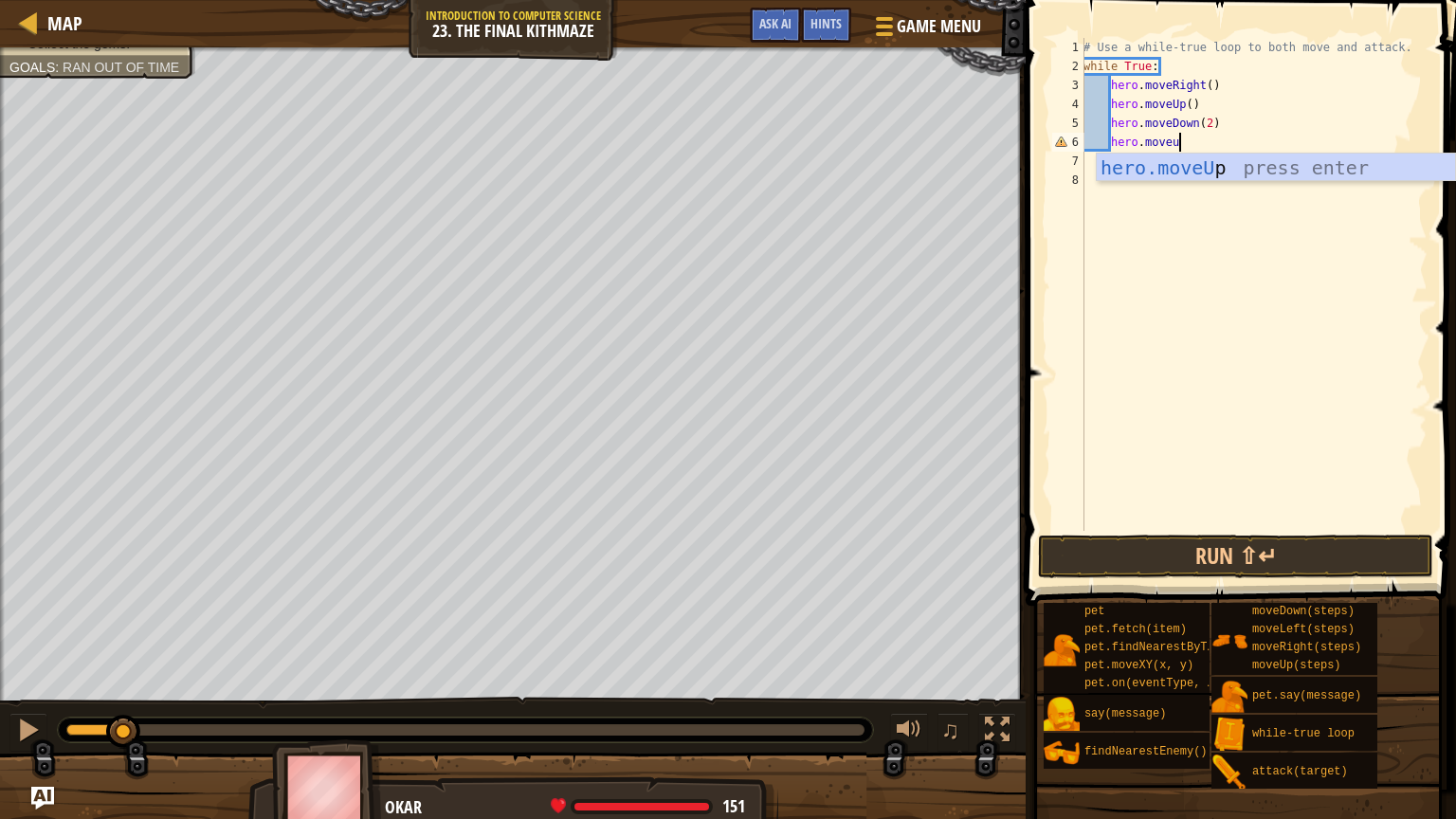
type textarea "hero.moveup"
click at [1333, 162] on div "hero.moveUp press enter" at bounding box center [1275, 196] width 359 height 85
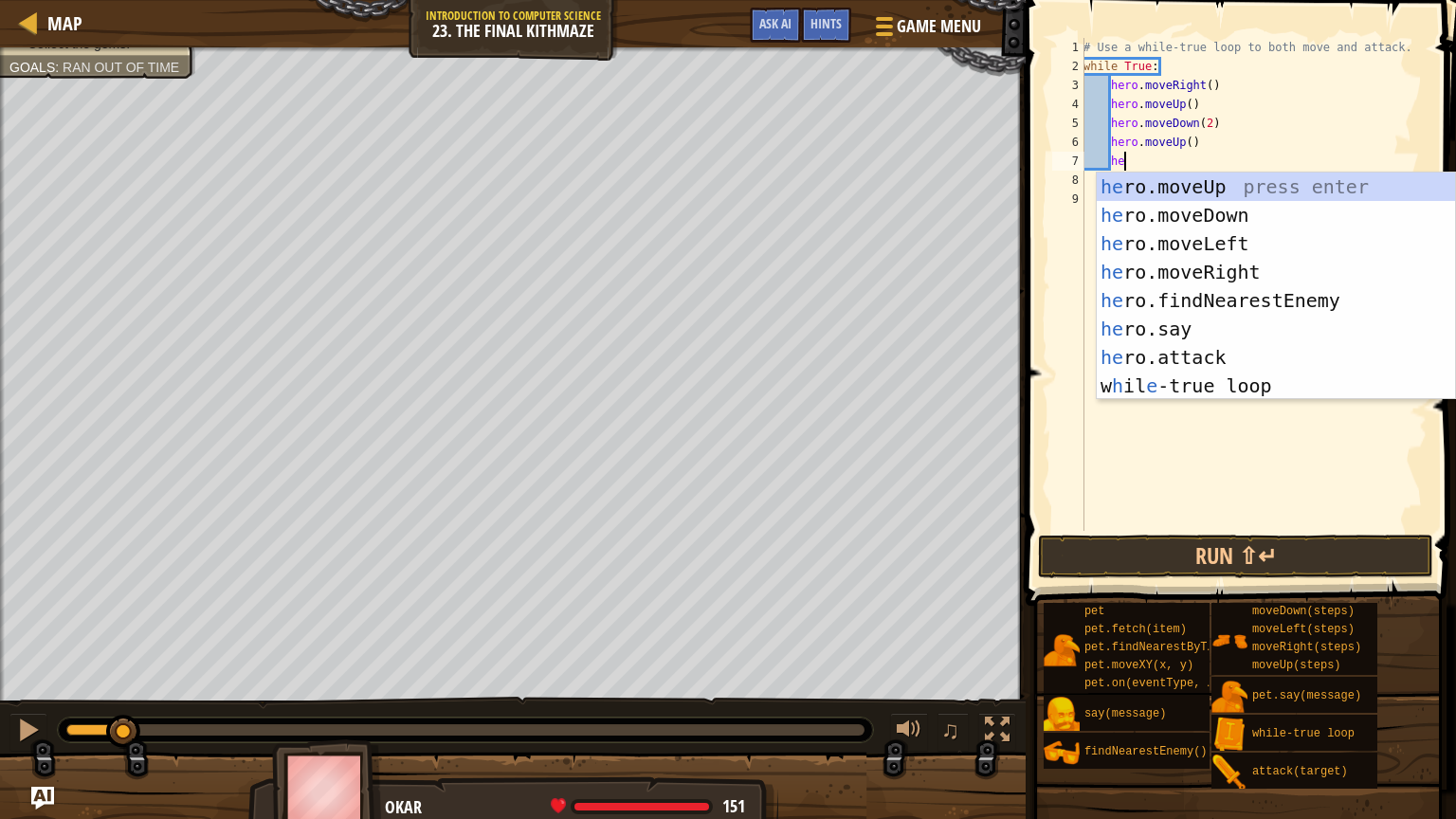
scroll to position [9, 3]
click at [1245, 343] on div "hero .moveUp press enter hero .moveDown press enter hero .moveLeft press enter …" at bounding box center [1275, 314] width 359 height 284
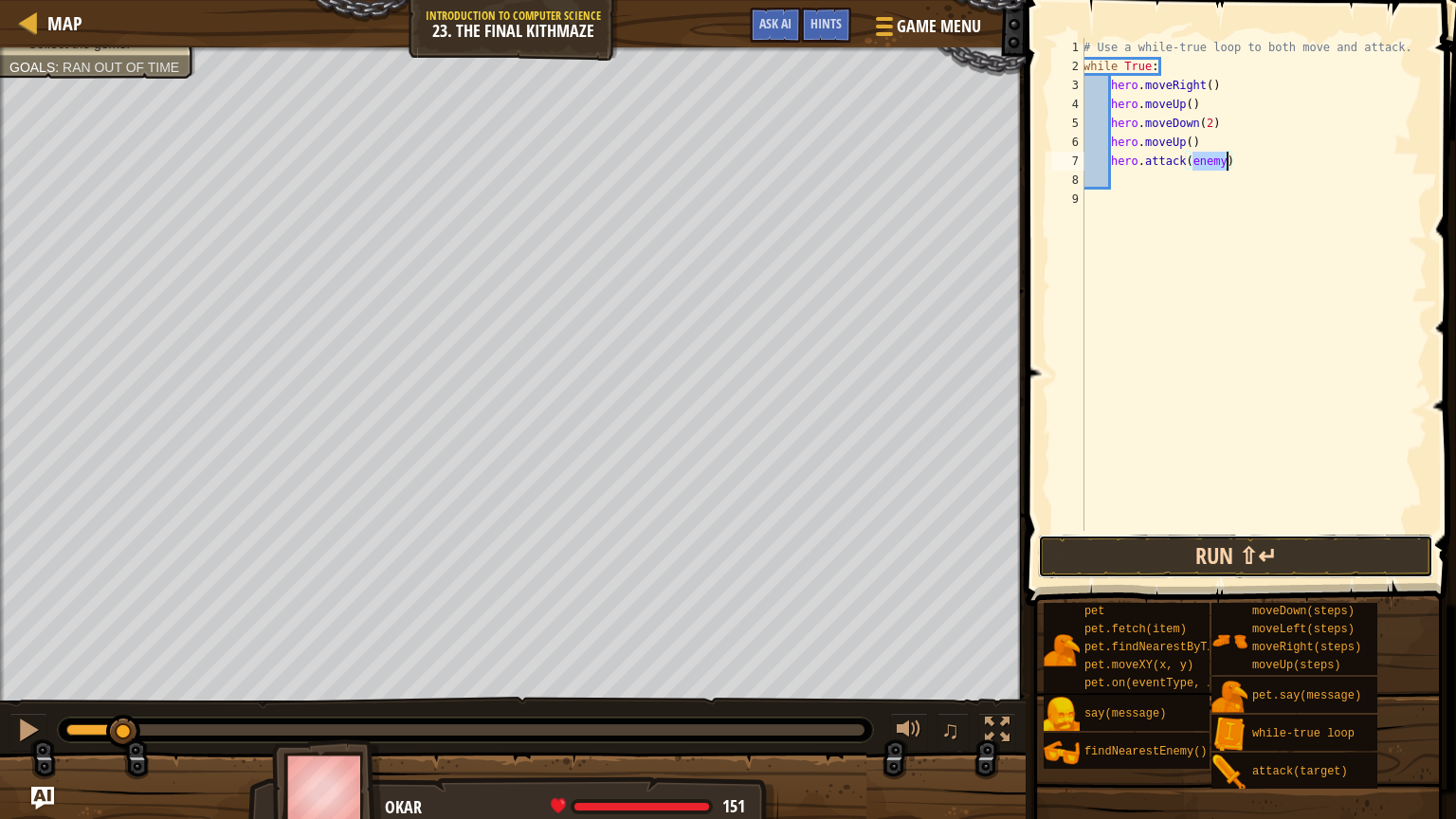
click at [1215, 558] on button "Run ⇧↵" at bounding box center [1236, 556] width 395 height 44
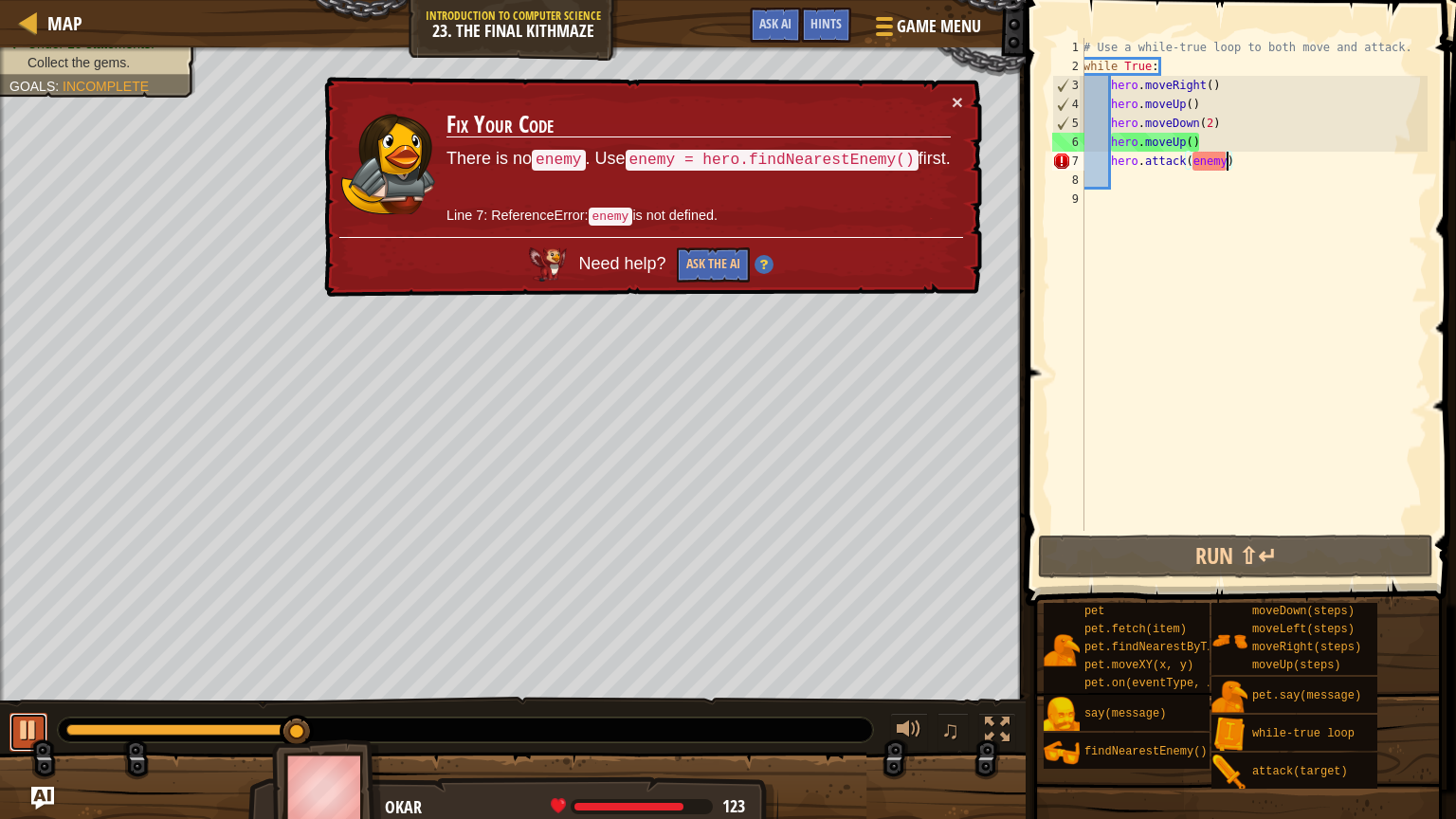
click at [24, 658] on div at bounding box center [28, 729] width 24 height 24
click at [1238, 102] on div "# Use a while-true loop to both move and attack. while True : hero . moveRight …" at bounding box center [1254, 303] width 348 height 531
type textarea "hero.moveUp()"
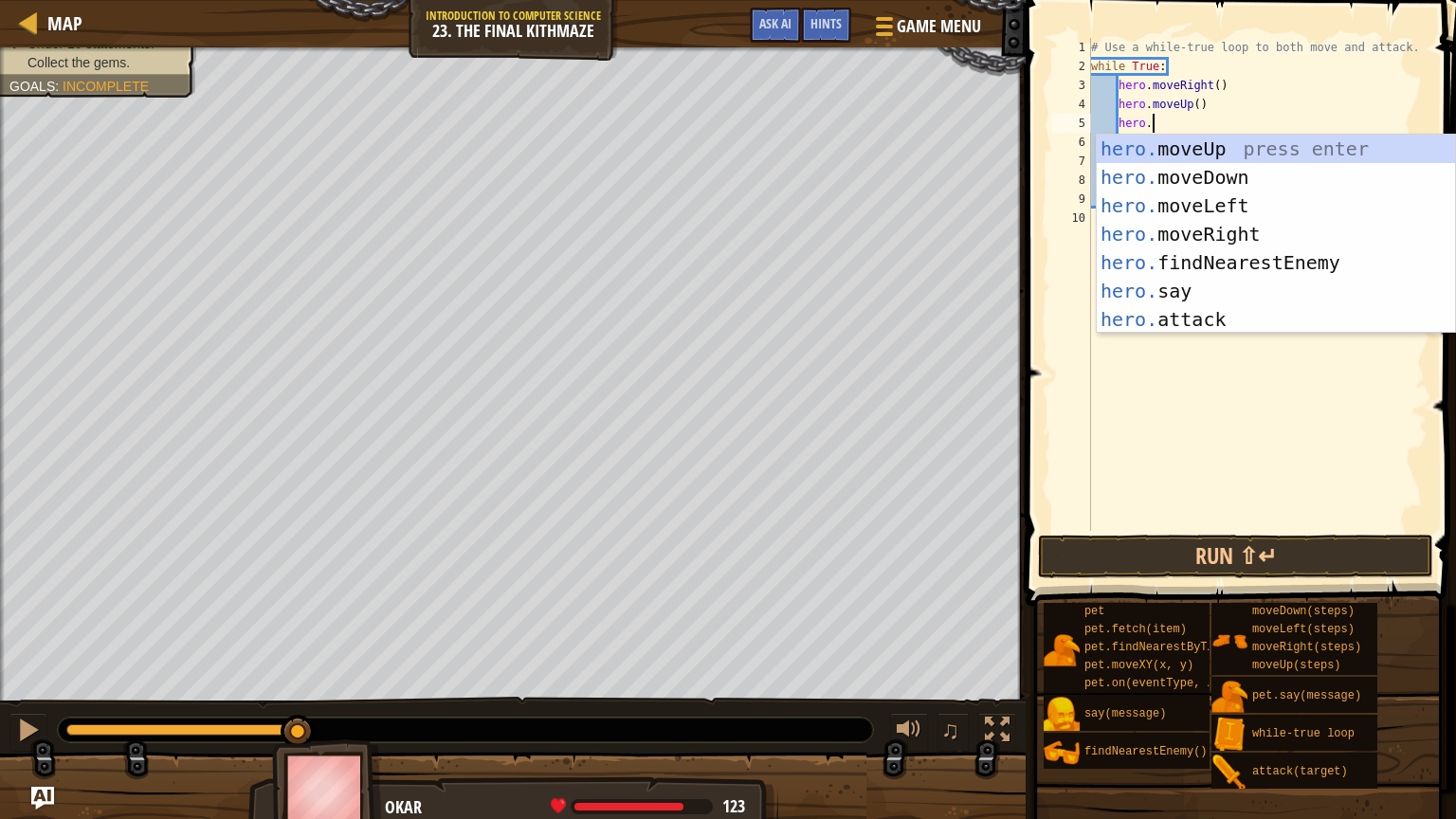
type textarea "hero.m"
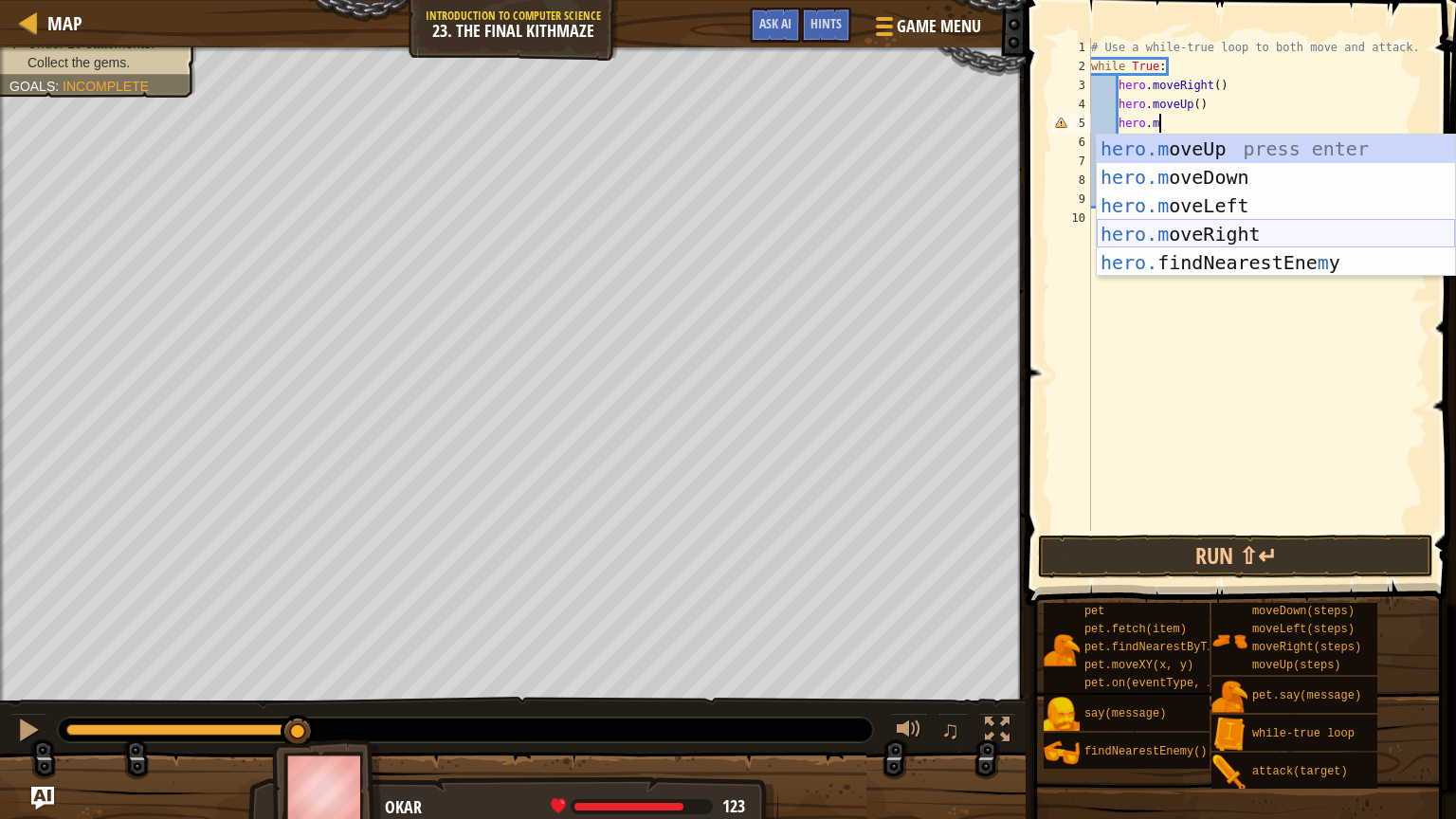
click at [1260, 232] on div "hero.m oveUp press enter hero.m oveDown press enter hero.m oveLeft press enter …" at bounding box center [1275, 234] width 359 height 199
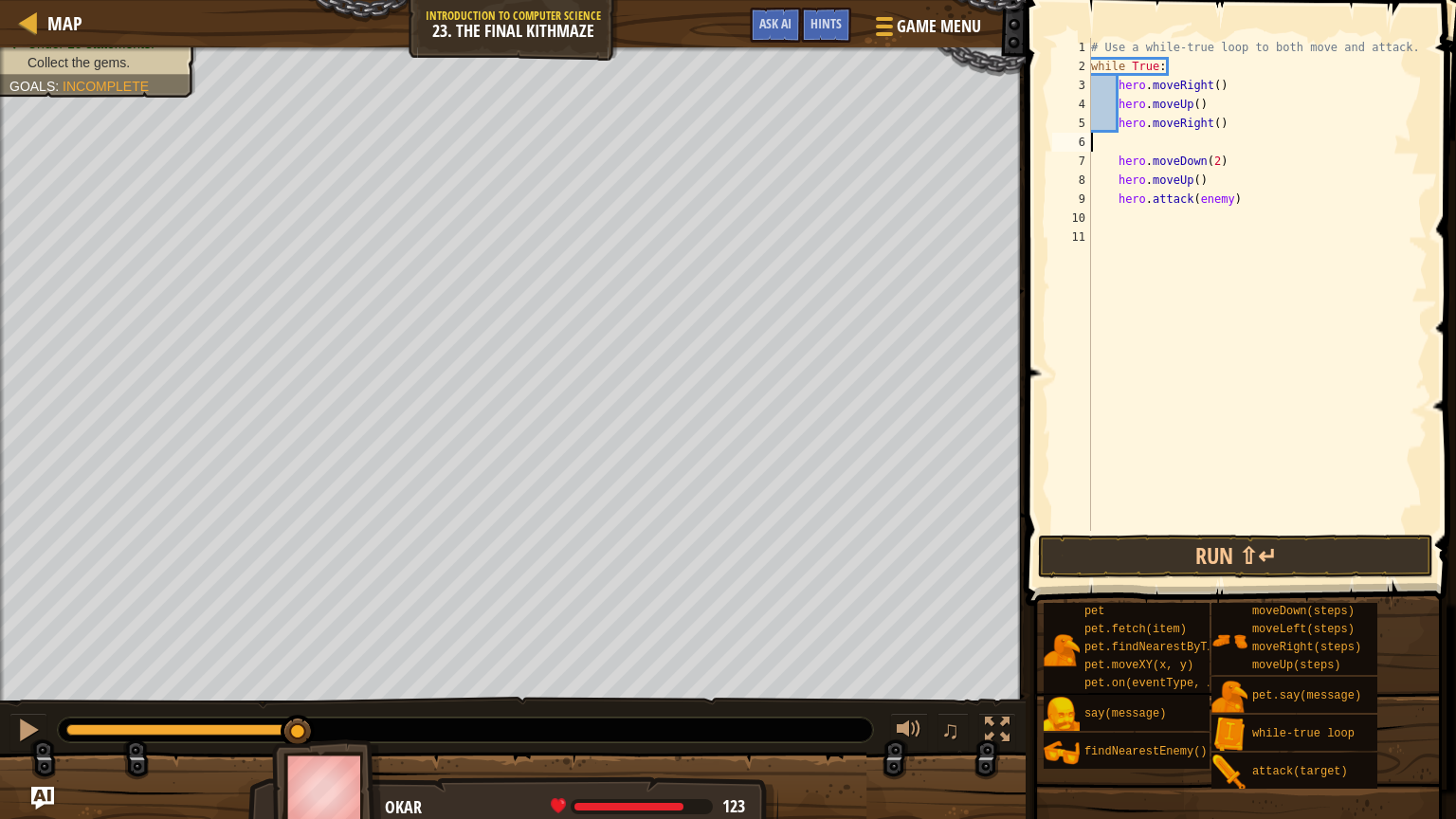
scroll to position [9, 0]
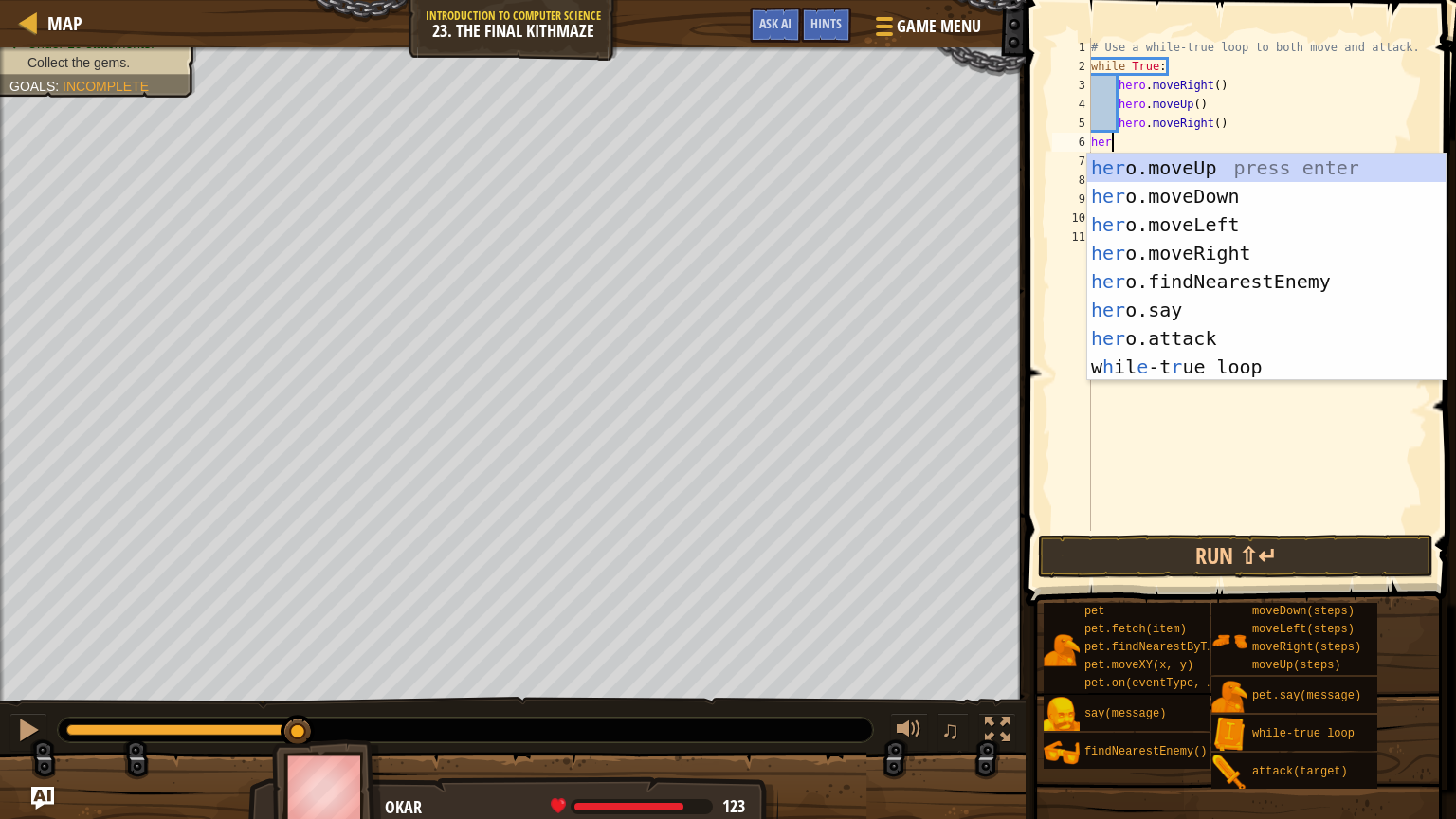
type textarea "hero"
click at [1262, 281] on div "hero .moveUp press enter hero .moveDown press enter hero .moveLeft press enter …" at bounding box center [1267, 296] width 359 height 284
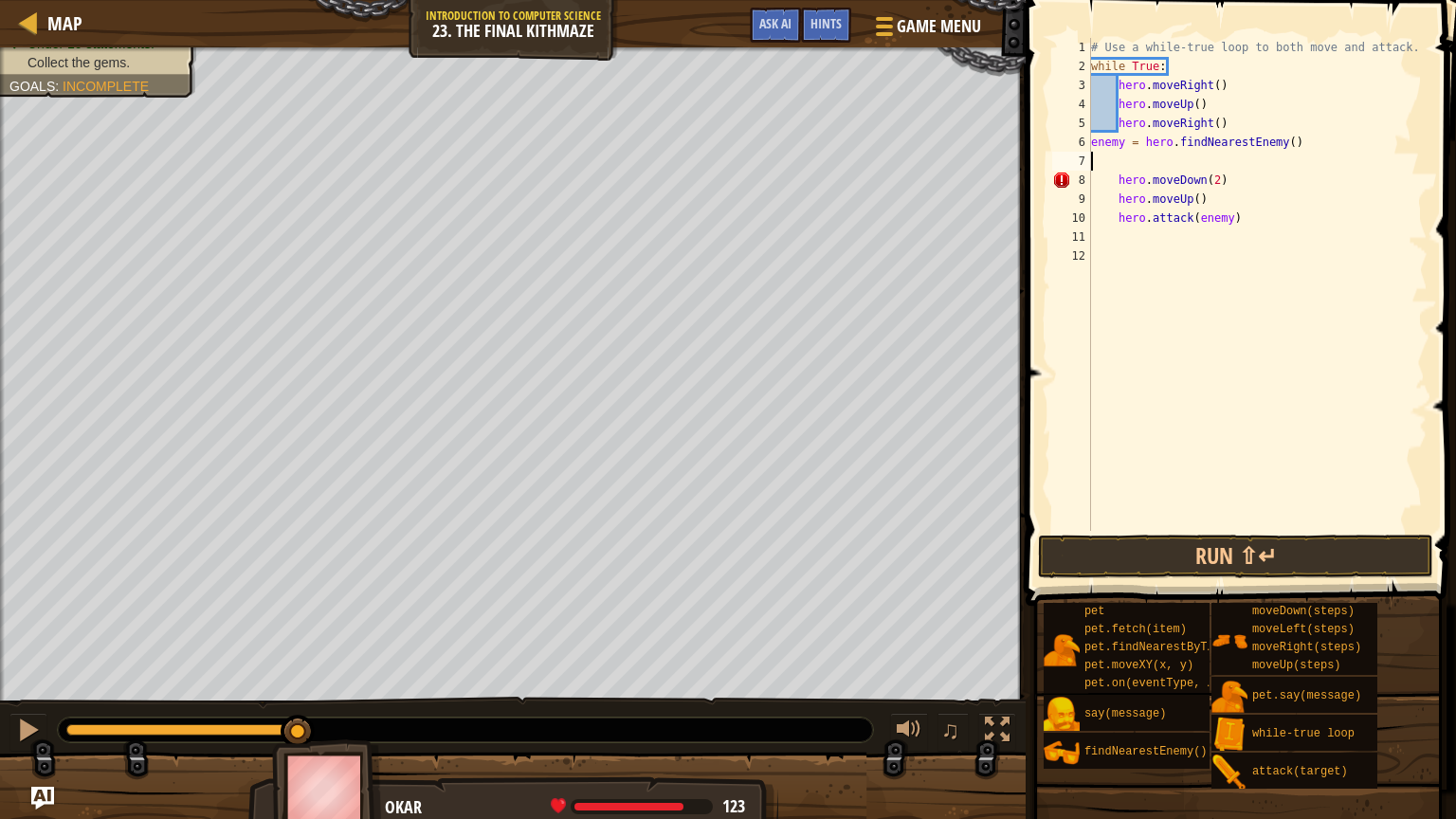
click at [1208, 220] on div "# Use a while-true loop to both move and attack. while True : hero . moveRight …" at bounding box center [1258, 303] width 341 height 531
type textarea "hero"
click at [1136, 141] on div "# Use a while-true loop to both move and attack. while True : hero . moveRight …" at bounding box center [1258, 284] width 340 height 493
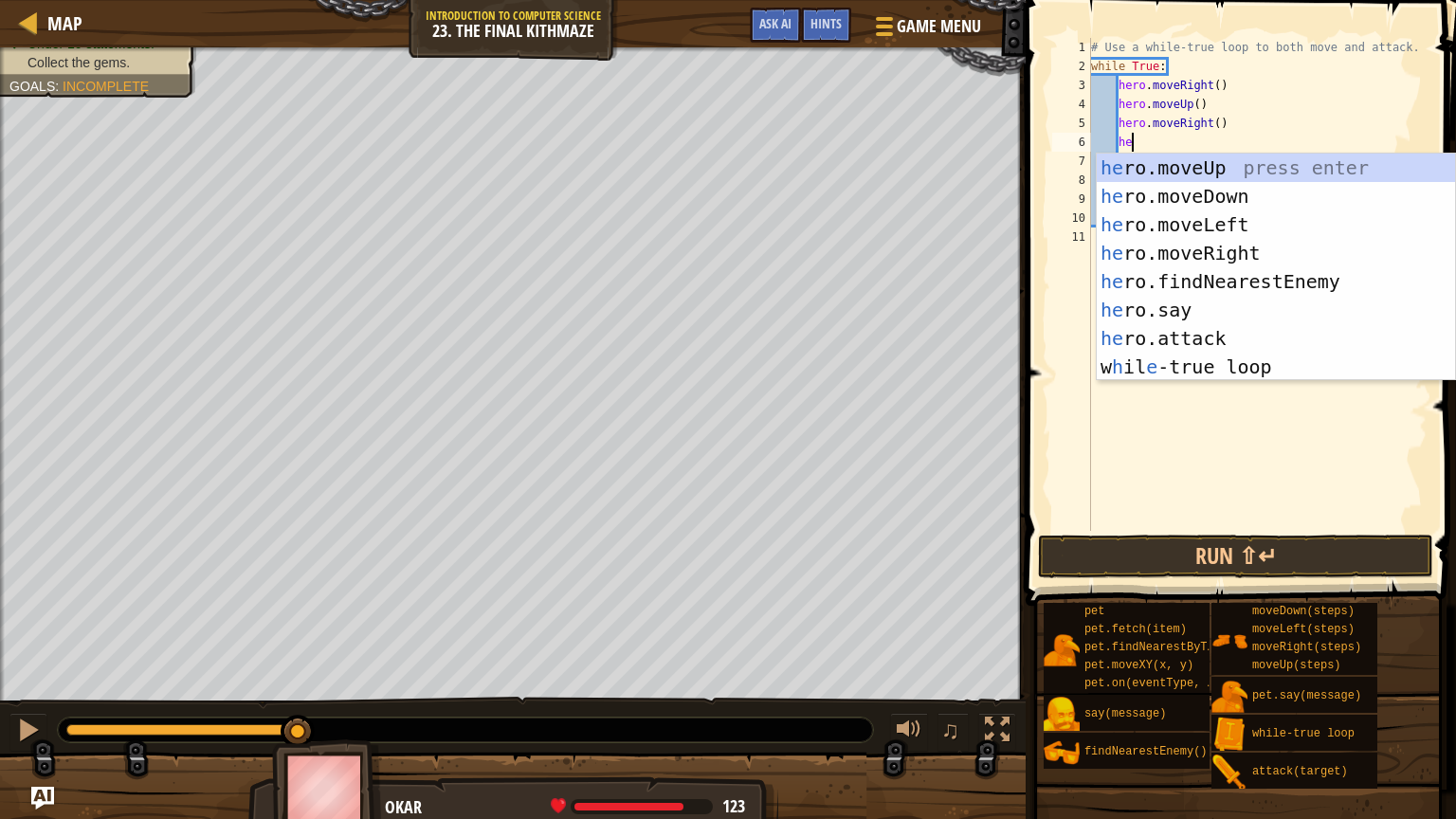
type textarea "hero"
click at [1199, 279] on div "hero .moveUp press enter hero .moveDown press enter hero .moveLeft press enter …" at bounding box center [1275, 296] width 359 height 284
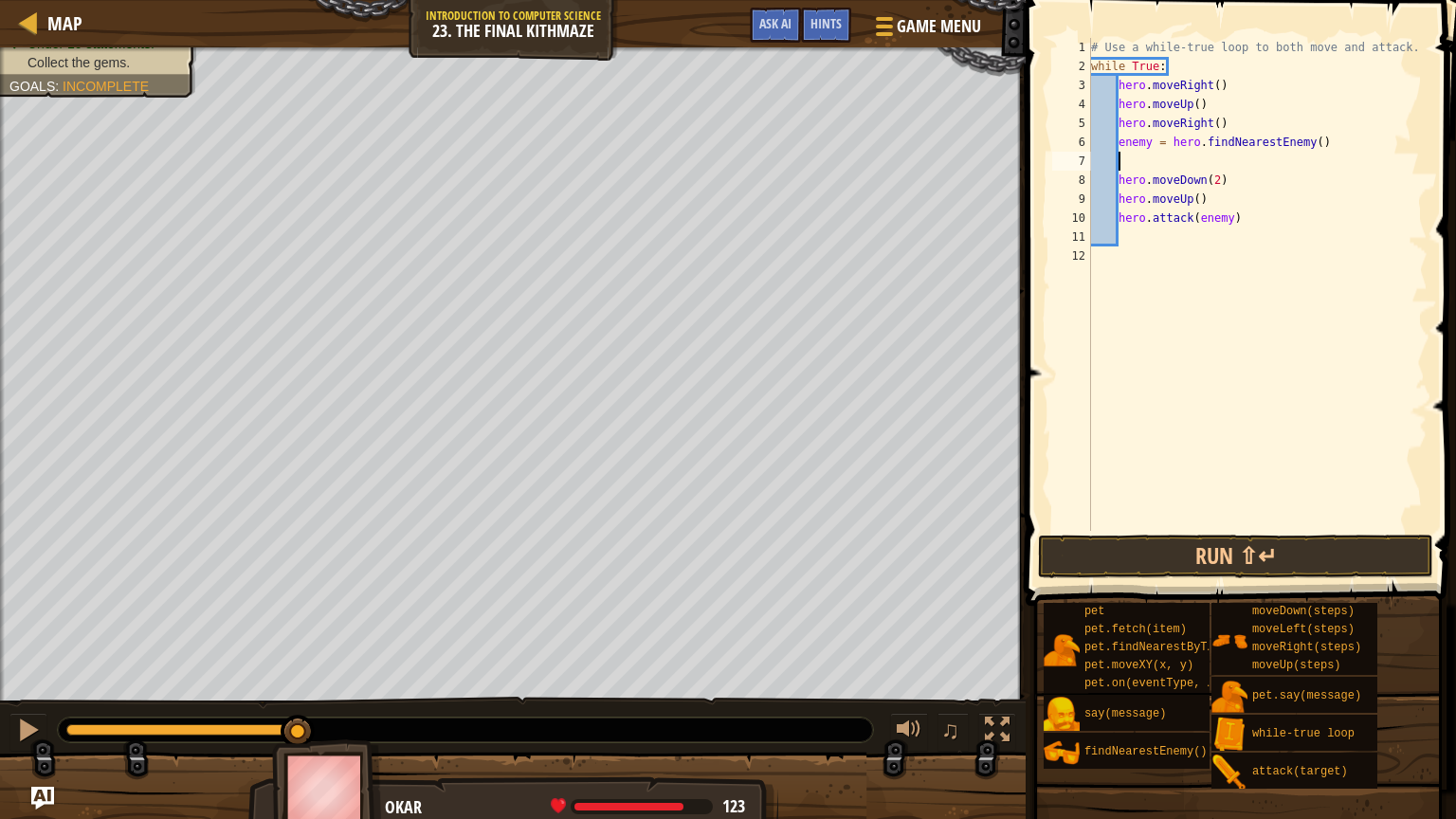
click at [1199, 279] on div "# Use a while-true loop to both move and attack. while True : hero . moveRight …" at bounding box center [1258, 303] width 341 height 531
click at [1195, 167] on div "# Use a while-true loop to both move and attack. while True : hero . moveRight …" at bounding box center [1258, 303] width 341 height 531
click at [1250, 221] on div "# Use a while-true loop to both move and attack. while True : hero . moveRight …" at bounding box center [1258, 303] width 341 height 531
type textarea "hero.attack(enemy)"
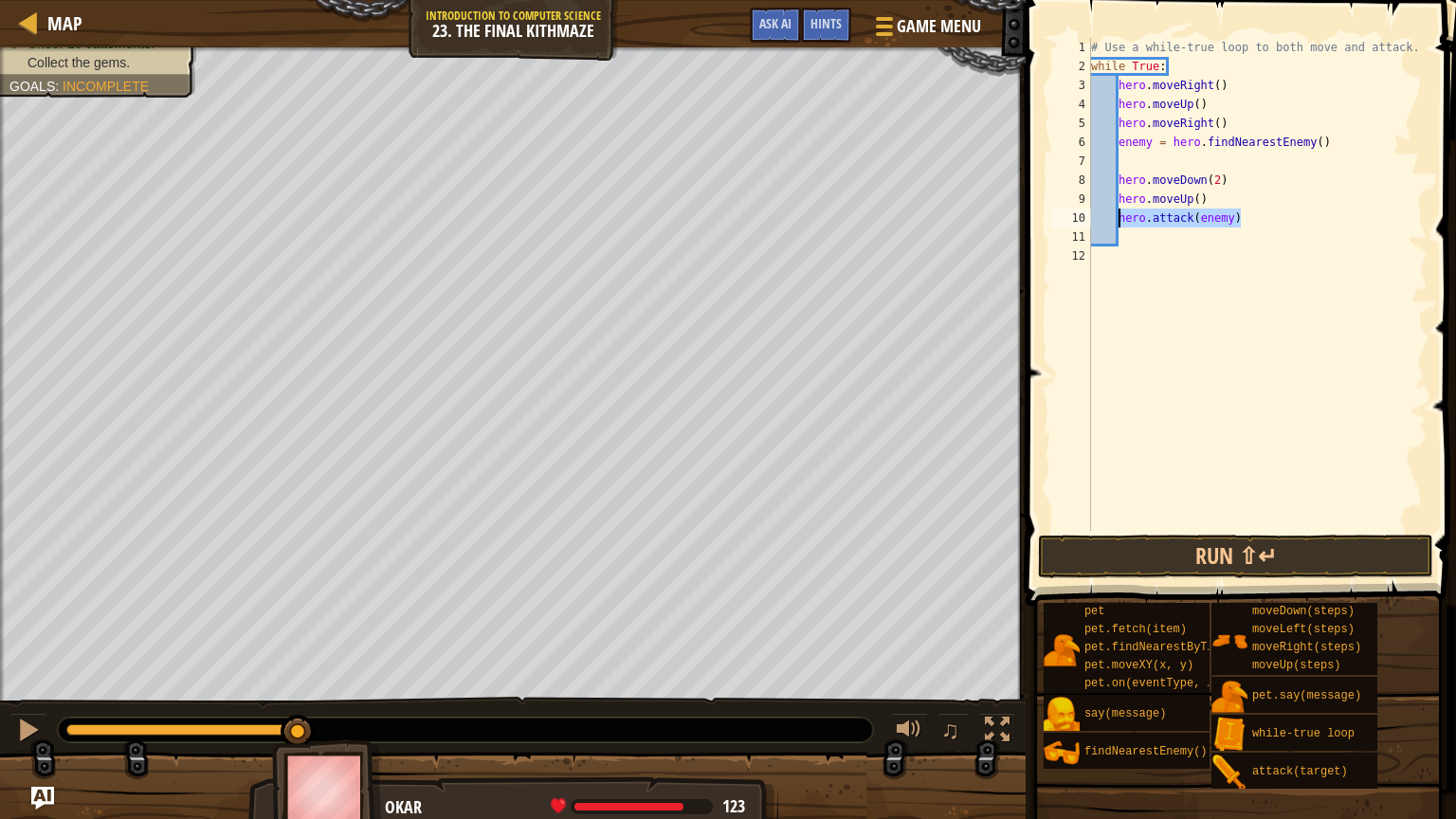
drag, startPoint x: 1250, startPoint y: 221, endPoint x: 1119, endPoint y: 222, distance: 131.0
click at [1119, 222] on div "# Use a while-true loop to both move and attack. while True : hero . moveRight …" at bounding box center [1258, 303] width 341 height 531
click at [1163, 159] on div "# Use a while-true loop to both move and attack. while True : hero . moveRight …" at bounding box center [1258, 303] width 341 height 531
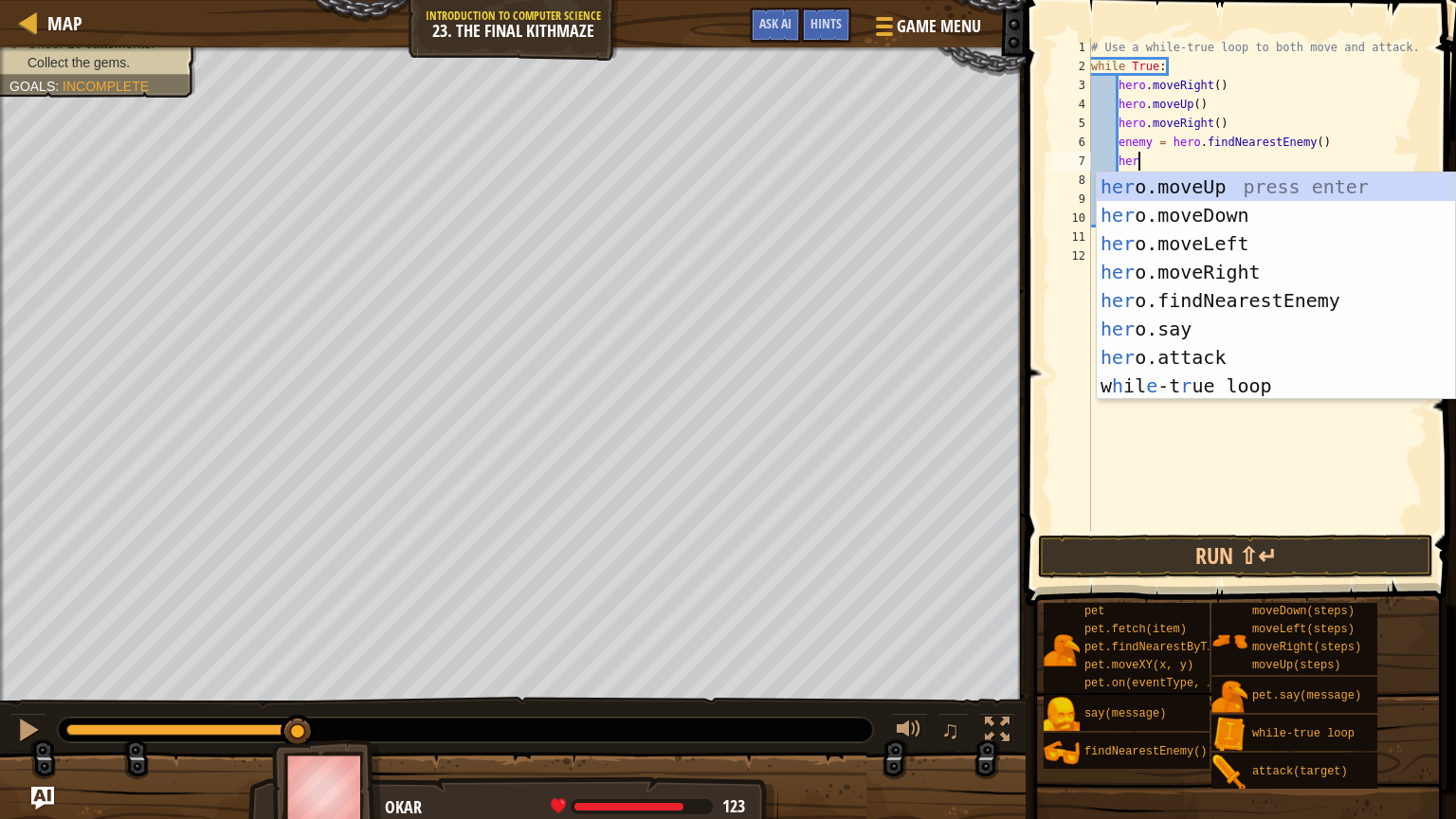
scroll to position [9, 3]
click at [1215, 360] on div "her o.moveUp press enter her o.moveDown press enter her o.moveLeft press enter …" at bounding box center [1275, 314] width 359 height 284
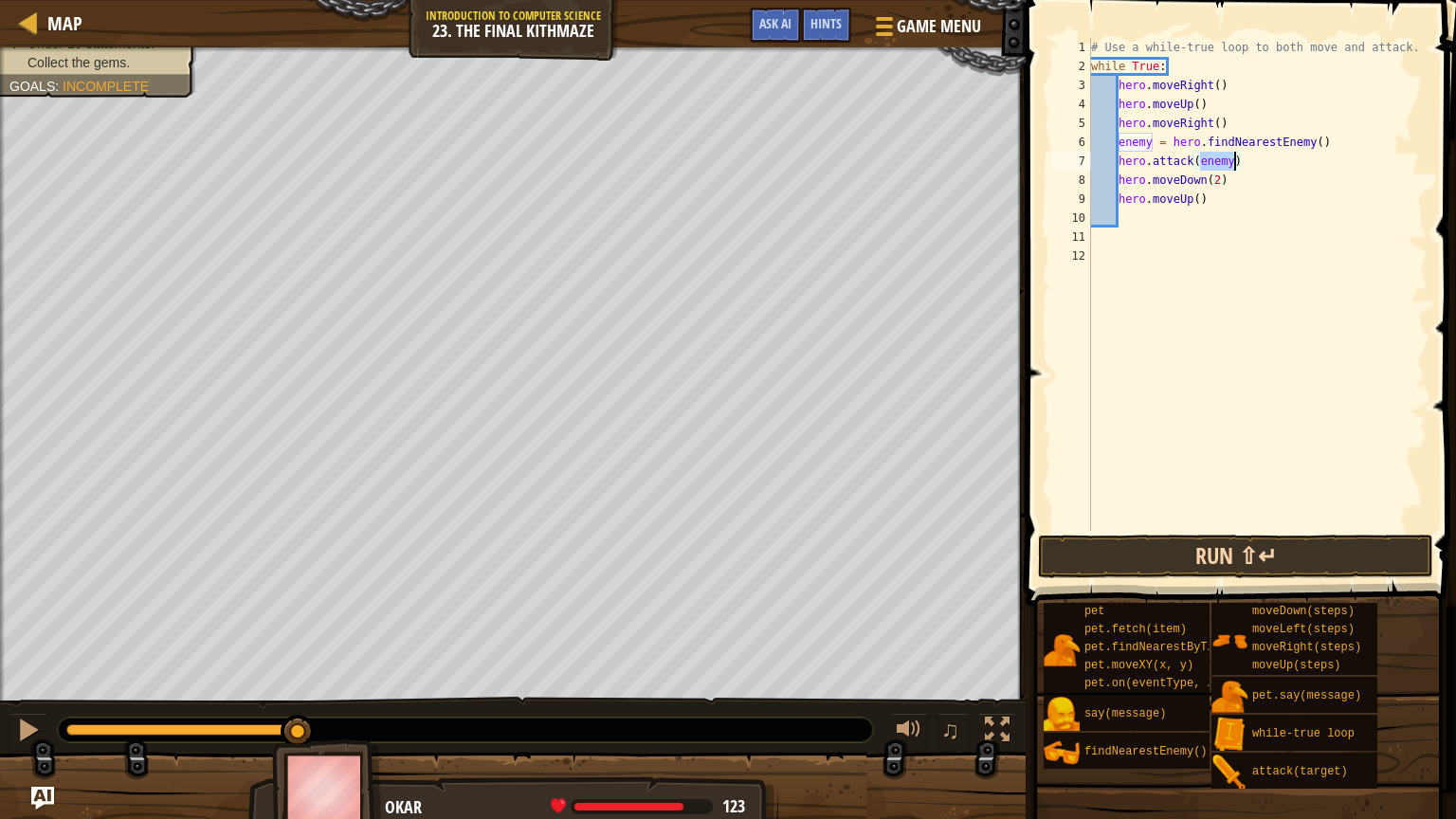
type textarea "hero.attack(enemy)"
click at [1250, 551] on button "Run ⇧↵" at bounding box center [1236, 556] width 395 height 44
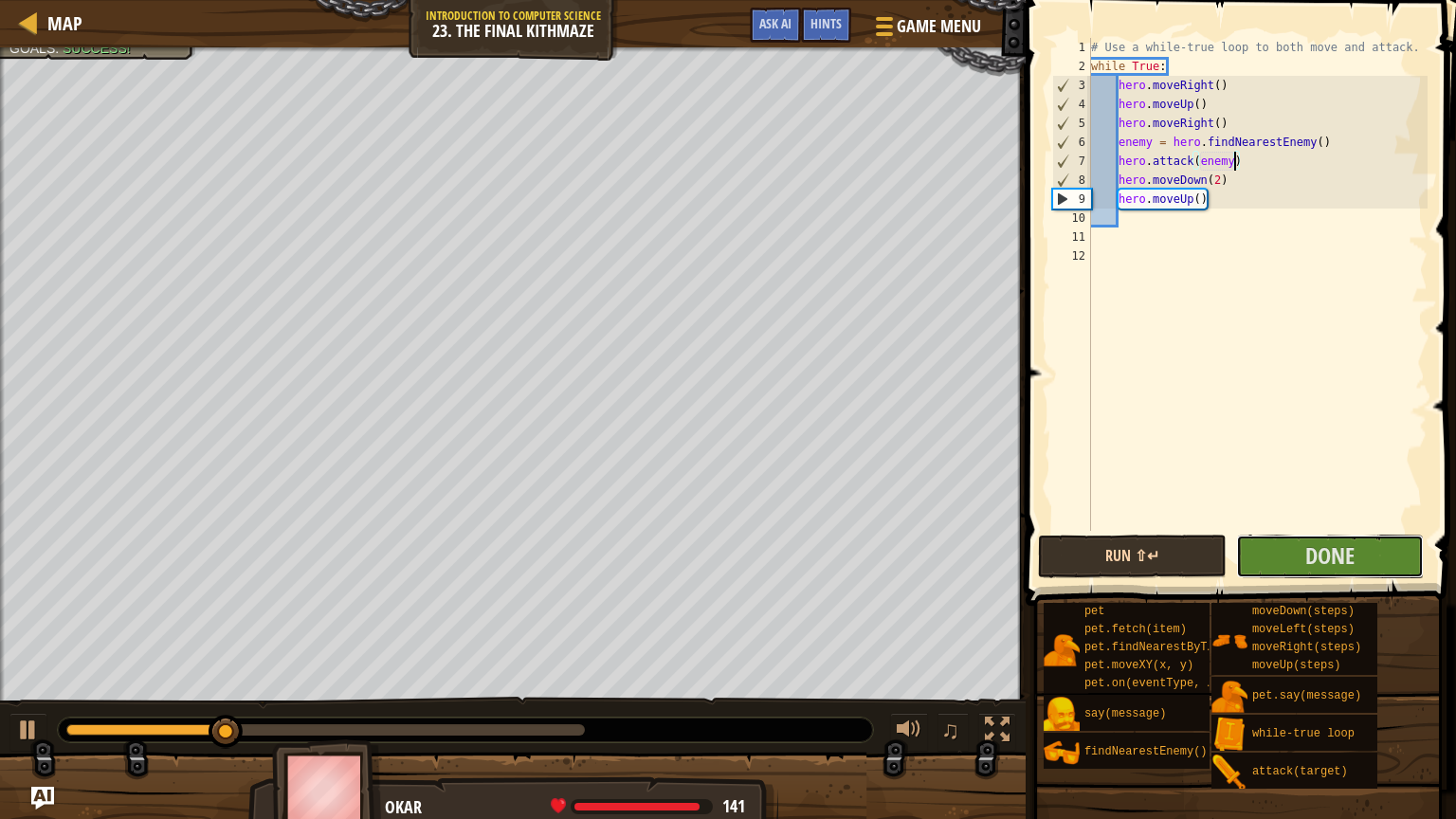
click at [1250, 551] on button "Done" at bounding box center [1329, 556] width 188 height 44
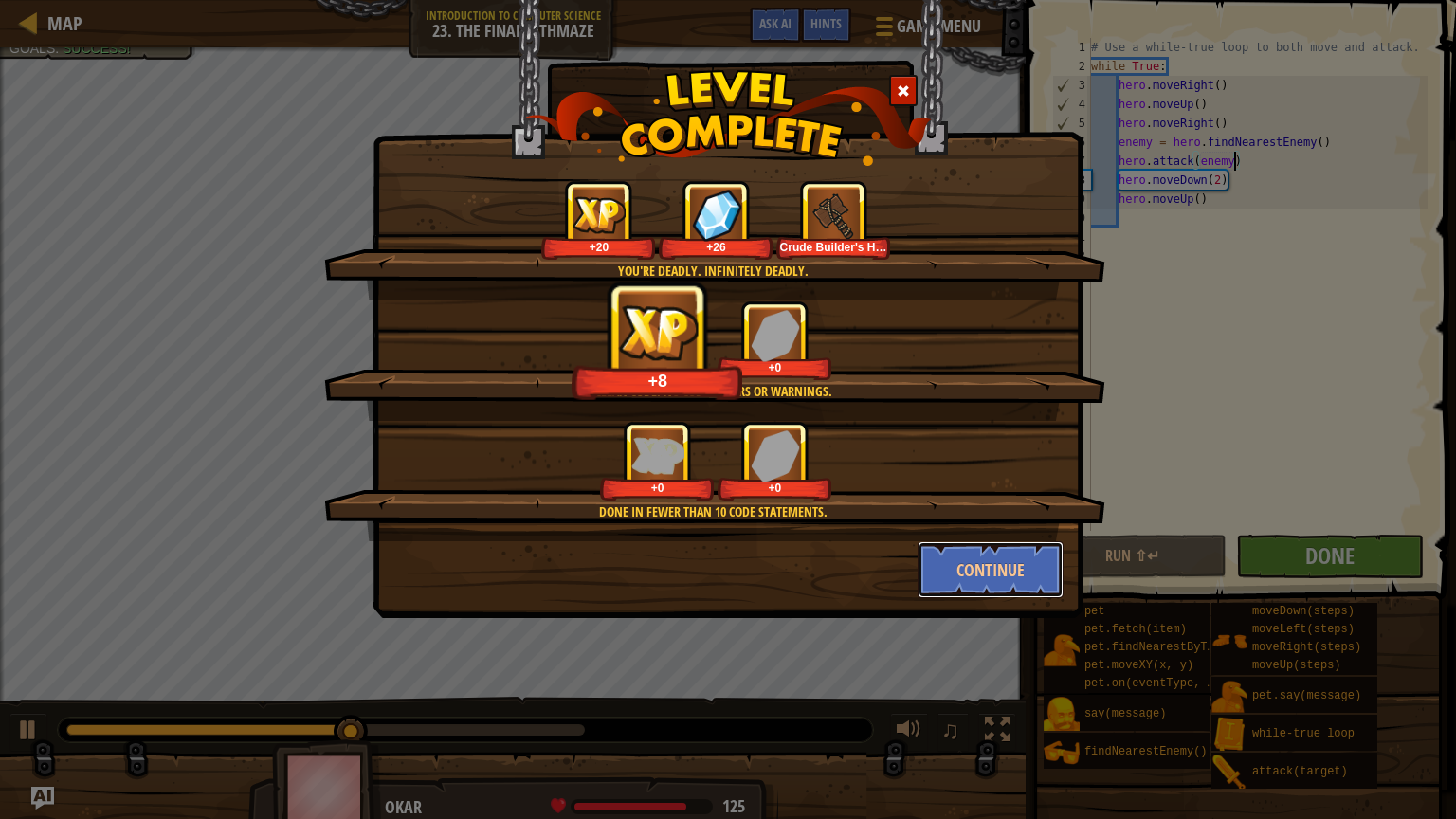
click at [978, 564] on button "Continue" at bounding box center [991, 570] width 147 height 57
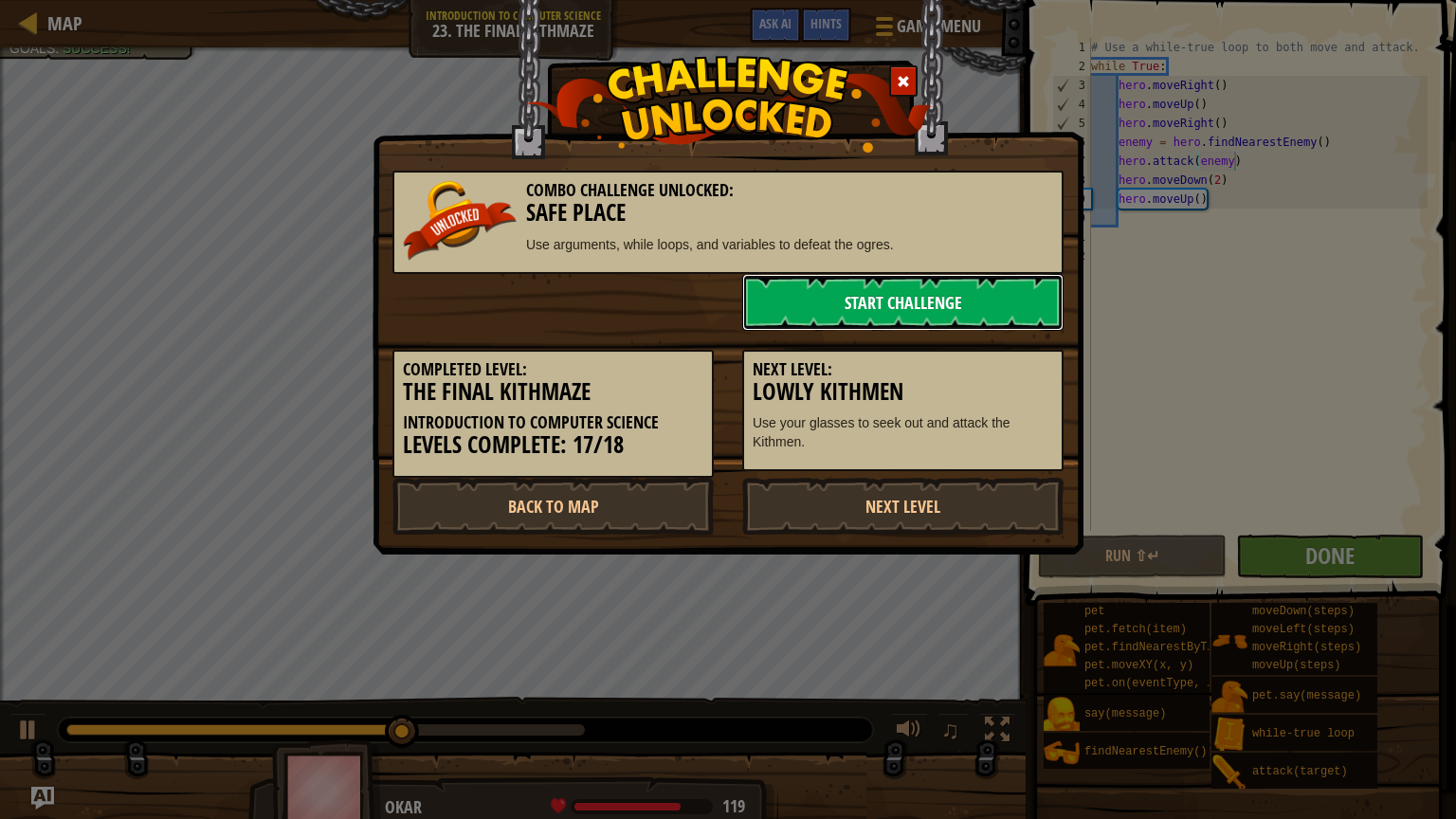
click at [866, 306] on link "Start Challenge" at bounding box center [903, 302] width 321 height 57
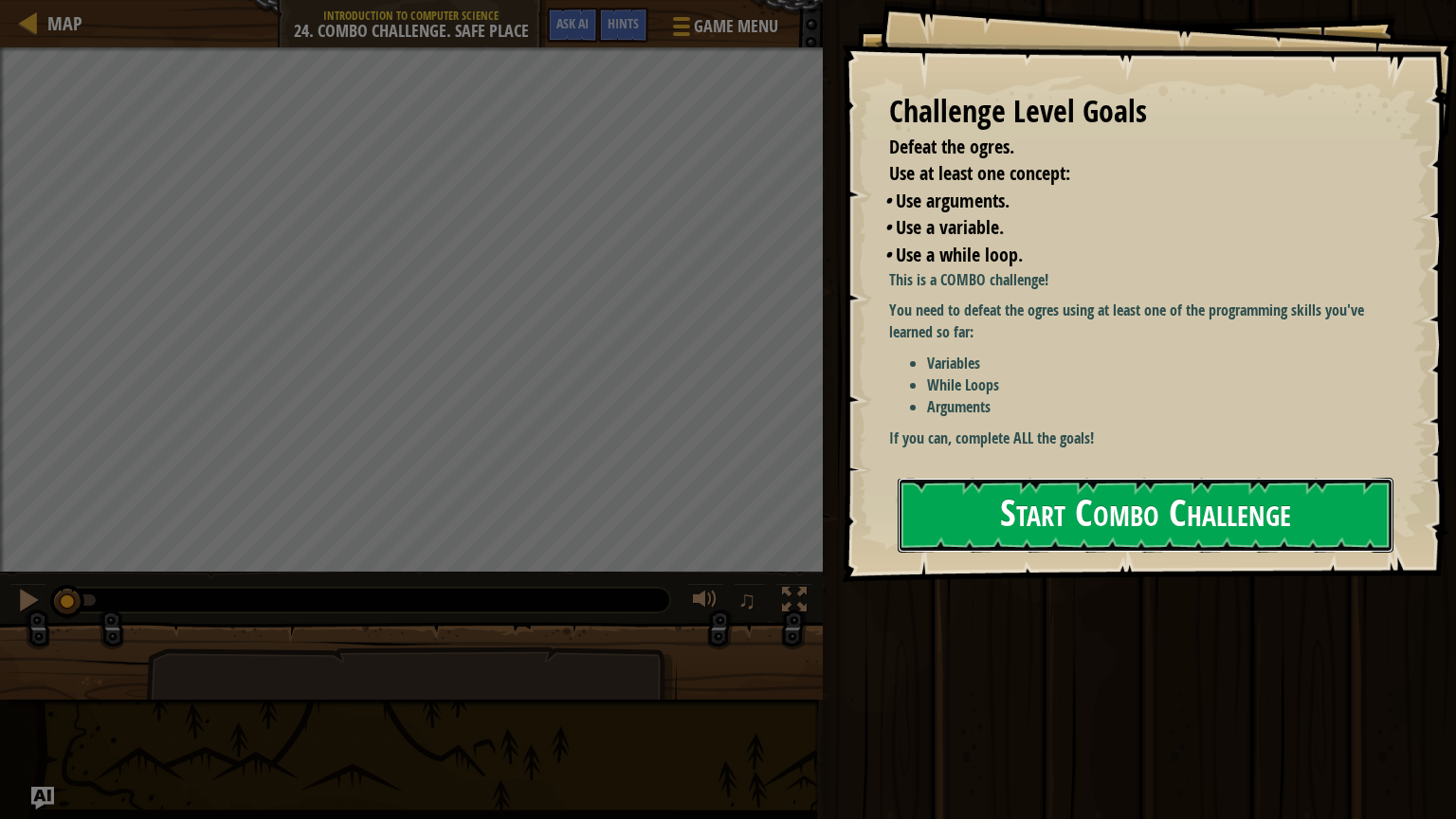
click at [1109, 509] on button "Start Combo Challenge" at bounding box center [1145, 514] width 496 height 74
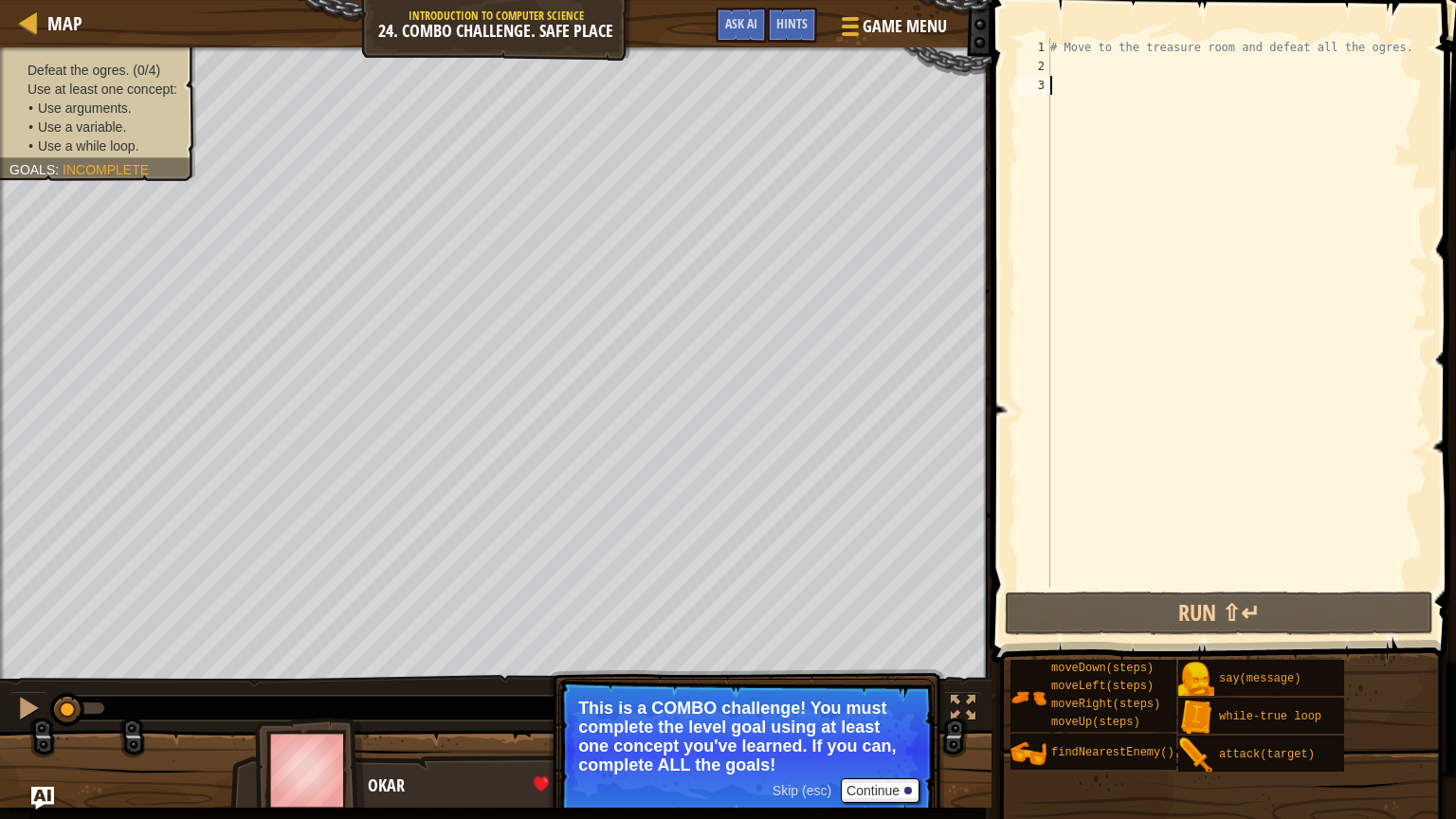
click at [1109, 67] on div "# Move to the treasure room and defeat all the ogres." at bounding box center [1237, 332] width 381 height 588
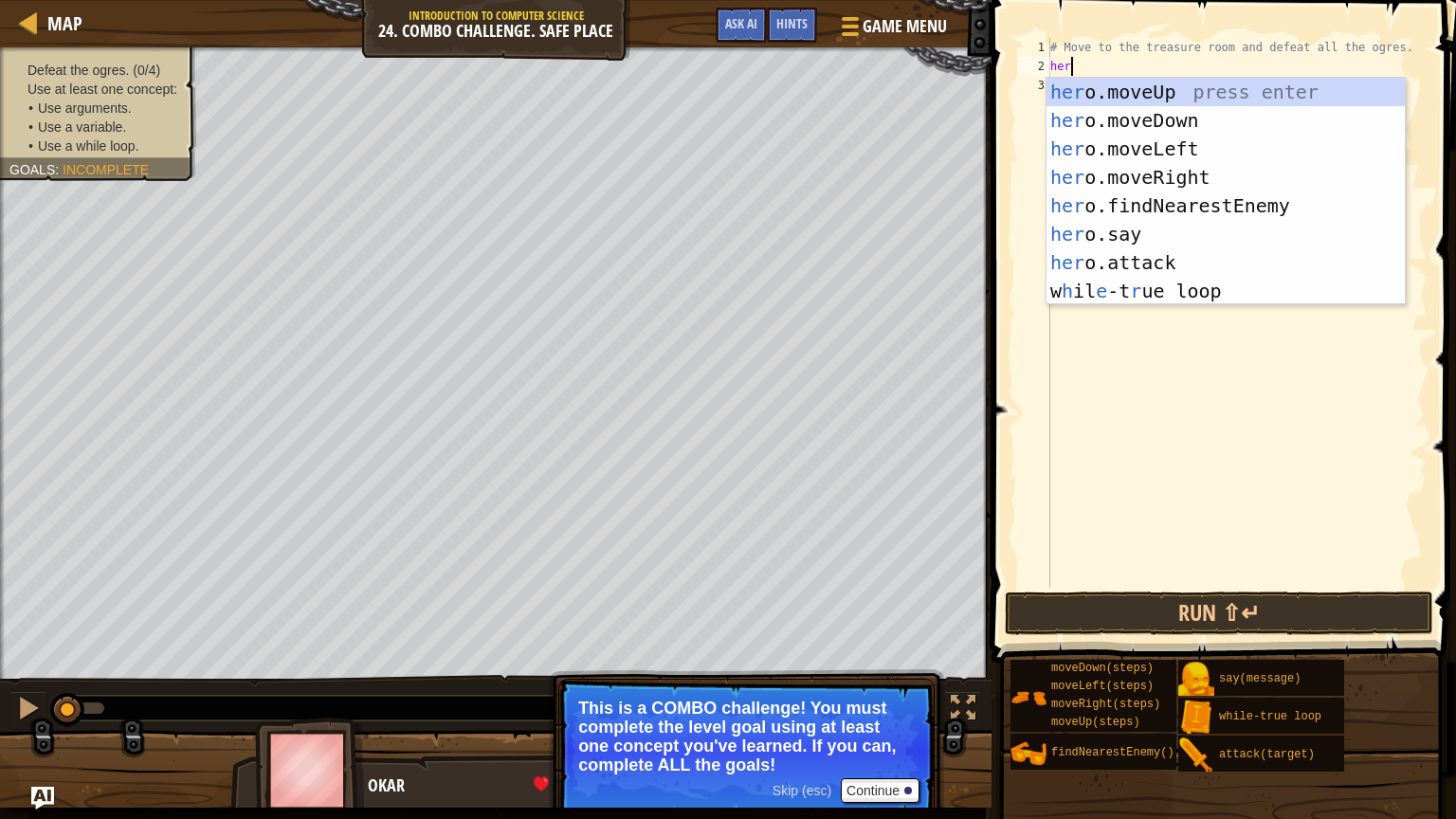
scroll to position [9, 0]
type textarea "hero"
click at [1144, 81] on div "hero .moveUp press enter hero .moveDown press enter hero .moveLeft press enter …" at bounding box center [1225, 219] width 359 height 284
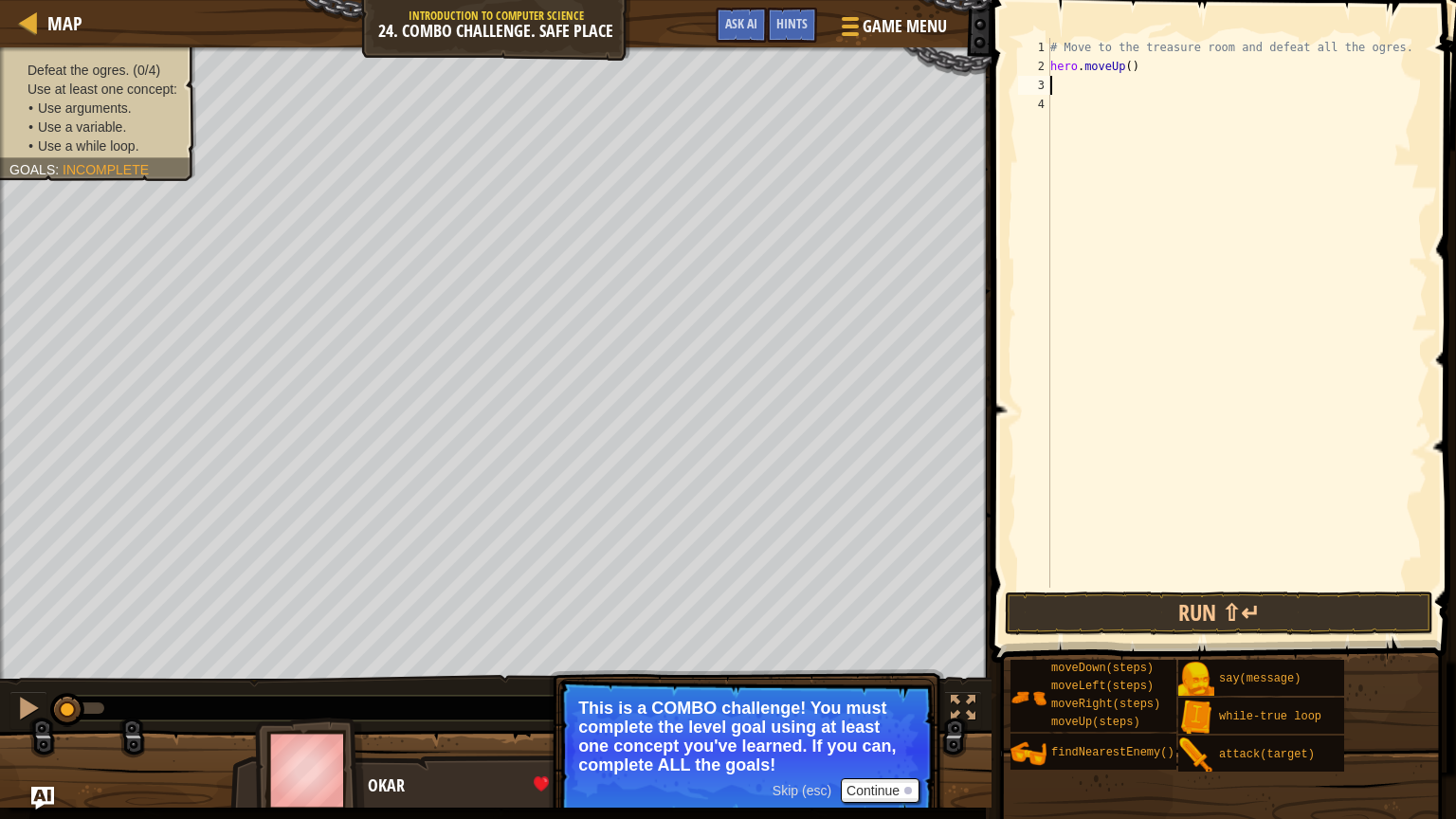
click at [1136, 67] on div "# Move to the treasure room and defeat all the ogres. hero . moveUp ( )" at bounding box center [1237, 332] width 381 height 588
type textarea "hero.moveUp(3)"
click at [1129, 90] on div "# Move to the treasure room and defeat all the ogres. hero . moveUp ( 3 )" at bounding box center [1237, 332] width 381 height 588
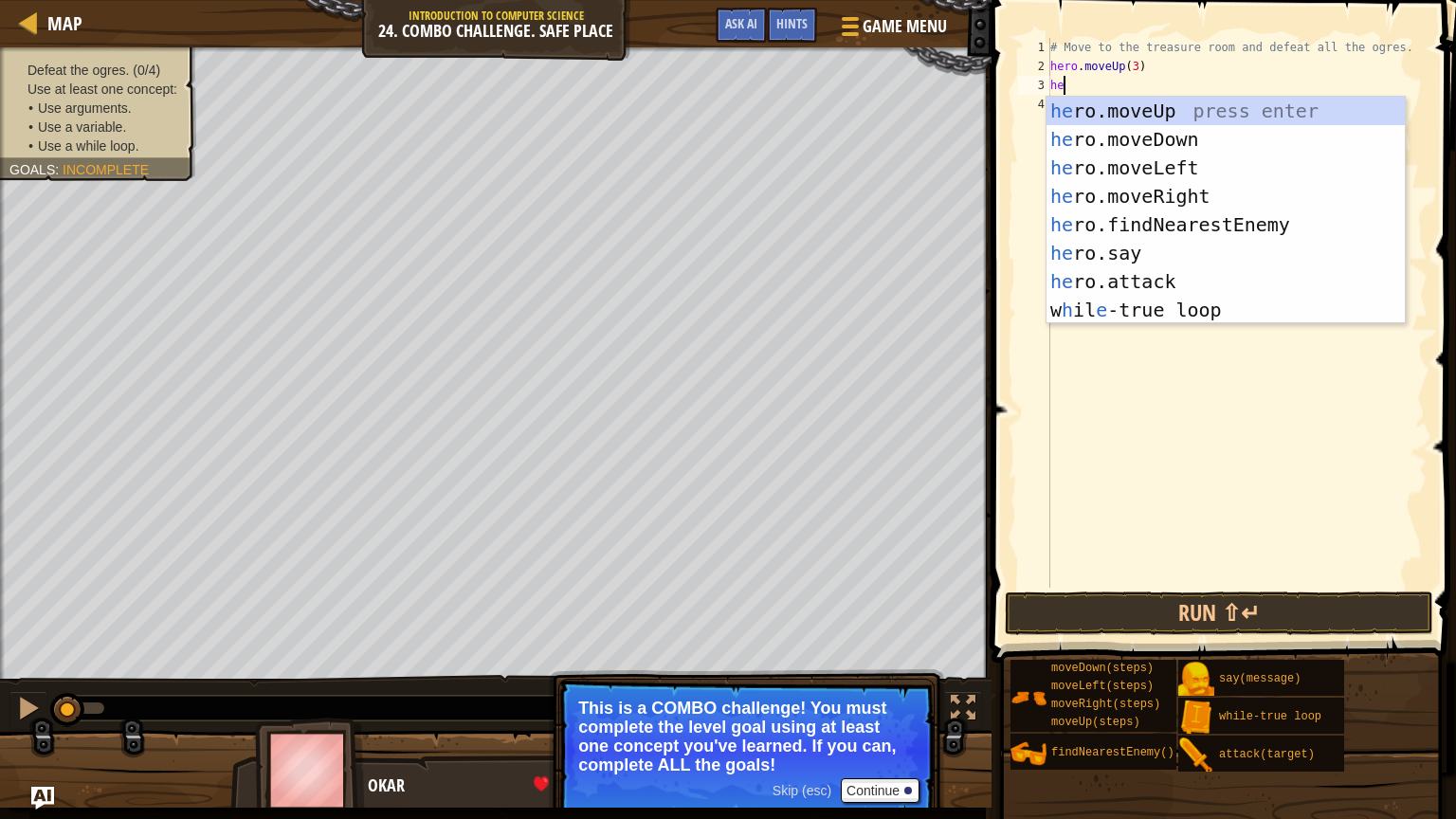
scroll to position [9, 0]
type textarea "hero"
click at [1186, 192] on div "hero .moveUp press enter hero .moveDown press enter hero .moveLeft press enter …" at bounding box center [1225, 239] width 359 height 284
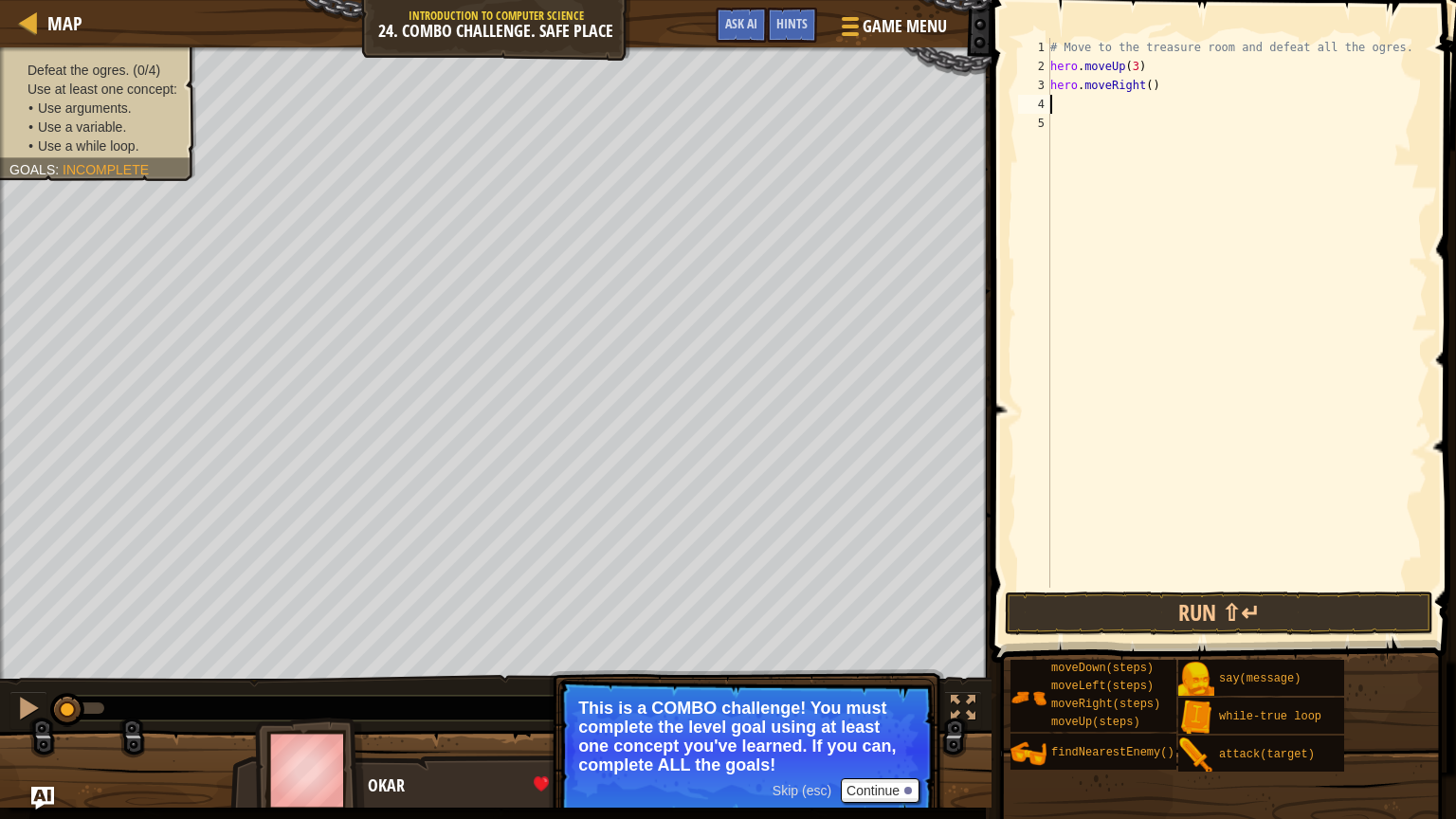
click at [1152, 82] on div "# Move to the treasure room and defeat all the ogres. hero . moveUp ( 3 ) hero …" at bounding box center [1237, 332] width 381 height 588
type textarea "hero.moveRight(4)"
click at [1187, 99] on div "# Move to the treasure room and defeat all the ogres. hero . moveUp ( 3 ) hero …" at bounding box center [1237, 332] width 381 height 588
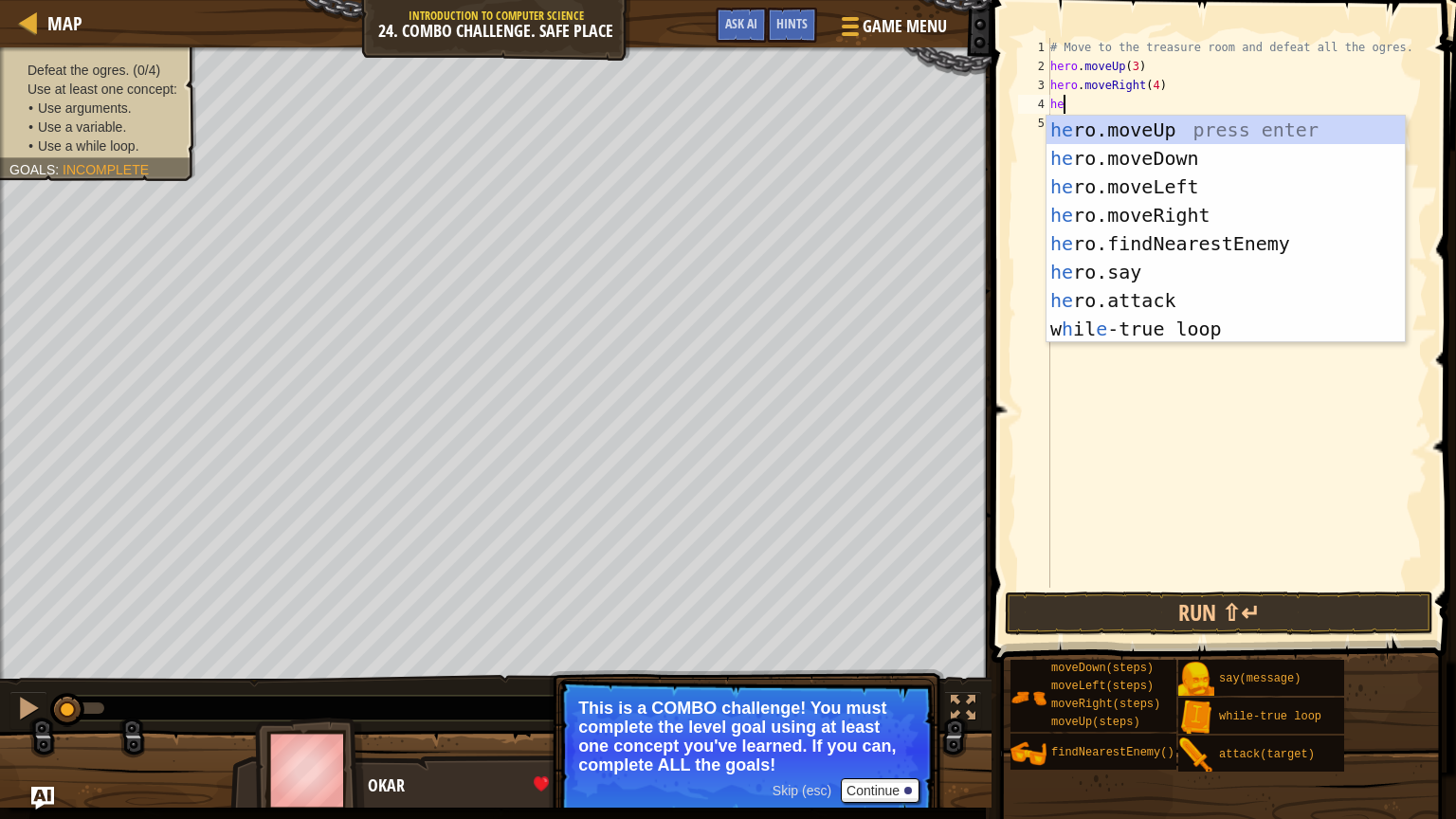
scroll to position [9, 0]
type textarea "hero"
click at [1196, 161] on div "hero .moveUp press enter hero .moveDown press enter hero .moveLeft press enter …" at bounding box center [1225, 258] width 359 height 284
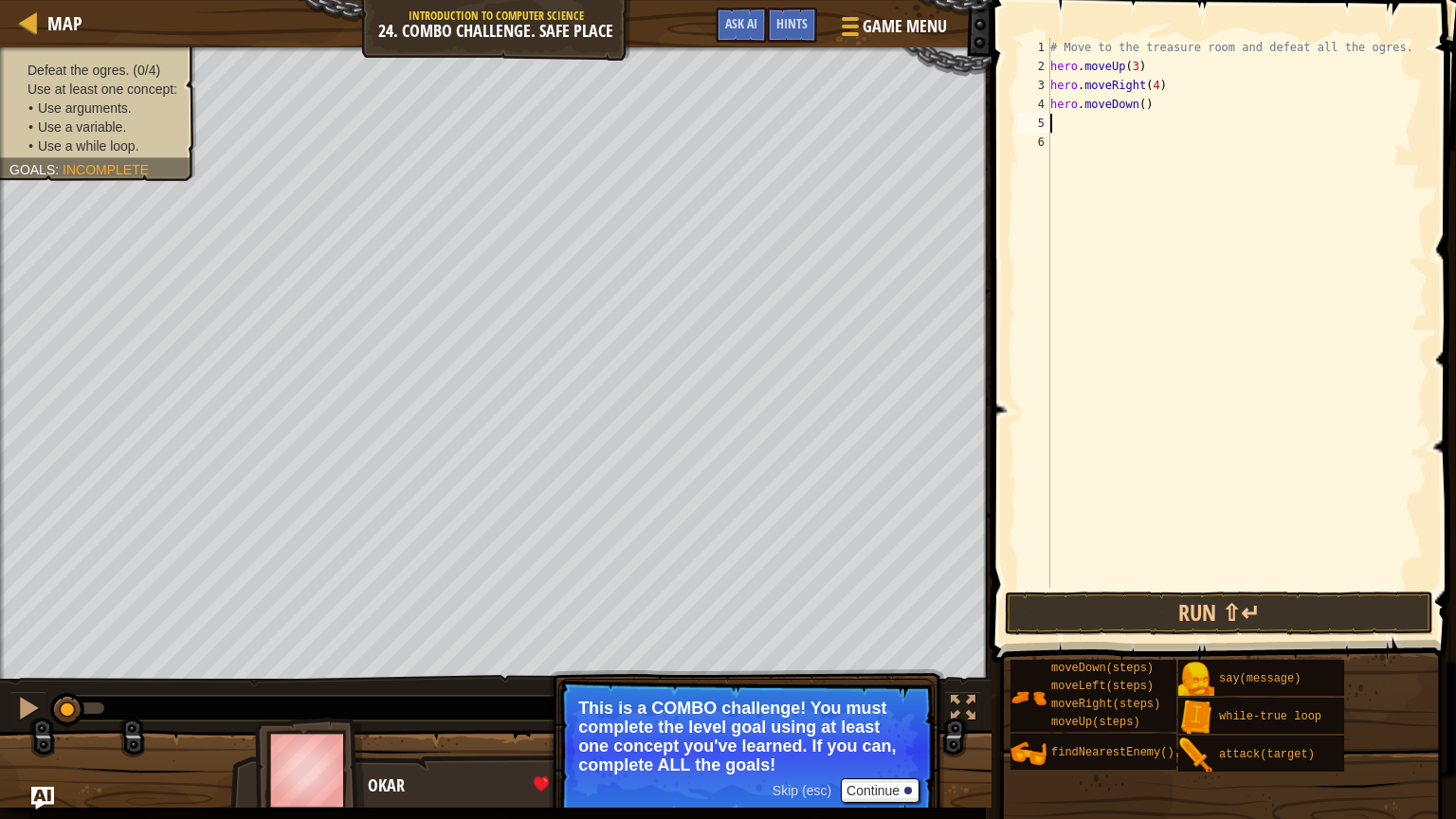
click at [1146, 106] on div "# Move to the treasure room and defeat all the ogres. hero . moveUp ( 3 ) hero …" at bounding box center [1237, 332] width 381 height 588
type textarea "hero.moveDown(3)"
click at [1135, 123] on div "# Move to the treasure room and defeat all the ogres. hero . moveUp ( 3 ) hero …" at bounding box center [1237, 332] width 381 height 588
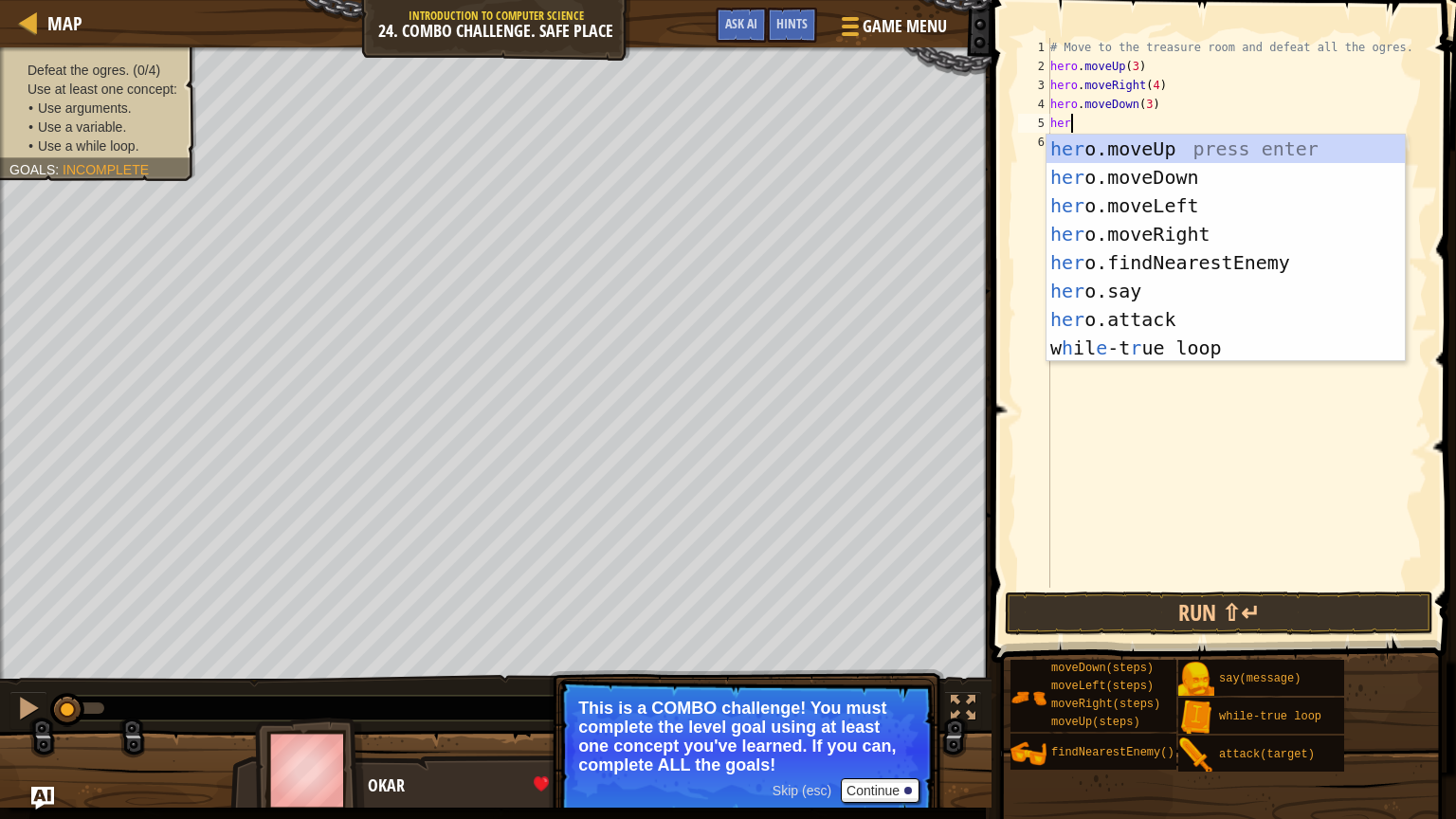
scroll to position [9, 0]
type textarea "hero"
click at [1171, 202] on div "hero .moveUp press enter hero .moveDown press enter hero .moveLeft press enter …" at bounding box center [1225, 277] width 359 height 284
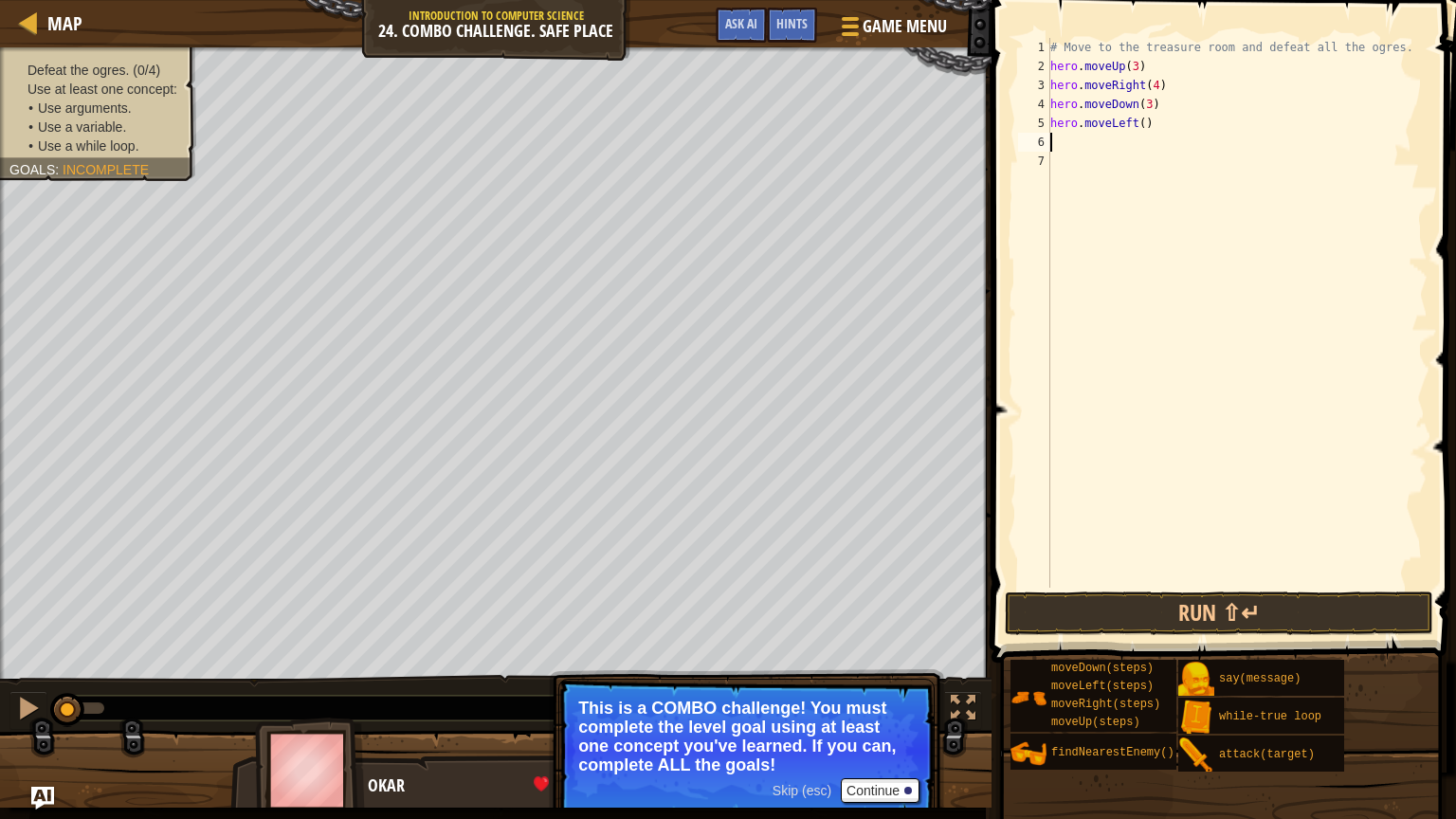
click at [1146, 124] on div "# Move to the treasure room and defeat all the ogres. hero . moveUp ( 3 ) hero …" at bounding box center [1237, 332] width 381 height 588
type textarea "hero.moveLeft(2)"
click at [1149, 140] on div "# Move to the treasure room and defeat all the ogres. hero . moveUp ( 3 ) hero …" at bounding box center [1237, 332] width 381 height 588
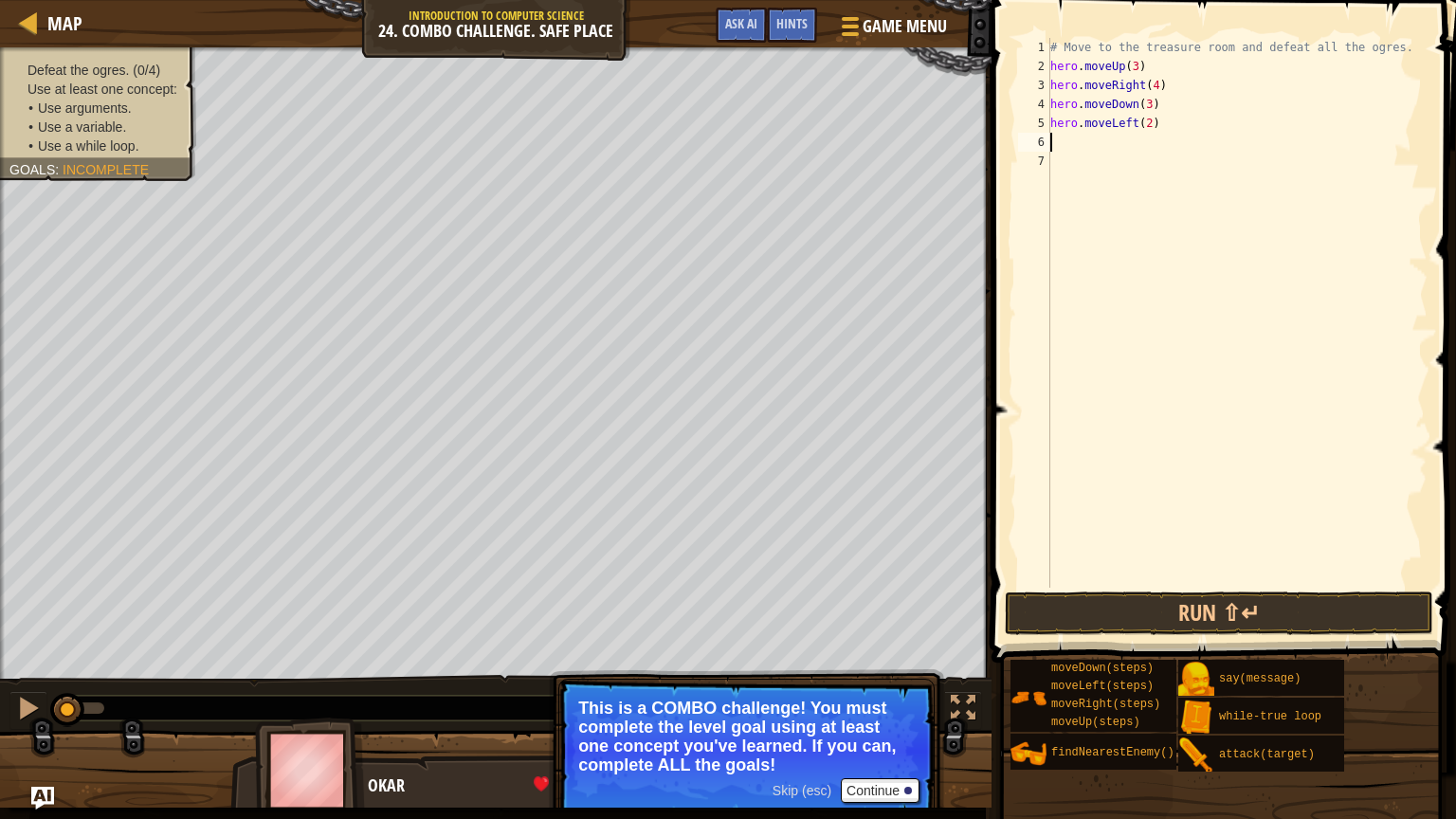
type textarea "wh"
click at [1177, 172] on div "wh ile-true loop press enter" at bounding box center [1225, 196] width 359 height 85
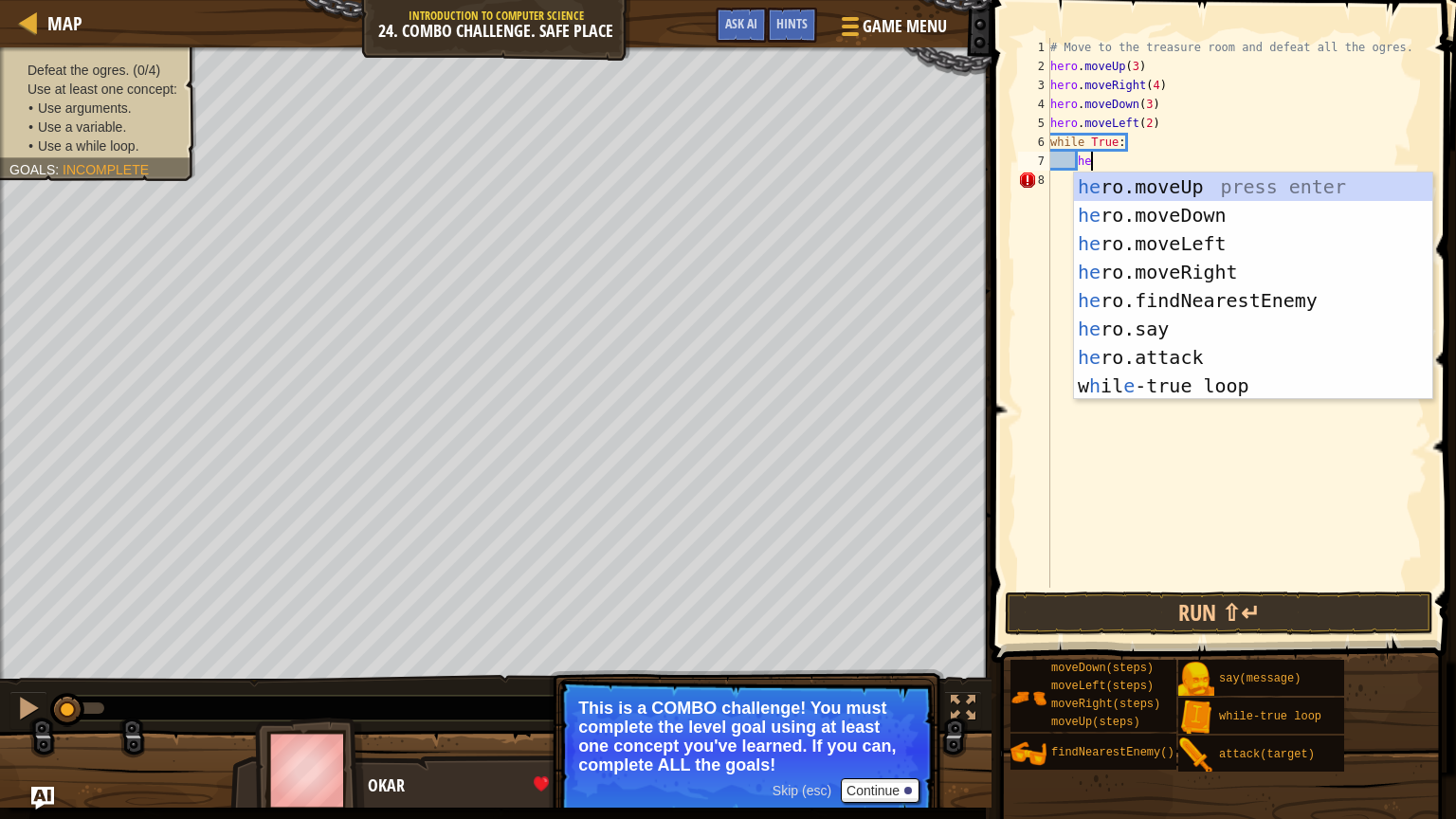
scroll to position [9, 3]
type textarea "hero"
click at [1178, 302] on div "hero .moveUp press enter hero .moveDown press enter hero .moveLeft press enter …" at bounding box center [1253, 314] width 359 height 284
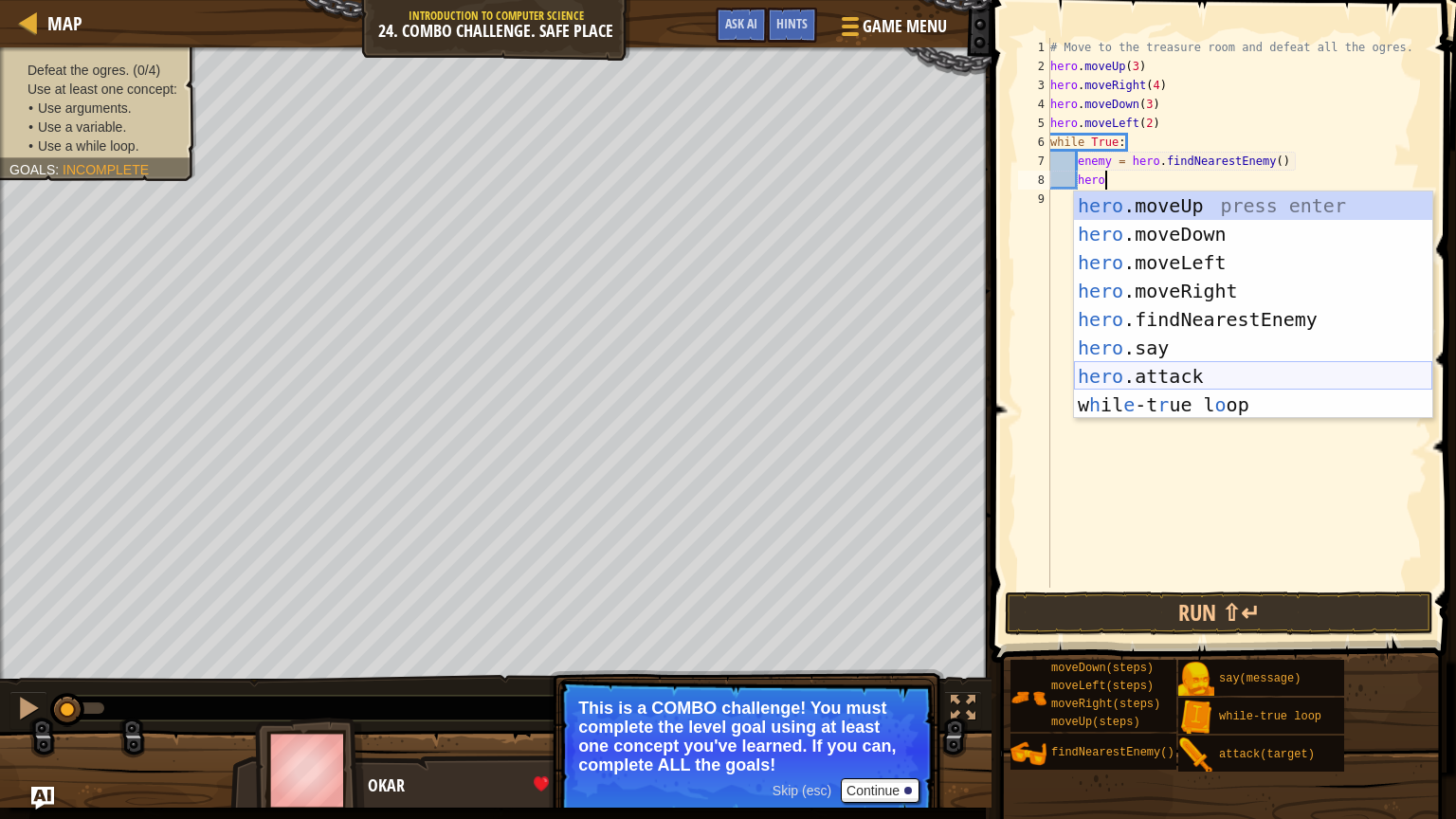
click at [1187, 381] on div "hero .moveUp press enter hero .moveDown press enter hero .moveLeft press enter …" at bounding box center [1253, 334] width 359 height 284
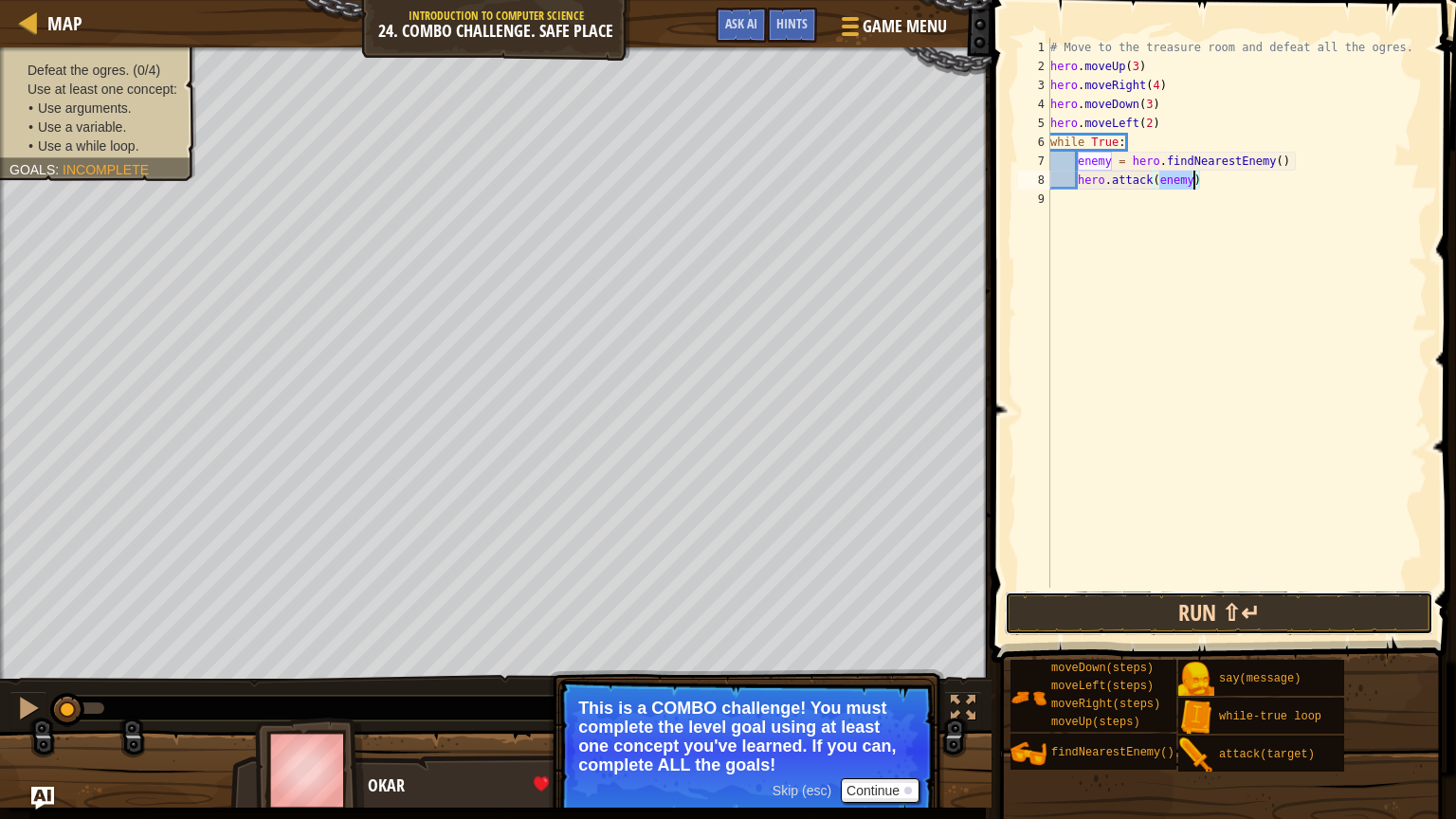
click at [1182, 606] on button "Run ⇧↵" at bounding box center [1218, 613] width 428 height 44
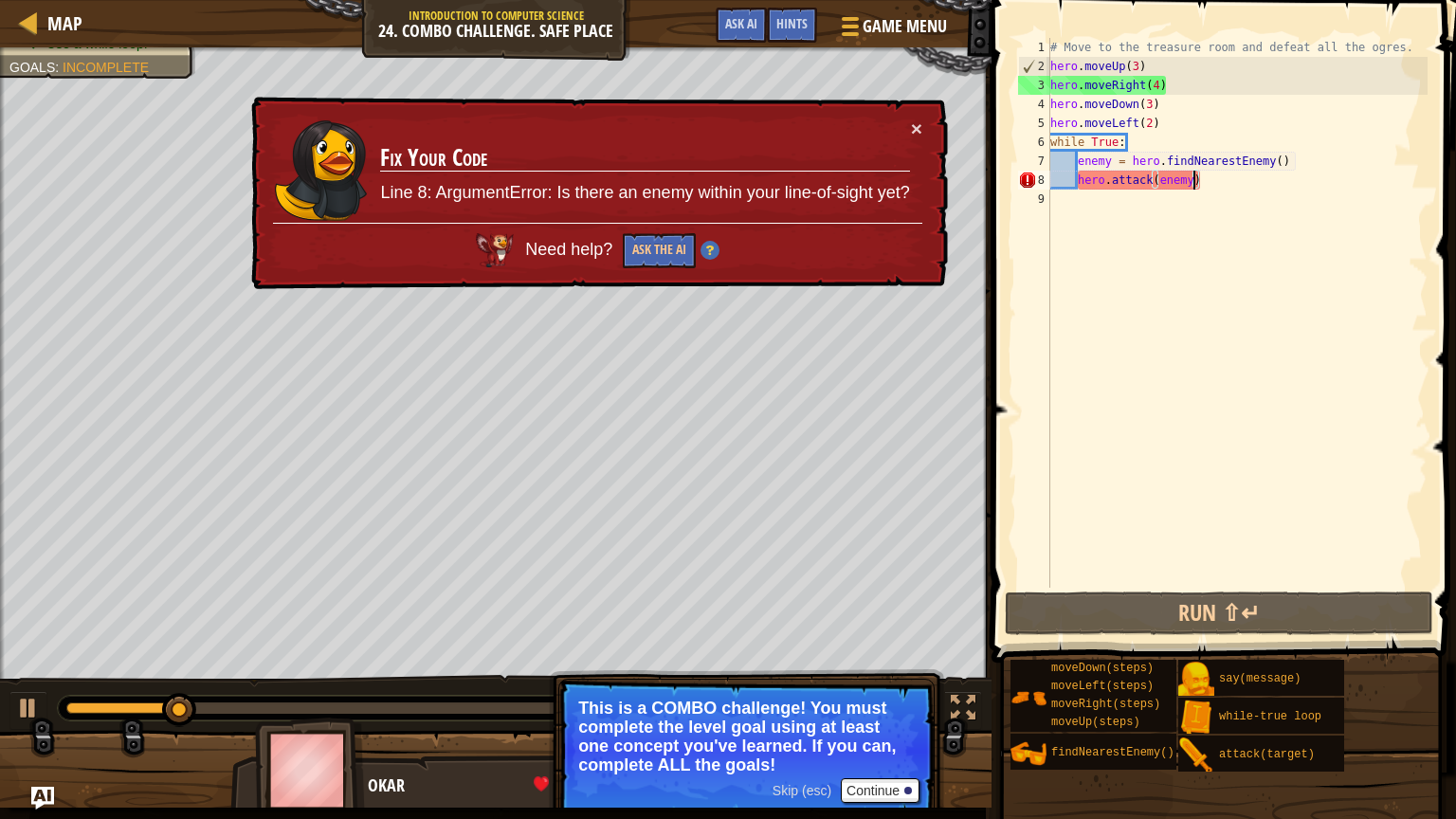
click at [1139, 69] on div "# Move to the treasure room and defeat all the ogres. hero . moveUp ( 3 ) hero …" at bounding box center [1237, 332] width 381 height 588
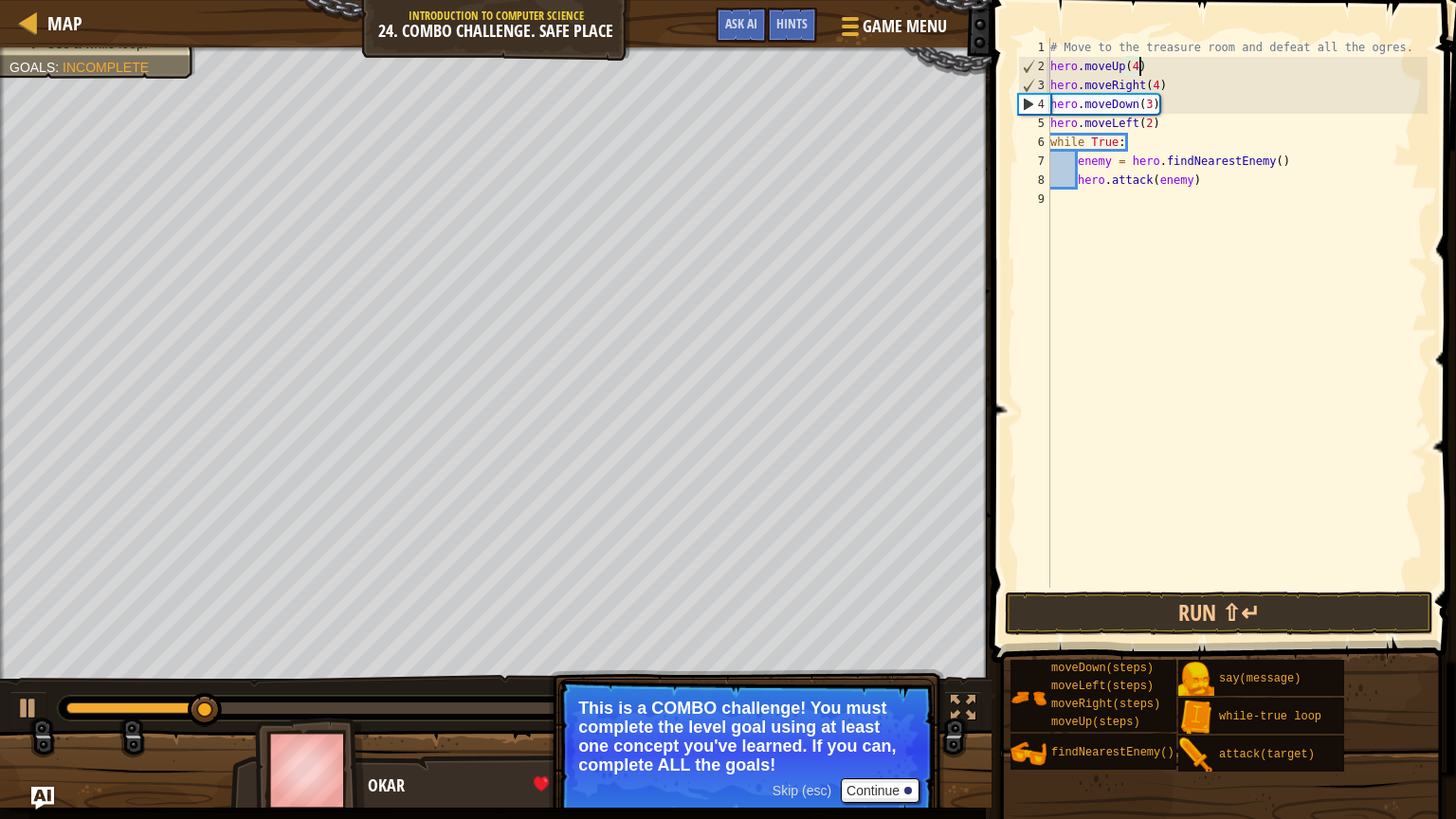
scroll to position [9, 7]
type textarea "hero.moveUp(4)"
click at [1172, 607] on button "Run ⇧↵" at bounding box center [1218, 613] width 428 height 44
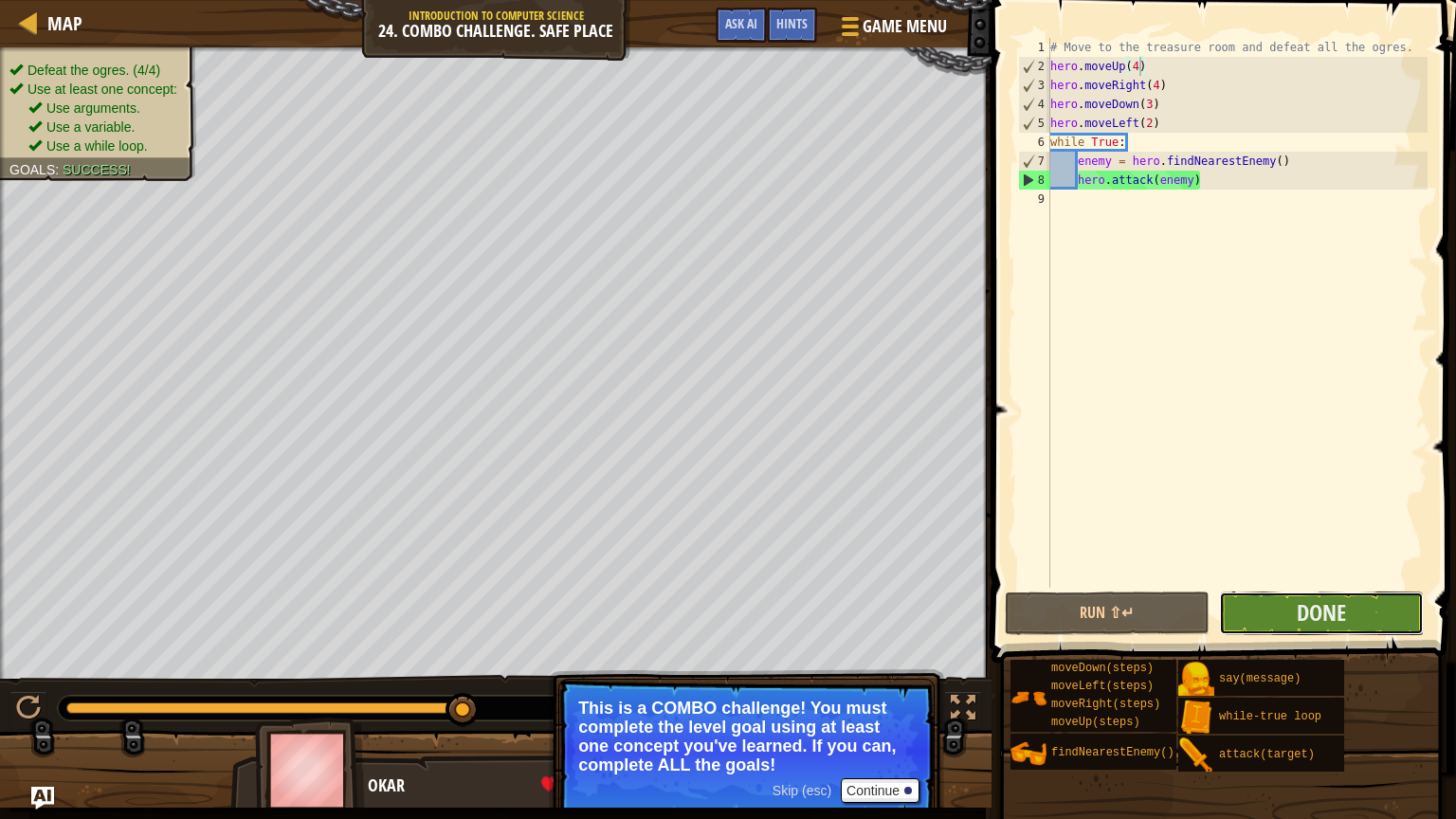
click at [1267, 610] on button "Done" at bounding box center [1322, 613] width 205 height 44
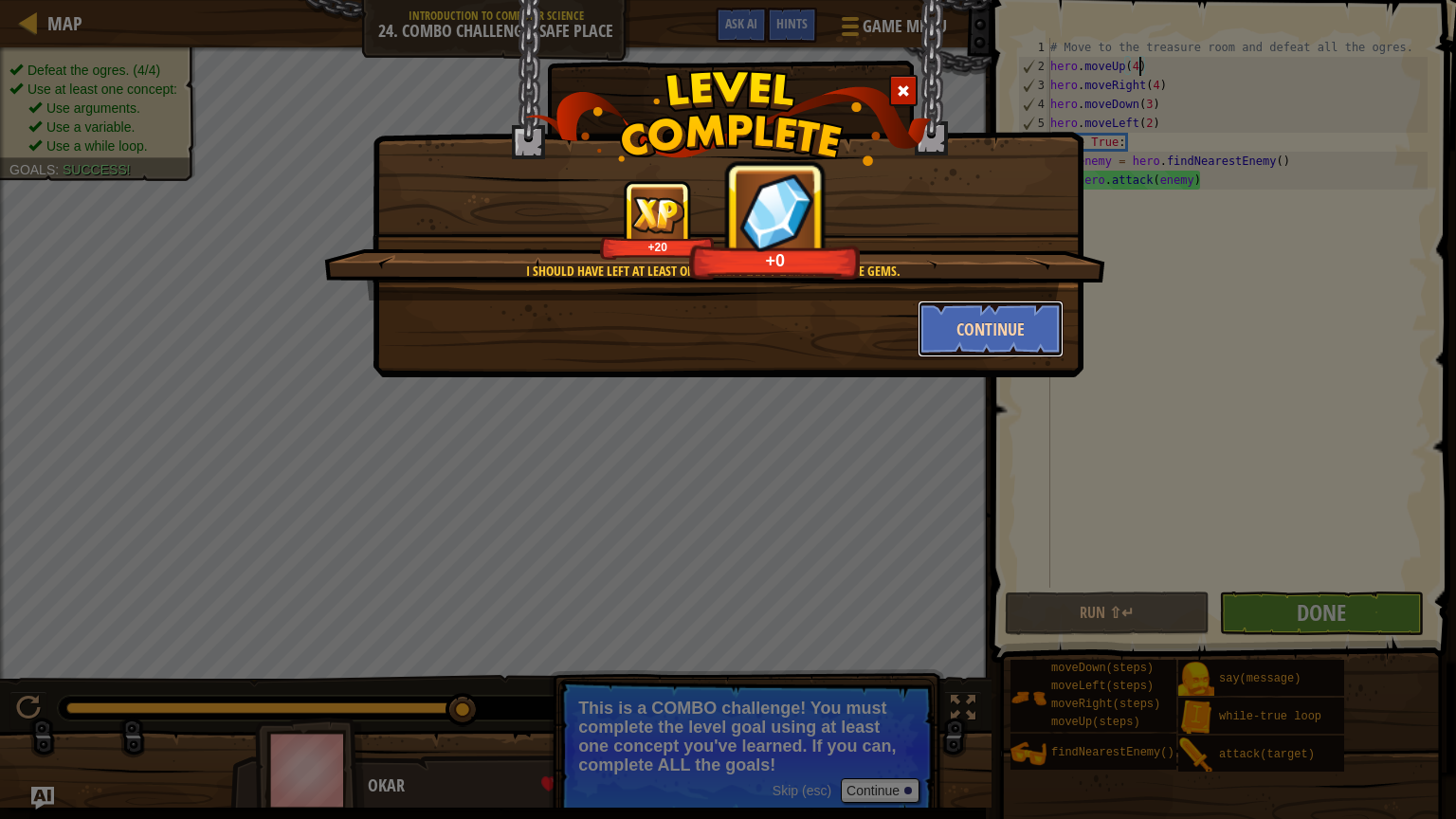
click at [990, 344] on button "Continue" at bounding box center [991, 329] width 147 height 57
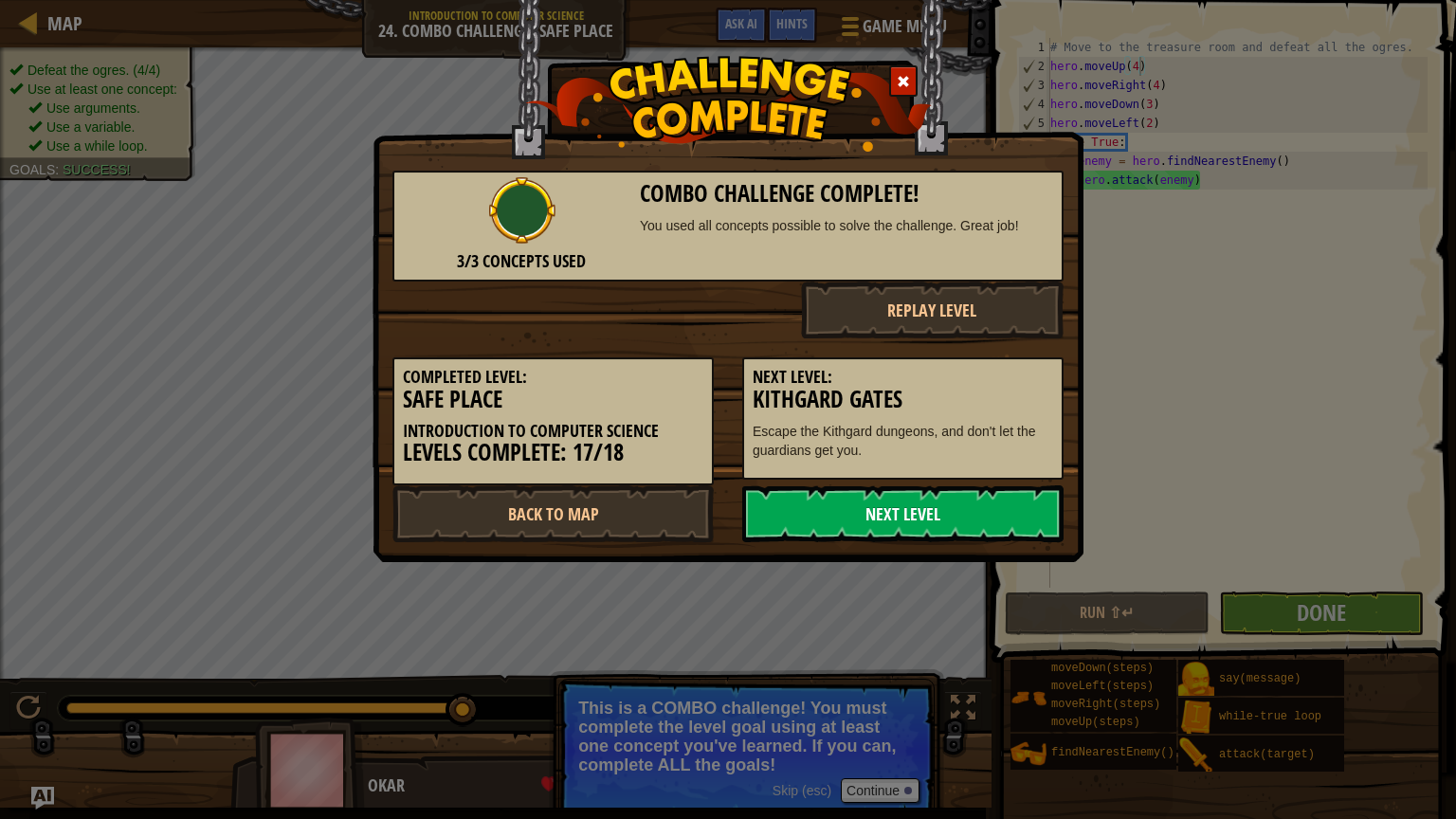
click at [879, 491] on link "Next Level" at bounding box center [903, 513] width 321 height 57
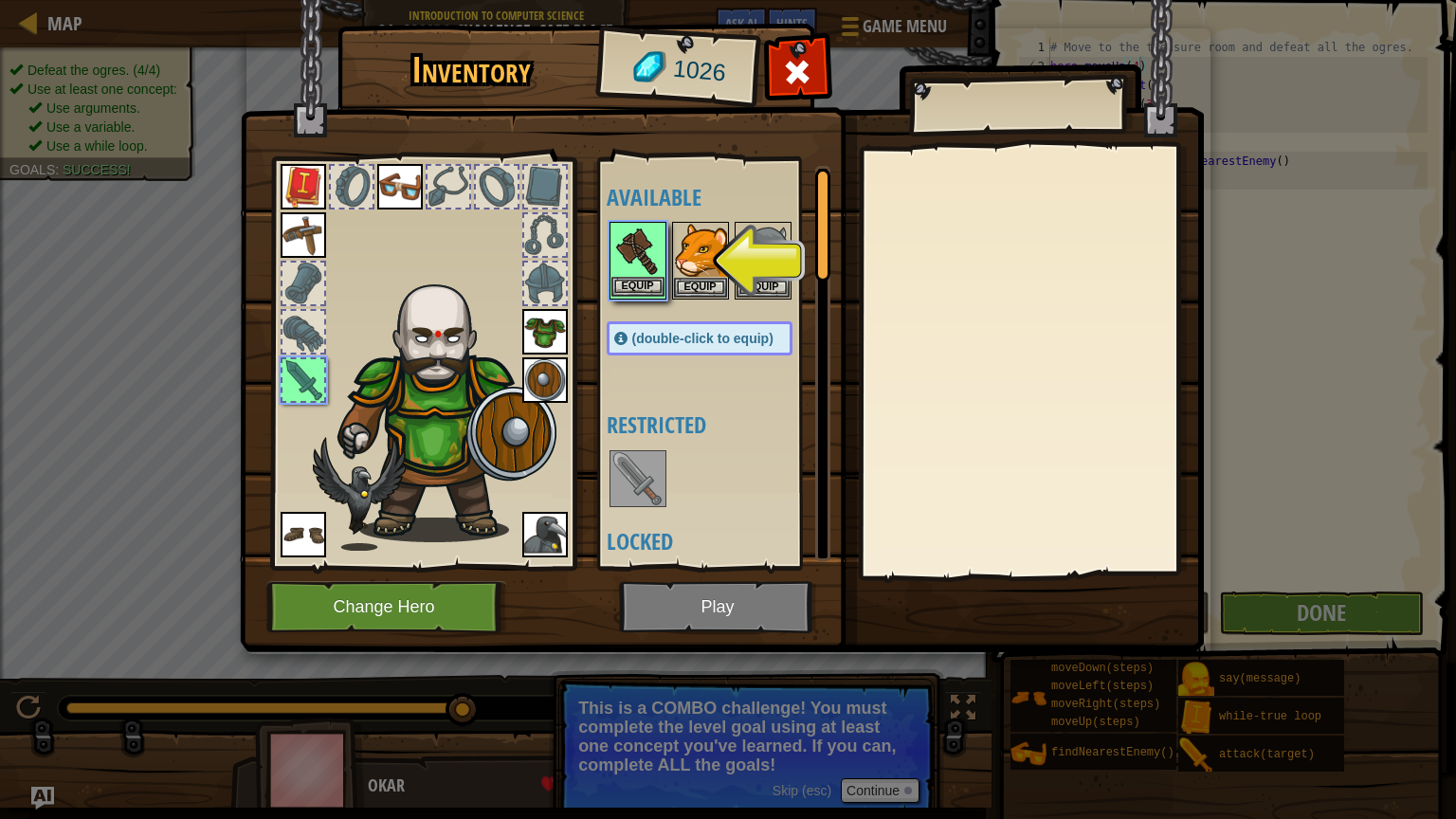
click at [625, 272] on img at bounding box center [637, 249] width 53 height 53
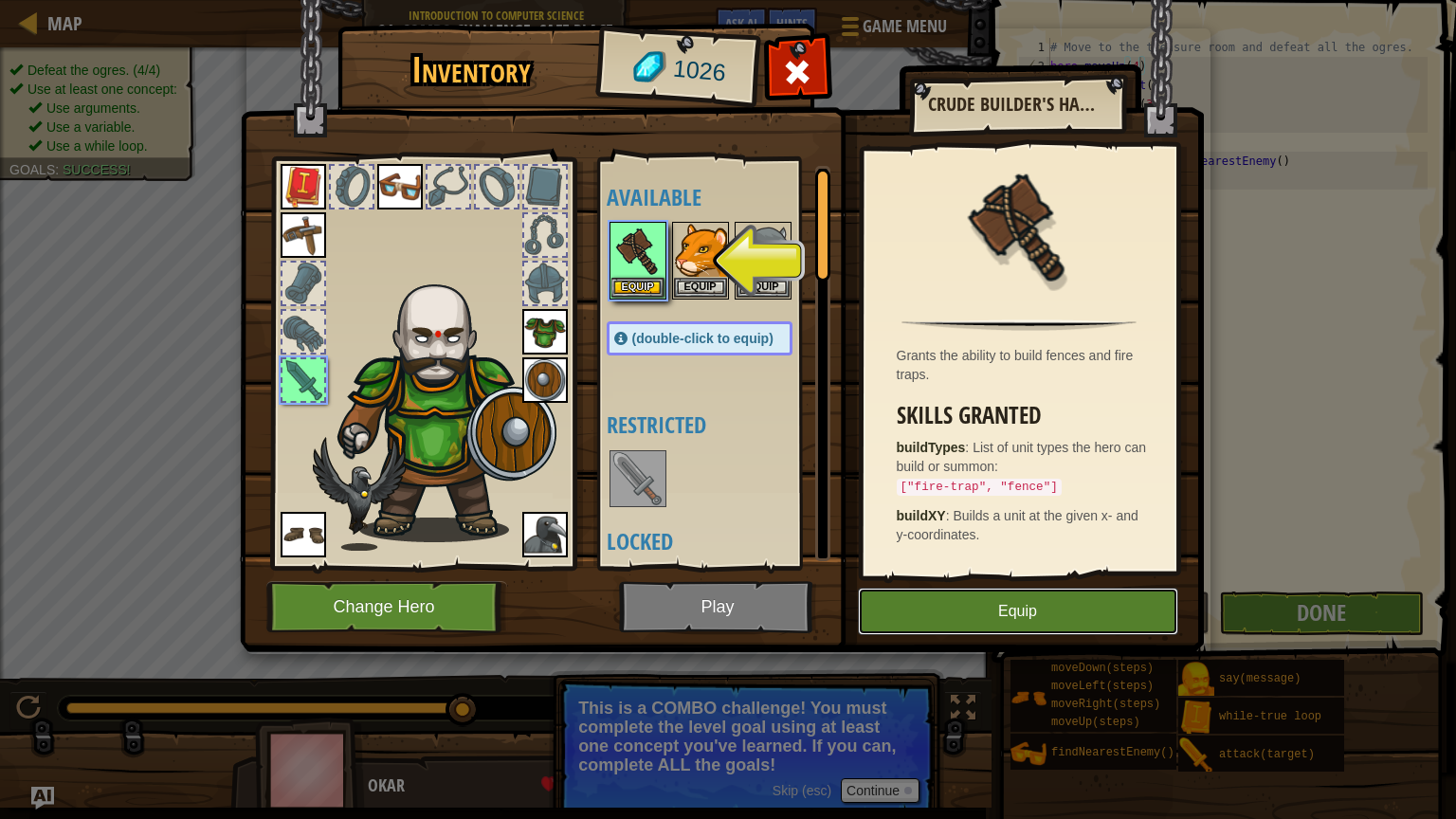
click at [1034, 605] on button "Equip" at bounding box center [1017, 611] width 320 height 47
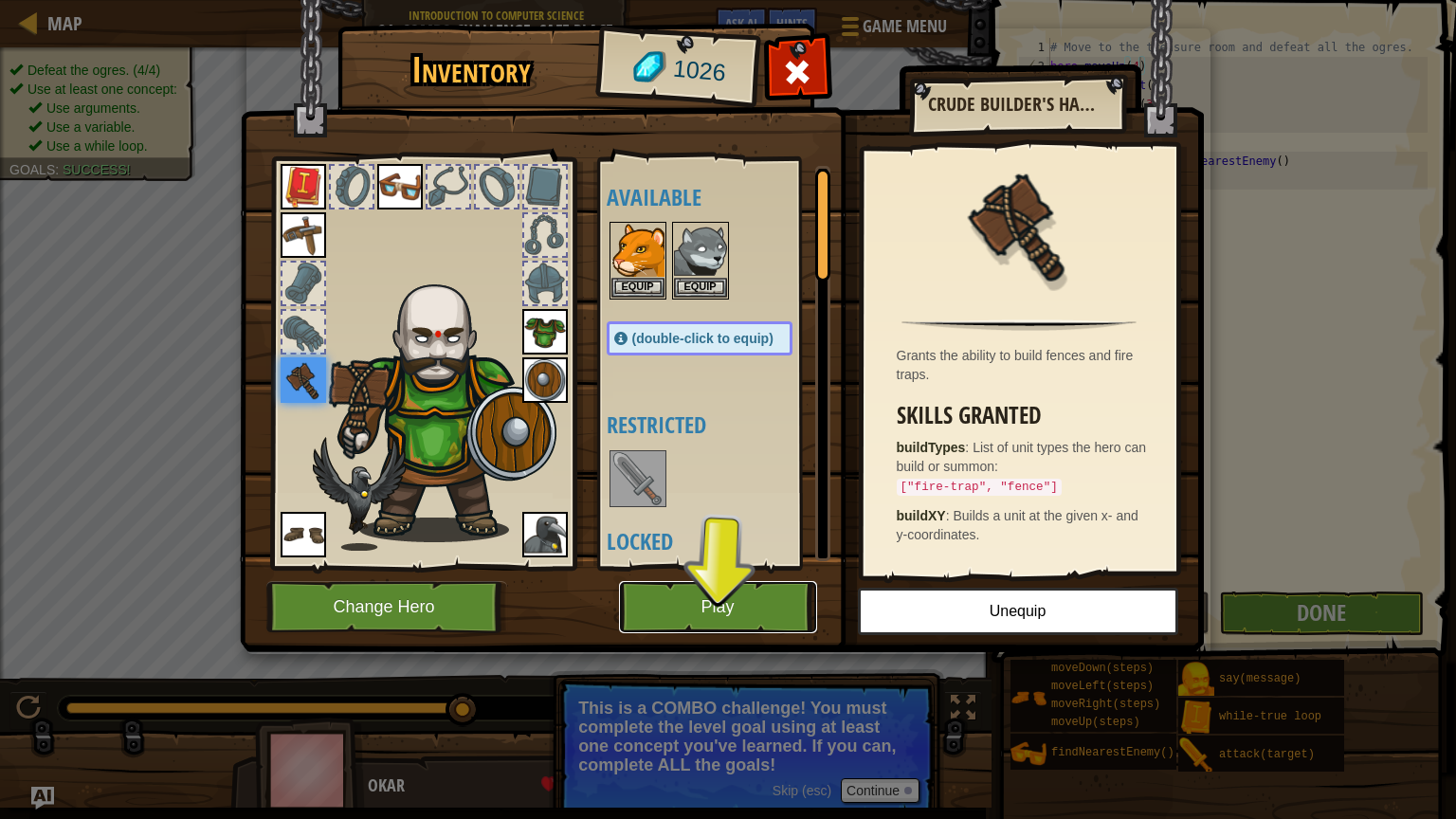
click at [667, 589] on button "Play" at bounding box center [717, 607] width 198 height 52
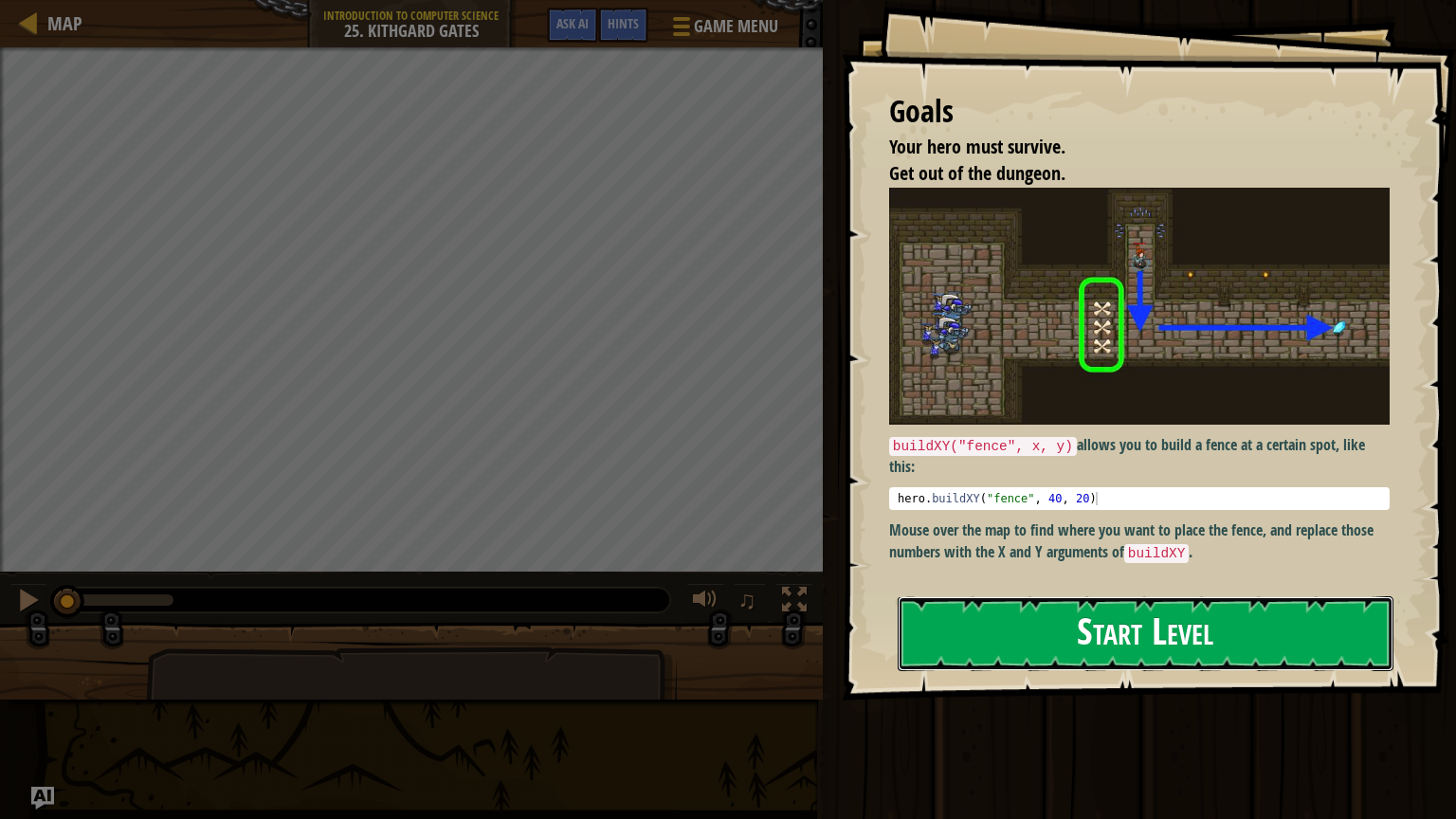
click at [977, 633] on button "Start Level" at bounding box center [1145, 633] width 496 height 74
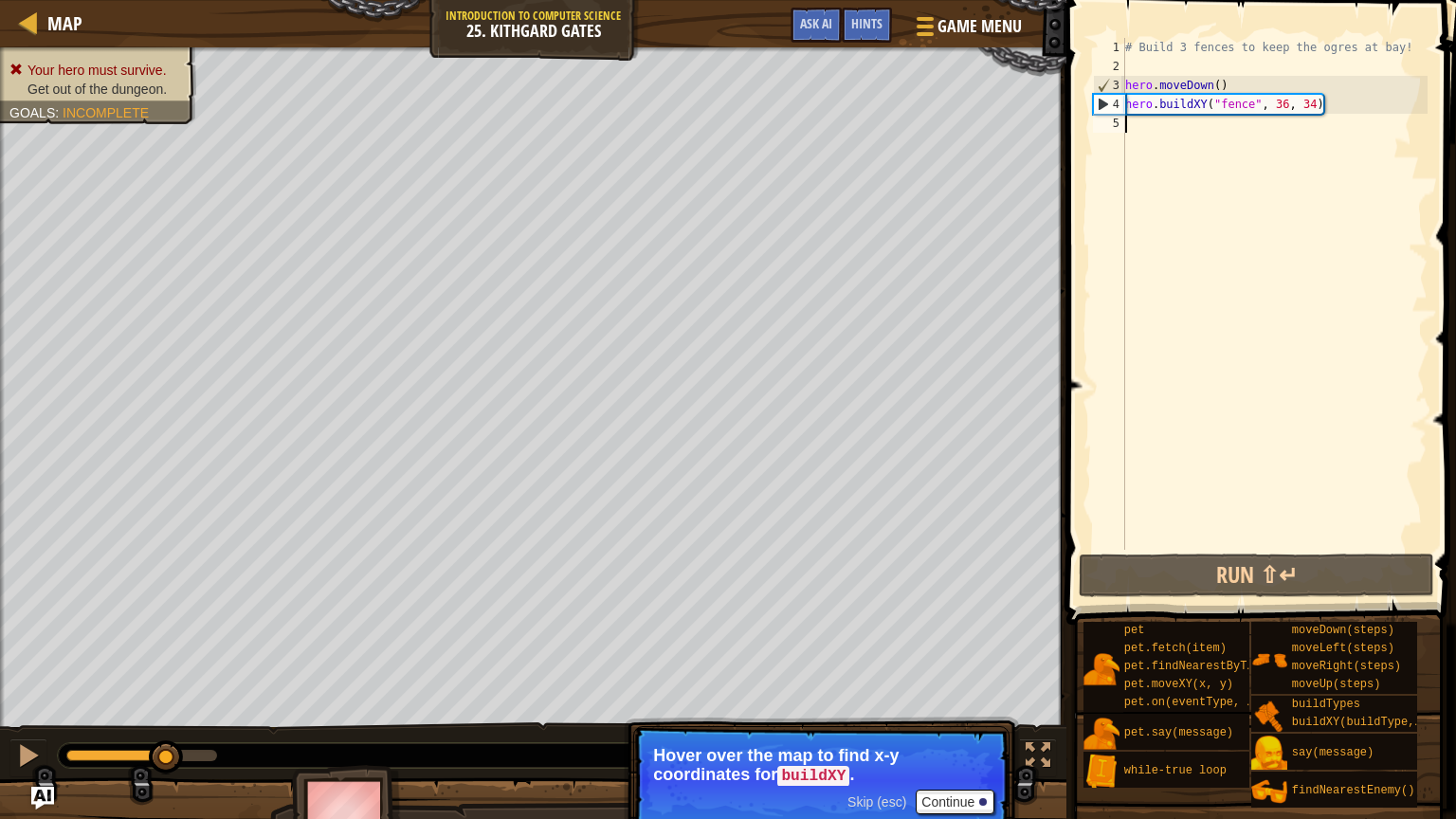
click at [1295, 119] on div "# Build 3 fences to keep the ogres at bay! hero . moveDown ( ) hero . buildXY (…" at bounding box center [1274, 312] width 306 height 550
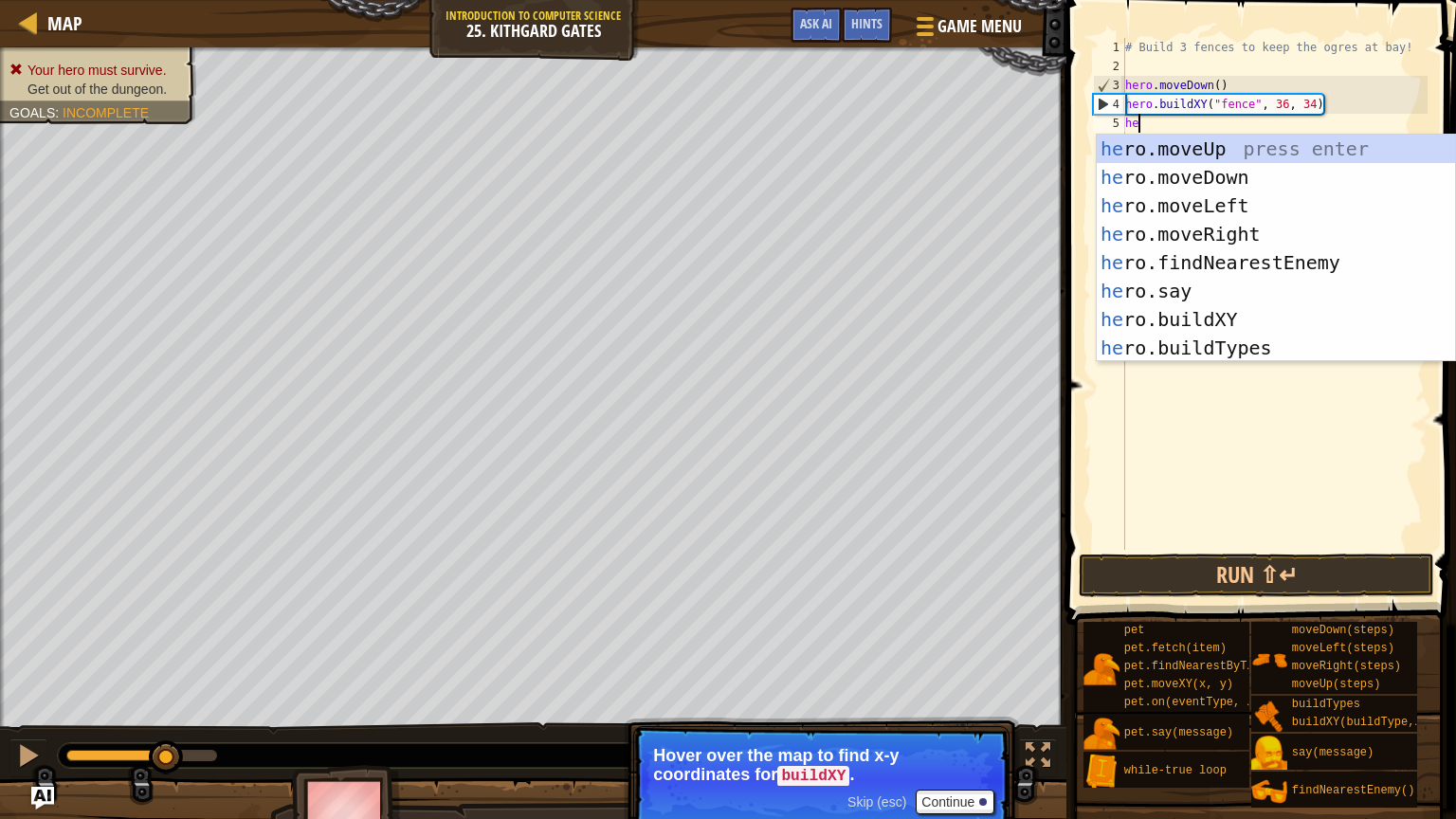
scroll to position [9, 0]
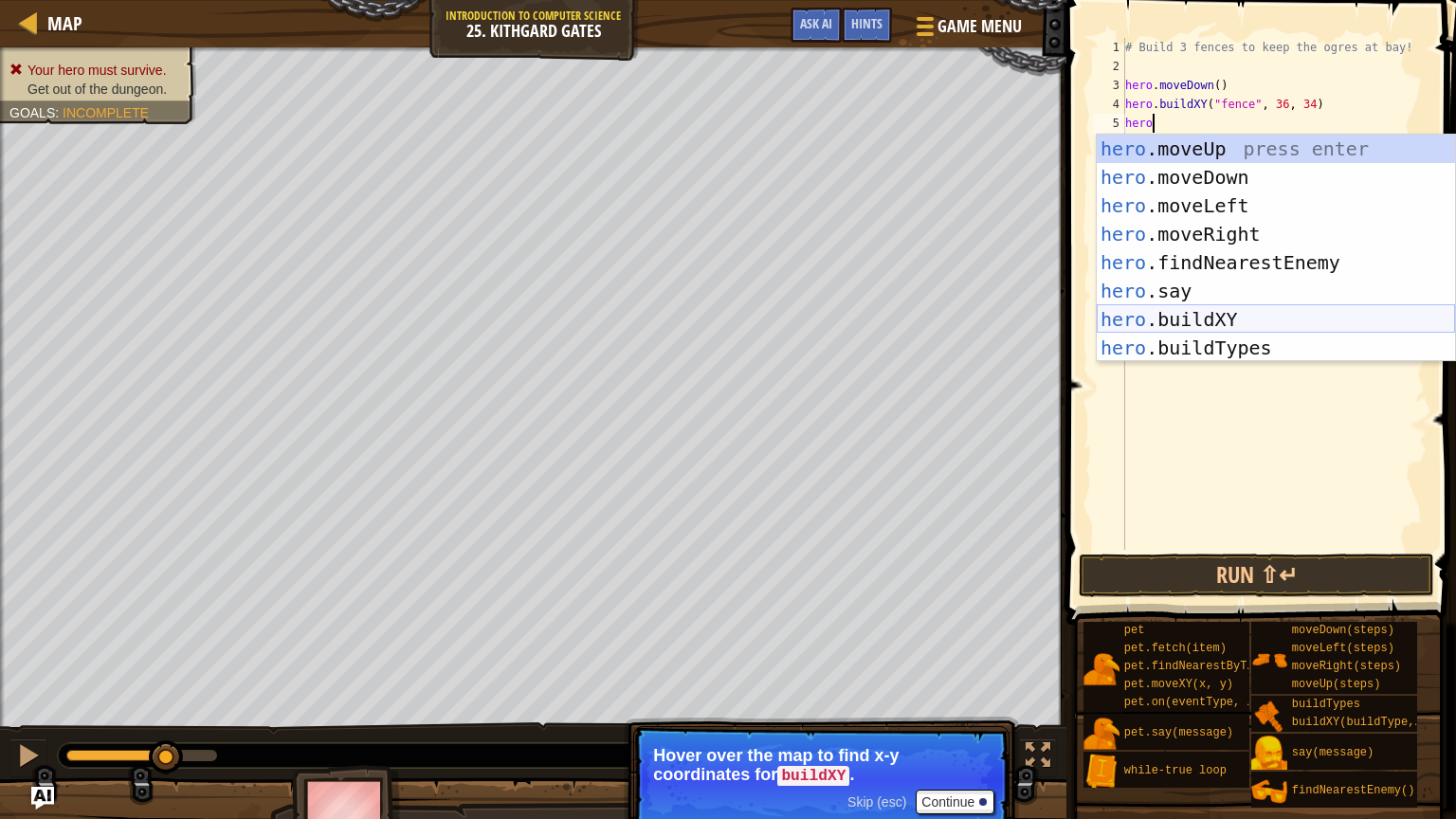
click at [1245, 328] on div "hero .moveUp press enter hero .moveDown press enter hero .moveLeft press enter …" at bounding box center [1275, 277] width 359 height 284
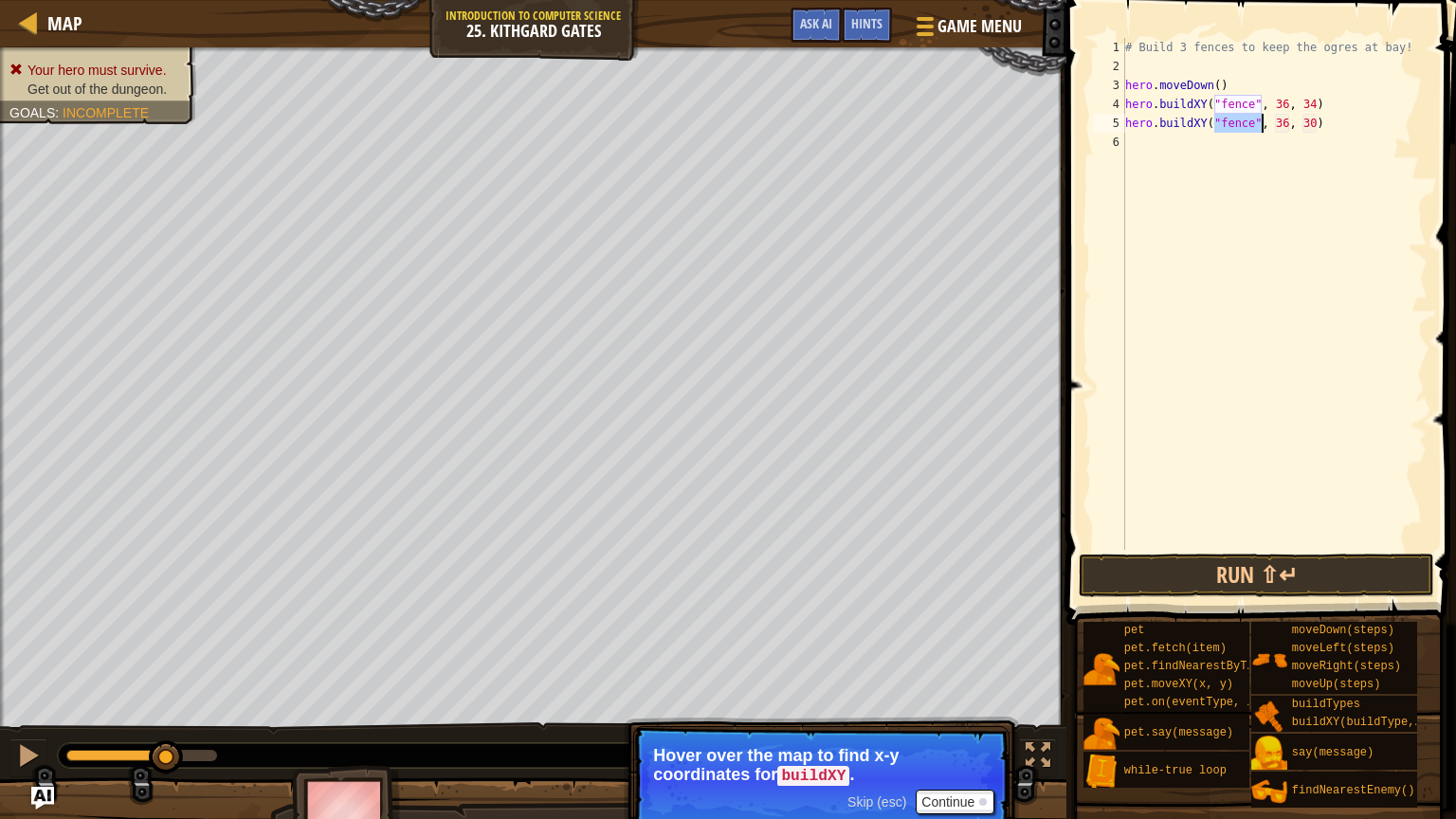
click at [1281, 121] on div "# Build 3 fences to keep the ogres at bay! hero . moveDown ( ) hero . buildXY (…" at bounding box center [1274, 312] width 306 height 550
click at [1289, 121] on div "# Build 3 fences to keep the ogres at bay! hero . moveDown ( ) hero . buildXY (…" at bounding box center [1274, 312] width 306 height 550
click at [1316, 121] on div "# Build 3 fences to keep the ogres at bay! hero . moveDown ( ) hero . buildXY (…" at bounding box center [1274, 312] width 306 height 550
type textarea "hero.buildXY("fence", 36, 31)"
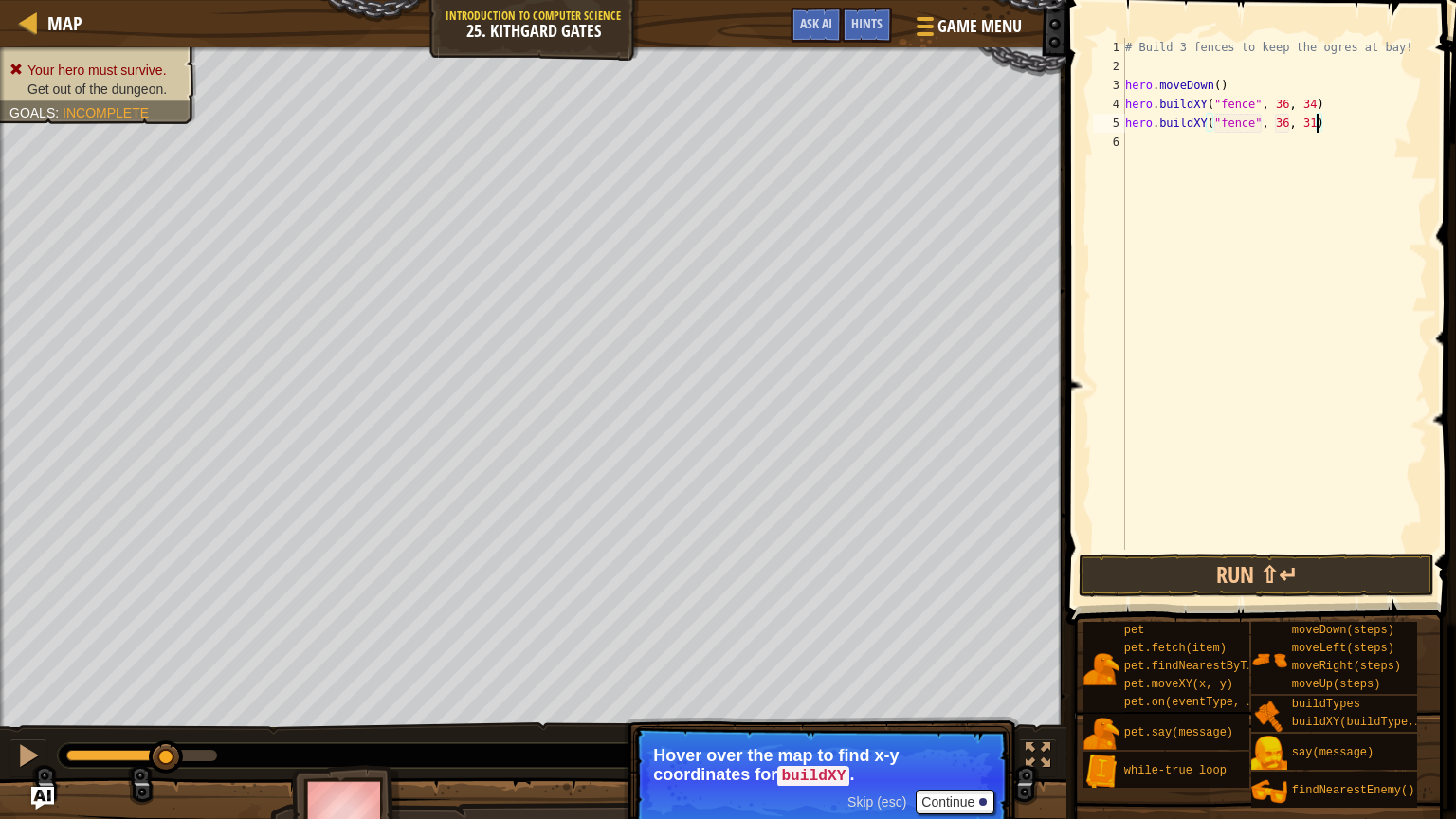
click at [1268, 140] on div "# Build 3 fences to keep the ogres at bay! hero . moveDown ( ) hero . buildXY (…" at bounding box center [1274, 312] width 306 height 550
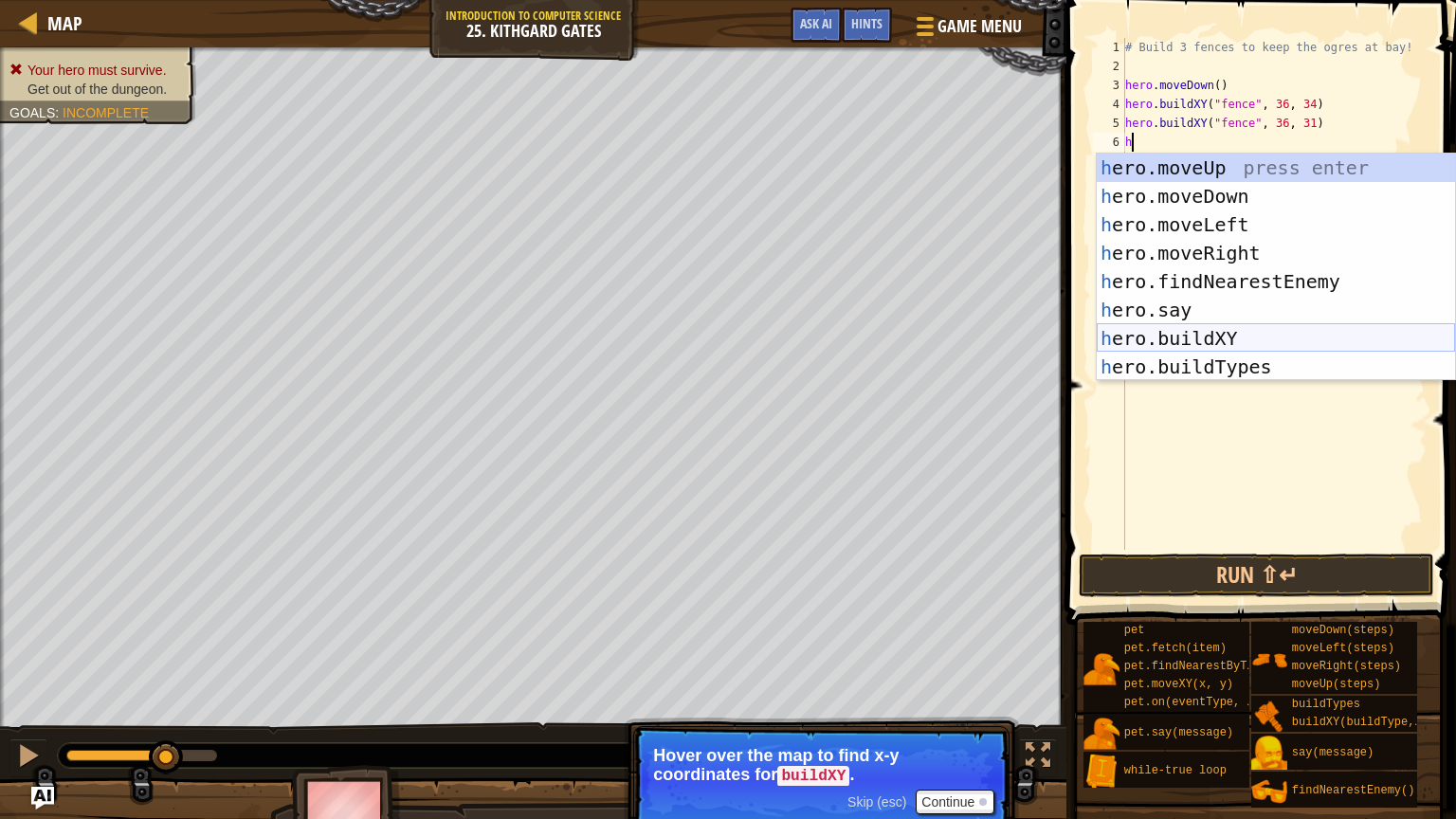
click at [1261, 333] on div "h ero.moveUp press enter h ero.moveDown press enter h ero.moveLeft press enter …" at bounding box center [1275, 296] width 359 height 284
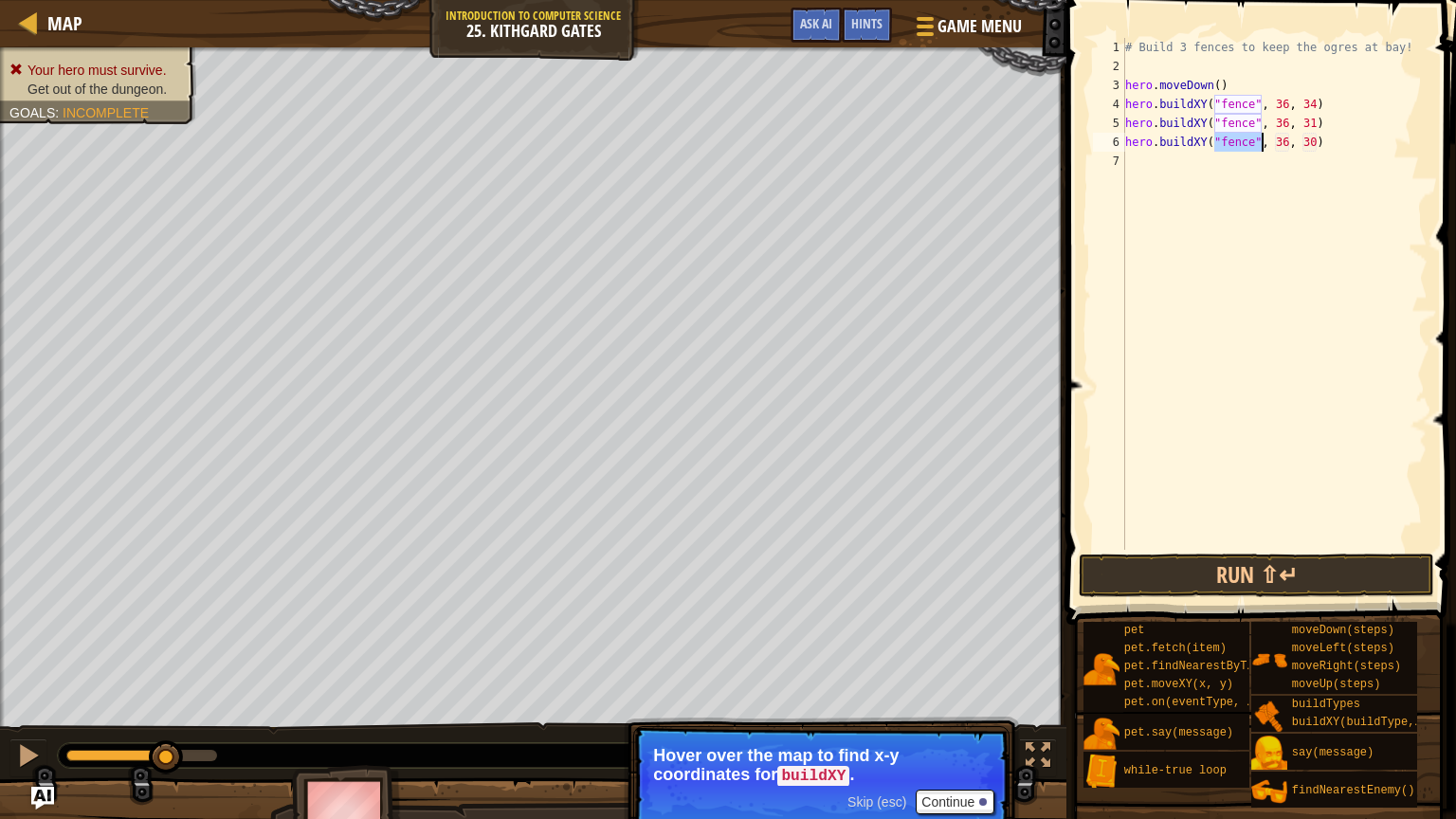
click at [1313, 147] on div "# Build 3 fences to keep the ogres at bay! hero . moveDown ( ) hero . buildXY (…" at bounding box center [1274, 312] width 306 height 550
click at [1319, 143] on div "# Build 3 fences to keep the ogres at bay! hero . moveDown ( ) hero . buildXY (…" at bounding box center [1274, 312] width 306 height 550
type textarea "hero.buildXY("fence", 36, 28)"
click at [1233, 597] on button "Run ⇧↵" at bounding box center [1257, 575] width 356 height 44
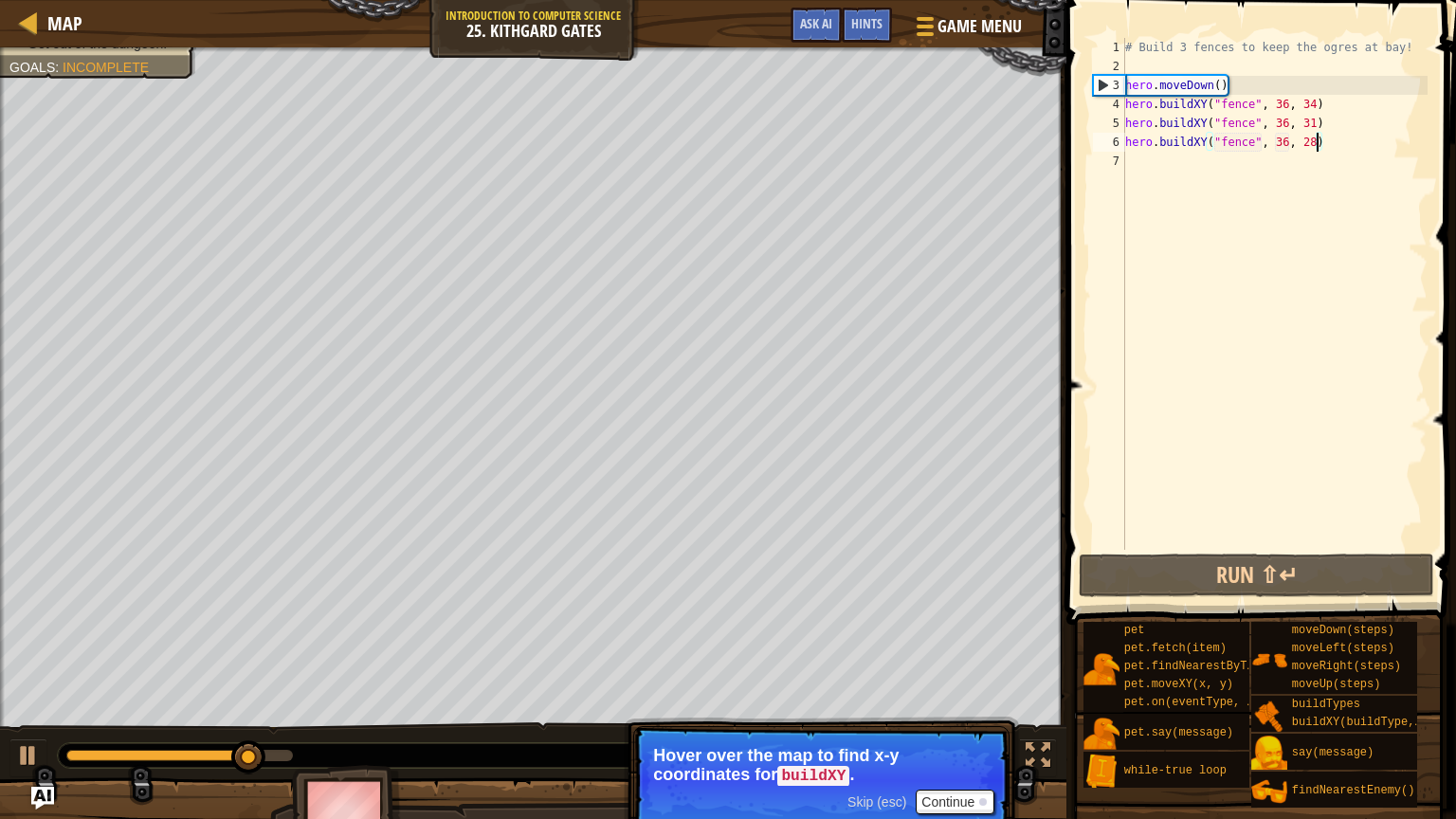
click at [1216, 178] on div "# Build 3 fences to keep the ogres at bay! hero . moveDown ( ) hero . buildXY (…" at bounding box center [1274, 312] width 306 height 550
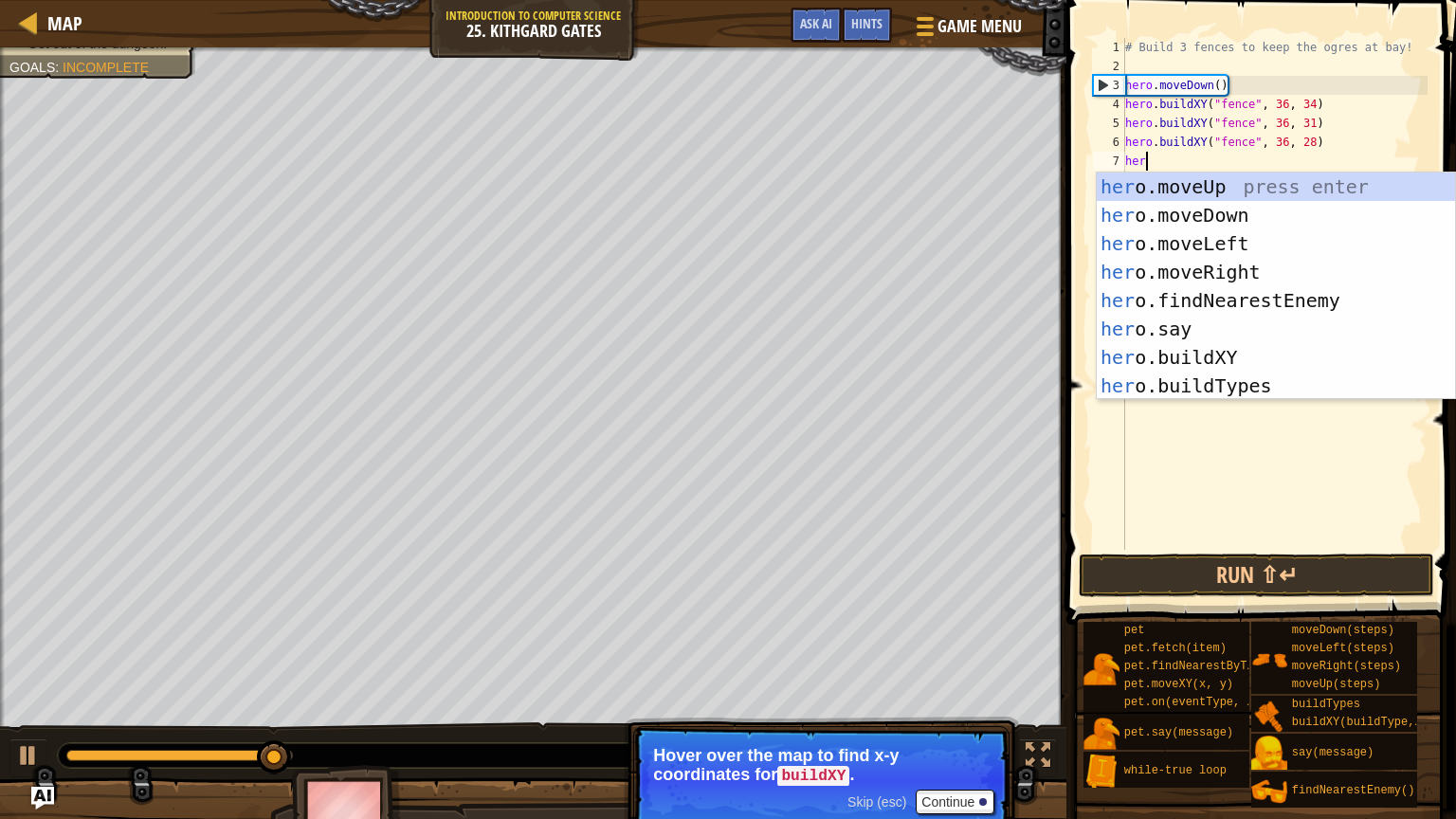
type textarea "hero"
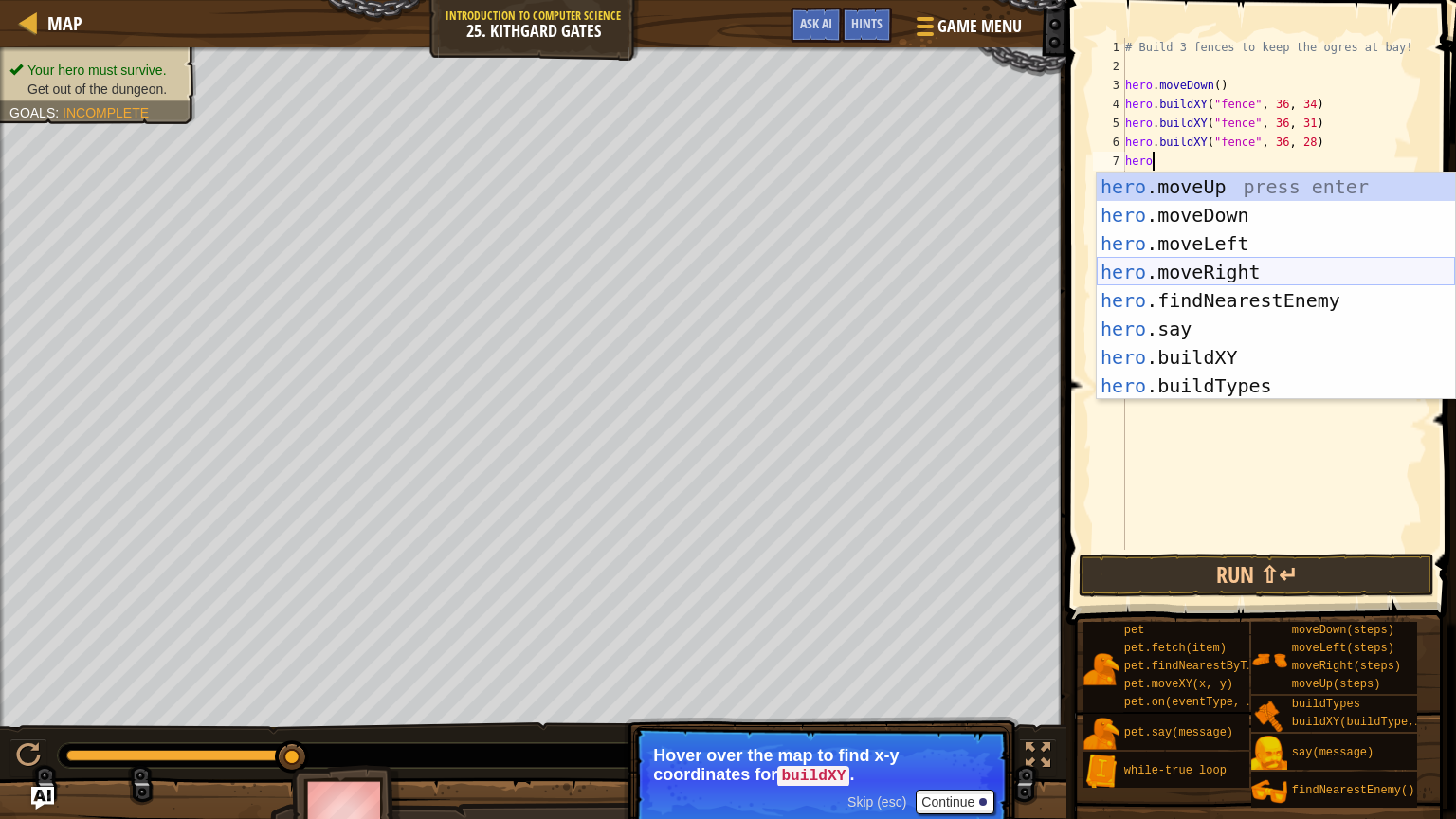
click at [1246, 274] on div "hero .moveUp press enter hero .moveDown press enter hero .moveLeft press enter …" at bounding box center [1275, 314] width 359 height 284
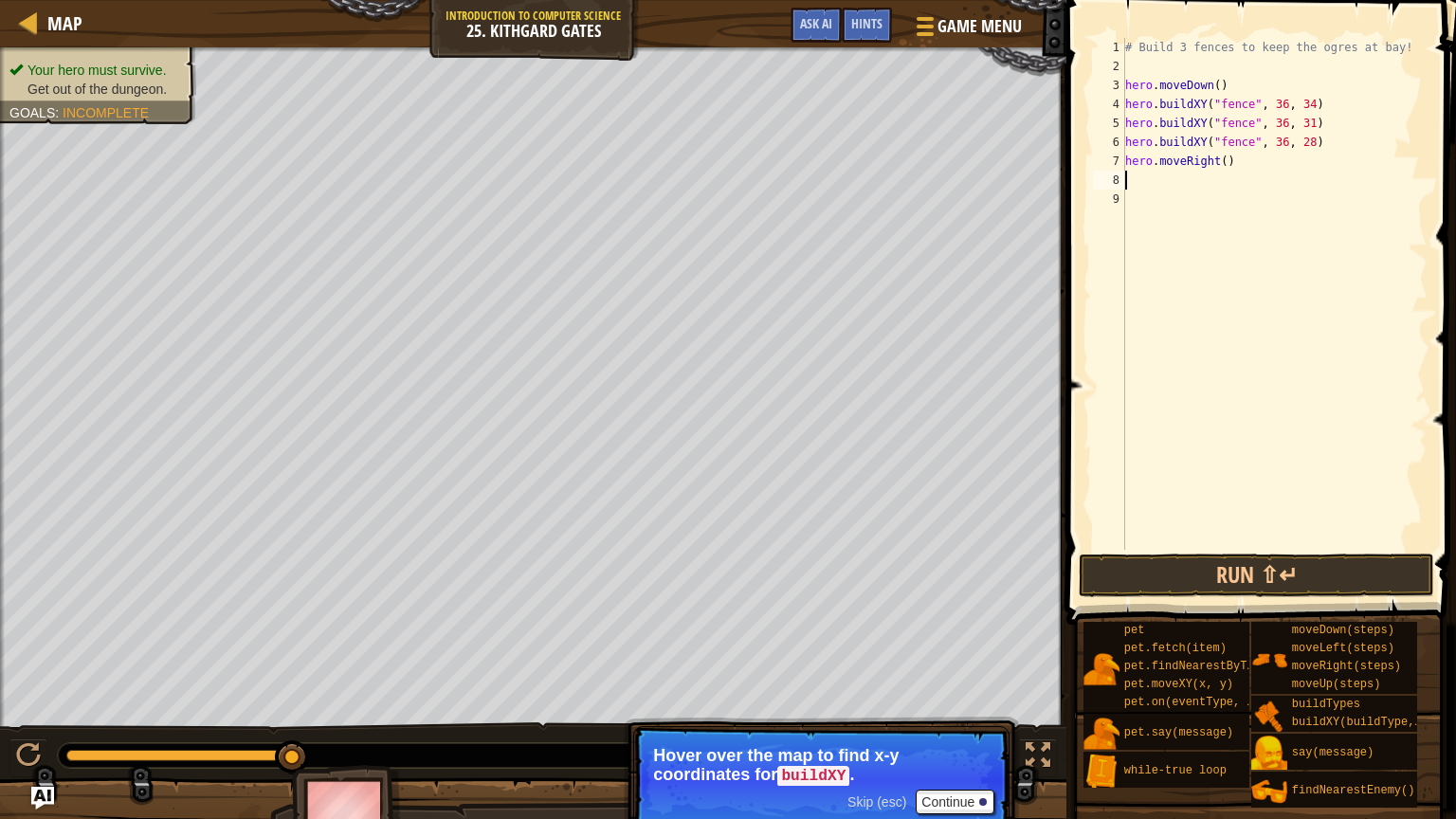
click at [1229, 159] on div "# Build 3 fences to keep the ogres at bay! hero . moveDown ( ) hero . buildXY (…" at bounding box center [1274, 312] width 306 height 550
type textarea "hero.moveRight(5)"
click at [1406, 558] on button "Run ⇧↵" at bounding box center [1257, 575] width 356 height 44
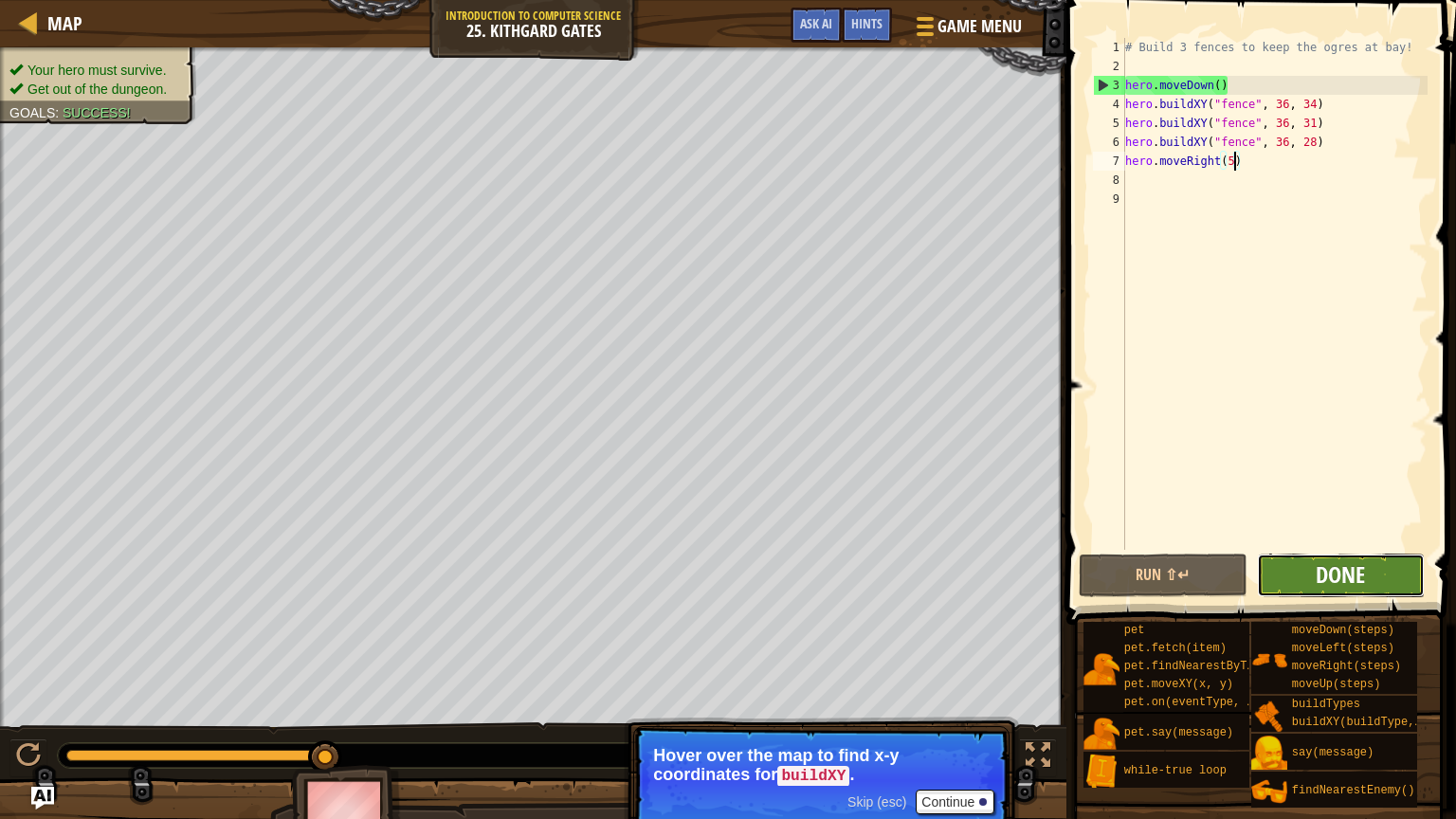
click at [1330, 581] on span "Done" at bounding box center [1340, 573] width 49 height 30
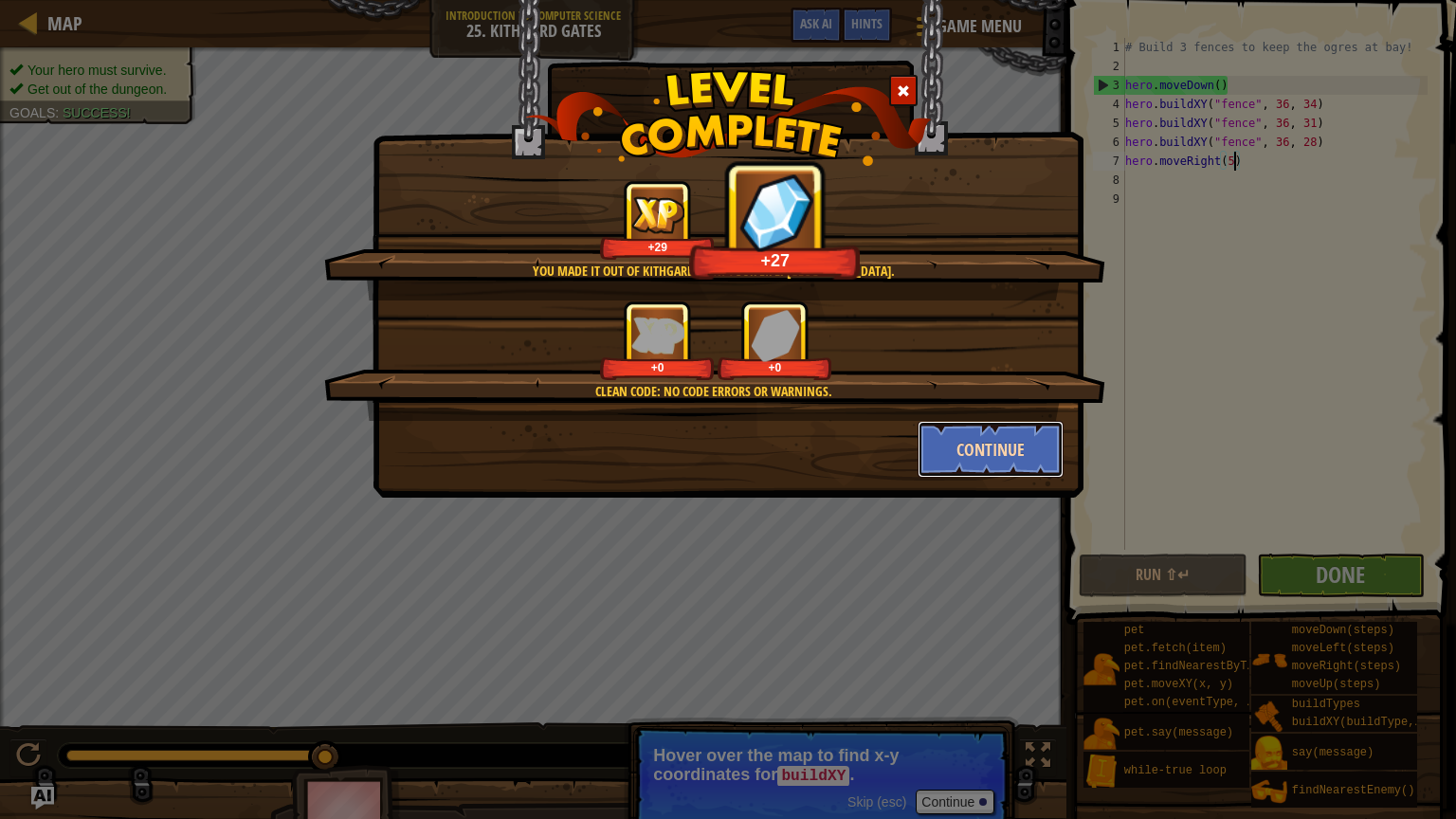
click at [1022, 426] on button "Continue" at bounding box center [991, 449] width 147 height 57
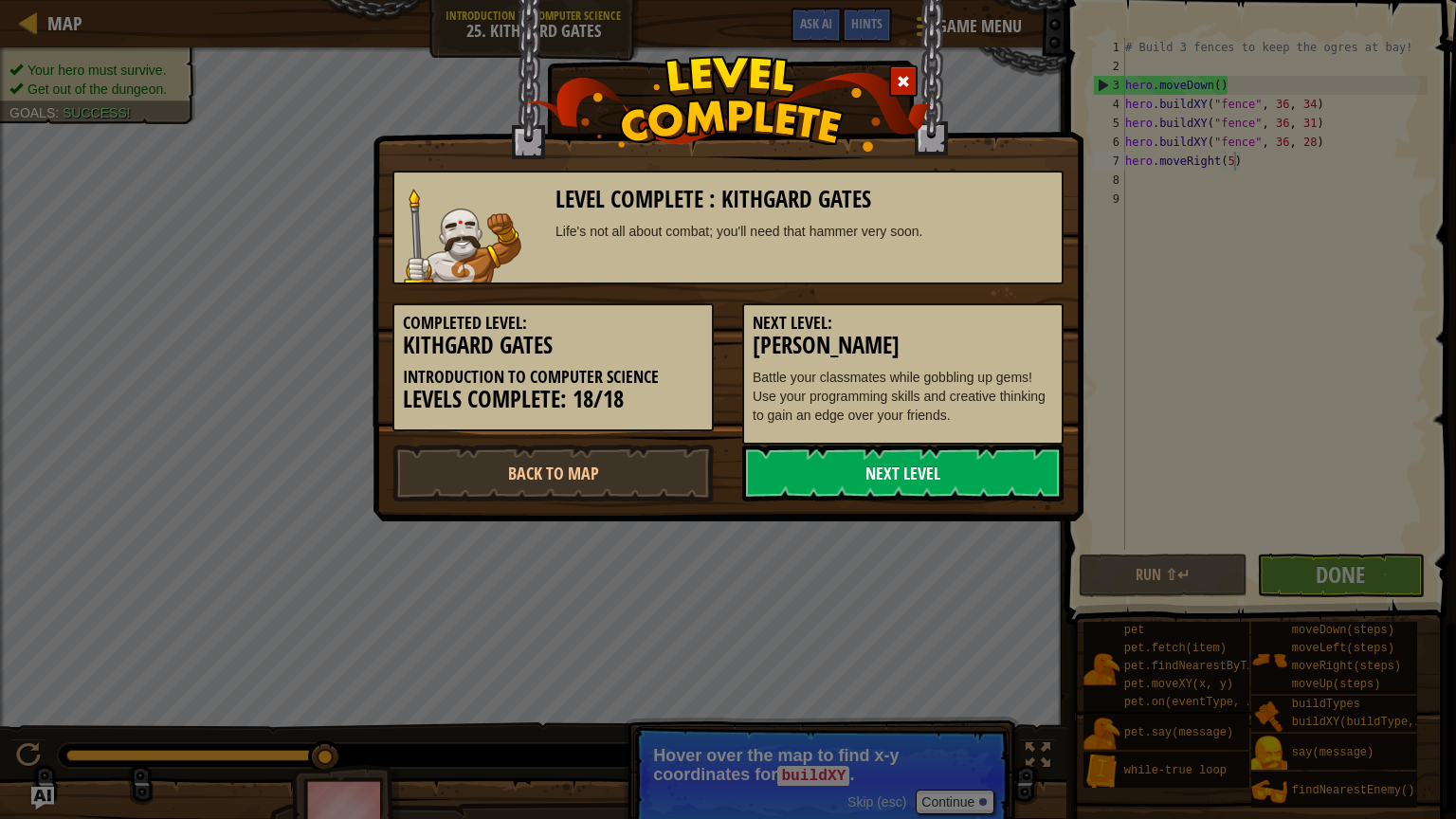
click at [1020, 455] on link "Next Level" at bounding box center [903, 473] width 321 height 57
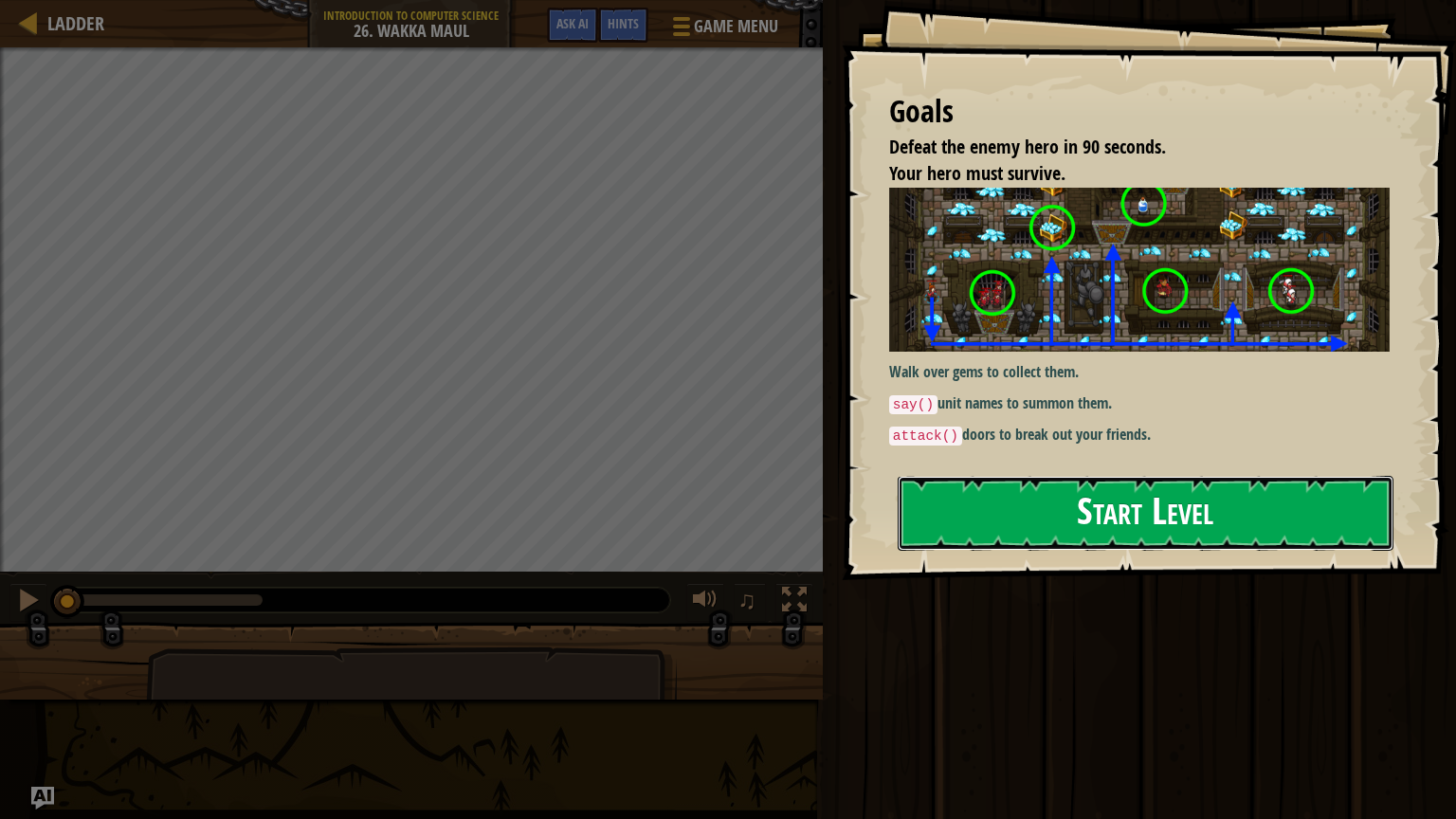
click at [1024, 491] on button "Start Level" at bounding box center [1145, 512] width 496 height 74
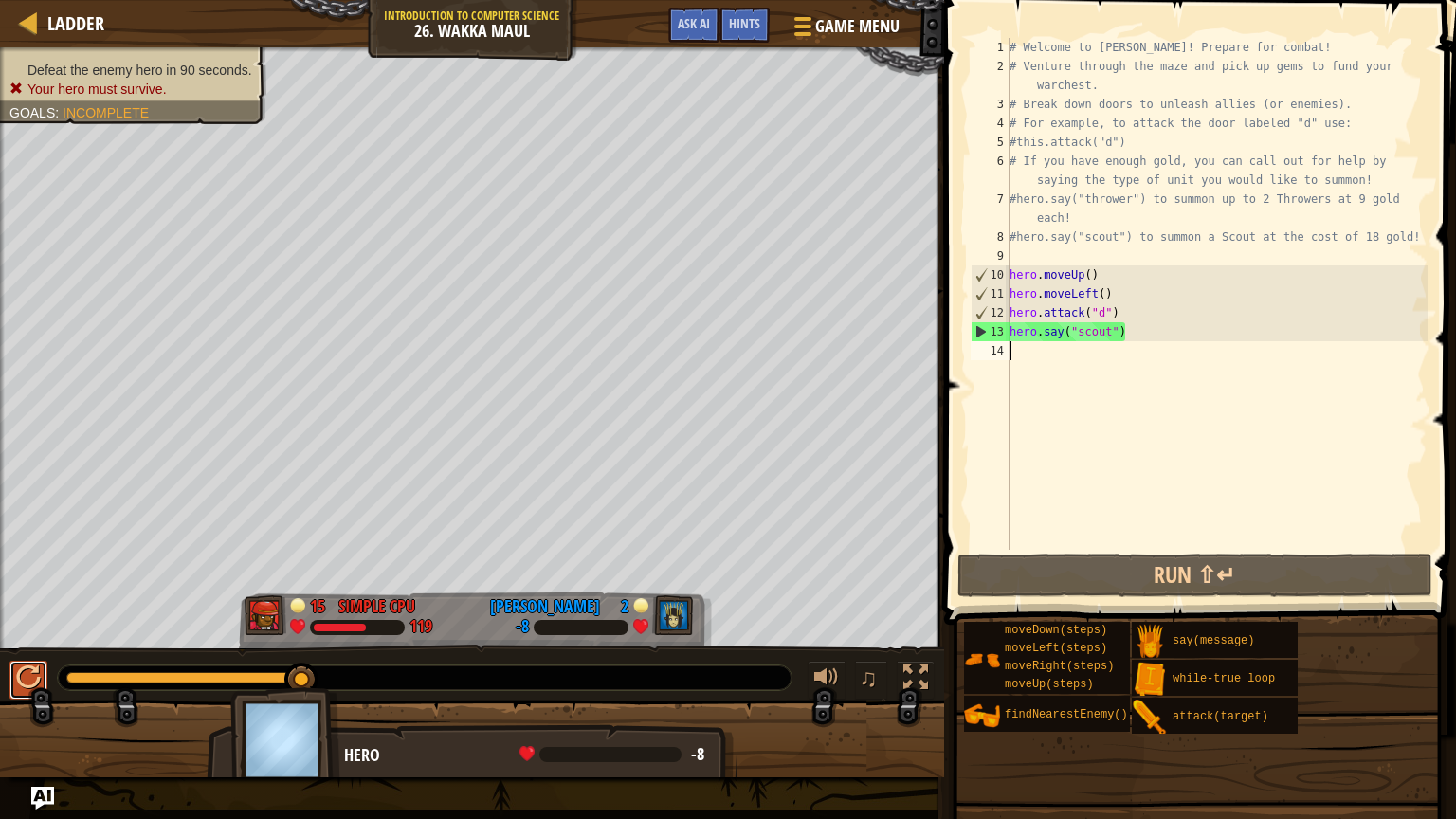
click at [28, 658] on button at bounding box center [28, 680] width 38 height 39
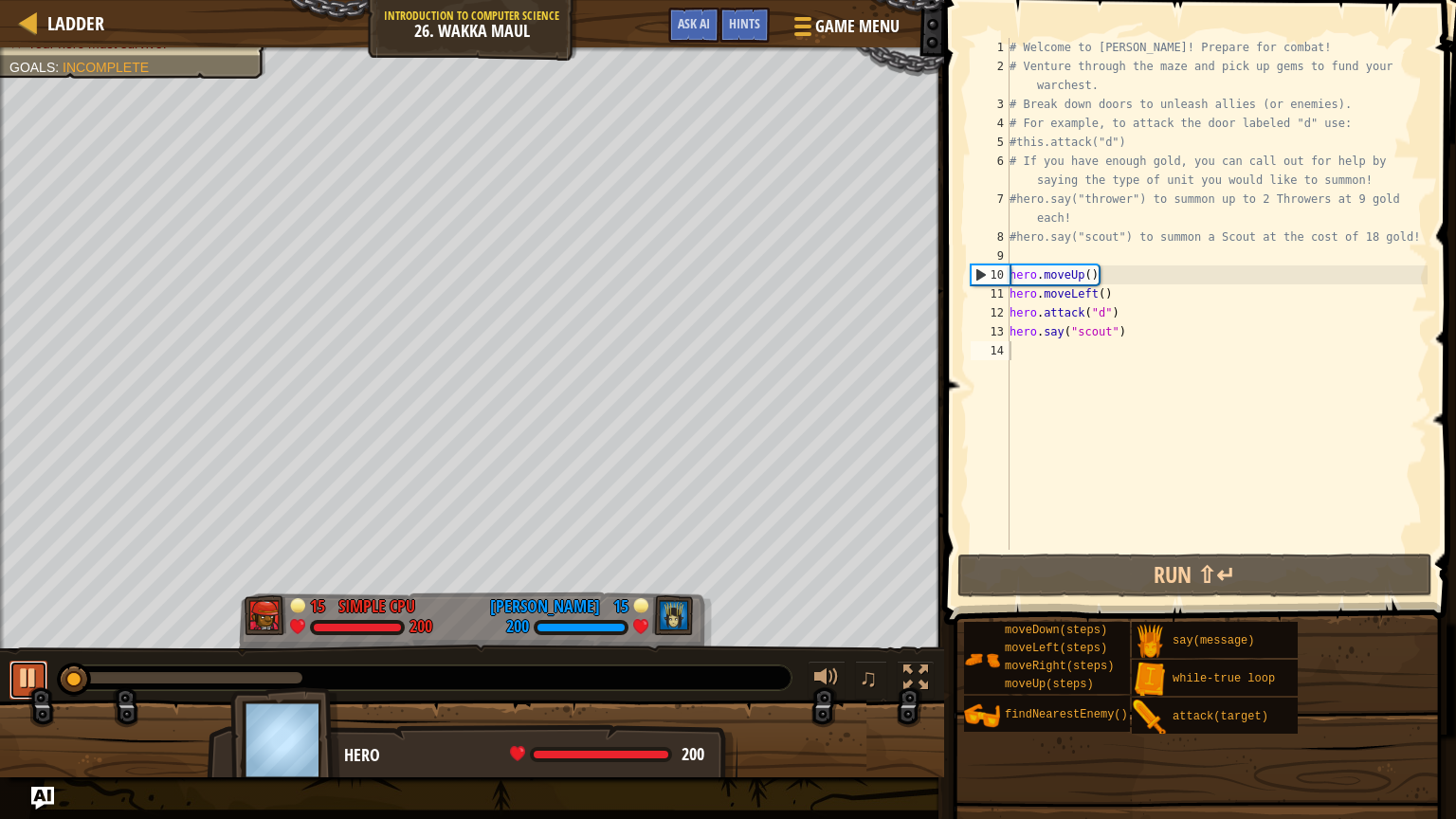
click at [29, 658] on div at bounding box center [28, 677] width 24 height 24
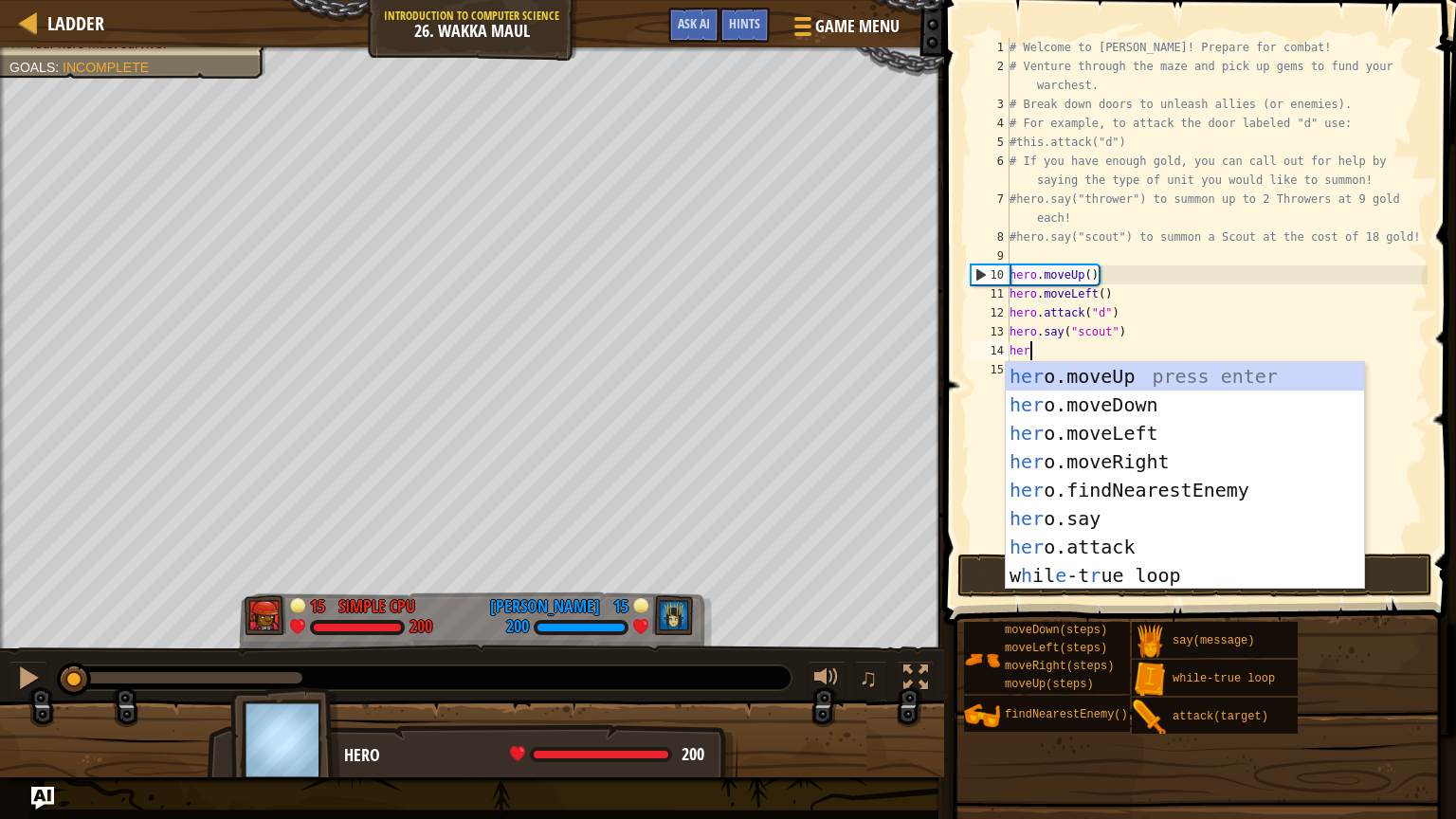
type textarea "hero"
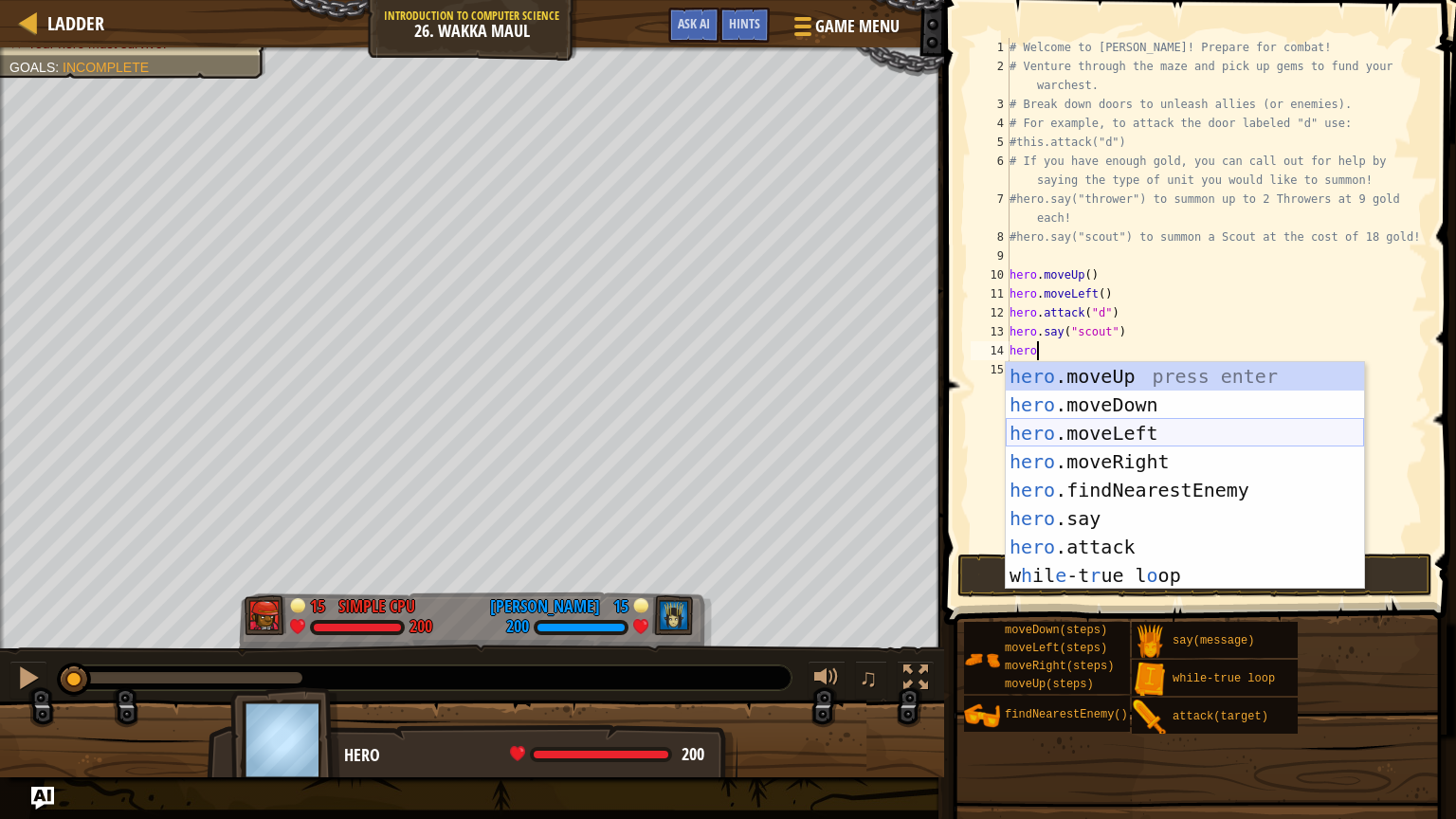
click at [1084, 441] on div "hero .moveUp press enter hero .moveDown press enter hero .moveLeft press enter …" at bounding box center [1184, 505] width 359 height 284
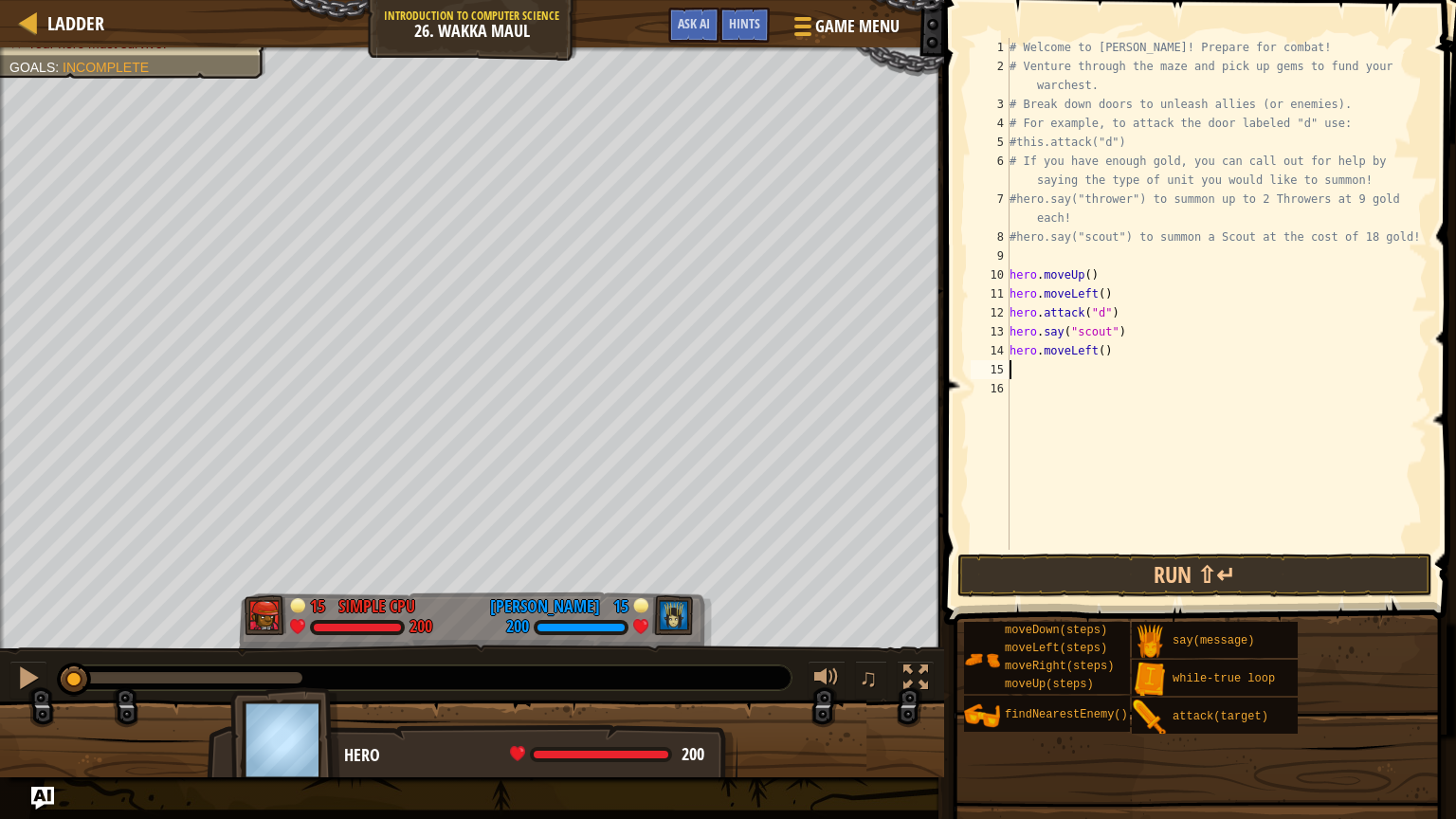
click at [1103, 345] on div "# Welcome to [PERSON_NAME]! Prepare for combat! # Venture through the maze and …" at bounding box center [1216, 312] width 422 height 550
type textarea "hero.moveLeft(6)"
click at [1093, 369] on div "# Welcome to [PERSON_NAME]! Prepare for combat! # Venture through the maze and …" at bounding box center [1216, 312] width 422 height 550
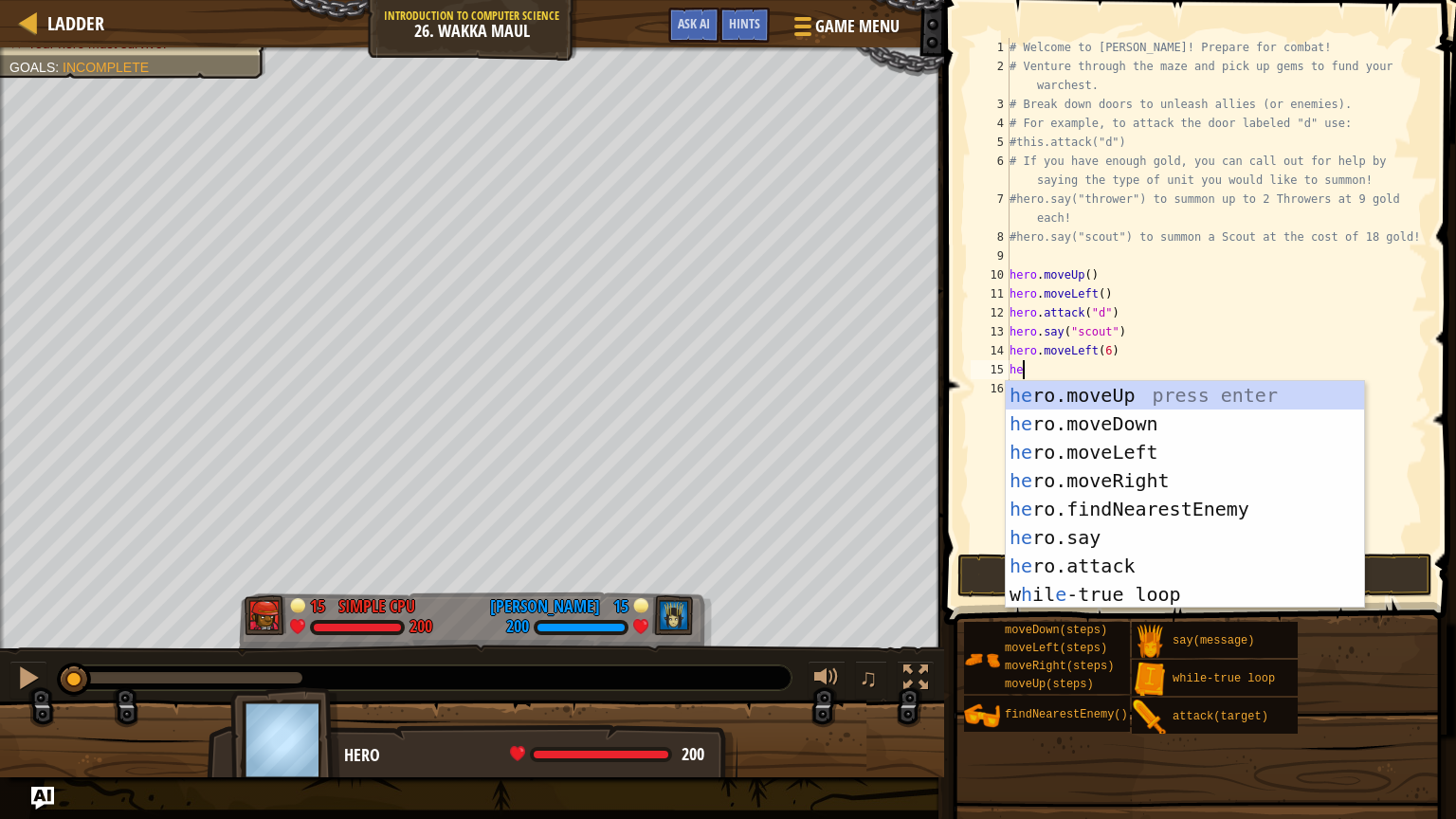
scroll to position [9, 0]
type textarea "hero"
click at [1116, 421] on div "hero .moveUp press enter hero .moveDown press enter hero .moveLeft press enter …" at bounding box center [1184, 523] width 359 height 284
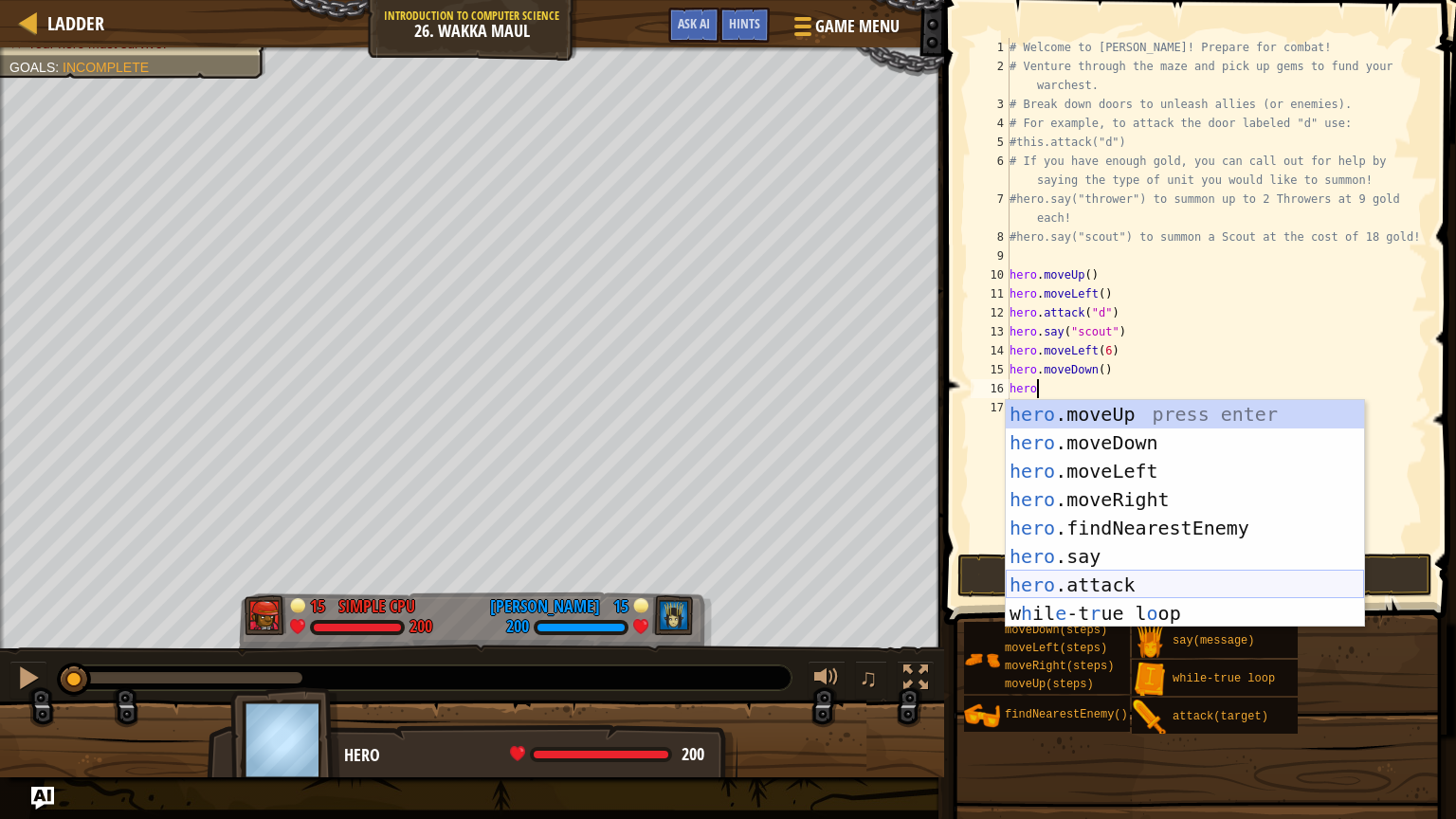
click at [1103, 581] on div "hero .moveUp press enter hero .moveDown press enter hero .moveLeft press enter …" at bounding box center [1184, 542] width 359 height 284
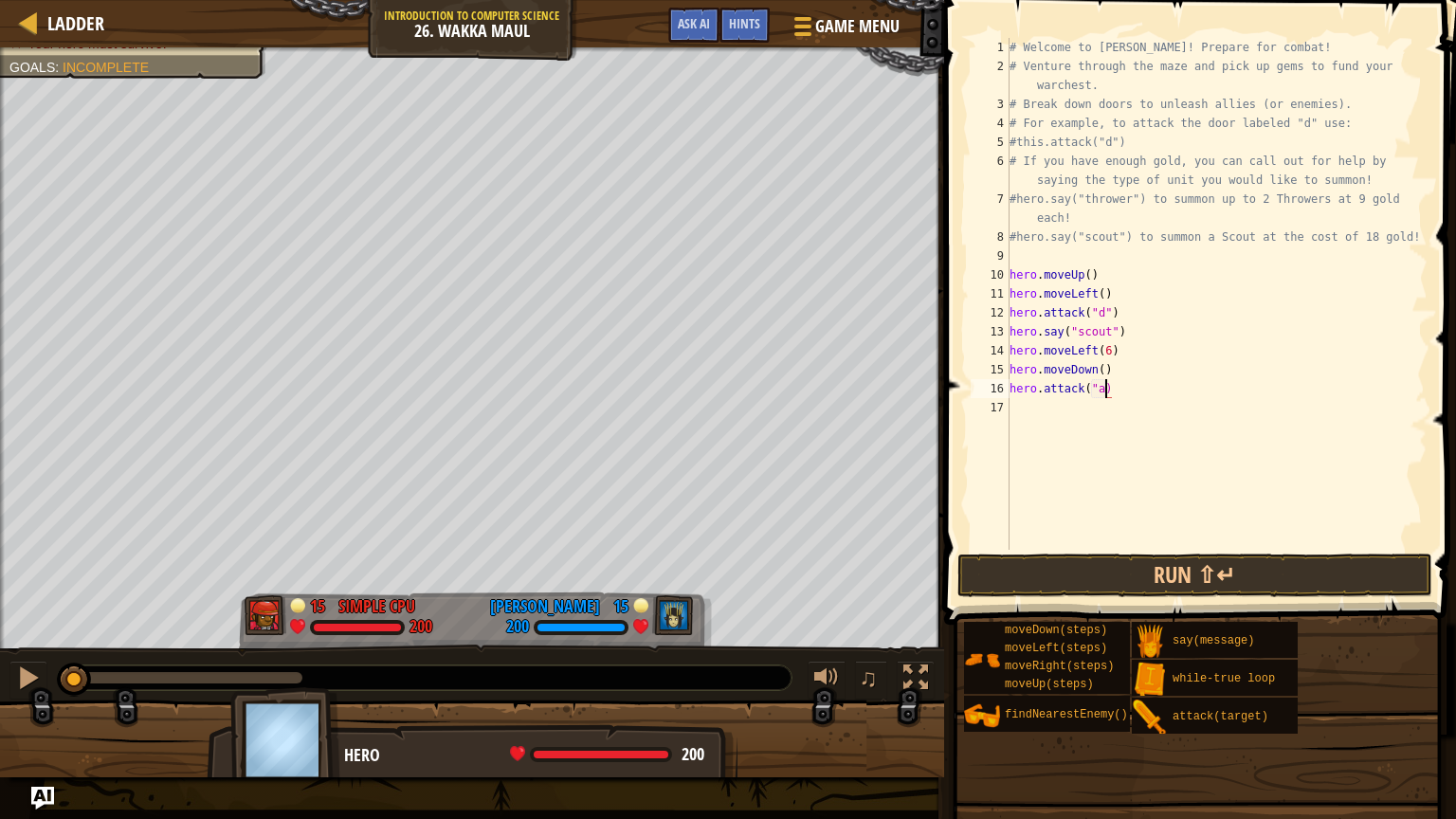
scroll to position [9, 8]
type textarea "hero.attack("a")"
click at [1063, 405] on div "# Welcome to [PERSON_NAME]! Prepare for combat! # Venture through the maze and …" at bounding box center [1216, 312] width 422 height 550
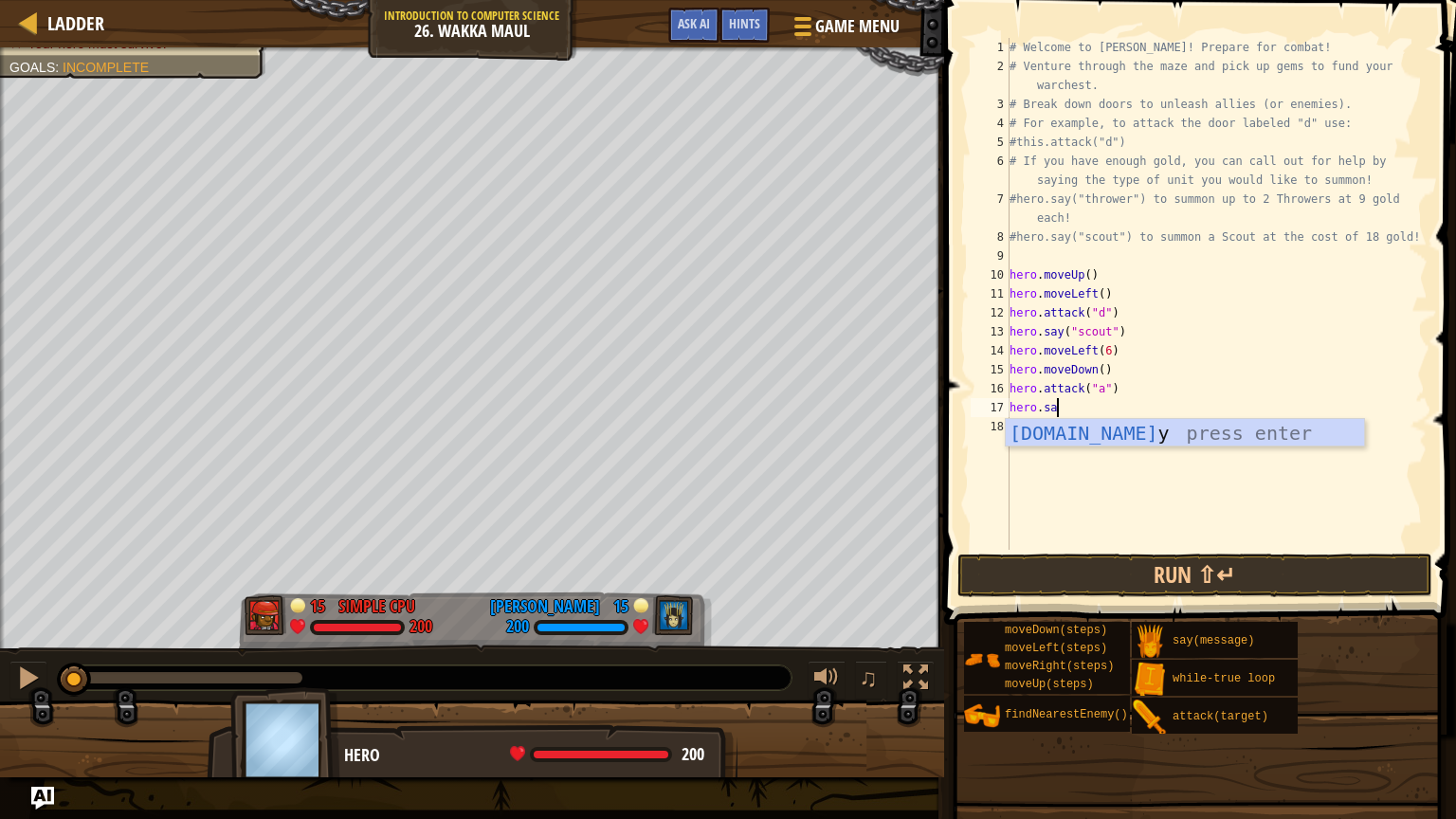
scroll to position [9, 3]
click at [1112, 437] on div "hero.say press enter" at bounding box center [1184, 461] width 359 height 85
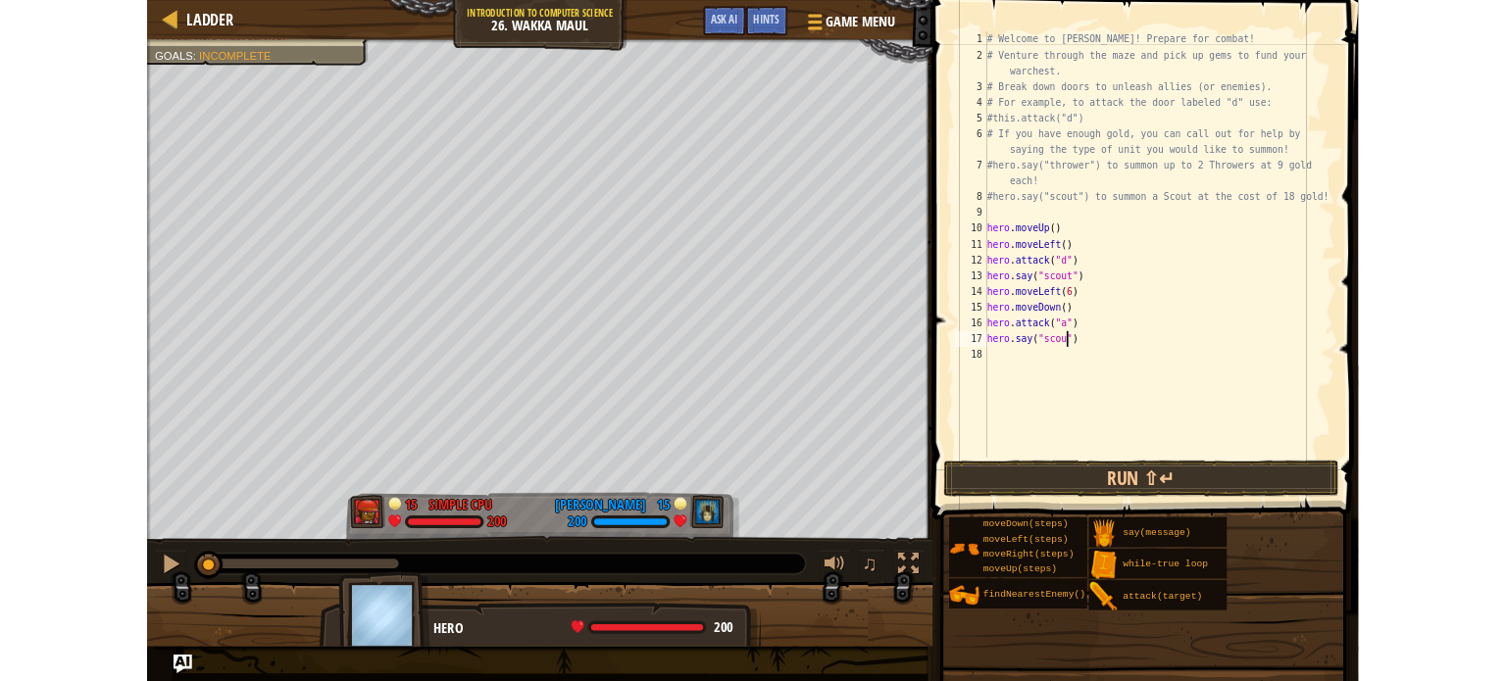
scroll to position [9, 8]
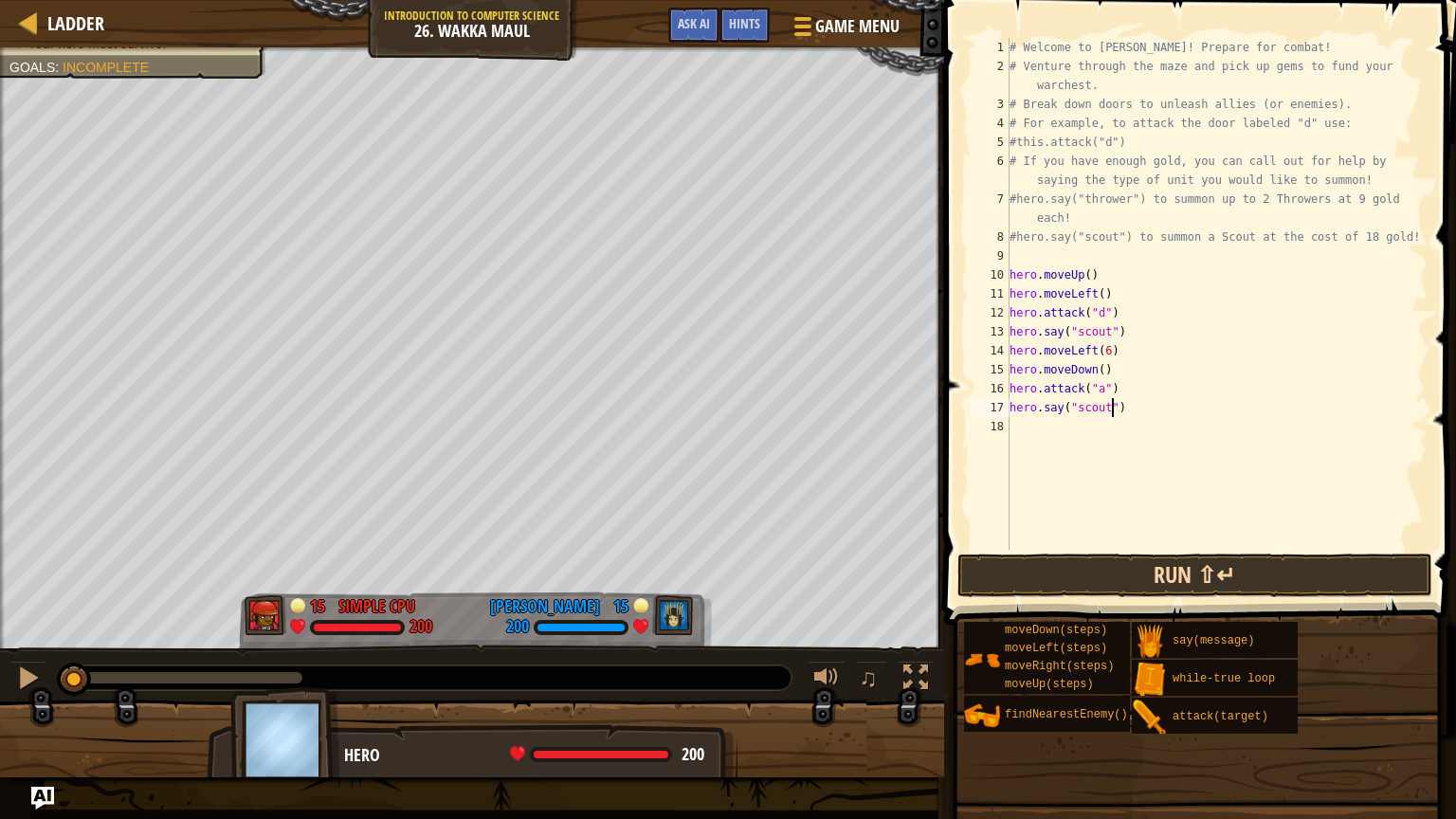
type textarea "hero.say("scout")"
click at [1136, 565] on button "Run ⇧↵" at bounding box center [1194, 575] width 475 height 44
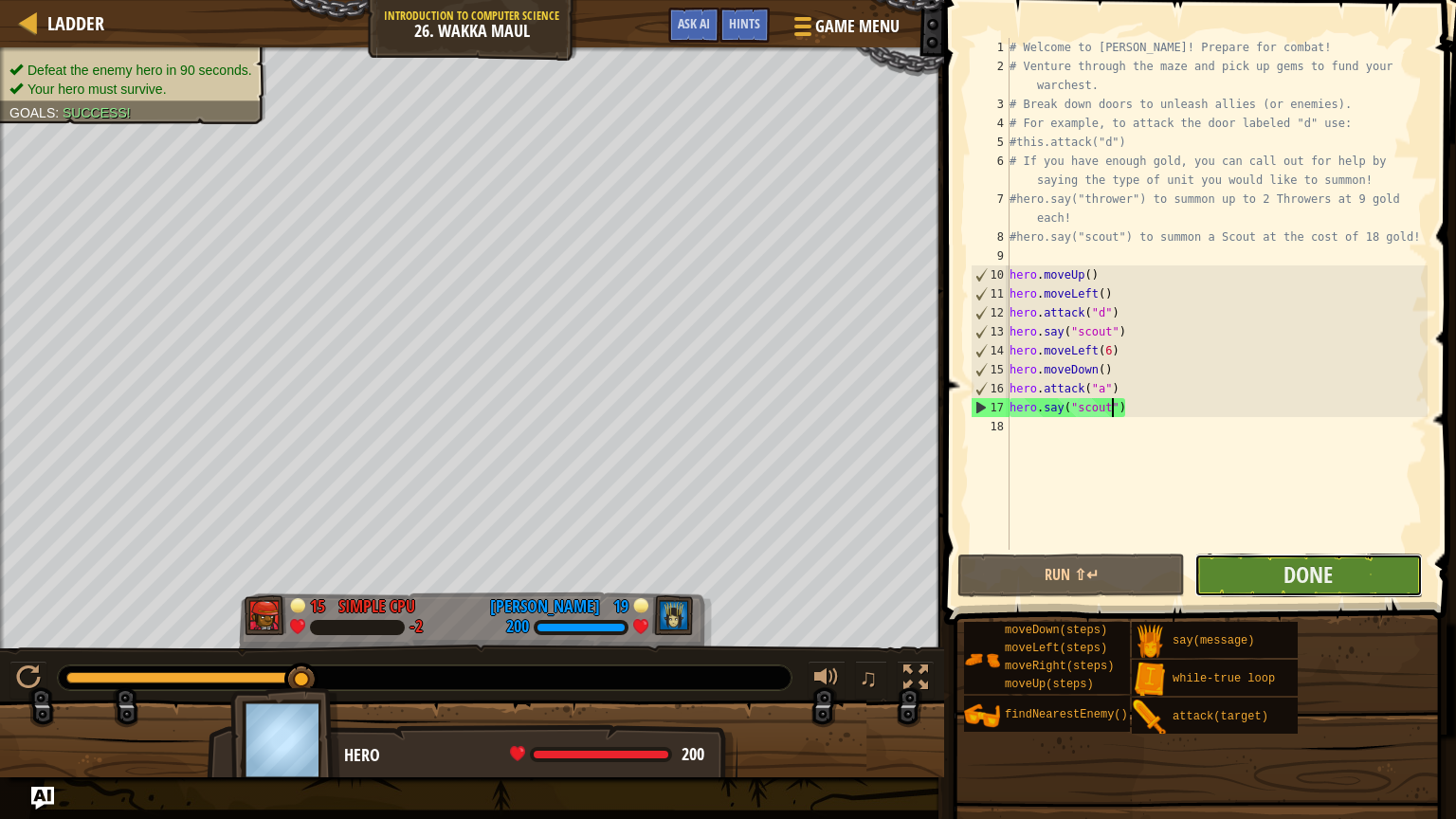
click at [1211, 576] on button "Done" at bounding box center [1307, 575] width 227 height 44
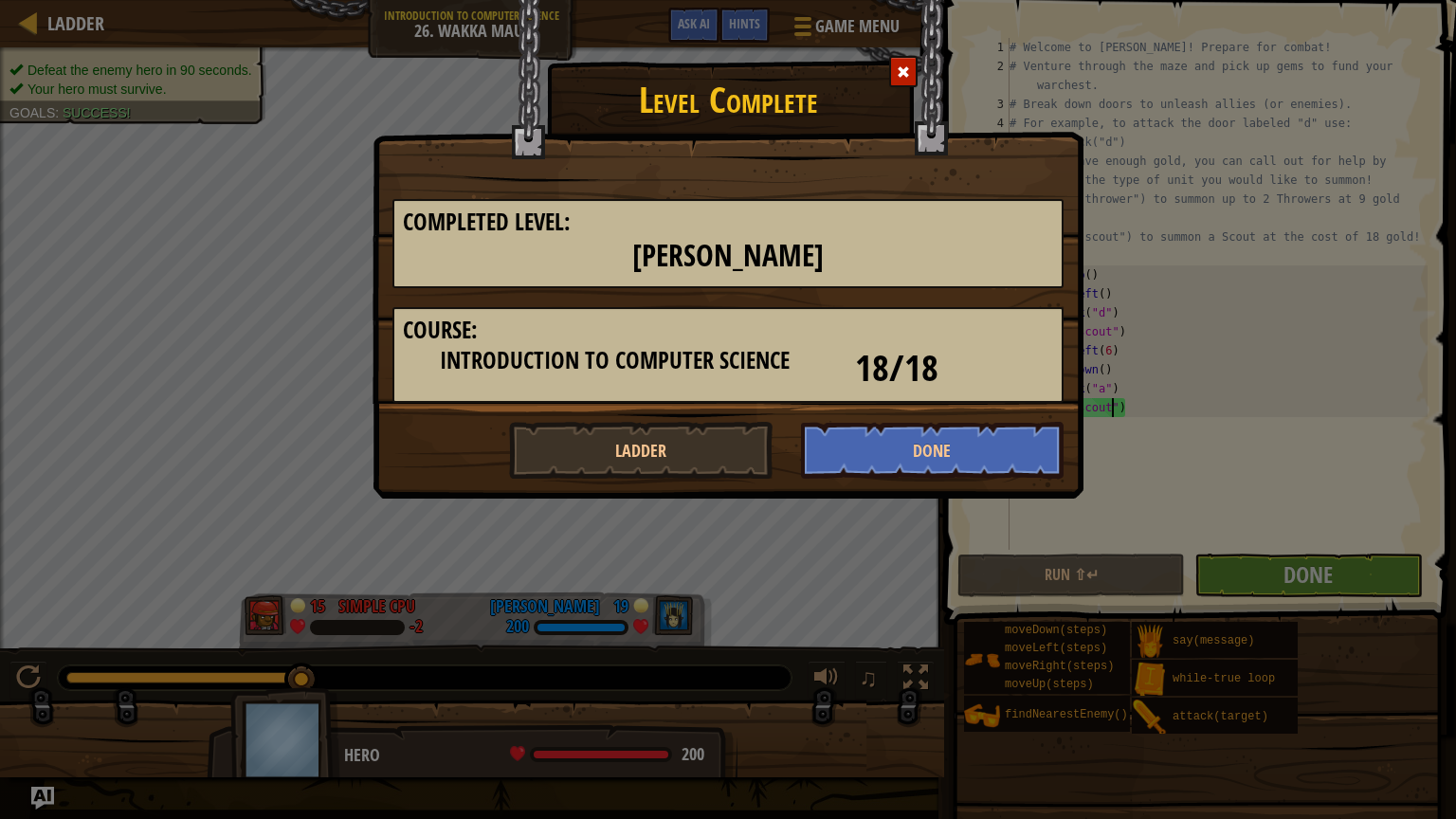
click at [922, 480] on div "Level Complete Completed Level: Wakka Maul Course: Introduction to Computer Sci…" at bounding box center [727, 249] width 711 height 499
click at [915, 461] on button "Done" at bounding box center [932, 450] width 264 height 57
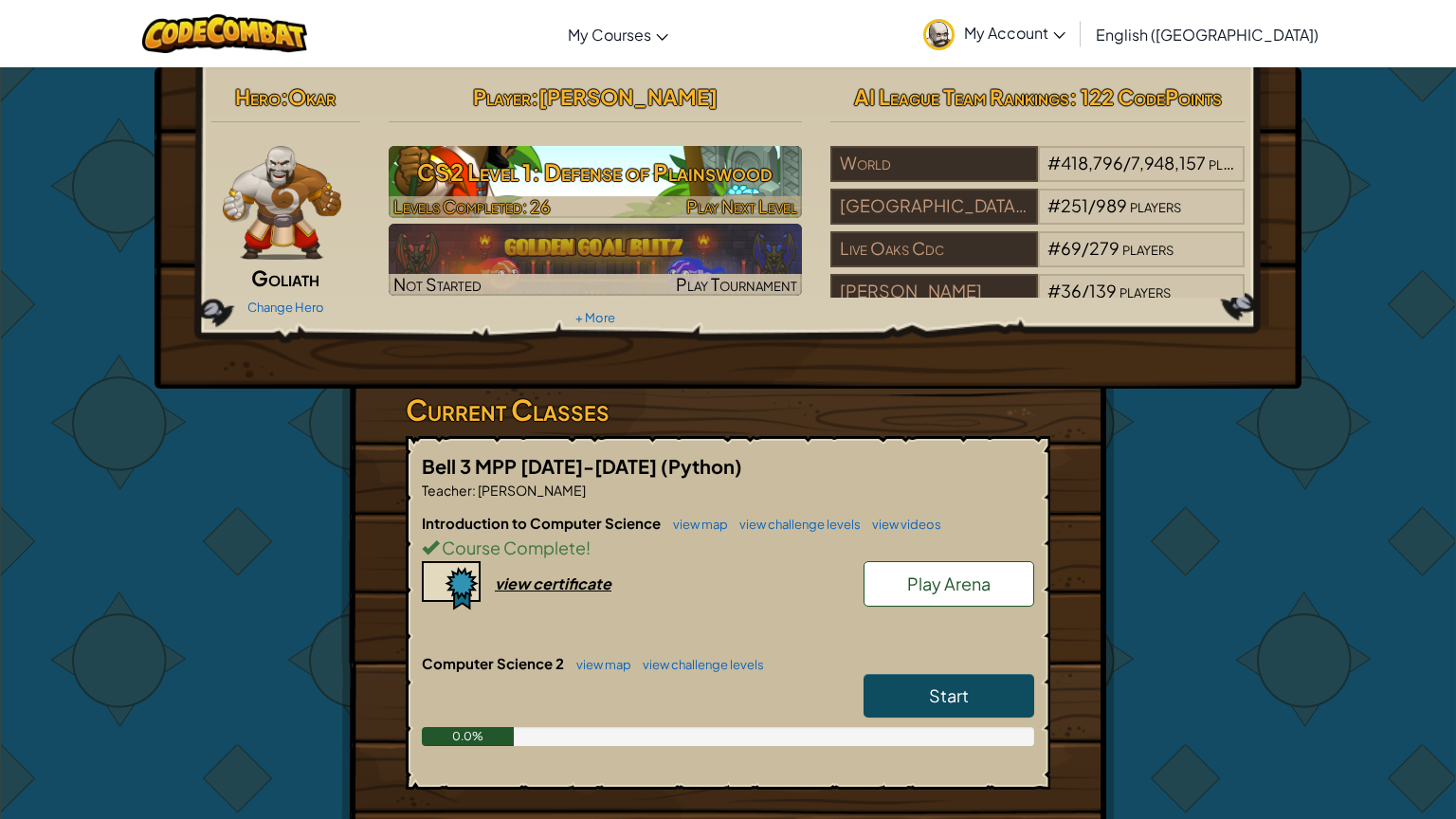
click at [641, 208] on div at bounding box center [596, 207] width 414 height 22
